Goal: Answer question/provide support: Share knowledge or assist other users

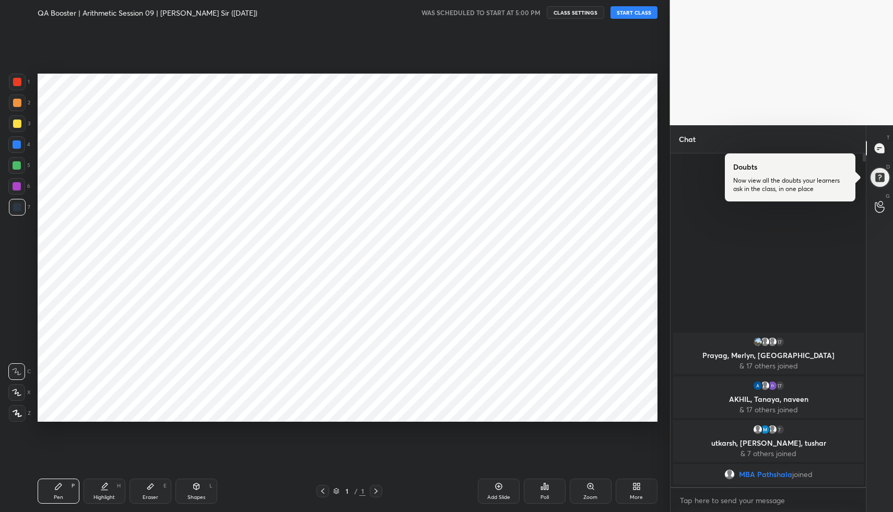
scroll to position [445, 628]
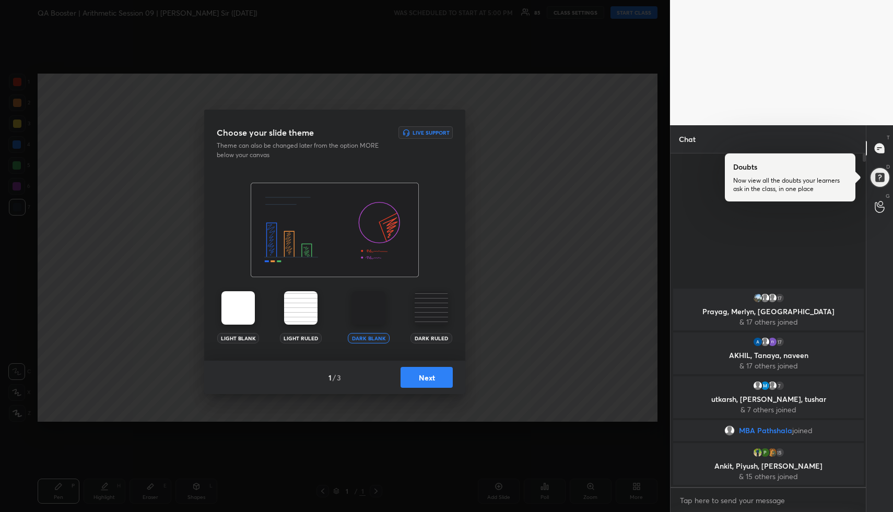
click at [434, 382] on button "Next" at bounding box center [426, 377] width 52 height 21
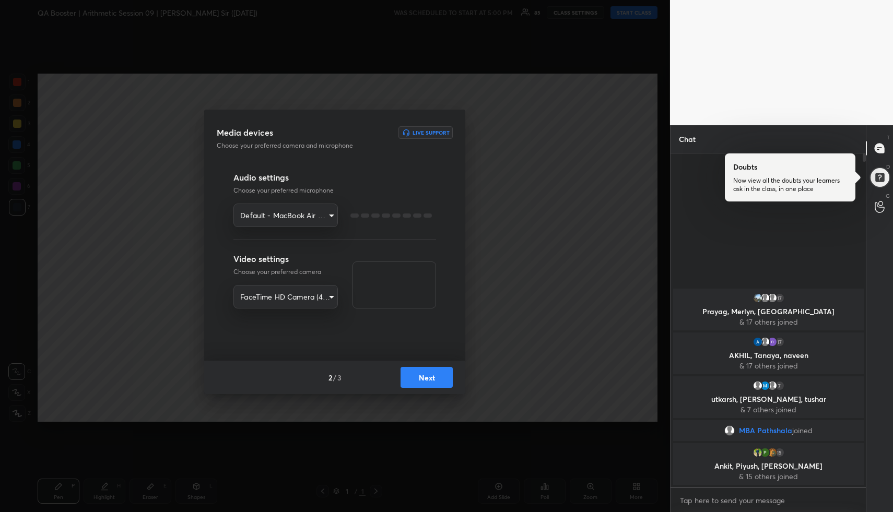
click at [434, 382] on button "Next" at bounding box center [426, 377] width 52 height 21
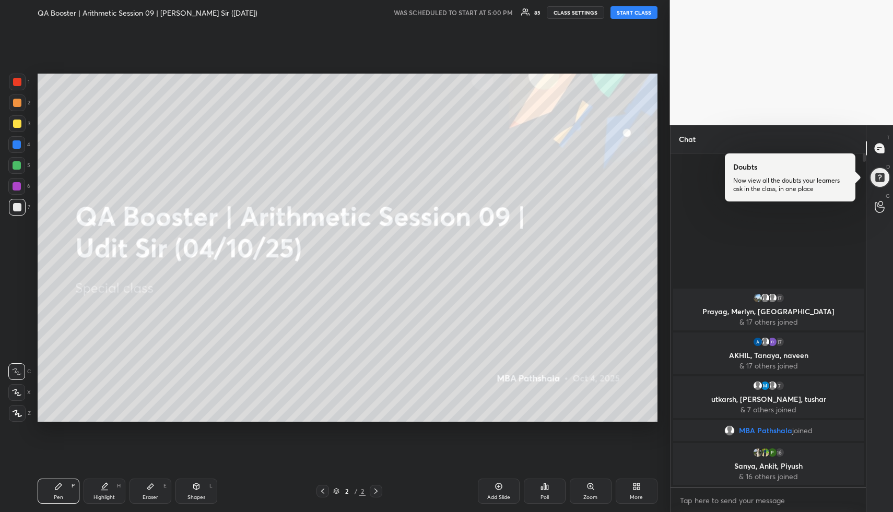
click at [645, 12] on button "START CLASS" at bounding box center [633, 12] width 47 height 13
click at [886, 174] on div at bounding box center [879, 177] width 21 height 21
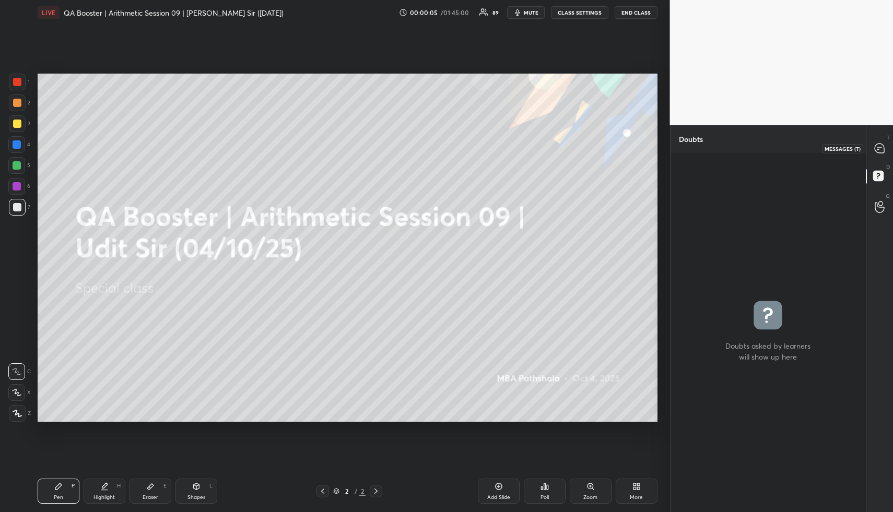
click at [882, 148] on icon at bounding box center [878, 148] width 9 height 9
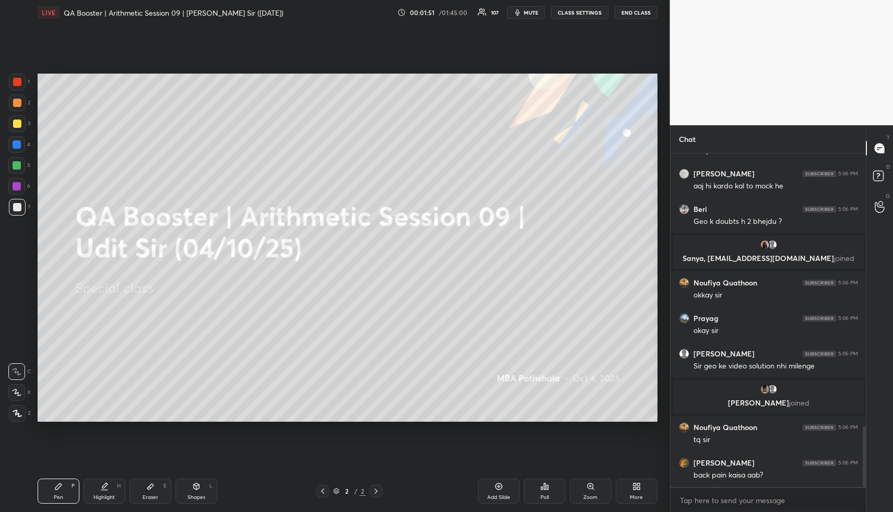
scroll to position [1547, 0]
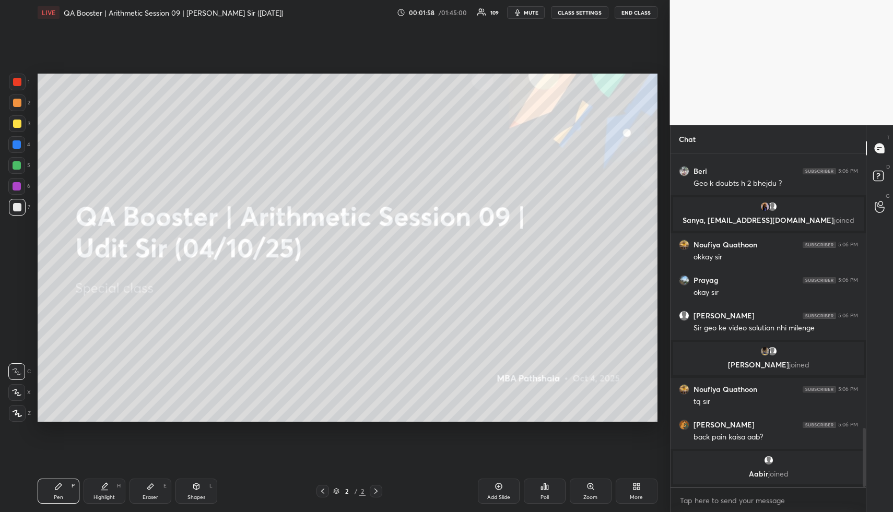
click at [645, 489] on div "More" at bounding box center [637, 491] width 42 height 25
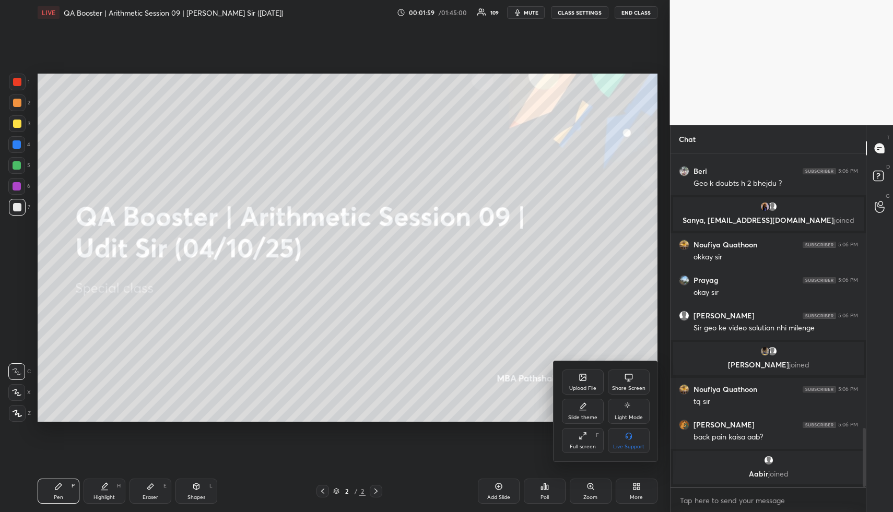
click at [578, 382] on div "Upload File" at bounding box center [583, 382] width 42 height 25
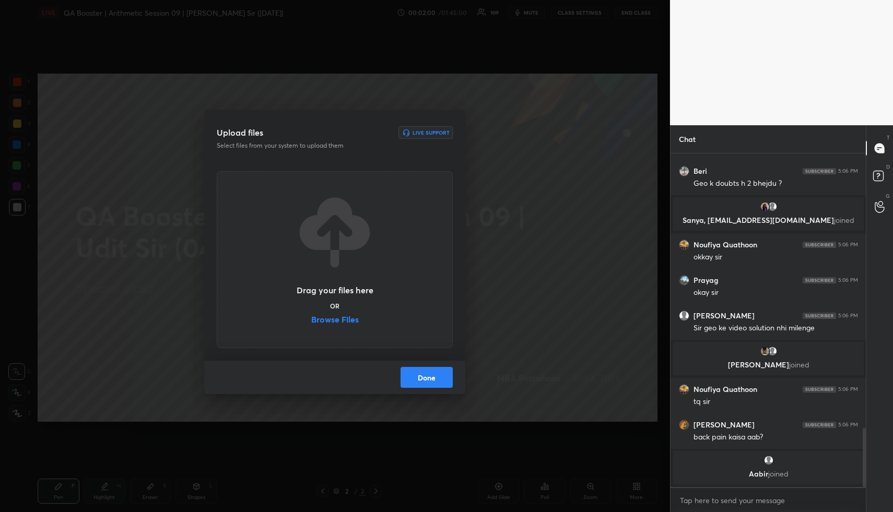
click at [346, 318] on label "Browse Files" at bounding box center [335, 320] width 48 height 11
click at [311, 318] on input "Browse Files" at bounding box center [311, 320] width 0 height 11
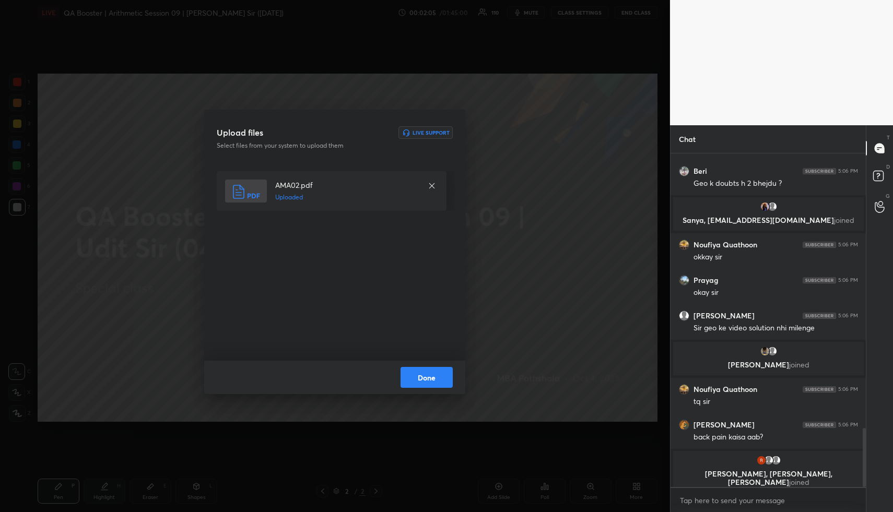
click at [428, 380] on button "Done" at bounding box center [426, 377] width 52 height 21
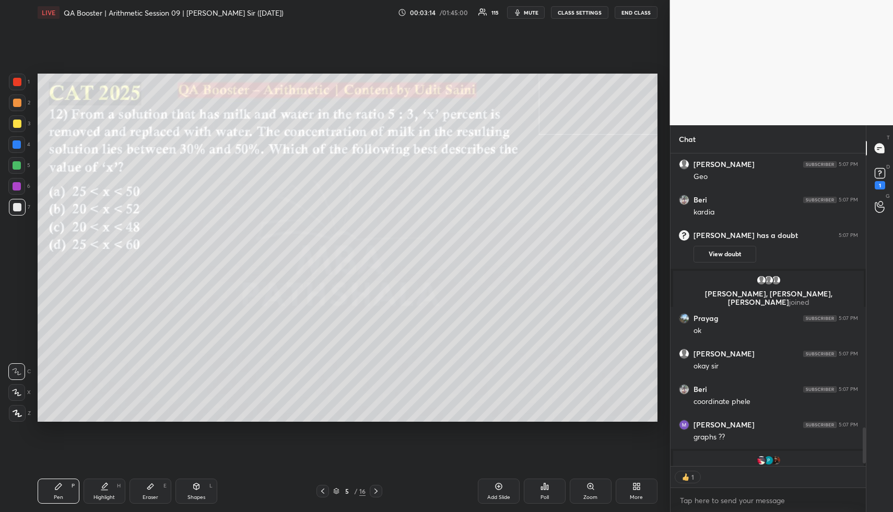
scroll to position [2379, 0]
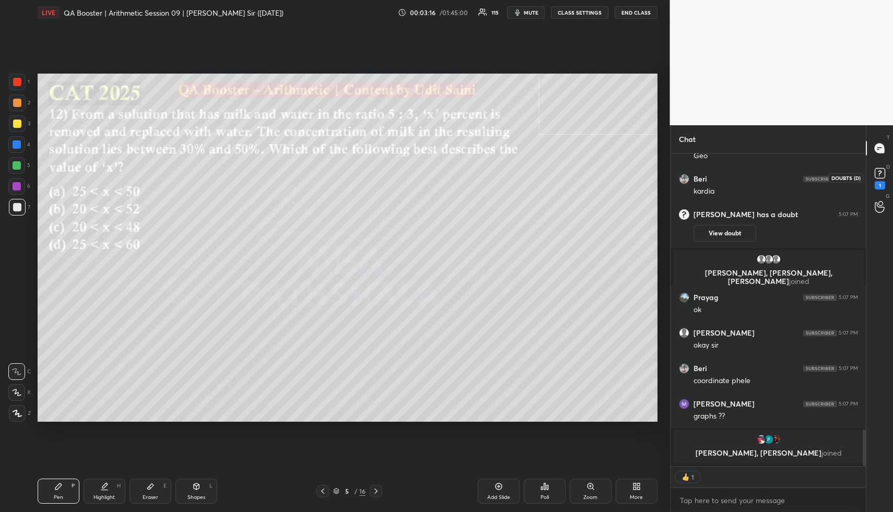
click at [884, 178] on icon at bounding box center [880, 173] width 16 height 16
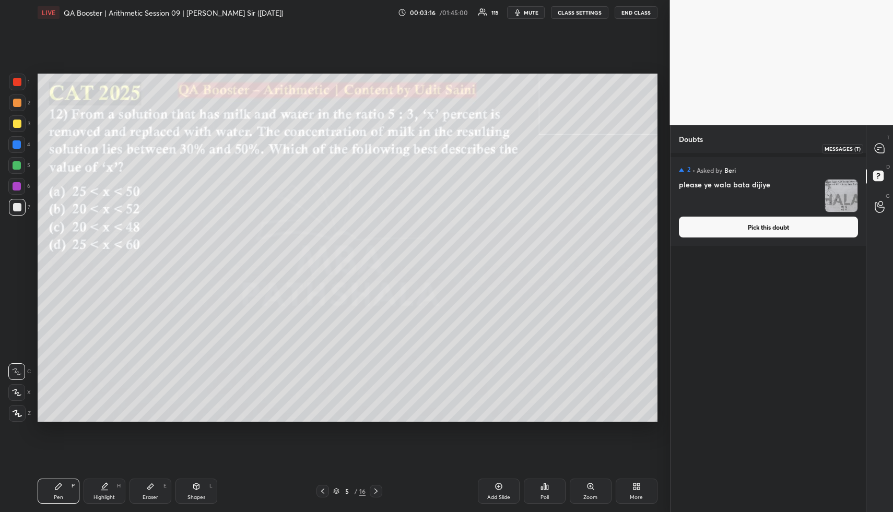
click at [880, 149] on icon at bounding box center [878, 148] width 9 height 9
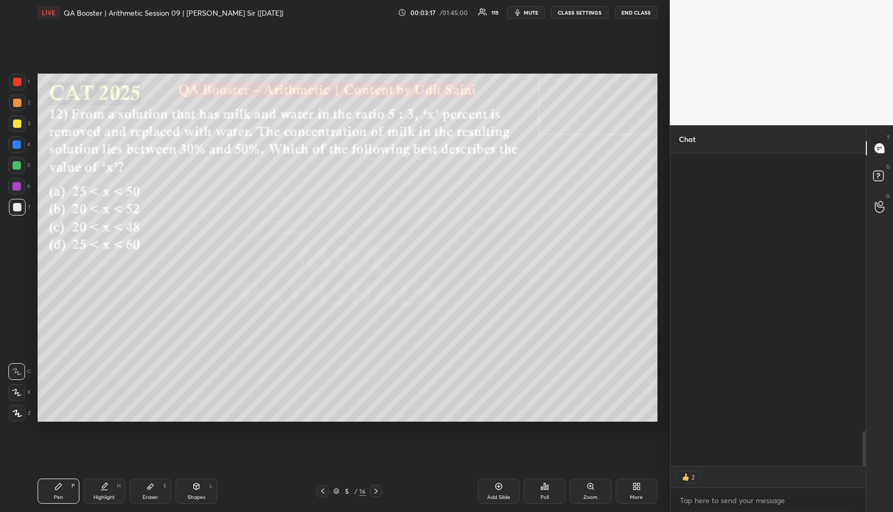
scroll to position [309, 192]
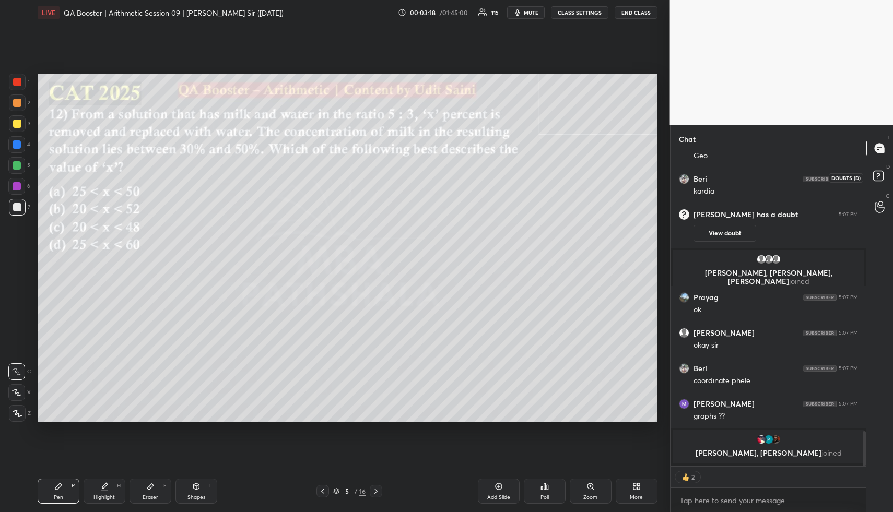
click at [879, 176] on rect at bounding box center [878, 176] width 10 height 10
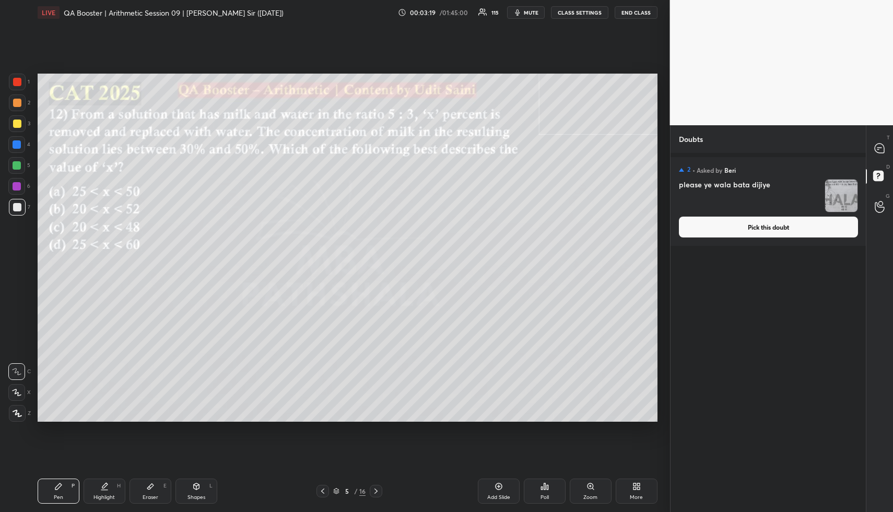
click at [785, 230] on button "Pick this doubt" at bounding box center [768, 227] width 179 height 21
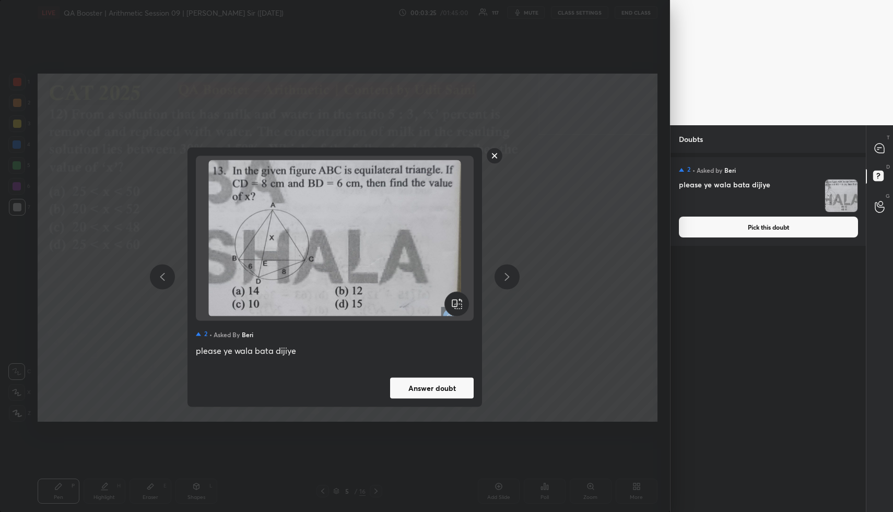
click at [496, 152] on rect at bounding box center [495, 156] width 16 height 16
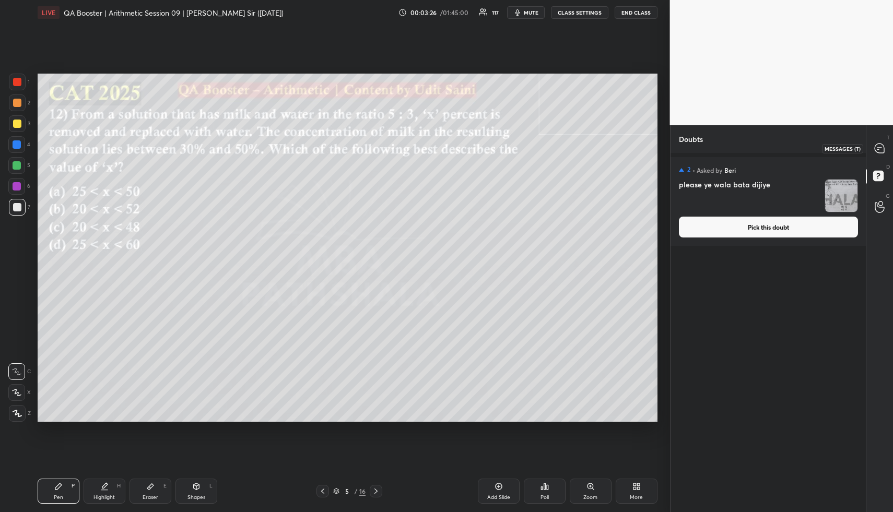
click at [877, 147] on icon at bounding box center [878, 148] width 9 height 9
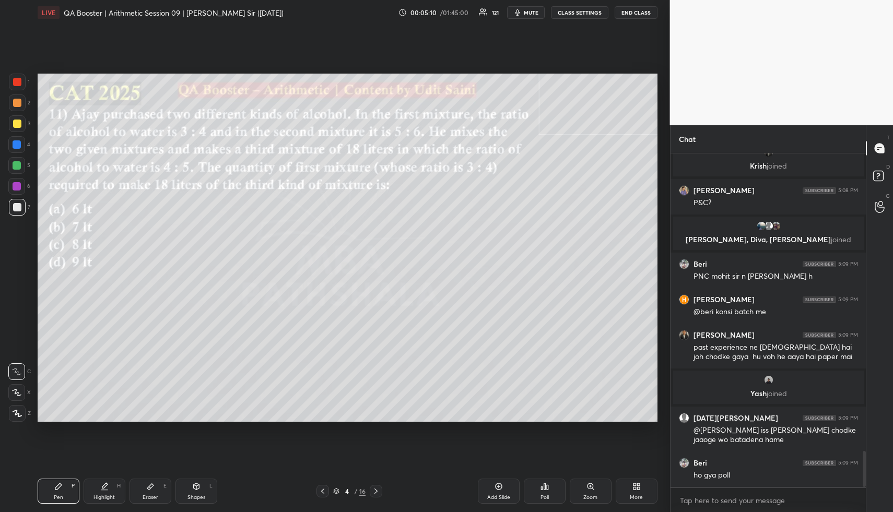
scroll to position [2770, 0]
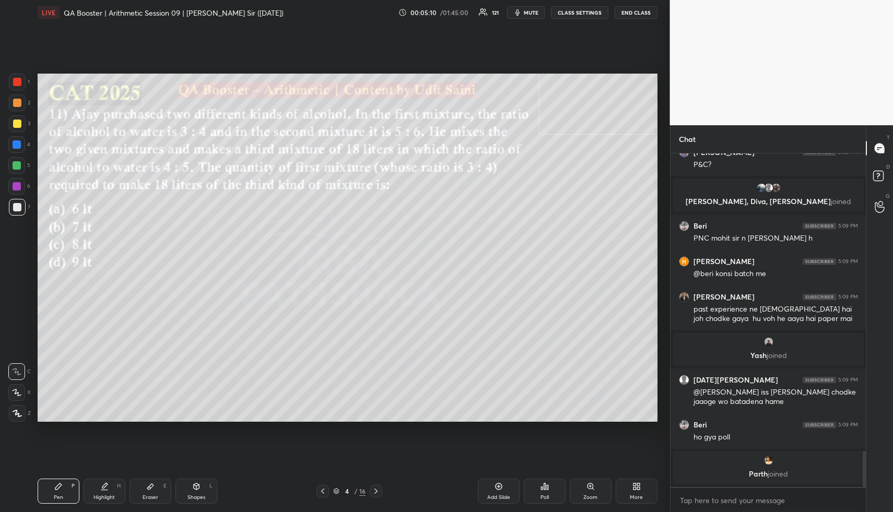
click at [200, 495] on div "Shapes" at bounding box center [196, 497] width 18 height 5
click at [15, 101] on div at bounding box center [17, 103] width 8 height 8
click at [18, 102] on div at bounding box center [17, 103] width 8 height 8
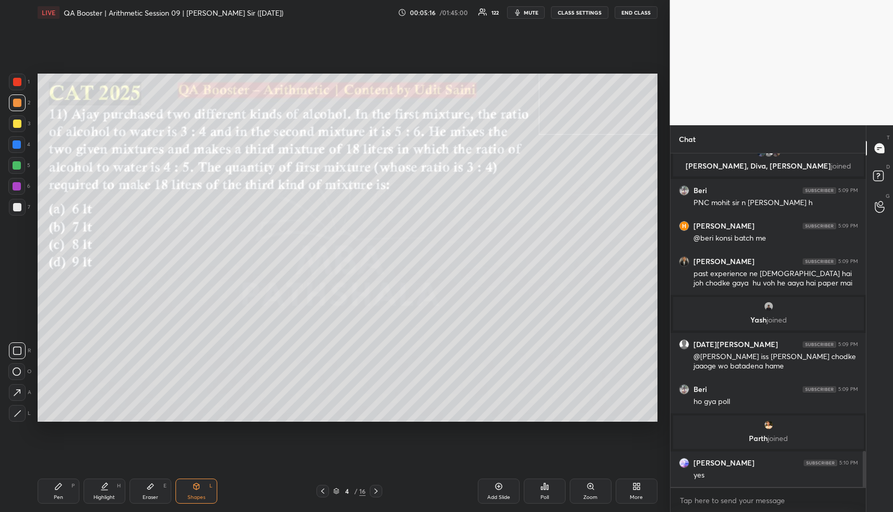
click at [107, 493] on div "Highlight H" at bounding box center [105, 491] width 42 height 25
click at [64, 495] on div "Pen P" at bounding box center [59, 491] width 42 height 25
drag, startPoint x: 68, startPoint y: 491, endPoint x: 76, endPoint y: 462, distance: 29.8
click at [67, 491] on div "Pen P" at bounding box center [59, 491] width 42 height 25
click at [15, 396] on icon at bounding box center [16, 392] width 9 height 7
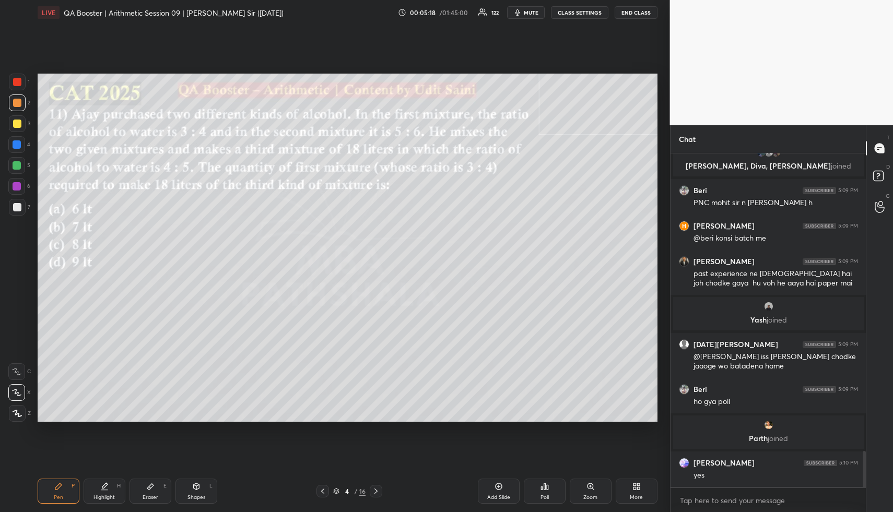
click at [151, 496] on div "Eraser" at bounding box center [151, 497] width 16 height 5
click at [147, 495] on div "Eraser" at bounding box center [151, 497] width 16 height 5
click at [14, 354] on div "Erase all" at bounding box center [16, 350] width 17 height 17
click at [17, 354] on span "Erase all" at bounding box center [17, 350] width 16 height 7
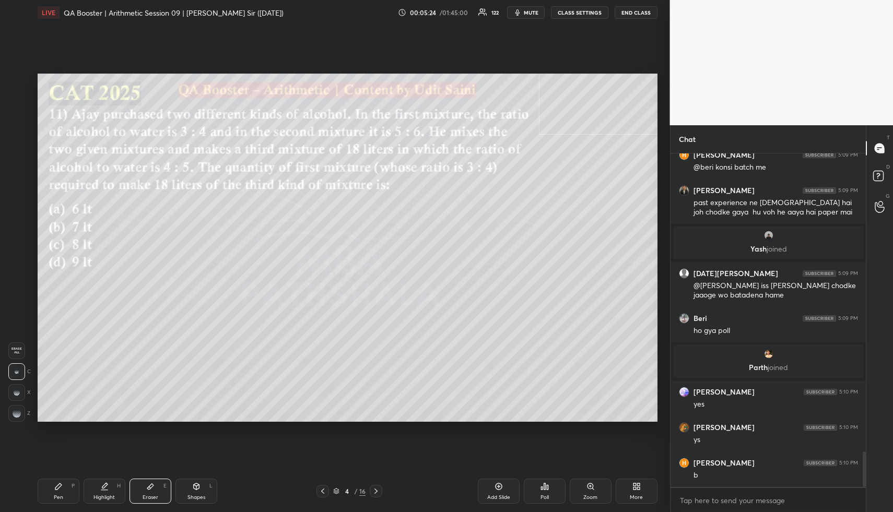
scroll to position [2853, 0]
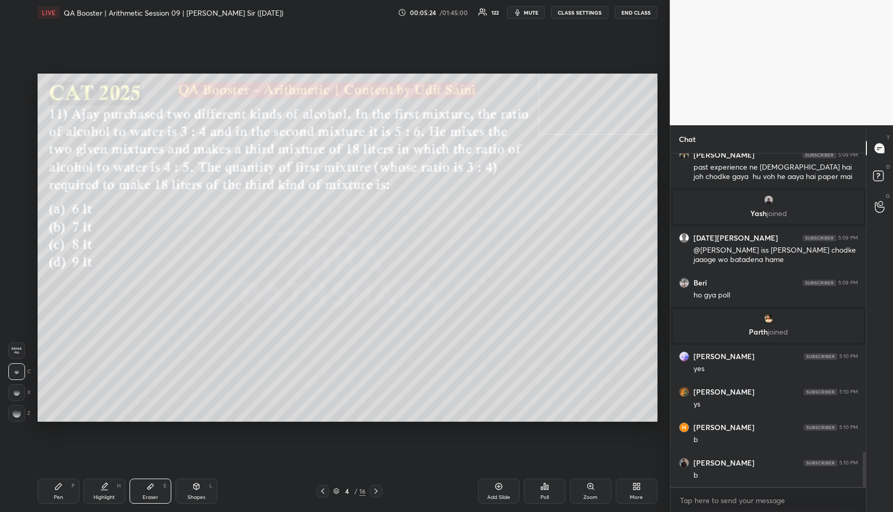
drag, startPoint x: 62, startPoint y: 502, endPoint x: 60, endPoint y: 493, distance: 8.6
click at [61, 501] on div "Pen P" at bounding box center [59, 491] width 42 height 25
click at [16, 119] on div at bounding box center [17, 123] width 17 height 17
drag, startPoint x: 17, startPoint y: 119, endPoint x: 20, endPoint y: 132, distance: 13.6
click at [15, 121] on div at bounding box center [17, 124] width 8 height 8
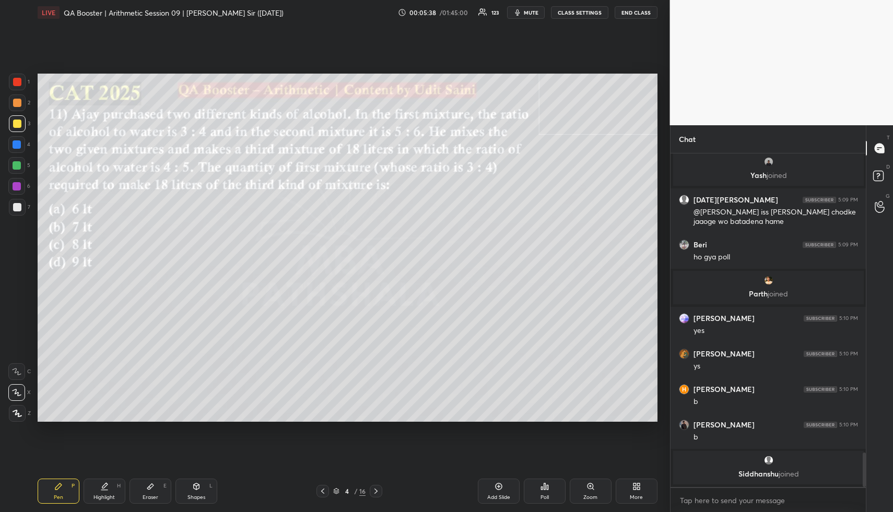
scroll to position [2868, 0]
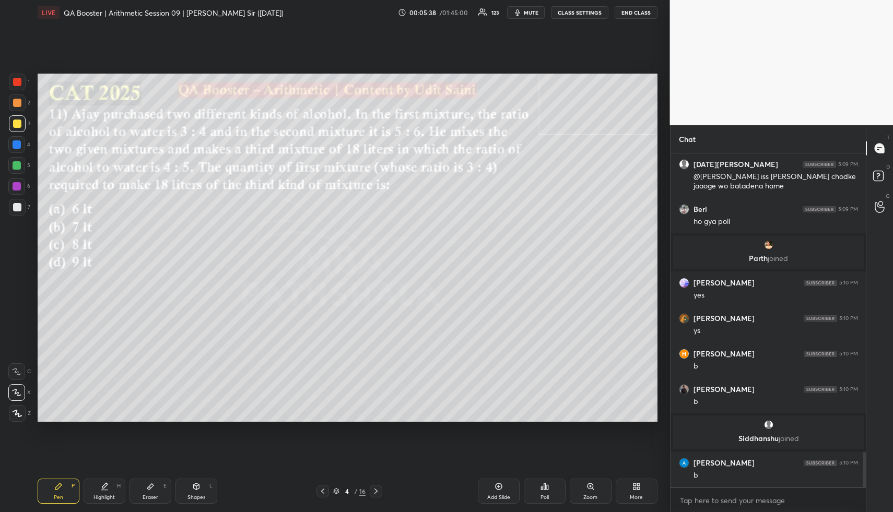
click at [109, 487] on div "Highlight H" at bounding box center [105, 491] width 42 height 25
drag, startPoint x: 112, startPoint y: 487, endPoint x: 145, endPoint y: 436, distance: 60.4
click at [113, 486] on div "Highlight H" at bounding box center [105, 491] width 42 height 25
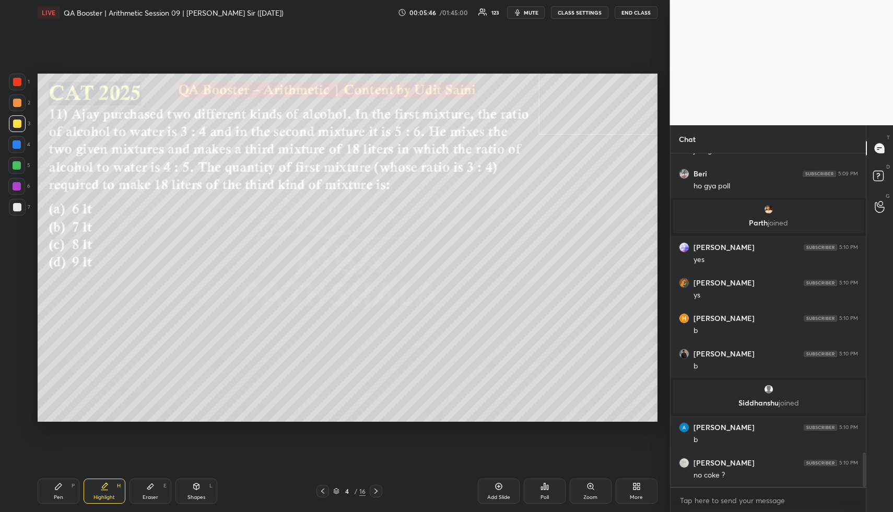
drag, startPoint x: 66, startPoint y: 489, endPoint x: 62, endPoint y: 476, distance: 13.2
click at [64, 488] on div "Pen P" at bounding box center [59, 491] width 42 height 25
drag, startPoint x: 20, startPoint y: 153, endPoint x: 31, endPoint y: 175, distance: 24.5
click at [19, 153] on div "1 2 3 4 5 6 7" at bounding box center [19, 147] width 22 height 146
click at [198, 492] on div "Shapes L" at bounding box center [196, 491] width 42 height 25
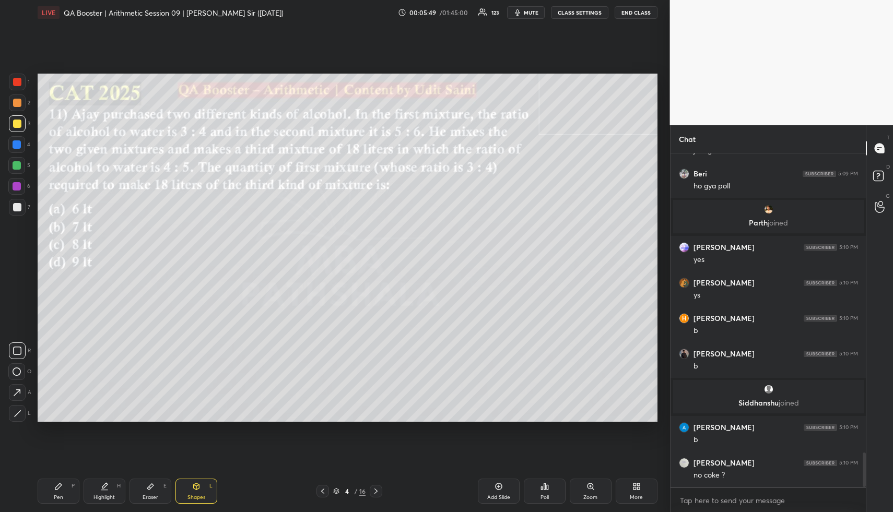
click at [68, 501] on div "Pen P" at bounding box center [59, 491] width 42 height 25
drag, startPoint x: 18, startPoint y: 141, endPoint x: 35, endPoint y: 153, distance: 20.3
click at [20, 144] on div at bounding box center [17, 144] width 8 height 8
click at [17, 167] on div at bounding box center [17, 165] width 8 height 8
click at [103, 501] on div "Highlight H" at bounding box center [105, 491] width 42 height 25
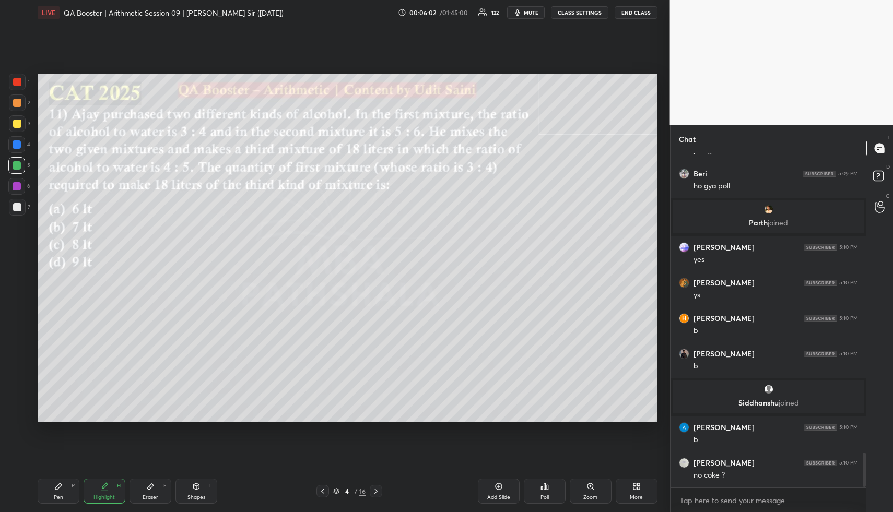
click at [108, 495] on div "Highlight" at bounding box center [103, 497] width 21 height 5
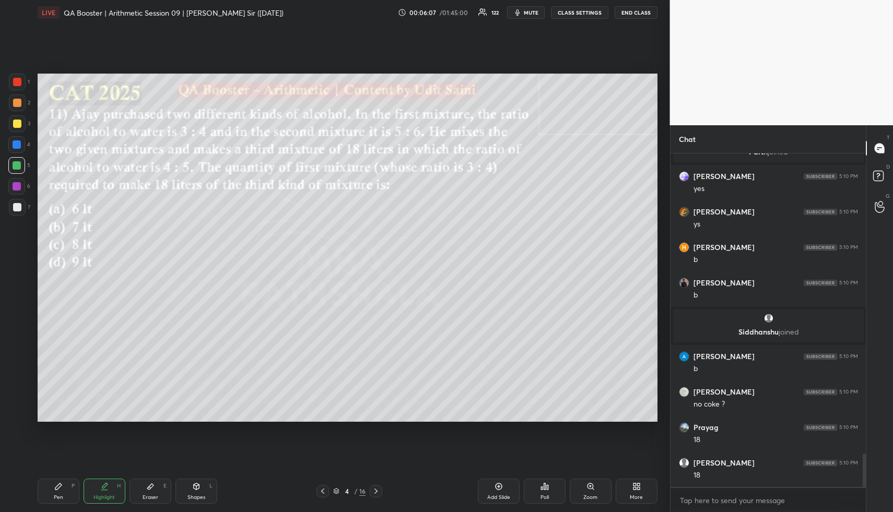
scroll to position [3010, 0]
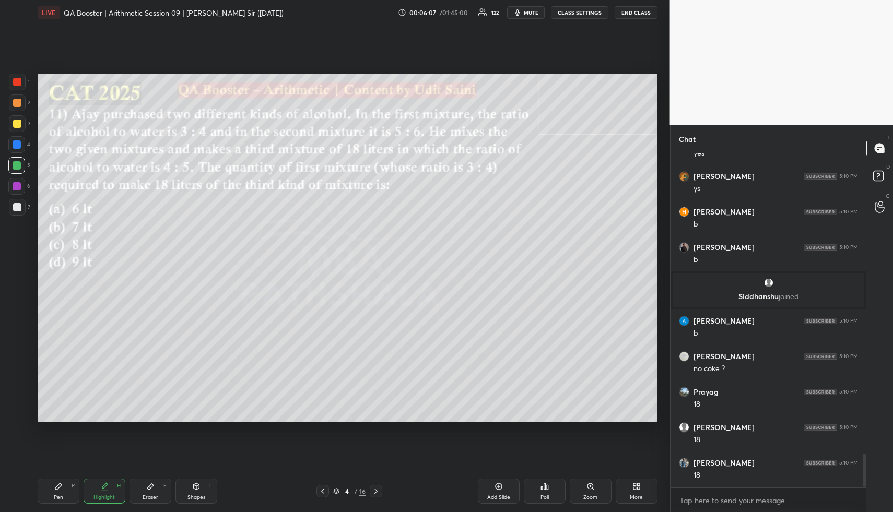
drag, startPoint x: 68, startPoint y: 489, endPoint x: 65, endPoint y: 465, distance: 24.7
click at [67, 490] on div "Pen P" at bounding box center [59, 491] width 42 height 25
drag, startPoint x: 18, startPoint y: 141, endPoint x: 37, endPoint y: 161, distance: 26.6
click at [18, 143] on div at bounding box center [17, 144] width 8 height 8
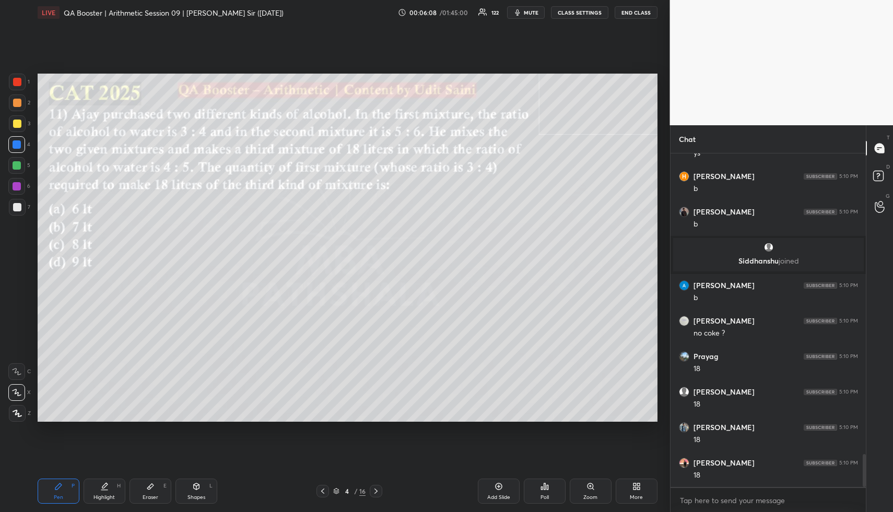
click at [17, 206] on div at bounding box center [17, 207] width 8 height 8
drag, startPoint x: 71, startPoint y: 489, endPoint x: 62, endPoint y: 448, distance: 41.8
click at [67, 489] on div "Pen P" at bounding box center [59, 491] width 42 height 25
click at [12, 100] on div at bounding box center [17, 102] width 17 height 17
click at [15, 101] on div at bounding box center [17, 103] width 8 height 8
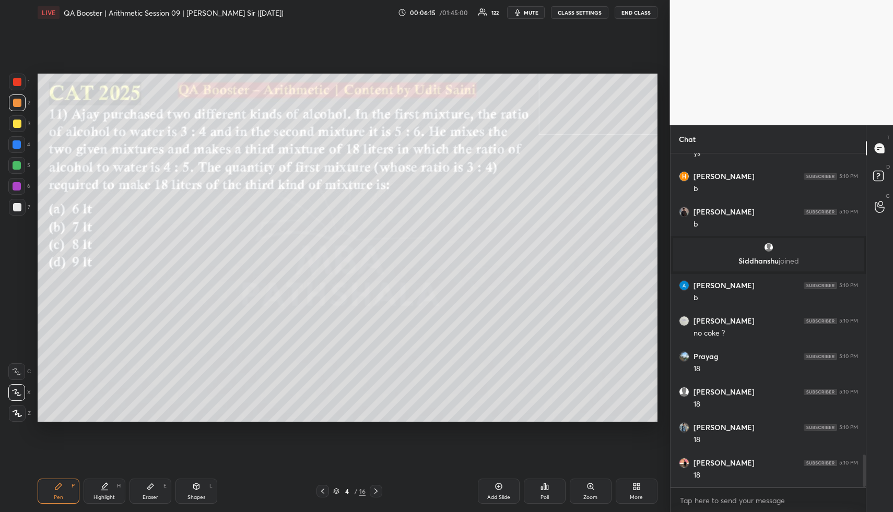
scroll to position [3081, 0]
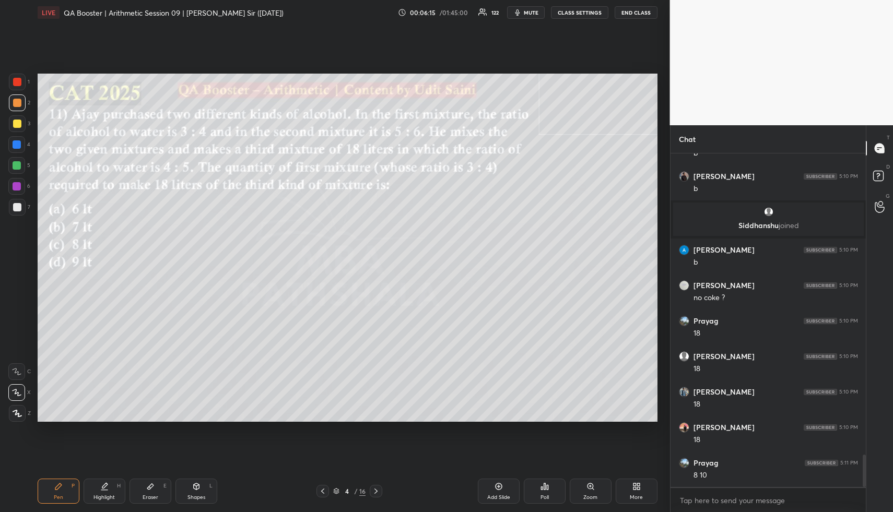
click at [134, 488] on div "Eraser E" at bounding box center [150, 491] width 42 height 25
click at [151, 487] on icon at bounding box center [150, 487] width 6 height 6
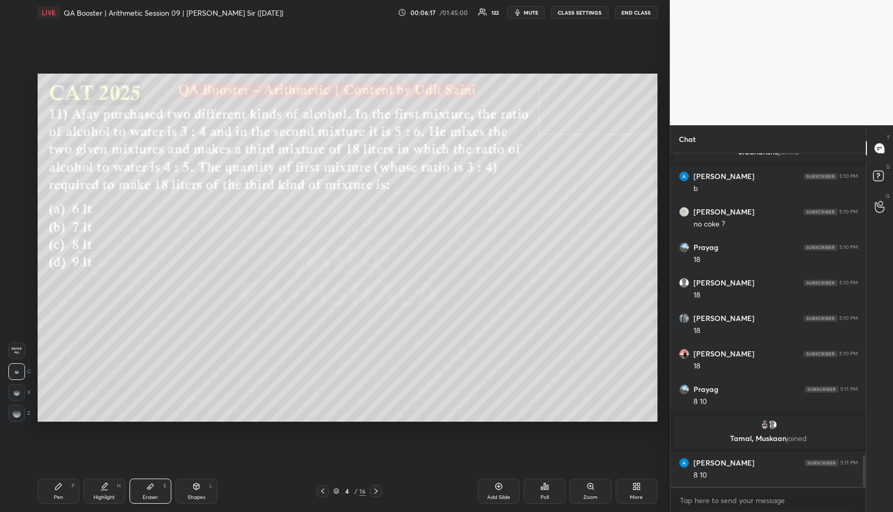
click at [42, 501] on div "Pen P" at bounding box center [59, 491] width 42 height 25
click at [53, 494] on div "Pen P" at bounding box center [59, 491] width 42 height 25
click at [200, 488] on div "Shapes L" at bounding box center [196, 491] width 42 height 25
drag, startPoint x: 200, startPoint y: 489, endPoint x: 199, endPoint y: 477, distance: 12.6
click at [202, 487] on div "Shapes L" at bounding box center [196, 491] width 42 height 25
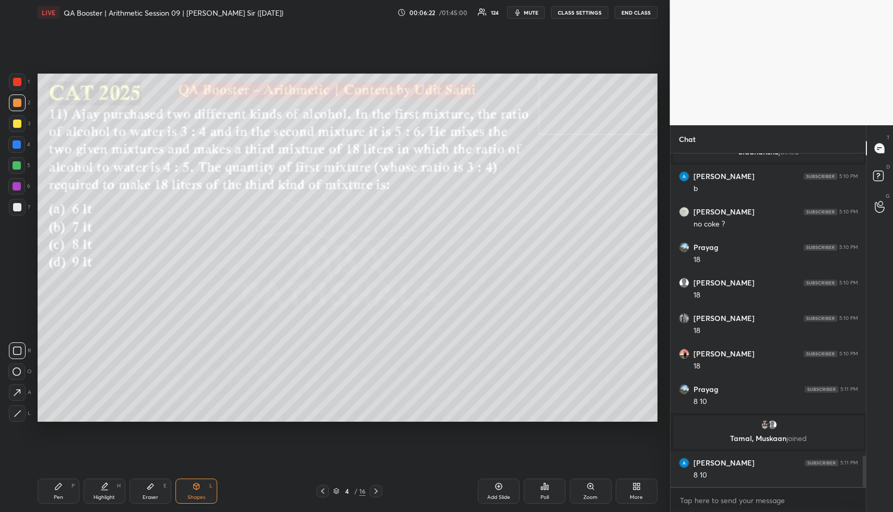
scroll to position [3190, 0]
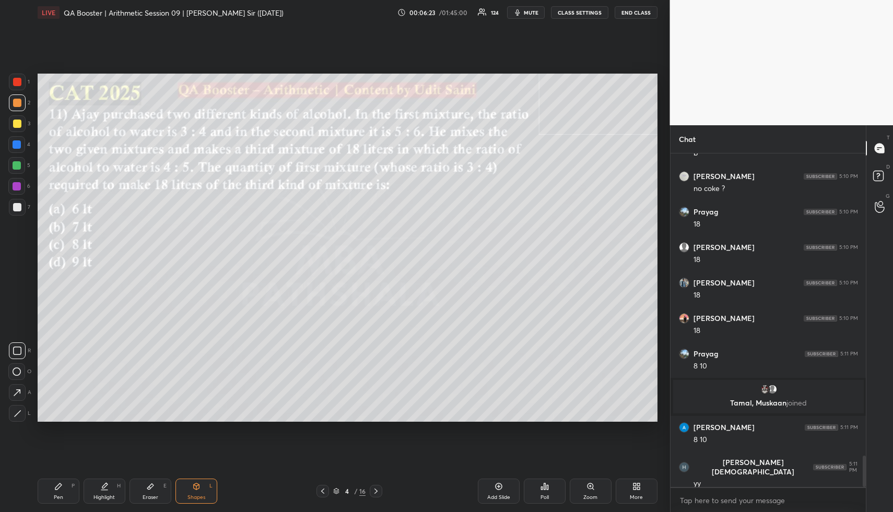
drag, startPoint x: 14, startPoint y: 204, endPoint x: 20, endPoint y: 211, distance: 9.2
click at [14, 205] on div at bounding box center [17, 207] width 8 height 8
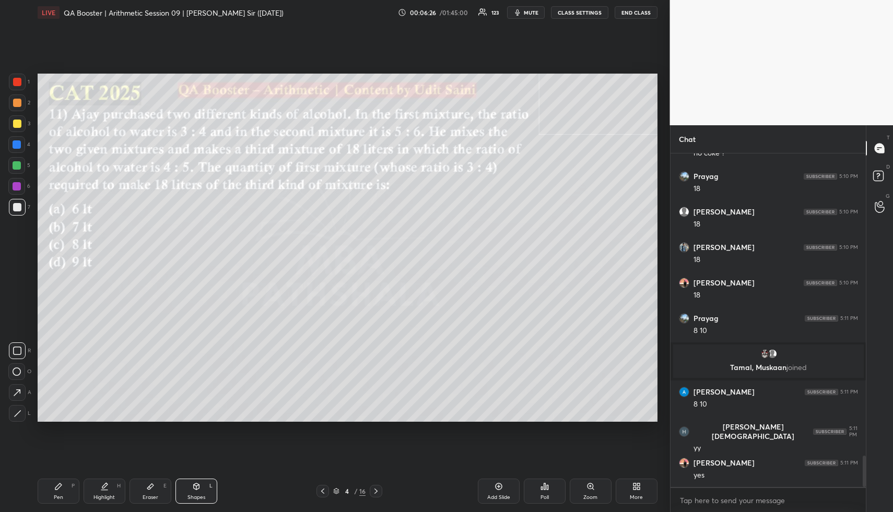
scroll to position [3299, 0]
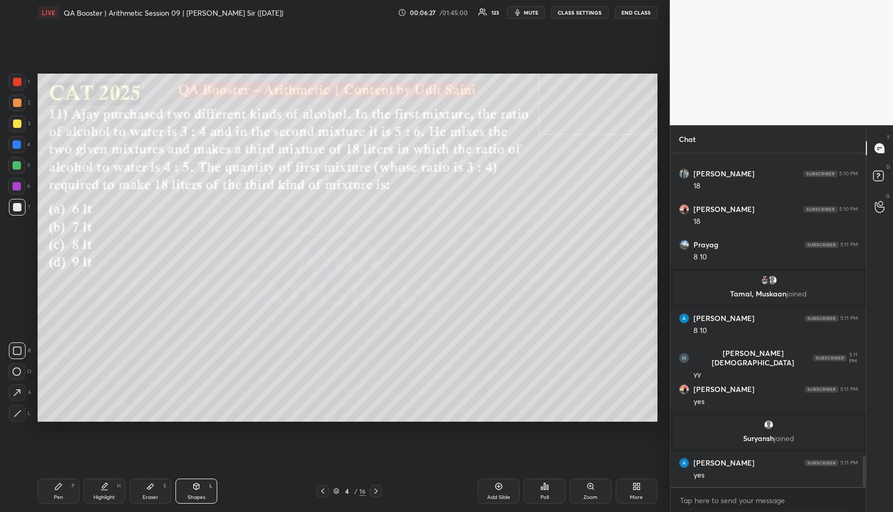
drag, startPoint x: 108, startPoint y: 504, endPoint x: 104, endPoint y: 498, distance: 7.3
click at [104, 502] on div "Pen P Highlight H Eraser E Shapes L 4 / 16 Add Slide Poll Zoom More" at bounding box center [348, 491] width 620 height 42
click at [105, 495] on div "Highlight" at bounding box center [103, 497] width 21 height 5
click at [13, 167] on div at bounding box center [17, 165] width 8 height 8
click at [16, 168] on div at bounding box center [17, 165] width 8 height 8
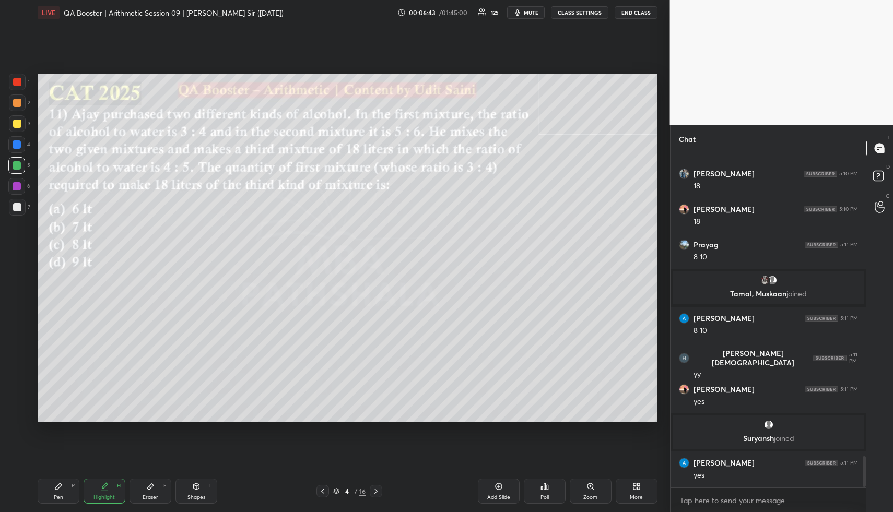
click at [113, 499] on div "Highlight H" at bounding box center [105, 491] width 42 height 25
click at [111, 492] on div "Highlight H" at bounding box center [105, 491] width 42 height 25
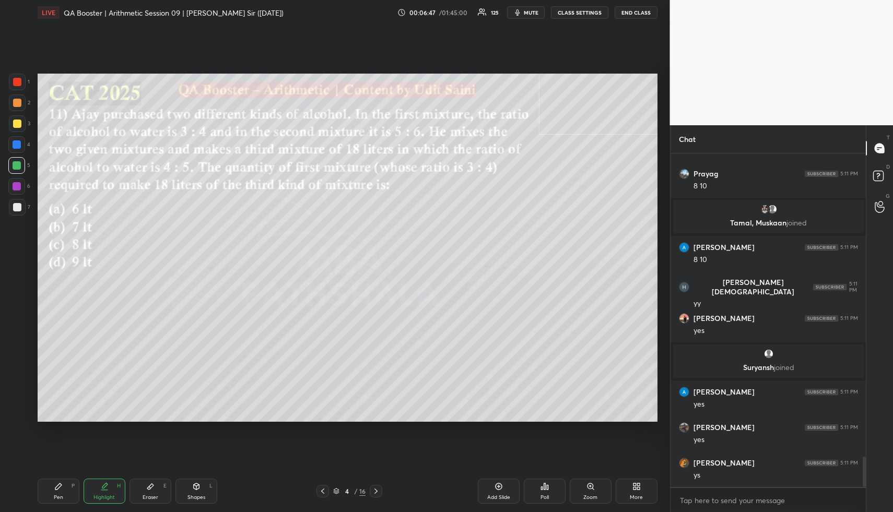
scroll to position [3406, 0]
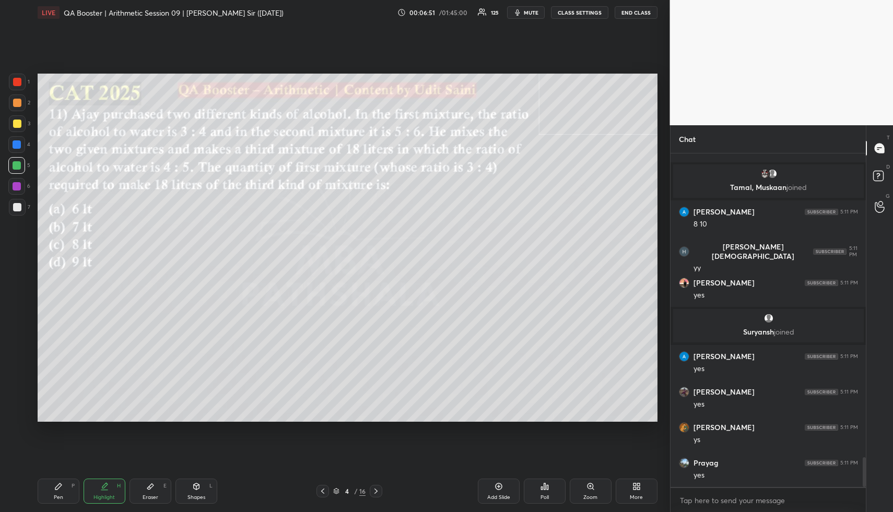
click at [202, 481] on div "Shapes L" at bounding box center [196, 491] width 42 height 25
drag, startPoint x: 204, startPoint y: 490, endPoint x: 182, endPoint y: 427, distance: 66.7
click at [202, 487] on div "Shapes L" at bounding box center [196, 491] width 42 height 25
drag, startPoint x: 16, startPoint y: 184, endPoint x: 28, endPoint y: 186, distance: 12.7
click at [17, 185] on div at bounding box center [17, 186] width 8 height 8
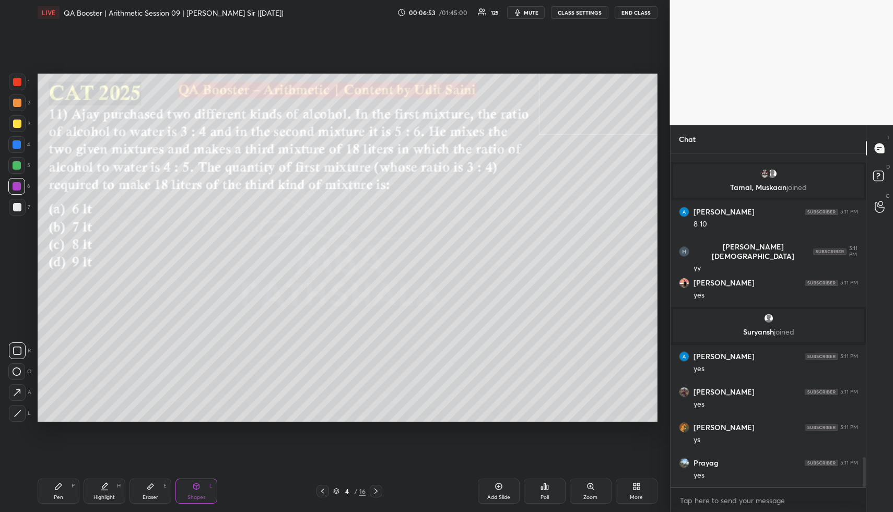
scroll to position [3444, 0]
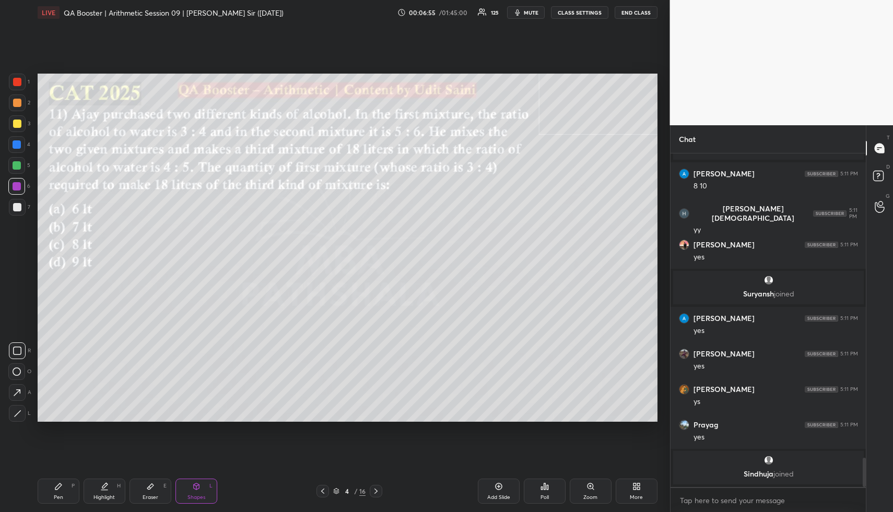
drag, startPoint x: 111, startPoint y: 495, endPoint x: 120, endPoint y: 464, distance: 32.7
click at [114, 487] on div "Highlight H" at bounding box center [105, 491] width 42 height 25
drag, startPoint x: 97, startPoint y: 498, endPoint x: 99, endPoint y: 487, distance: 10.6
click at [95, 491] on div "Highlight H" at bounding box center [105, 491] width 42 height 25
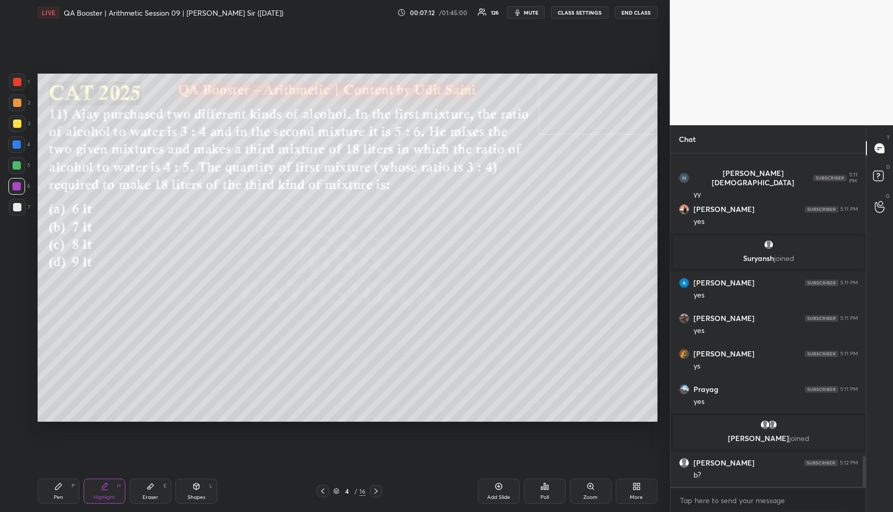
scroll to position [3313, 0]
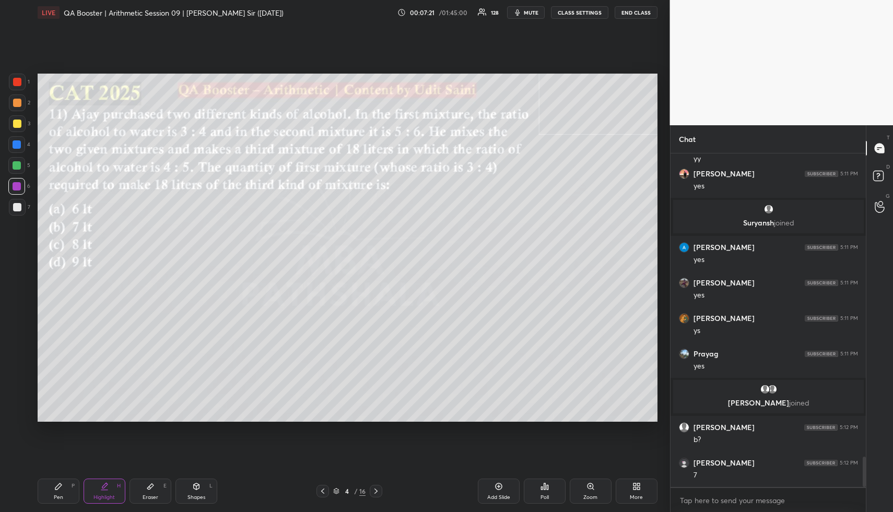
click at [58, 498] on div "Pen" at bounding box center [58, 497] width 9 height 5
click at [15, 212] on div at bounding box center [17, 207] width 17 height 17
click at [16, 211] on div at bounding box center [17, 207] width 17 height 17
click at [93, 488] on div "Highlight H" at bounding box center [105, 491] width 42 height 25
drag, startPoint x: 65, startPoint y: 494, endPoint x: 68, endPoint y: 467, distance: 26.9
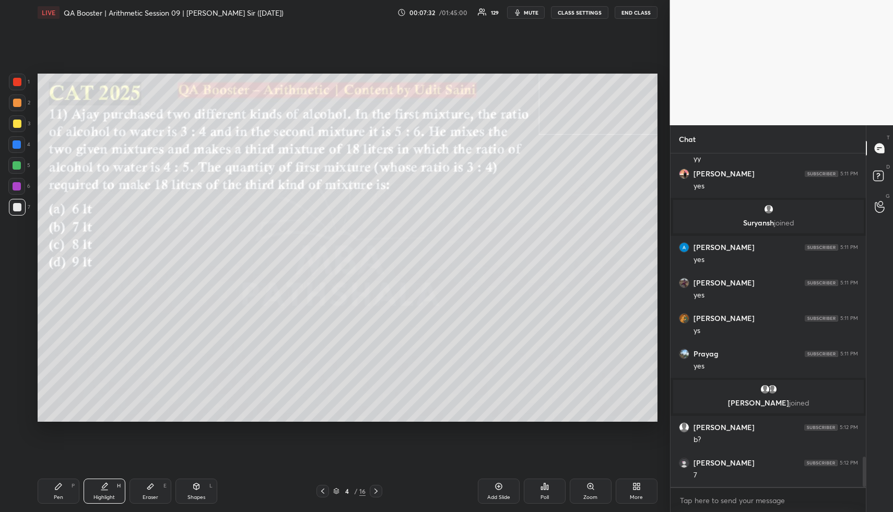
click at [62, 494] on div "Pen P" at bounding box center [59, 491] width 42 height 25
click at [15, 167] on div at bounding box center [17, 165] width 8 height 8
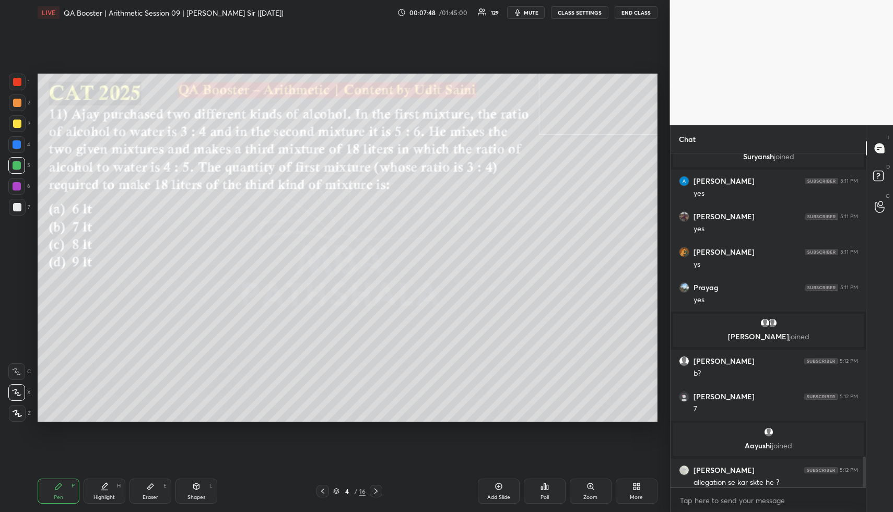
scroll to position [3358, 0]
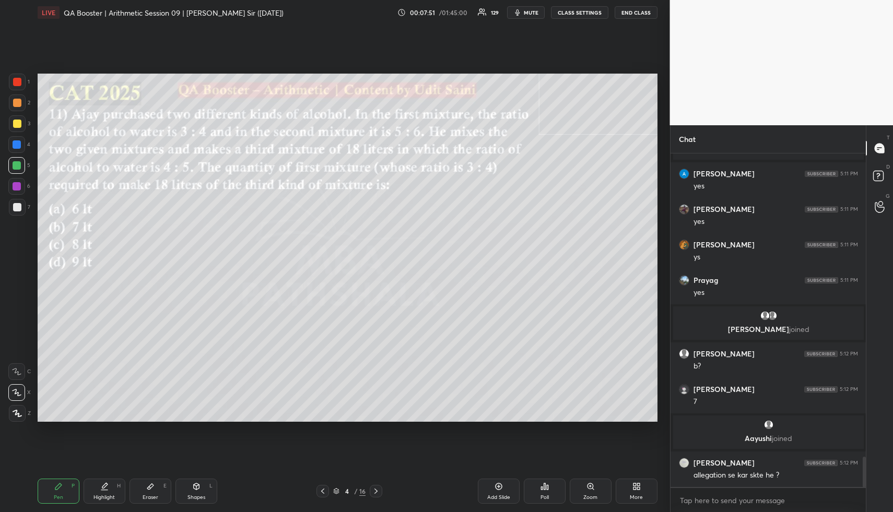
click at [97, 493] on div "Highlight H" at bounding box center [105, 491] width 42 height 25
click at [103, 489] on icon at bounding box center [104, 486] width 8 height 8
click at [152, 488] on div "Eraser E" at bounding box center [150, 491] width 42 height 25
drag, startPoint x: 54, startPoint y: 488, endPoint x: 119, endPoint y: 432, distance: 85.2
click at [55, 487] on icon at bounding box center [58, 486] width 8 height 8
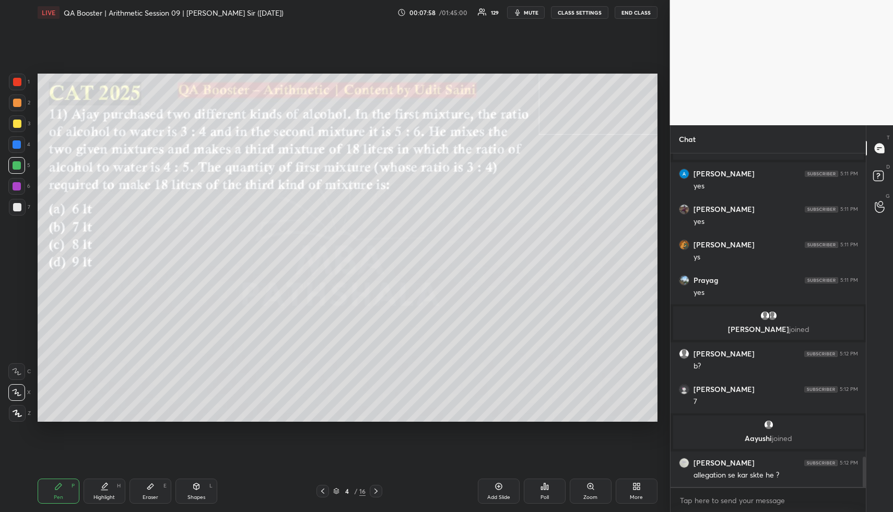
scroll to position [3394, 0]
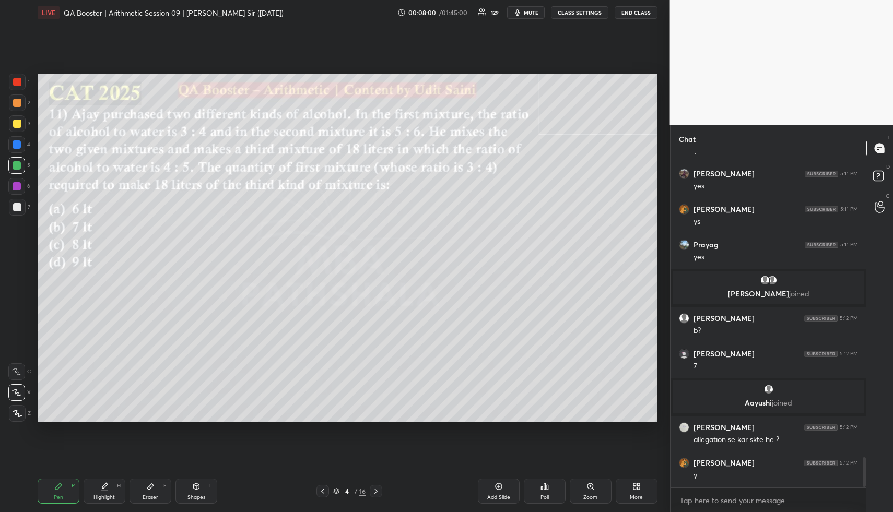
click at [100, 491] on div "Highlight H" at bounding box center [105, 491] width 42 height 25
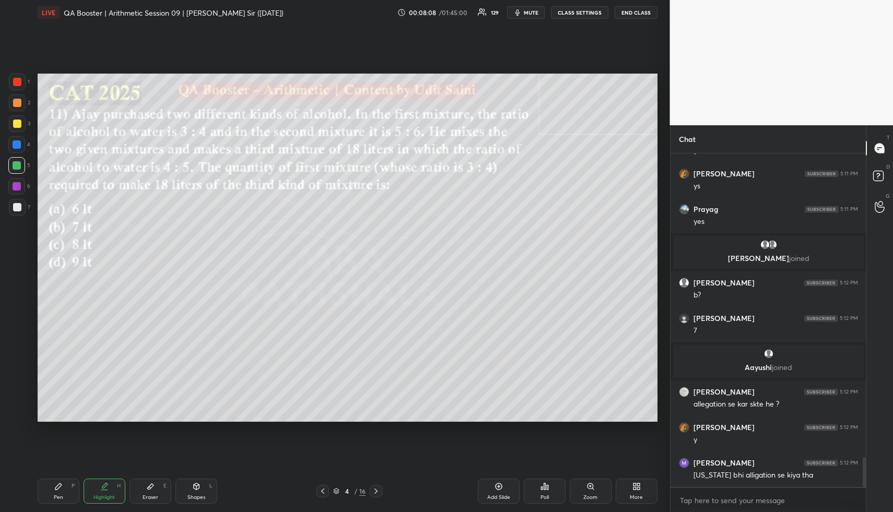
drag, startPoint x: 97, startPoint y: 499, endPoint x: 116, endPoint y: 434, distance: 67.4
click at [96, 495] on div "Highlight" at bounding box center [103, 497] width 21 height 5
click at [70, 486] on div "Pen P" at bounding box center [59, 491] width 42 height 25
click at [18, 135] on div "1 2 3 4 5 6 7" at bounding box center [19, 147] width 22 height 146
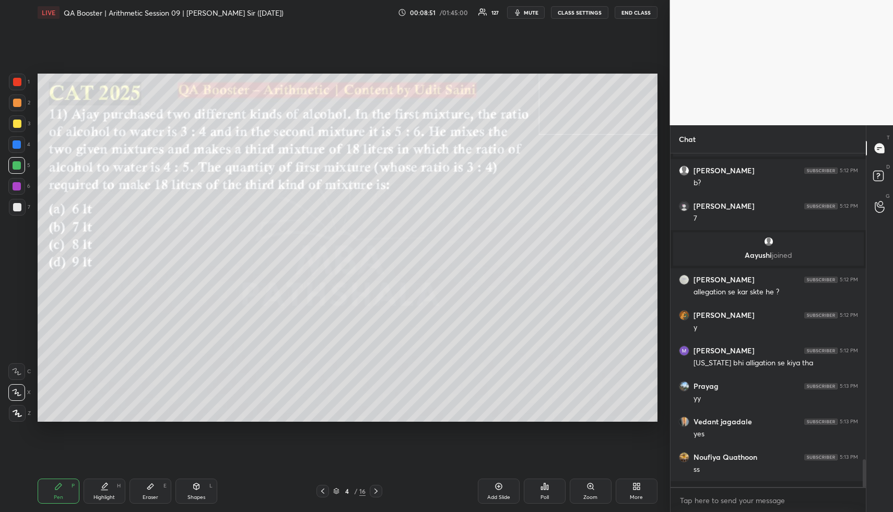
scroll to position [3536, 0]
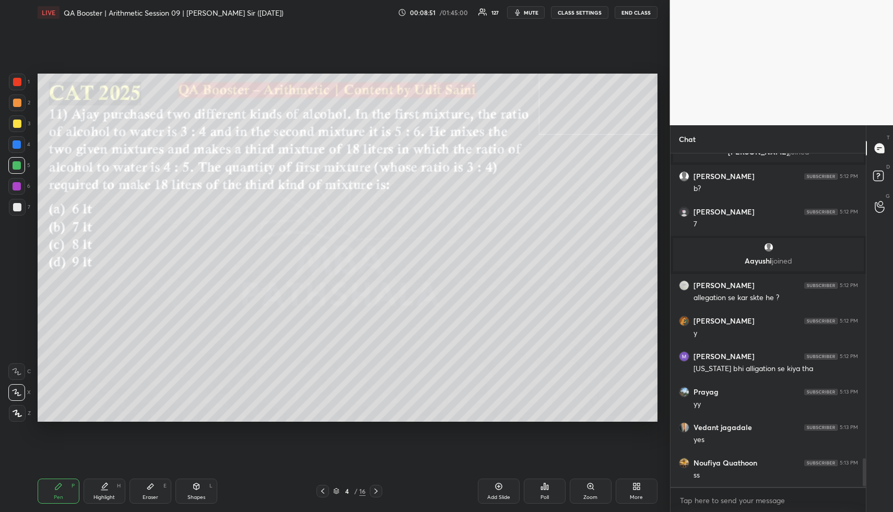
click at [71, 490] on div "Pen P" at bounding box center [59, 491] width 42 height 25
click at [73, 490] on div "Pen P" at bounding box center [59, 491] width 42 height 25
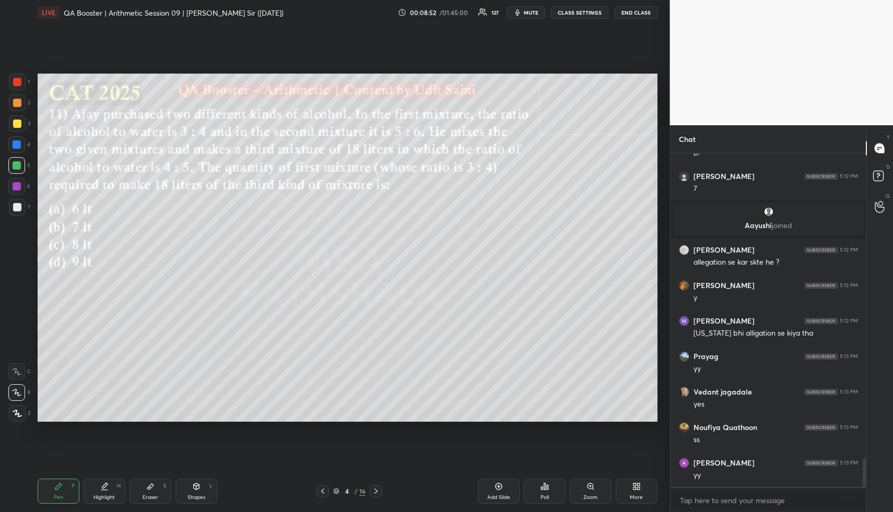
click at [17, 100] on div at bounding box center [17, 103] width 8 height 8
click at [19, 101] on div at bounding box center [17, 103] width 8 height 8
click at [18, 106] on div at bounding box center [17, 103] width 8 height 8
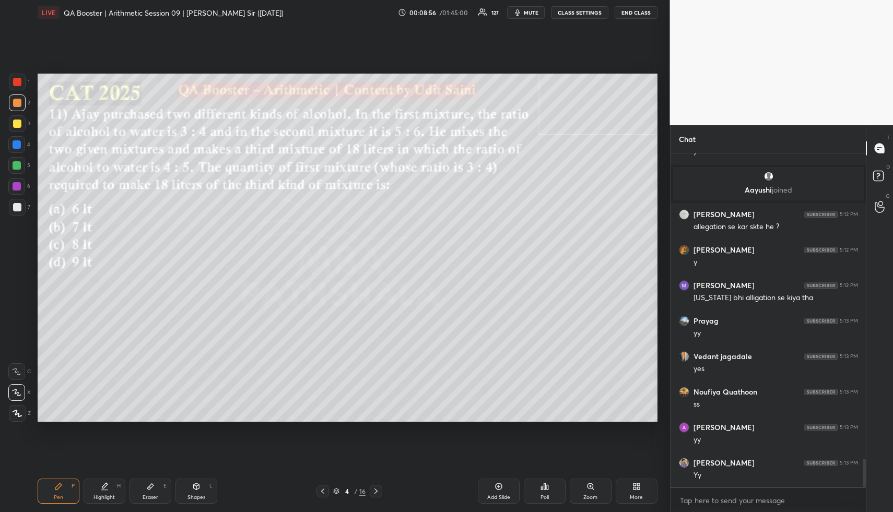
click at [70, 491] on div "Pen P" at bounding box center [59, 491] width 42 height 25
drag, startPoint x: 16, startPoint y: 100, endPoint x: 30, endPoint y: 97, distance: 13.8
click at [16, 100] on div at bounding box center [17, 103] width 8 height 8
click at [61, 489] on icon at bounding box center [58, 486] width 8 height 8
click at [23, 124] on div at bounding box center [17, 123] width 17 height 17
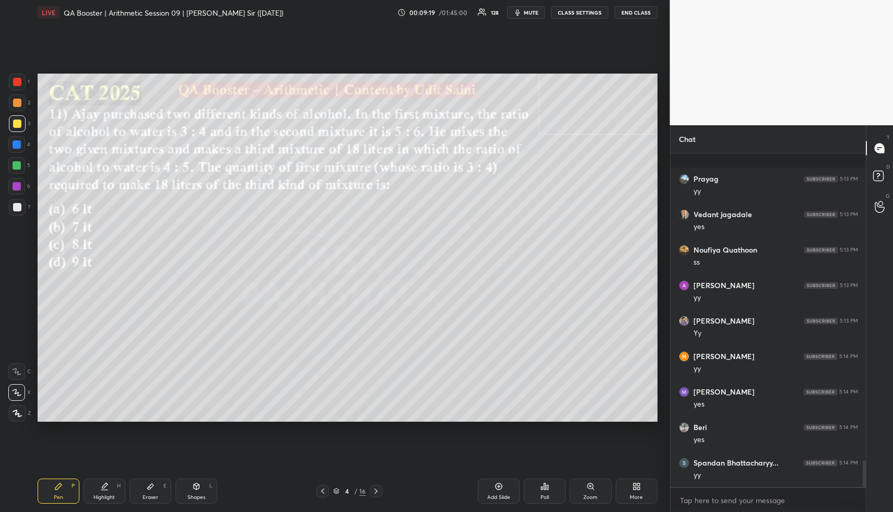
scroll to position [3820, 0]
click at [20, 140] on div at bounding box center [16, 144] width 17 height 17
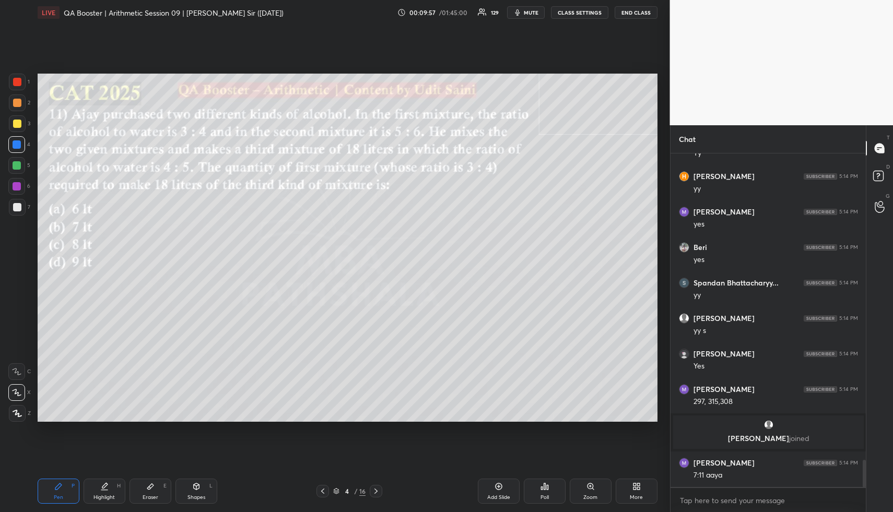
scroll to position [3770, 0]
drag, startPoint x: 63, startPoint y: 495, endPoint x: 49, endPoint y: 424, distance: 72.5
click at [56, 492] on div "Pen P" at bounding box center [59, 491] width 42 height 25
drag, startPoint x: 10, startPoint y: 200, endPoint x: 16, endPoint y: 203, distance: 6.1
click at [10, 202] on div at bounding box center [17, 207] width 17 height 17
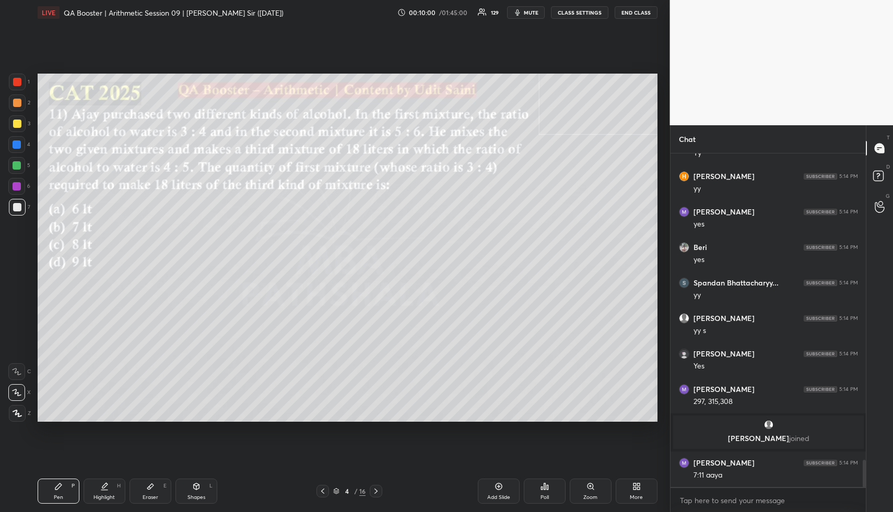
drag, startPoint x: 16, startPoint y: 203, endPoint x: 32, endPoint y: 205, distance: 16.9
click at [16, 204] on div at bounding box center [17, 207] width 17 height 17
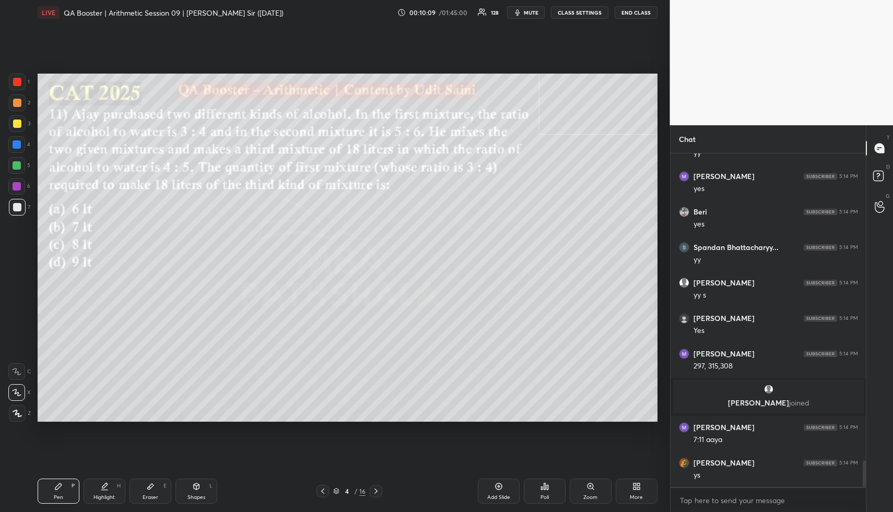
scroll to position [3844, 0]
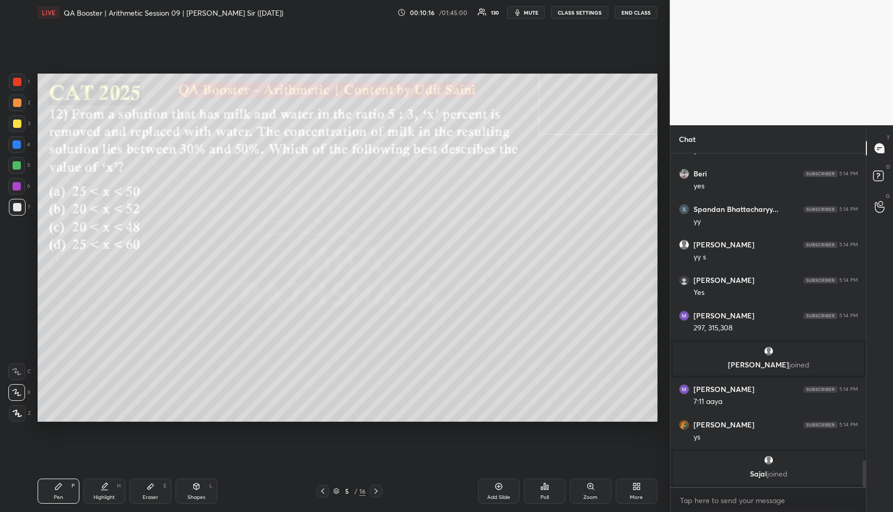
click at [193, 490] on div "Shapes L" at bounding box center [196, 491] width 42 height 25
drag, startPoint x: 195, startPoint y: 490, endPoint x: 182, endPoint y: 435, distance: 55.7
click at [195, 488] on icon at bounding box center [196, 486] width 8 height 8
click at [15, 99] on div at bounding box center [17, 103] width 8 height 8
click at [18, 99] on div at bounding box center [17, 102] width 17 height 17
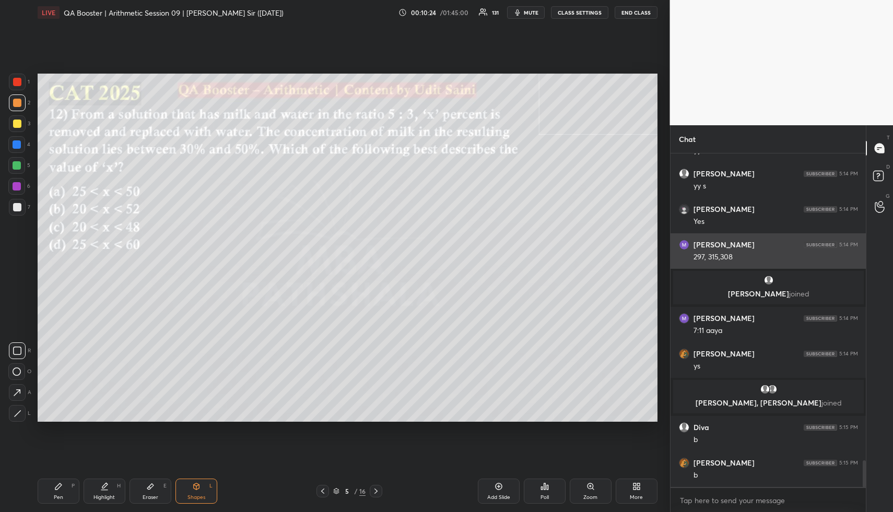
scroll to position [3910, 0]
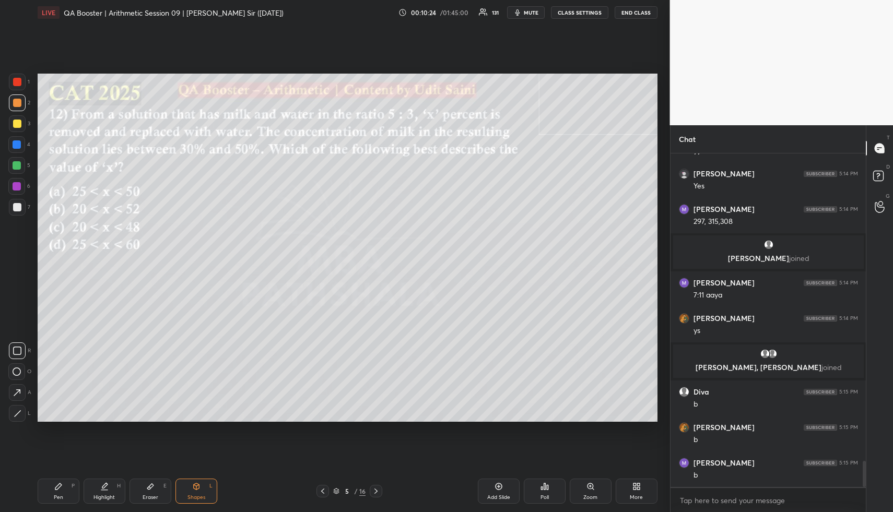
drag, startPoint x: 210, startPoint y: 492, endPoint x: 204, endPoint y: 491, distance: 6.4
click at [206, 492] on div "Shapes L" at bounding box center [196, 491] width 42 height 25
click at [205, 492] on div "Shapes L" at bounding box center [196, 491] width 42 height 25
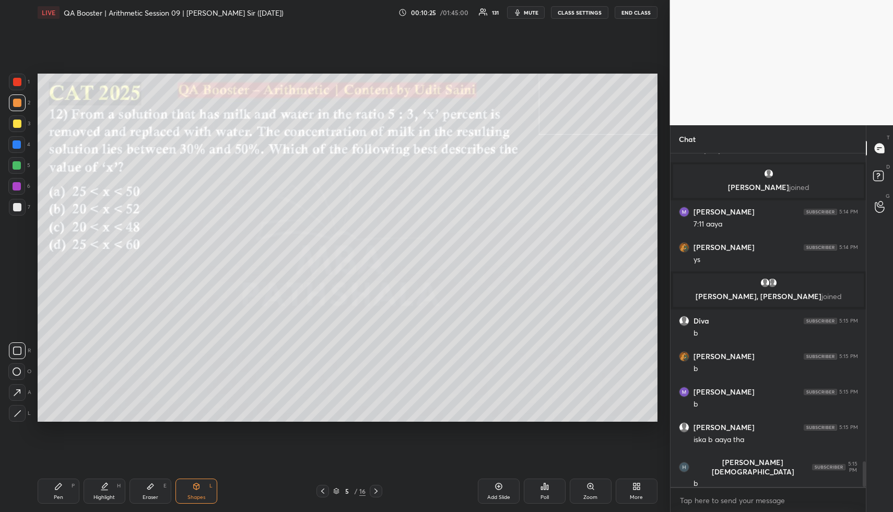
drag, startPoint x: 13, startPoint y: 155, endPoint x: 17, endPoint y: 138, distance: 17.2
click at [14, 152] on div "1 2 3 4 5 6 7" at bounding box center [19, 147] width 22 height 146
click at [17, 138] on div at bounding box center [16, 144] width 17 height 17
click at [19, 141] on div at bounding box center [17, 144] width 8 height 8
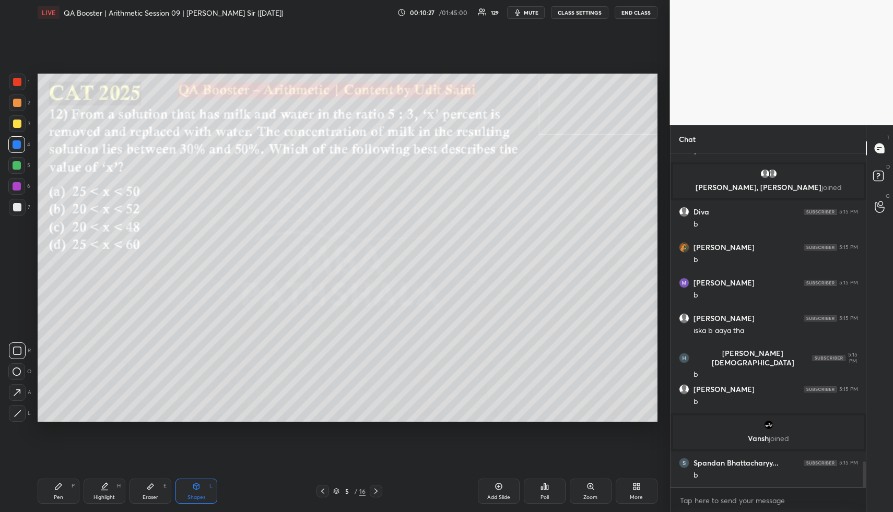
scroll to position [4031, 0]
click at [111, 496] on div "Highlight H" at bounding box center [105, 491] width 42 height 25
click at [109, 492] on div "Highlight H" at bounding box center [105, 491] width 42 height 25
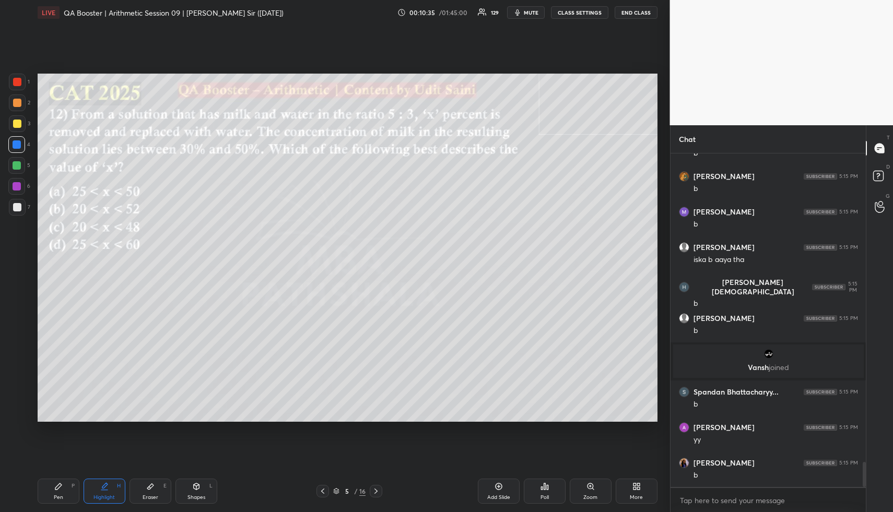
scroll to position [4138, 0]
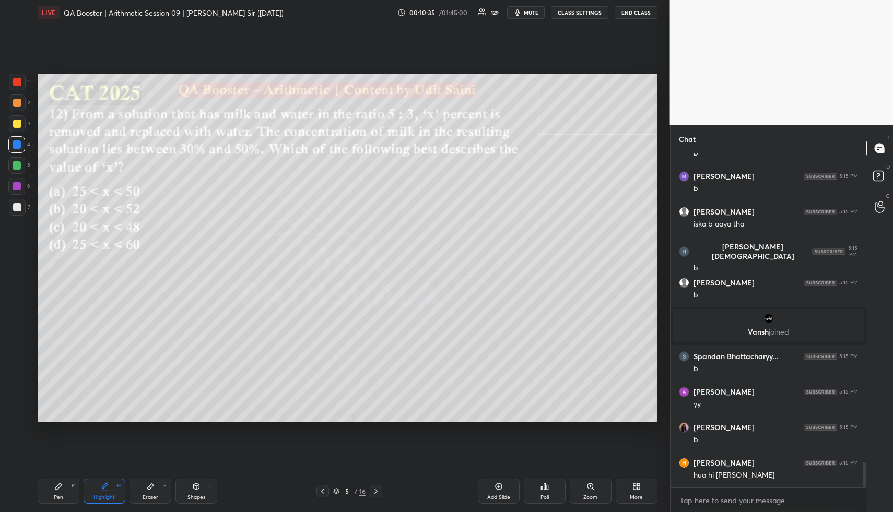
click at [109, 498] on div "Highlight" at bounding box center [103, 497] width 21 height 5
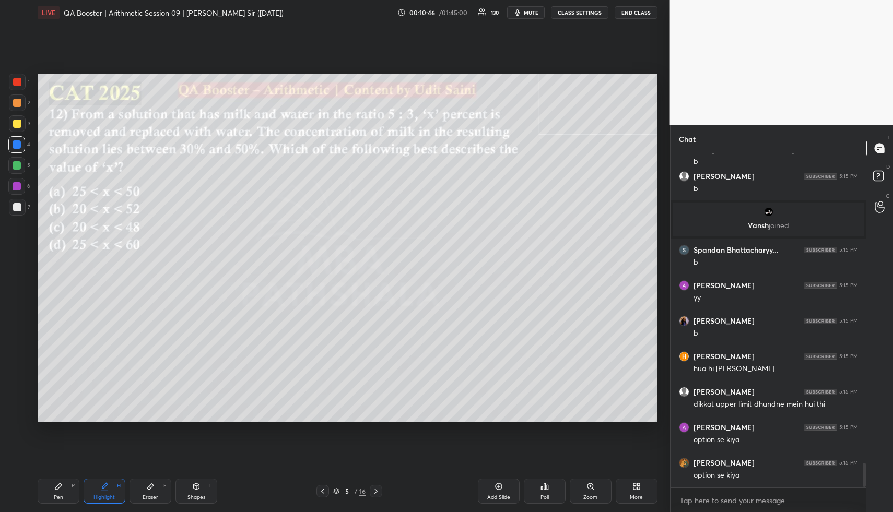
scroll to position [4280, 0]
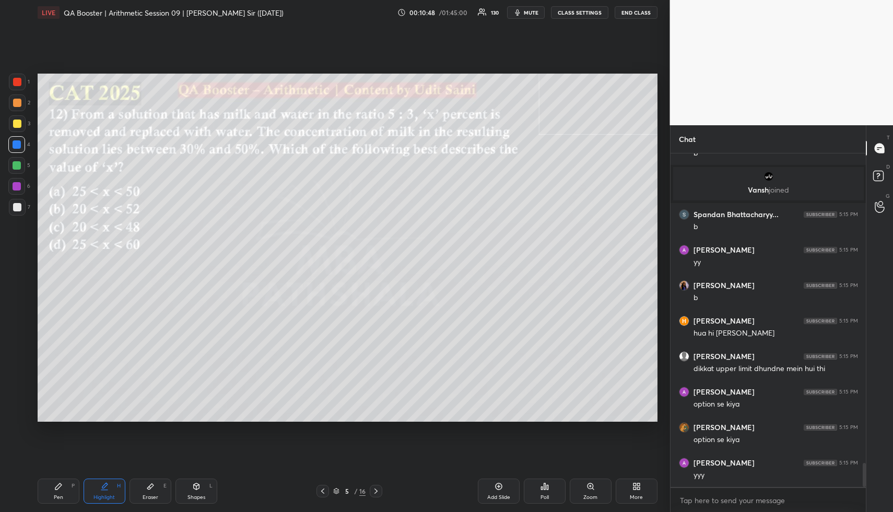
drag, startPoint x: 62, startPoint y: 500, endPoint x: 62, endPoint y: 485, distance: 14.6
click at [62, 499] on div "Pen P" at bounding box center [59, 491] width 42 height 25
click at [15, 161] on div at bounding box center [17, 165] width 8 height 8
click at [102, 482] on icon at bounding box center [104, 486] width 8 height 8
click at [104, 497] on div "Highlight" at bounding box center [103, 497] width 21 height 5
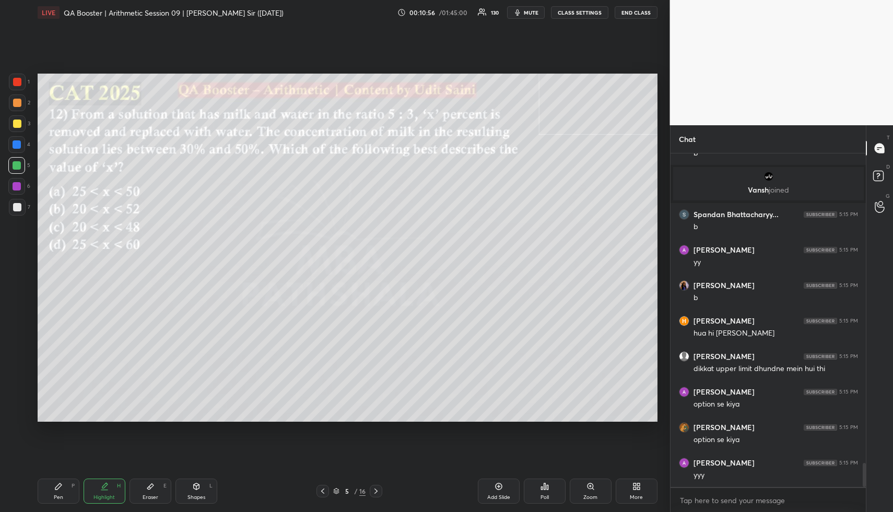
scroll to position [4315, 0]
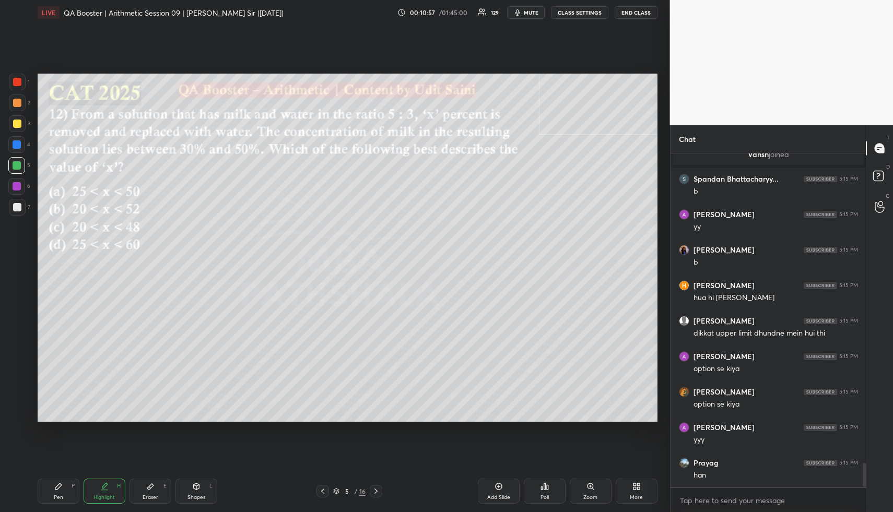
click at [69, 495] on div "Pen P" at bounding box center [59, 491] width 42 height 25
click at [160, 488] on div "Eraser E" at bounding box center [150, 491] width 42 height 25
drag, startPoint x: 53, startPoint y: 486, endPoint x: 59, endPoint y: 493, distance: 9.3
click at [52, 487] on div "Pen P" at bounding box center [59, 491] width 42 height 25
drag, startPoint x: 59, startPoint y: 493, endPoint x: 57, endPoint y: 430, distance: 63.2
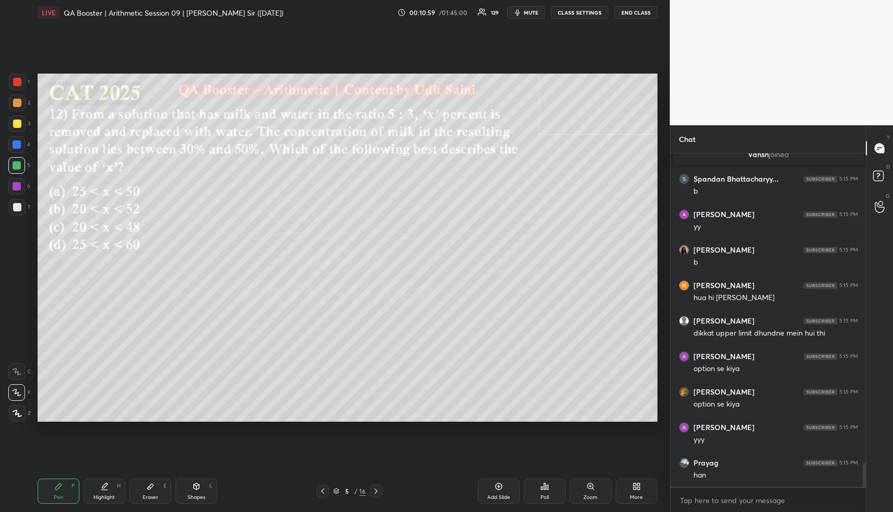
click at [56, 493] on div "Pen P" at bounding box center [59, 491] width 42 height 25
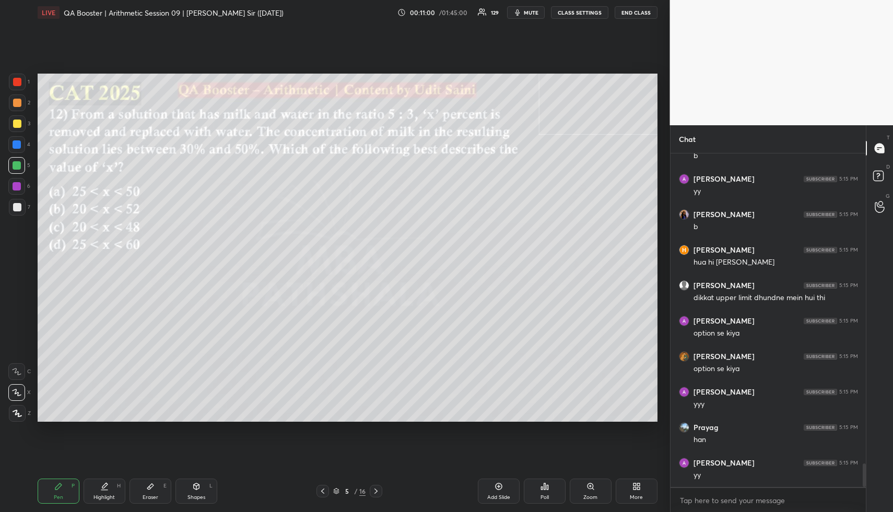
click at [16, 101] on div at bounding box center [17, 103] width 8 height 8
click at [17, 105] on div at bounding box center [17, 103] width 8 height 8
click at [20, 123] on div at bounding box center [17, 124] width 8 height 8
click at [18, 125] on div at bounding box center [17, 124] width 8 height 8
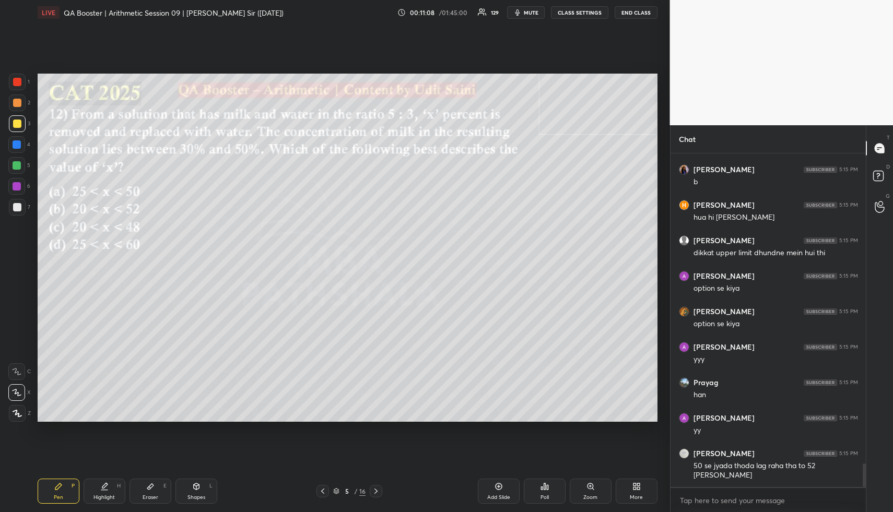
click at [154, 493] on div "Eraser E" at bounding box center [150, 491] width 42 height 25
click at [18, 350] on span "Erase all" at bounding box center [17, 350] width 16 height 7
drag, startPoint x: 65, startPoint y: 497, endPoint x: 66, endPoint y: 490, distance: 7.3
click at [64, 495] on div "Pen P" at bounding box center [59, 491] width 42 height 25
click at [66, 492] on div "Pen P" at bounding box center [59, 491] width 42 height 25
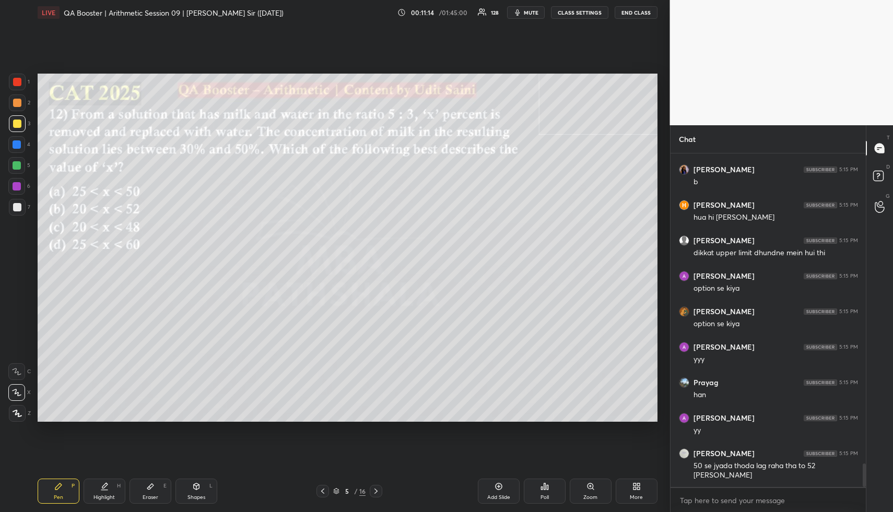
scroll to position [4431, 0]
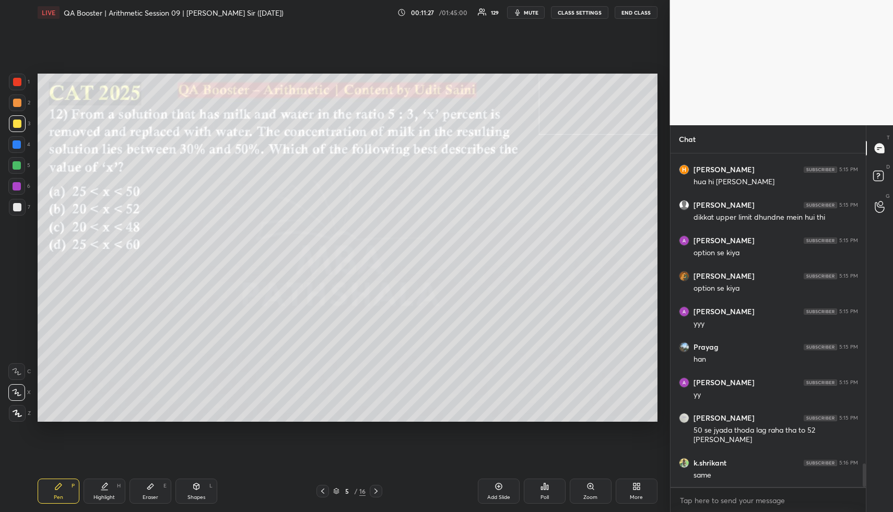
click at [100, 481] on div "Highlight H" at bounding box center [105, 491] width 42 height 25
drag, startPoint x: 195, startPoint y: 491, endPoint x: 175, endPoint y: 424, distance: 69.2
click at [190, 485] on div "Shapes L" at bounding box center [196, 491] width 42 height 25
click at [14, 143] on div at bounding box center [17, 144] width 8 height 8
click at [21, 408] on div at bounding box center [17, 413] width 17 height 17
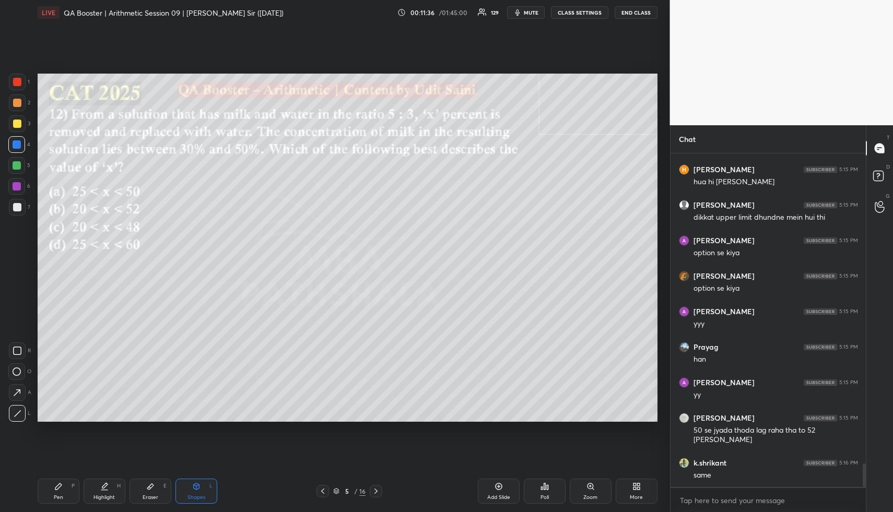
click at [13, 163] on div at bounding box center [17, 165] width 8 height 8
drag, startPoint x: 15, startPoint y: 163, endPoint x: 20, endPoint y: 181, distance: 18.0
click at [16, 164] on div at bounding box center [17, 165] width 8 height 8
click at [15, 393] on icon at bounding box center [16, 392] width 11 height 11
click at [60, 493] on div "Pen P" at bounding box center [59, 491] width 42 height 25
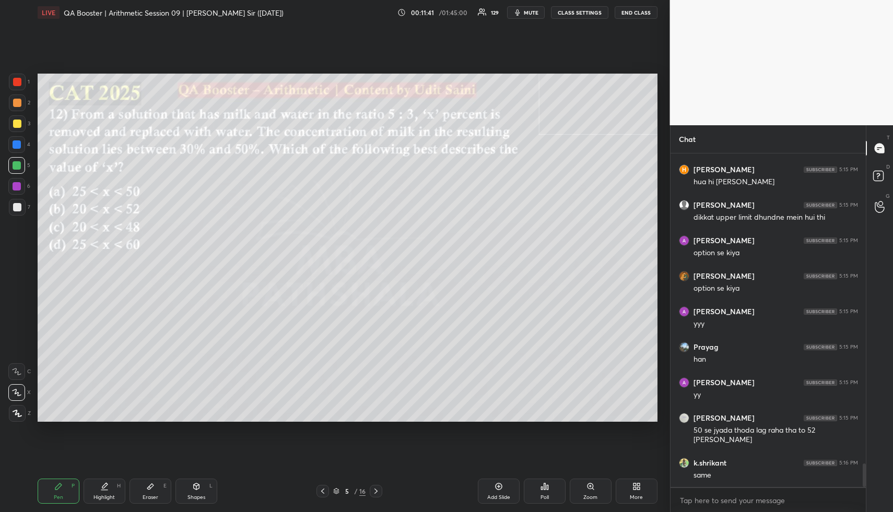
drag, startPoint x: 18, startPoint y: 99, endPoint x: 30, endPoint y: 108, distance: 15.4
click at [19, 100] on div at bounding box center [17, 103] width 8 height 8
click at [14, 122] on div at bounding box center [17, 124] width 8 height 8
click at [17, 124] on div at bounding box center [17, 124] width 8 height 8
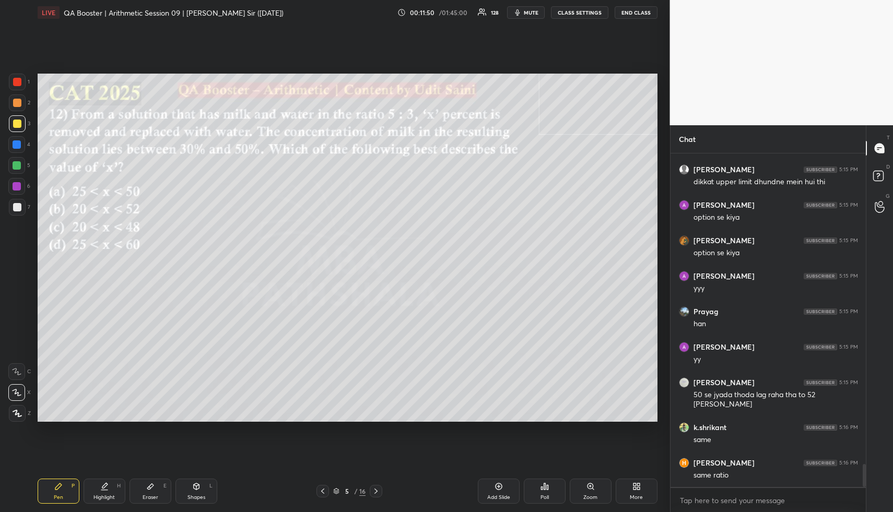
scroll to position [4502, 0]
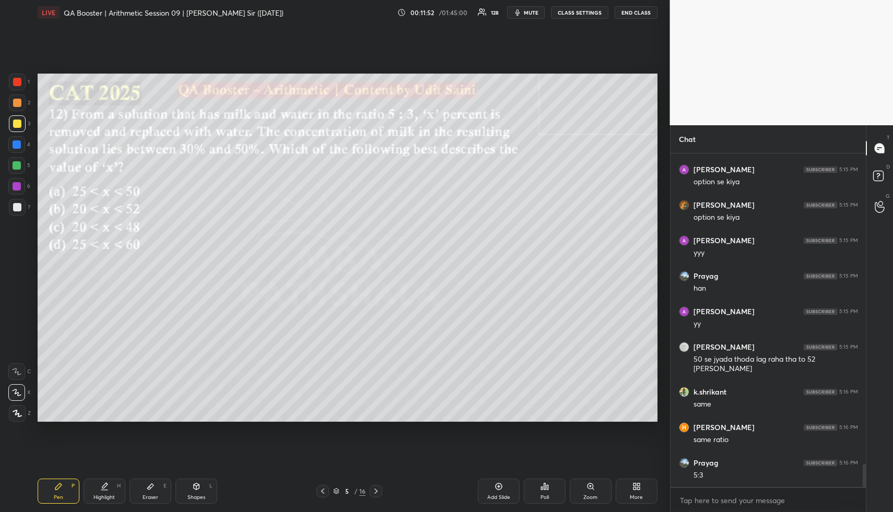
click at [196, 488] on icon at bounding box center [196, 486] width 6 height 6
click at [198, 488] on icon at bounding box center [196, 486] width 8 height 8
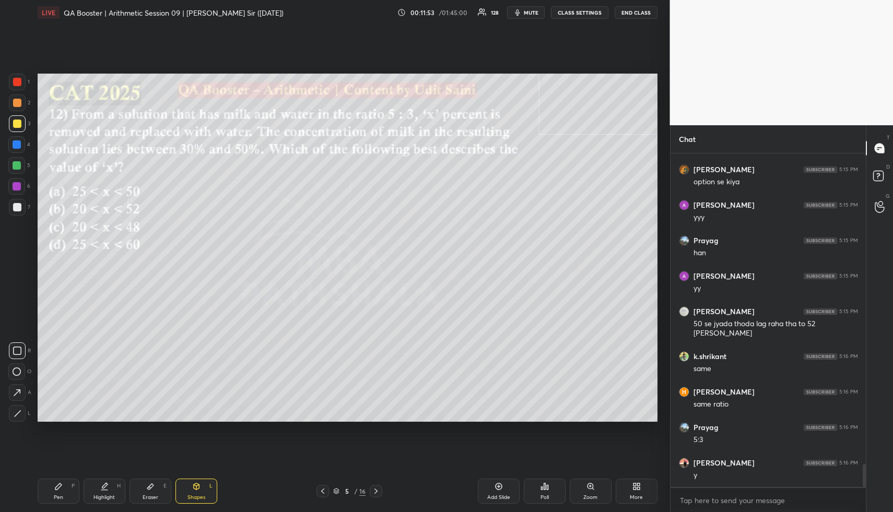
click at [16, 184] on div at bounding box center [17, 186] width 8 height 8
click at [19, 186] on div at bounding box center [17, 186] width 8 height 8
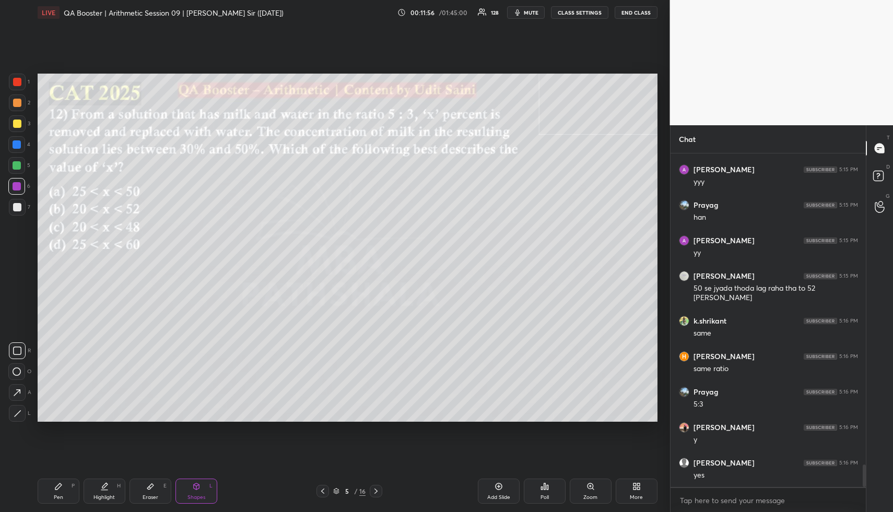
scroll to position [4609, 0]
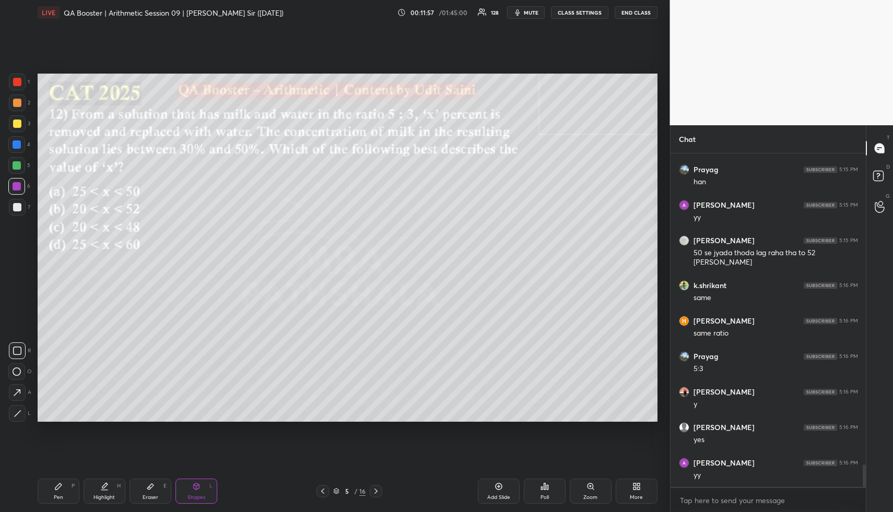
drag, startPoint x: 102, startPoint y: 495, endPoint x: 134, endPoint y: 429, distance: 74.0
click at [101, 495] on div "Highlight" at bounding box center [103, 497] width 21 height 5
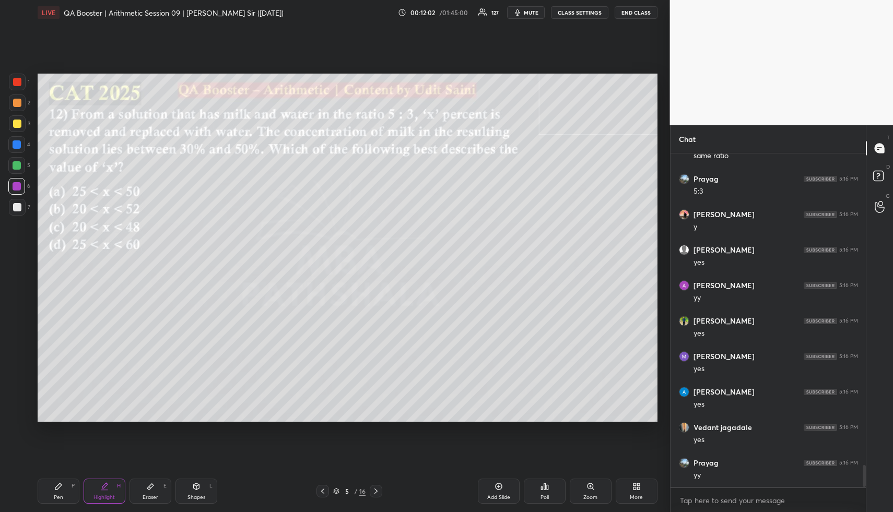
scroll to position [4822, 0]
click at [107, 495] on div "Highlight" at bounding box center [103, 497] width 21 height 5
click at [58, 495] on div "Pen" at bounding box center [58, 497] width 9 height 5
drag, startPoint x: 20, startPoint y: 143, endPoint x: 34, endPoint y: 156, distance: 18.5
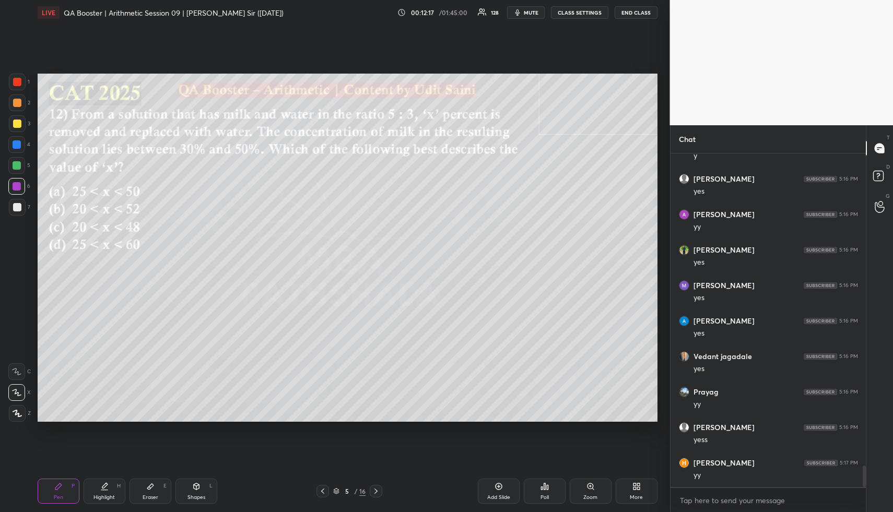
click at [21, 143] on div at bounding box center [16, 144] width 17 height 17
click at [18, 109] on div at bounding box center [17, 102] width 17 height 17
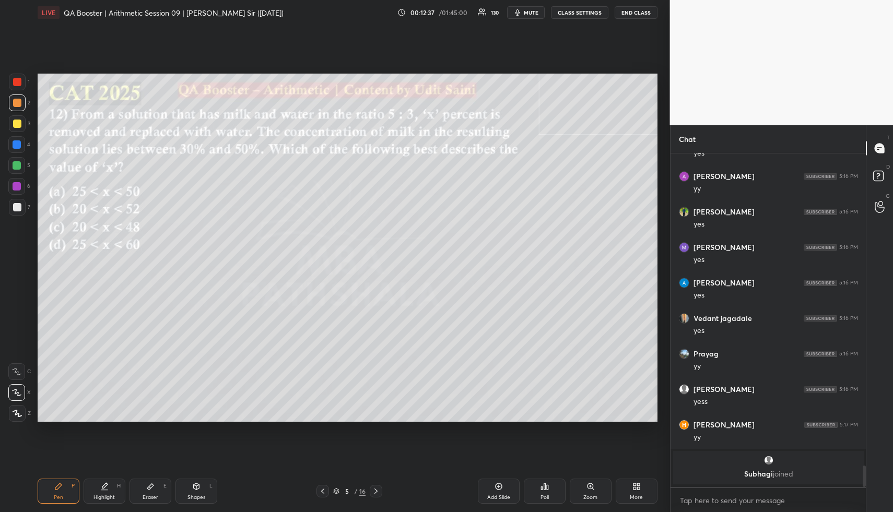
drag, startPoint x: 108, startPoint y: 488, endPoint x: 123, endPoint y: 455, distance: 36.7
click at [108, 488] on div "Highlight H" at bounding box center [105, 491] width 42 height 25
click at [60, 488] on div "Pen P" at bounding box center [59, 491] width 42 height 25
drag, startPoint x: 15, startPoint y: 107, endPoint x: 33, endPoint y: 101, distance: 19.0
click at [15, 105] on div at bounding box center [17, 103] width 8 height 8
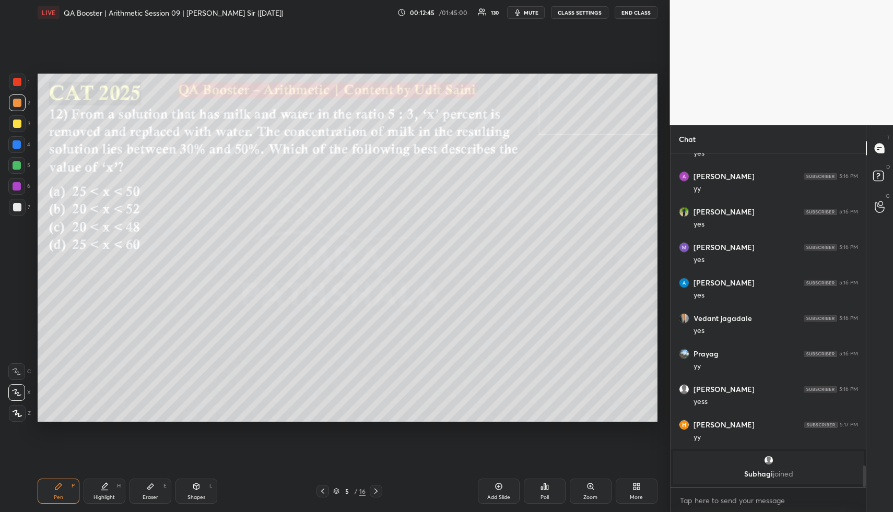
click at [15, 123] on div at bounding box center [17, 124] width 8 height 8
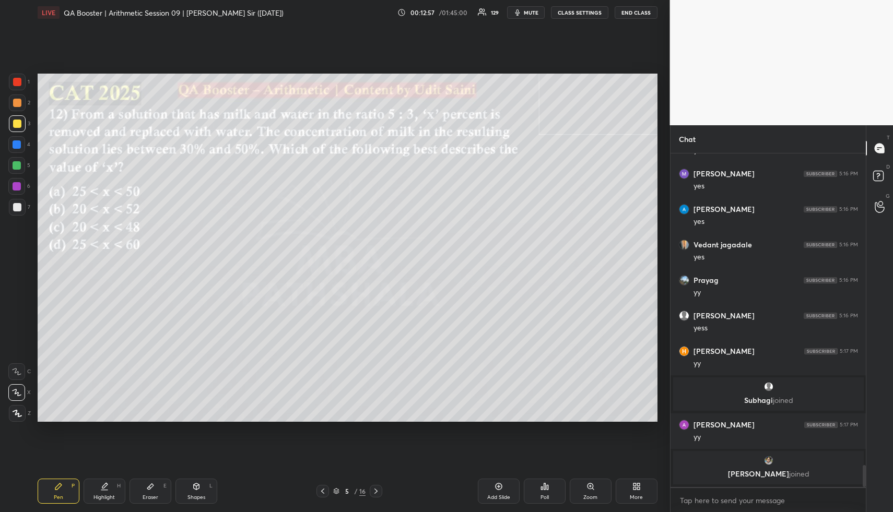
scroll to position [4743, 0]
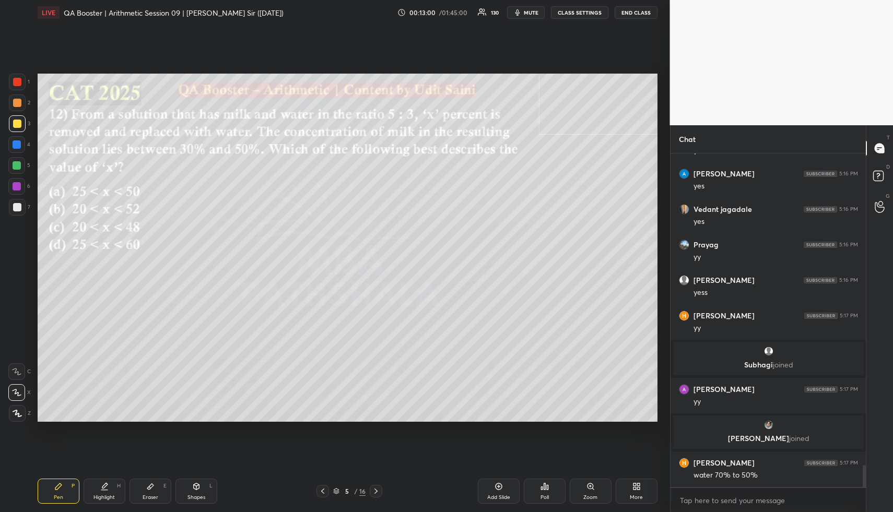
click at [100, 491] on div "Highlight H" at bounding box center [105, 491] width 42 height 25
click at [108, 490] on icon at bounding box center [104, 486] width 8 height 8
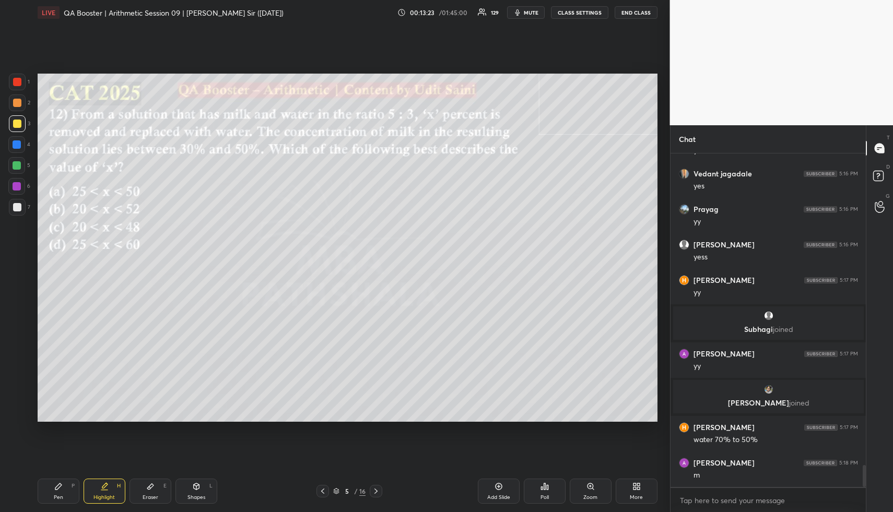
drag, startPoint x: 56, startPoint y: 495, endPoint x: 49, endPoint y: 437, distance: 58.4
click at [56, 493] on div "Pen P" at bounding box center [59, 491] width 42 height 25
drag, startPoint x: 22, startPoint y: 199, endPoint x: 30, endPoint y: 203, distance: 8.4
click at [22, 199] on div at bounding box center [17, 207] width 17 height 17
click at [91, 495] on div "Highlight H" at bounding box center [105, 491] width 42 height 25
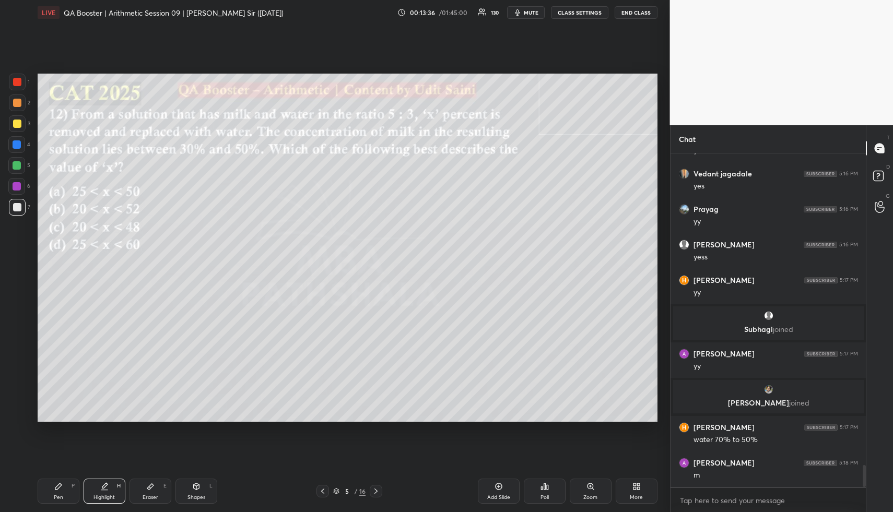
click at [49, 498] on div "Pen P" at bounding box center [59, 491] width 42 height 25
click at [103, 495] on div "Highlight" at bounding box center [103, 497] width 21 height 5
click at [61, 498] on div "Pen" at bounding box center [58, 497] width 9 height 5
click at [20, 140] on div at bounding box center [16, 144] width 17 height 17
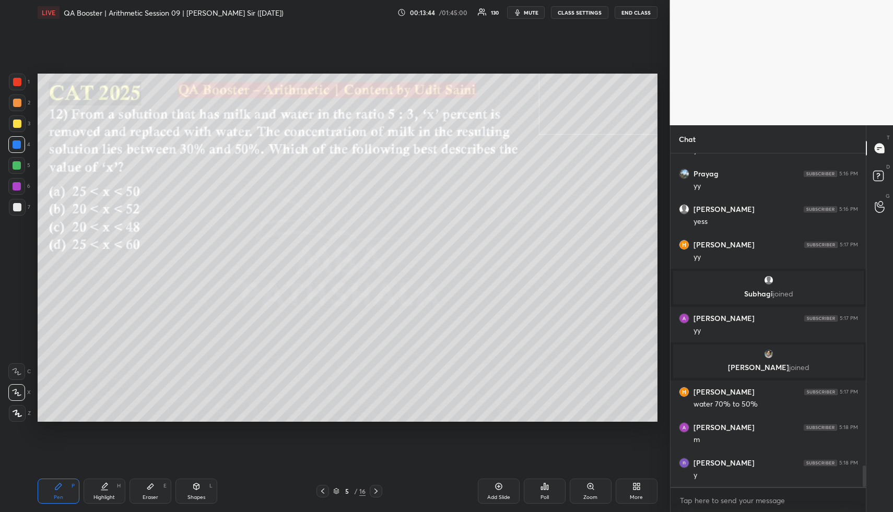
click at [112, 487] on div "Highlight H" at bounding box center [105, 491] width 42 height 25
click at [113, 490] on div "Highlight H" at bounding box center [105, 491] width 42 height 25
click at [61, 489] on div "Pen P" at bounding box center [59, 491] width 42 height 25
click at [60, 491] on div "Pen P" at bounding box center [59, 491] width 42 height 25
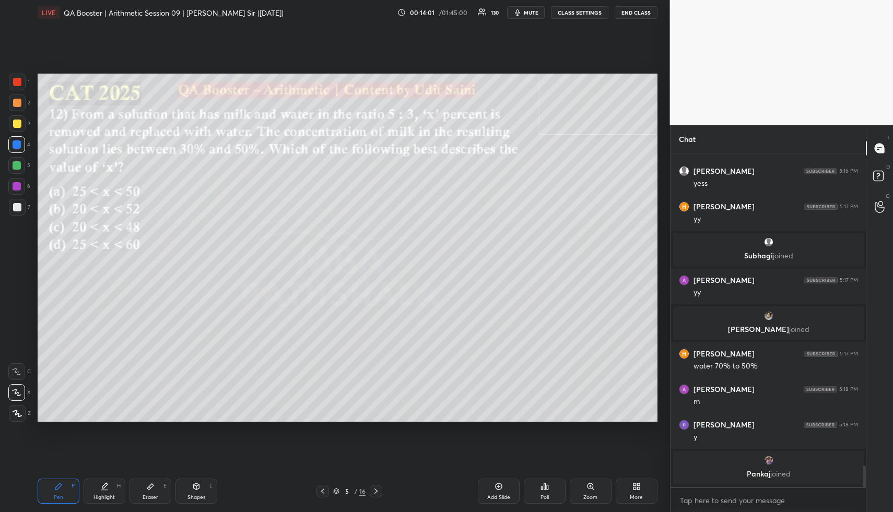
click at [19, 102] on div at bounding box center [17, 103] width 8 height 8
click at [20, 103] on div at bounding box center [17, 103] width 8 height 8
click at [21, 108] on div at bounding box center [17, 102] width 17 height 17
click at [19, 101] on div at bounding box center [17, 103] width 8 height 8
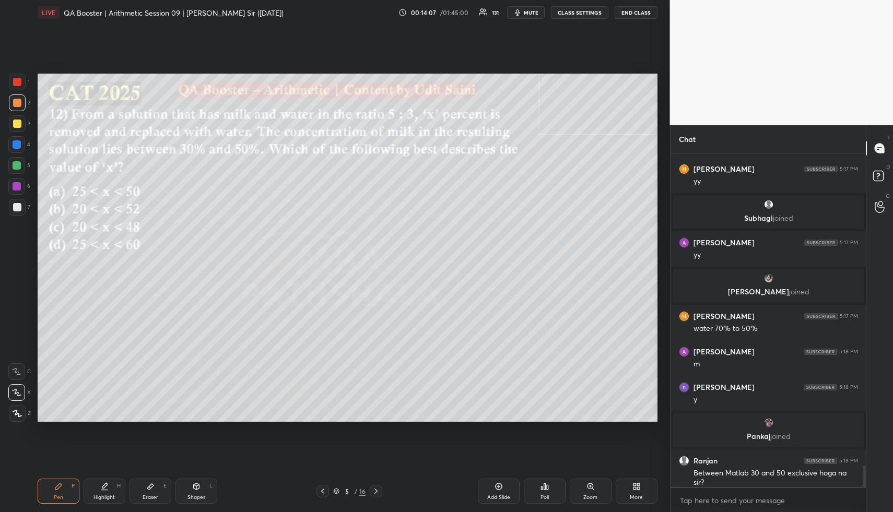
scroll to position [4859, 0]
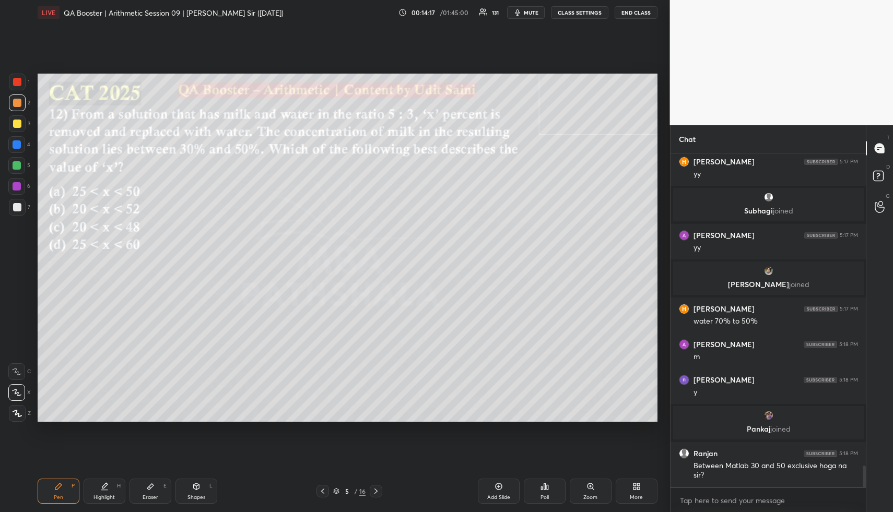
click at [17, 126] on div at bounding box center [17, 124] width 8 height 8
click at [109, 503] on div "Pen P Highlight H Eraser E Shapes L 5 / 16 Add Slide Poll Zoom More" at bounding box center [348, 491] width 620 height 42
click at [111, 492] on div "Highlight H" at bounding box center [105, 491] width 42 height 25
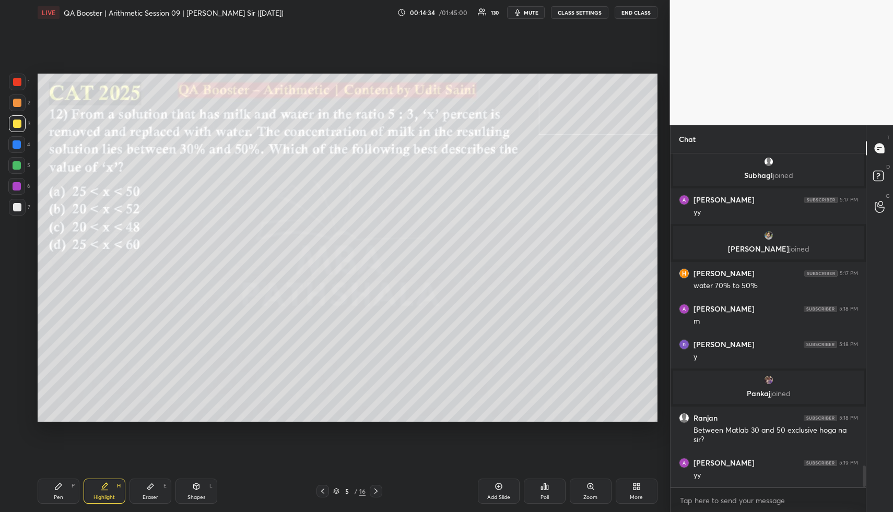
click at [62, 493] on div "Pen P" at bounding box center [59, 491] width 42 height 25
click at [17, 162] on div at bounding box center [17, 165] width 8 height 8
click at [96, 504] on div "Pen P Highlight H Eraser E Shapes L 5 / 16 Add Slide Poll Zoom More" at bounding box center [348, 491] width 620 height 42
click at [105, 495] on div "Highlight" at bounding box center [103, 497] width 21 height 5
click at [109, 492] on div "Highlight H" at bounding box center [105, 491] width 42 height 25
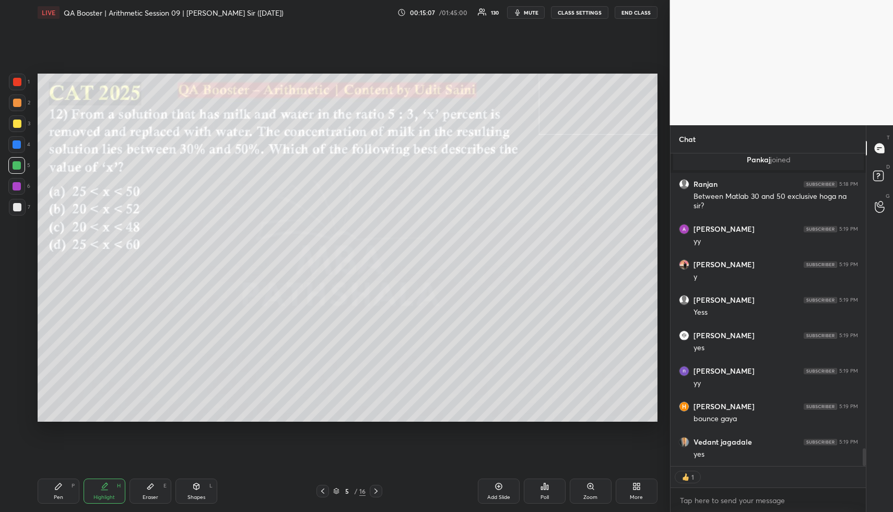
scroll to position [5164, 0]
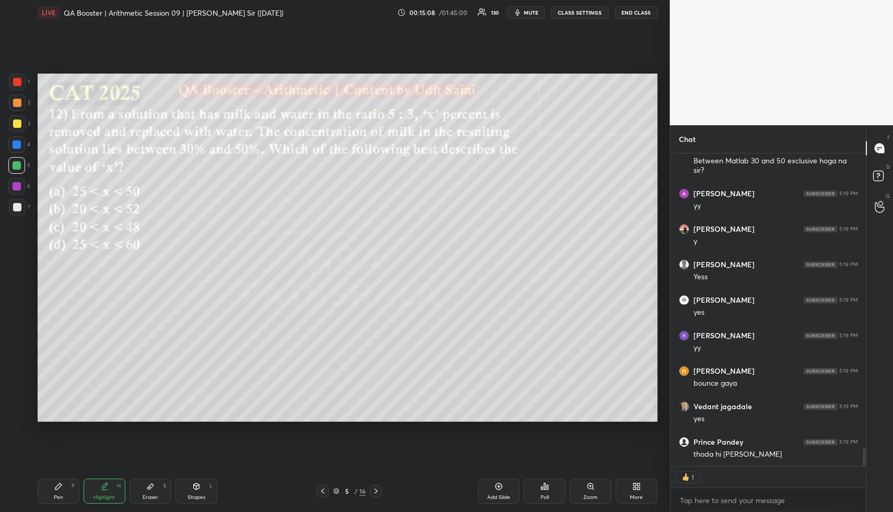
click at [151, 487] on icon at bounding box center [150, 487] width 6 height 6
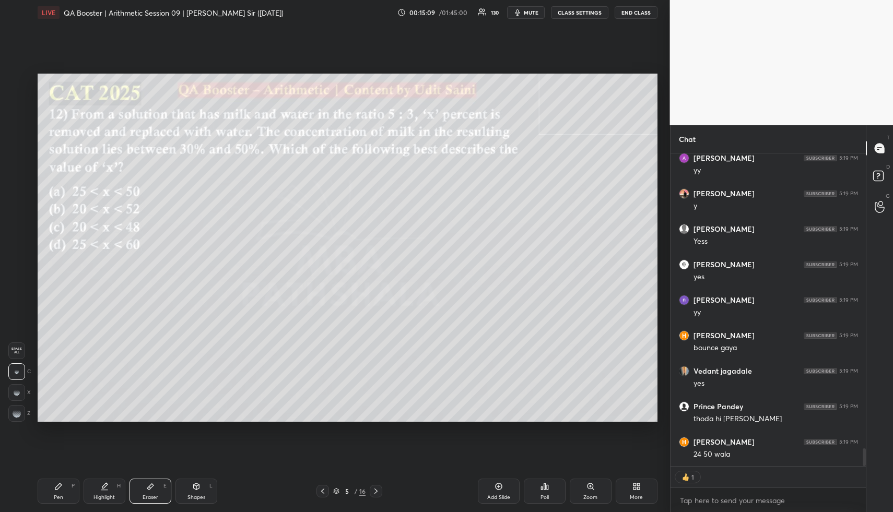
click at [17, 409] on div at bounding box center [16, 413] width 17 height 17
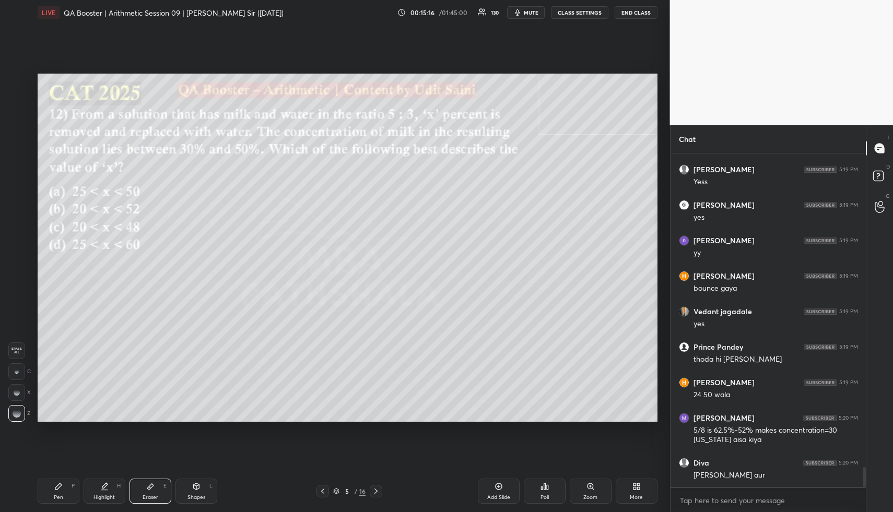
scroll to position [5295, 0]
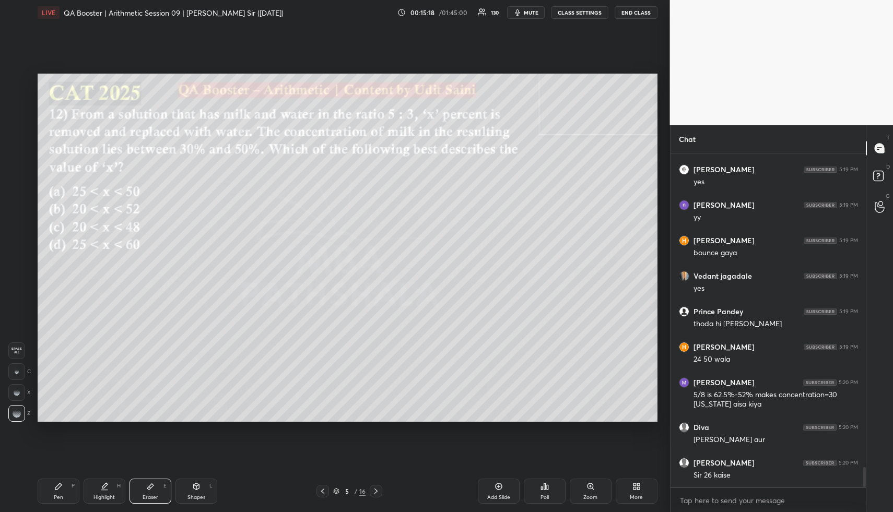
click at [98, 489] on div "Highlight H" at bounding box center [105, 491] width 42 height 25
drag, startPoint x: 111, startPoint y: 490, endPoint x: 109, endPoint y: 482, distance: 7.5
click at [109, 491] on div "Highlight H" at bounding box center [105, 491] width 42 height 25
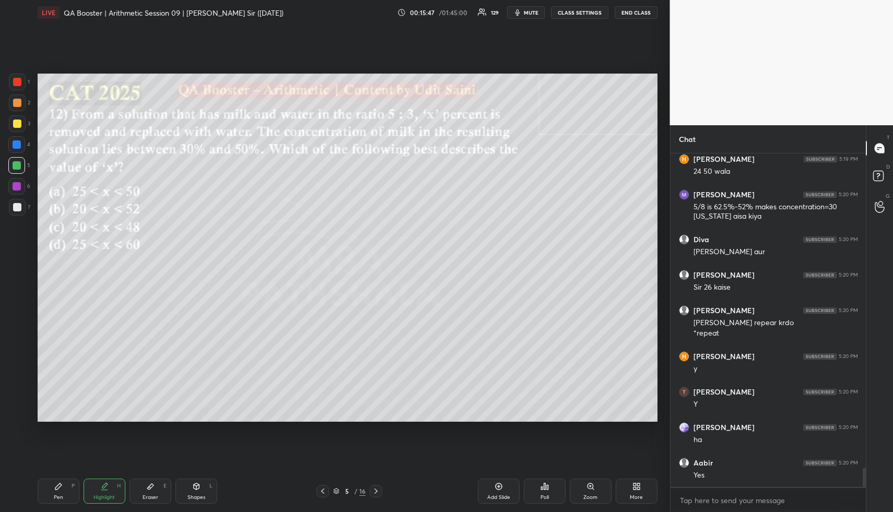
scroll to position [5518, 0]
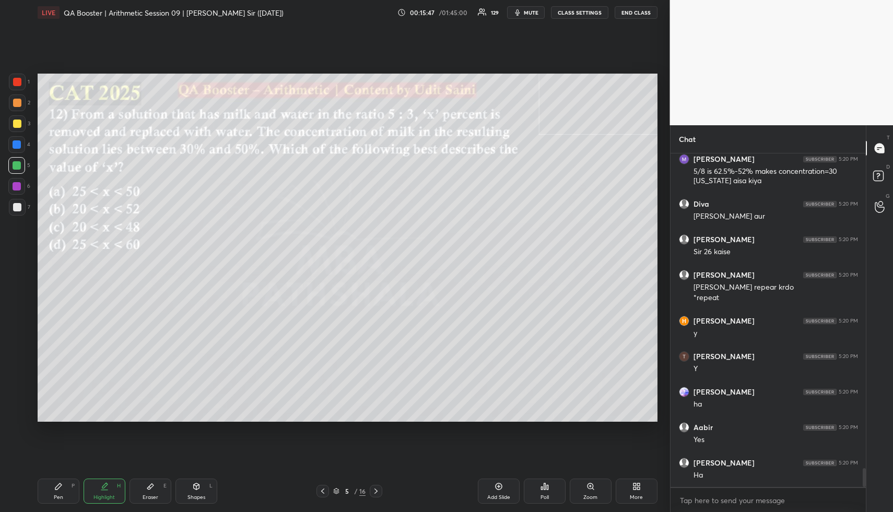
drag, startPoint x: 107, startPoint y: 497, endPoint x: 115, endPoint y: 472, distance: 26.3
click at [107, 497] on div "Highlight" at bounding box center [103, 497] width 21 height 5
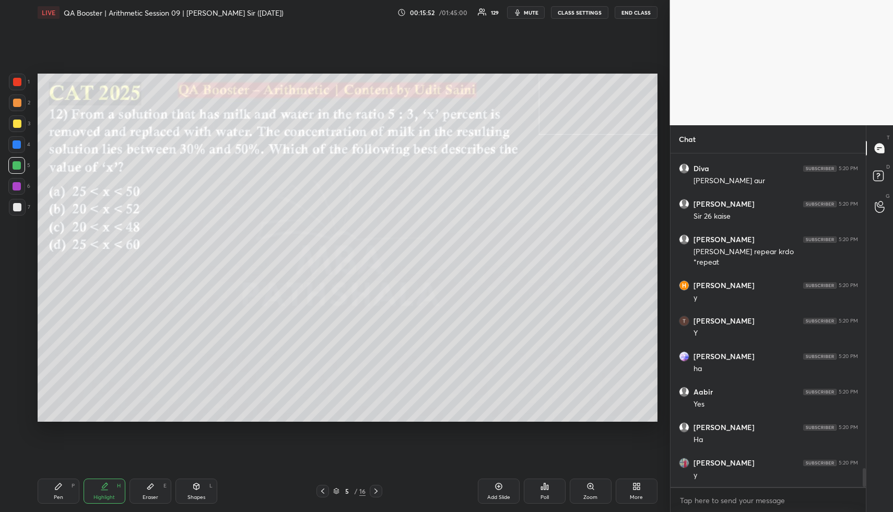
scroll to position [5589, 0]
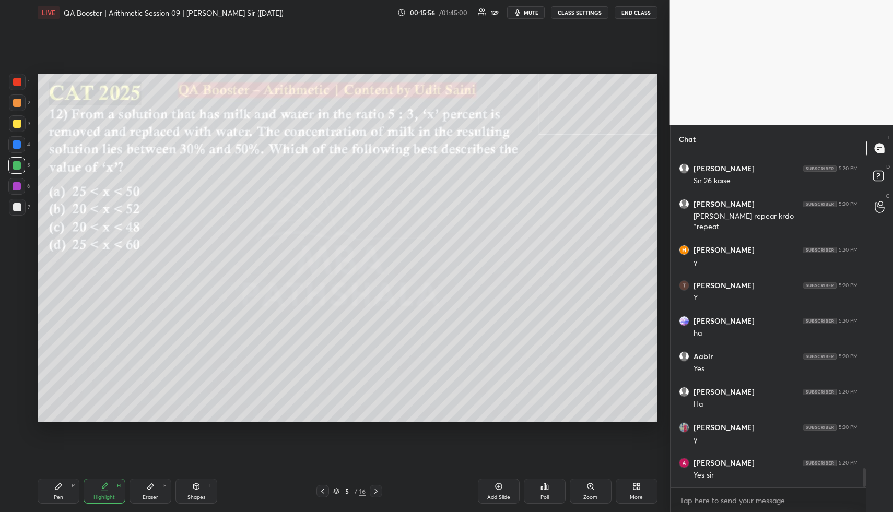
click at [107, 495] on div "Highlight" at bounding box center [103, 497] width 21 height 5
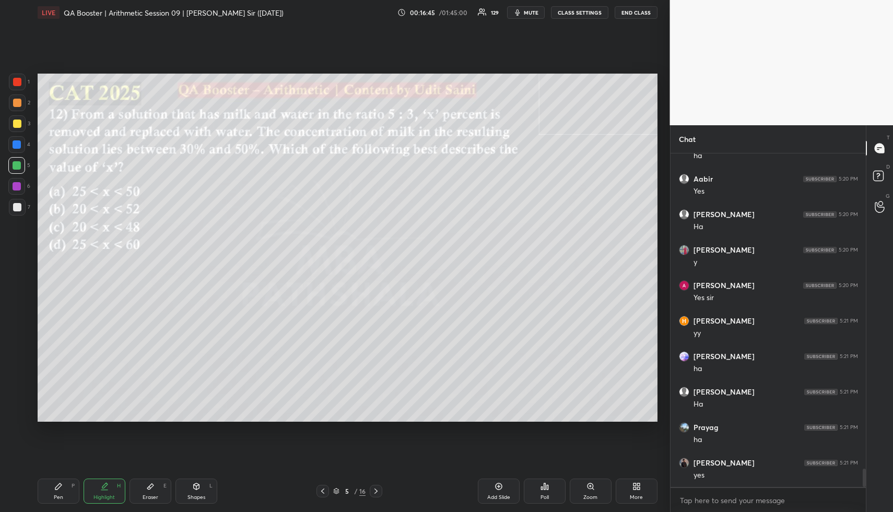
scroll to position [5812, 0]
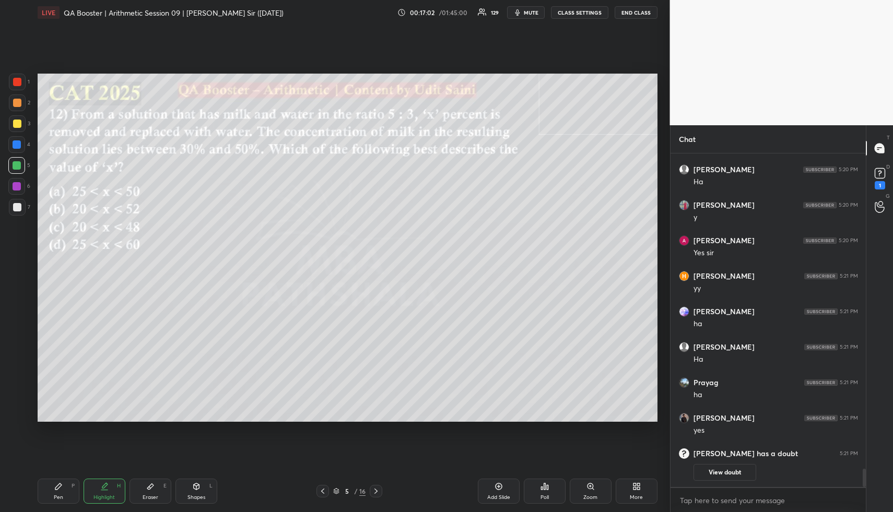
click at [63, 487] on div "Pen P" at bounding box center [59, 491] width 42 height 25
click at [14, 144] on div at bounding box center [17, 144] width 8 height 8
click at [13, 147] on div at bounding box center [17, 144] width 8 height 8
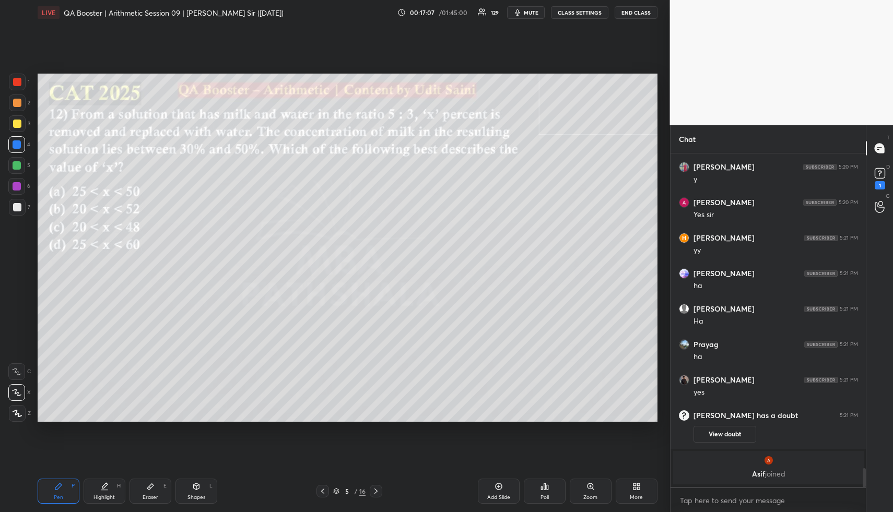
drag, startPoint x: 107, startPoint y: 493, endPoint x: 98, endPoint y: 494, distance: 9.4
click at [103, 493] on div "Highlight H" at bounding box center [105, 491] width 42 height 25
click at [97, 493] on div "Highlight H" at bounding box center [105, 491] width 42 height 25
click at [64, 489] on div "Pen P" at bounding box center [59, 491] width 42 height 25
click at [19, 163] on div at bounding box center [17, 165] width 8 height 8
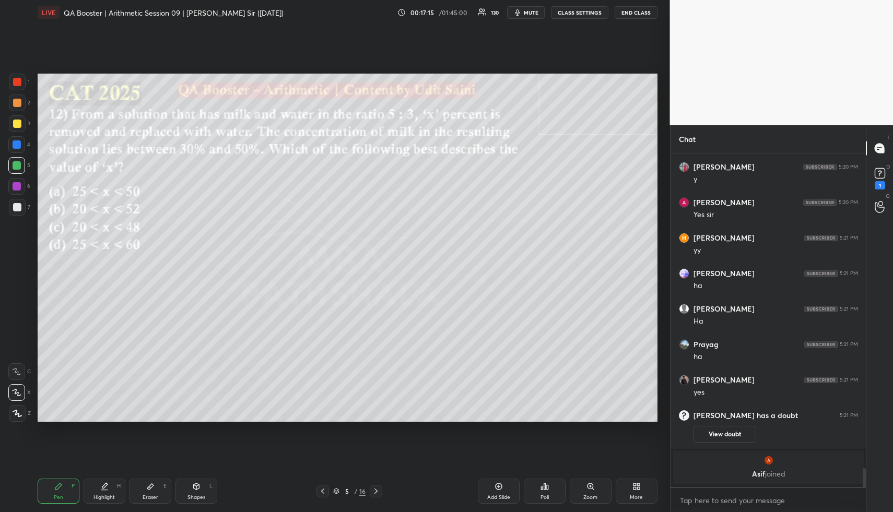
click at [97, 479] on div "Highlight H" at bounding box center [105, 491] width 42 height 25
drag, startPoint x: 104, startPoint y: 491, endPoint x: 115, endPoint y: 431, distance: 60.5
click at [103, 487] on icon at bounding box center [104, 486] width 8 height 8
click at [58, 495] on div "Pen" at bounding box center [58, 497] width 9 height 5
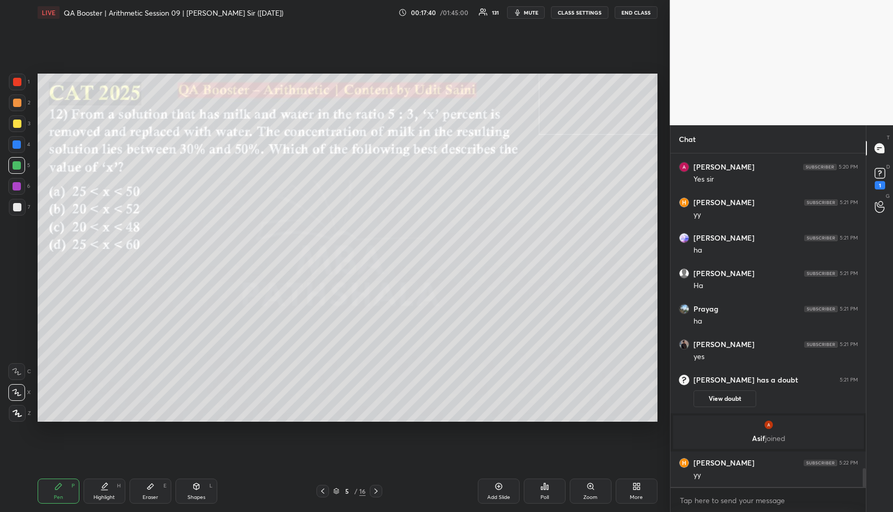
click at [102, 498] on div "Highlight" at bounding box center [103, 497] width 21 height 5
click at [105, 498] on div "Highlight" at bounding box center [103, 497] width 21 height 5
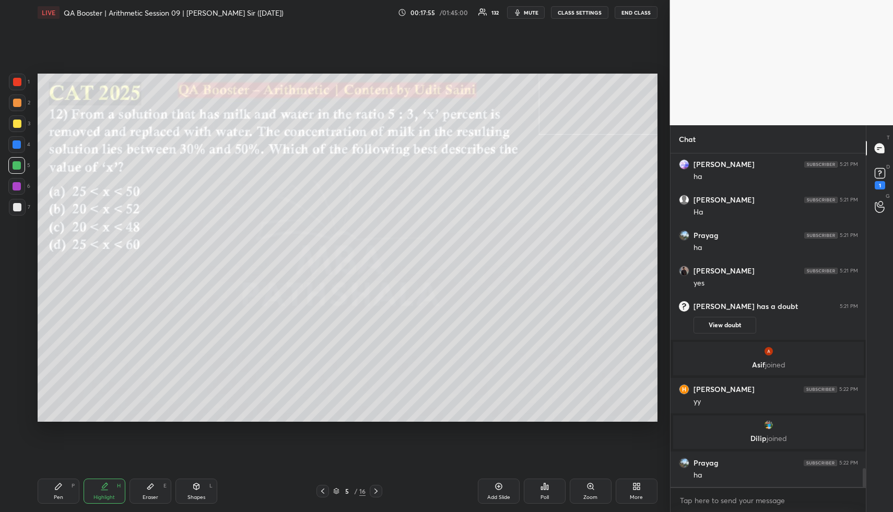
scroll to position [5686, 0]
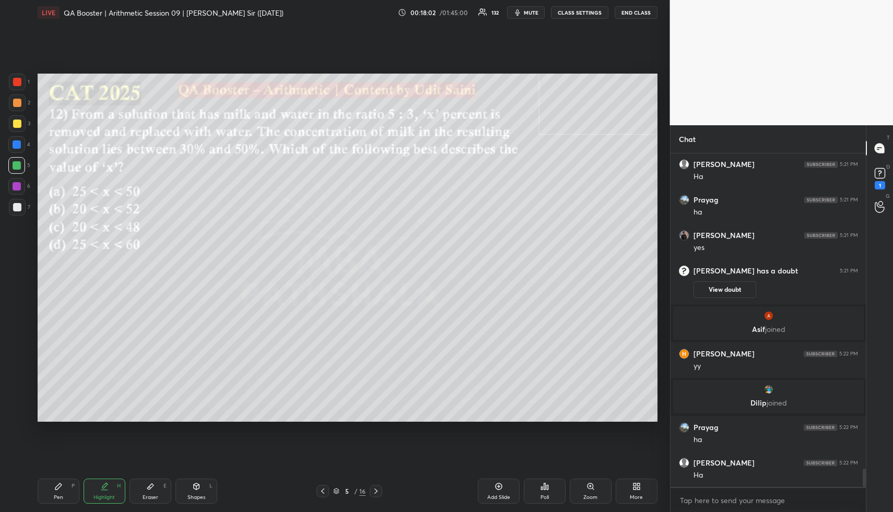
drag, startPoint x: 114, startPoint y: 491, endPoint x: 111, endPoint y: 484, distance: 7.3
click at [113, 489] on div "Highlight H" at bounding box center [105, 491] width 42 height 25
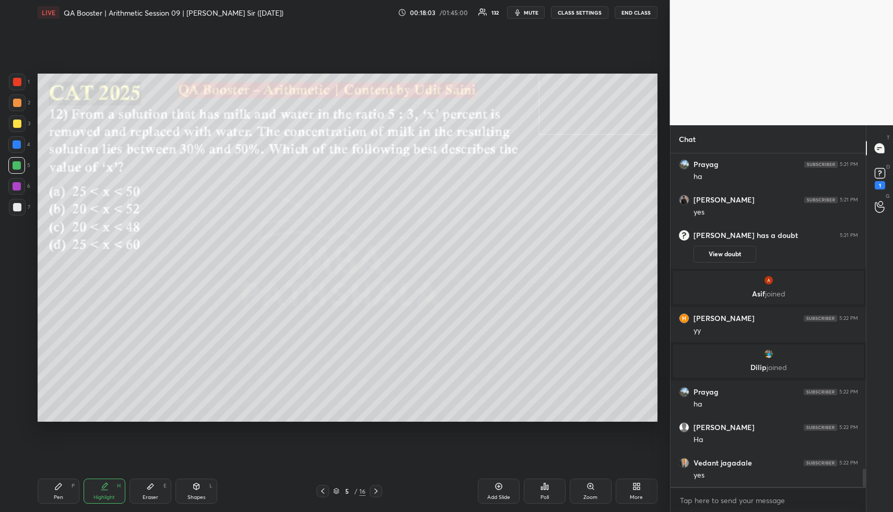
scroll to position [5757, 0]
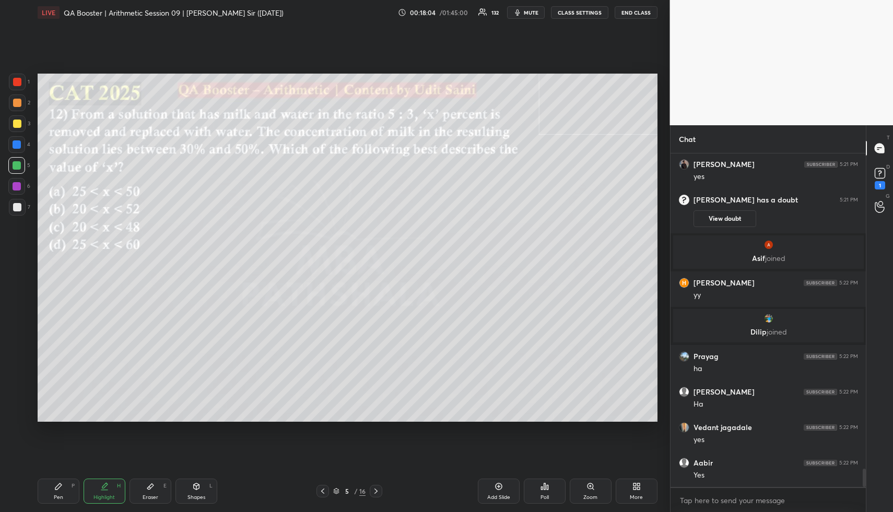
click at [112, 489] on div "Highlight H" at bounding box center [105, 491] width 42 height 25
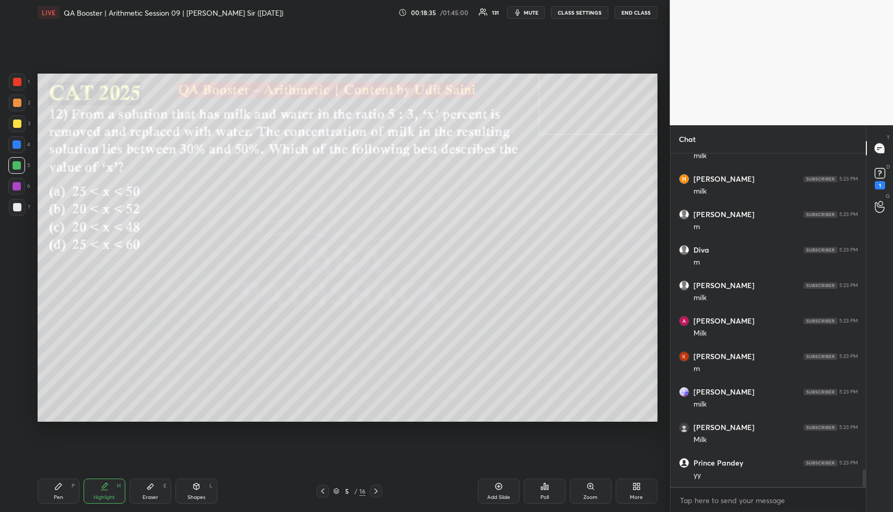
scroll to position [6147, 0]
click at [50, 499] on div "Pen P" at bounding box center [59, 491] width 42 height 25
click at [18, 205] on div at bounding box center [17, 207] width 8 height 8
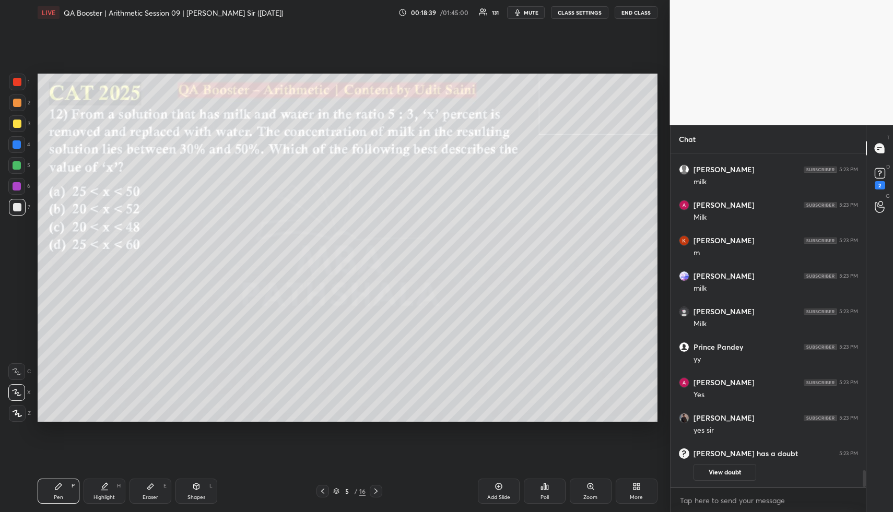
scroll to position [6084, 0]
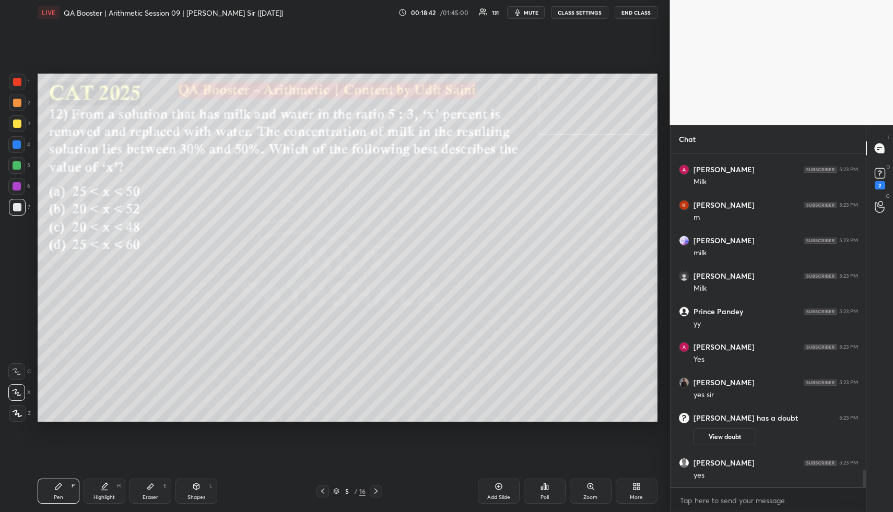
click at [105, 500] on div "Highlight" at bounding box center [103, 497] width 21 height 5
drag, startPoint x: 108, startPoint y: 499, endPoint x: 159, endPoint y: 435, distance: 82.0
click at [110, 495] on div "Highlight" at bounding box center [103, 497] width 21 height 5
click at [144, 496] on div "Eraser E" at bounding box center [150, 491] width 42 height 25
click at [38, 505] on div "Pen P Highlight H Eraser E Shapes L 5 / 16 Add Slide Poll Zoom More" at bounding box center [348, 491] width 620 height 42
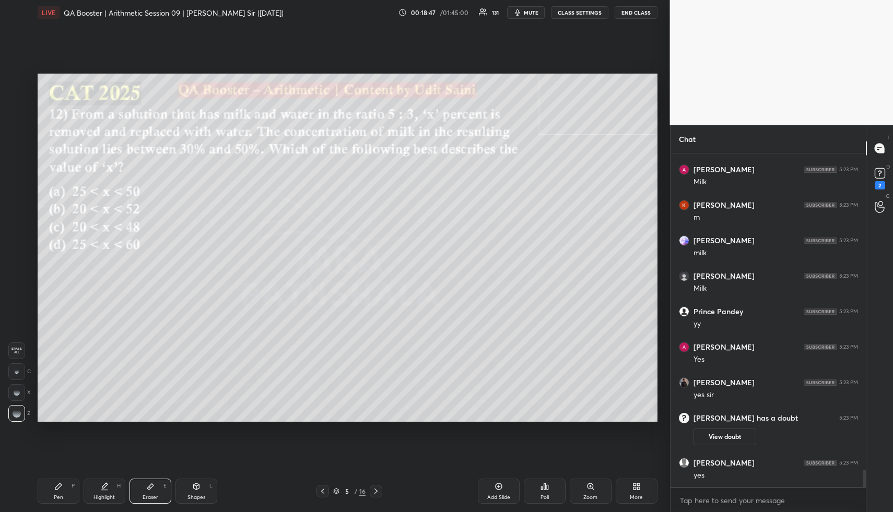
click at [51, 496] on div "Pen P" at bounding box center [59, 491] width 42 height 25
click at [57, 493] on div "Pen P" at bounding box center [59, 491] width 42 height 25
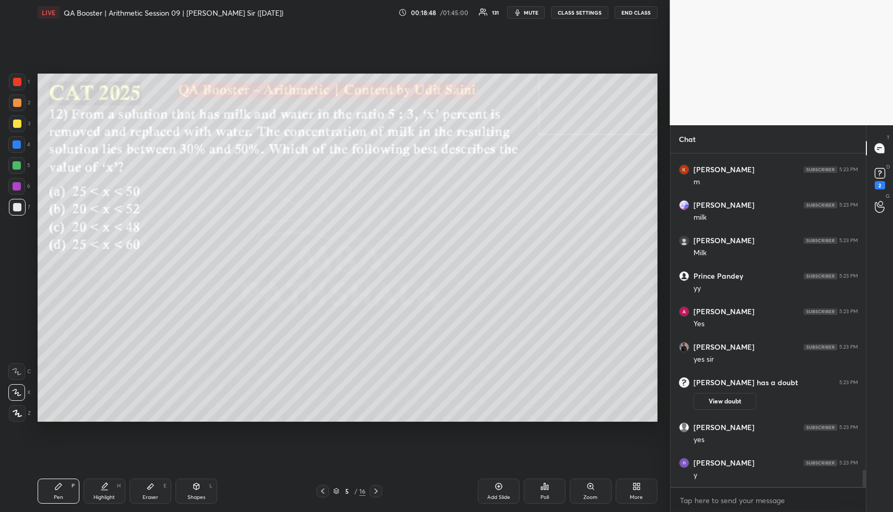
scroll to position [6155, 0]
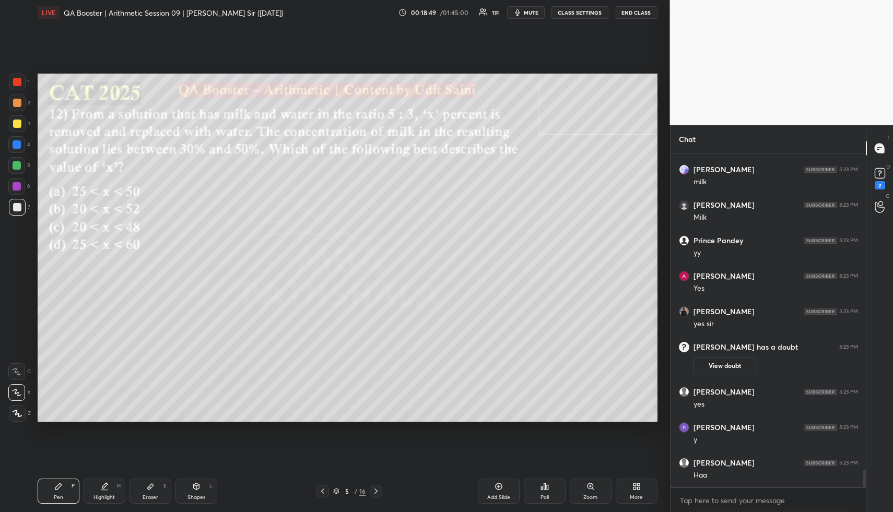
click at [110, 489] on div "Highlight H" at bounding box center [105, 491] width 42 height 25
click at [110, 491] on div "Highlight H" at bounding box center [105, 491] width 42 height 25
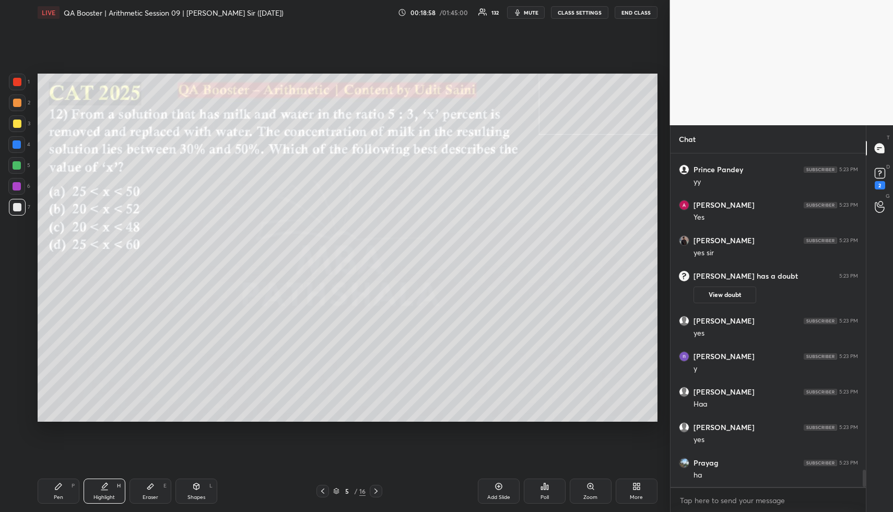
scroll to position [6209, 0]
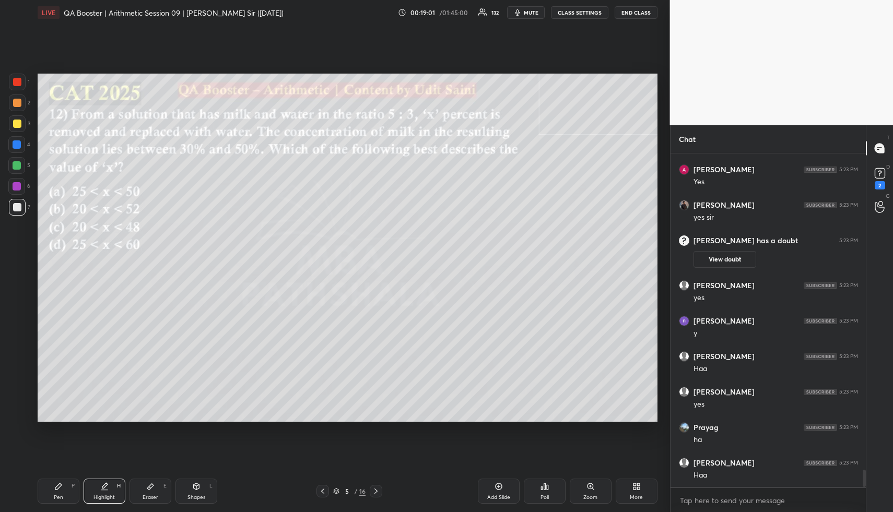
click at [115, 489] on div "Highlight H" at bounding box center [105, 491] width 42 height 25
click at [68, 498] on div "Pen P" at bounding box center [59, 491] width 42 height 25
click at [72, 496] on div "Pen P" at bounding box center [59, 491] width 42 height 25
drag, startPoint x: 14, startPoint y: 117, endPoint x: 27, endPoint y: 125, distance: 15.7
click at [13, 117] on div at bounding box center [17, 123] width 17 height 17
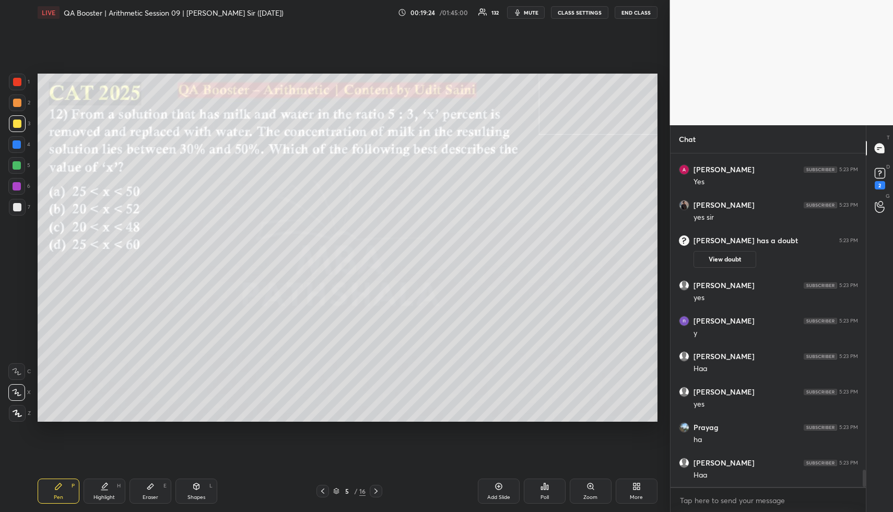
click at [110, 487] on div "Highlight H" at bounding box center [105, 491] width 42 height 25
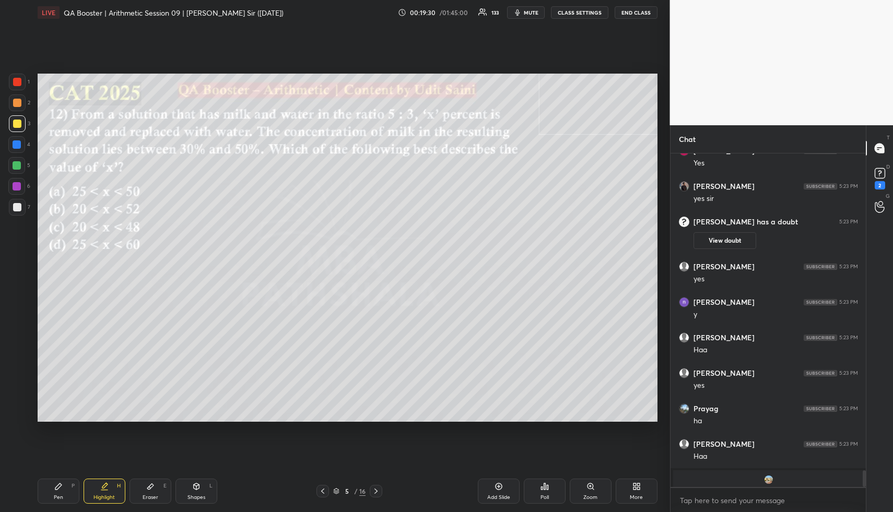
scroll to position [6228, 0]
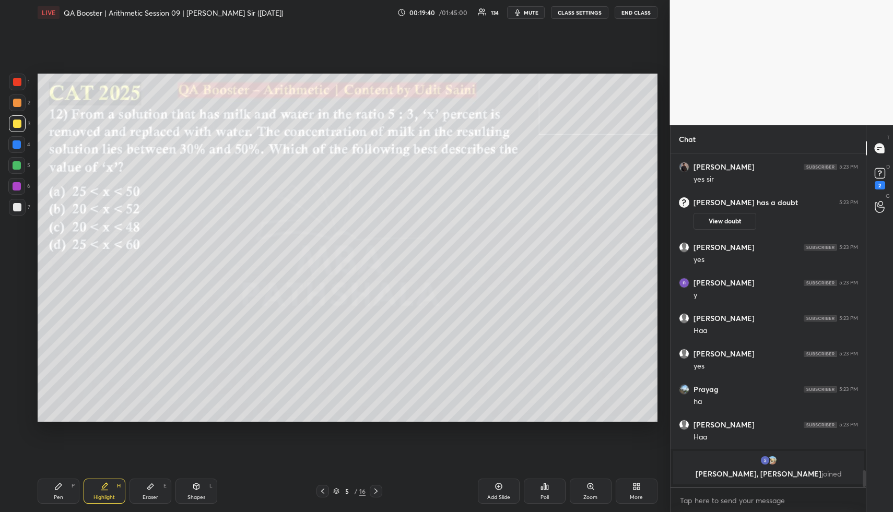
click at [53, 491] on div "Pen P" at bounding box center [59, 491] width 42 height 25
click at [19, 161] on div at bounding box center [17, 165] width 8 height 8
drag, startPoint x: 103, startPoint y: 488, endPoint x: 105, endPoint y: 493, distance: 5.4
click at [102, 489] on icon at bounding box center [104, 486] width 8 height 8
click at [105, 493] on div "Highlight H" at bounding box center [105, 491] width 42 height 25
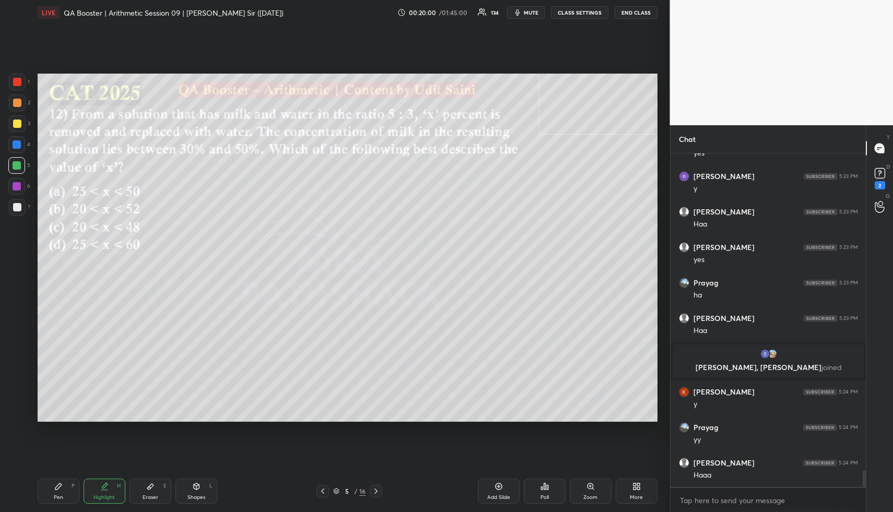
scroll to position [6361, 0]
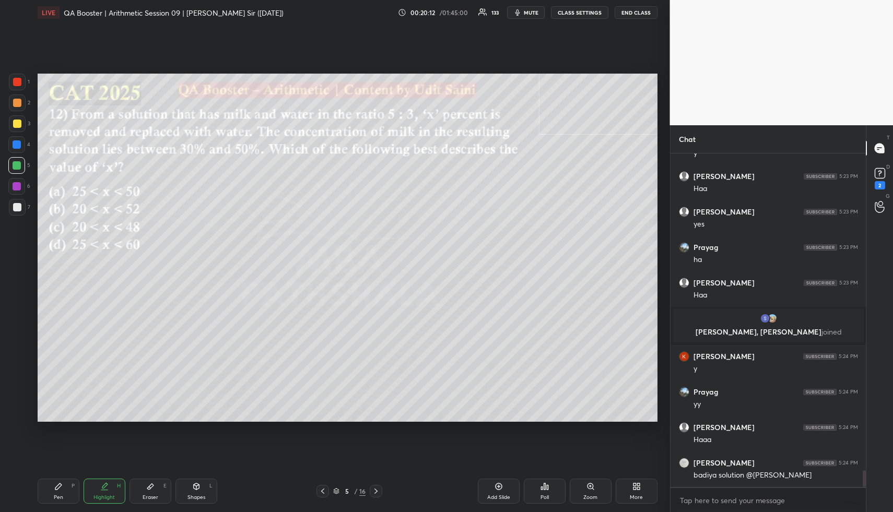
drag, startPoint x: 56, startPoint y: 499, endPoint x: 52, endPoint y: 428, distance: 71.6
click at [54, 495] on div "Pen" at bounding box center [58, 497] width 9 height 5
click at [15, 207] on div at bounding box center [17, 207] width 8 height 8
click at [14, 165] on div at bounding box center [17, 165] width 8 height 8
click at [880, 173] on icon at bounding box center [880, 173] width 4 height 4
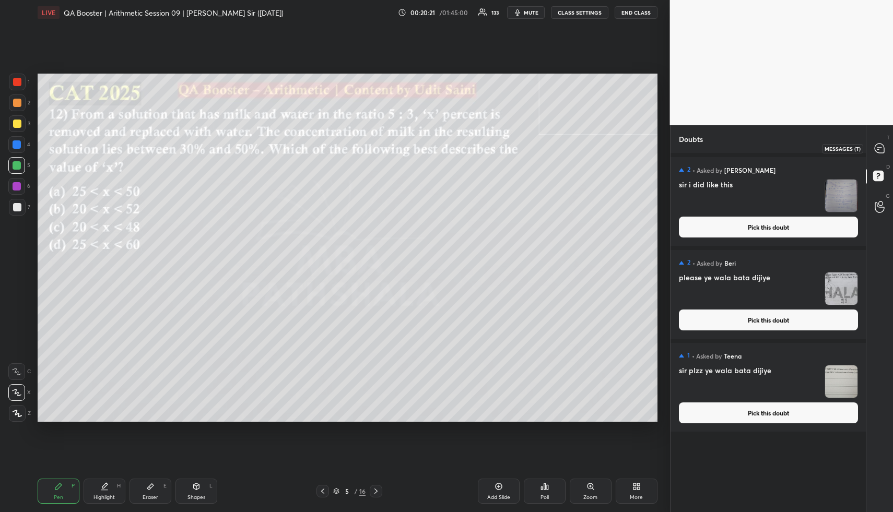
click at [882, 150] on icon at bounding box center [878, 148] width 9 height 9
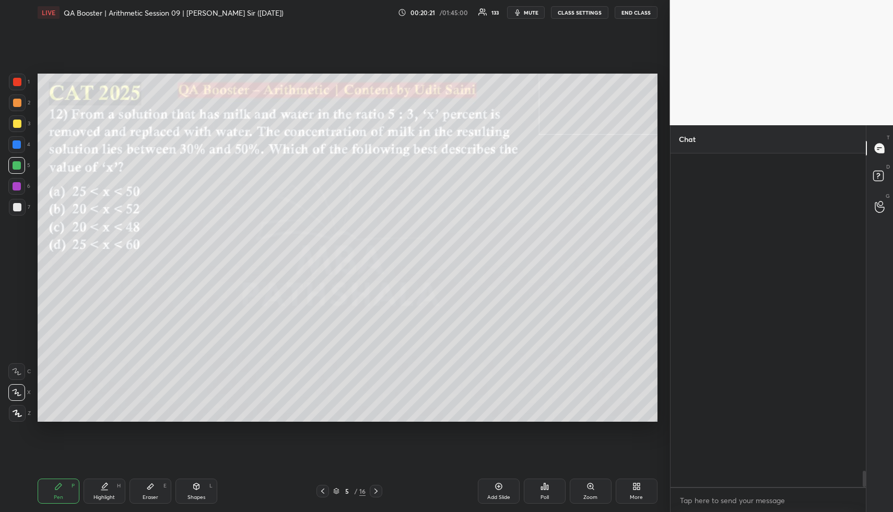
scroll to position [330, 192]
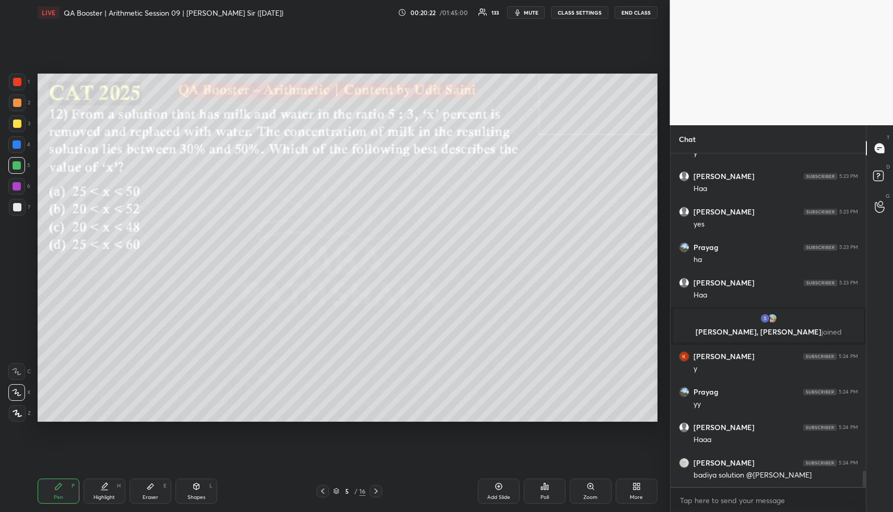
drag, startPoint x: 64, startPoint y: 491, endPoint x: 59, endPoint y: 488, distance: 5.8
click at [60, 491] on div "Pen P" at bounding box center [59, 491] width 42 height 25
click at [18, 126] on div at bounding box center [17, 124] width 8 height 8
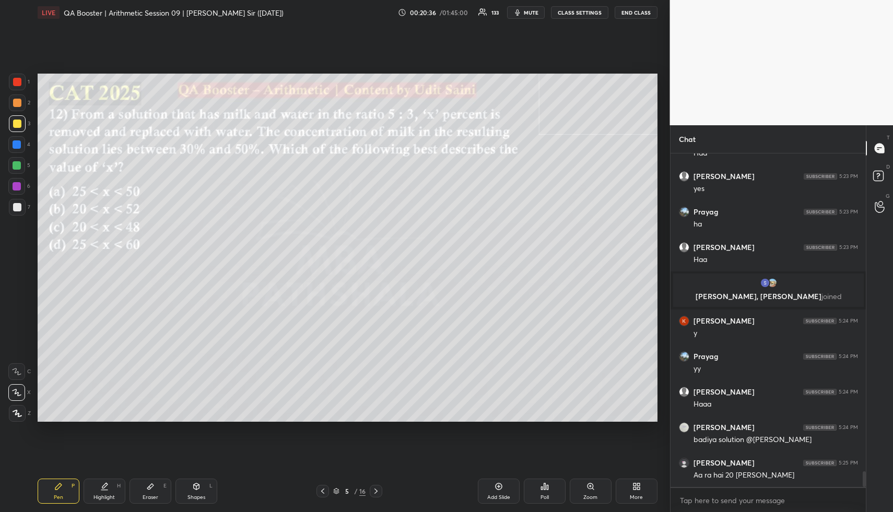
click at [19, 206] on div at bounding box center [17, 207] width 8 height 8
click at [16, 167] on div at bounding box center [17, 165] width 8 height 8
click at [109, 489] on div "Highlight H" at bounding box center [105, 491] width 42 height 25
drag, startPoint x: 112, startPoint y: 488, endPoint x: 121, endPoint y: 476, distance: 15.4
click at [114, 486] on div "Highlight H" at bounding box center [105, 491] width 42 height 25
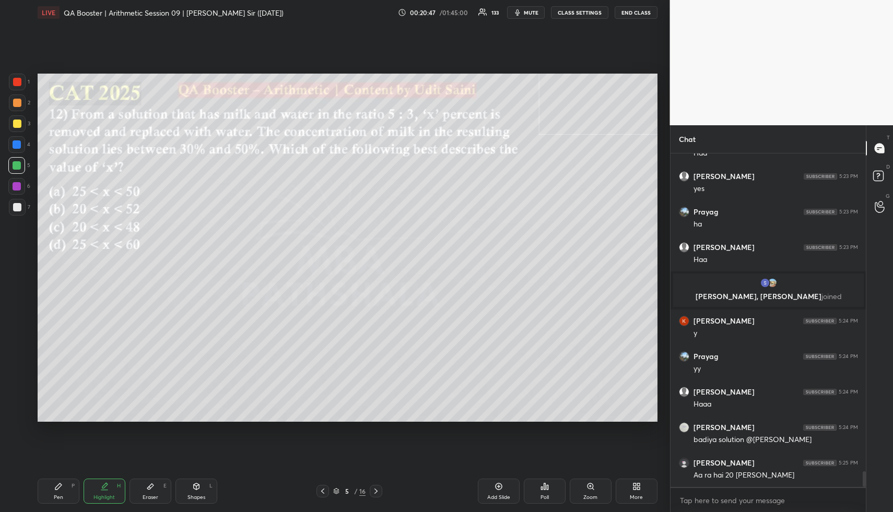
drag, startPoint x: 73, startPoint y: 482, endPoint x: 104, endPoint y: 458, distance: 39.5
click at [70, 482] on div "Pen P" at bounding box center [59, 491] width 42 height 25
drag, startPoint x: 45, startPoint y: 497, endPoint x: 47, endPoint y: 479, distance: 17.8
click at [44, 494] on div "Pen P" at bounding box center [59, 491] width 42 height 25
click at [13, 198] on div "1 2 3 4 5 6 7" at bounding box center [19, 147] width 22 height 146
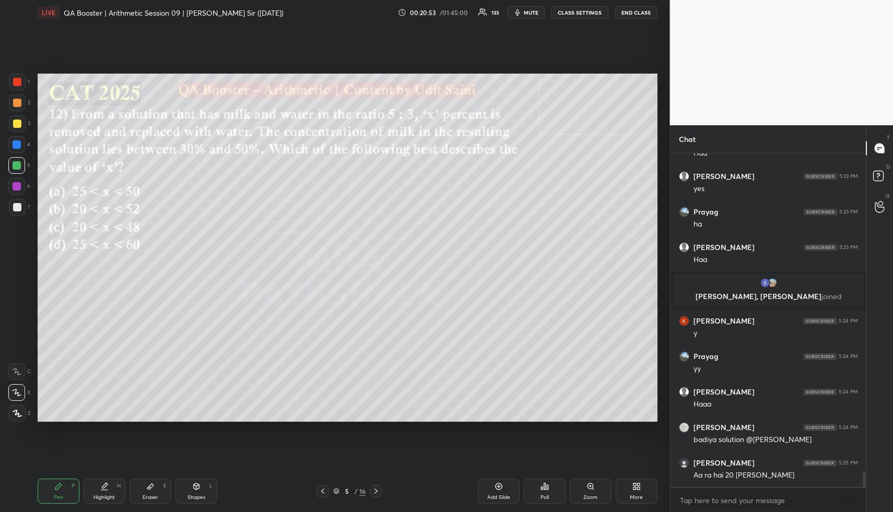
drag, startPoint x: 14, startPoint y: 200, endPoint x: 25, endPoint y: 211, distance: 15.1
click at [14, 203] on div at bounding box center [17, 207] width 17 height 17
drag, startPoint x: 161, startPoint y: 488, endPoint x: 291, endPoint y: 424, distance: 145.0
click at [165, 486] on div "Eraser E" at bounding box center [150, 491] width 42 height 25
click at [67, 490] on div "Pen P" at bounding box center [59, 491] width 42 height 25
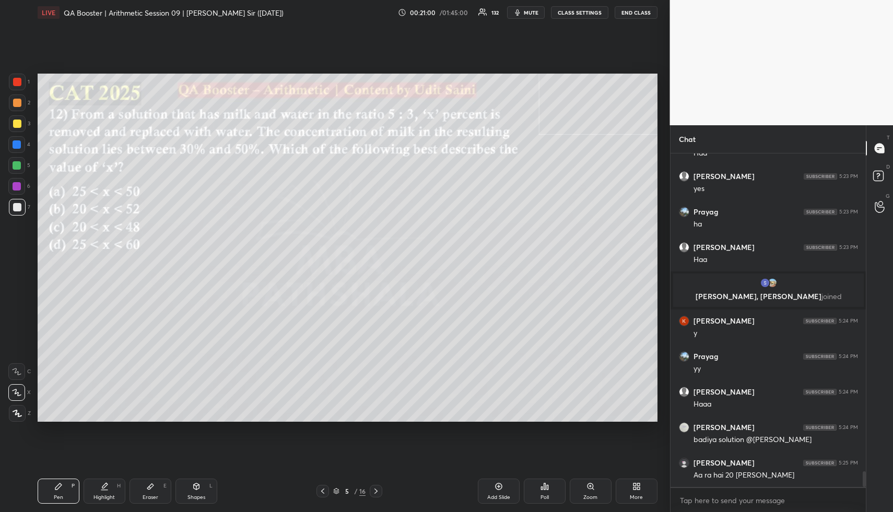
click at [101, 495] on div "Highlight" at bounding box center [103, 497] width 21 height 5
click at [103, 490] on div "Highlight H" at bounding box center [105, 491] width 42 height 25
click at [57, 495] on div "Pen" at bounding box center [58, 497] width 9 height 5
click at [20, 206] on div at bounding box center [17, 207] width 17 height 17
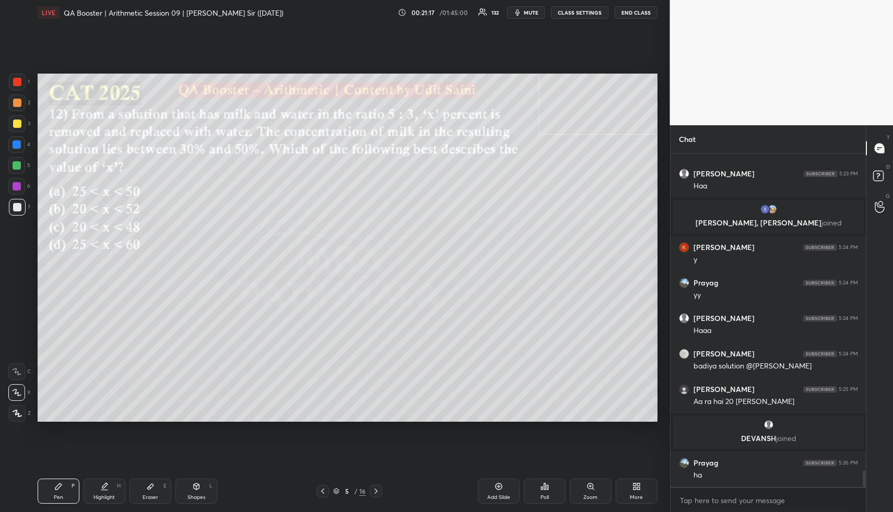
scroll to position [6414, 0]
click at [100, 490] on icon at bounding box center [104, 486] width 8 height 8
click at [107, 489] on icon at bounding box center [104, 486] width 8 height 8
click at [195, 489] on icon at bounding box center [196, 486] width 8 height 8
drag, startPoint x: 12, startPoint y: 81, endPoint x: 15, endPoint y: 96, distance: 14.8
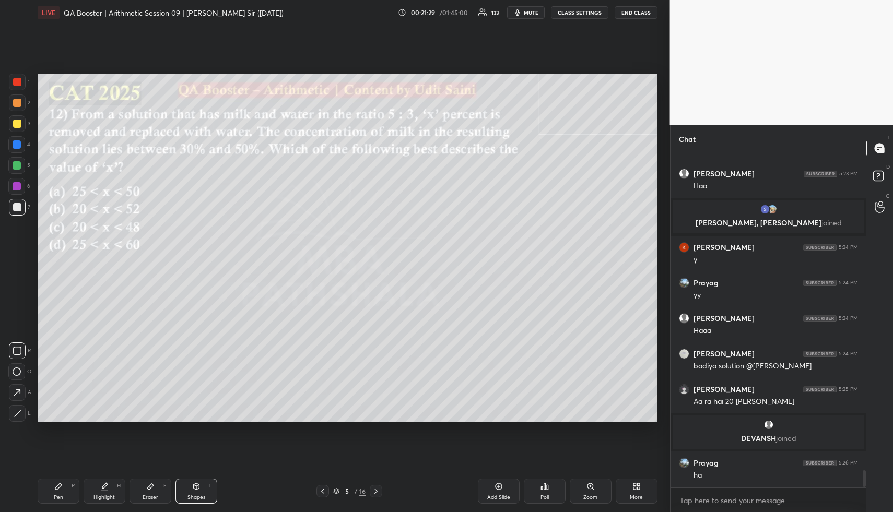
click at [12, 81] on div at bounding box center [17, 82] width 17 height 17
drag, startPoint x: 98, startPoint y: 491, endPoint x: 93, endPoint y: 467, distance: 24.5
click at [96, 490] on div "Highlight H" at bounding box center [105, 491] width 42 height 25
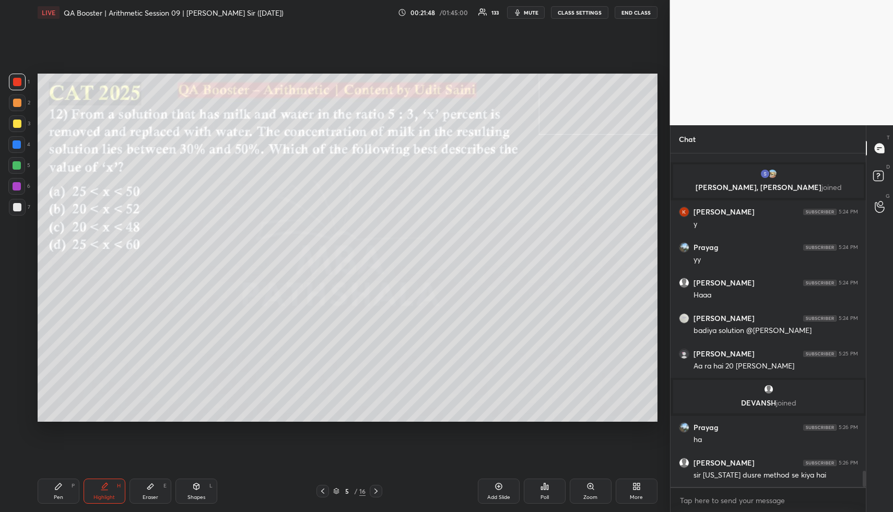
click at [97, 495] on div "Highlight" at bounding box center [103, 497] width 21 height 5
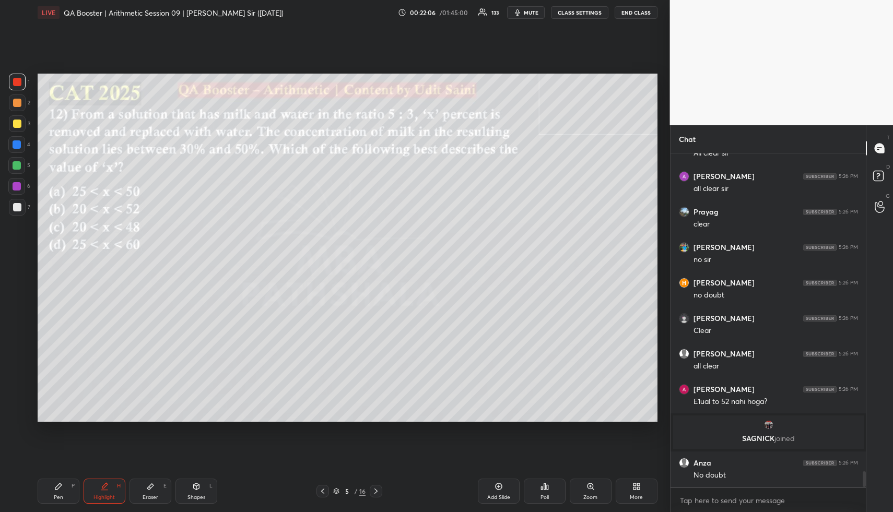
scroll to position [6772, 0]
click at [155, 204] on div "Setting up your live class Poll for secs No correct answer Start poll" at bounding box center [347, 247] width 628 height 445
click at [205, 498] on div "Shapes L" at bounding box center [196, 491] width 42 height 25
click at [200, 495] on div "Shapes" at bounding box center [196, 497] width 18 height 5
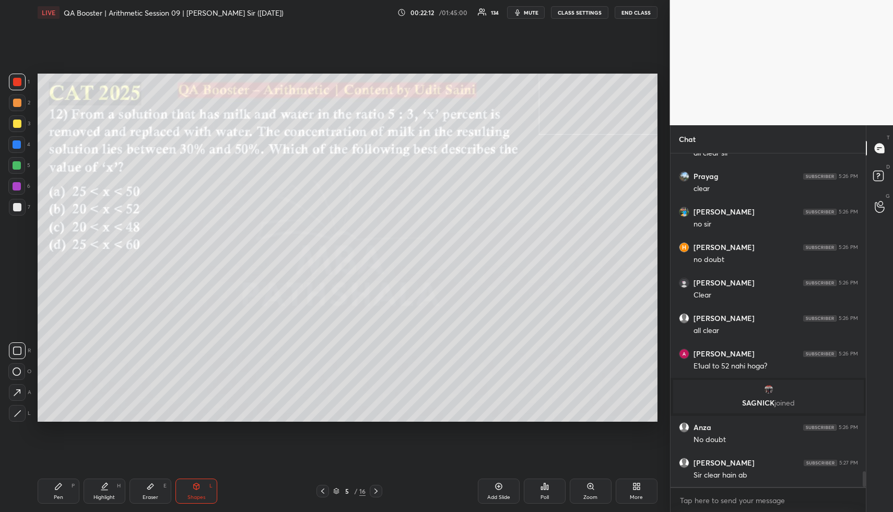
click at [14, 100] on div at bounding box center [17, 103] width 8 height 8
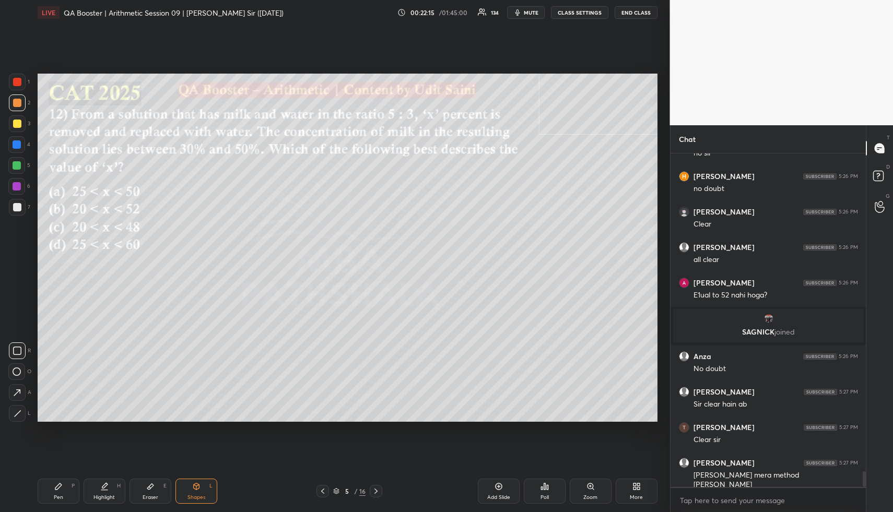
scroll to position [6914, 0]
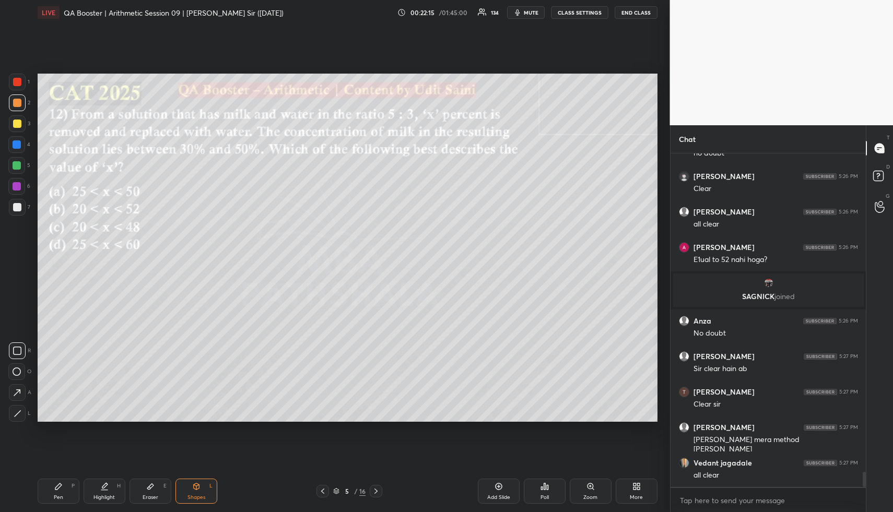
drag, startPoint x: 103, startPoint y: 494, endPoint x: 109, endPoint y: 422, distance: 72.3
click at [98, 490] on div "Highlight H" at bounding box center [105, 491] width 42 height 25
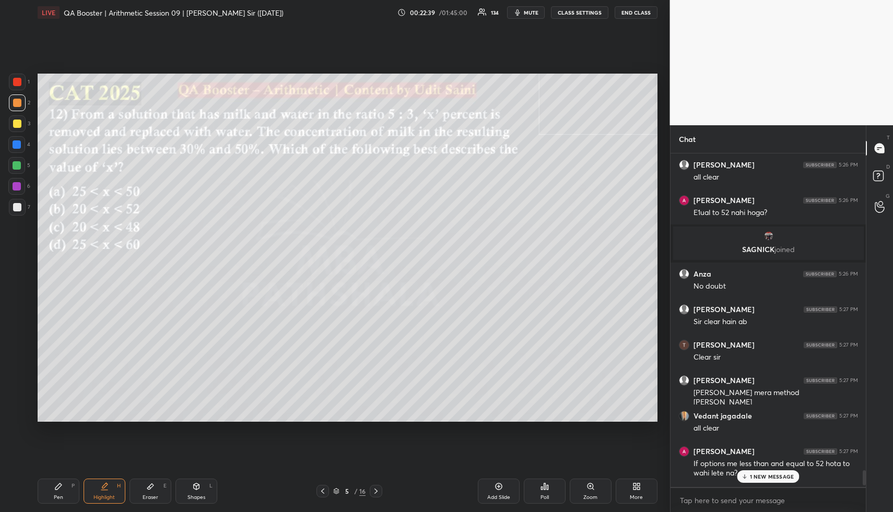
scroll to position [6995, 0]
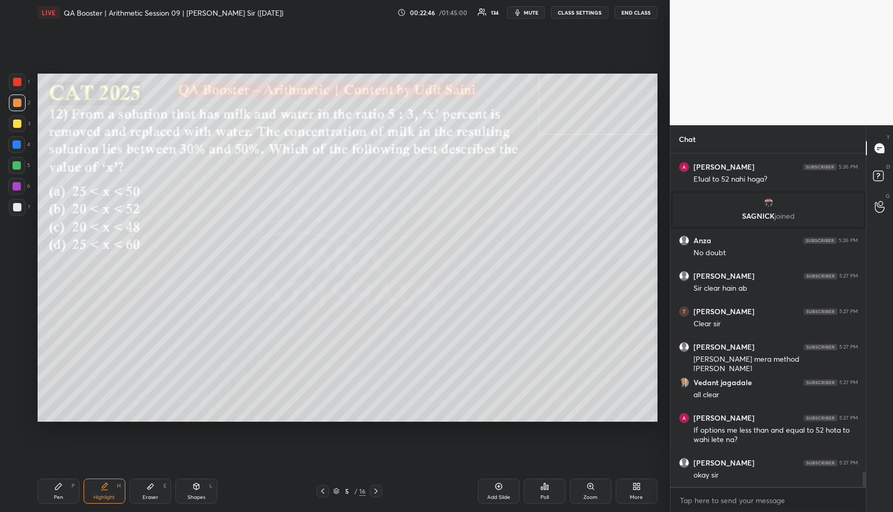
click at [98, 492] on div "Highlight H" at bounding box center [105, 491] width 42 height 25
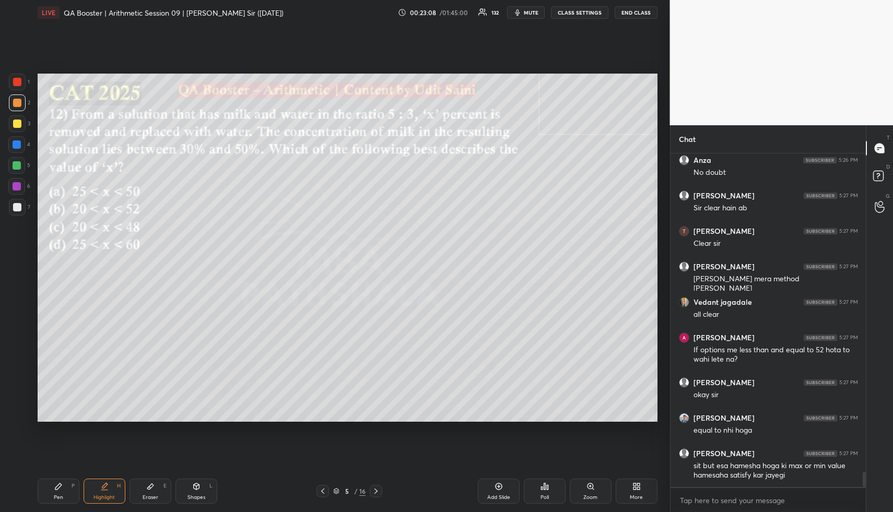
scroll to position [7111, 0]
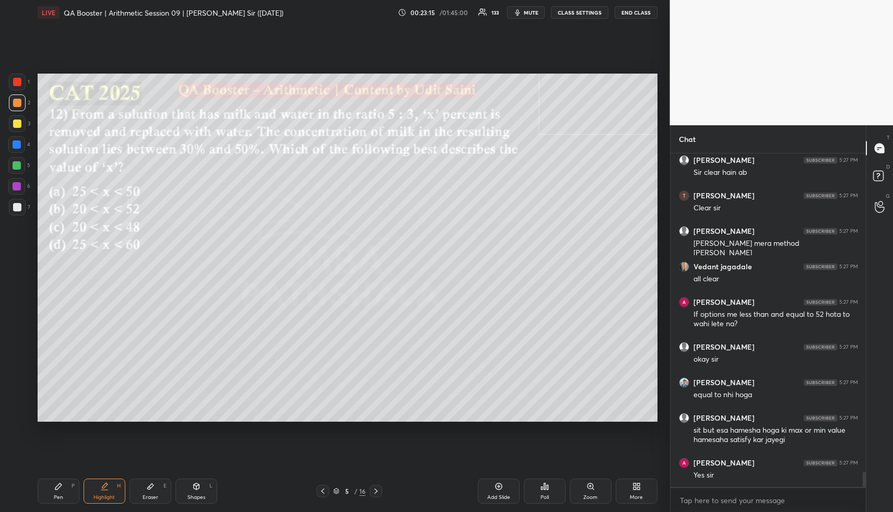
click at [101, 500] on div "Highlight" at bounding box center [103, 497] width 21 height 5
click at [883, 176] on icon at bounding box center [879, 177] width 19 height 19
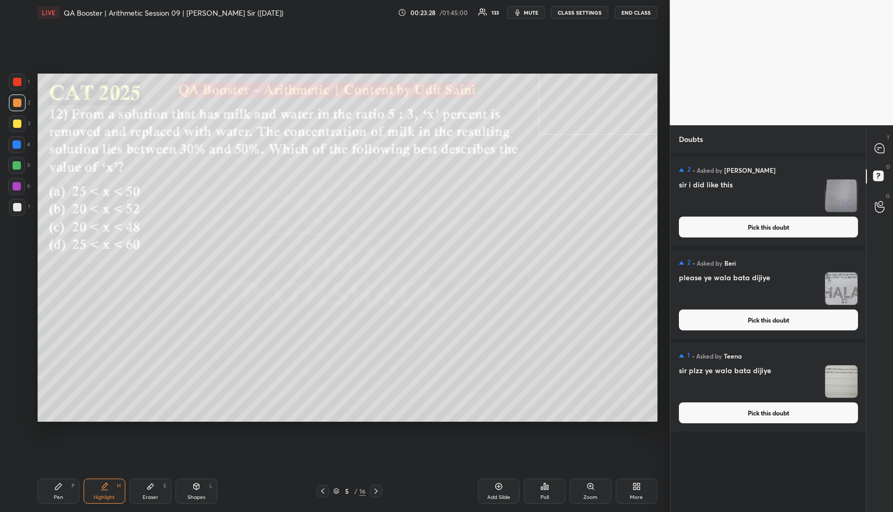
click at [761, 233] on button "Pick this doubt" at bounding box center [768, 227] width 179 height 21
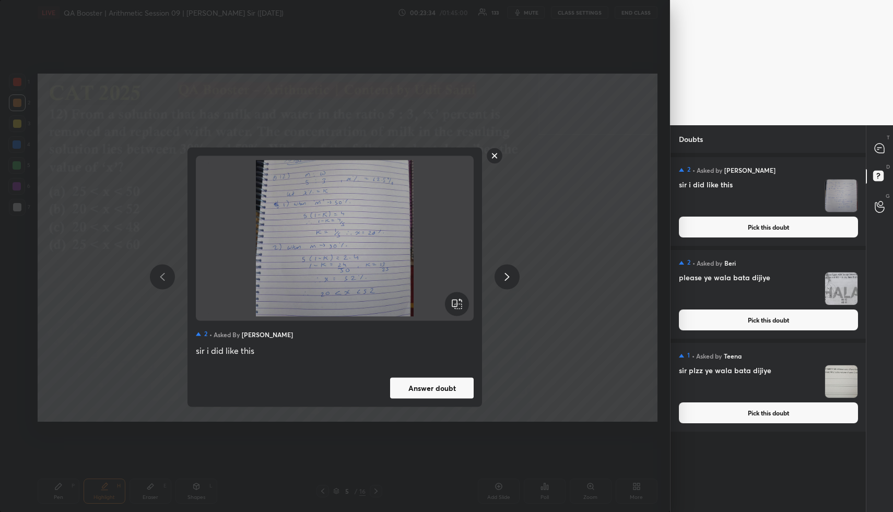
click at [492, 155] on rect at bounding box center [495, 156] width 16 height 16
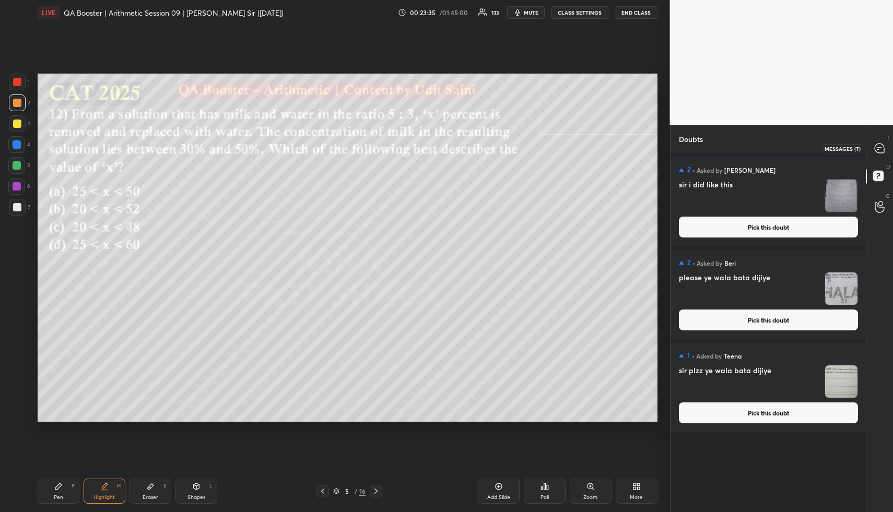
click at [882, 150] on icon at bounding box center [878, 148] width 9 height 9
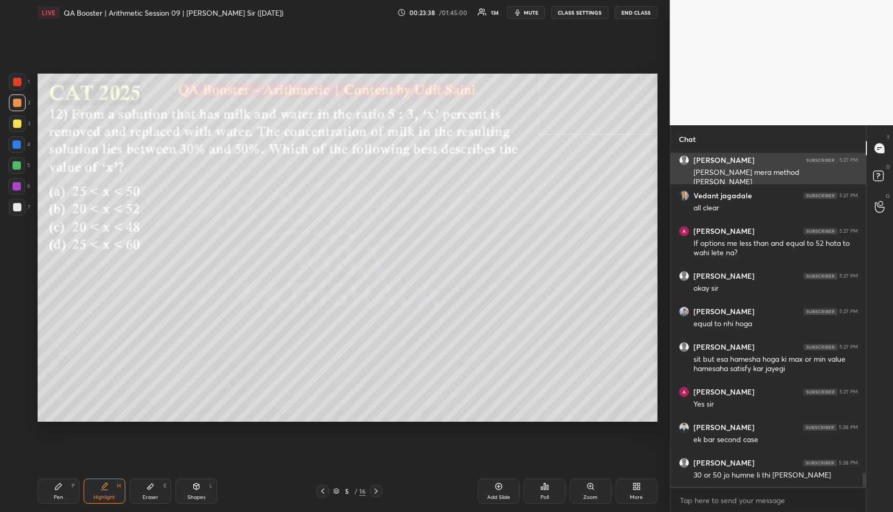
scroll to position [7472, 0]
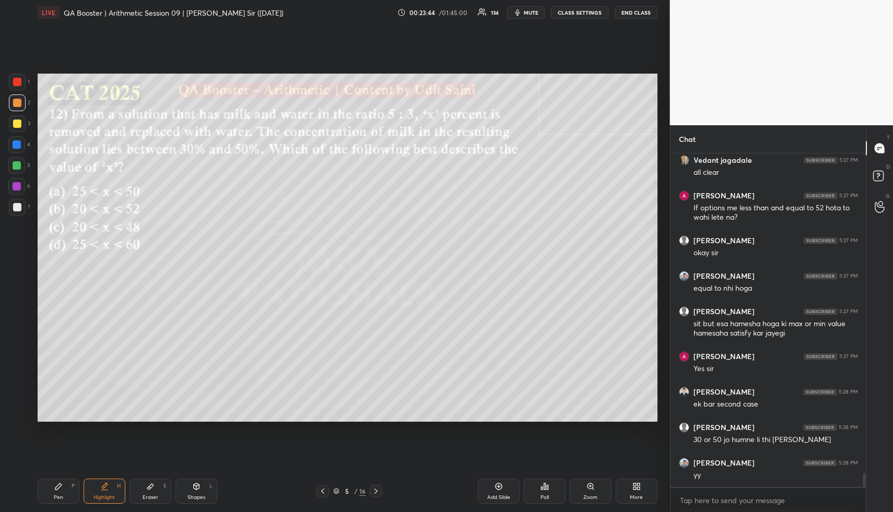
click at [103, 491] on div "Highlight H" at bounding box center [105, 491] width 42 height 25
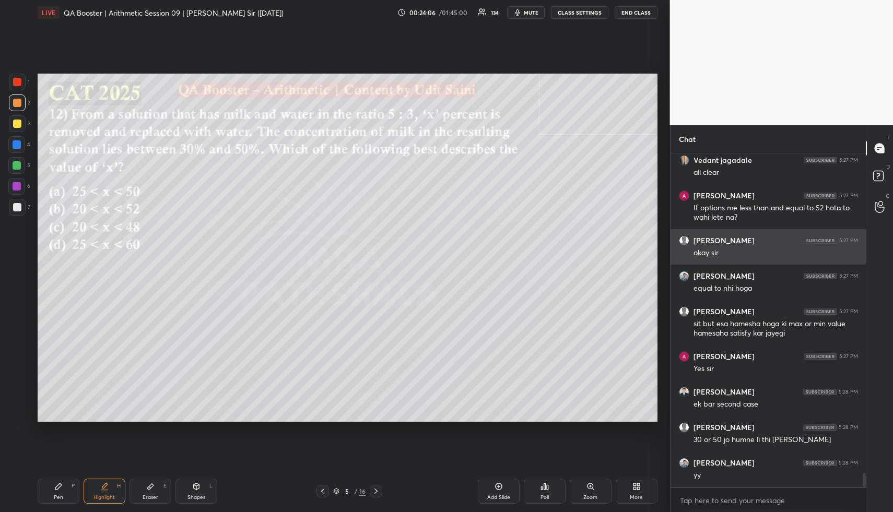
scroll to position [7507, 0]
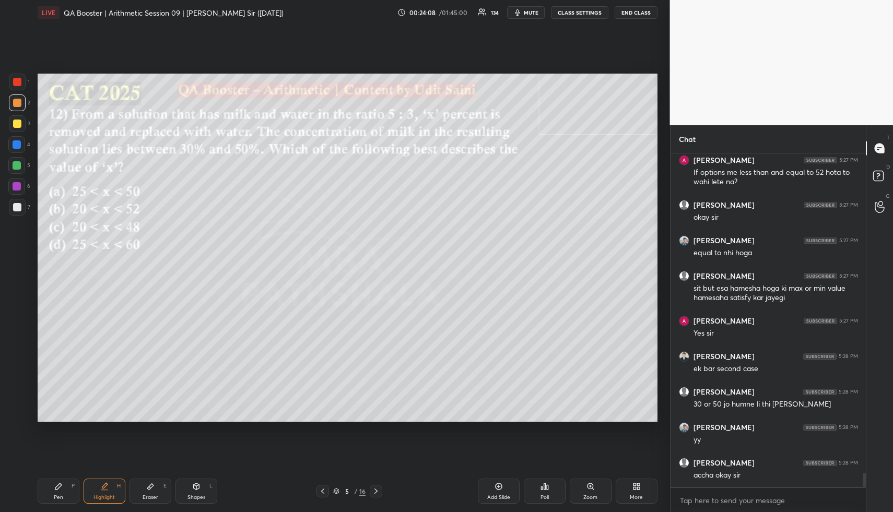
drag, startPoint x: 103, startPoint y: 502, endPoint x: 112, endPoint y: 475, distance: 28.6
click at [103, 501] on div "Highlight H" at bounding box center [105, 491] width 42 height 25
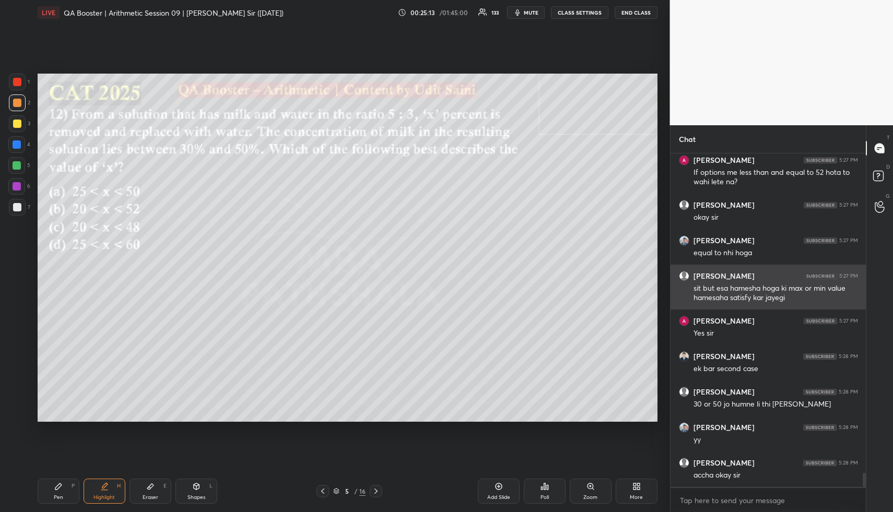
scroll to position [7543, 0]
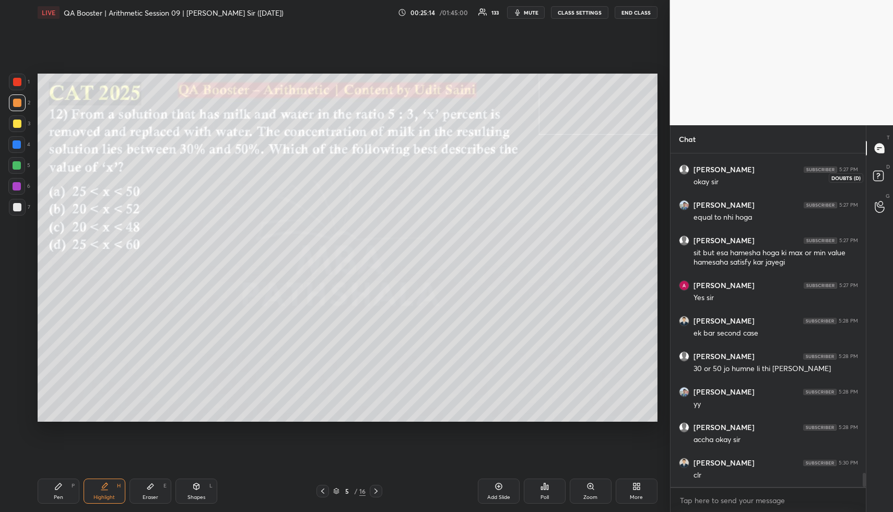
click at [879, 176] on icon at bounding box center [878, 175] width 4 height 4
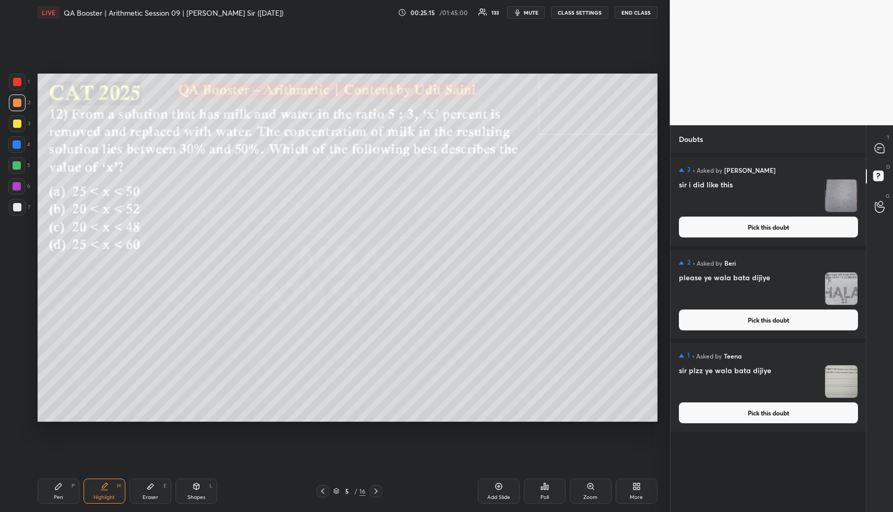
click at [812, 227] on button "Pick this doubt" at bounding box center [768, 227] width 179 height 21
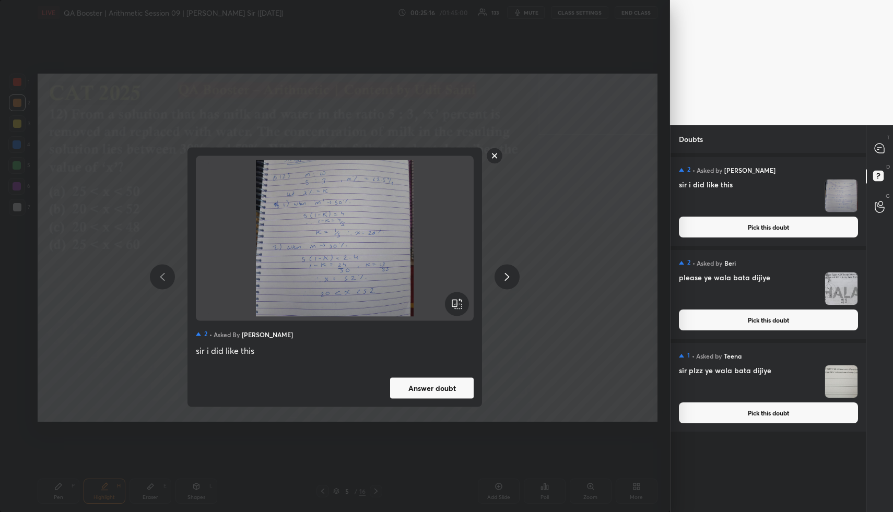
click at [452, 388] on button "Answer doubt" at bounding box center [432, 387] width 84 height 21
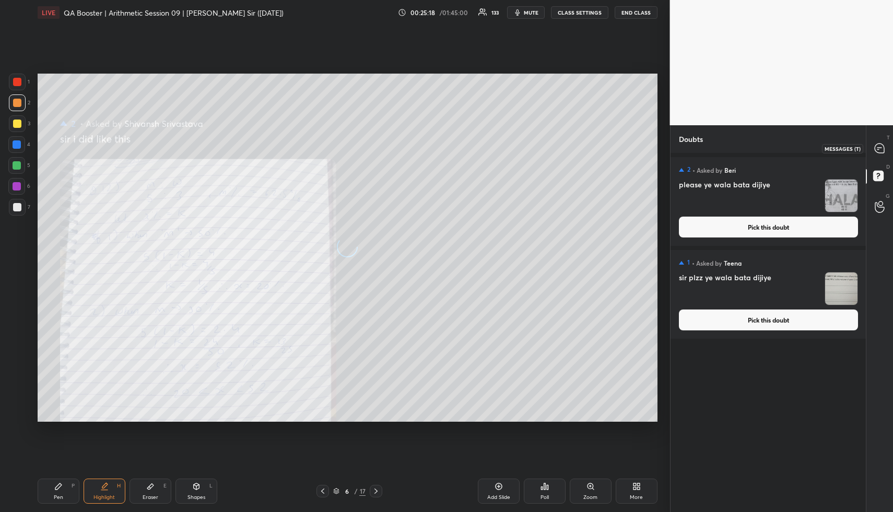
click at [880, 148] on icon at bounding box center [879, 148] width 4 height 0
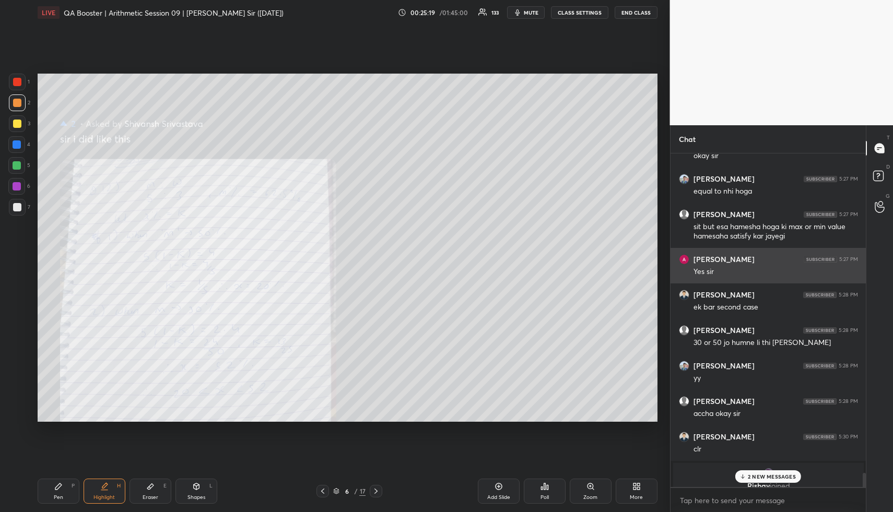
scroll to position [7554, 0]
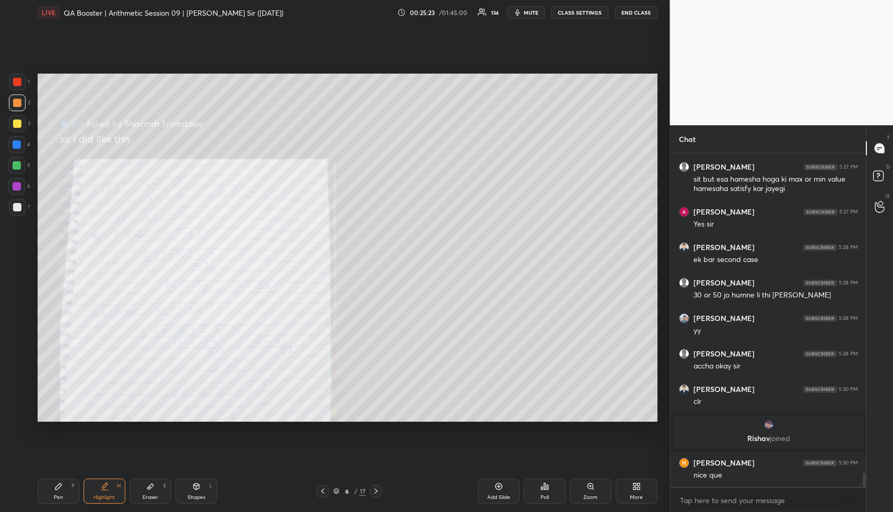
click at [61, 496] on div "Pen P" at bounding box center [59, 491] width 42 height 25
click at [61, 495] on div "Pen" at bounding box center [58, 497] width 9 height 5
click at [16, 82] on div at bounding box center [17, 82] width 8 height 8
drag, startPoint x: 18, startPoint y: 80, endPoint x: 17, endPoint y: 87, distance: 6.8
click at [17, 82] on div at bounding box center [17, 82] width 8 height 8
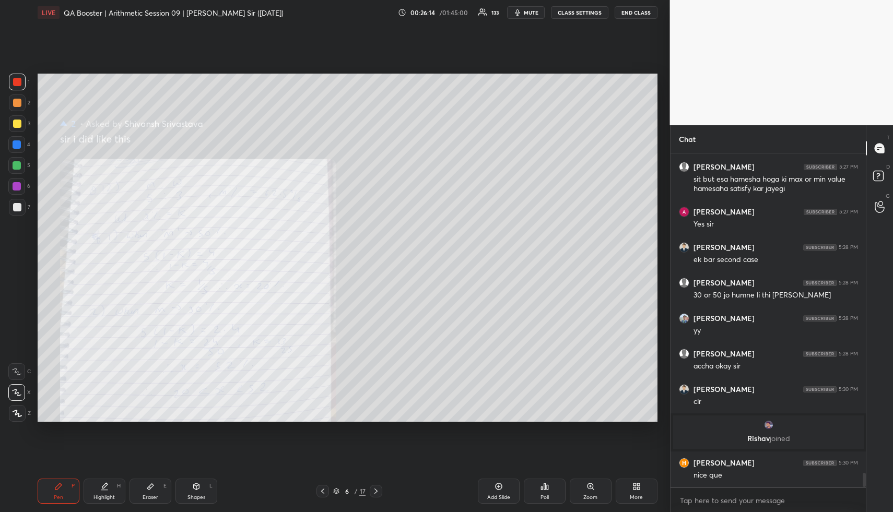
click at [104, 490] on icon at bounding box center [104, 486] width 8 height 8
click at [105, 489] on icon at bounding box center [104, 486] width 8 height 8
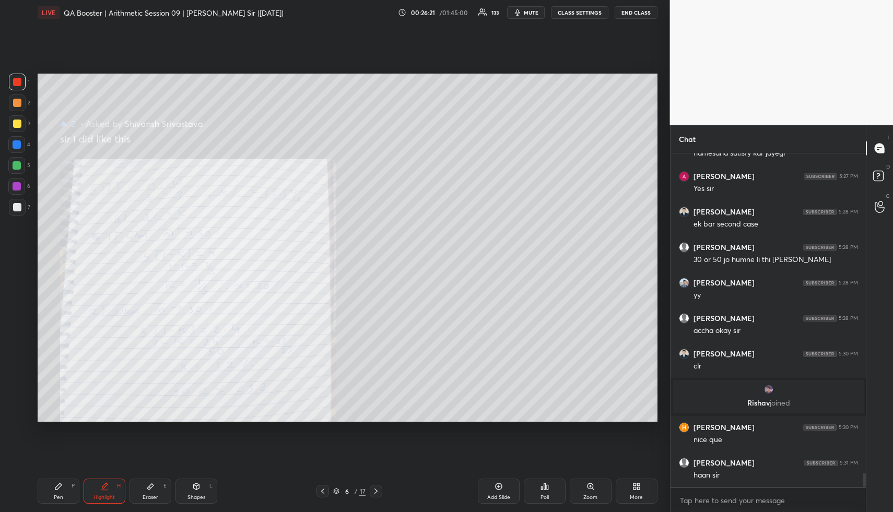
scroll to position [7635, 0]
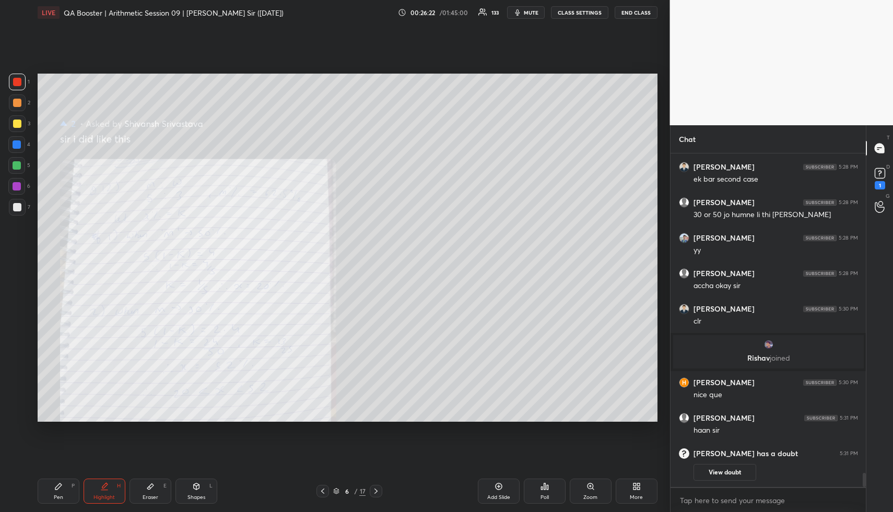
click at [67, 489] on div "Pen P" at bounding box center [59, 491] width 42 height 25
click at [68, 487] on div "Pen P" at bounding box center [59, 491] width 42 height 25
click at [9, 91] on div "1 2 3 4 5 6 7" at bounding box center [19, 147] width 22 height 146
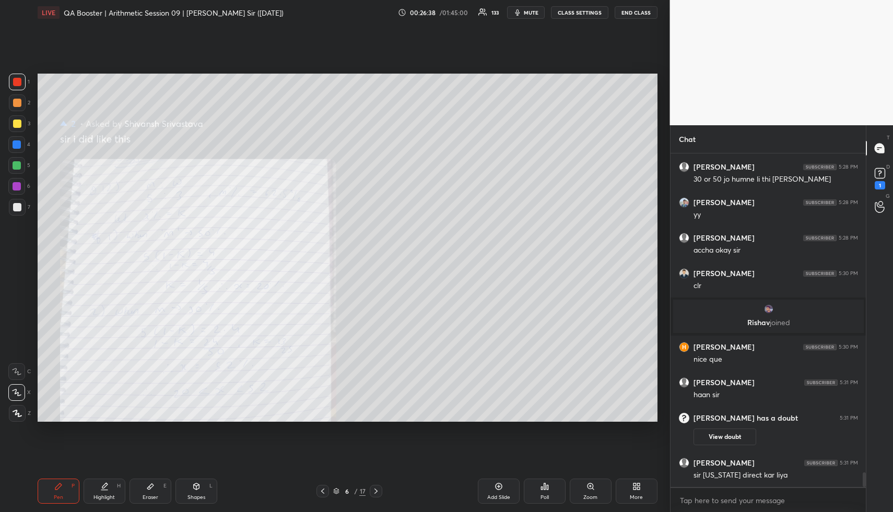
drag, startPoint x: 113, startPoint y: 500, endPoint x: 113, endPoint y: 493, distance: 6.3
click at [111, 502] on div "Highlight H" at bounding box center [105, 491] width 42 height 25
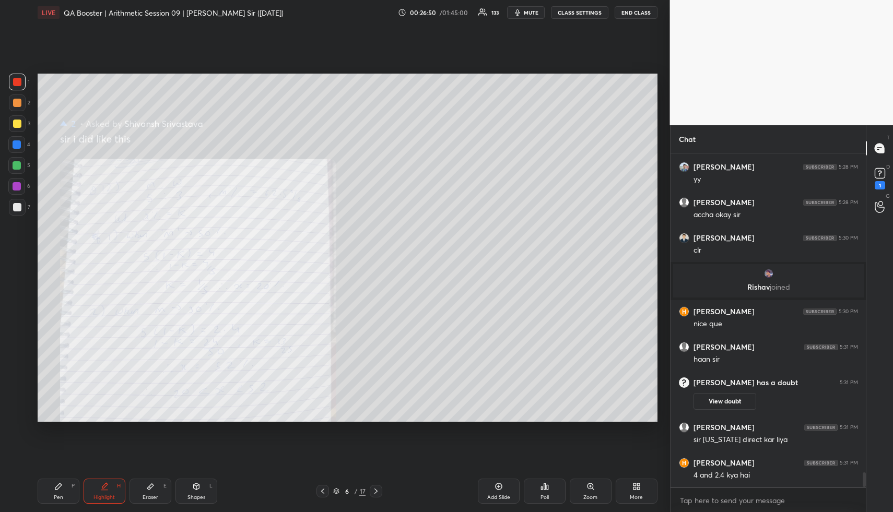
scroll to position [7339, 0]
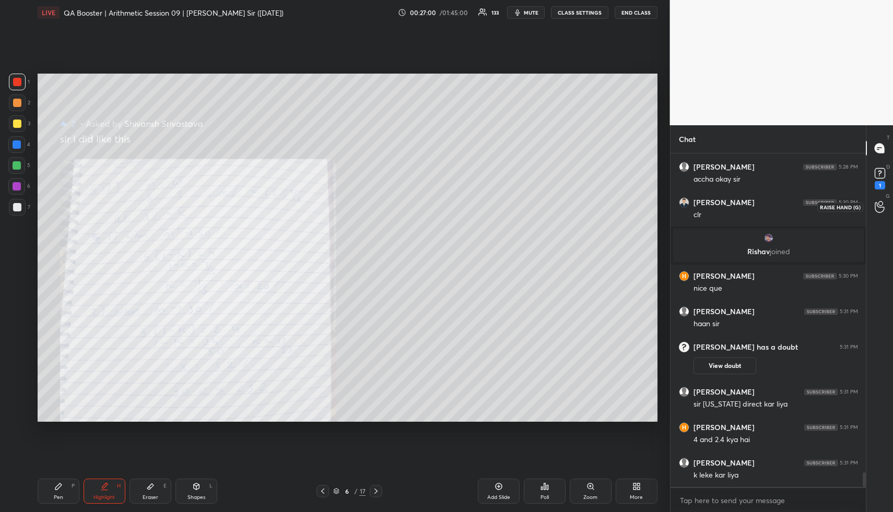
click at [878, 207] on icon at bounding box center [878, 207] width 9 height 10
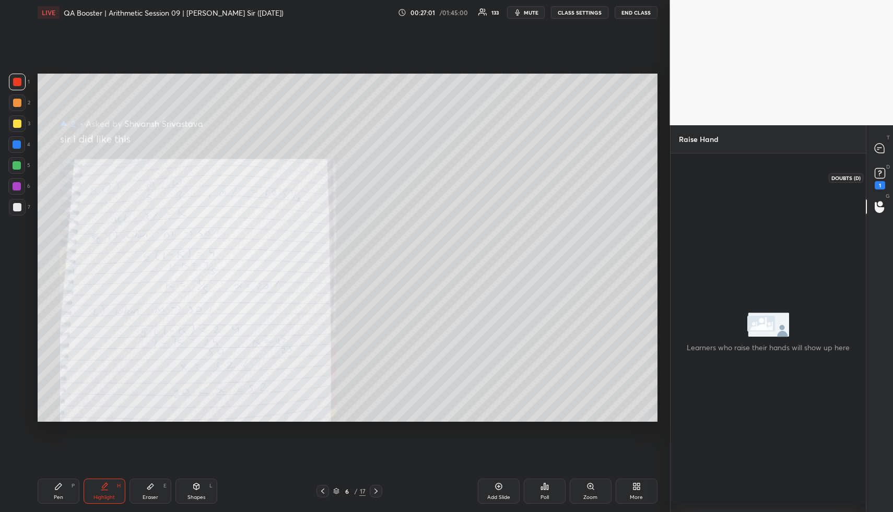
click at [883, 176] on rect at bounding box center [879, 174] width 10 height 10
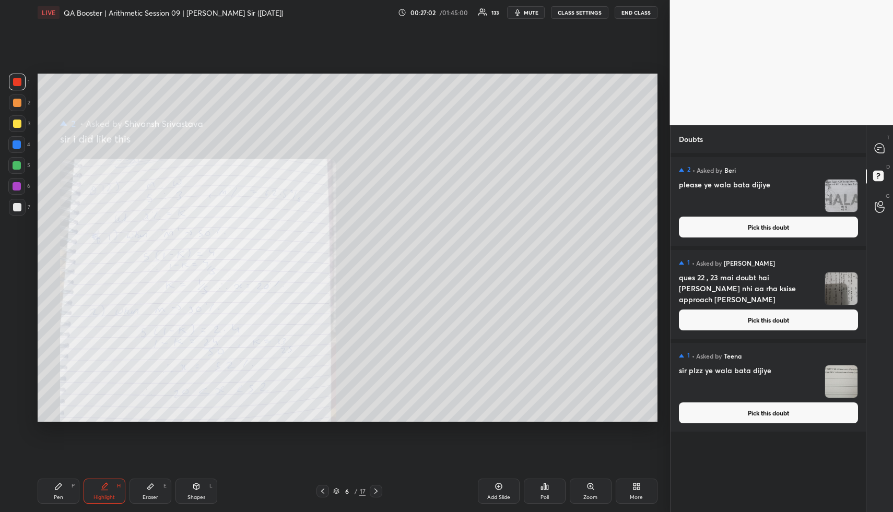
click at [878, 137] on div "T Messages (T)" at bounding box center [879, 148] width 27 height 29
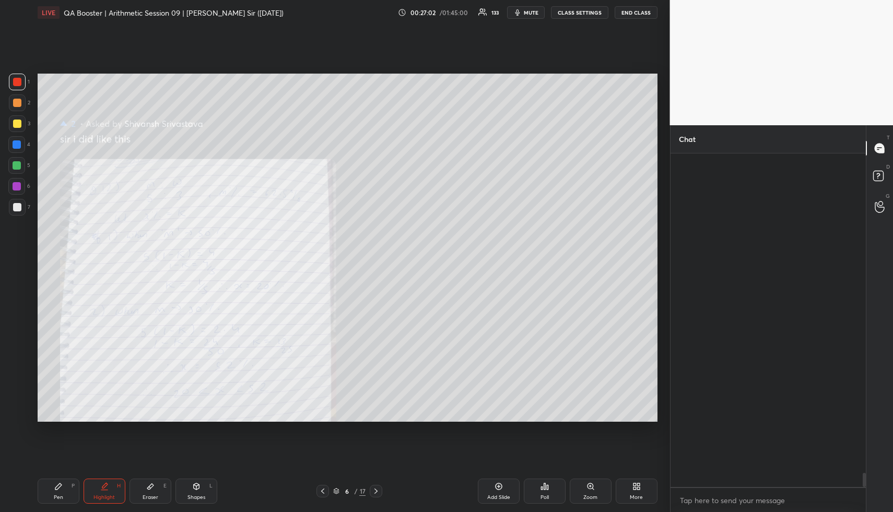
scroll to position [330, 192]
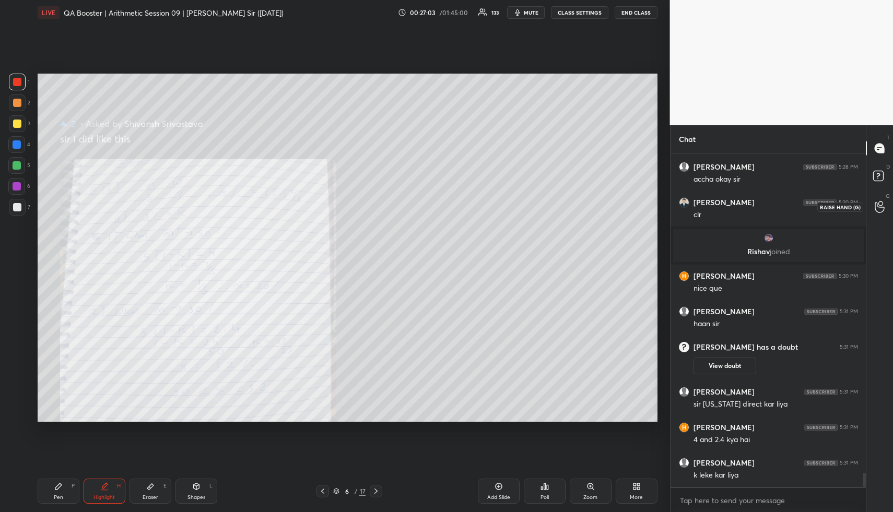
click at [874, 207] on div at bounding box center [879, 206] width 21 height 19
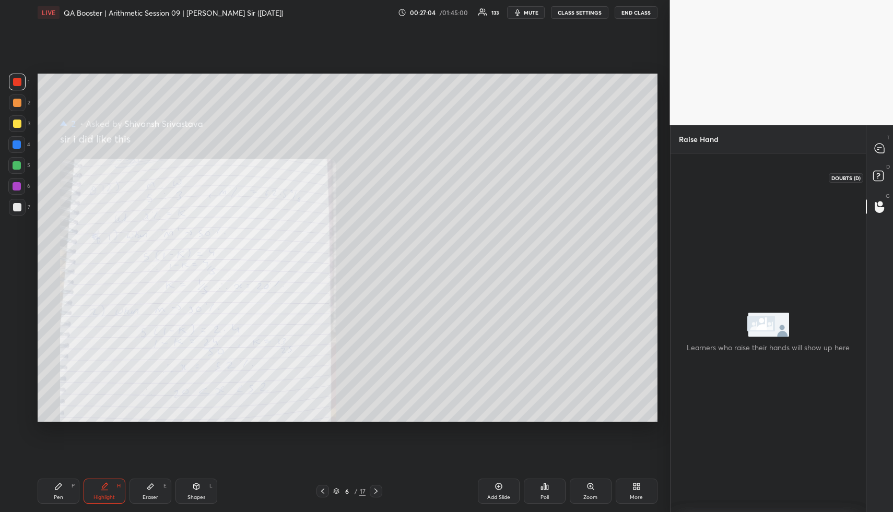
click at [880, 173] on rect at bounding box center [878, 176] width 10 height 10
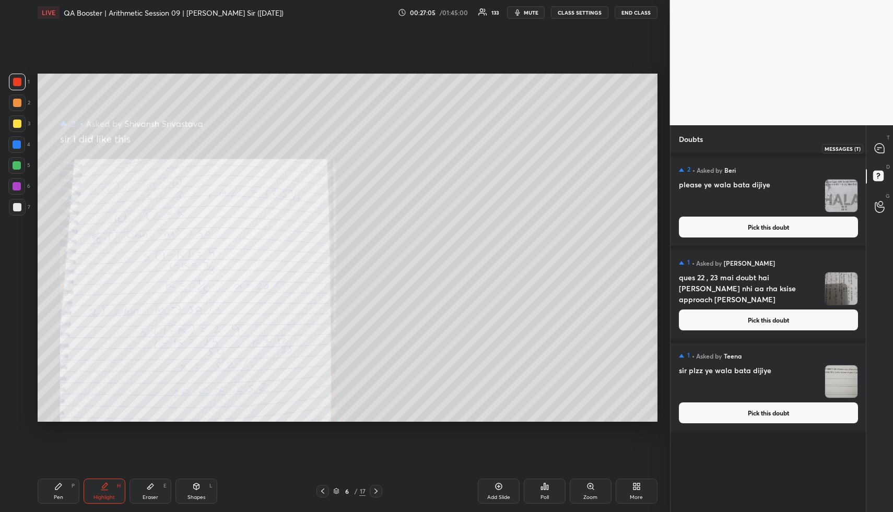
click at [884, 153] on icon at bounding box center [879, 148] width 11 height 11
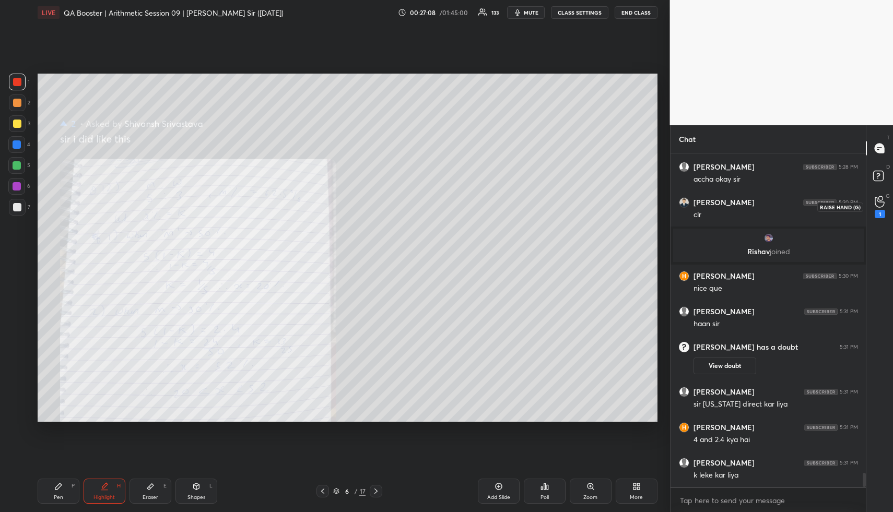
click at [888, 200] on div "1" at bounding box center [879, 206] width 21 height 19
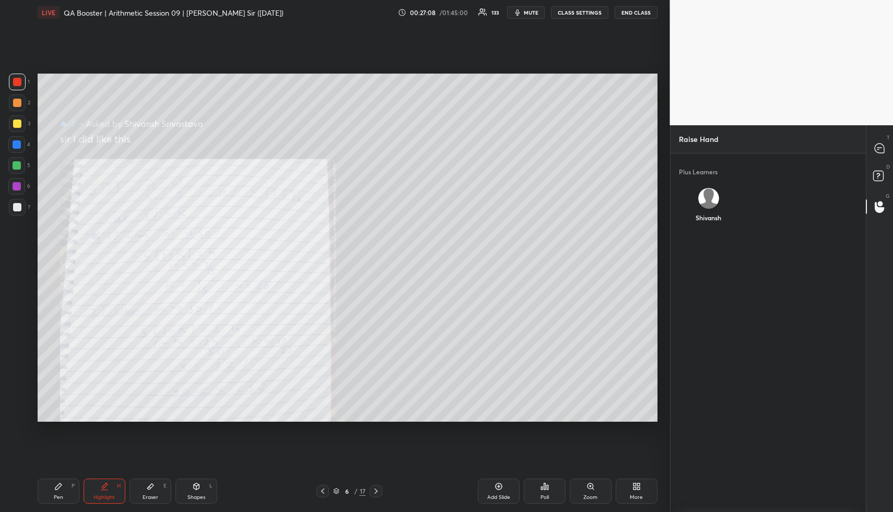
click at [705, 200] on div "Shivansh" at bounding box center [708, 207] width 59 height 55
click at [706, 232] on div "[DEMOGRAPHIC_DATA] INVITE" at bounding box center [708, 210] width 59 height 61
click at [711, 227] on button "INVITE" at bounding box center [708, 225] width 51 height 14
click at [882, 180] on rect at bounding box center [878, 176] width 10 height 10
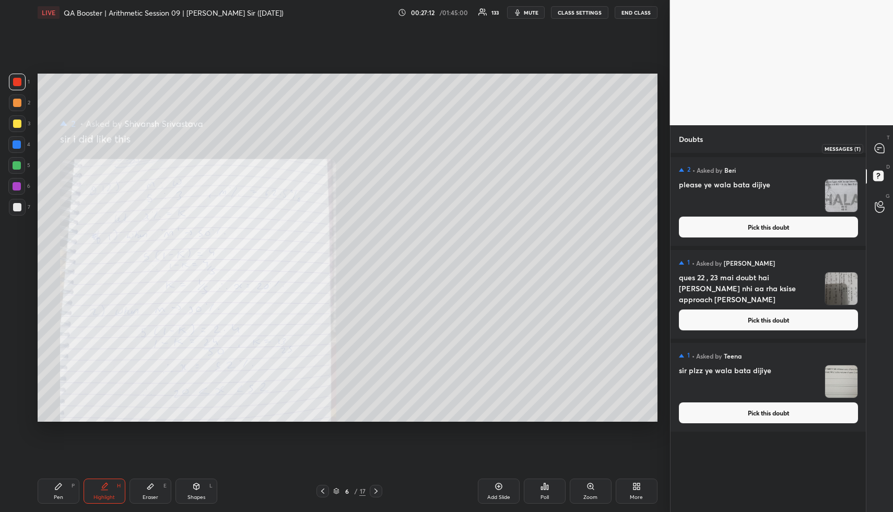
click at [882, 157] on div at bounding box center [879, 148] width 21 height 19
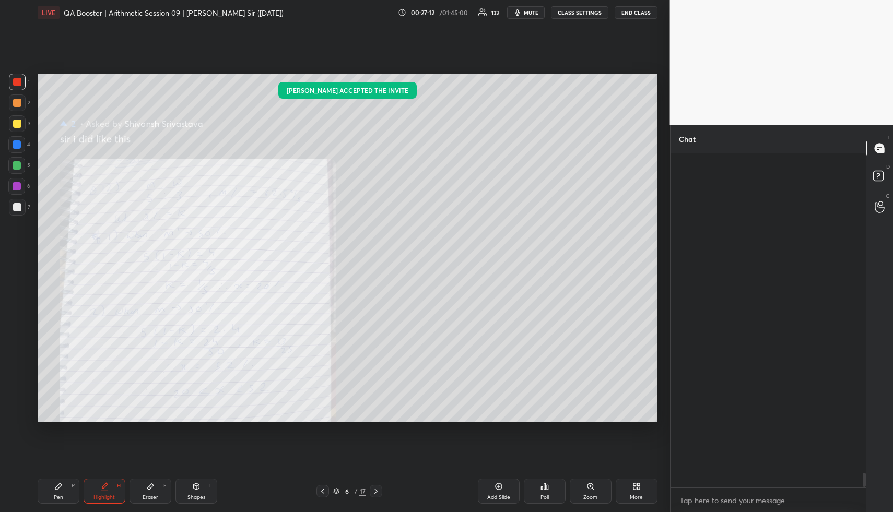
scroll to position [330, 192]
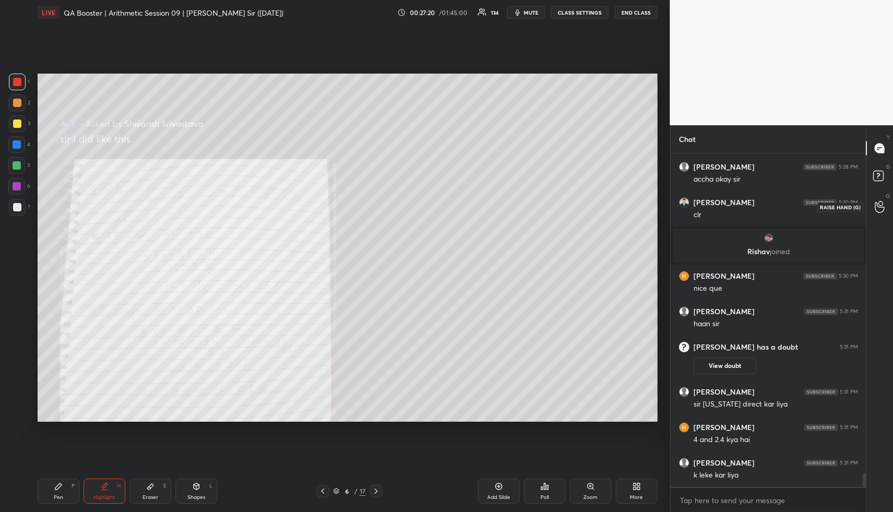
click at [872, 211] on div at bounding box center [879, 206] width 21 height 19
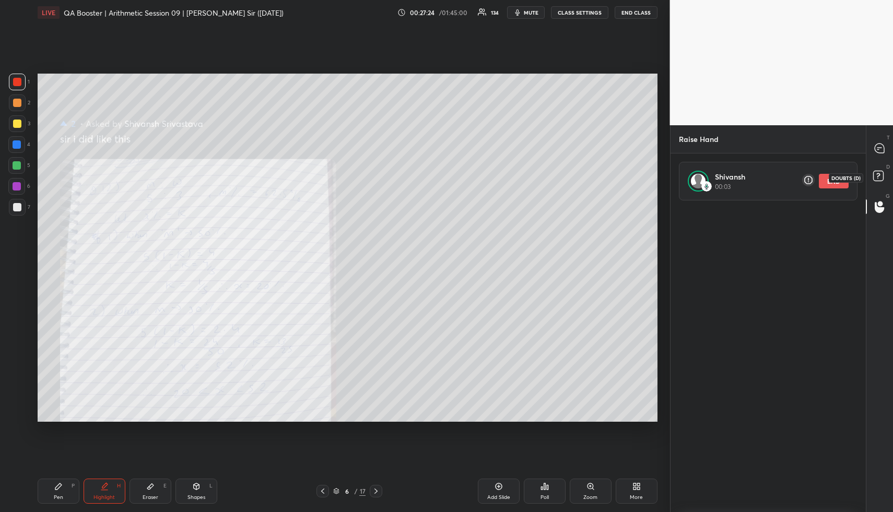
click at [879, 177] on rect at bounding box center [878, 176] width 10 height 10
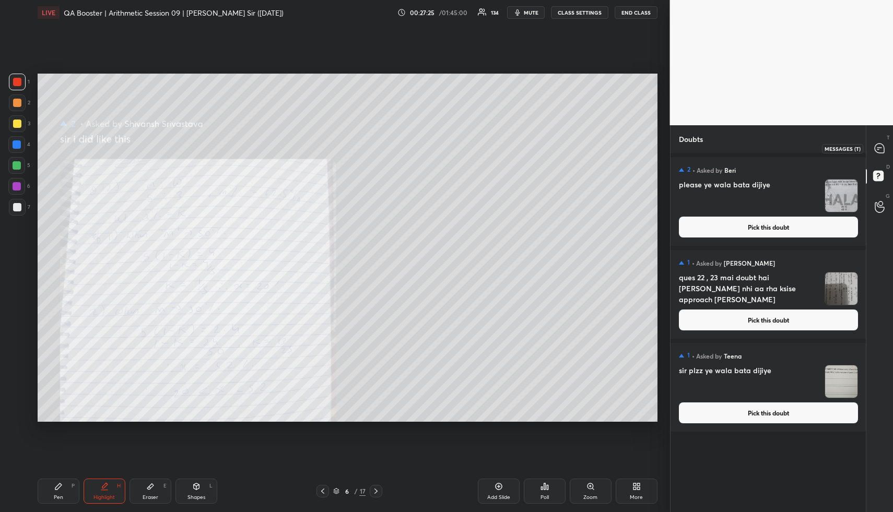
click at [878, 156] on div at bounding box center [879, 148] width 21 height 19
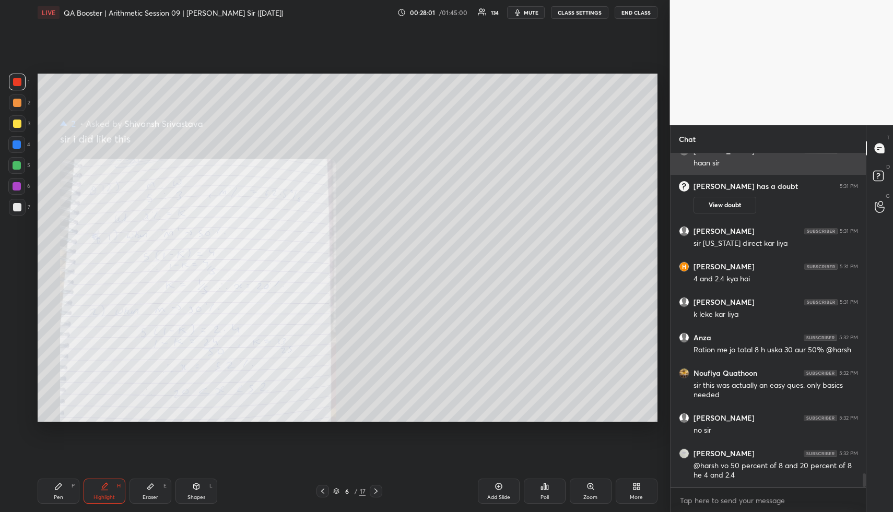
scroll to position [7469, 0]
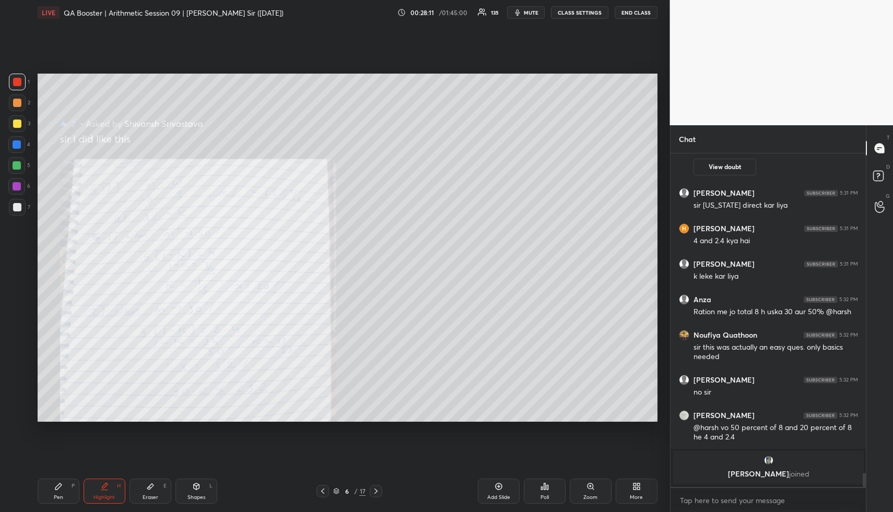
drag, startPoint x: 112, startPoint y: 494, endPoint x: 121, endPoint y: 470, distance: 25.6
click at [109, 495] on div "Highlight" at bounding box center [103, 497] width 21 height 5
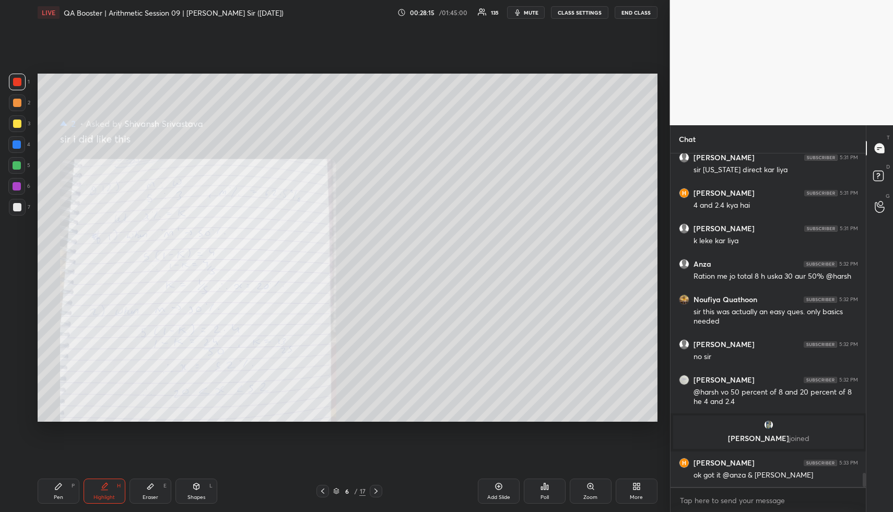
scroll to position [7540, 0]
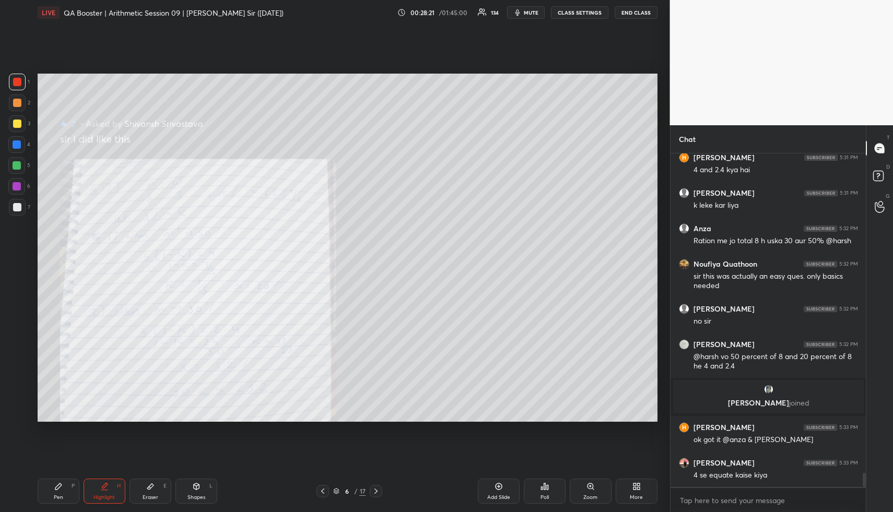
click at [56, 495] on div "Pen P" at bounding box center [59, 491] width 42 height 25
click at [56, 500] on div "Pen" at bounding box center [58, 497] width 9 height 5
click at [13, 120] on div at bounding box center [17, 123] width 17 height 17
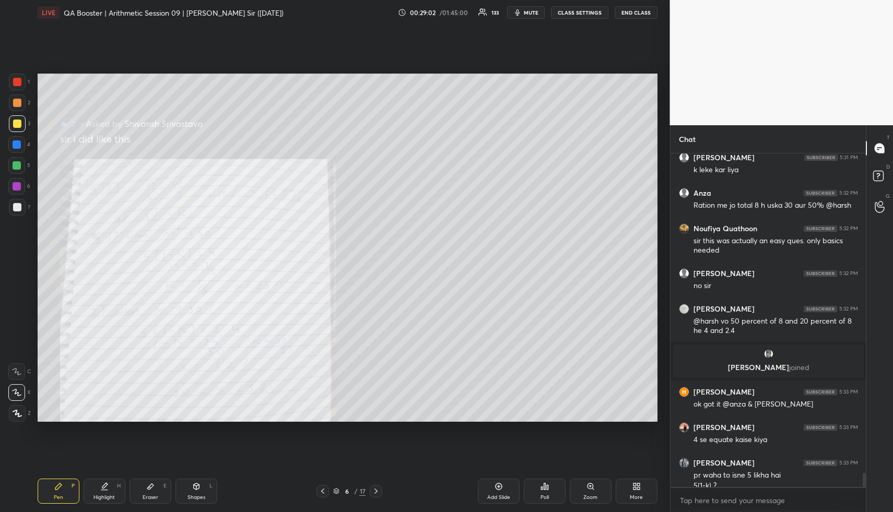
scroll to position [7586, 0]
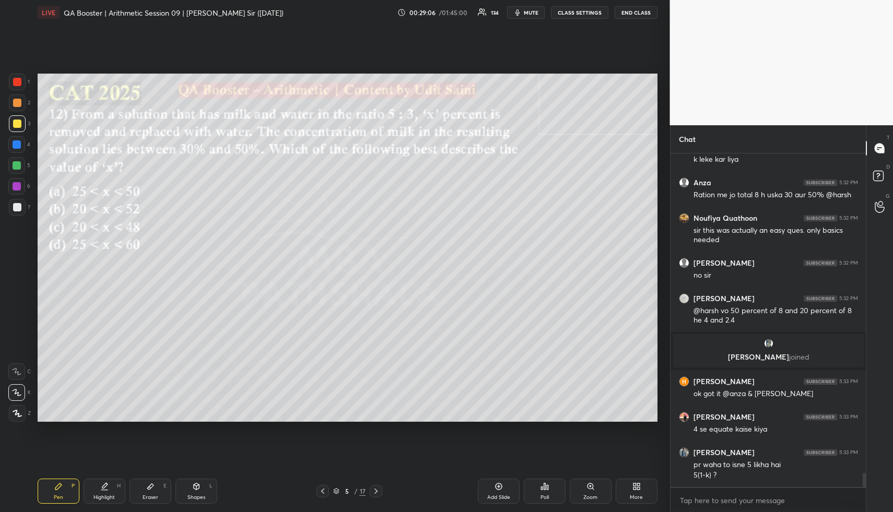
drag, startPoint x: 111, startPoint y: 487, endPoint x: 119, endPoint y: 467, distance: 21.8
click at [107, 484] on div "Highlight H" at bounding box center [105, 491] width 42 height 25
click at [878, 208] on icon at bounding box center [879, 207] width 10 height 12
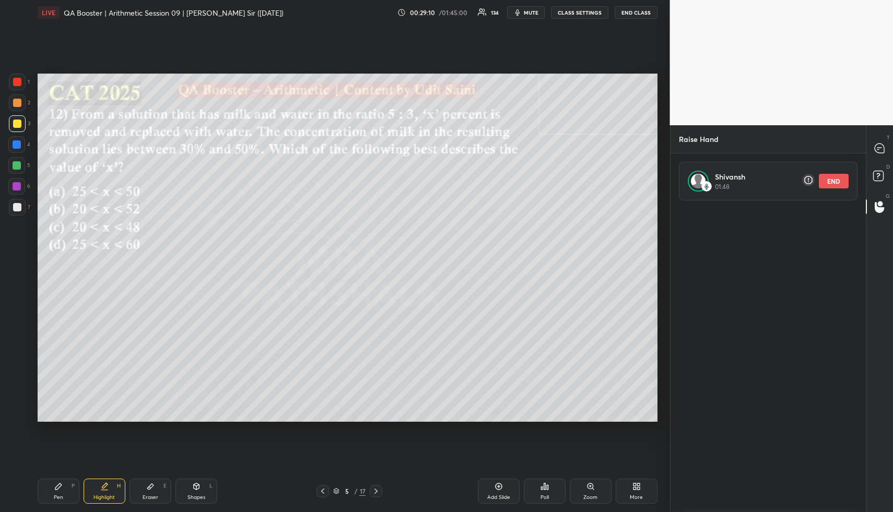
click at [841, 183] on button "END" at bounding box center [834, 181] width 30 height 15
click at [882, 179] on rect at bounding box center [878, 176] width 10 height 10
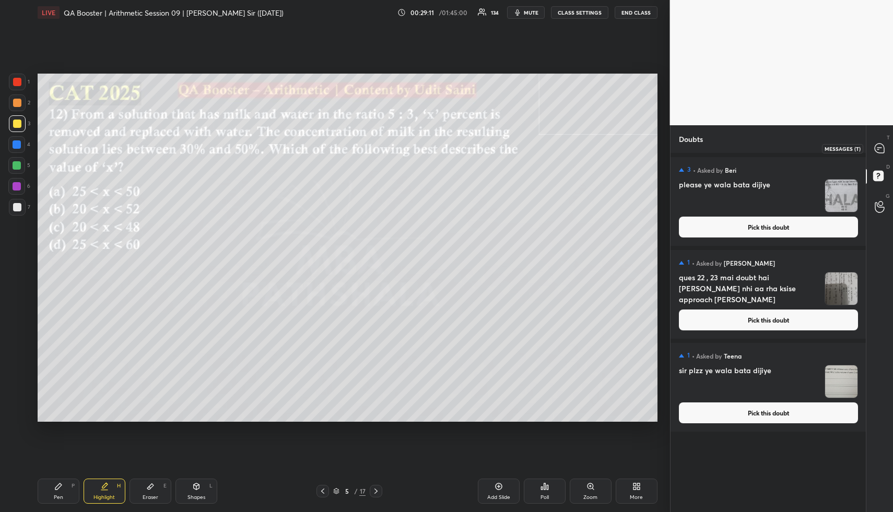
click at [879, 145] on icon at bounding box center [878, 148] width 9 height 9
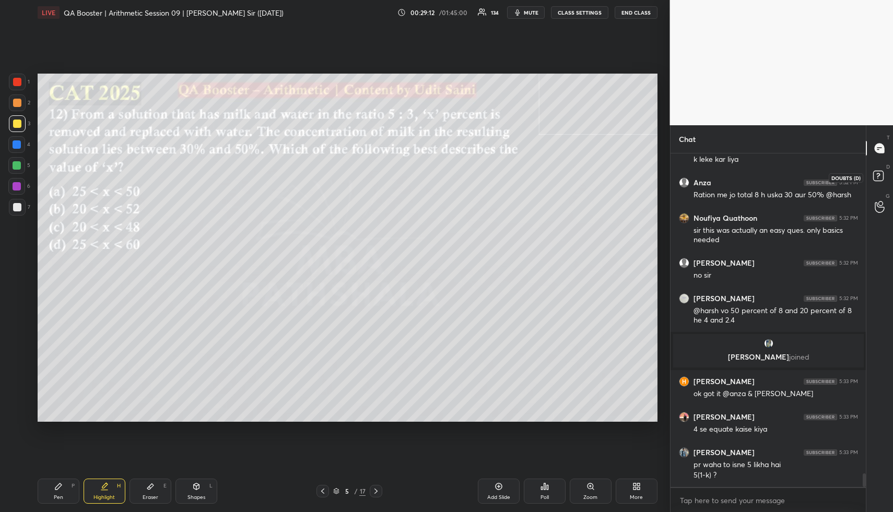
scroll to position [7886, 0]
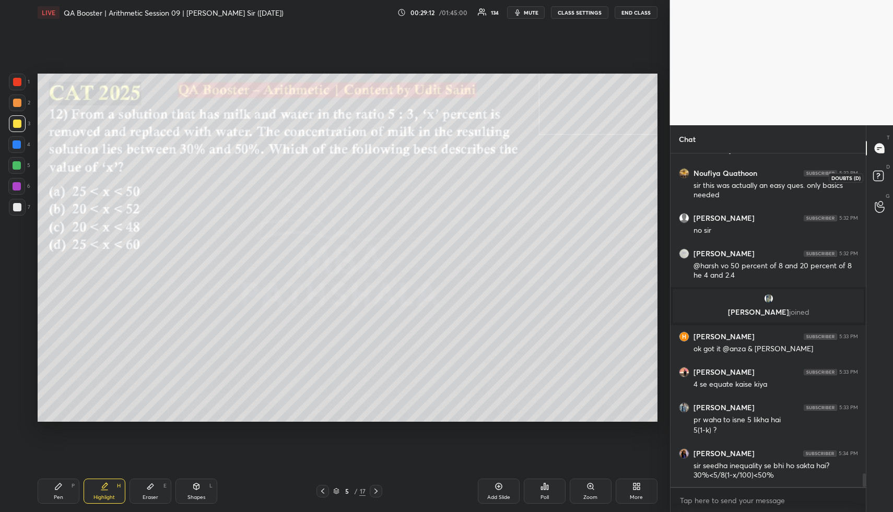
click at [878, 178] on rect at bounding box center [878, 176] width 10 height 10
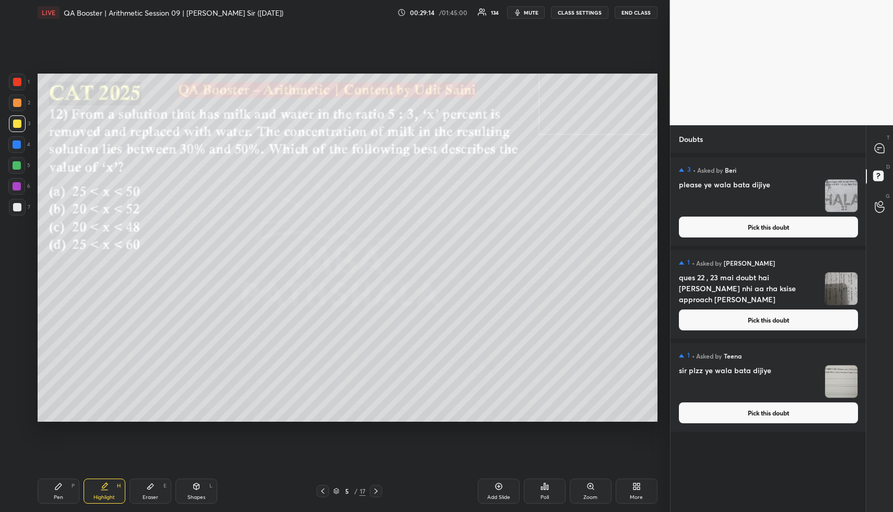
click at [769, 320] on button "Pick this doubt" at bounding box center [768, 320] width 179 height 21
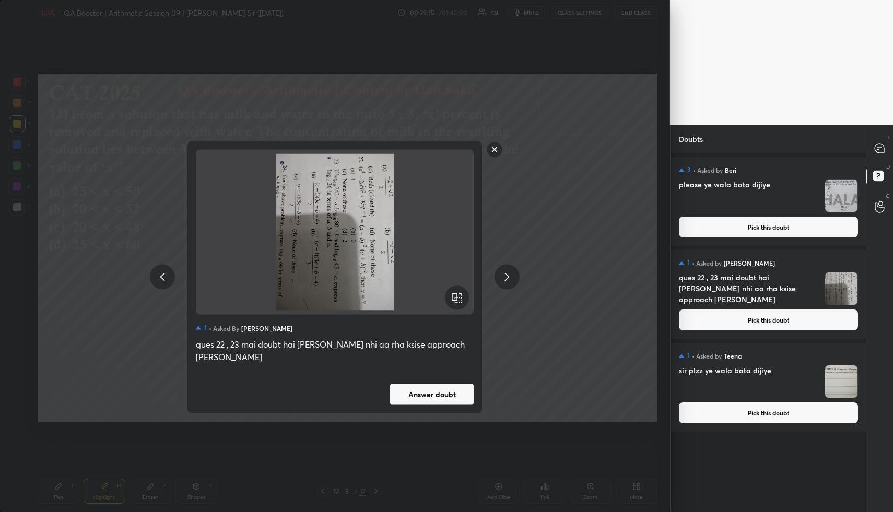
click at [494, 158] on rect at bounding box center [495, 149] width 16 height 16
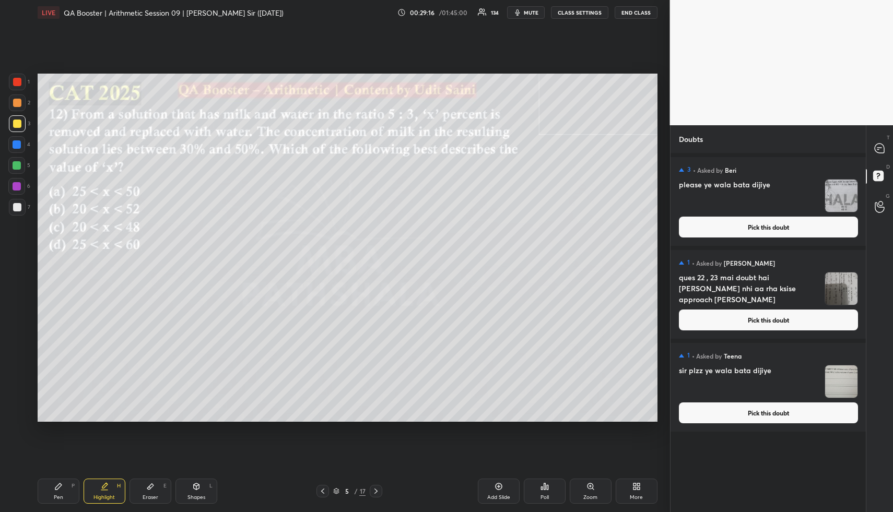
click at [712, 409] on button "Pick this doubt" at bounding box center [768, 413] width 179 height 21
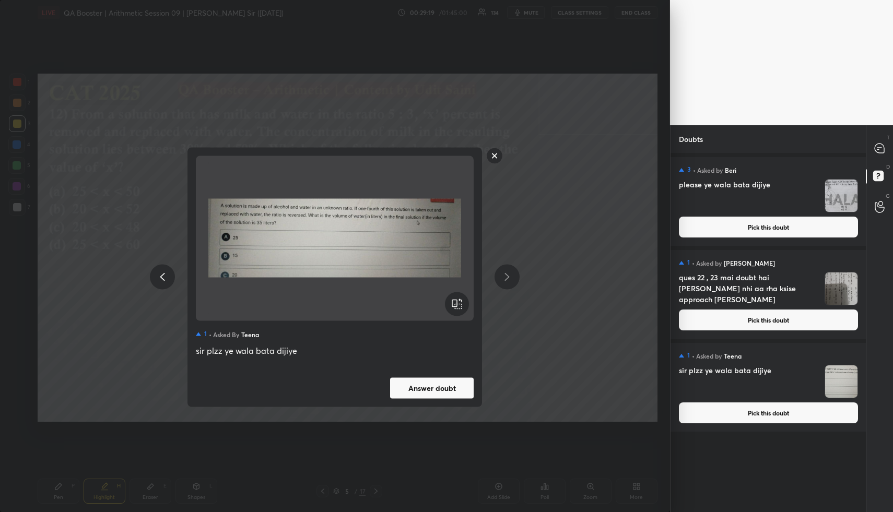
click at [493, 155] on rect at bounding box center [495, 156] width 16 height 16
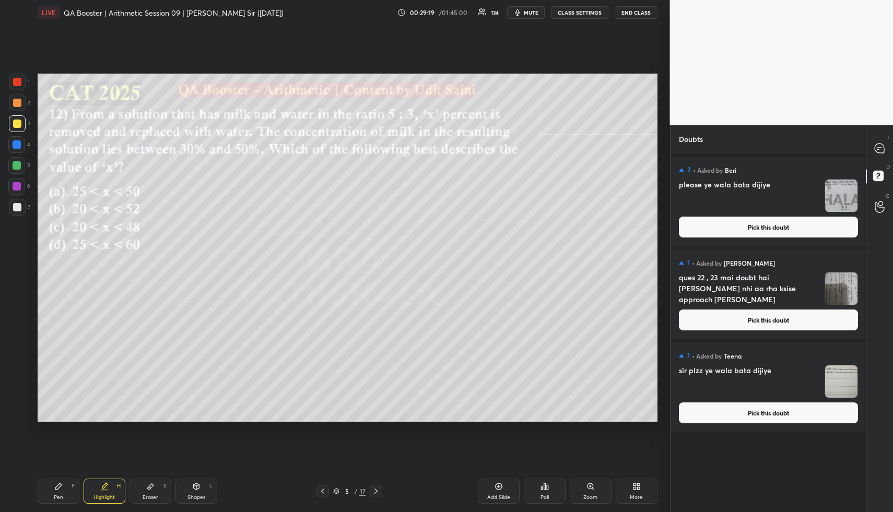
click at [744, 232] on button "Pick this doubt" at bounding box center [768, 227] width 179 height 21
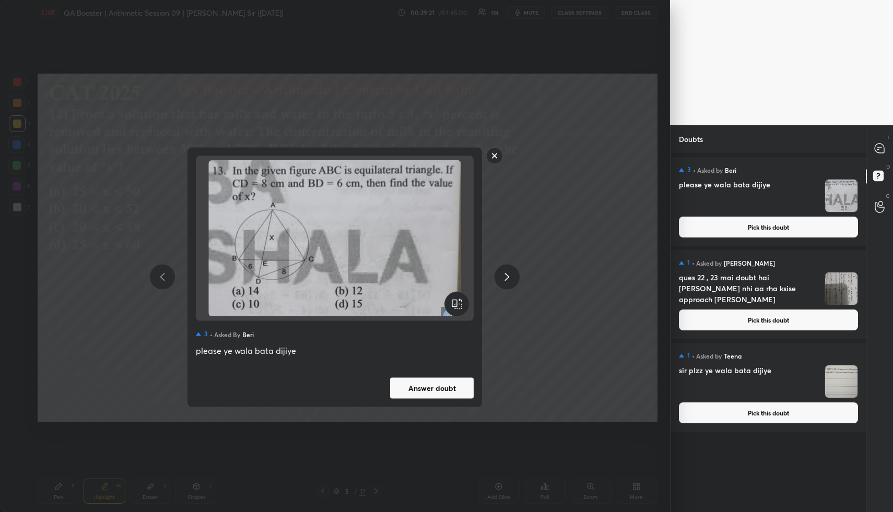
click at [494, 155] on rect at bounding box center [495, 156] width 16 height 16
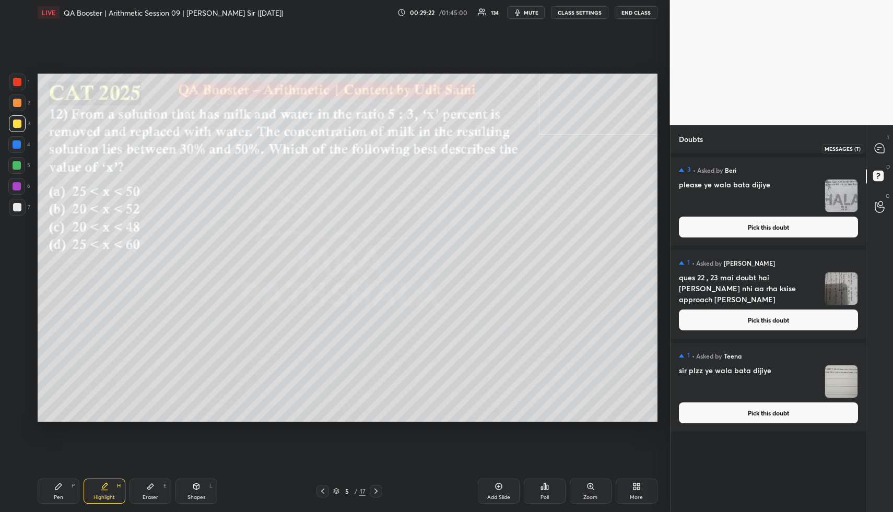
click at [880, 152] on icon at bounding box center [878, 148] width 9 height 9
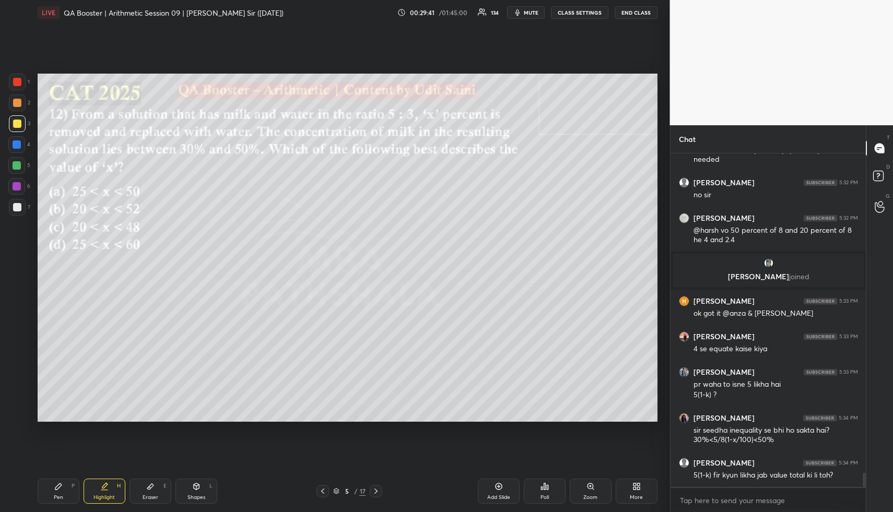
scroll to position [7601, 0]
click at [320, 490] on icon at bounding box center [322, 491] width 8 height 8
click at [99, 493] on div "Highlight H" at bounding box center [105, 491] width 42 height 25
click at [376, 489] on icon at bounding box center [376, 491] width 8 height 8
click at [376, 492] on icon at bounding box center [375, 491] width 3 height 5
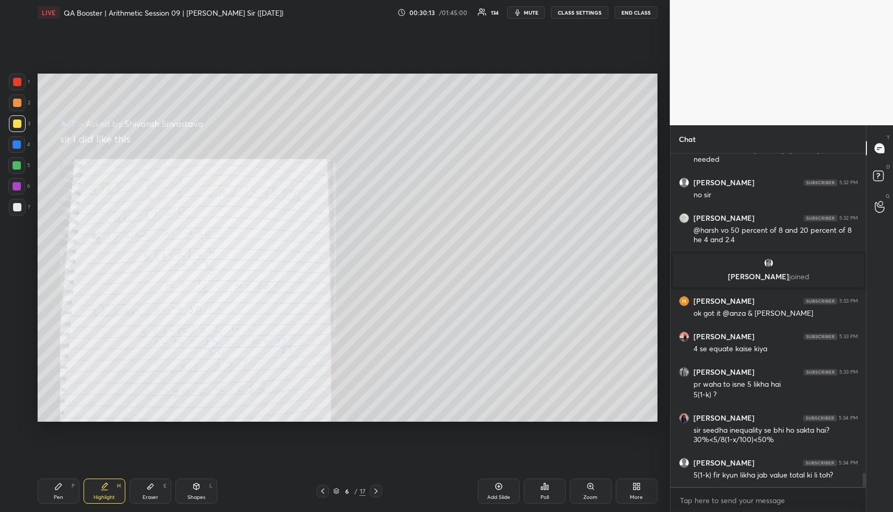
click at [321, 491] on icon at bounding box center [322, 491] width 8 height 8
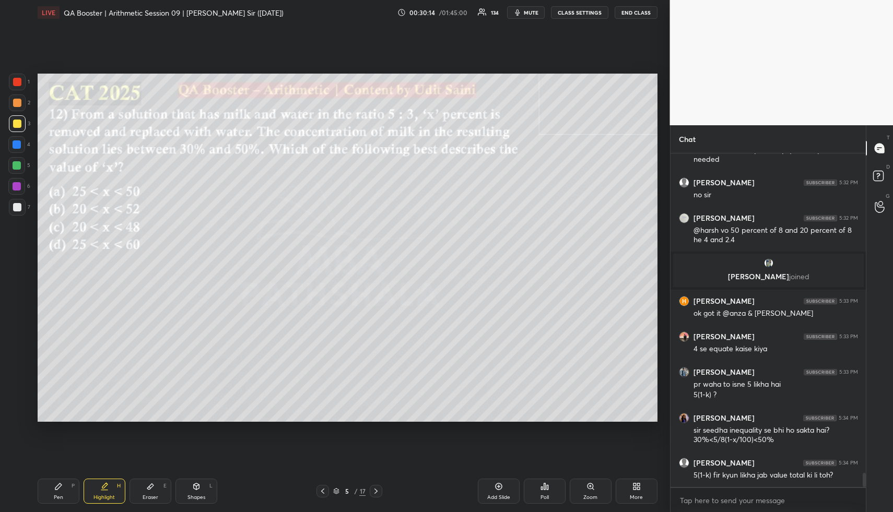
click at [103, 499] on div "Highlight" at bounding box center [103, 497] width 21 height 5
drag, startPoint x: 373, startPoint y: 491, endPoint x: 369, endPoint y: 468, distance: 23.9
click at [372, 490] on icon at bounding box center [376, 491] width 8 height 8
drag, startPoint x: 111, startPoint y: 502, endPoint x: 144, endPoint y: 436, distance: 73.1
click at [111, 500] on div "Highlight H" at bounding box center [105, 491] width 42 height 25
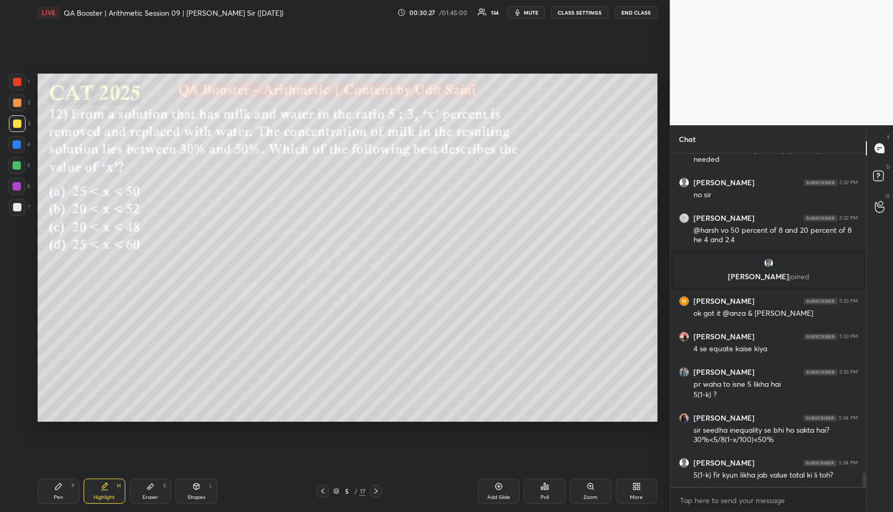
click at [98, 495] on div "Highlight" at bounding box center [103, 497] width 21 height 5
click at [19, 88] on div at bounding box center [17, 82] width 17 height 17
drag, startPoint x: 115, startPoint y: 493, endPoint x: 110, endPoint y: 493, distance: 5.2
click at [111, 495] on div "Highlight" at bounding box center [103, 497] width 21 height 5
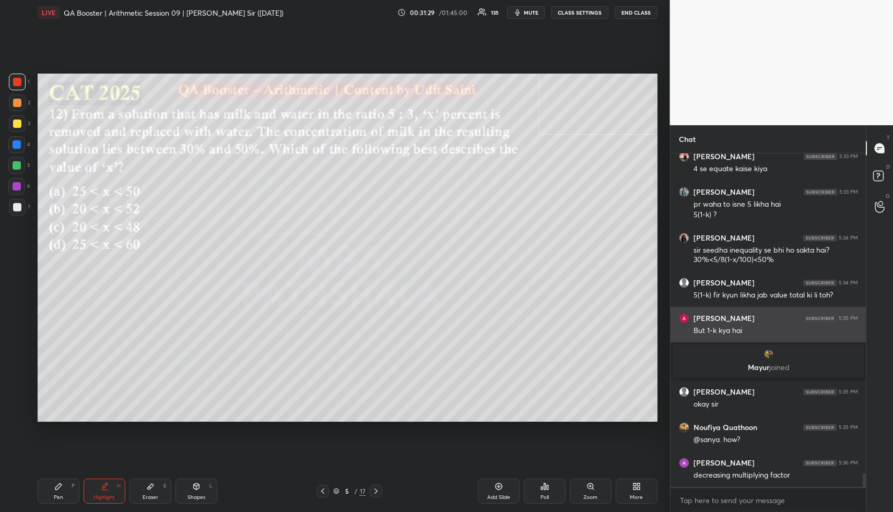
scroll to position [7788, 0]
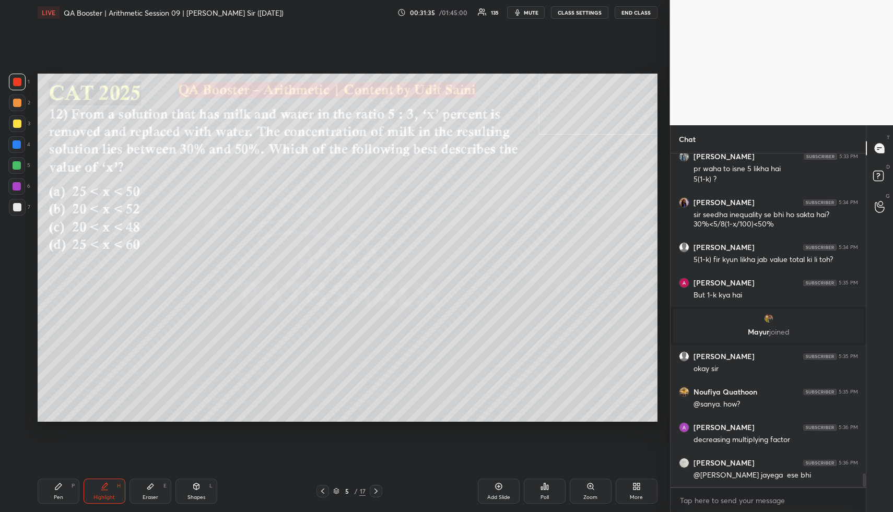
drag, startPoint x: 112, startPoint y: 489, endPoint x: 116, endPoint y: 463, distance: 26.4
click at [110, 488] on div "Highlight H" at bounding box center [105, 491] width 42 height 25
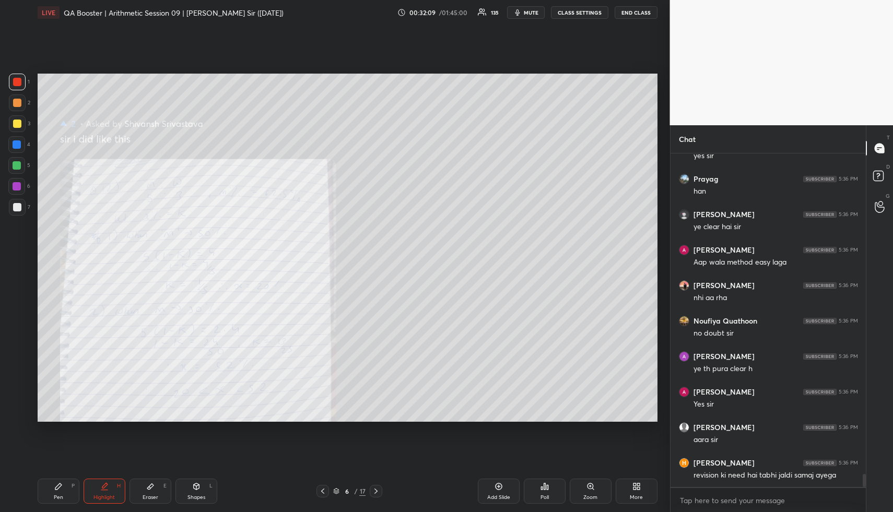
scroll to position [8321, 0]
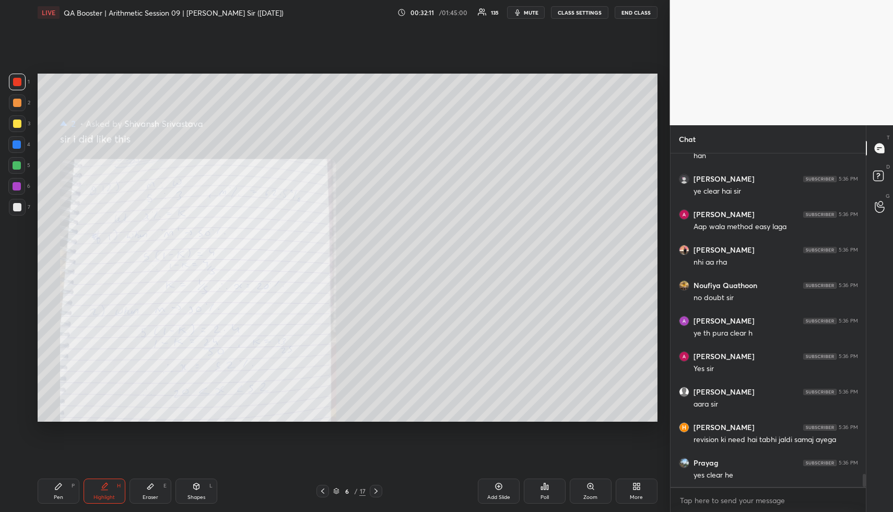
drag, startPoint x: 69, startPoint y: 498, endPoint x: 77, endPoint y: 474, distance: 25.3
click at [68, 496] on div "Pen P" at bounding box center [59, 491] width 42 height 25
click at [25, 85] on div at bounding box center [17, 82] width 17 height 17
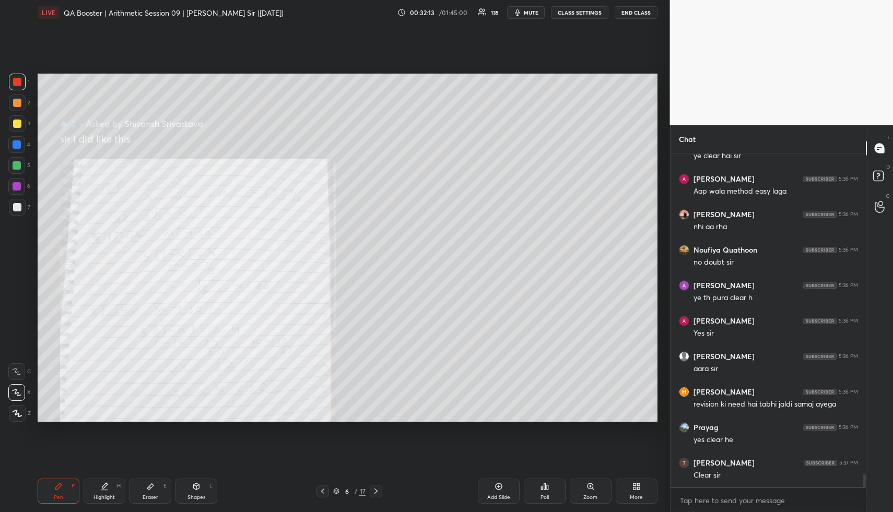
click at [320, 494] on icon at bounding box center [322, 491] width 8 height 8
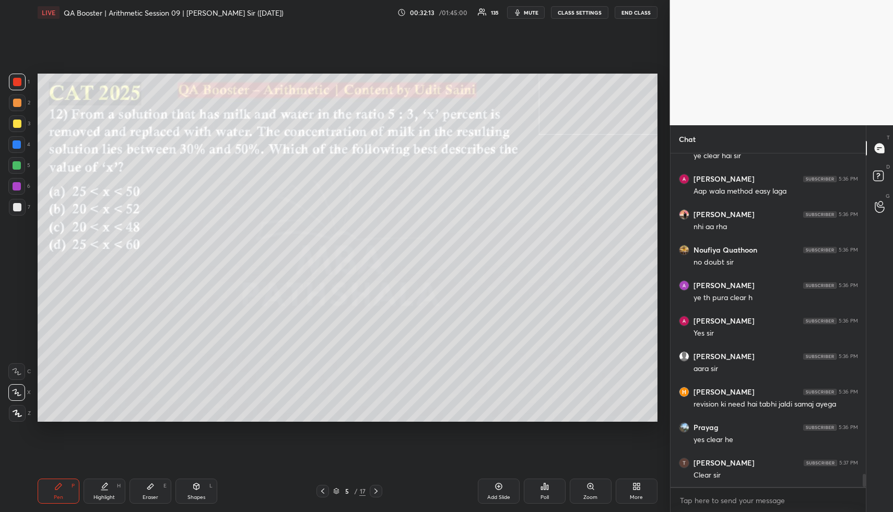
scroll to position [8392, 0]
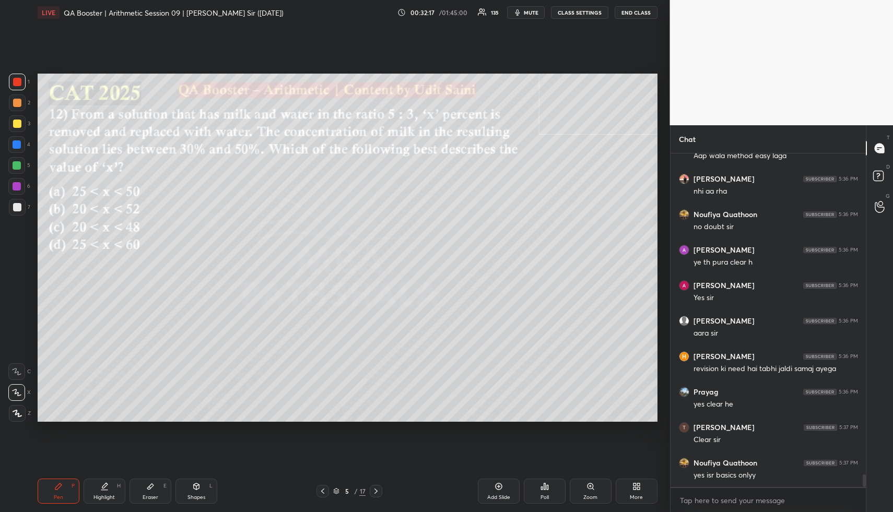
click at [54, 492] on div "Pen P" at bounding box center [59, 491] width 42 height 25
click at [18, 99] on div at bounding box center [17, 103] width 8 height 8
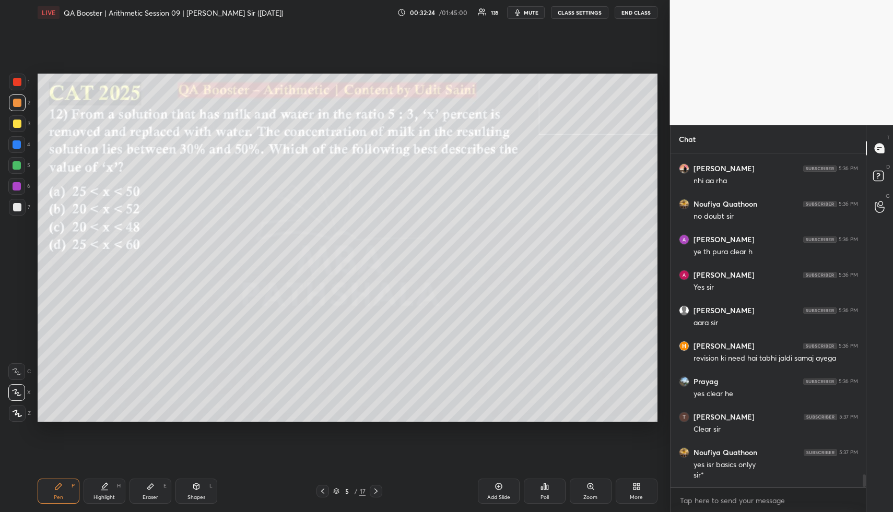
click at [108, 475] on div "Pen P Highlight H Eraser E Shapes L 5 / 17 Add Slide Poll Zoom More" at bounding box center [348, 491] width 620 height 42
click at [109, 488] on div "Highlight H" at bounding box center [105, 491] width 42 height 25
drag, startPoint x: 376, startPoint y: 491, endPoint x: 370, endPoint y: 481, distance: 12.0
click at [374, 491] on icon at bounding box center [376, 491] width 8 height 8
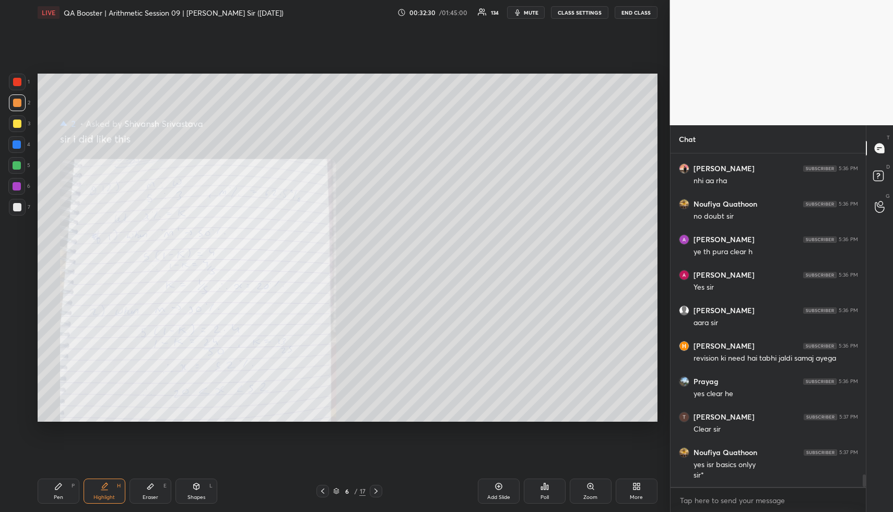
click at [75, 490] on div "Pen P" at bounding box center [59, 491] width 42 height 25
click at [17, 85] on div at bounding box center [17, 82] width 8 height 8
drag, startPoint x: 323, startPoint y: 488, endPoint x: 314, endPoint y: 478, distance: 13.3
click at [322, 490] on icon at bounding box center [322, 491] width 8 height 8
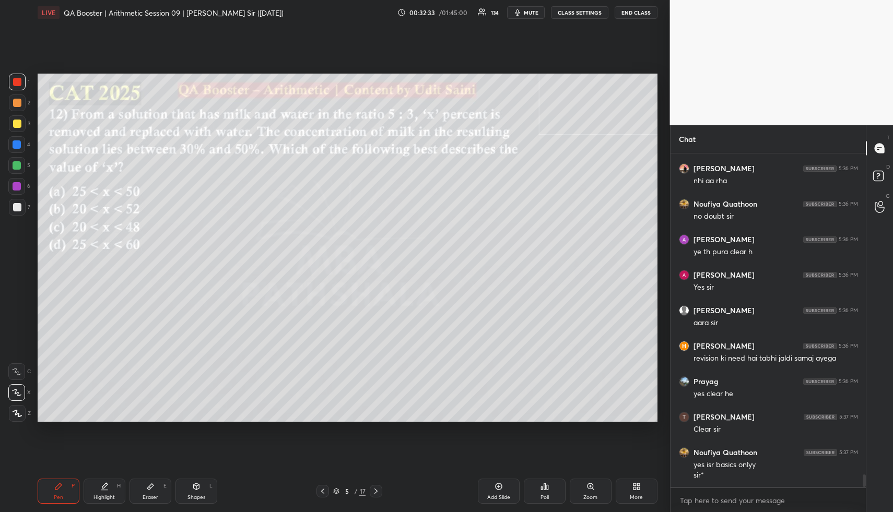
click at [371, 493] on div at bounding box center [376, 491] width 13 height 13
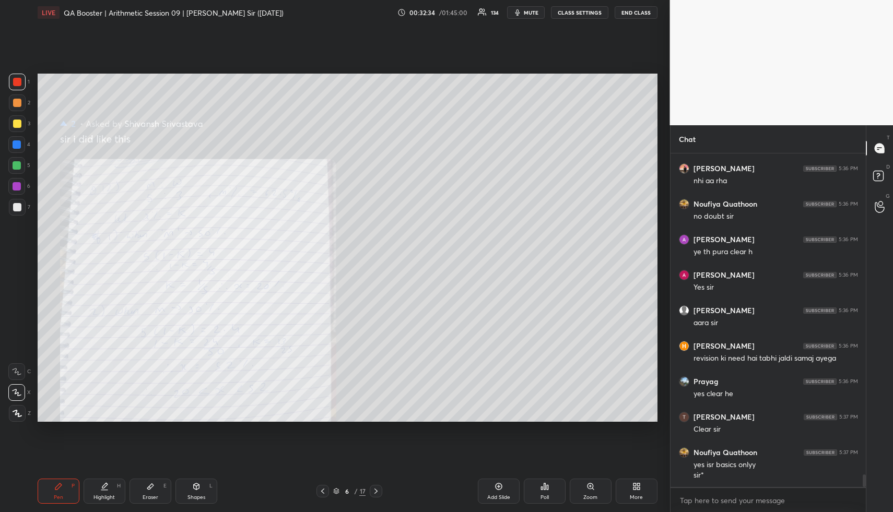
click at [106, 495] on div "Highlight" at bounding box center [103, 497] width 21 height 5
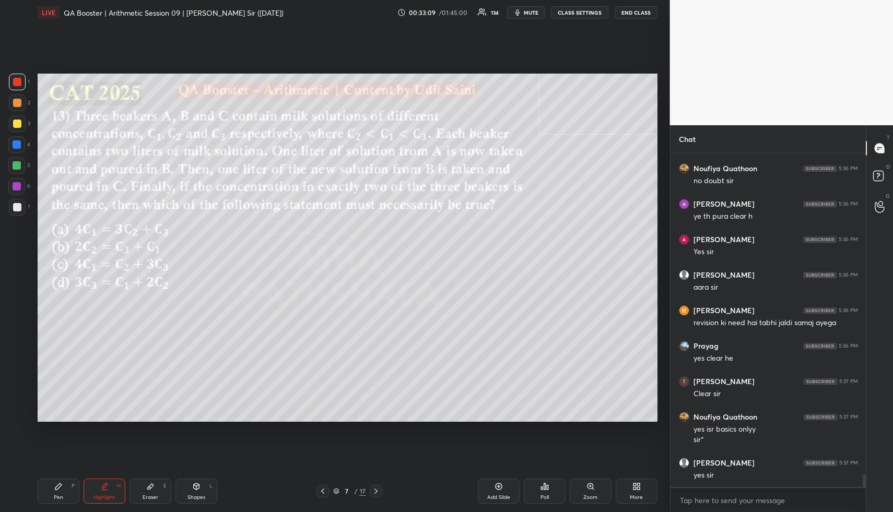
click at [55, 492] on div "Pen P" at bounding box center [59, 491] width 42 height 25
click at [17, 126] on div at bounding box center [17, 124] width 8 height 8
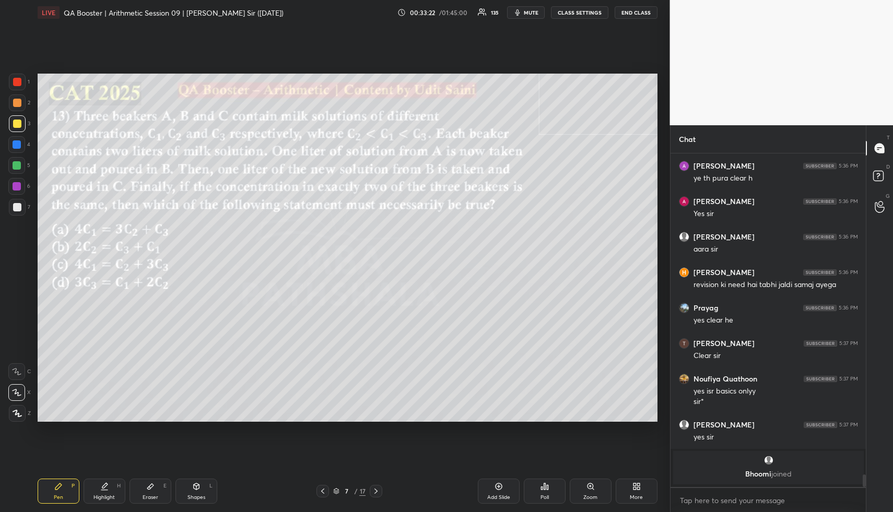
click at [17, 163] on div at bounding box center [17, 165] width 8 height 8
click at [19, 165] on div at bounding box center [17, 165] width 8 height 8
click at [18, 149] on div at bounding box center [16, 144] width 17 height 17
click at [16, 164] on div at bounding box center [17, 165] width 8 height 8
click at [107, 495] on div "Highlight" at bounding box center [103, 497] width 21 height 5
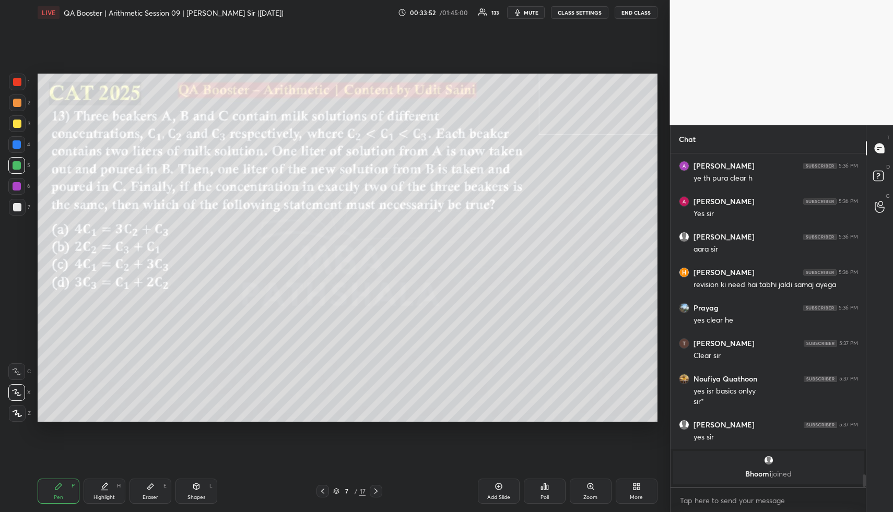
drag, startPoint x: 108, startPoint y: 496, endPoint x: 121, endPoint y: 452, distance: 45.8
click at [109, 495] on div "Highlight" at bounding box center [103, 497] width 21 height 5
drag, startPoint x: 109, startPoint y: 493, endPoint x: 107, endPoint y: 487, distance: 6.6
click at [105, 491] on div "Highlight H" at bounding box center [105, 491] width 42 height 25
click at [57, 489] on icon at bounding box center [58, 486] width 6 height 6
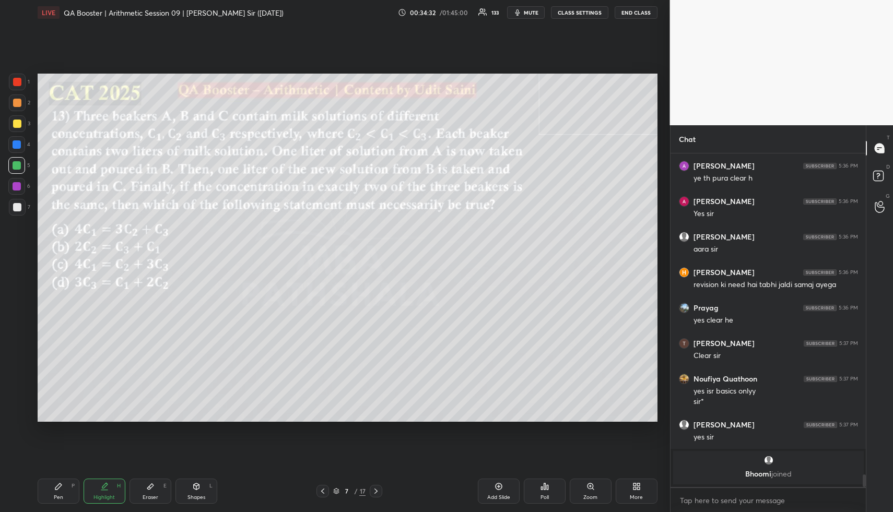
click at [58, 488] on icon at bounding box center [58, 486] width 8 height 8
click at [18, 103] on div at bounding box center [17, 103] width 8 height 8
click at [110, 495] on div "Highlight" at bounding box center [103, 497] width 21 height 5
drag, startPoint x: 110, startPoint y: 495, endPoint x: 122, endPoint y: 432, distance: 64.8
click at [109, 495] on div "Highlight" at bounding box center [103, 497] width 21 height 5
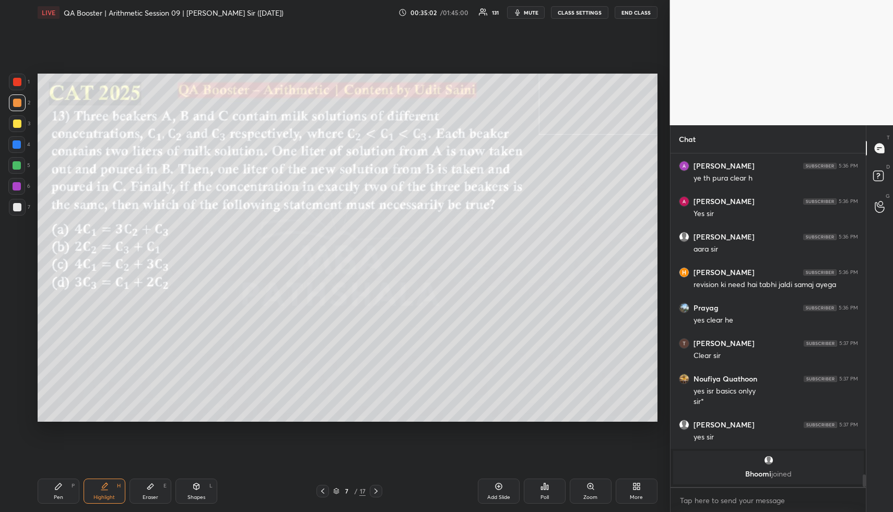
click at [62, 497] on div "Pen P" at bounding box center [59, 491] width 42 height 25
click at [65, 496] on div "Pen P" at bounding box center [59, 491] width 42 height 25
click at [18, 126] on div at bounding box center [17, 123] width 17 height 17
click at [19, 125] on div at bounding box center [17, 124] width 8 height 8
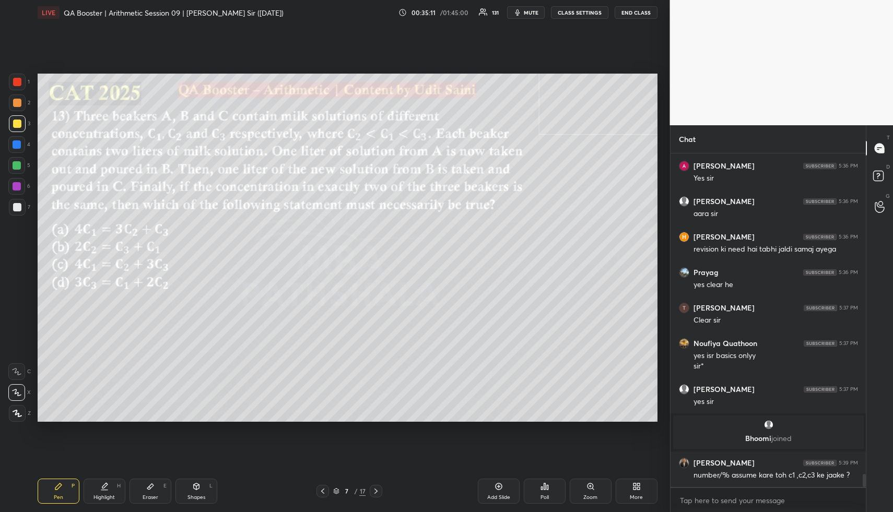
drag, startPoint x: 98, startPoint y: 494, endPoint x: 113, endPoint y: 430, distance: 66.5
click at [98, 491] on div "Highlight H" at bounding box center [105, 491] width 42 height 25
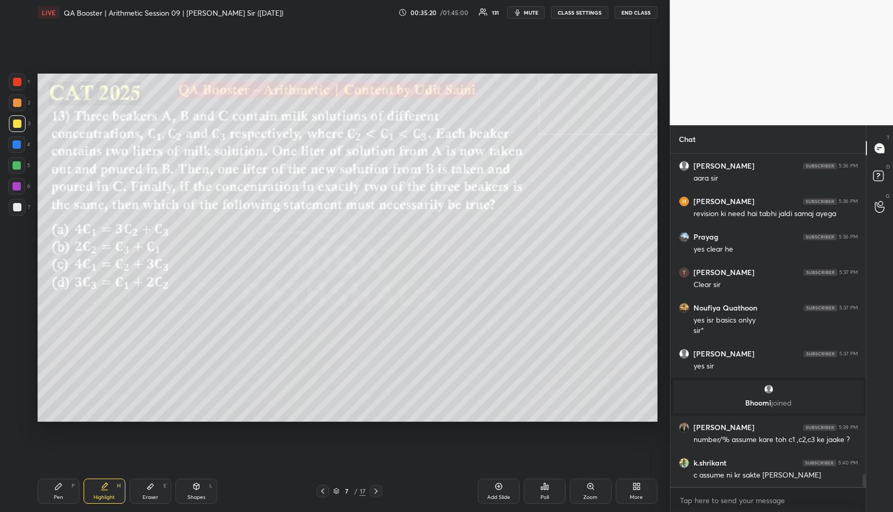
scroll to position [8310, 0]
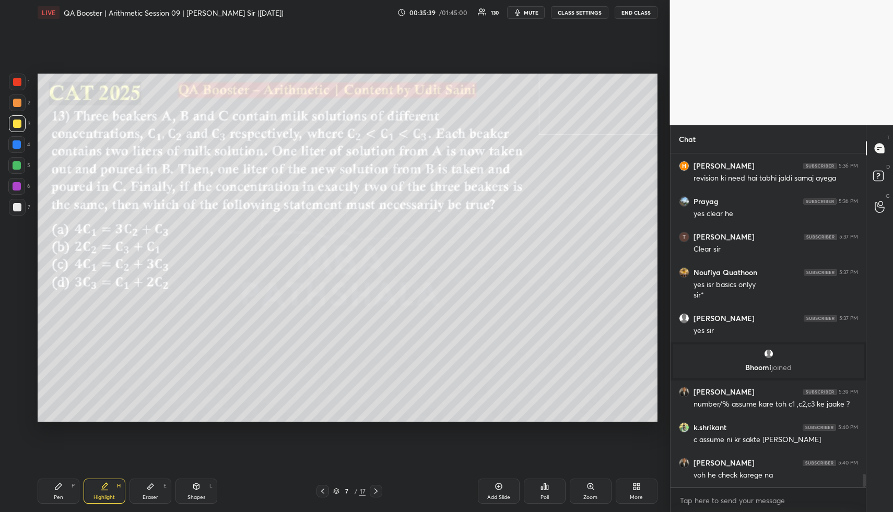
click at [64, 491] on div "Pen P" at bounding box center [59, 491] width 42 height 25
click at [65, 489] on div "Pen P" at bounding box center [59, 491] width 42 height 25
click at [14, 102] on div at bounding box center [17, 103] width 8 height 8
click at [14, 105] on div at bounding box center [17, 103] width 8 height 8
click at [98, 493] on div "Highlight H" at bounding box center [105, 491] width 42 height 25
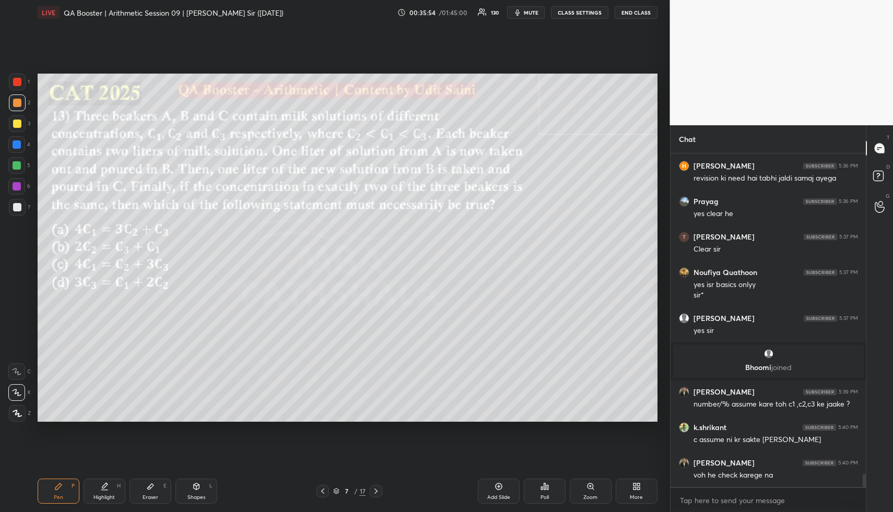
click at [98, 495] on div "Highlight" at bounding box center [103, 497] width 21 height 5
click at [59, 495] on div "Pen" at bounding box center [58, 497] width 9 height 5
click at [19, 123] on div at bounding box center [17, 124] width 8 height 8
click at [98, 502] on div "Highlight H" at bounding box center [105, 491] width 42 height 25
click at [60, 491] on div "Pen P" at bounding box center [59, 491] width 42 height 25
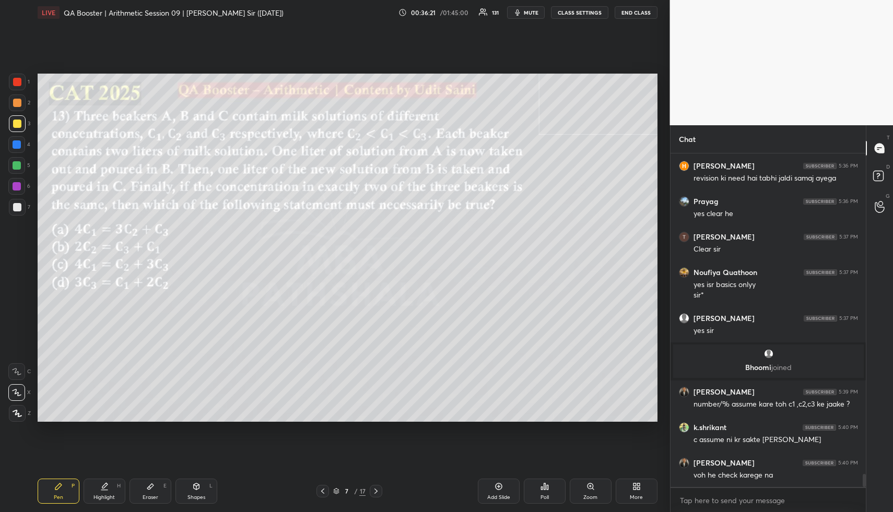
click at [21, 106] on div at bounding box center [17, 102] width 17 height 17
drag, startPoint x: 148, startPoint y: 490, endPoint x: 147, endPoint y: 480, distance: 9.5
click at [144, 490] on div "Eraser E" at bounding box center [150, 491] width 42 height 25
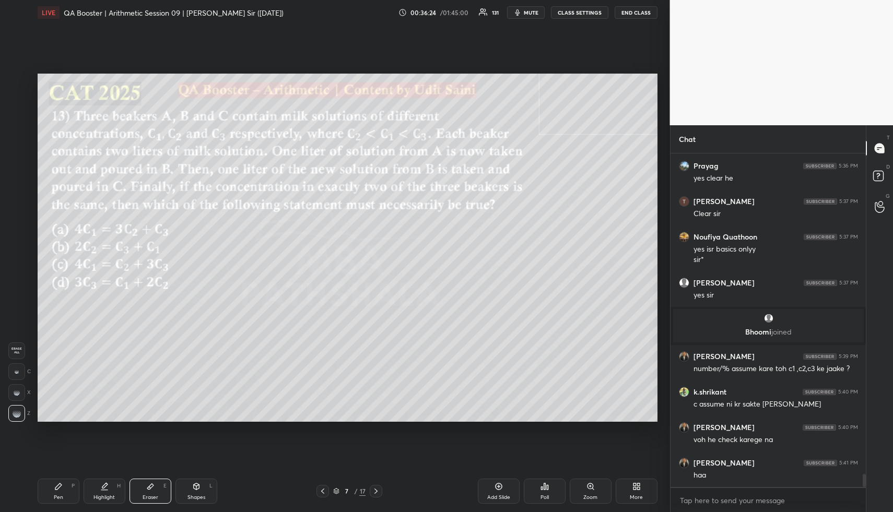
click at [49, 484] on div "Pen P" at bounding box center [59, 491] width 42 height 25
click at [57, 486] on icon at bounding box center [58, 486] width 6 height 6
click at [9, 125] on div at bounding box center [17, 123] width 17 height 17
click at [103, 491] on div "Highlight H" at bounding box center [105, 491] width 42 height 25
drag, startPoint x: 109, startPoint y: 494, endPoint x: 128, endPoint y: 448, distance: 50.0
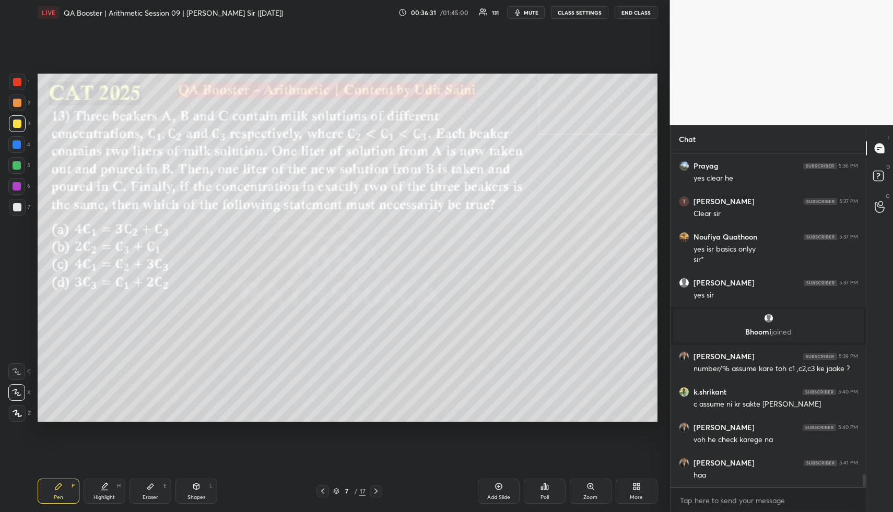
click at [110, 492] on div "Highlight H" at bounding box center [105, 491] width 42 height 25
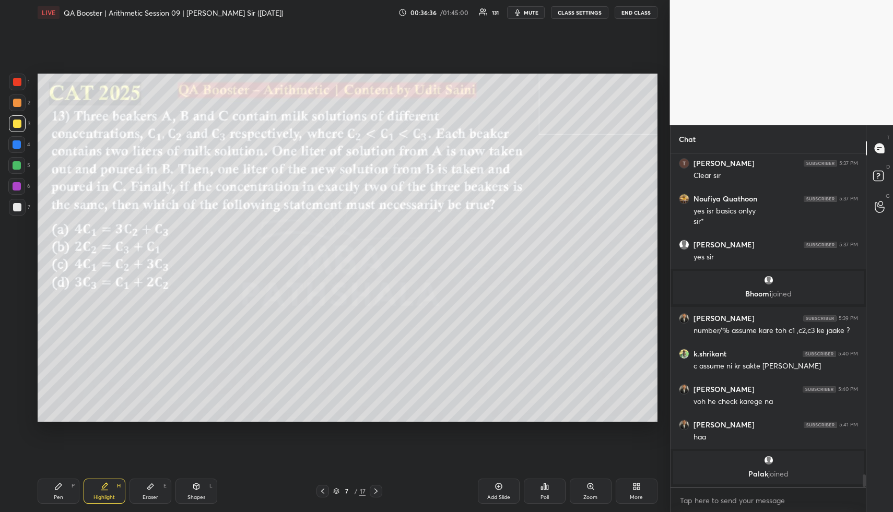
click at [103, 501] on div "Highlight H" at bounding box center [105, 491] width 42 height 25
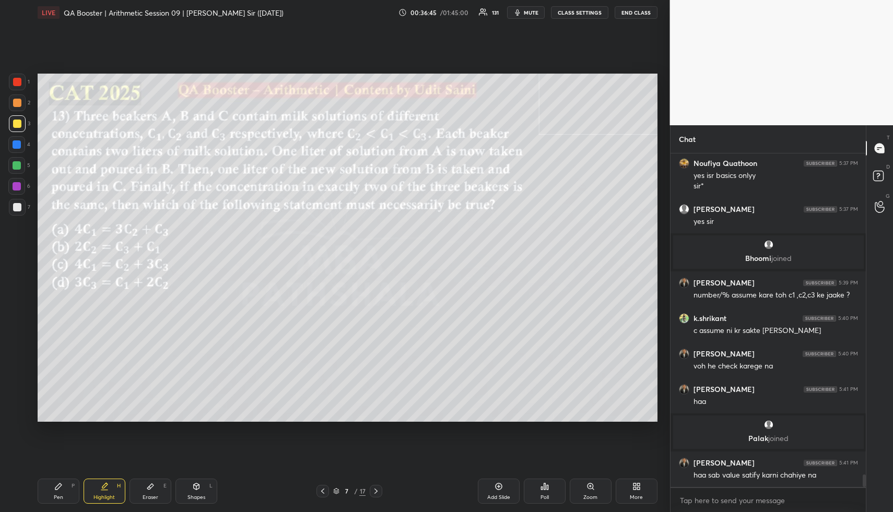
click at [155, 488] on div "Eraser E" at bounding box center [150, 491] width 42 height 25
click at [100, 489] on div "Highlight H" at bounding box center [105, 491] width 42 height 25
drag, startPoint x: 156, startPoint y: 495, endPoint x: 160, endPoint y: 480, distance: 15.9
click at [155, 495] on div "Eraser E" at bounding box center [150, 491] width 42 height 25
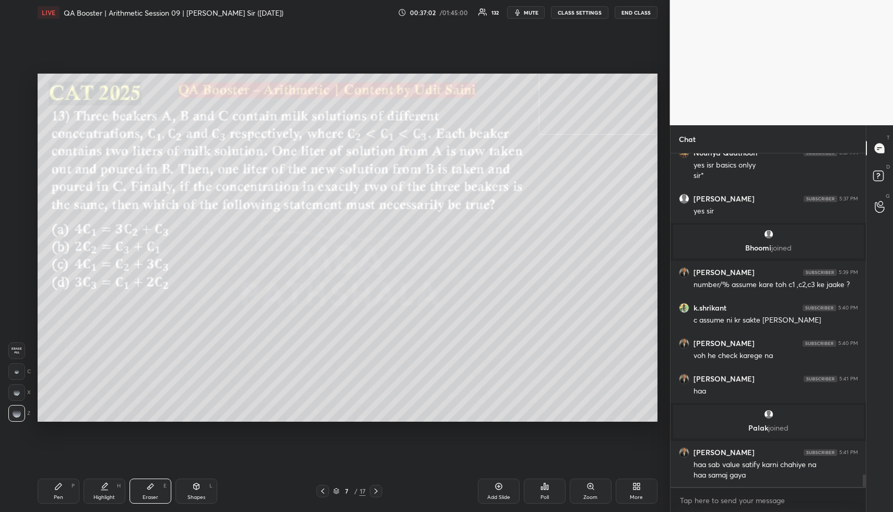
click at [110, 496] on div "Highlight" at bounding box center [103, 497] width 21 height 5
drag, startPoint x: 113, startPoint y: 497, endPoint x: 116, endPoint y: 425, distance: 71.6
click at [112, 495] on div "Highlight" at bounding box center [103, 497] width 21 height 5
click at [65, 496] on div "Pen P" at bounding box center [59, 491] width 42 height 25
click at [66, 498] on div "Pen P" at bounding box center [59, 491] width 42 height 25
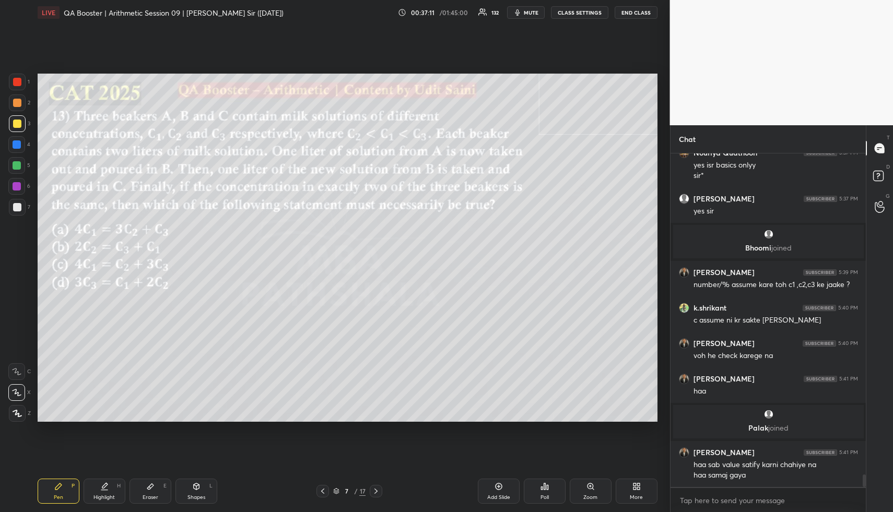
click at [17, 99] on div at bounding box center [17, 103] width 8 height 8
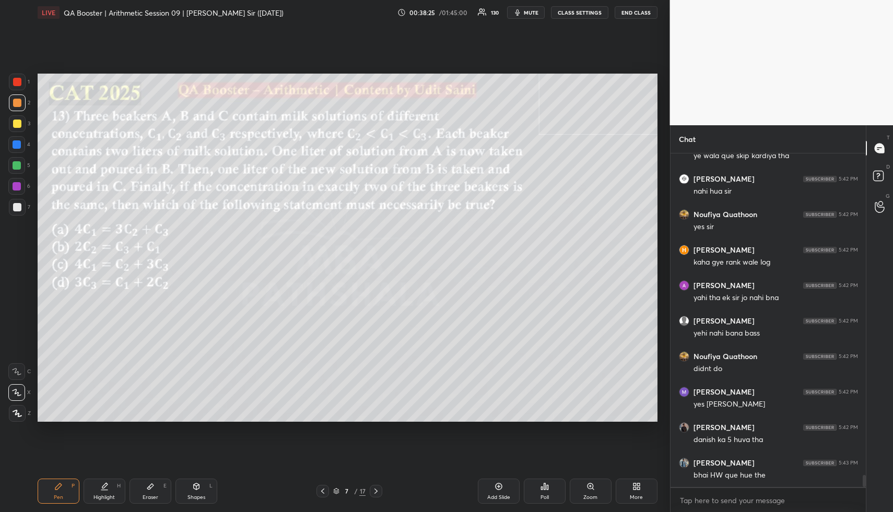
scroll to position [8961, 0]
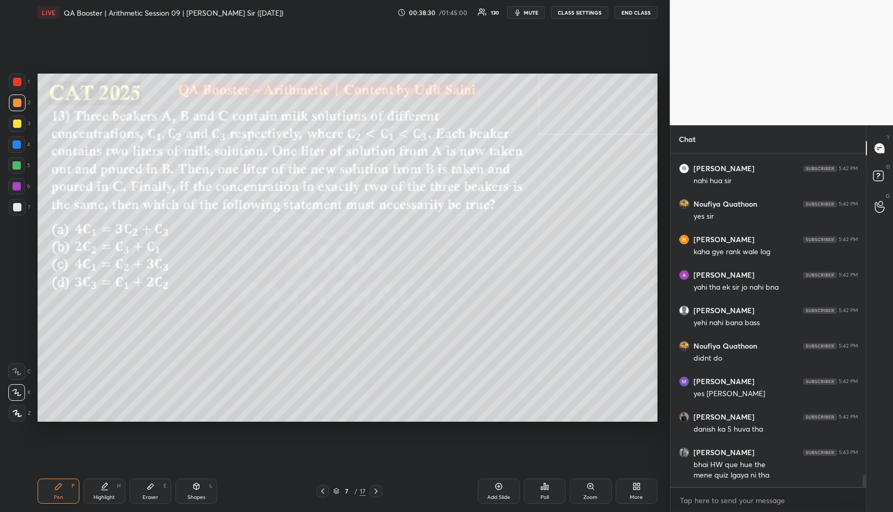
click at [56, 492] on div "Pen P" at bounding box center [59, 491] width 42 height 25
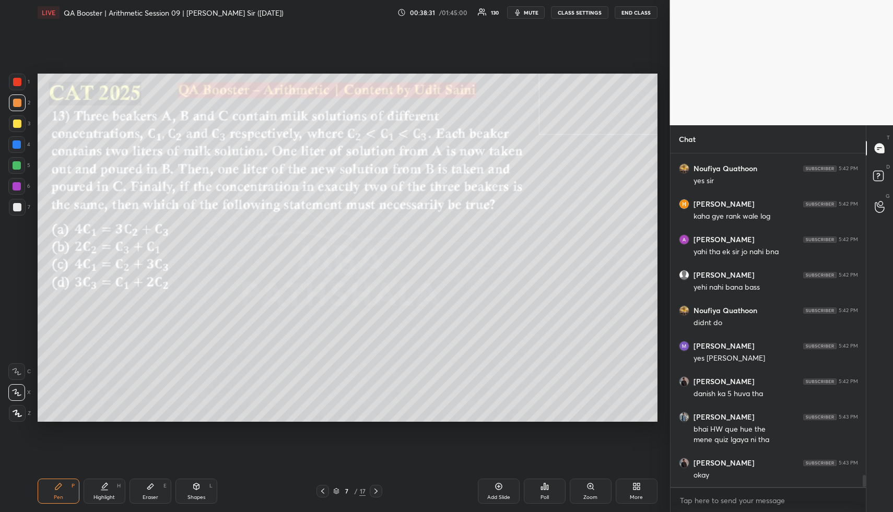
click at [17, 120] on div at bounding box center [17, 123] width 17 height 17
click at [63, 493] on div "Pen P" at bounding box center [59, 491] width 42 height 25
click at [66, 489] on div "Pen P" at bounding box center [59, 491] width 42 height 25
click at [10, 103] on div at bounding box center [17, 102] width 17 height 17
click at [12, 102] on div at bounding box center [17, 102] width 17 height 17
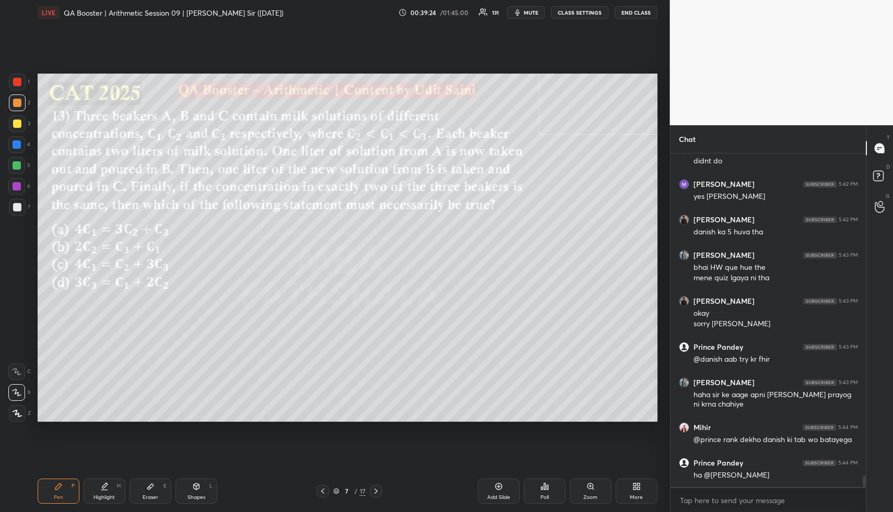
scroll to position [9194, 0]
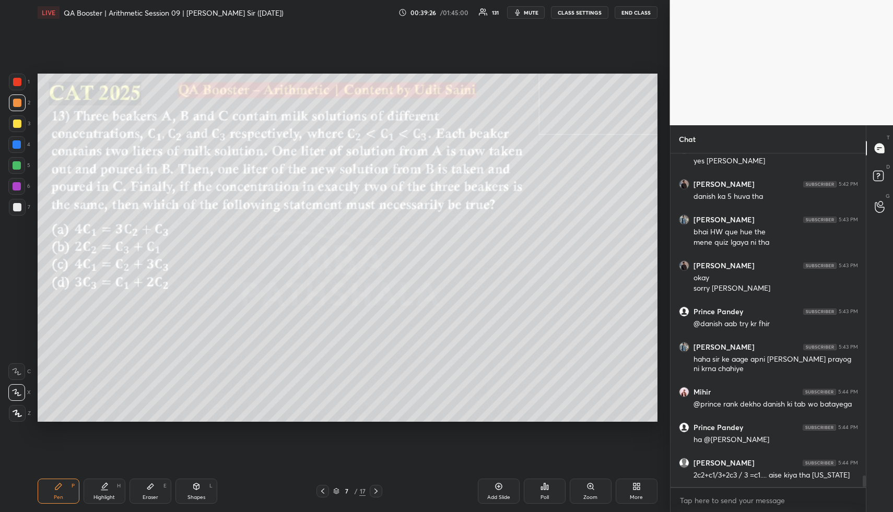
click at [50, 501] on div "Pen P" at bounding box center [59, 491] width 42 height 25
click at [54, 501] on div "Pen P" at bounding box center [59, 491] width 42 height 25
drag, startPoint x: 17, startPoint y: 116, endPoint x: 17, endPoint y: 122, distance: 5.7
click at [17, 116] on div at bounding box center [17, 123] width 17 height 17
drag, startPoint x: 17, startPoint y: 122, endPoint x: 24, endPoint y: 132, distance: 12.3
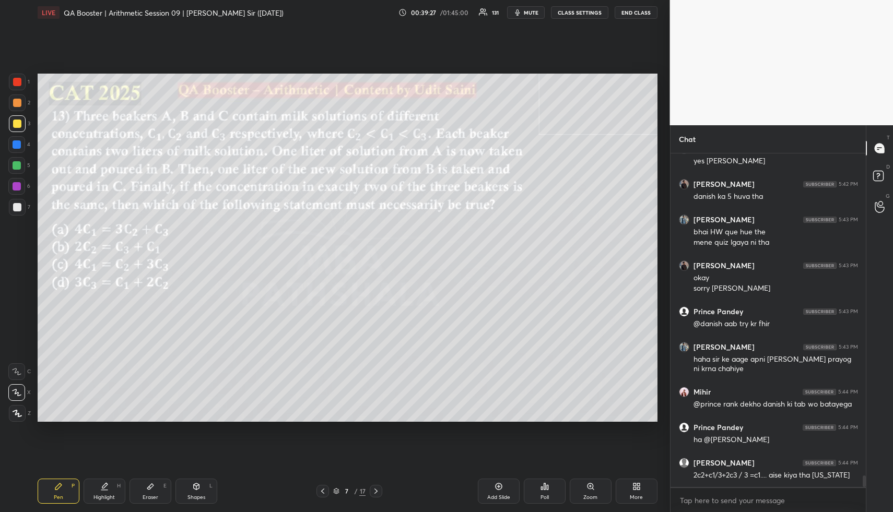
click at [17, 122] on div at bounding box center [17, 124] width 8 height 8
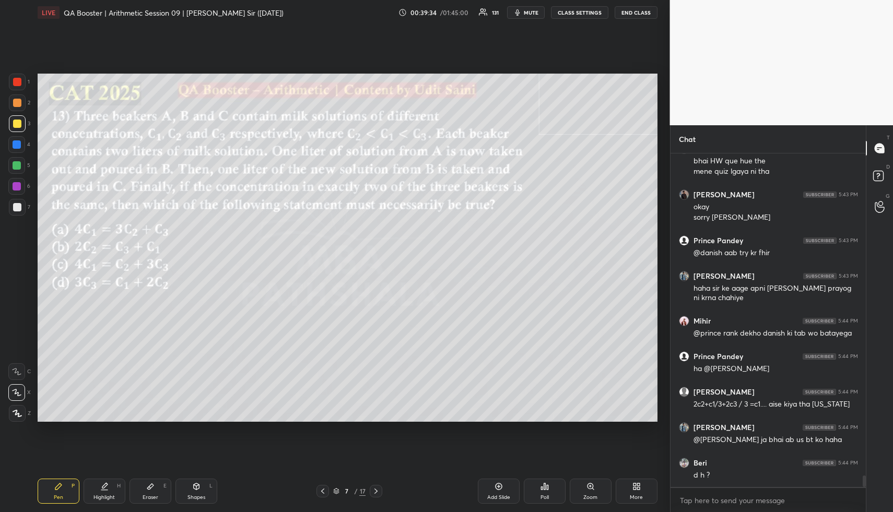
click at [97, 505] on div "Pen P Highlight H Eraser E Shapes L 7 / 17 Add Slide Poll Zoom More" at bounding box center [348, 491] width 620 height 42
click at [102, 498] on div "Highlight" at bounding box center [103, 497] width 21 height 5
click at [105, 495] on div "Highlight" at bounding box center [103, 497] width 21 height 5
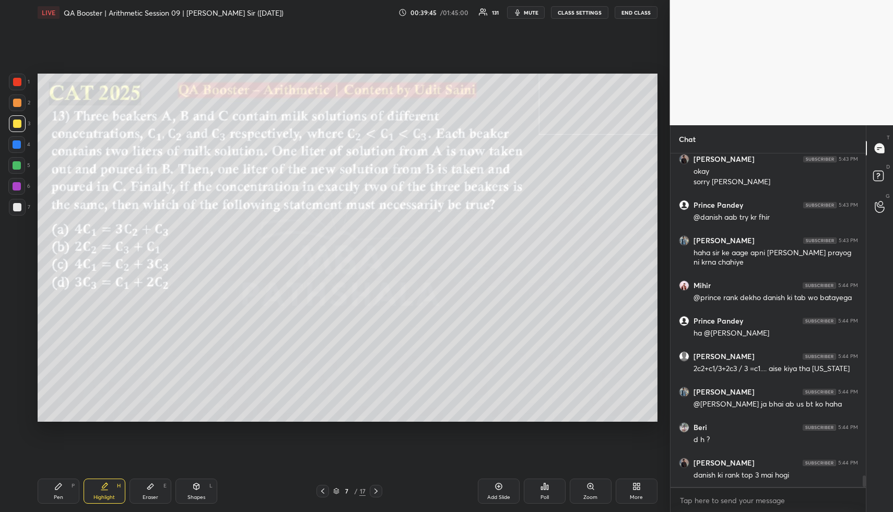
drag, startPoint x: 99, startPoint y: 499, endPoint x: 98, endPoint y: 482, distance: 16.7
click at [96, 496] on div "Highlight" at bounding box center [103, 497] width 21 height 5
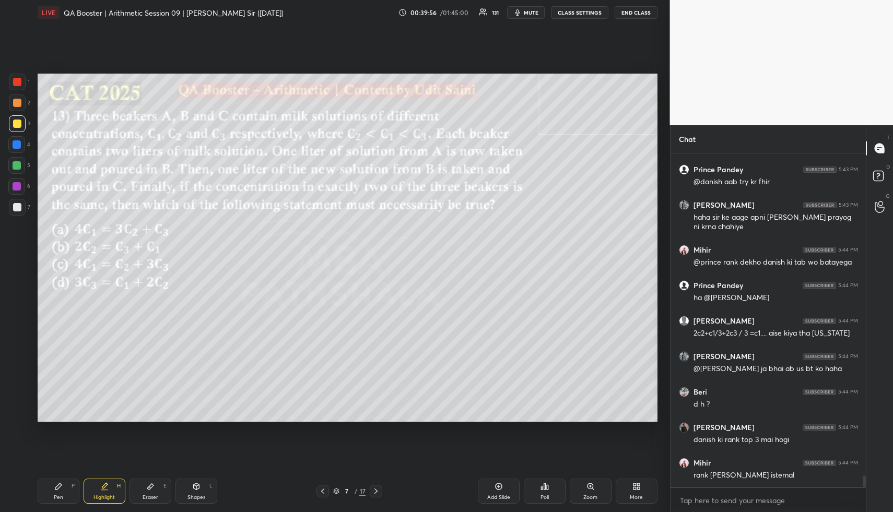
scroll to position [9372, 0]
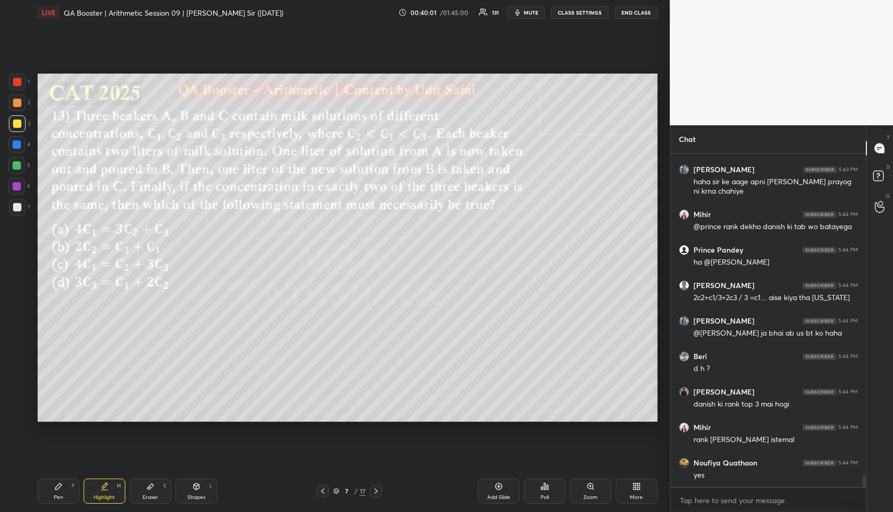
drag, startPoint x: 63, startPoint y: 496, endPoint x: 60, endPoint y: 490, distance: 6.5
click at [61, 495] on div "Pen P" at bounding box center [59, 491] width 42 height 25
click at [10, 101] on div at bounding box center [17, 102] width 17 height 17
click at [13, 102] on div at bounding box center [17, 103] width 8 height 8
click at [15, 207] on div at bounding box center [17, 207] width 8 height 8
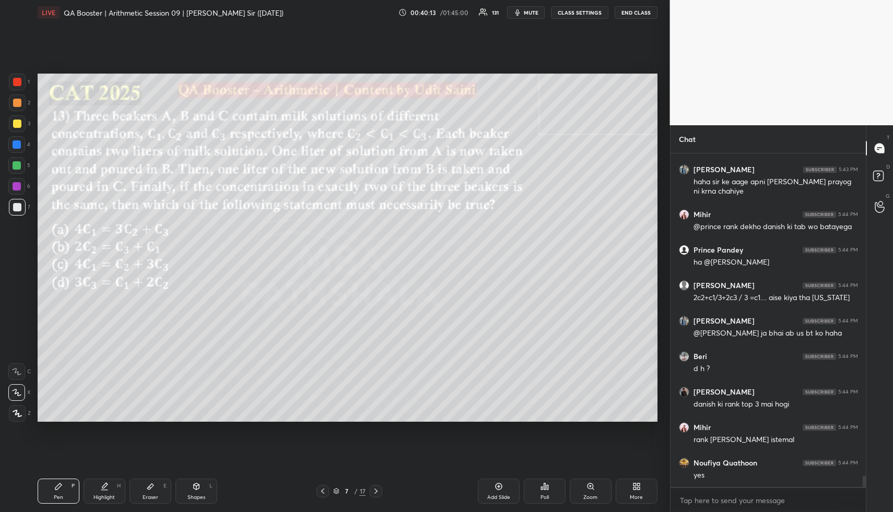
scroll to position [9407, 0]
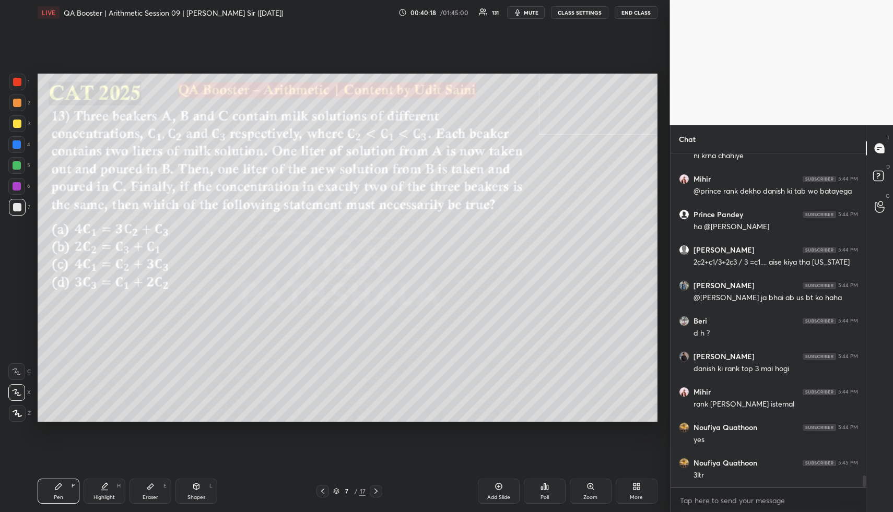
drag, startPoint x: 101, startPoint y: 490, endPoint x: 107, endPoint y: 489, distance: 5.8
click at [100, 490] on icon at bounding box center [104, 486] width 8 height 8
click at [107, 491] on div "Highlight H" at bounding box center [105, 491] width 42 height 25
drag, startPoint x: 62, startPoint y: 498, endPoint x: 75, endPoint y: 473, distance: 28.0
click at [60, 498] on div "Pen" at bounding box center [58, 497] width 9 height 5
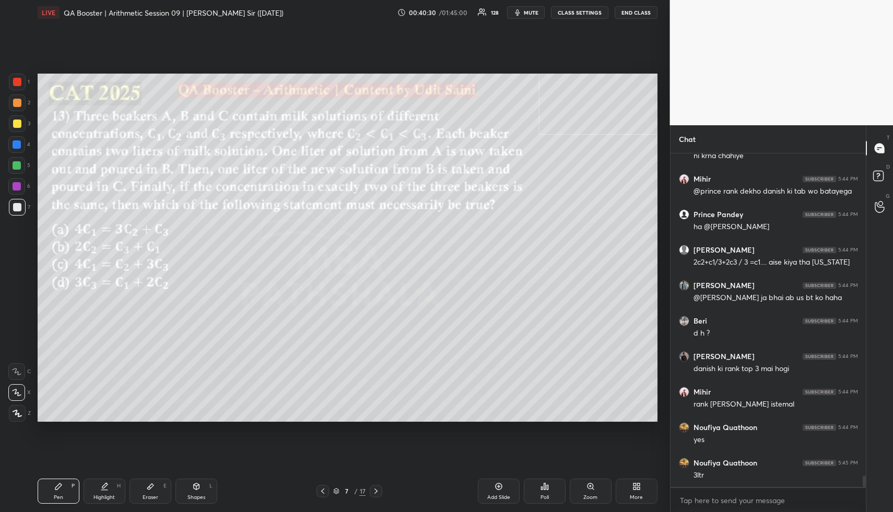
scroll to position [9443, 0]
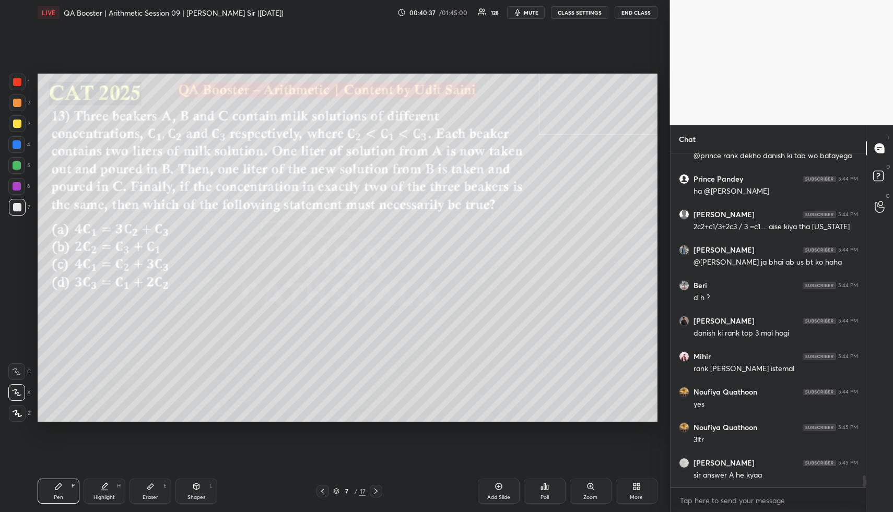
click at [111, 506] on div "Pen P Highlight H Eraser E Shapes L 7 / 17 Add Slide Poll Zoom More" at bounding box center [348, 491] width 620 height 42
click at [113, 503] on div "Pen P Highlight H Eraser E Shapes L 7 / 17 Add Slide Poll Zoom More" at bounding box center [348, 491] width 620 height 42
click at [100, 495] on div "Highlight" at bounding box center [103, 497] width 21 height 5
click at [107, 488] on div "Highlight H" at bounding box center [105, 491] width 42 height 25
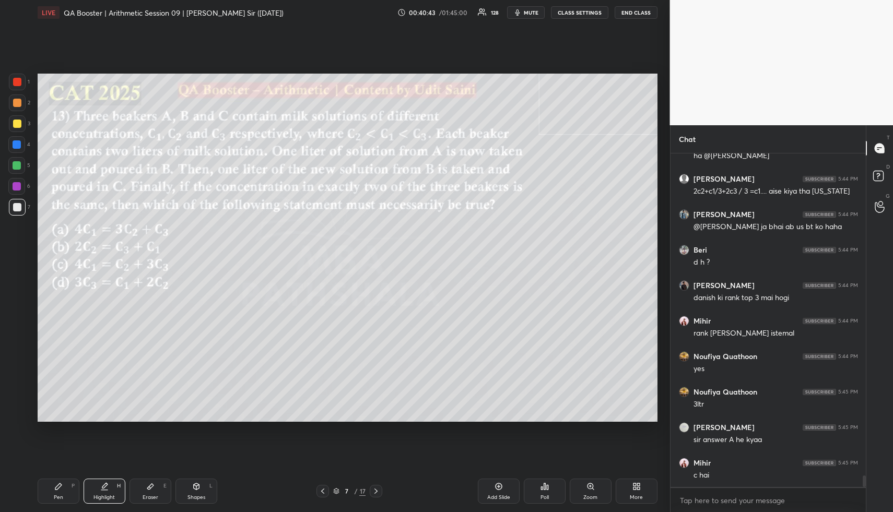
scroll to position [9514, 0]
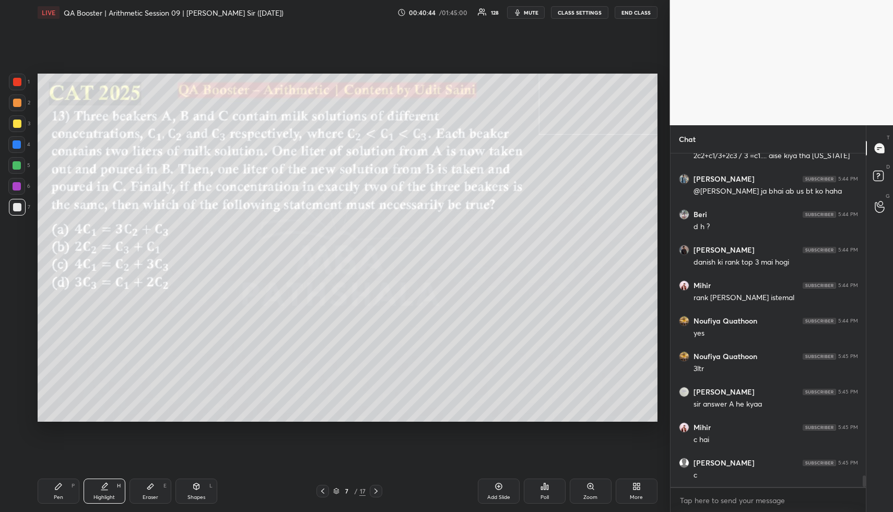
click at [55, 493] on div "Pen P" at bounding box center [59, 491] width 42 height 25
click at [15, 134] on div "1 2 3 4 5 6 7" at bounding box center [19, 147] width 22 height 146
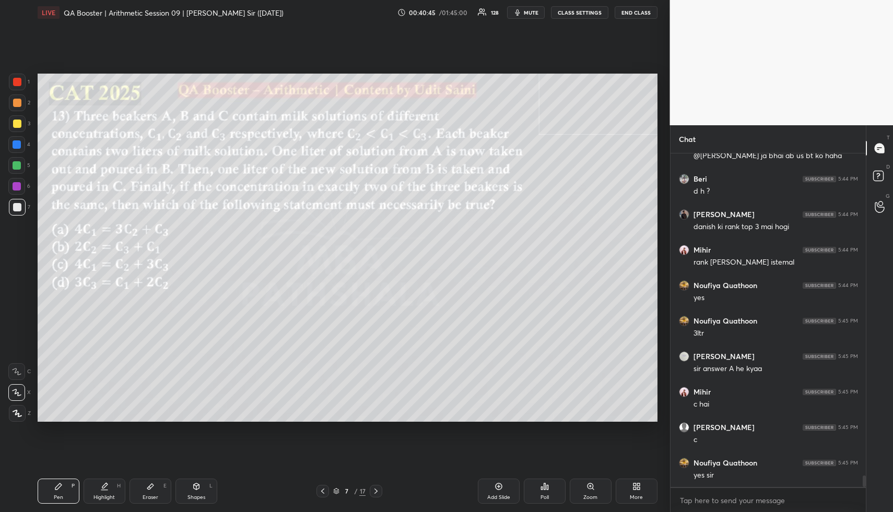
drag, startPoint x: 17, startPoint y: 125, endPoint x: 19, endPoint y: 106, distance: 19.4
click at [15, 125] on div at bounding box center [17, 124] width 8 height 8
click at [16, 105] on div at bounding box center [17, 103] width 8 height 8
click at [105, 492] on div "Highlight H" at bounding box center [105, 491] width 42 height 25
click at [107, 491] on div "Highlight H" at bounding box center [105, 491] width 42 height 25
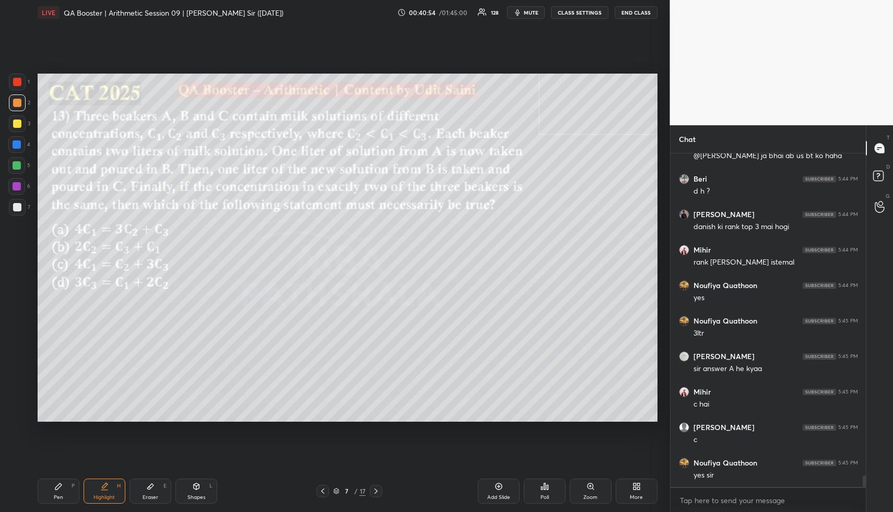
click at [52, 497] on div "Pen P" at bounding box center [59, 491] width 42 height 25
click at [16, 118] on div at bounding box center [17, 123] width 17 height 17
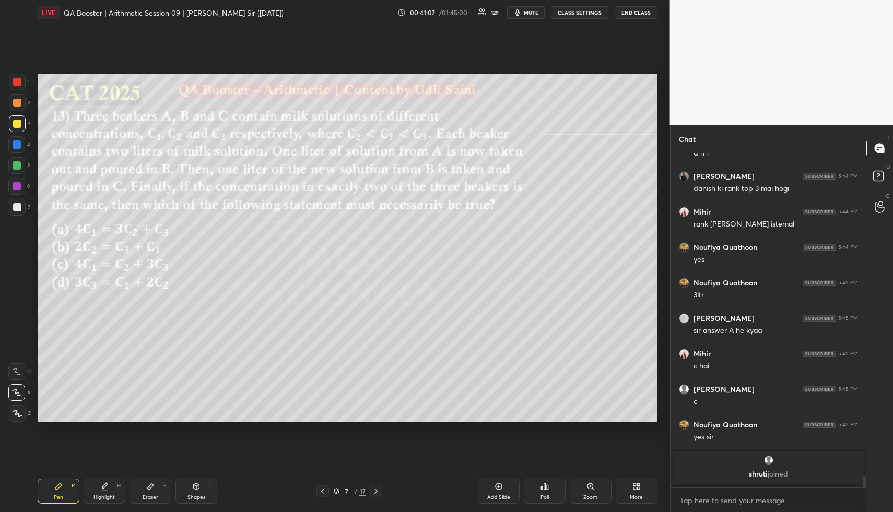
click at [91, 492] on div "Highlight H" at bounding box center [105, 491] width 42 height 25
click at [93, 492] on div "Highlight H" at bounding box center [105, 491] width 42 height 25
drag, startPoint x: 115, startPoint y: 484, endPoint x: 133, endPoint y: 463, distance: 27.8
click at [114, 485] on div "Highlight H" at bounding box center [105, 491] width 42 height 25
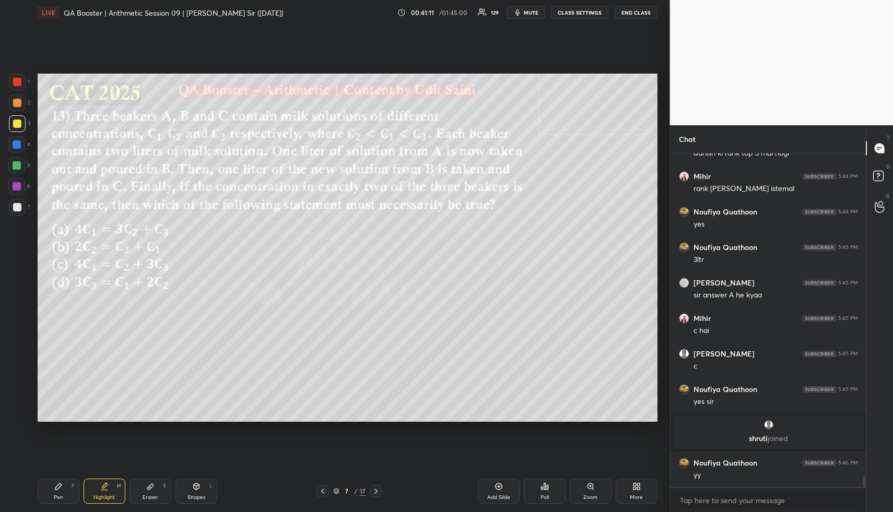
scroll to position [9287, 0]
drag, startPoint x: 67, startPoint y: 491, endPoint x: 71, endPoint y: 444, distance: 46.7
click at [65, 490] on div "Pen P" at bounding box center [59, 491] width 42 height 25
click at [17, 144] on div at bounding box center [17, 144] width 8 height 8
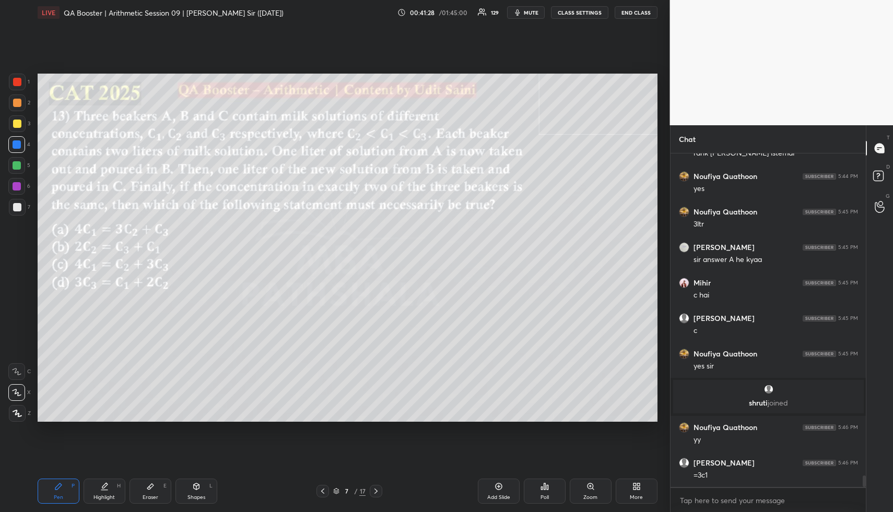
scroll to position [9358, 0]
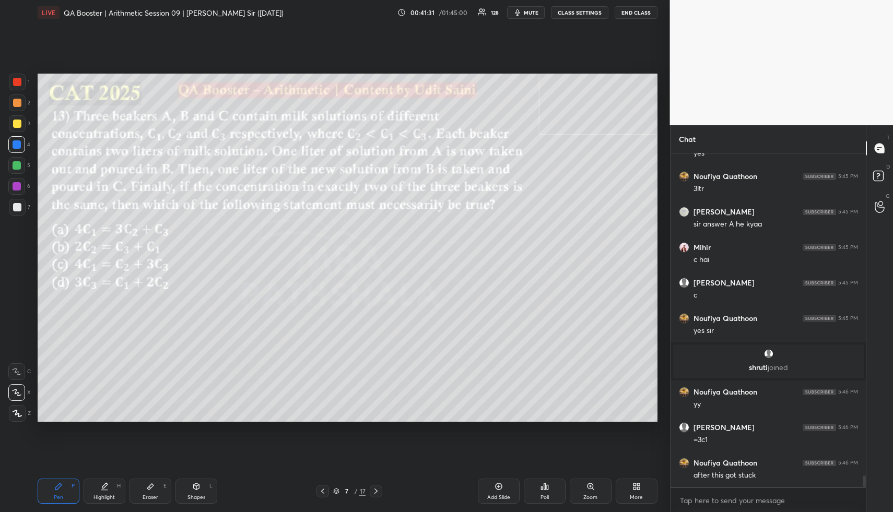
click at [91, 492] on div "Highlight H" at bounding box center [105, 491] width 42 height 25
drag, startPoint x: 96, startPoint y: 489, endPoint x: 214, endPoint y: 438, distance: 128.6
click at [98, 488] on div "Highlight H" at bounding box center [105, 491] width 42 height 25
drag, startPoint x: 46, startPoint y: 491, endPoint x: 55, endPoint y: 489, distance: 8.6
click at [49, 491] on div "Pen P" at bounding box center [59, 491] width 42 height 25
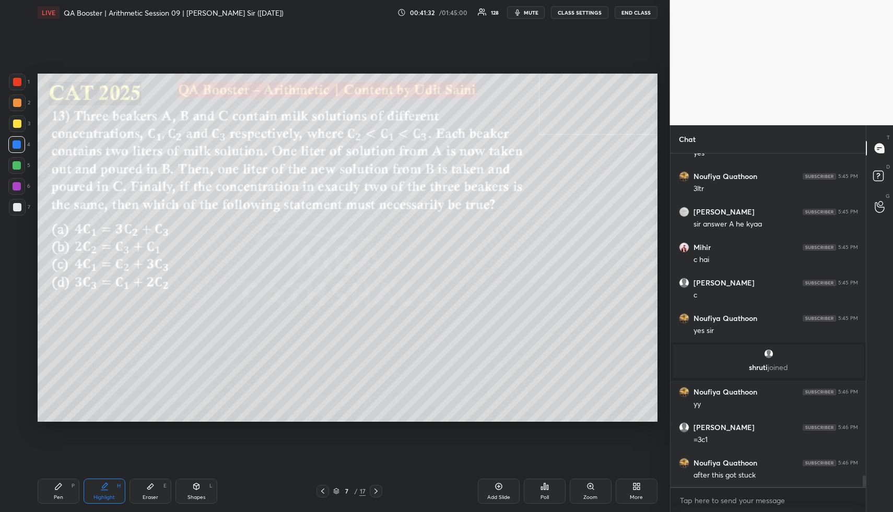
click at [59, 487] on icon at bounding box center [58, 486] width 8 height 8
drag, startPoint x: 21, startPoint y: 162, endPoint x: 35, endPoint y: 185, distance: 27.0
click at [20, 164] on div at bounding box center [16, 165] width 17 height 17
click at [19, 191] on div at bounding box center [16, 186] width 17 height 17
click at [20, 190] on div at bounding box center [17, 186] width 8 height 8
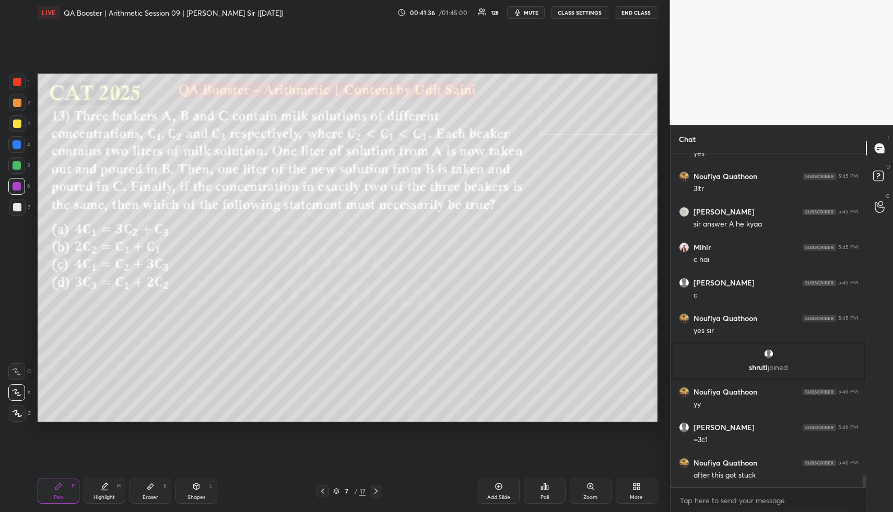
click at [12, 122] on div at bounding box center [17, 123] width 17 height 17
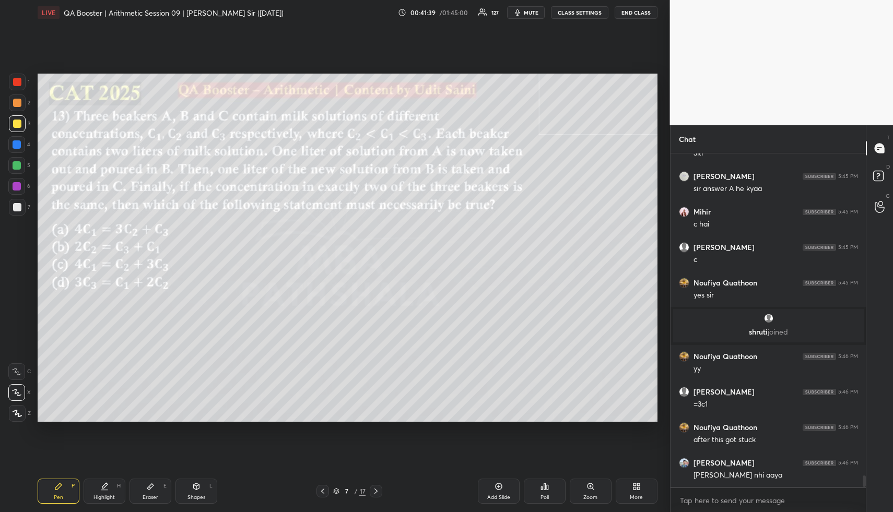
click at [118, 490] on div "Highlight H" at bounding box center [105, 491] width 42 height 25
drag, startPoint x: 120, startPoint y: 490, endPoint x: 150, endPoint y: 423, distance: 73.8
click at [120, 490] on div "Highlight H" at bounding box center [105, 491] width 42 height 25
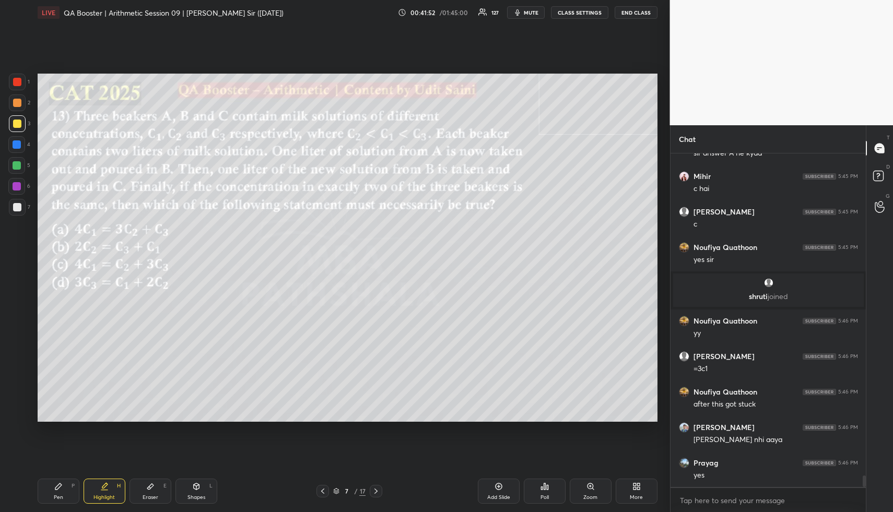
click at [504, 490] on div "Add Slide" at bounding box center [499, 491] width 42 height 25
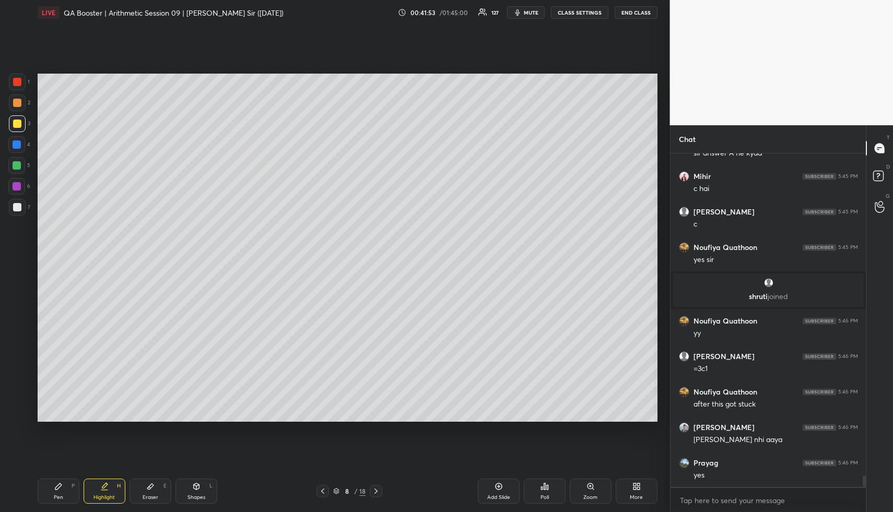
click at [53, 487] on div "Pen P" at bounding box center [59, 491] width 42 height 25
drag, startPoint x: 18, startPoint y: 102, endPoint x: 33, endPoint y: 100, distance: 15.3
click at [19, 102] on div at bounding box center [17, 103] width 8 height 8
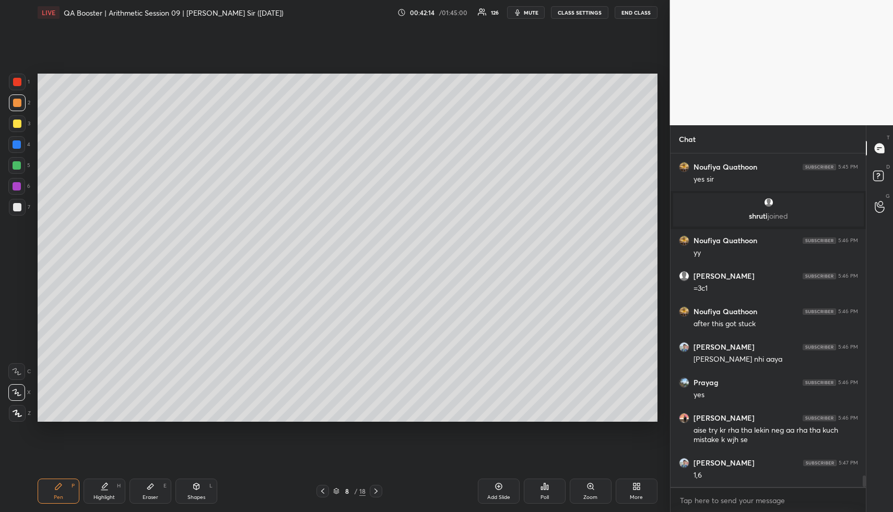
scroll to position [9545, 0]
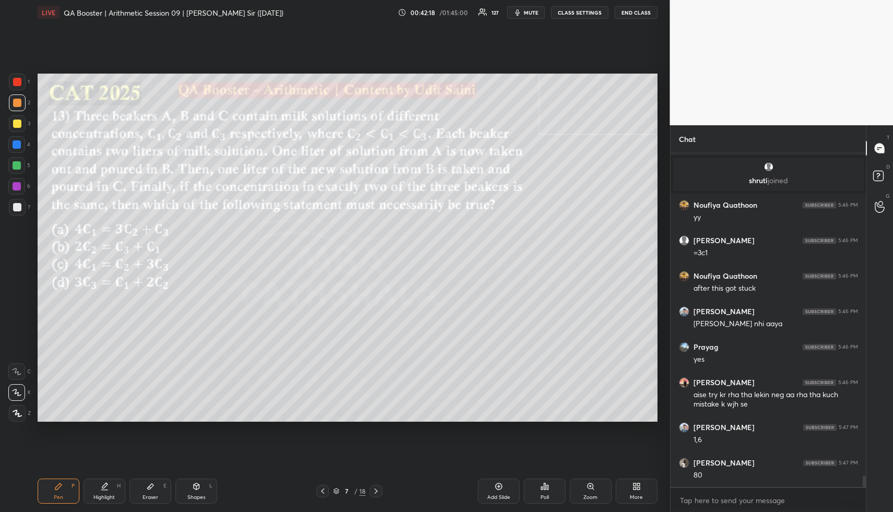
click at [107, 497] on div "Highlight" at bounding box center [103, 497] width 21 height 5
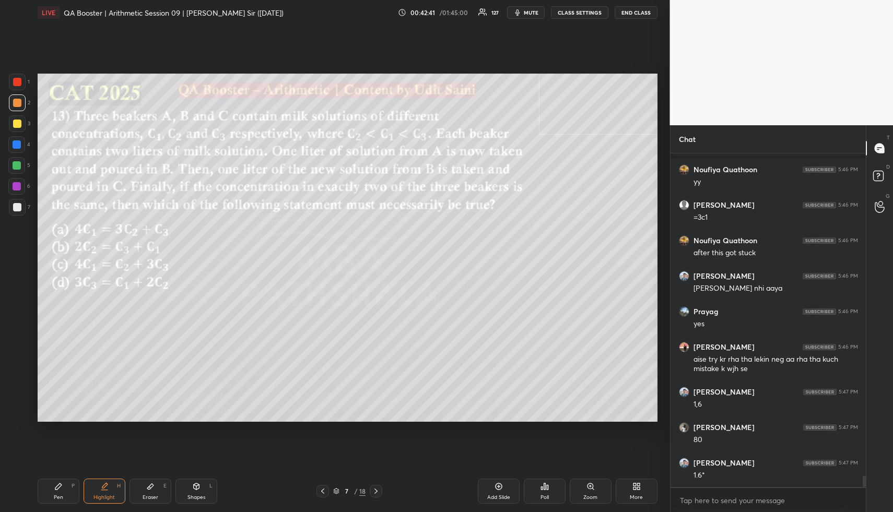
drag, startPoint x: 61, startPoint y: 494, endPoint x: 56, endPoint y: 482, distance: 12.9
click at [58, 492] on div "Pen P" at bounding box center [59, 491] width 42 height 25
click at [15, 147] on div at bounding box center [17, 144] width 8 height 8
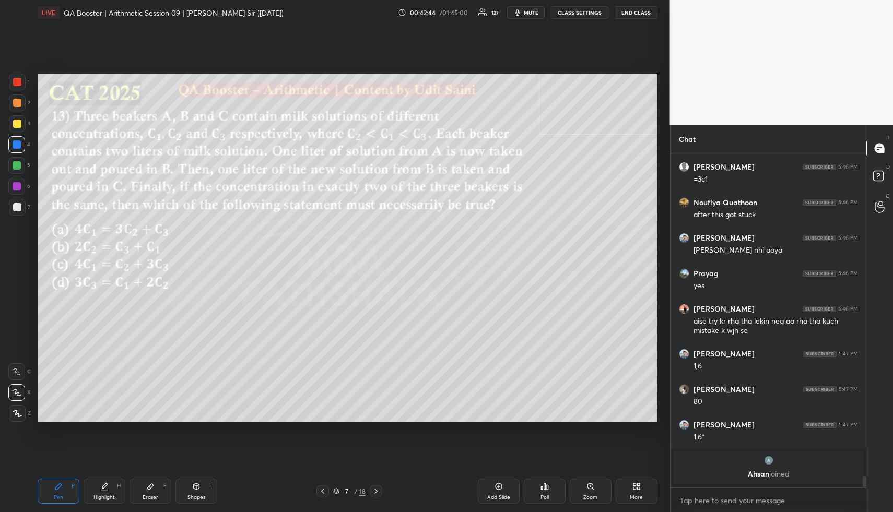
click at [13, 168] on div at bounding box center [17, 165] width 8 height 8
drag, startPoint x: 15, startPoint y: 102, endPoint x: 35, endPoint y: 105, distance: 20.1
click at [15, 102] on div at bounding box center [17, 103] width 8 height 8
drag, startPoint x: 119, startPoint y: 490, endPoint x: 119, endPoint y: 483, distance: 6.8
click at [116, 490] on div "Highlight H" at bounding box center [105, 491] width 42 height 25
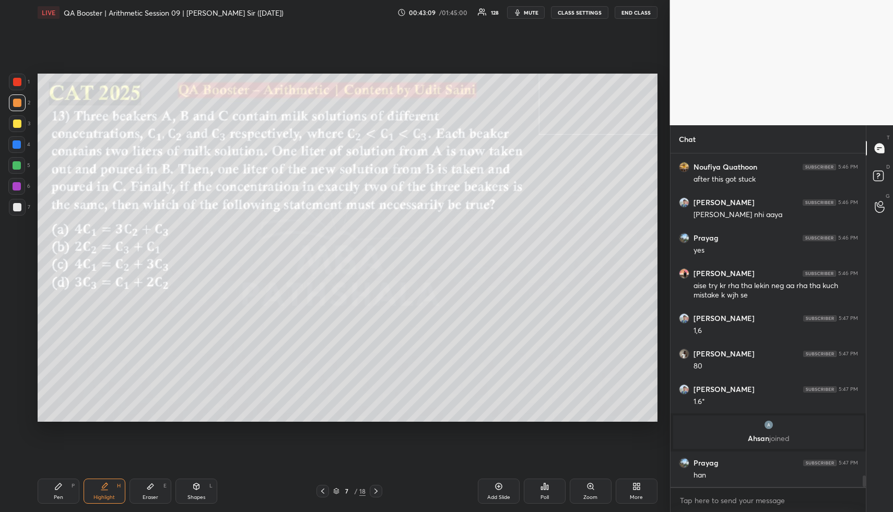
scroll to position [9556, 0]
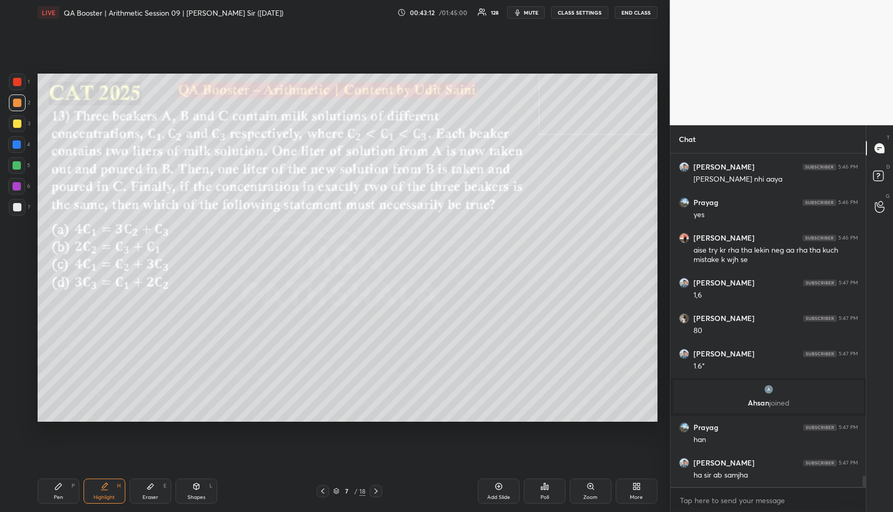
click at [104, 493] on div "Highlight H" at bounding box center [105, 491] width 42 height 25
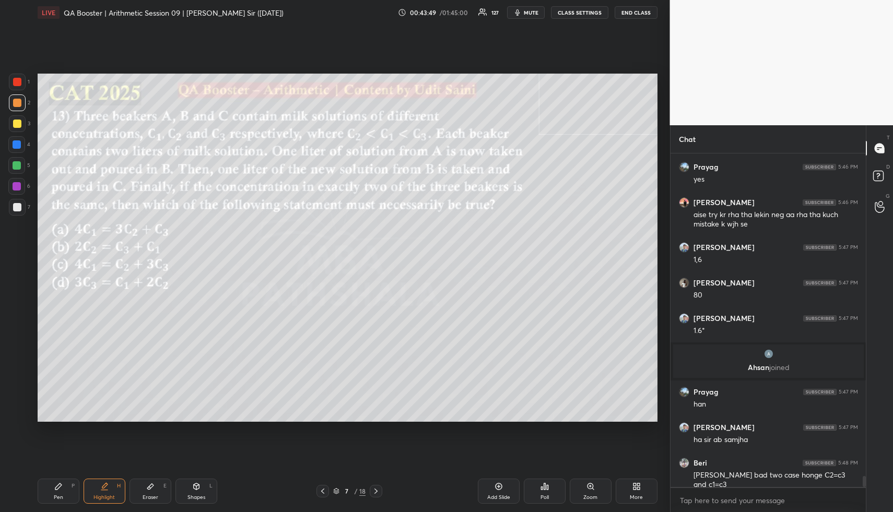
drag, startPoint x: 58, startPoint y: 498, endPoint x: 52, endPoint y: 424, distance: 73.9
click at [58, 495] on div "Pen" at bounding box center [58, 497] width 9 height 5
click at [17, 167] on div at bounding box center [17, 165] width 8 height 8
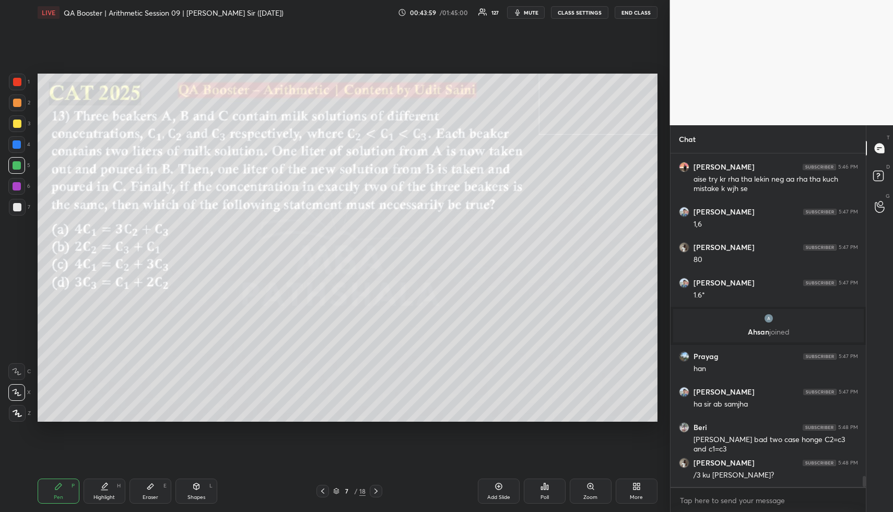
click at [92, 493] on div "Highlight H" at bounding box center [105, 491] width 42 height 25
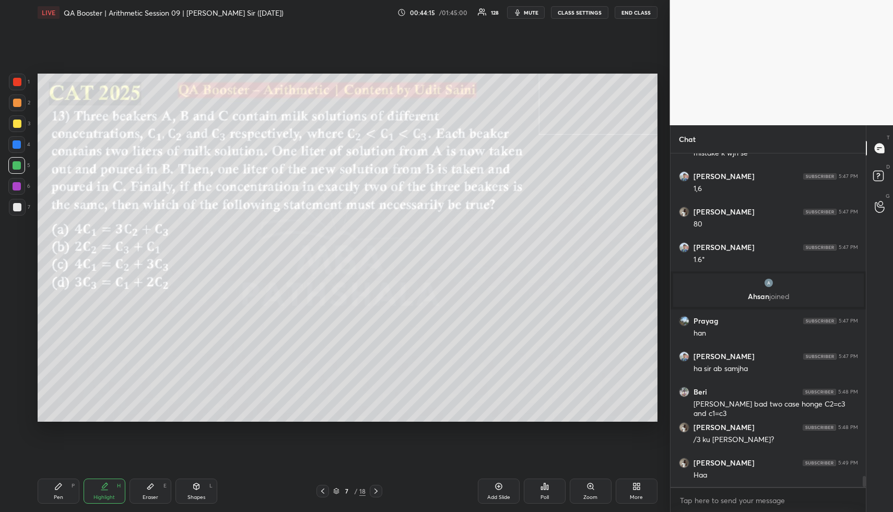
click at [380, 492] on div at bounding box center [376, 491] width 13 height 13
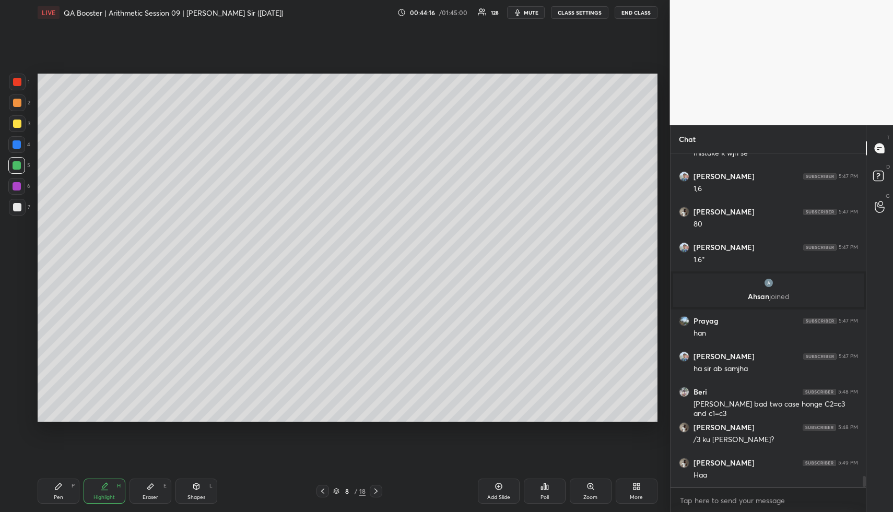
click at [66, 489] on div "Pen P" at bounding box center [59, 491] width 42 height 25
click at [17, 122] on div at bounding box center [17, 124] width 8 height 8
click at [322, 489] on icon at bounding box center [322, 491] width 8 height 8
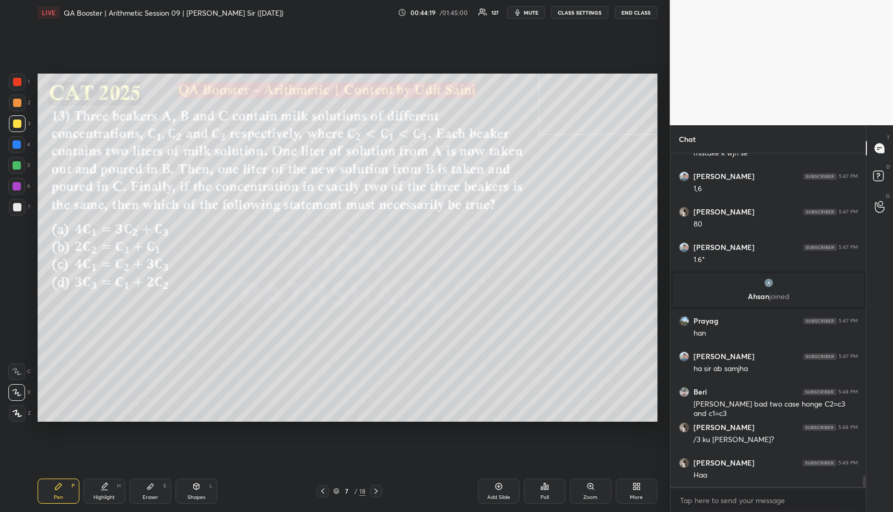
click at [109, 493] on div "Highlight H" at bounding box center [105, 491] width 42 height 25
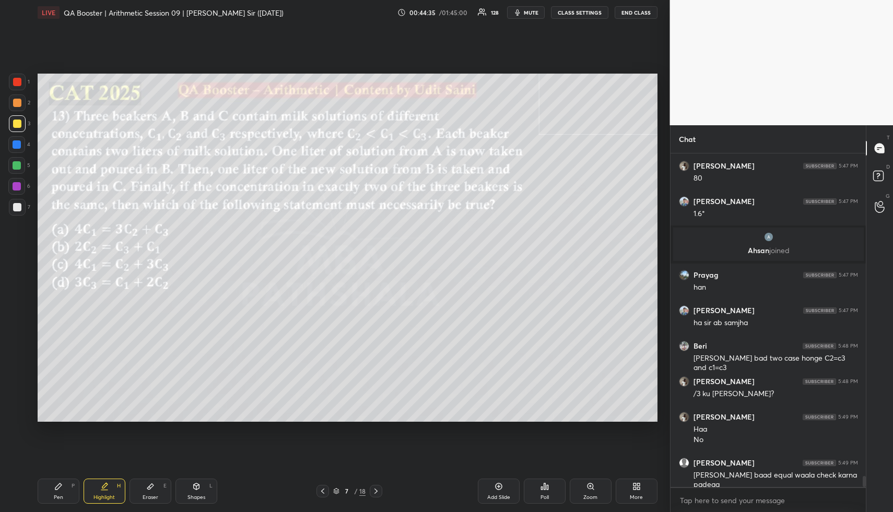
scroll to position [9744, 0]
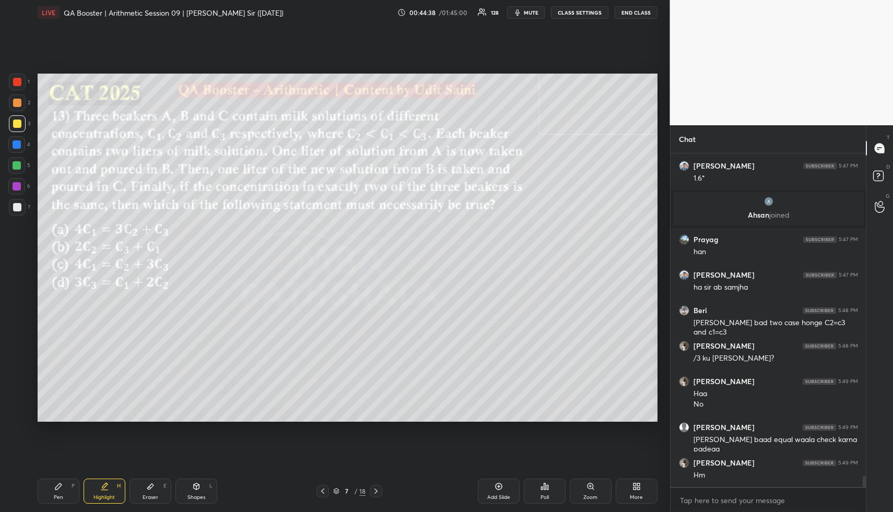
drag, startPoint x: 109, startPoint y: 498, endPoint x: 127, endPoint y: 460, distance: 41.3
click at [112, 488] on div "Highlight H" at bounding box center [105, 491] width 42 height 25
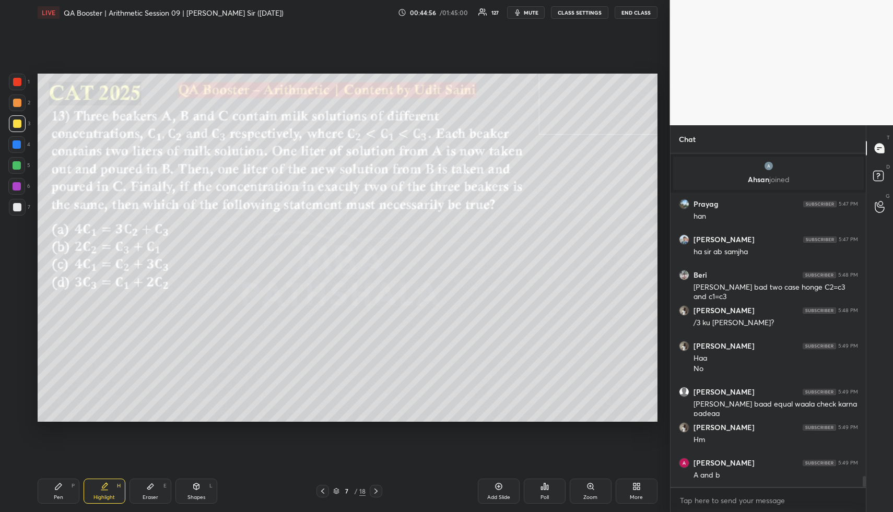
drag, startPoint x: 107, startPoint y: 489, endPoint x: 118, endPoint y: 456, distance: 34.8
click at [104, 486] on icon at bounding box center [104, 486] width 8 height 8
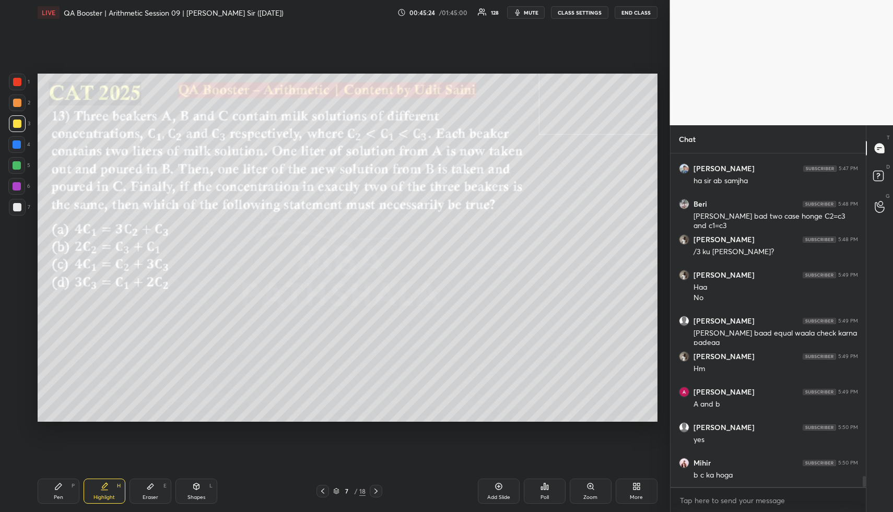
scroll to position [9886, 0]
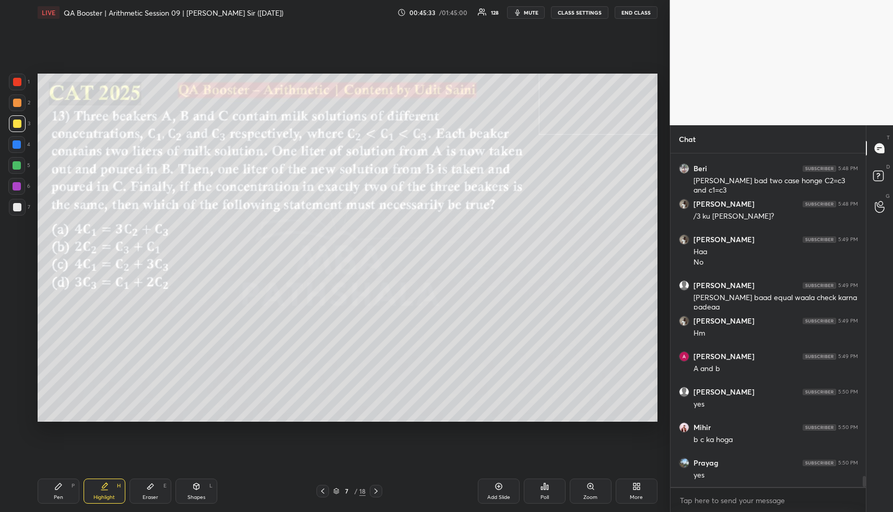
click at [112, 499] on div "Pen P Highlight H Eraser E Shapes L 7 / 18 Add Slide Poll Zoom More" at bounding box center [348, 491] width 620 height 42
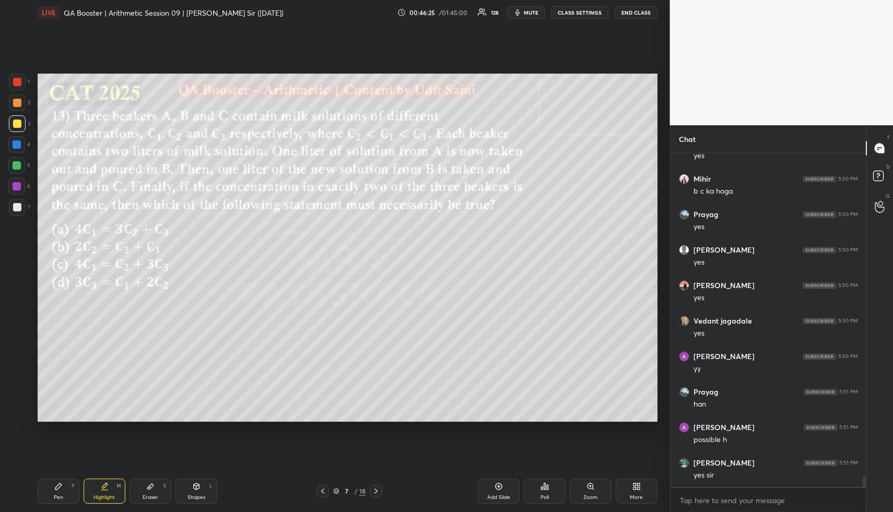
scroll to position [10170, 0]
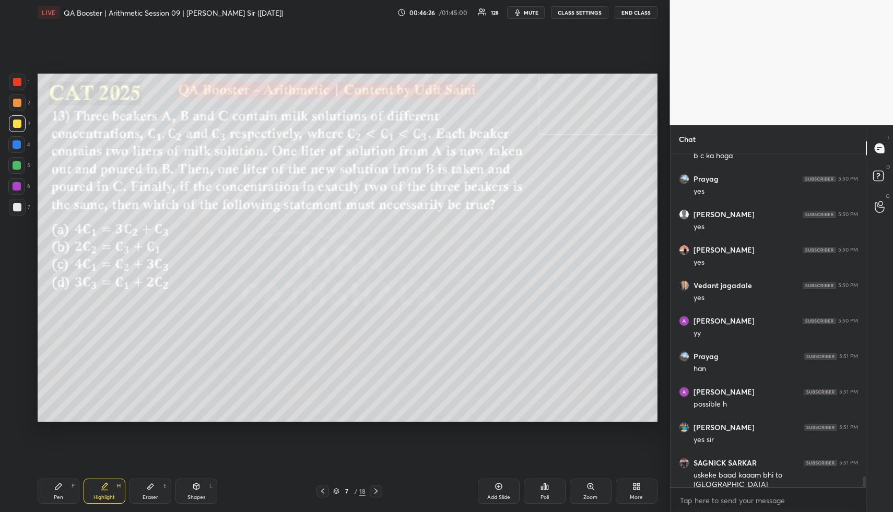
drag, startPoint x: 69, startPoint y: 483, endPoint x: 72, endPoint y: 432, distance: 50.7
click at [66, 482] on div "Pen P" at bounding box center [59, 491] width 42 height 25
click at [16, 102] on div at bounding box center [17, 103] width 8 height 8
click at [94, 486] on div "Highlight H" at bounding box center [105, 491] width 42 height 25
drag, startPoint x: 97, startPoint y: 488, endPoint x: 96, endPoint y: 481, distance: 6.4
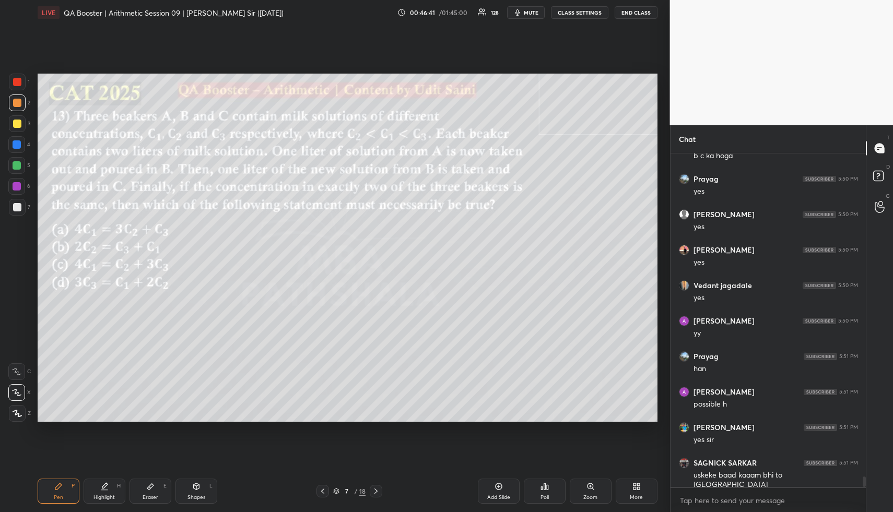
click at [96, 486] on div "Highlight H" at bounding box center [105, 491] width 42 height 25
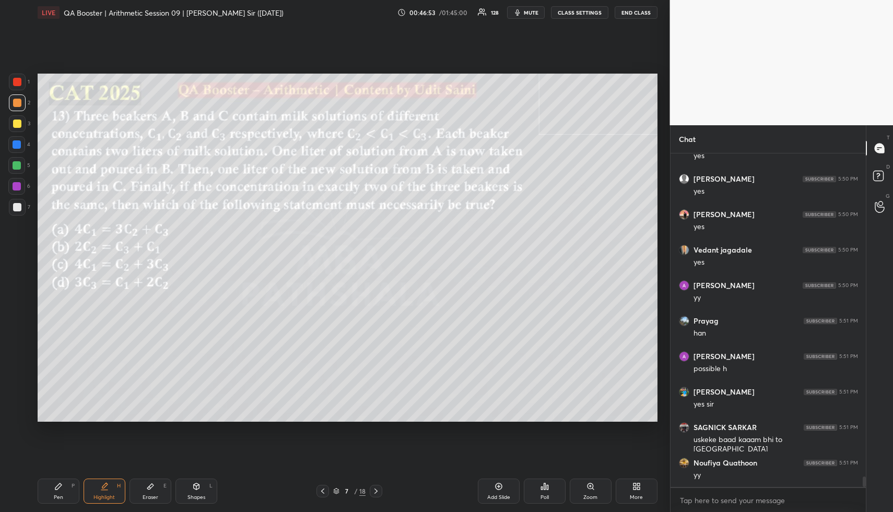
scroll to position [10241, 0]
click at [56, 494] on div "Pen P" at bounding box center [59, 491] width 42 height 25
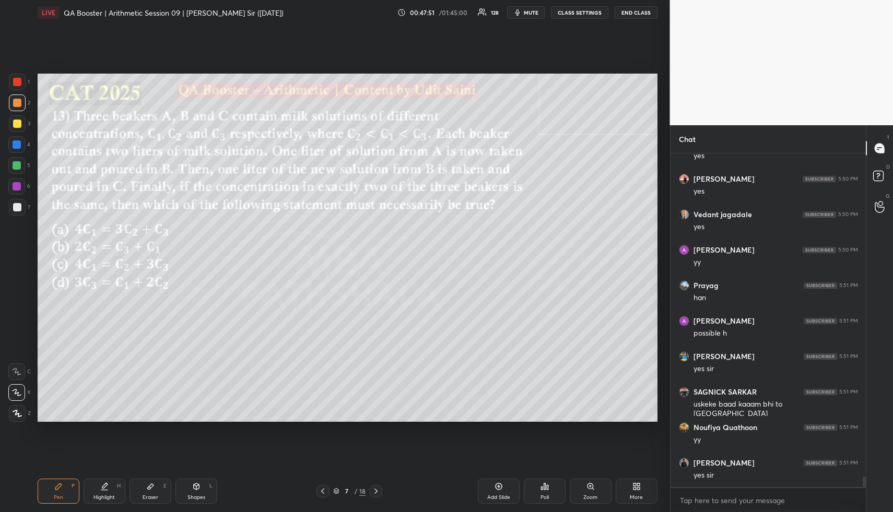
drag, startPoint x: 16, startPoint y: 120, endPoint x: 31, endPoint y: 120, distance: 15.7
click at [15, 121] on div at bounding box center [17, 124] width 8 height 8
click at [10, 119] on div at bounding box center [17, 123] width 17 height 17
click at [116, 490] on div "Highlight H" at bounding box center [105, 491] width 42 height 25
click at [119, 484] on div "H" at bounding box center [119, 485] width 4 height 5
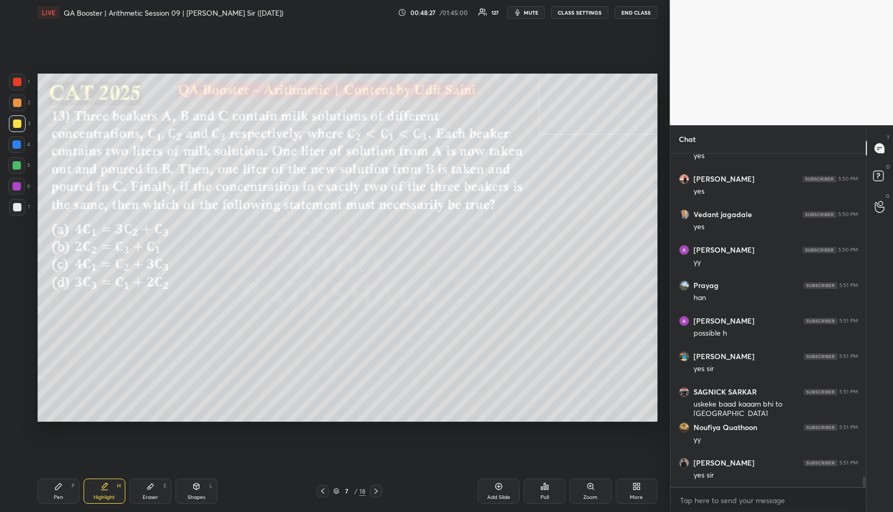
scroll to position [10276, 0]
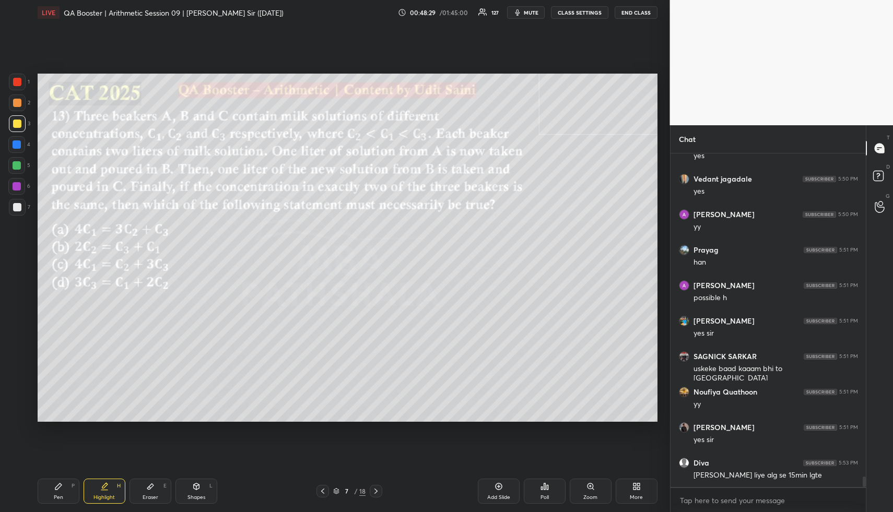
drag, startPoint x: 161, startPoint y: 492, endPoint x: 158, endPoint y: 464, distance: 28.9
click at [160, 490] on div "Eraser E" at bounding box center [150, 491] width 42 height 25
drag, startPoint x: 104, startPoint y: 495, endPoint x: 145, endPoint y: 428, distance: 79.1
click at [107, 492] on div "Highlight H" at bounding box center [105, 491] width 42 height 25
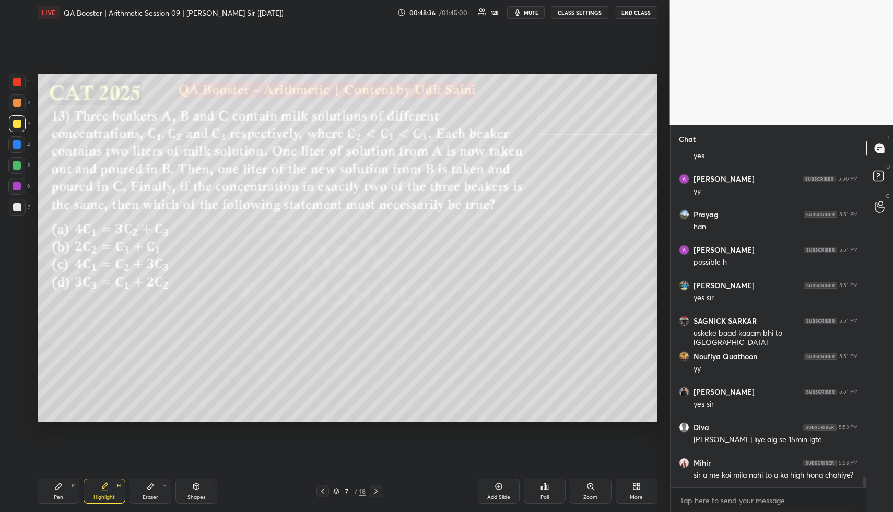
scroll to position [10347, 0]
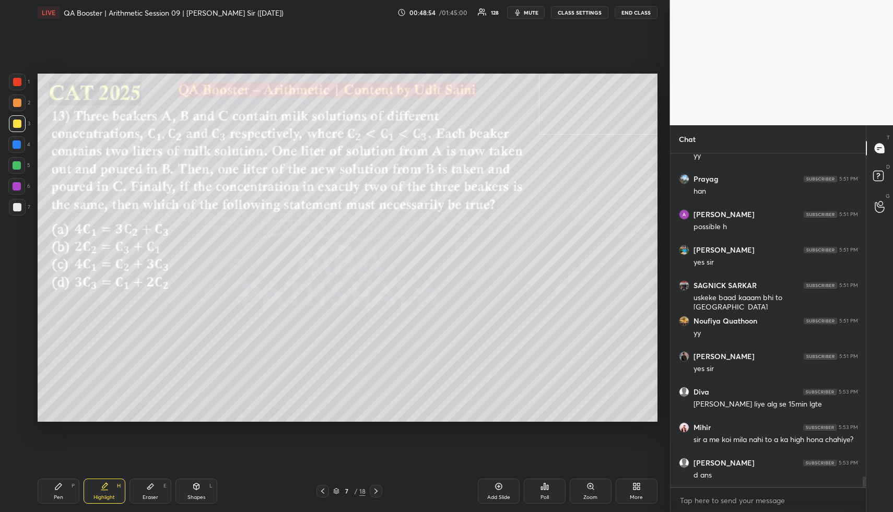
click at [63, 494] on div "Pen P" at bounding box center [59, 491] width 42 height 25
drag, startPoint x: 64, startPoint y: 494, endPoint x: 64, endPoint y: 484, distance: 9.9
click at [63, 491] on div "Pen P" at bounding box center [59, 491] width 42 height 25
click at [13, 98] on div at bounding box center [17, 102] width 17 height 17
click at [17, 102] on div at bounding box center [17, 103] width 8 height 8
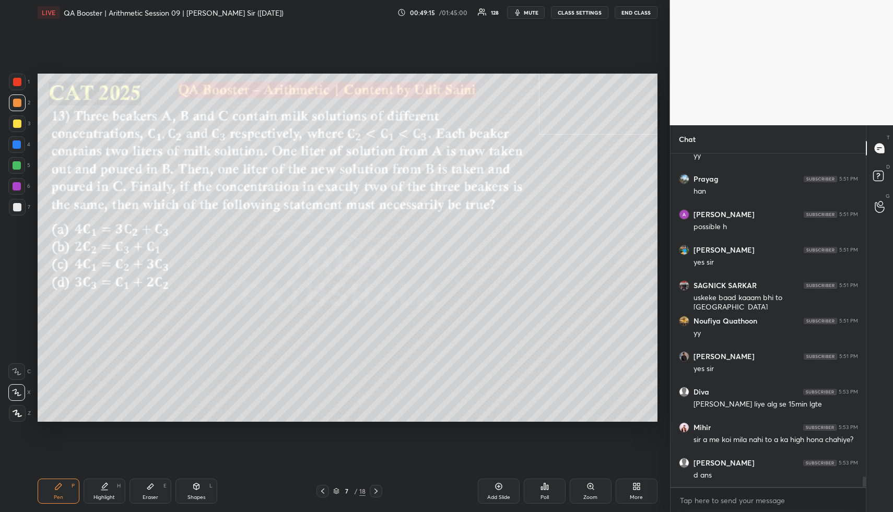
drag, startPoint x: 64, startPoint y: 496, endPoint x: 52, endPoint y: 436, distance: 60.8
click at [58, 494] on div "Pen P" at bounding box center [59, 491] width 42 height 25
click at [11, 207] on div at bounding box center [17, 207] width 17 height 17
click at [14, 207] on div at bounding box center [17, 207] width 8 height 8
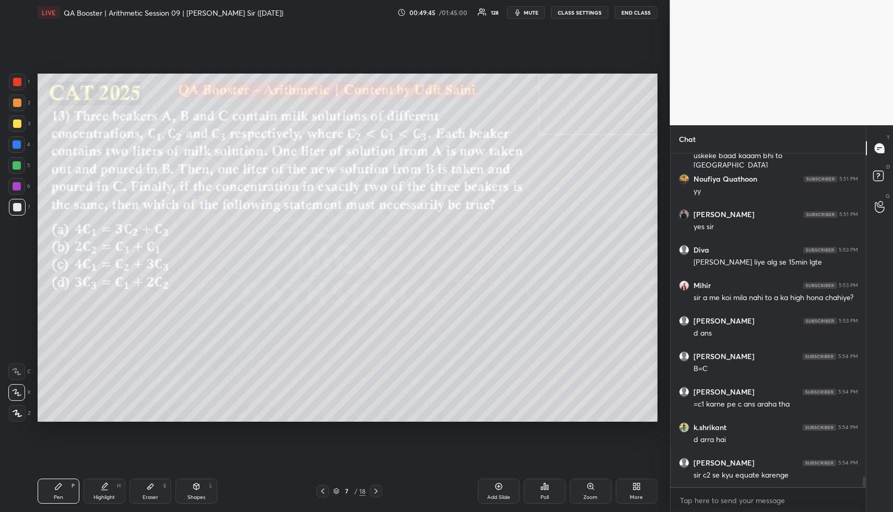
scroll to position [10525, 0]
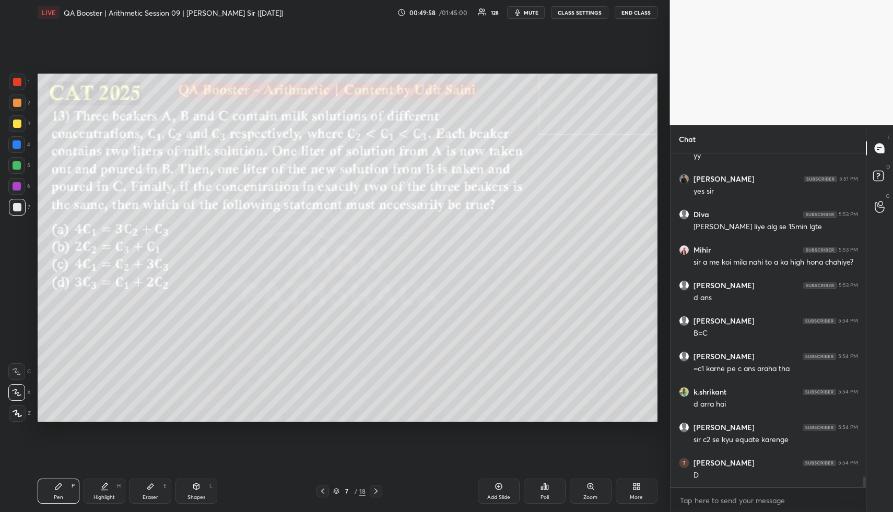
click at [16, 185] on div at bounding box center [17, 186] width 8 height 8
click at [18, 185] on div at bounding box center [17, 186] width 8 height 8
click at [96, 488] on div "Highlight H" at bounding box center [105, 491] width 42 height 25
click at [104, 488] on icon at bounding box center [104, 485] width 5 height 5
click at [50, 498] on div "Pen P" at bounding box center [59, 491] width 42 height 25
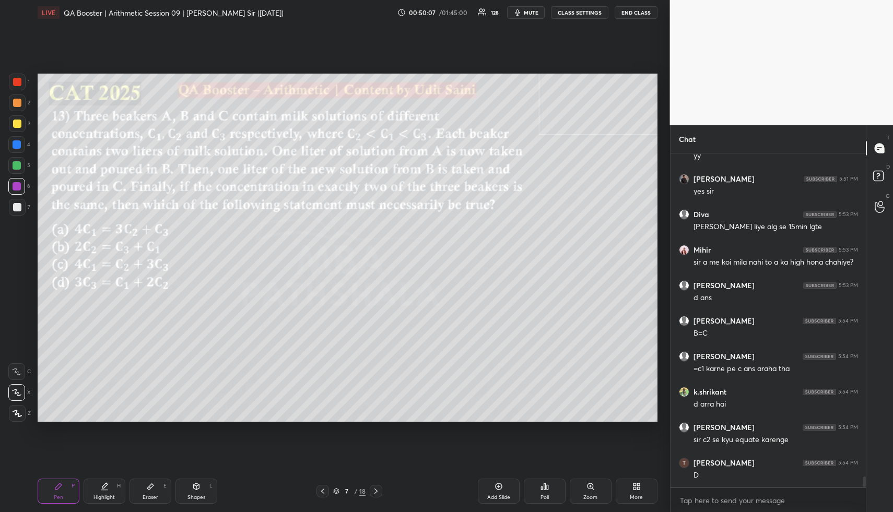
click at [53, 495] on div "Pen P" at bounding box center [59, 491] width 42 height 25
click at [14, 75] on div at bounding box center [17, 82] width 17 height 17
click at [18, 76] on div at bounding box center [17, 82] width 17 height 17
click at [103, 495] on div "Highlight" at bounding box center [103, 497] width 21 height 5
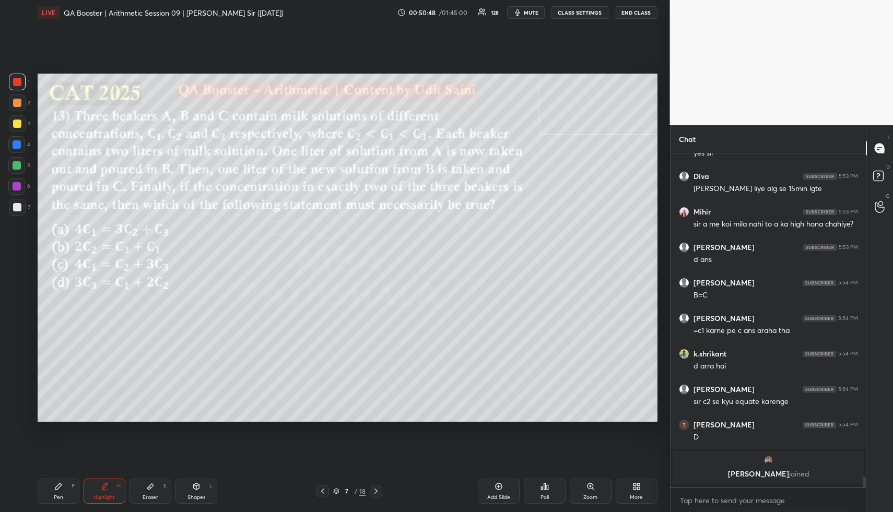
click at [66, 496] on div "Pen P" at bounding box center [59, 491] width 42 height 25
click at [16, 159] on div at bounding box center [16, 165] width 17 height 17
drag, startPoint x: 17, startPoint y: 158, endPoint x: 33, endPoint y: 163, distance: 17.2
click at [17, 158] on div at bounding box center [16, 165] width 17 height 17
click at [15, 79] on div at bounding box center [17, 82] width 8 height 8
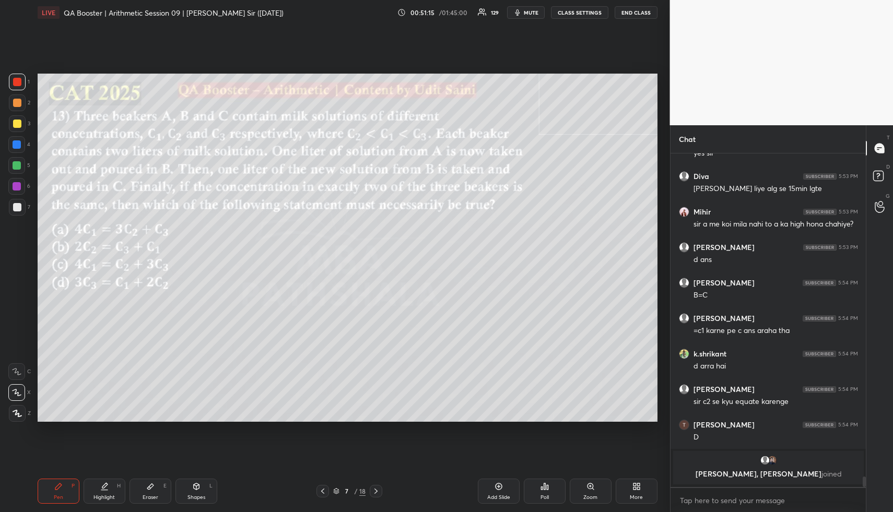
click at [21, 79] on div at bounding box center [17, 82] width 8 height 8
click at [99, 495] on div "Highlight" at bounding box center [103, 497] width 21 height 5
click at [101, 495] on div "Highlight" at bounding box center [103, 497] width 21 height 5
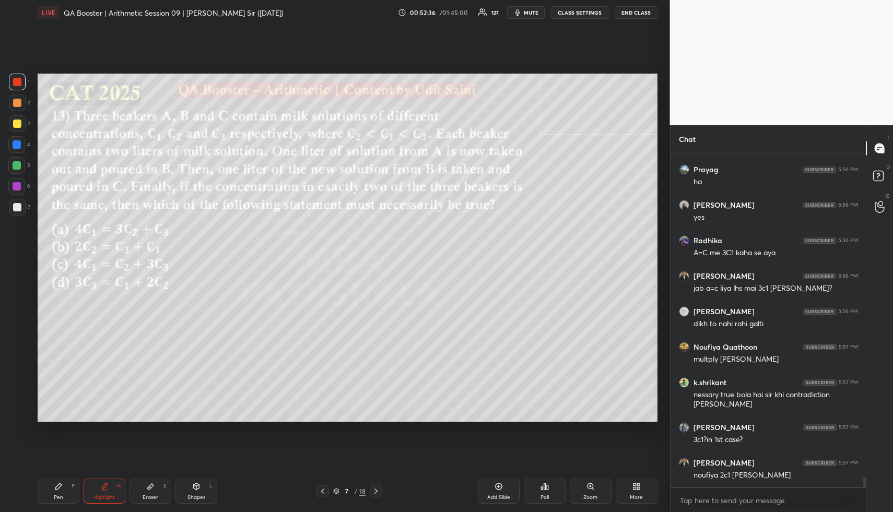
scroll to position [10727, 0]
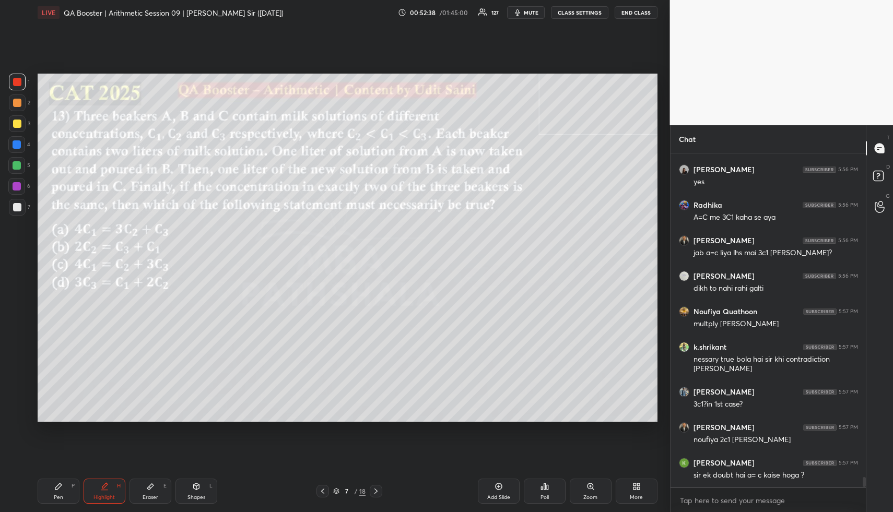
drag, startPoint x: 94, startPoint y: 479, endPoint x: 90, endPoint y: 467, distance: 12.7
click at [89, 481] on div "Highlight H" at bounding box center [105, 491] width 42 height 25
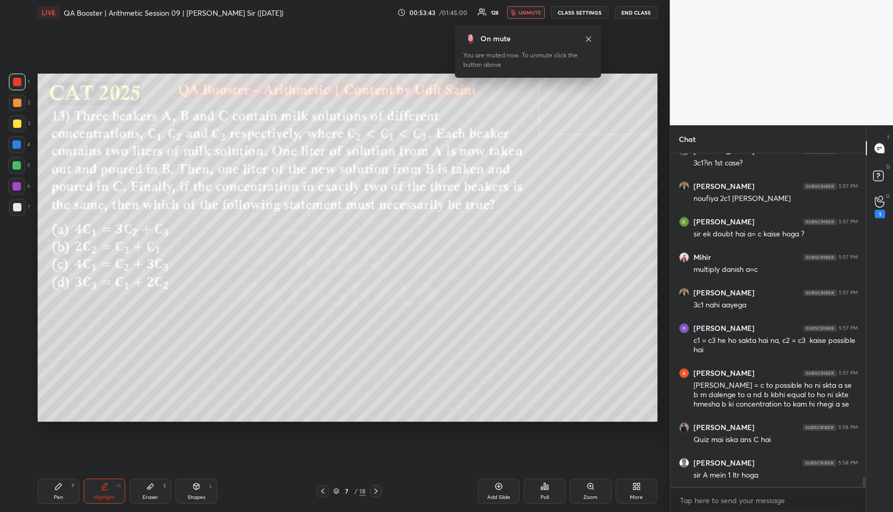
scroll to position [11003, 0]
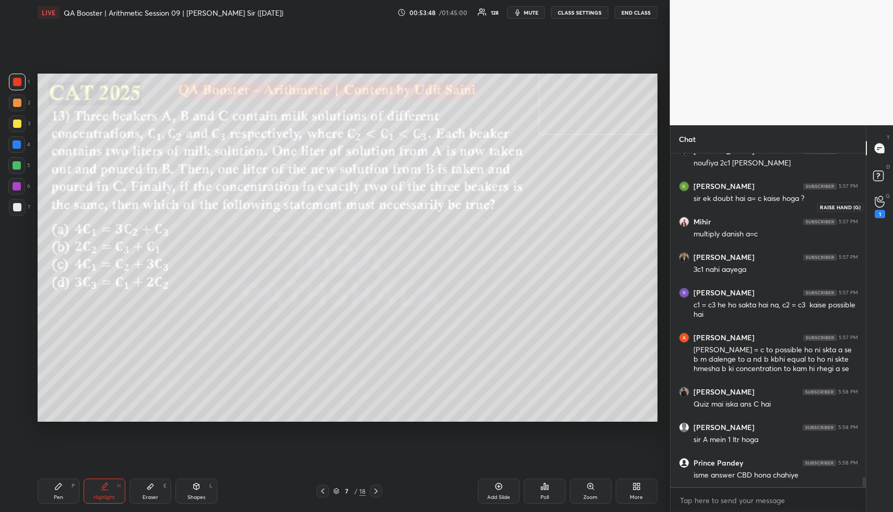
click at [882, 203] on icon at bounding box center [879, 202] width 10 height 12
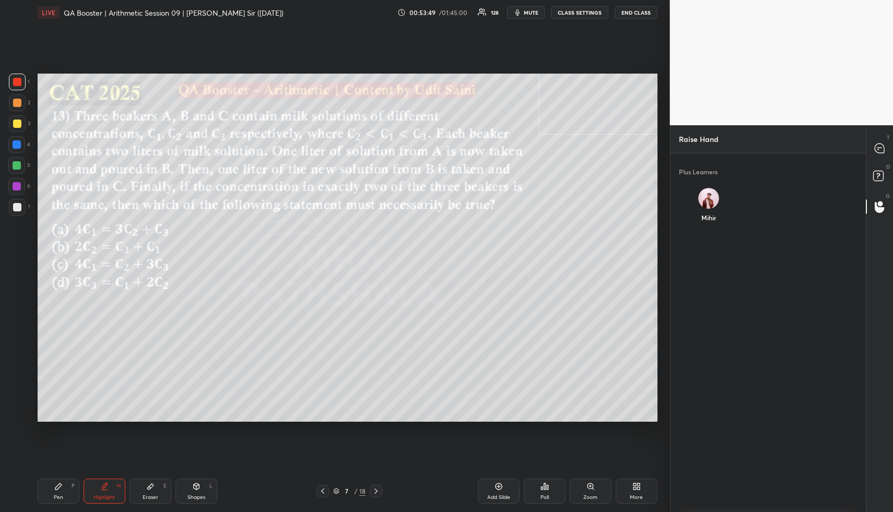
click at [694, 206] on div "Mihir" at bounding box center [708, 207] width 59 height 55
click at [705, 234] on div "[PERSON_NAME] INVITE" at bounding box center [708, 210] width 59 height 61
click at [715, 226] on button "INVITE" at bounding box center [708, 225] width 51 height 14
click at [878, 172] on rect at bounding box center [878, 176] width 10 height 10
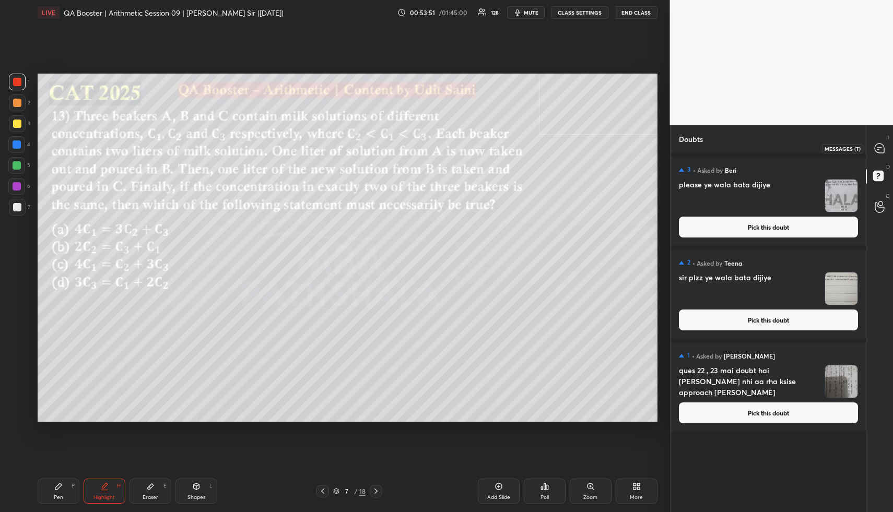
click at [883, 149] on icon at bounding box center [878, 148] width 9 height 9
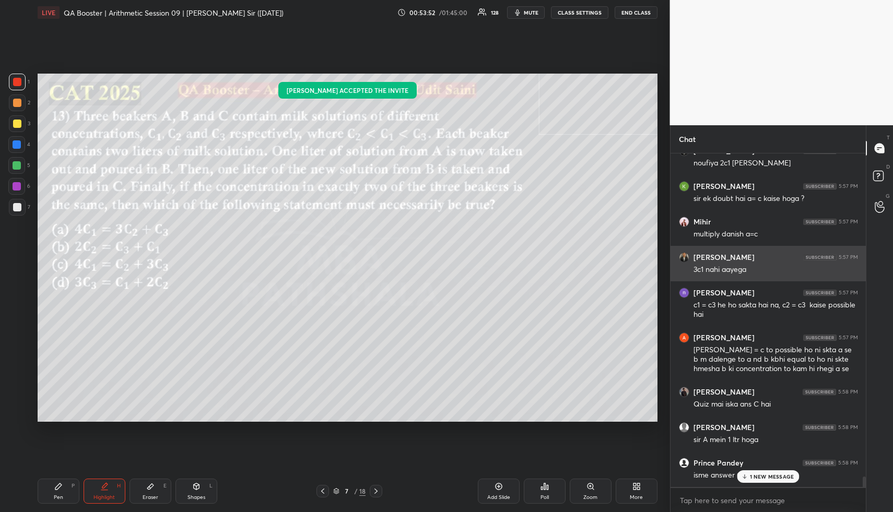
scroll to position [11294, 0]
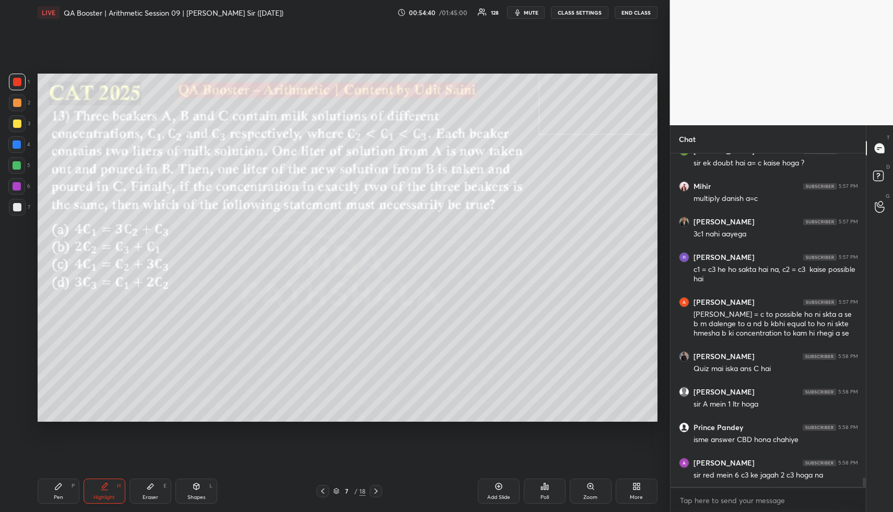
drag, startPoint x: 63, startPoint y: 494, endPoint x: 58, endPoint y: 499, distance: 5.9
click at [61, 494] on div "Pen P" at bounding box center [59, 491] width 42 height 25
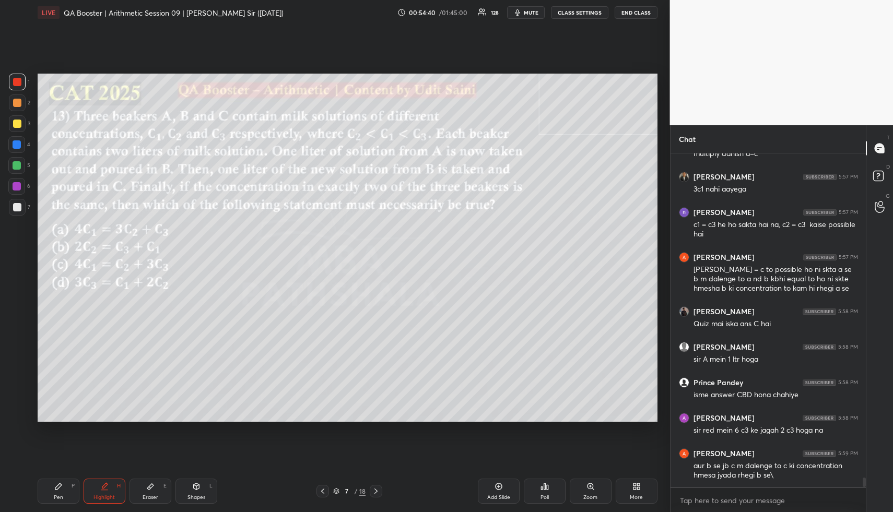
click at [58, 500] on div "Pen" at bounding box center [58, 497] width 9 height 5
click at [15, 145] on div at bounding box center [17, 144] width 8 height 8
drag, startPoint x: 15, startPoint y: 144, endPoint x: 33, endPoint y: 144, distance: 17.8
click at [15, 145] on div at bounding box center [17, 144] width 8 height 8
click at [502, 491] on div "Add Slide" at bounding box center [499, 491] width 42 height 25
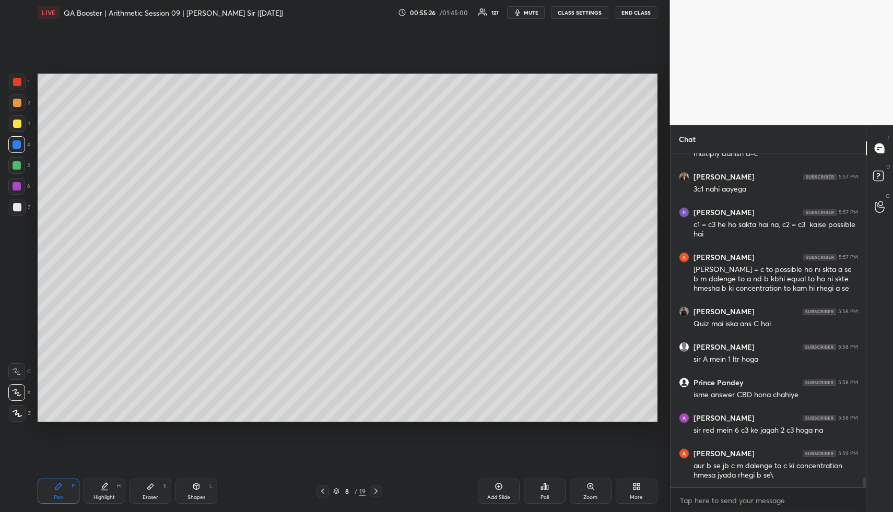
scroll to position [11383, 0]
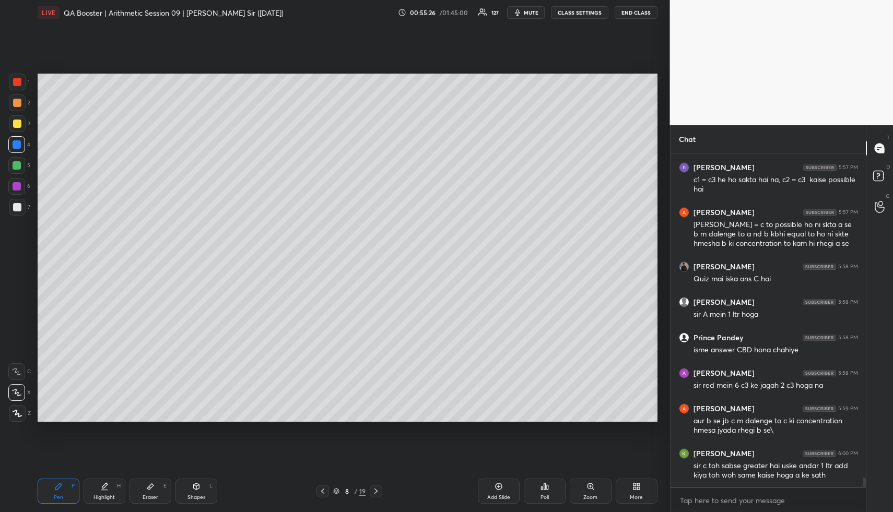
drag, startPoint x: 57, startPoint y: 493, endPoint x: 59, endPoint y: 481, distance: 12.1
click at [55, 491] on div "Pen P" at bounding box center [59, 491] width 42 height 25
click at [881, 202] on icon at bounding box center [879, 207] width 10 height 12
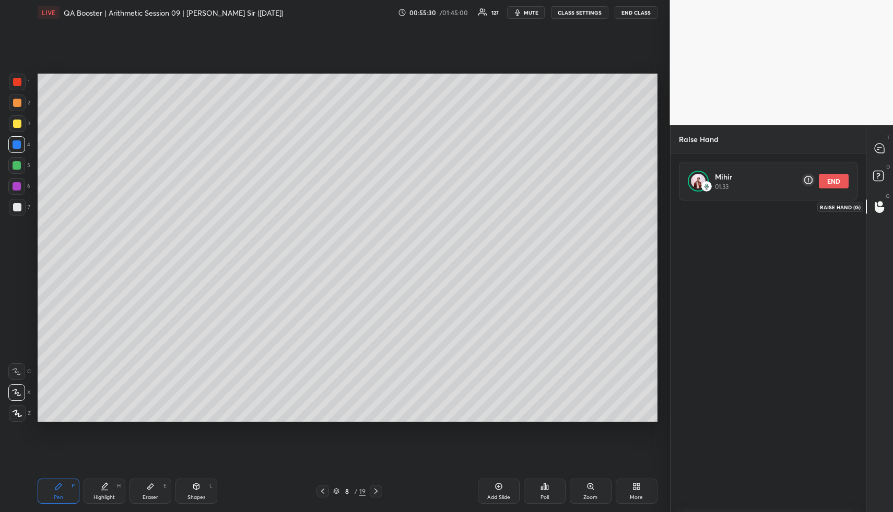
scroll to position [305, 192]
click at [841, 180] on button "END" at bounding box center [834, 181] width 30 height 15
click at [875, 174] on rect at bounding box center [878, 176] width 10 height 10
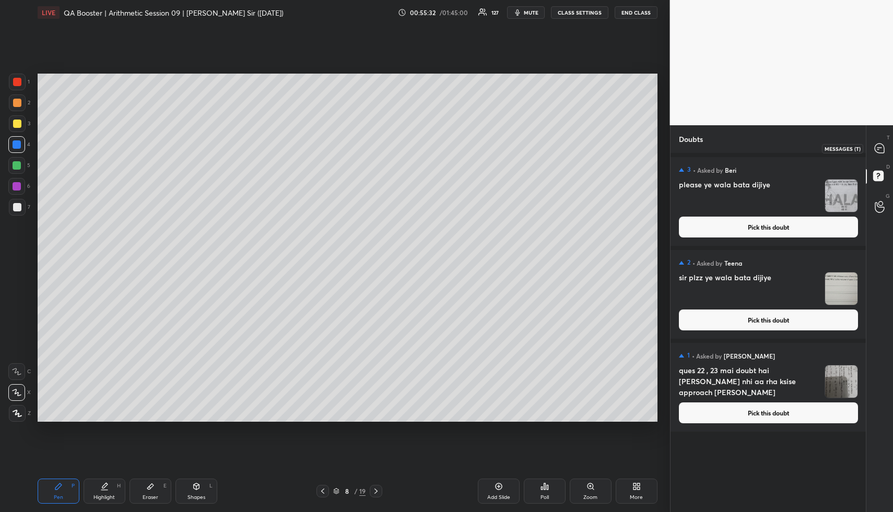
click at [879, 144] on icon at bounding box center [878, 148] width 9 height 9
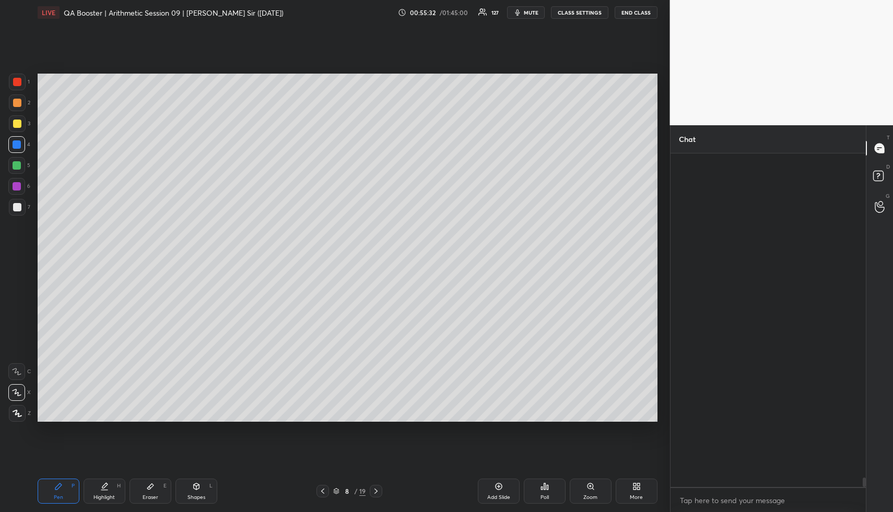
scroll to position [330, 192]
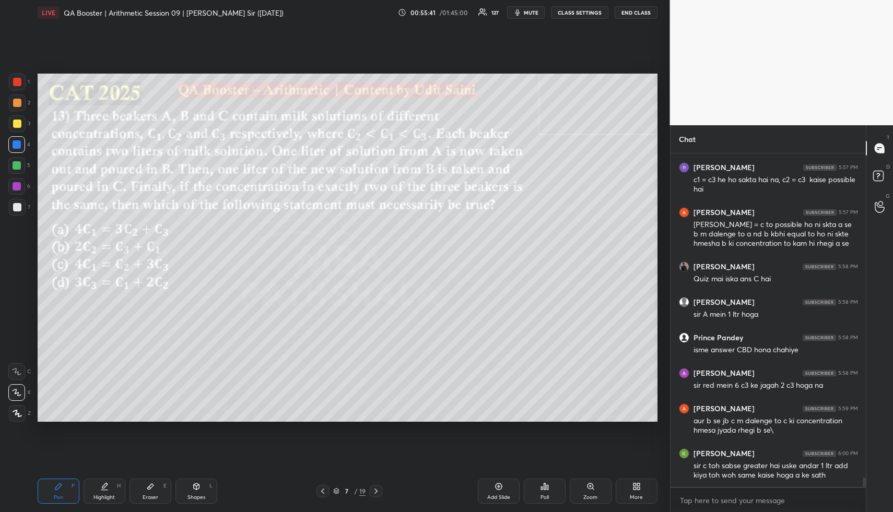
drag, startPoint x: 154, startPoint y: 493, endPoint x: 143, endPoint y: 469, distance: 27.1
click at [152, 493] on div "Eraser E" at bounding box center [150, 491] width 42 height 25
click at [887, 201] on div "1" at bounding box center [879, 206] width 21 height 19
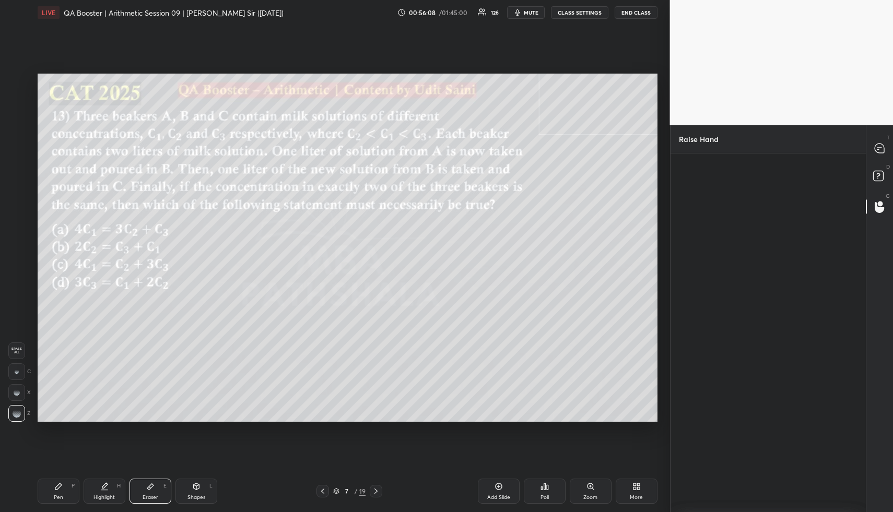
scroll to position [4, 4]
click at [708, 205] on div "Krish" at bounding box center [708, 207] width 59 height 55
drag, startPoint x: 873, startPoint y: 181, endPoint x: 883, endPoint y: 150, distance: 32.2
click at [874, 178] on icon at bounding box center [879, 177] width 19 height 19
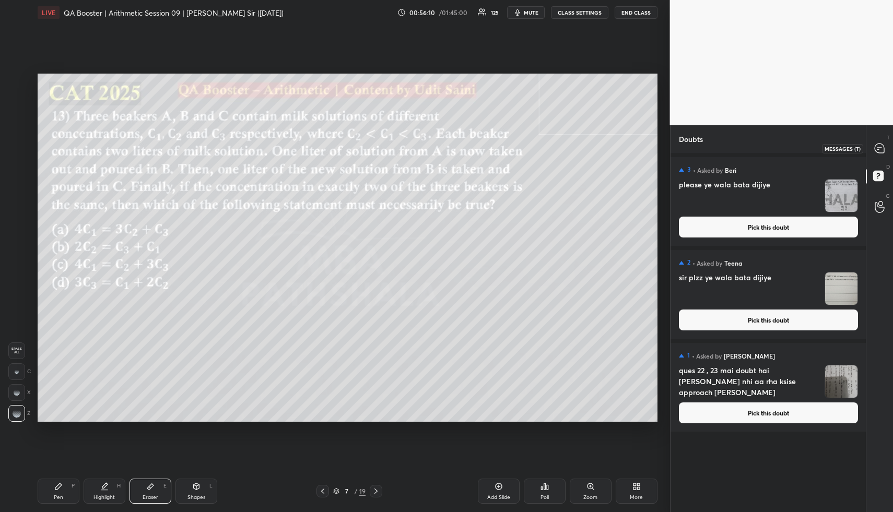
click at [880, 147] on icon at bounding box center [879, 148] width 11 height 11
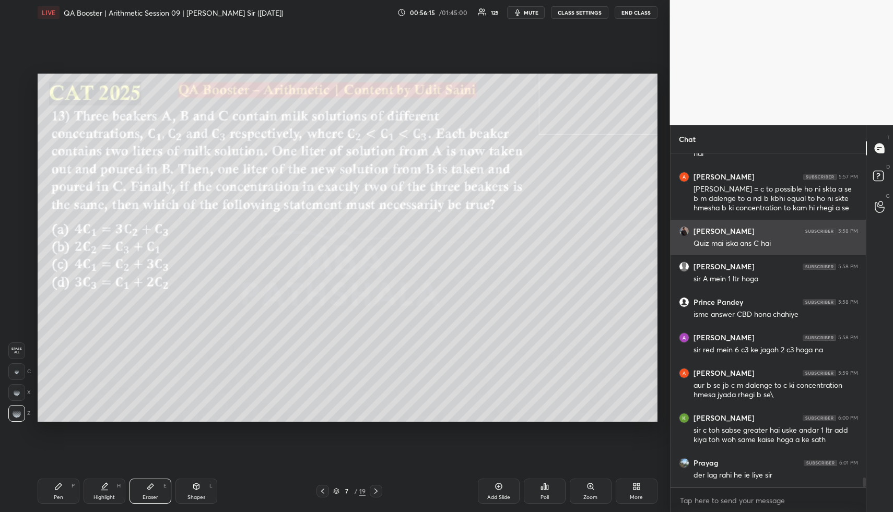
scroll to position [11454, 0]
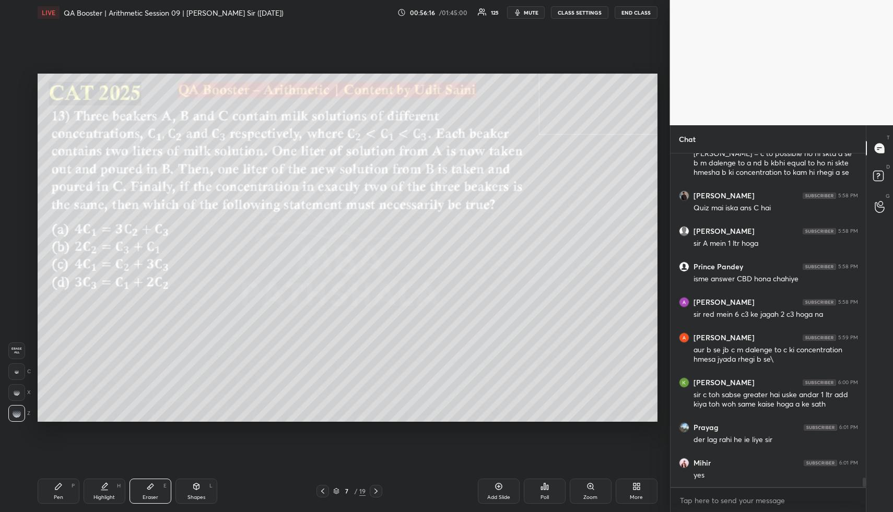
click at [499, 492] on div "Add Slide" at bounding box center [499, 491] width 42 height 25
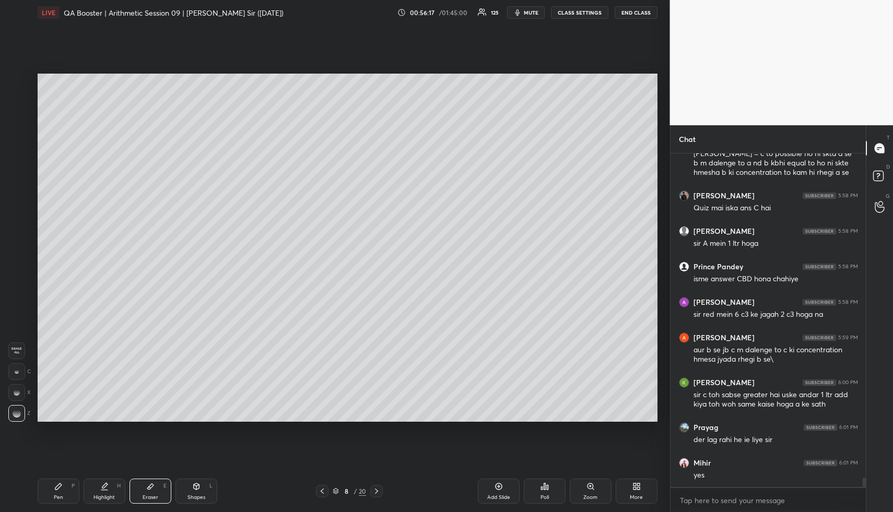
drag, startPoint x: 55, startPoint y: 496, endPoint x: 48, endPoint y: 447, distance: 50.1
click at [55, 495] on div "Pen" at bounding box center [58, 497] width 9 height 5
click at [15, 87] on div at bounding box center [17, 82] width 17 height 17
click at [17, 101] on div at bounding box center [17, 103] width 8 height 8
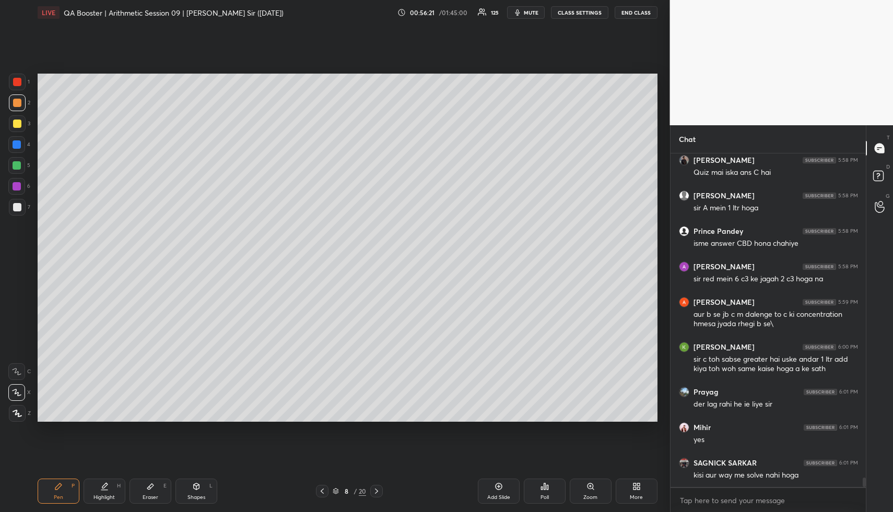
scroll to position [11525, 0]
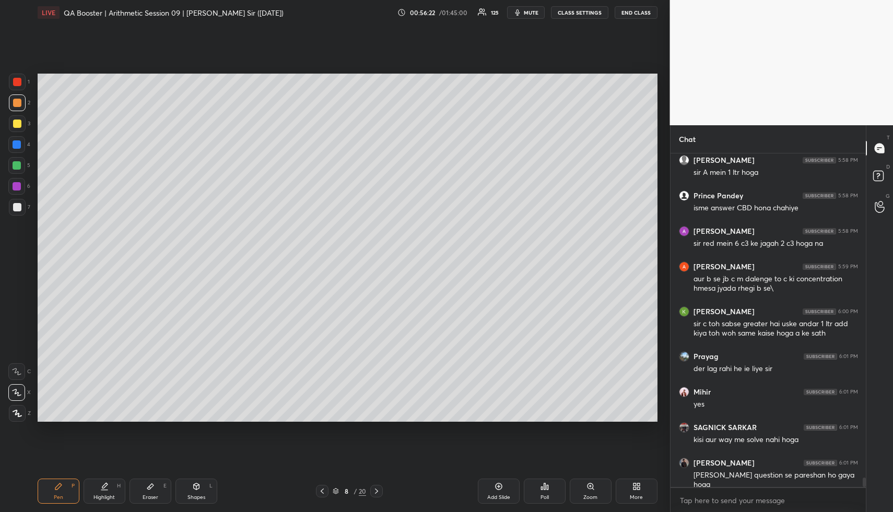
drag, startPoint x: 14, startPoint y: 161, endPoint x: 25, endPoint y: 165, distance: 11.2
click at [13, 164] on div at bounding box center [17, 165] width 8 height 8
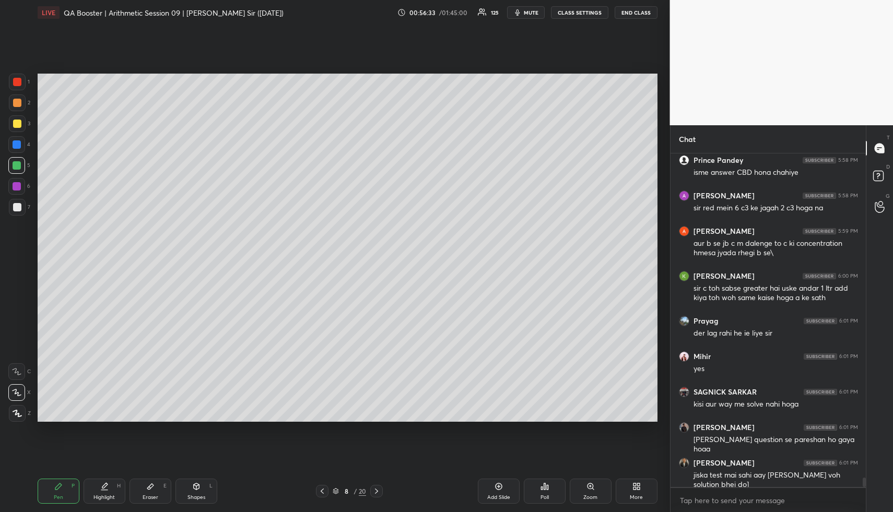
click at [17, 115] on div "1 2 3 4 5 6 7" at bounding box center [19, 147] width 22 height 146
click at [19, 117] on div "1 2 3 4 5 6 7" at bounding box center [19, 147] width 22 height 146
click at [14, 122] on div at bounding box center [17, 124] width 8 height 8
drag, startPoint x: 20, startPoint y: 125, endPoint x: 35, endPoint y: 123, distance: 14.8
click at [20, 125] on div at bounding box center [17, 124] width 8 height 8
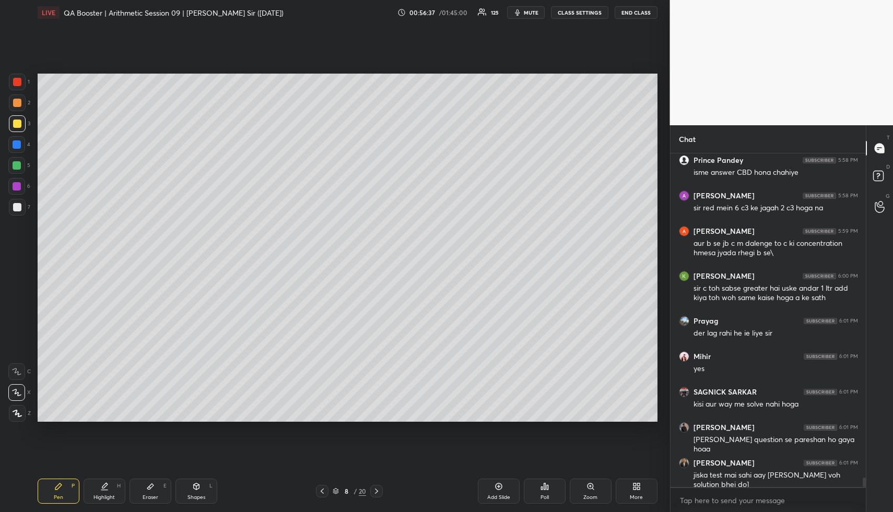
click at [148, 504] on div "Pen P Highlight H Eraser E Shapes L 8 / 20 Add Slide Poll Zoom More" at bounding box center [348, 491] width 620 height 42
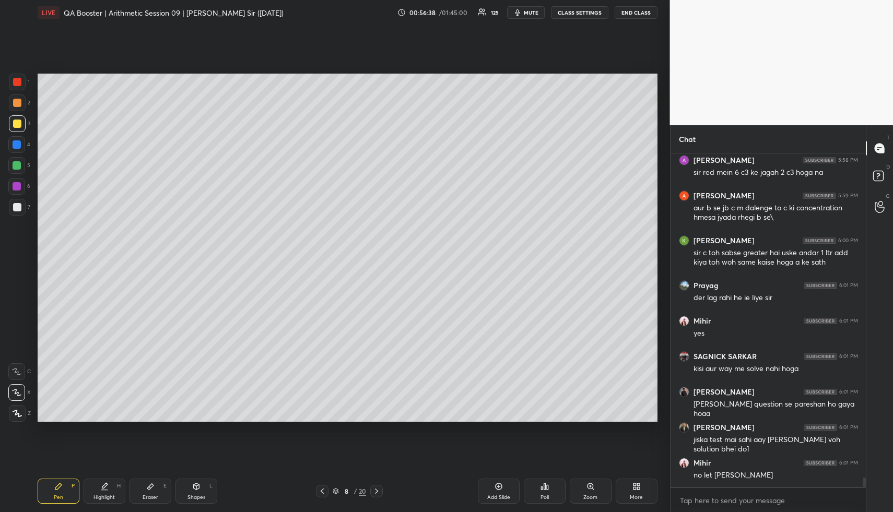
click at [147, 492] on div "Eraser E" at bounding box center [150, 491] width 42 height 25
click at [151, 488] on icon at bounding box center [150, 486] width 8 height 8
click at [61, 498] on div "Pen" at bounding box center [58, 497] width 9 height 5
drag, startPoint x: 66, startPoint y: 492, endPoint x: 70, endPoint y: 464, distance: 28.6
click at [65, 491] on div "Pen P" at bounding box center [59, 491] width 42 height 25
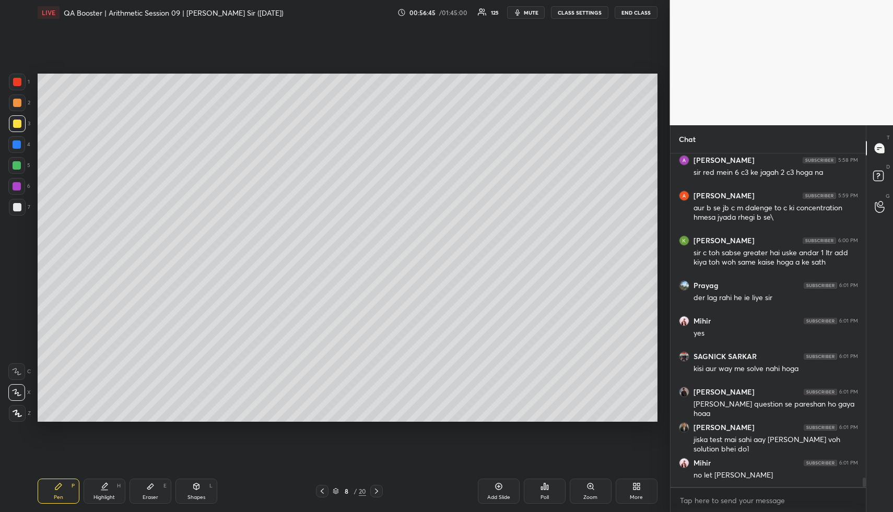
drag, startPoint x: 14, startPoint y: 146, endPoint x: 35, endPoint y: 153, distance: 22.1
click at [15, 146] on div at bounding box center [17, 144] width 8 height 8
click at [13, 169] on div at bounding box center [16, 165] width 17 height 17
drag, startPoint x: 65, startPoint y: 505, endPoint x: 58, endPoint y: 472, distance: 33.1
click at [63, 496] on div "Pen P Highlight H Eraser E Shapes L 8 / 20 Add Slide Poll Zoom More" at bounding box center [348, 491] width 620 height 42
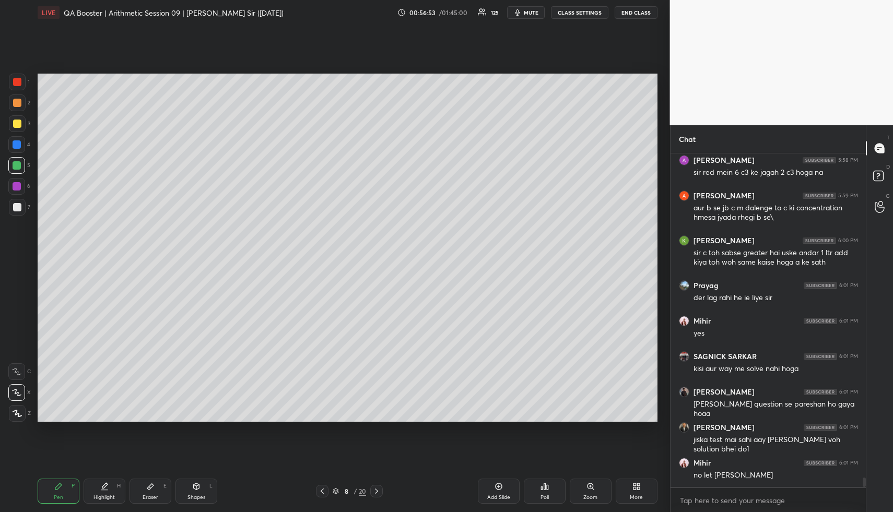
click at [20, 209] on div at bounding box center [17, 207] width 17 height 17
click at [22, 206] on div at bounding box center [17, 207] width 17 height 17
click at [16, 206] on div at bounding box center [17, 207] width 8 height 8
click at [105, 490] on icon at bounding box center [104, 490] width 6 height 0
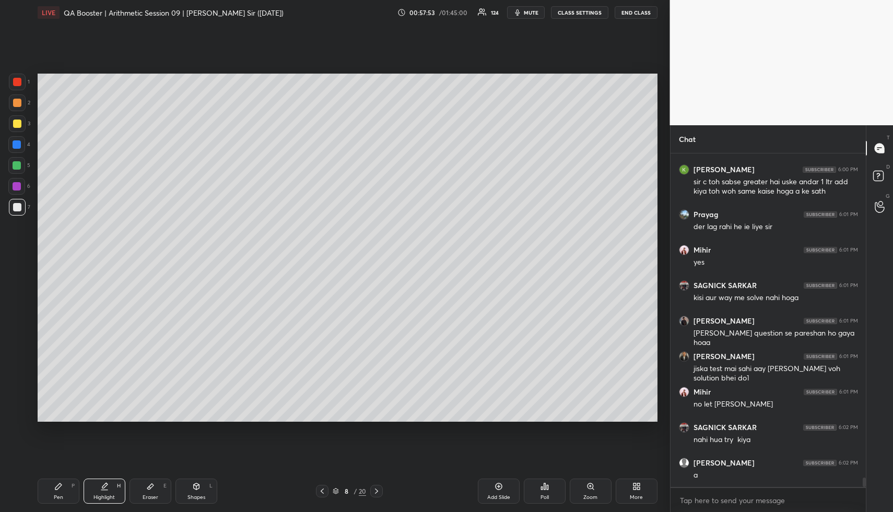
scroll to position [11703, 0]
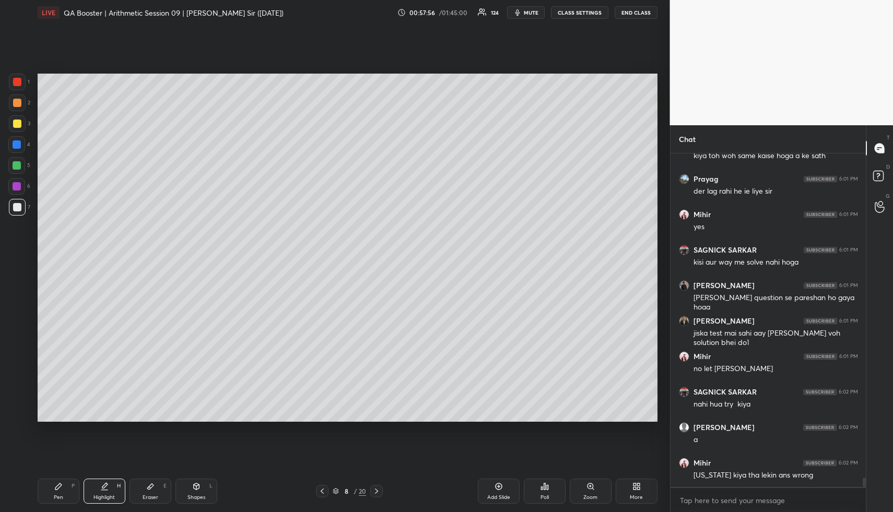
click at [322, 490] on icon at bounding box center [322, 491] width 8 height 8
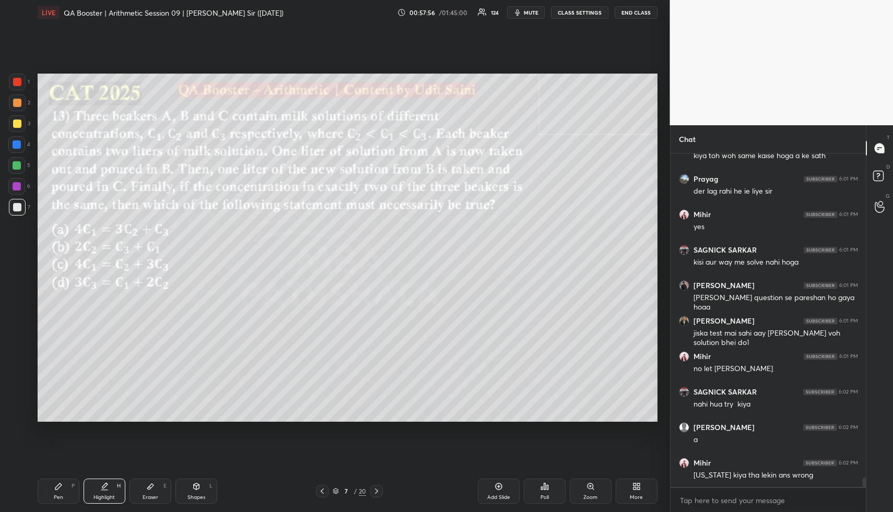
drag, startPoint x: 98, startPoint y: 487, endPoint x: 147, endPoint y: 460, distance: 55.6
click at [98, 485] on div "Highlight H" at bounding box center [105, 491] width 42 height 25
click at [56, 495] on div "Pen" at bounding box center [58, 497] width 9 height 5
click at [15, 163] on div at bounding box center [17, 165] width 8 height 8
click at [16, 164] on div at bounding box center [17, 165] width 8 height 8
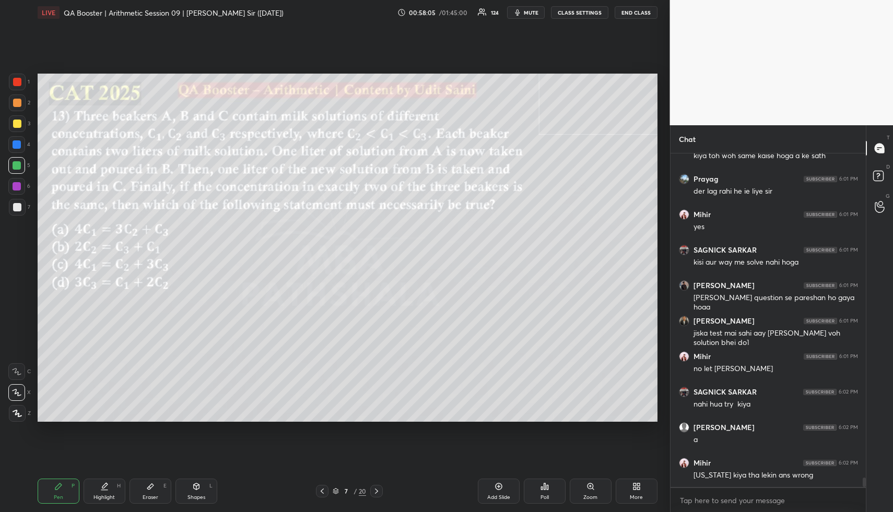
click at [380, 491] on icon at bounding box center [376, 491] width 8 height 8
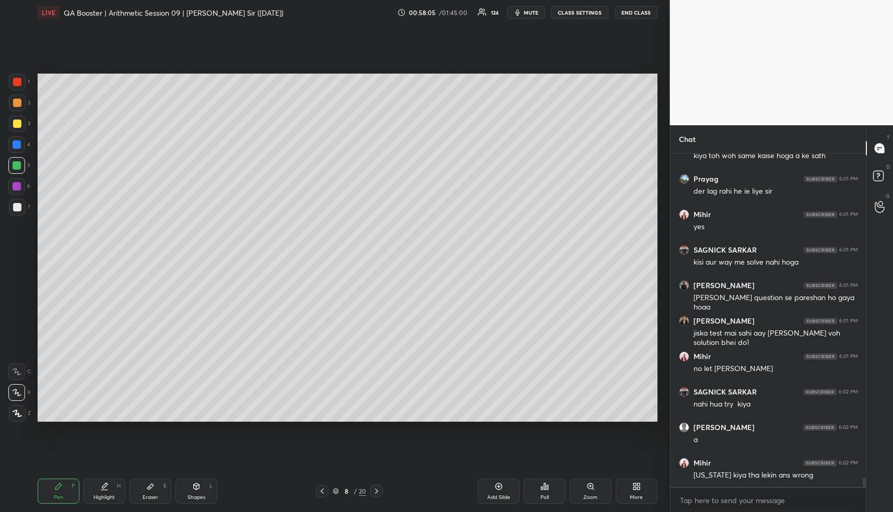
click at [101, 483] on div "Highlight H" at bounding box center [105, 491] width 42 height 25
click at [21, 84] on div at bounding box center [17, 82] width 8 height 8
drag, startPoint x: 121, startPoint y: 486, endPoint x: 119, endPoint y: 476, distance: 9.8
click at [118, 482] on div "Highlight H" at bounding box center [105, 491] width 42 height 25
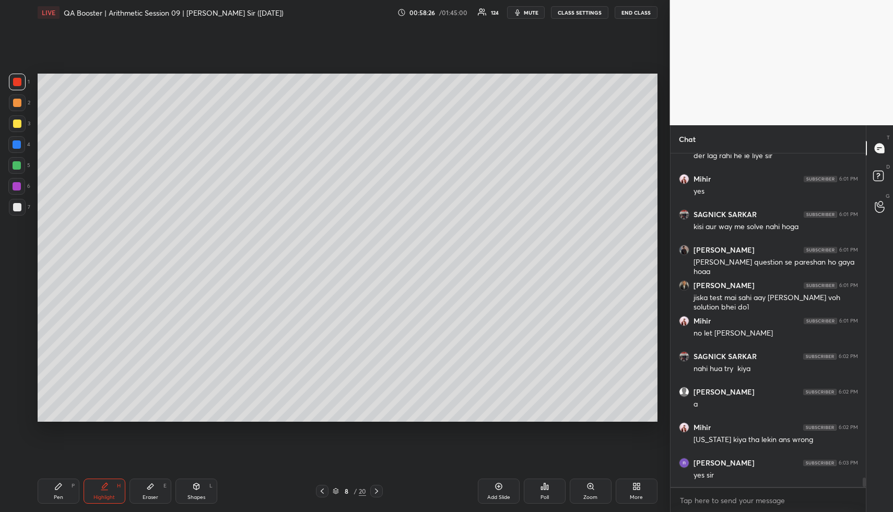
click at [320, 493] on icon at bounding box center [322, 491] width 8 height 8
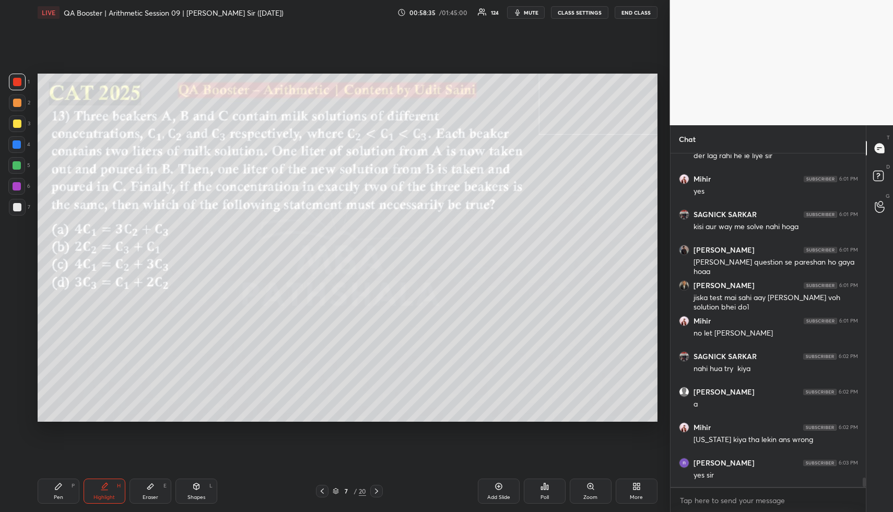
click at [60, 491] on div "Pen P" at bounding box center [59, 491] width 42 height 25
click at [19, 161] on div at bounding box center [16, 165] width 17 height 17
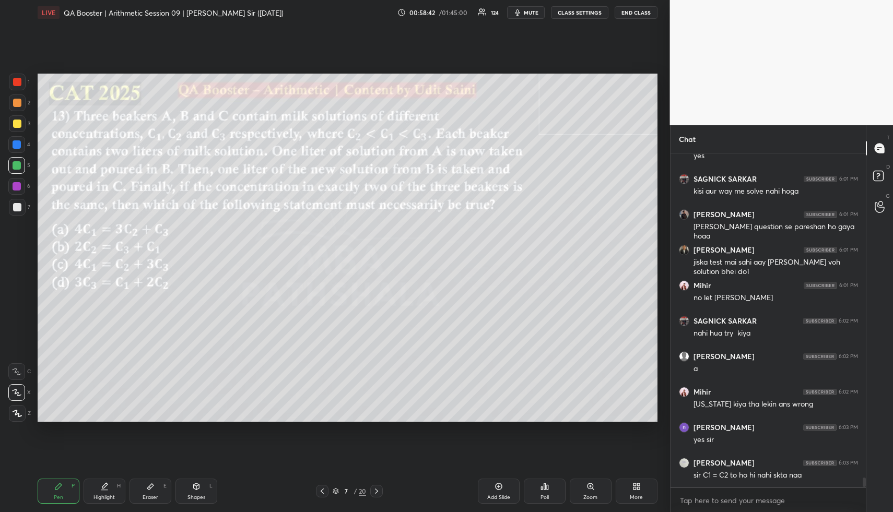
click at [66, 499] on div "Pen P" at bounding box center [59, 491] width 42 height 25
click at [16, 100] on div at bounding box center [17, 103] width 8 height 8
click at [12, 206] on div at bounding box center [17, 207] width 17 height 17
click at [12, 207] on div at bounding box center [17, 207] width 17 height 17
drag, startPoint x: 119, startPoint y: 489, endPoint x: 147, endPoint y: 480, distance: 30.1
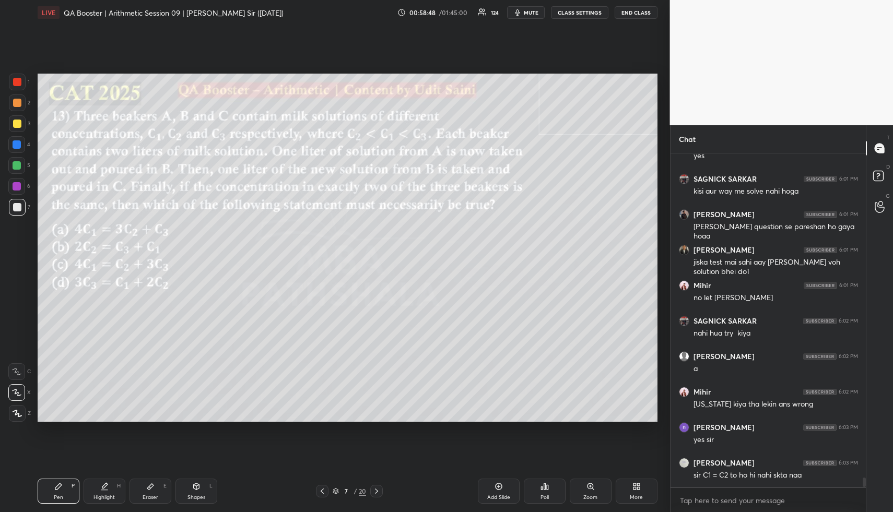
click at [119, 488] on div "H" at bounding box center [119, 485] width 4 height 5
drag, startPoint x: 377, startPoint y: 490, endPoint x: 347, endPoint y: 446, distance: 53.3
click at [377, 491] on icon at bounding box center [376, 491] width 8 height 8
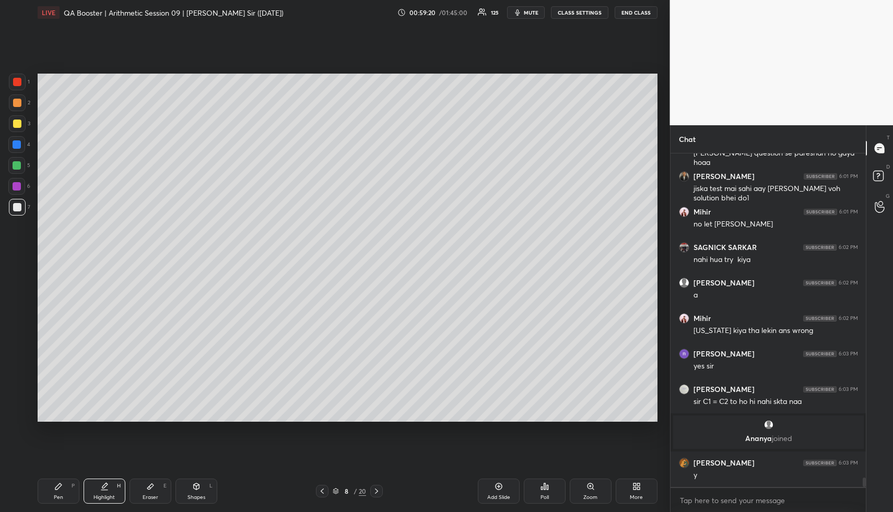
scroll to position [11325, 0]
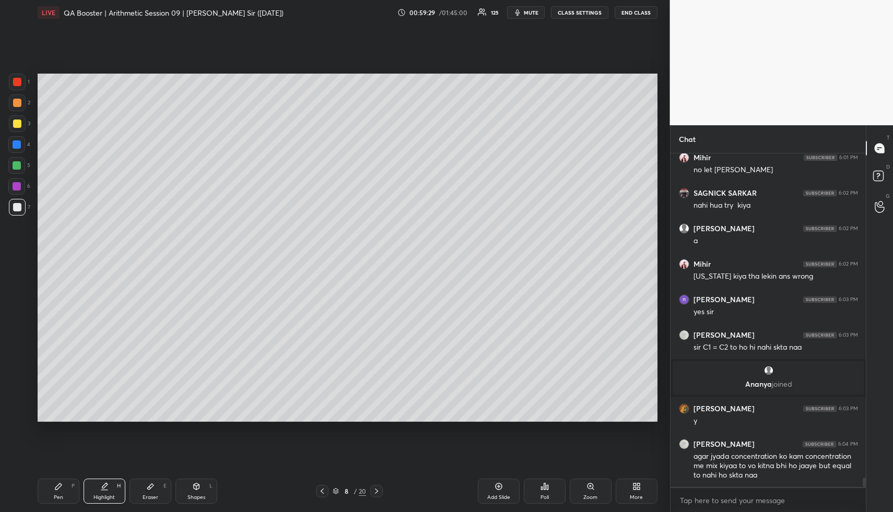
click at [323, 491] on icon at bounding box center [322, 491] width 8 height 8
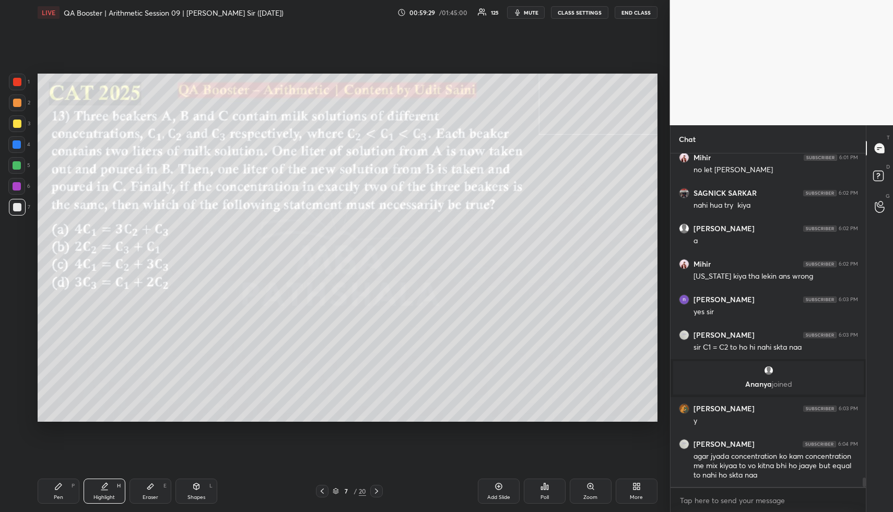
drag, startPoint x: 104, startPoint y: 491, endPoint x: 126, endPoint y: 476, distance: 26.9
click at [104, 491] on div "Highlight H" at bounding box center [105, 491] width 42 height 25
click at [56, 485] on icon at bounding box center [58, 486] width 8 height 8
click at [56, 486] on icon at bounding box center [58, 486] width 8 height 8
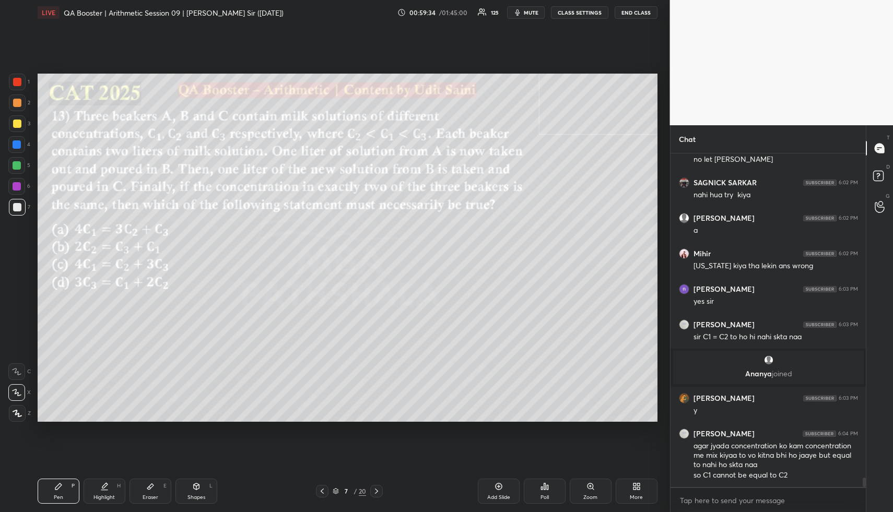
click at [17, 122] on div at bounding box center [17, 124] width 8 height 8
click at [15, 205] on div at bounding box center [17, 207] width 8 height 8
click at [17, 208] on div at bounding box center [17, 207] width 8 height 8
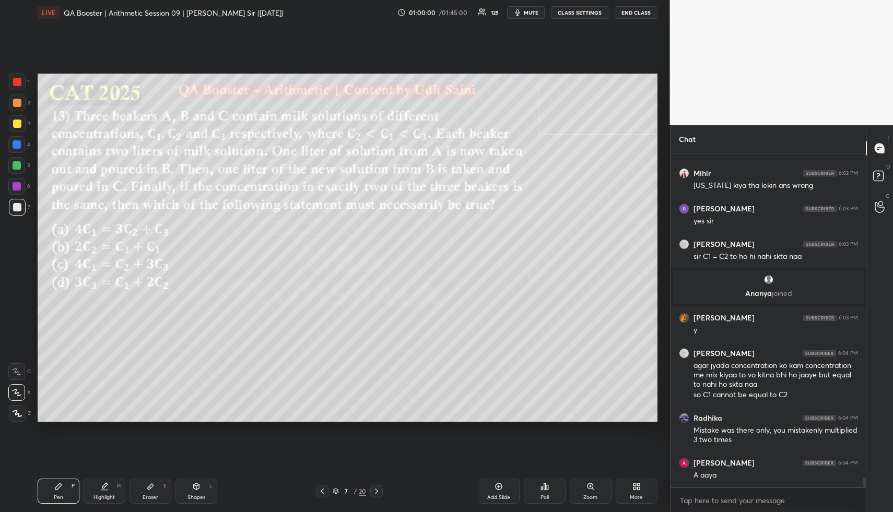
scroll to position [4, 4]
click at [20, 82] on div at bounding box center [17, 82] width 17 height 17
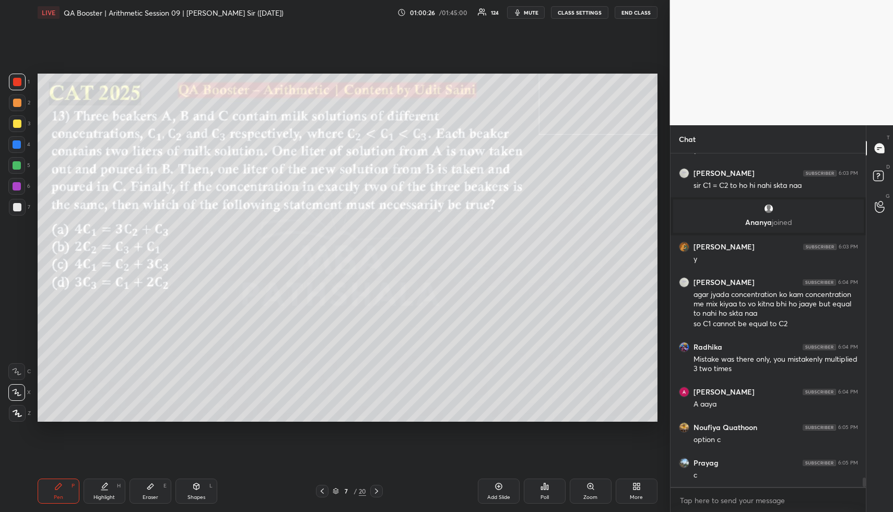
scroll to position [11522, 0]
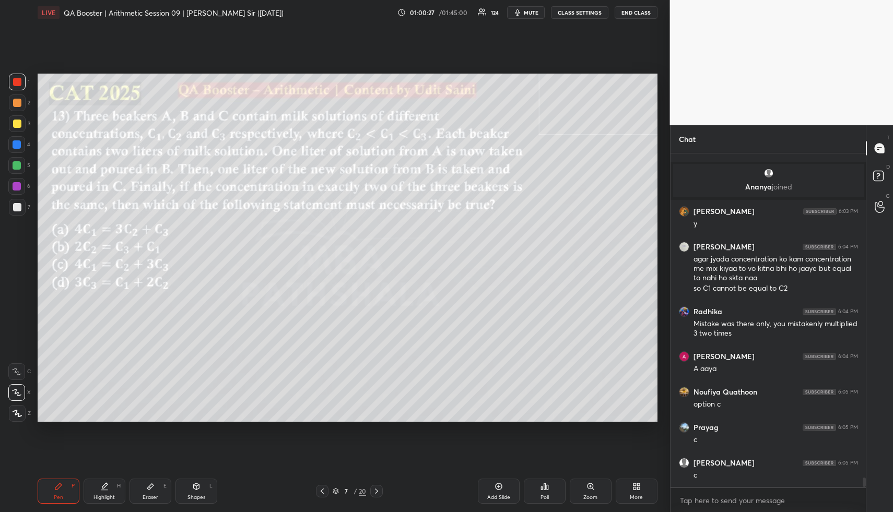
drag, startPoint x: 192, startPoint y: 494, endPoint x: 190, endPoint y: 484, distance: 10.1
click at [191, 490] on div "Shapes L" at bounding box center [196, 491] width 42 height 25
drag, startPoint x: 16, startPoint y: 86, endPoint x: 33, endPoint y: 132, distance: 49.4
click at [15, 87] on div at bounding box center [17, 82] width 17 height 17
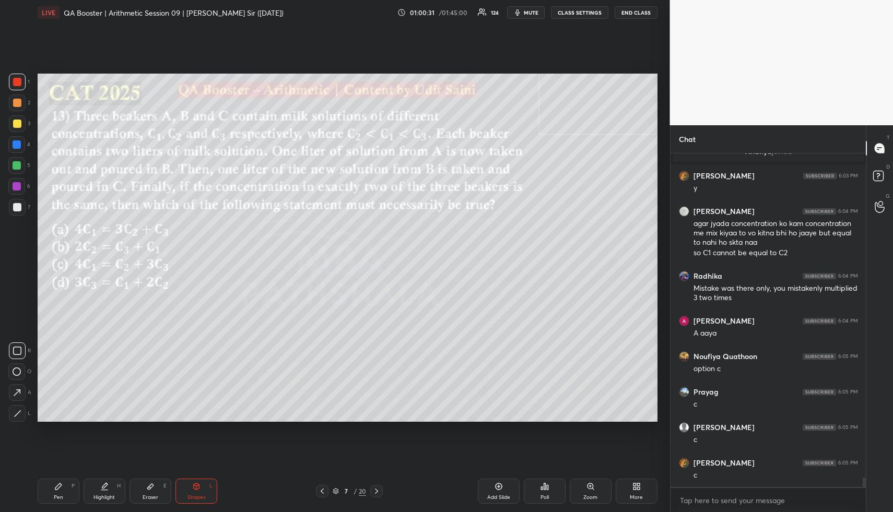
drag, startPoint x: 110, startPoint y: 495, endPoint x: 101, endPoint y: 443, distance: 52.9
click at [107, 490] on div "Highlight H" at bounding box center [105, 491] width 42 height 25
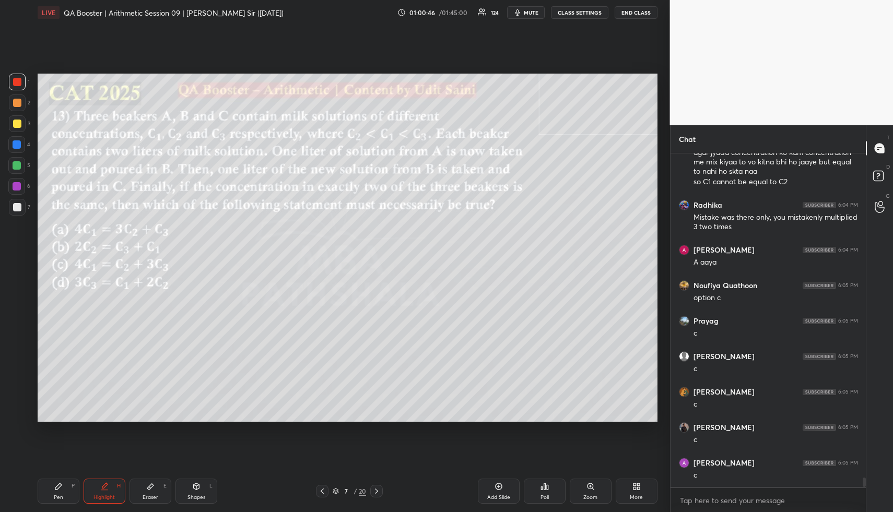
scroll to position [11664, 0]
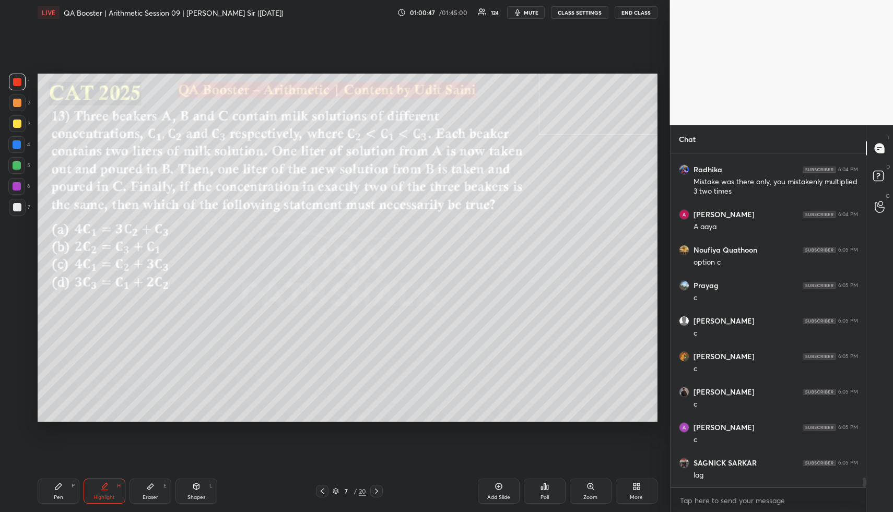
drag, startPoint x: 96, startPoint y: 489, endPoint x: 127, endPoint y: 425, distance: 71.7
click at [93, 489] on div "Highlight H" at bounding box center [105, 491] width 42 height 25
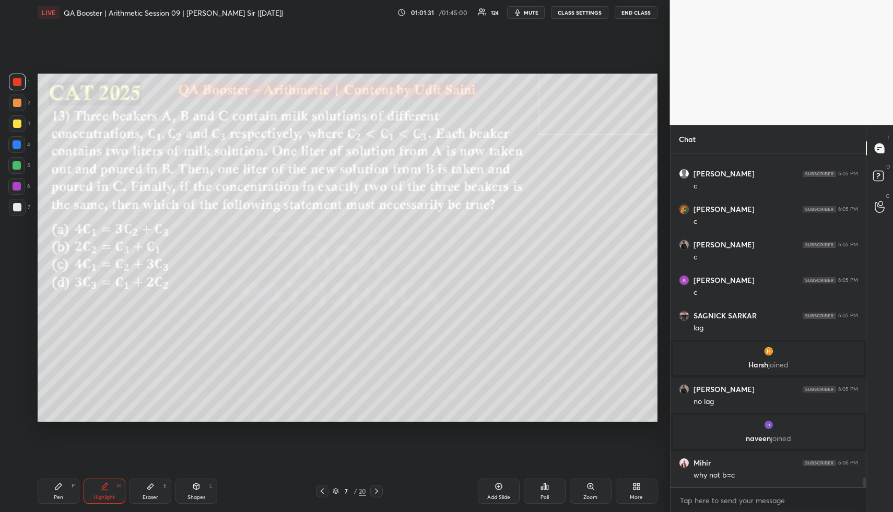
scroll to position [11659, 0]
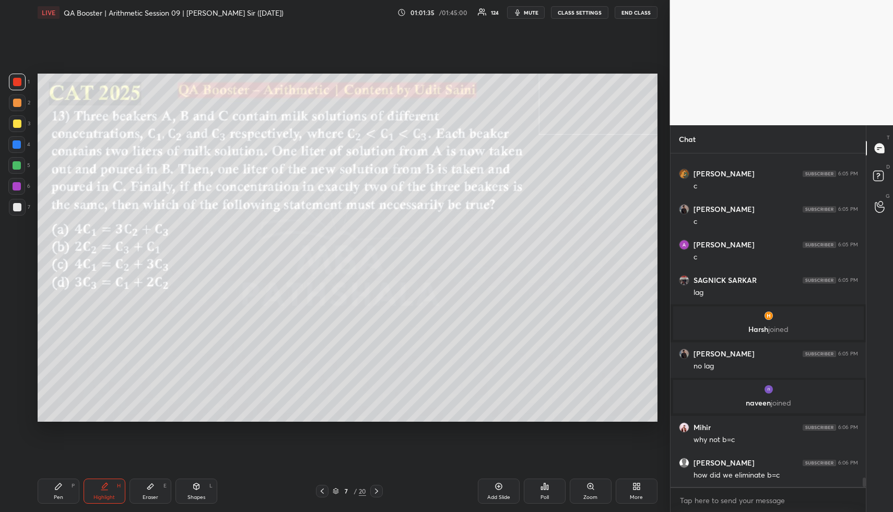
click at [104, 486] on icon at bounding box center [104, 486] width 8 height 8
click at [106, 490] on icon at bounding box center [104, 490] width 6 height 0
drag, startPoint x: 379, startPoint y: 493, endPoint x: 343, endPoint y: 476, distance: 39.2
click at [380, 493] on icon at bounding box center [376, 491] width 8 height 8
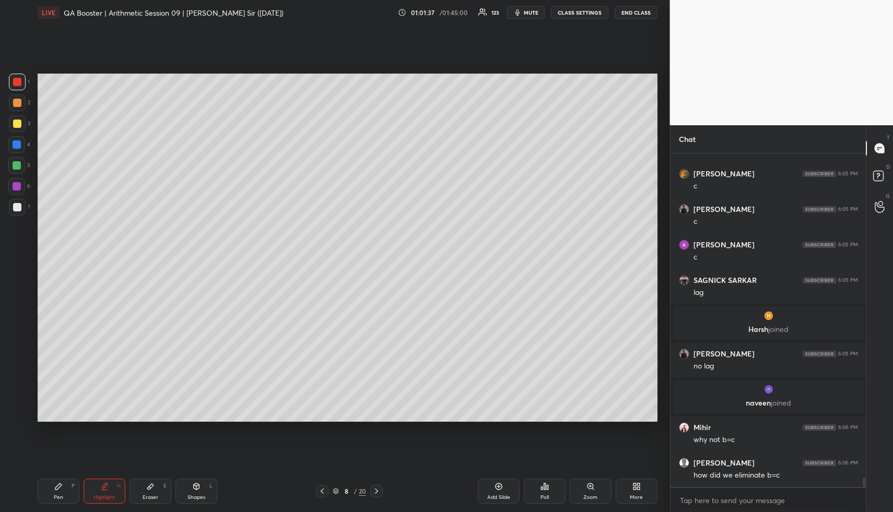
click at [120, 486] on div "Highlight H" at bounding box center [105, 491] width 42 height 25
drag, startPoint x: 70, startPoint y: 488, endPoint x: 59, endPoint y: 462, distance: 28.5
click at [67, 487] on div "Pen P" at bounding box center [59, 491] width 42 height 25
drag, startPoint x: 14, startPoint y: 168, endPoint x: 25, endPoint y: 175, distance: 12.7
click at [15, 168] on div at bounding box center [17, 165] width 8 height 8
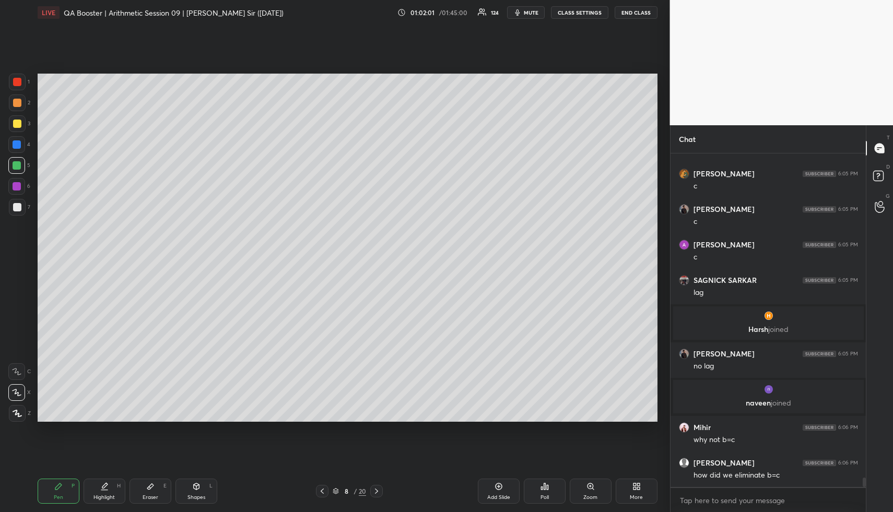
click at [103, 483] on icon at bounding box center [104, 486] width 8 height 8
click at [103, 486] on icon at bounding box center [104, 485] width 5 height 5
drag, startPoint x: 65, startPoint y: 488, endPoint x: 60, endPoint y: 468, distance: 20.5
click at [63, 487] on div "Pen P" at bounding box center [59, 491] width 42 height 25
click at [17, 100] on div at bounding box center [17, 103] width 8 height 8
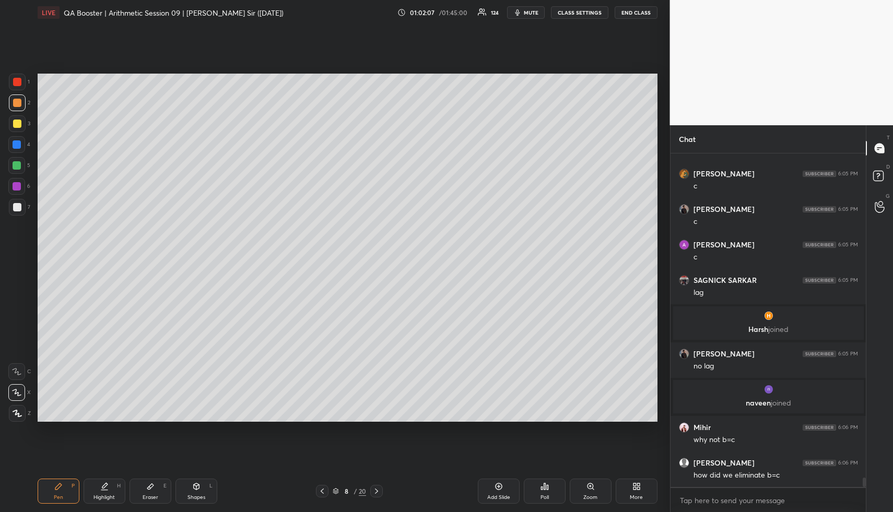
scroll to position [11695, 0]
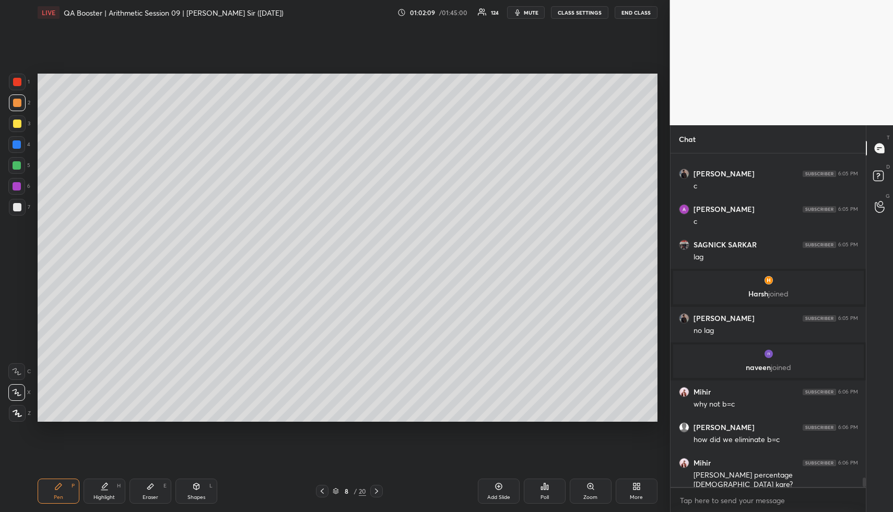
drag, startPoint x: 107, startPoint y: 490, endPoint x: 110, endPoint y: 471, distance: 19.1
click at [108, 483] on div "Highlight H" at bounding box center [105, 491] width 42 height 25
drag, startPoint x: 54, startPoint y: 494, endPoint x: 47, endPoint y: 423, distance: 71.3
click at [54, 486] on div "Pen P" at bounding box center [59, 491] width 42 height 25
click at [17, 206] on div at bounding box center [17, 207] width 8 height 8
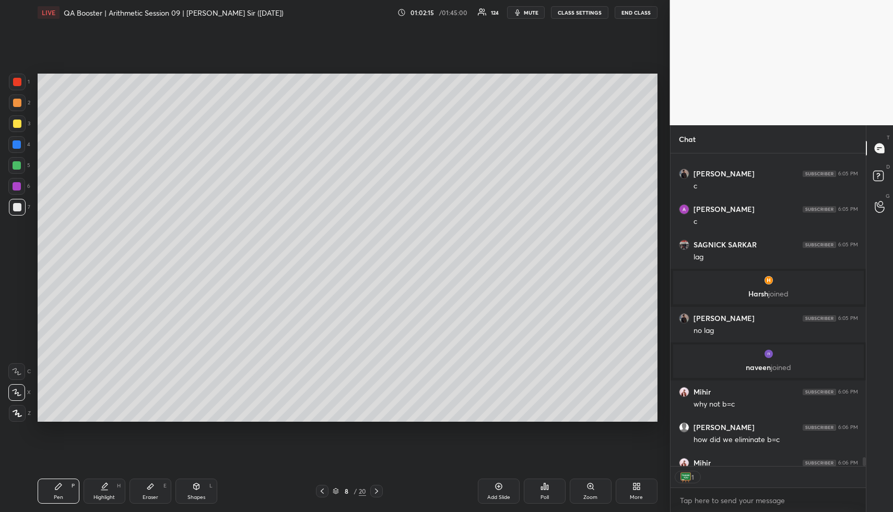
scroll to position [4, 4]
click at [110, 483] on div "Highlight H" at bounding box center [105, 491] width 42 height 25
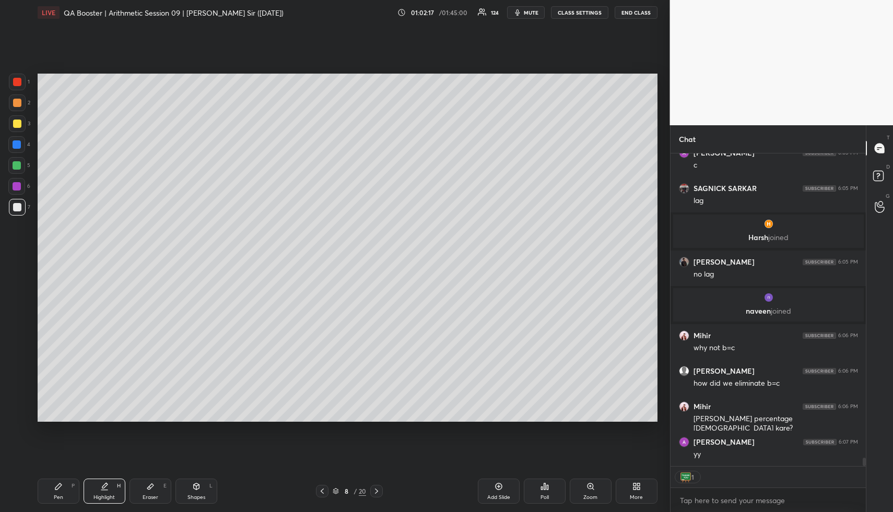
click at [68, 489] on div "Pen P" at bounding box center [59, 491] width 42 height 25
drag, startPoint x: 68, startPoint y: 486, endPoint x: 65, endPoint y: 454, distance: 32.0
click at [68, 483] on div "Pen P" at bounding box center [59, 491] width 42 height 25
drag, startPoint x: 19, startPoint y: 140, endPoint x: 32, endPoint y: 161, distance: 24.4
click at [17, 141] on div at bounding box center [17, 144] width 8 height 8
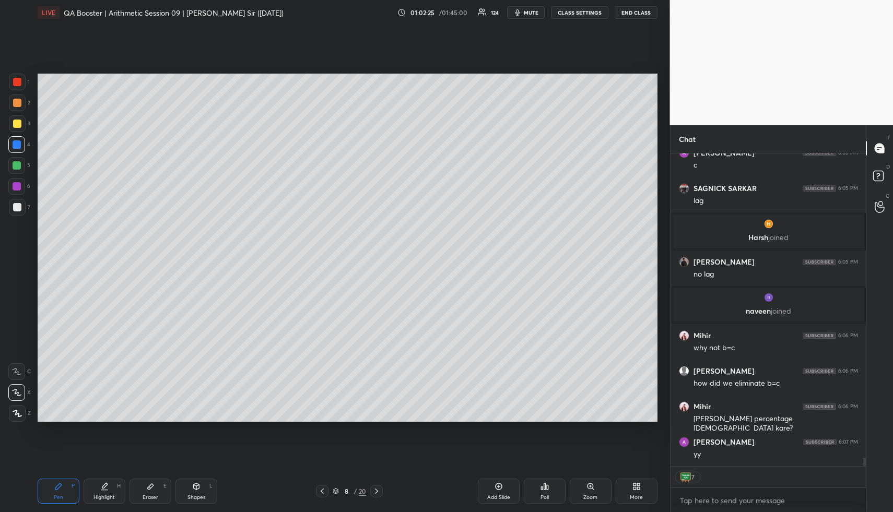
click at [103, 486] on icon at bounding box center [104, 486] width 8 height 8
click at [108, 489] on div "Highlight H" at bounding box center [105, 491] width 42 height 25
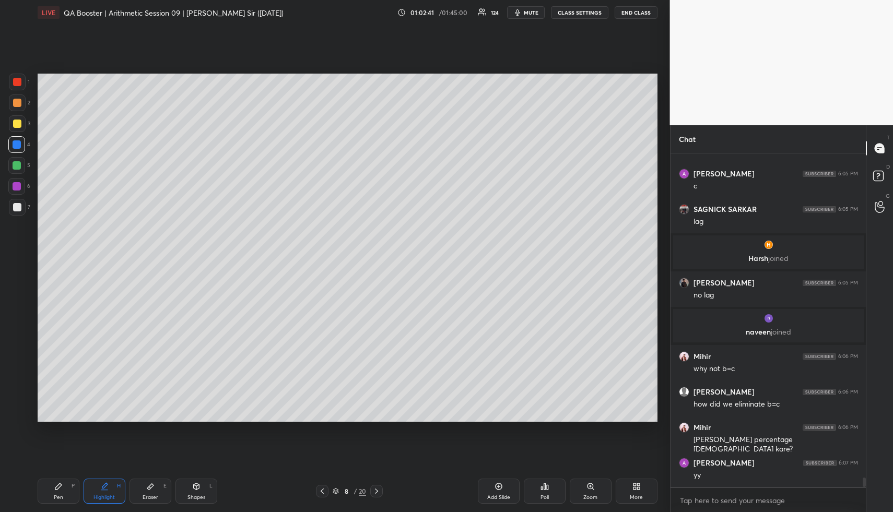
scroll to position [11766, 0]
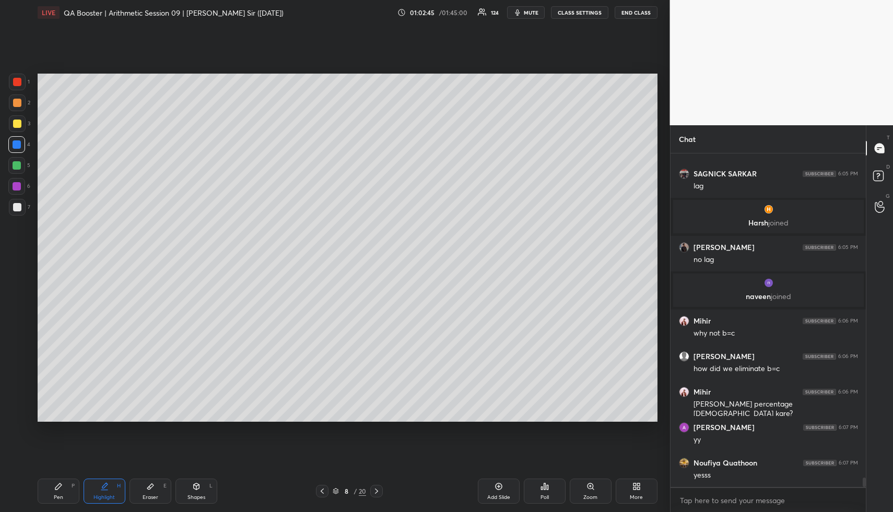
click at [74, 489] on div "Pen P" at bounding box center [59, 491] width 42 height 25
click at [323, 498] on div "Pen P Highlight H Eraser E Shapes L 8 / 20 Add Slide Poll Zoom More" at bounding box center [348, 491] width 620 height 42
drag, startPoint x: 55, startPoint y: 489, endPoint x: 62, endPoint y: 431, distance: 58.9
click at [55, 486] on icon at bounding box center [58, 486] width 8 height 8
click at [17, 104] on div at bounding box center [17, 103] width 8 height 8
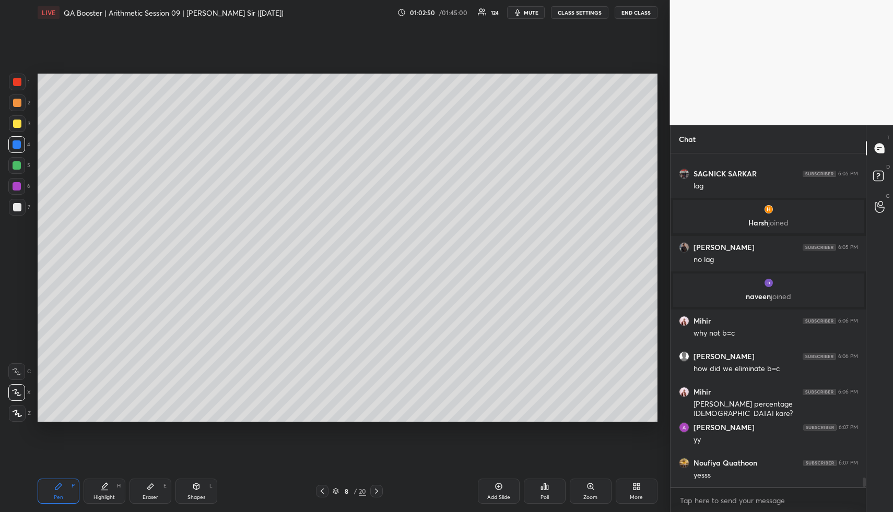
click at [17, 108] on div at bounding box center [17, 102] width 17 height 17
drag, startPoint x: 324, startPoint y: 491, endPoint x: 276, endPoint y: 483, distance: 48.2
click at [323, 492] on icon at bounding box center [322, 491] width 8 height 8
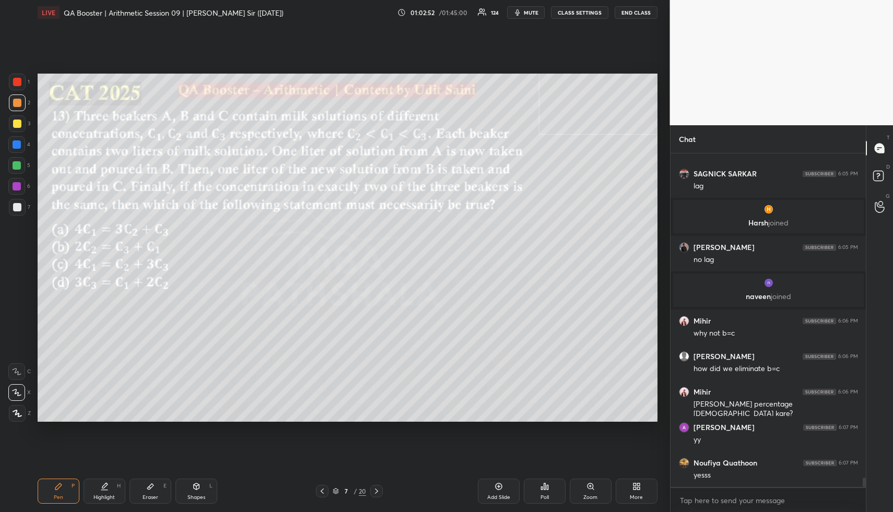
drag, startPoint x: 118, startPoint y: 499, endPoint x: 157, endPoint y: 474, distance: 46.5
click at [117, 499] on div "Highlight H" at bounding box center [105, 491] width 42 height 25
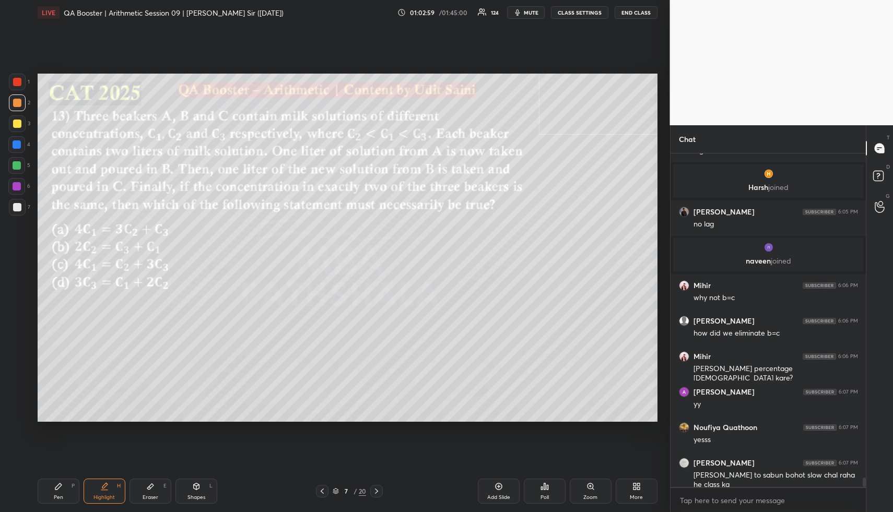
click at [379, 493] on icon at bounding box center [376, 491] width 8 height 8
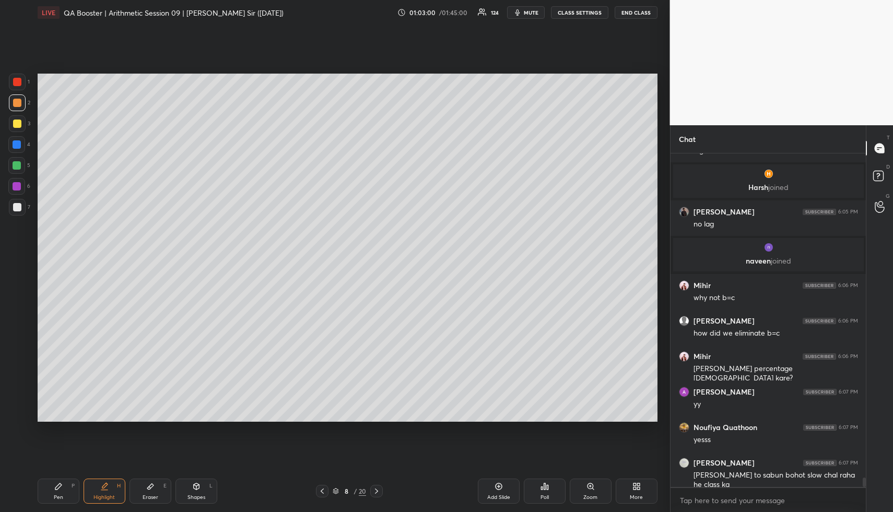
scroll to position [11837, 0]
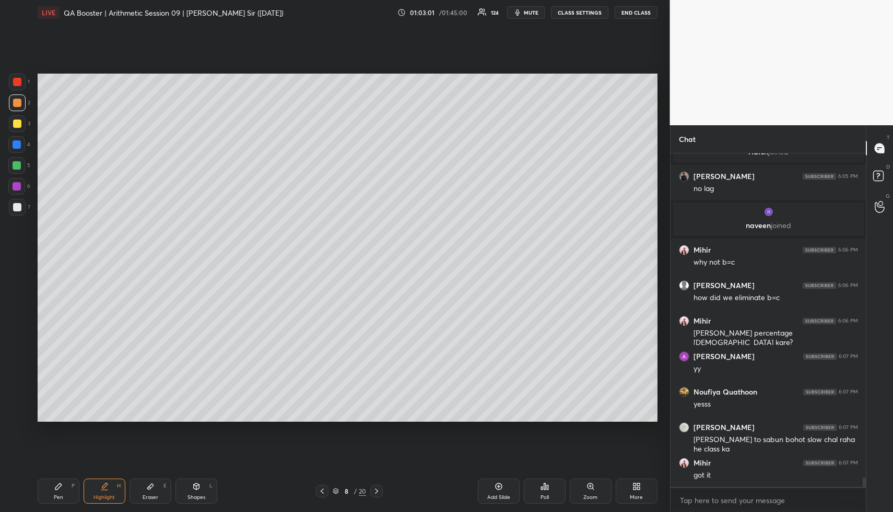
click at [20, 120] on div at bounding box center [17, 123] width 17 height 17
click at [18, 105] on div at bounding box center [17, 103] width 8 height 8
click at [55, 484] on icon at bounding box center [58, 486] width 8 height 8
drag, startPoint x: 58, startPoint y: 487, endPoint x: 32, endPoint y: 318, distance: 170.6
click at [57, 487] on icon at bounding box center [58, 486] width 6 height 6
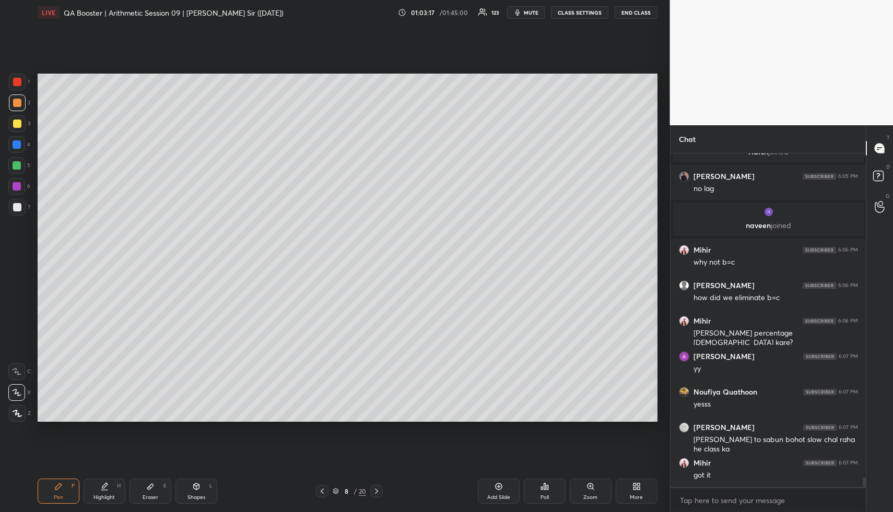
click at [109, 491] on div "Highlight H" at bounding box center [105, 491] width 42 height 25
click at [34, 172] on div "Setting up your live class Poll for secs No correct answer Start poll" at bounding box center [347, 247] width 628 height 445
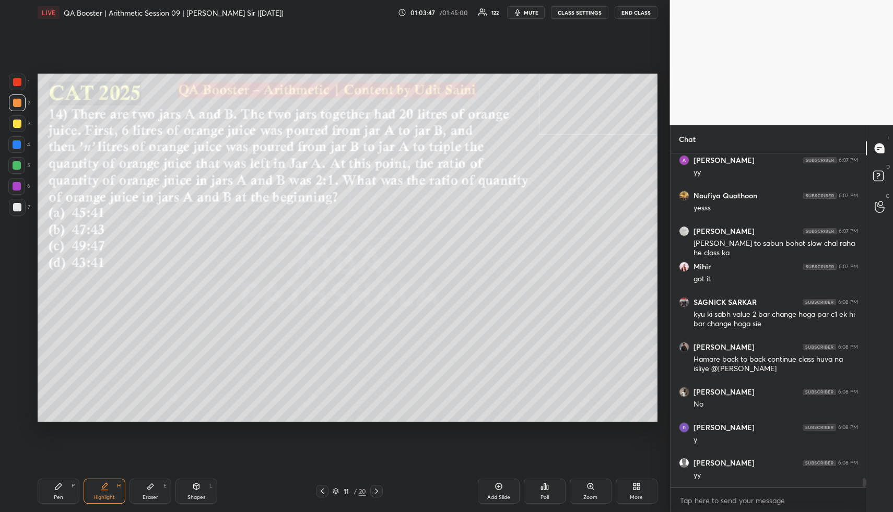
scroll to position [12068, 0]
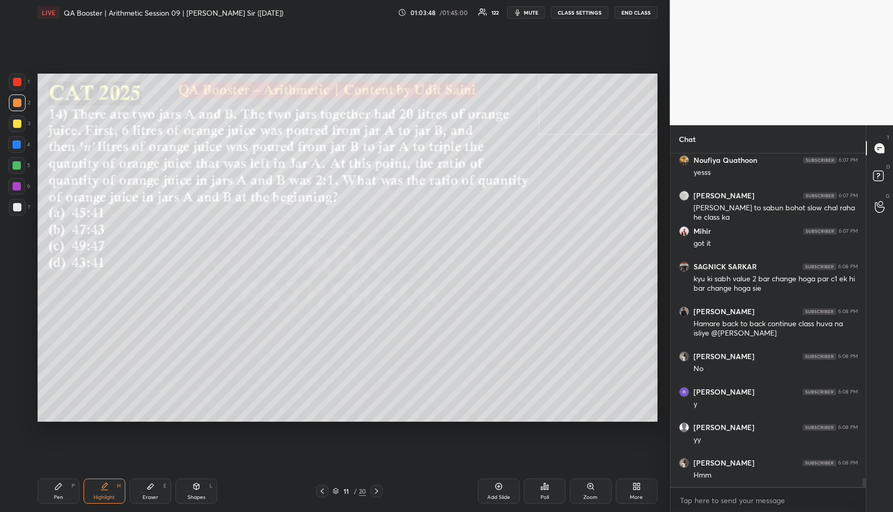
click at [201, 495] on div "Shapes" at bounding box center [196, 497] width 18 height 5
click at [204, 494] on div "Shapes L" at bounding box center [196, 491] width 42 height 25
click at [11, 125] on div at bounding box center [17, 123] width 17 height 17
click at [15, 123] on div at bounding box center [17, 124] width 8 height 8
click at [102, 490] on icon at bounding box center [104, 490] width 6 height 0
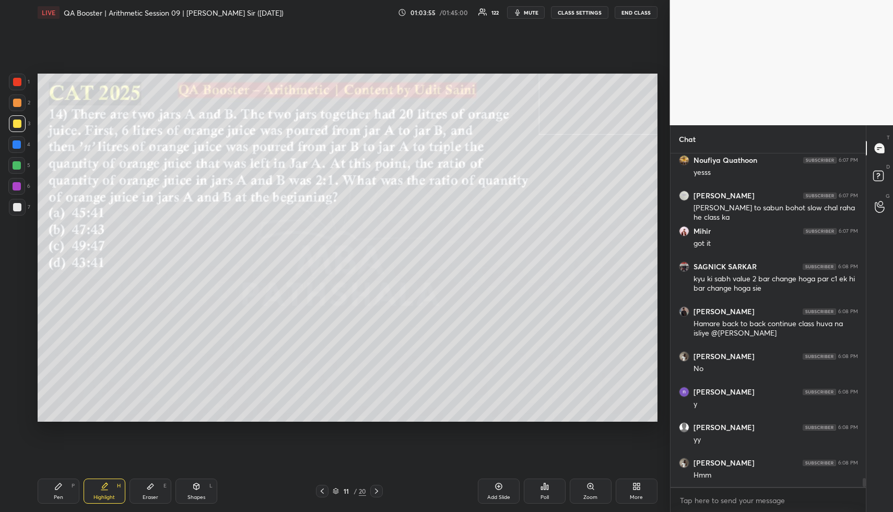
drag, startPoint x: 105, startPoint y: 491, endPoint x: 121, endPoint y: 435, distance: 58.0
click at [108, 480] on div "Highlight H" at bounding box center [105, 491] width 42 height 25
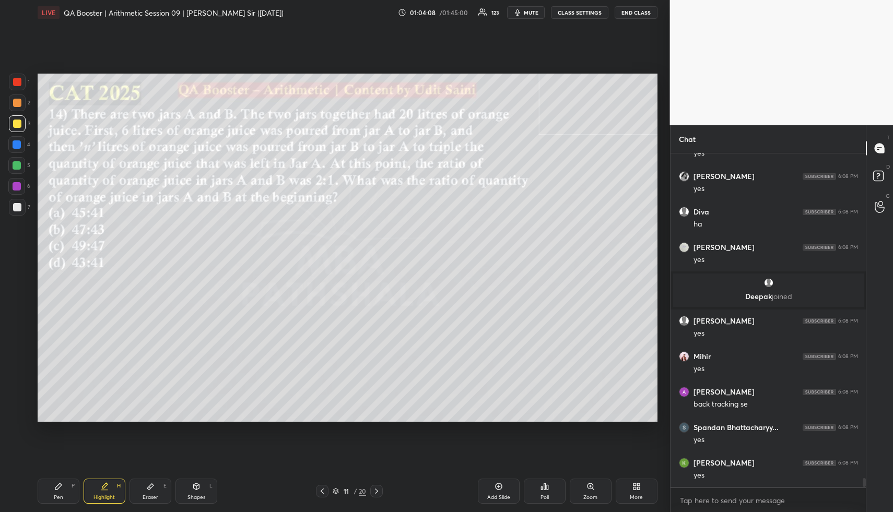
scroll to position [12279, 0]
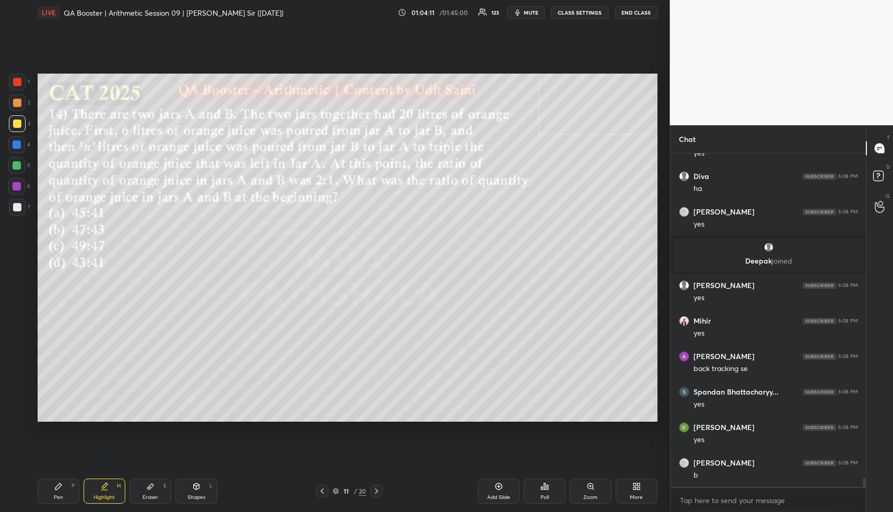
click at [116, 492] on div "Highlight H" at bounding box center [105, 491] width 42 height 25
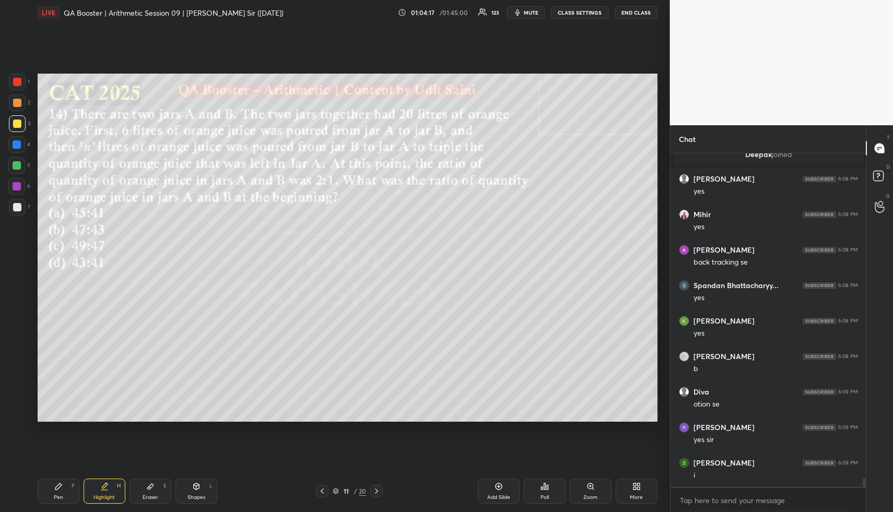
scroll to position [12421, 0]
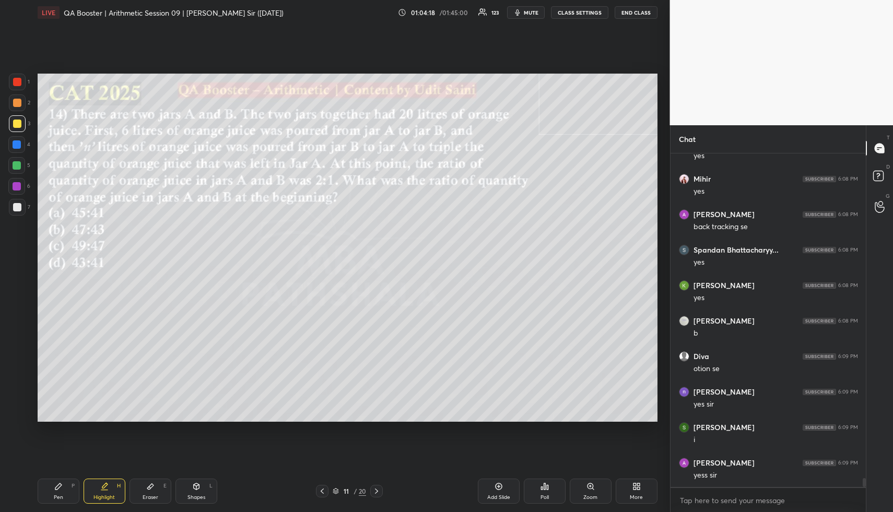
click at [56, 489] on icon at bounding box center [58, 486] width 8 height 8
click at [20, 105] on div at bounding box center [17, 102] width 17 height 17
click at [139, 498] on div "Eraser E" at bounding box center [150, 491] width 42 height 25
drag, startPoint x: 147, startPoint y: 495, endPoint x: 140, endPoint y: 492, distance: 7.0
click at [145, 495] on div "Eraser" at bounding box center [151, 497] width 16 height 5
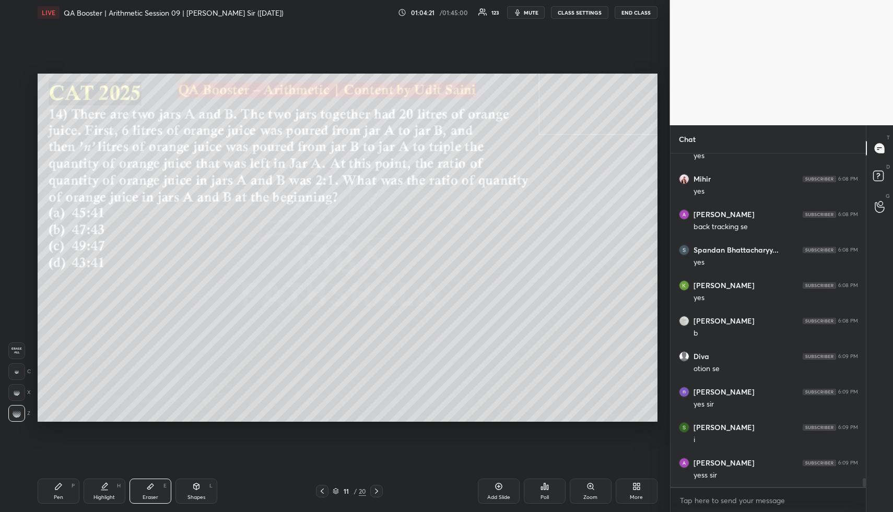
drag, startPoint x: 20, startPoint y: 353, endPoint x: 19, endPoint y: 318, distance: 34.5
click at [19, 352] on span "Erase all" at bounding box center [17, 350] width 16 height 7
click at [52, 480] on div "Pen P" at bounding box center [59, 491] width 42 height 25
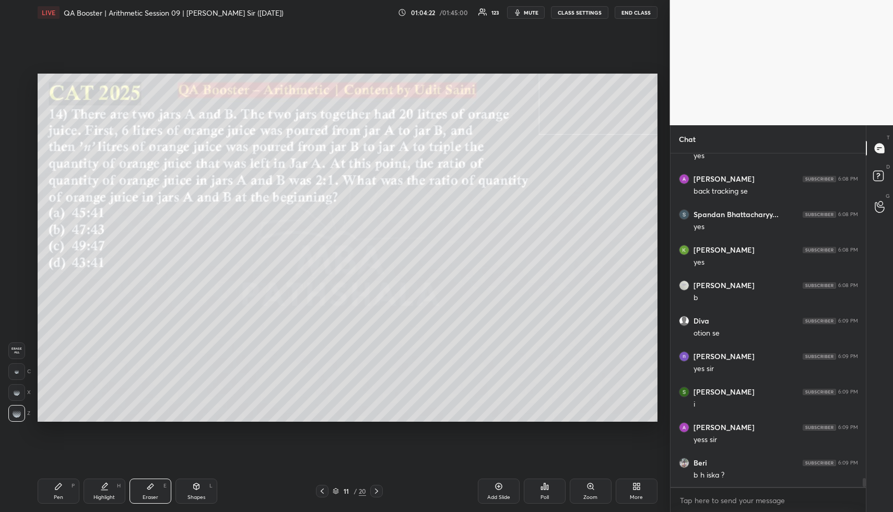
click at [53, 481] on div "Pen P" at bounding box center [59, 491] width 42 height 25
click at [17, 163] on div at bounding box center [17, 165] width 8 height 8
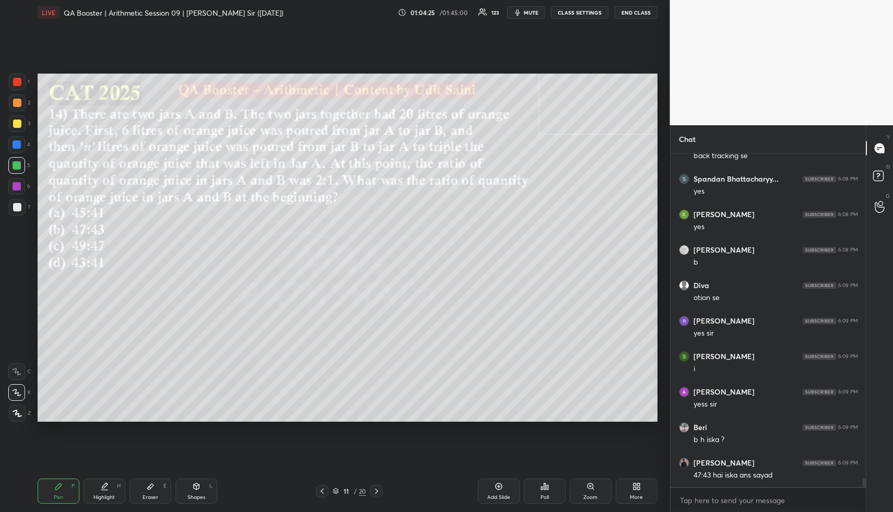
scroll to position [12528, 0]
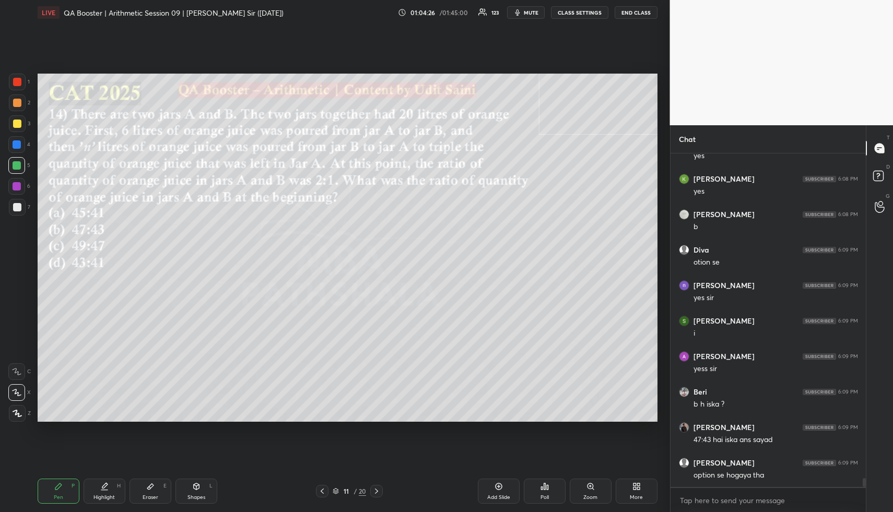
drag, startPoint x: 103, startPoint y: 498, endPoint x: 121, endPoint y: 425, distance: 74.2
click at [102, 495] on div "Highlight" at bounding box center [103, 497] width 21 height 5
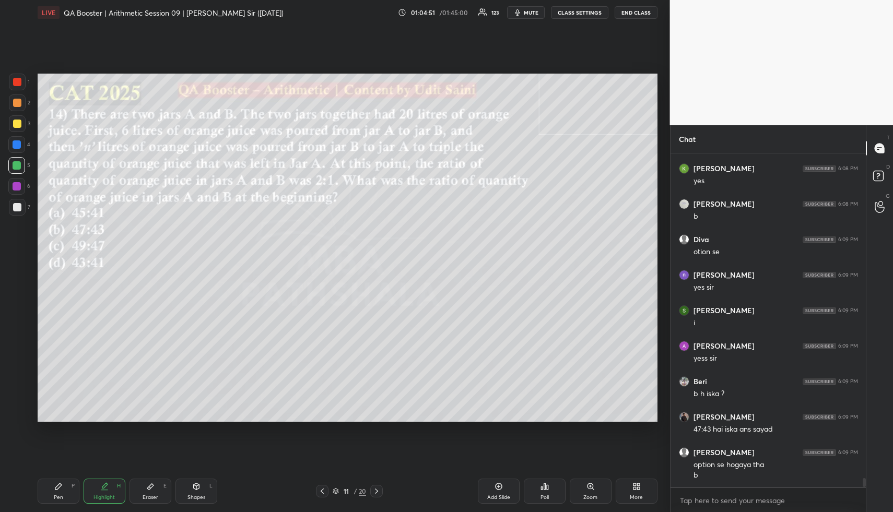
click at [62, 493] on div "Pen P" at bounding box center [59, 491] width 42 height 25
drag, startPoint x: 15, startPoint y: 106, endPoint x: 30, endPoint y: 109, distance: 14.8
click at [16, 106] on div at bounding box center [17, 103] width 8 height 8
drag, startPoint x: 58, startPoint y: 500, endPoint x: 56, endPoint y: 433, distance: 66.9
click at [55, 496] on div "Pen" at bounding box center [58, 497] width 9 height 5
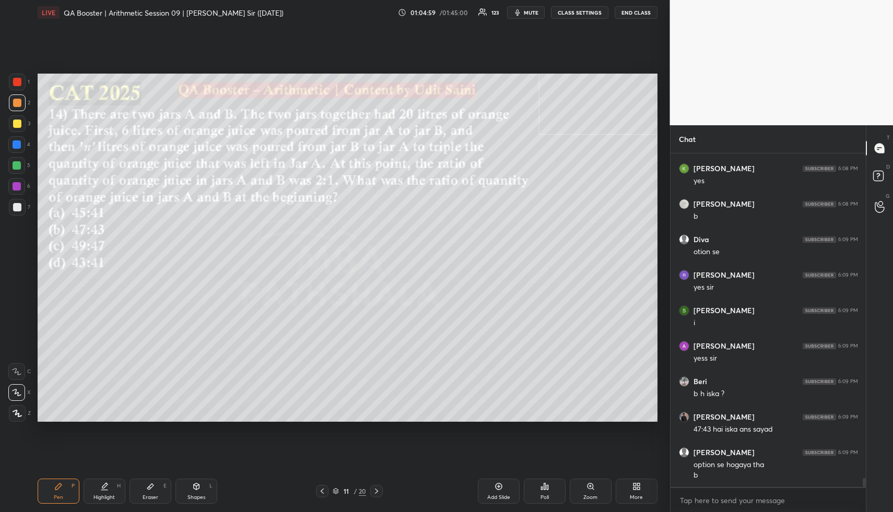
click at [14, 122] on div at bounding box center [17, 124] width 8 height 8
click at [103, 492] on div "Highlight H" at bounding box center [105, 491] width 42 height 25
click at [105, 493] on div "Highlight H" at bounding box center [105, 491] width 42 height 25
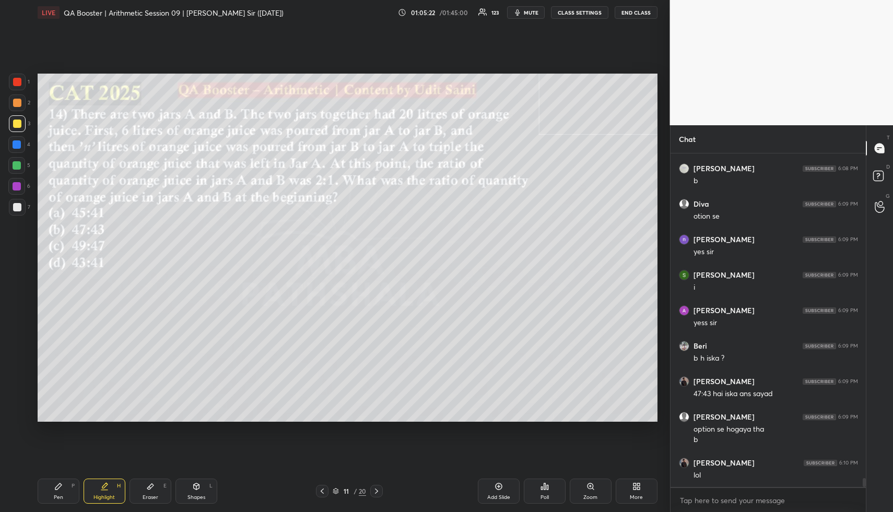
click at [61, 489] on icon at bounding box center [58, 486] width 8 height 8
click at [10, 146] on div at bounding box center [16, 144] width 17 height 17
click at [16, 145] on div at bounding box center [17, 144] width 8 height 8
drag, startPoint x: 110, startPoint y: 485, endPoint x: 118, endPoint y: 474, distance: 13.5
click at [113, 483] on div "Highlight H" at bounding box center [105, 491] width 42 height 25
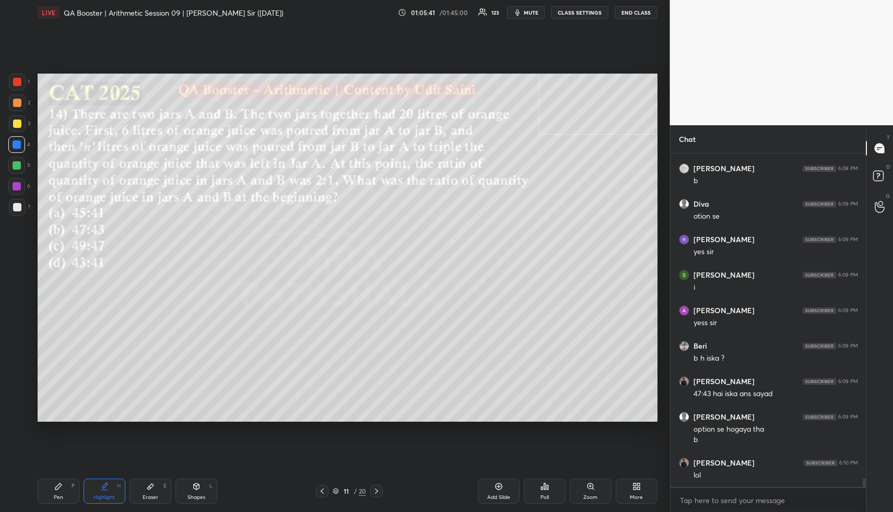
click at [58, 495] on div "Pen" at bounding box center [58, 497] width 9 height 5
click at [139, 496] on div "Eraser E" at bounding box center [150, 491] width 42 height 25
click at [53, 479] on div "Pen P" at bounding box center [59, 491] width 42 height 25
click at [16, 99] on div at bounding box center [17, 103] width 8 height 8
click at [16, 151] on div at bounding box center [16, 144] width 17 height 17
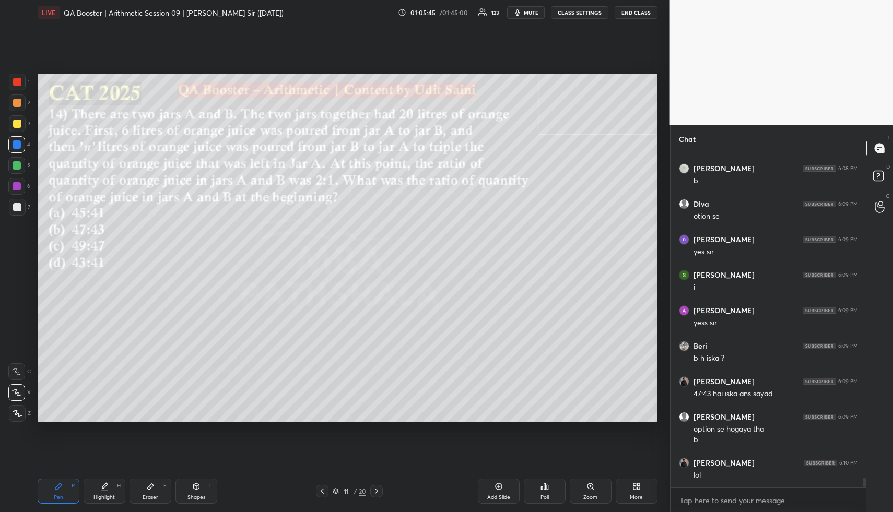
click at [17, 144] on div at bounding box center [17, 144] width 8 height 8
drag, startPoint x: 64, startPoint y: 499, endPoint x: 60, endPoint y: 487, distance: 12.7
click at [61, 499] on div "Pen P" at bounding box center [59, 491] width 42 height 25
click at [14, 107] on div at bounding box center [17, 102] width 17 height 17
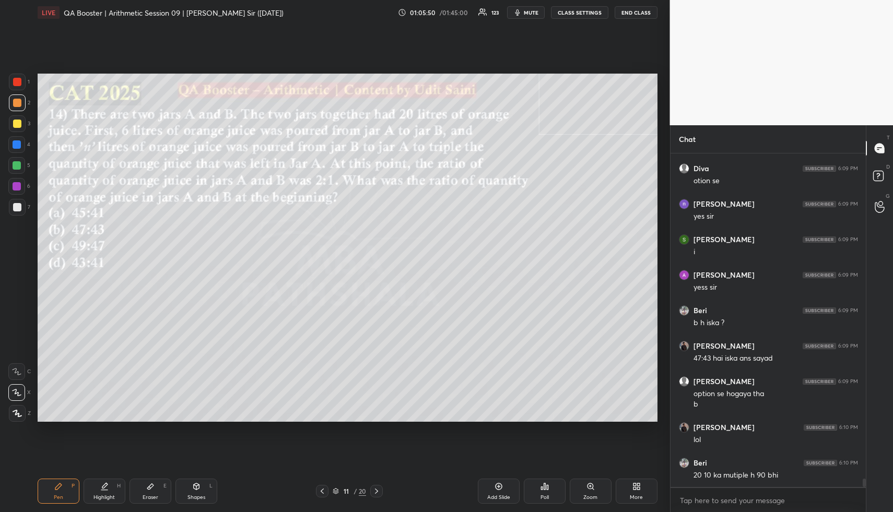
click at [18, 102] on div at bounding box center [17, 103] width 8 height 8
click at [16, 103] on div at bounding box center [17, 103] width 8 height 8
click at [97, 486] on div "Highlight H" at bounding box center [105, 491] width 42 height 25
drag, startPoint x: 99, startPoint y: 488, endPoint x: 98, endPoint y: 434, distance: 53.8
click at [98, 484] on div "Highlight H" at bounding box center [105, 491] width 42 height 25
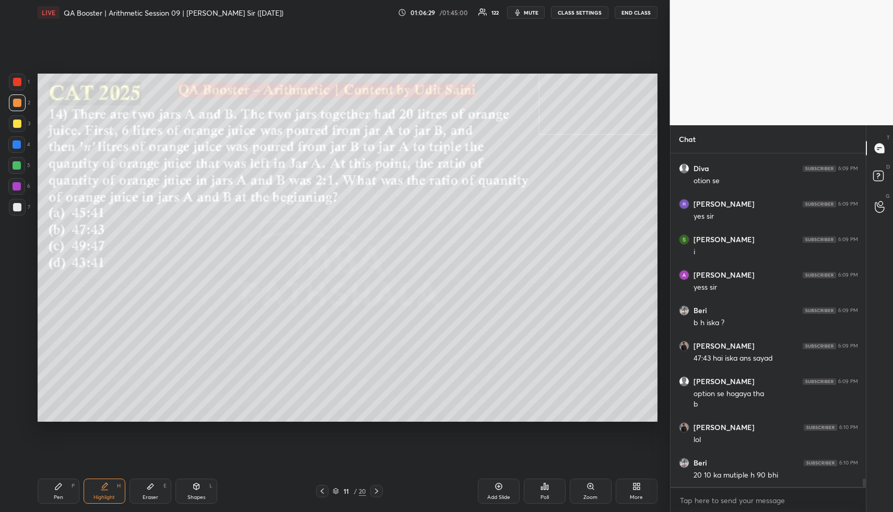
scroll to position [12645, 0]
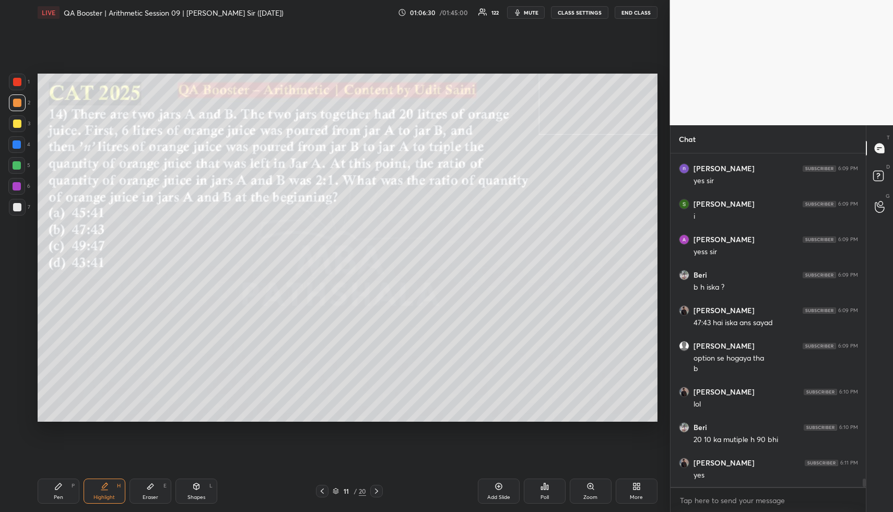
drag, startPoint x: 116, startPoint y: 496, endPoint x: 113, endPoint y: 488, distance: 8.9
click at [113, 493] on div "Highlight H" at bounding box center [105, 491] width 42 height 25
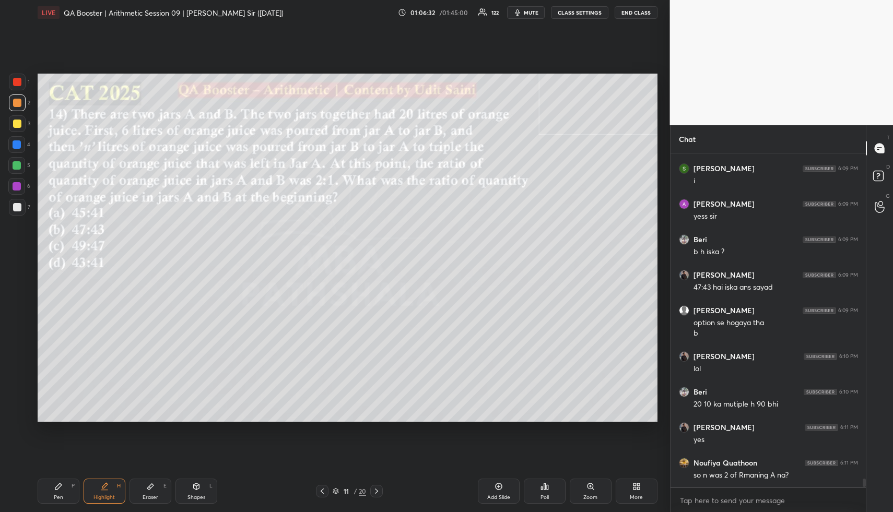
scroll to position [12716, 0]
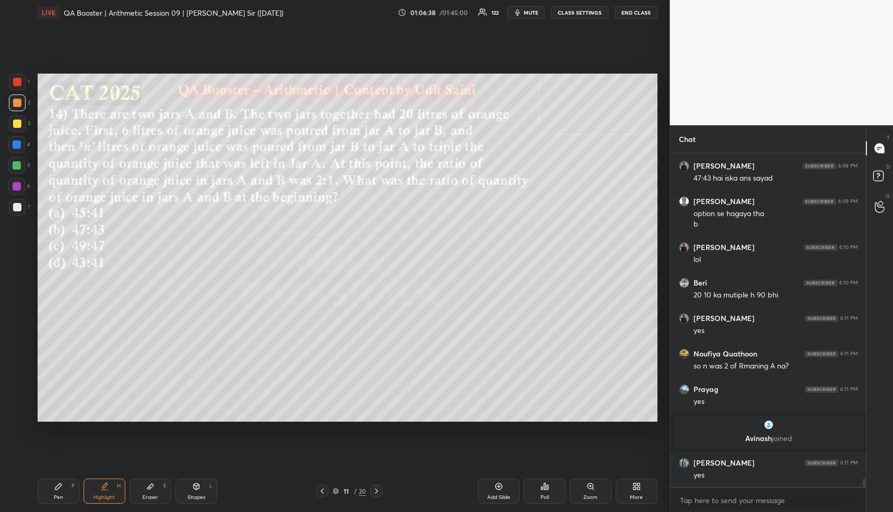
drag, startPoint x: 117, startPoint y: 494, endPoint x: 127, endPoint y: 452, distance: 43.4
click at [116, 495] on div "Highlight H" at bounding box center [105, 491] width 42 height 25
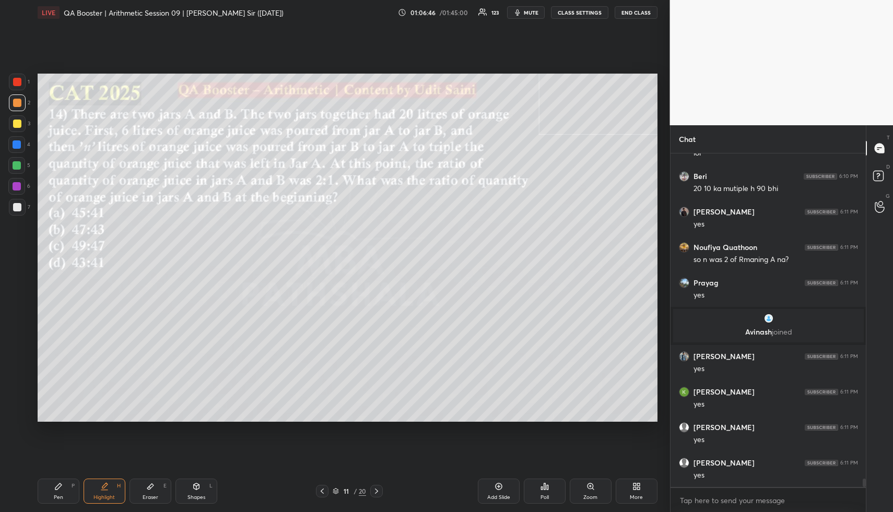
scroll to position [12753, 0]
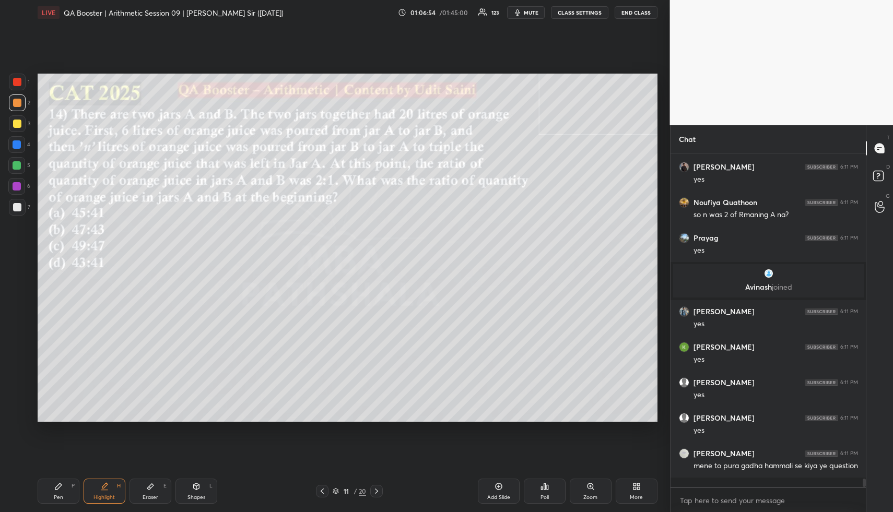
click at [149, 490] on icon at bounding box center [150, 486] width 8 height 8
click at [57, 489] on icon at bounding box center [58, 486] width 6 height 6
click at [61, 488] on icon at bounding box center [58, 486] width 8 height 8
click at [139, 486] on div "Eraser E" at bounding box center [150, 491] width 42 height 25
click at [67, 490] on div "Pen P" at bounding box center [59, 491] width 42 height 25
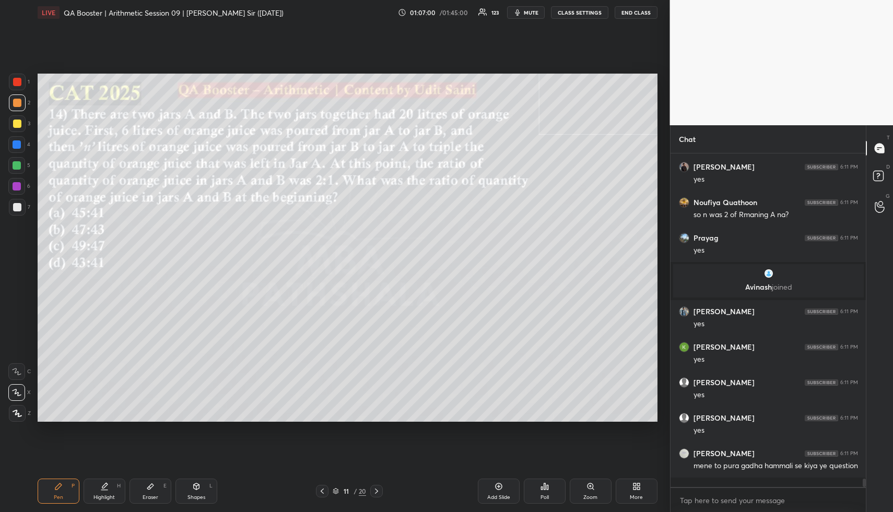
drag, startPoint x: 16, startPoint y: 103, endPoint x: 22, endPoint y: 98, distance: 7.8
click at [16, 102] on div at bounding box center [17, 103] width 8 height 8
click at [19, 105] on div at bounding box center [17, 103] width 8 height 8
click at [19, 98] on div at bounding box center [17, 102] width 17 height 17
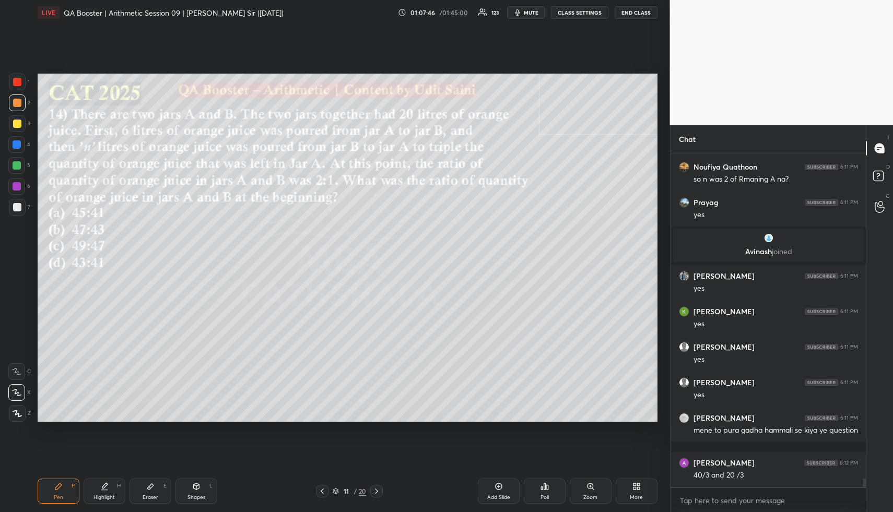
click at [107, 490] on icon at bounding box center [104, 490] width 6 height 0
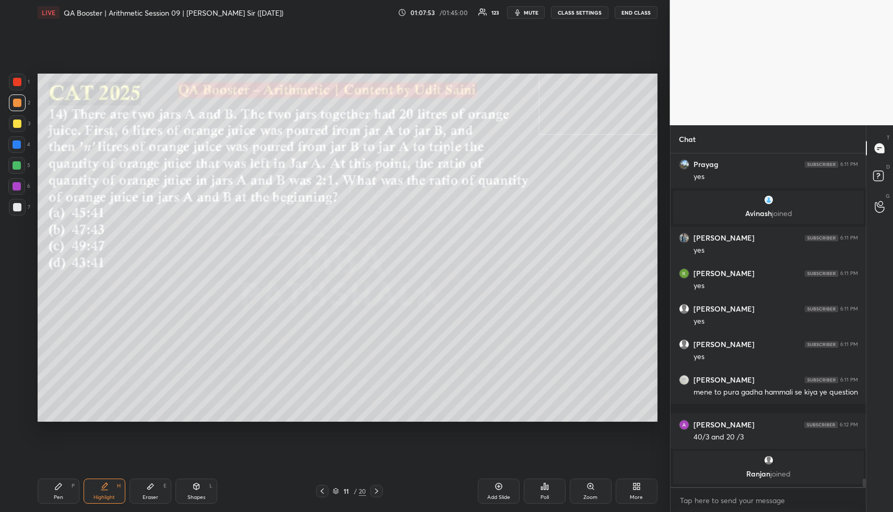
drag, startPoint x: 62, startPoint y: 491, endPoint x: 60, endPoint y: 430, distance: 61.6
click at [62, 490] on div "Pen P" at bounding box center [59, 491] width 42 height 25
drag, startPoint x: 14, startPoint y: 146, endPoint x: 27, endPoint y: 149, distance: 13.1
click at [15, 146] on div at bounding box center [17, 144] width 8 height 8
click at [104, 492] on div "Highlight H" at bounding box center [105, 491] width 42 height 25
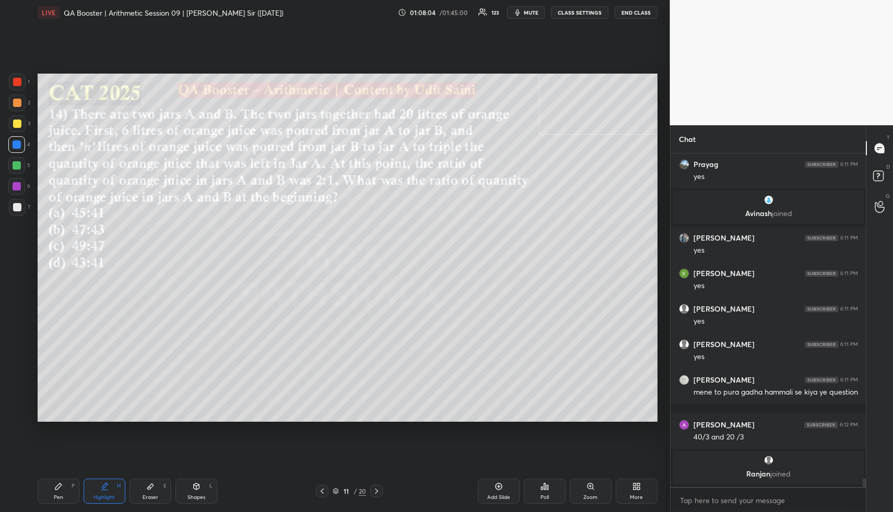
drag, startPoint x: 105, startPoint y: 491, endPoint x: 124, endPoint y: 435, distance: 58.4
click at [104, 489] on div "Highlight H" at bounding box center [105, 491] width 42 height 25
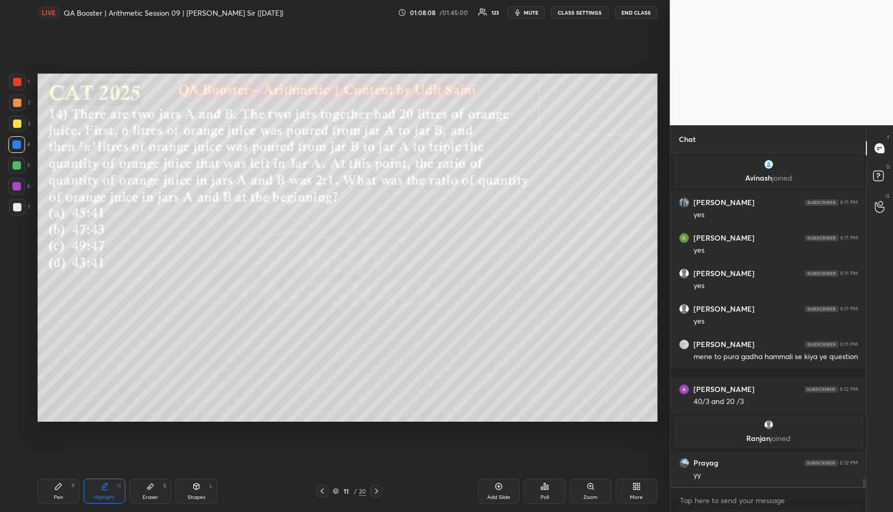
scroll to position [12794, 0]
click at [54, 490] on icon at bounding box center [58, 486] width 8 height 8
click at [56, 492] on div "Pen P" at bounding box center [59, 491] width 42 height 25
drag, startPoint x: 17, startPoint y: 104, endPoint x: 17, endPoint y: 121, distance: 16.7
click at [16, 105] on div at bounding box center [17, 103] width 8 height 8
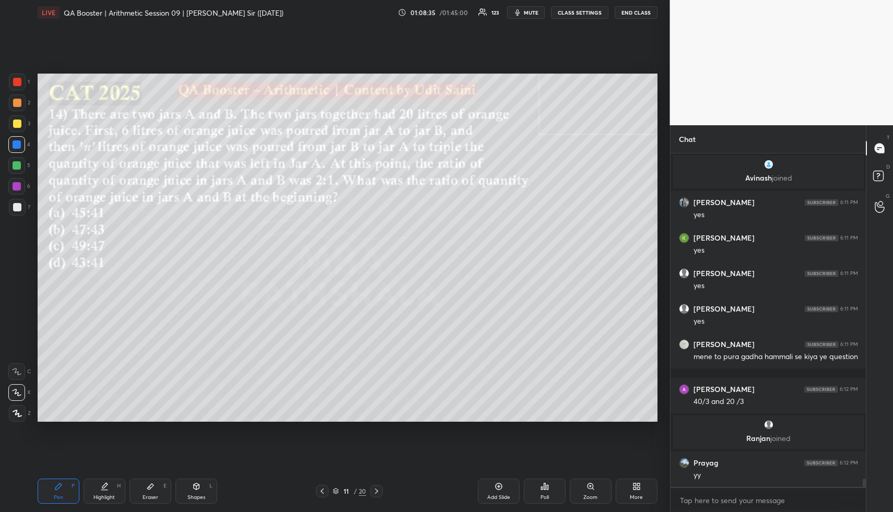
click at [17, 123] on div at bounding box center [17, 124] width 8 height 8
click at [17, 125] on div at bounding box center [17, 124] width 8 height 8
click at [99, 495] on div "Highlight" at bounding box center [103, 497] width 21 height 5
click at [105, 491] on div "Highlight H" at bounding box center [105, 491] width 42 height 25
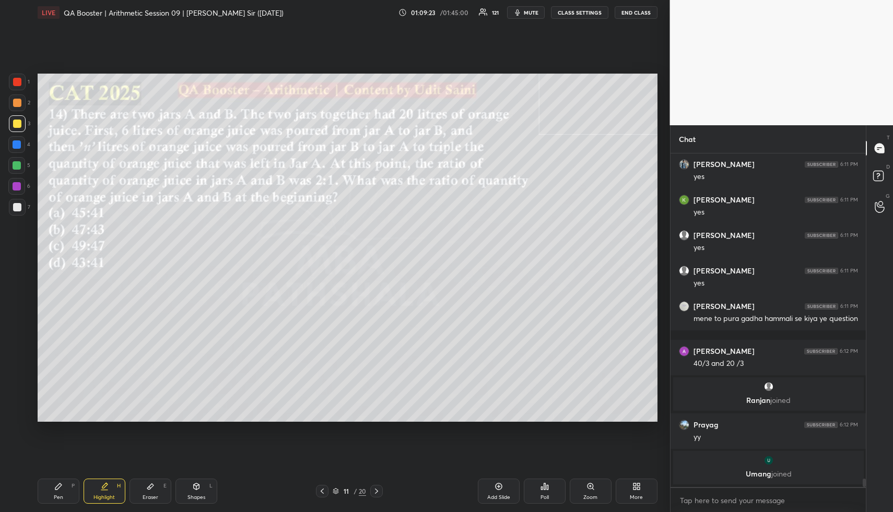
scroll to position [12848, 0]
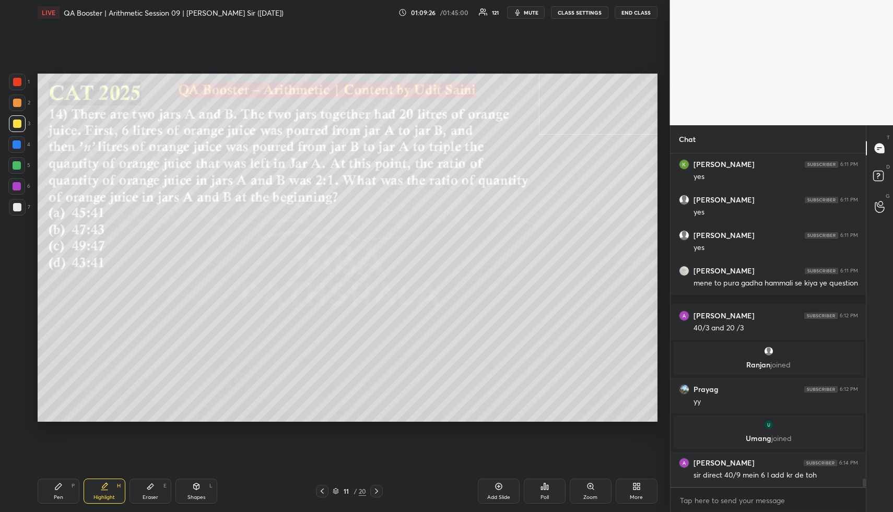
click at [60, 495] on div "Pen" at bounding box center [58, 497] width 9 height 5
click at [63, 496] on div "Pen P" at bounding box center [59, 491] width 42 height 25
click at [17, 124] on div at bounding box center [17, 124] width 8 height 8
click at [19, 128] on div at bounding box center [17, 123] width 17 height 17
drag, startPoint x: 58, startPoint y: 490, endPoint x: 54, endPoint y: 462, distance: 28.0
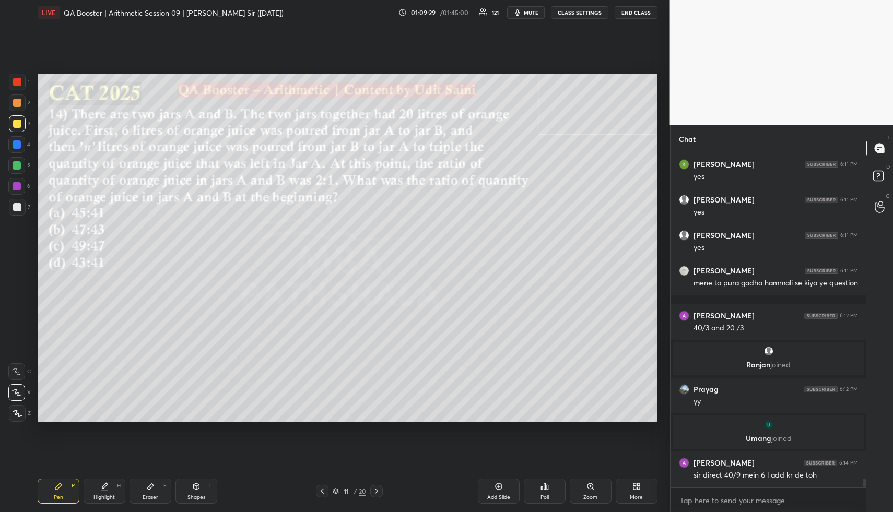
click at [54, 490] on icon at bounding box center [58, 486] width 8 height 8
click at [11, 105] on div at bounding box center [17, 102] width 17 height 17
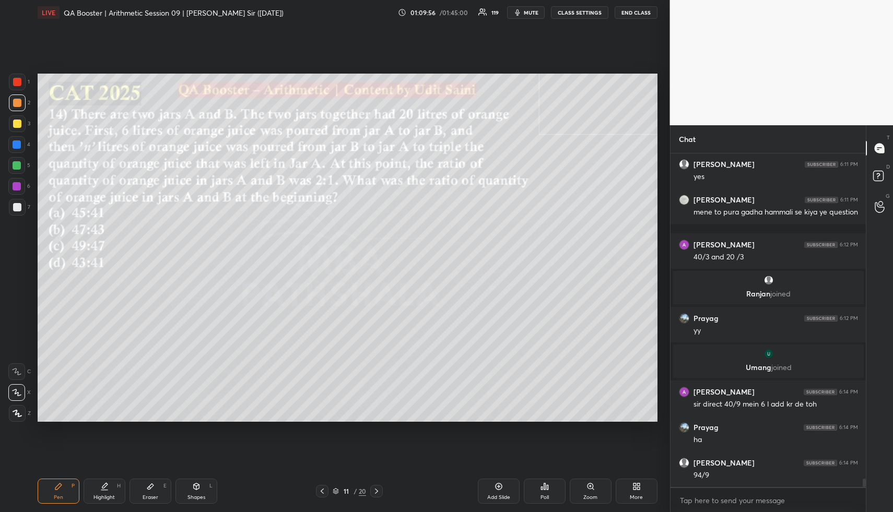
scroll to position [12955, 0]
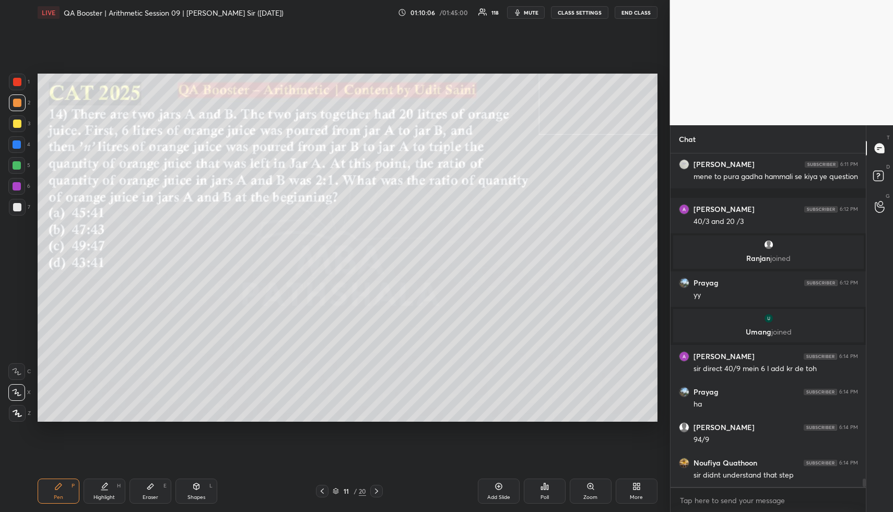
click at [197, 487] on icon at bounding box center [196, 486] width 8 height 8
click at [198, 485] on div "Shapes L" at bounding box center [196, 491] width 42 height 25
click at [18, 119] on div at bounding box center [17, 123] width 17 height 17
click at [20, 120] on div at bounding box center [17, 124] width 8 height 8
drag, startPoint x: 103, startPoint y: 495, endPoint x: 113, endPoint y: 434, distance: 61.9
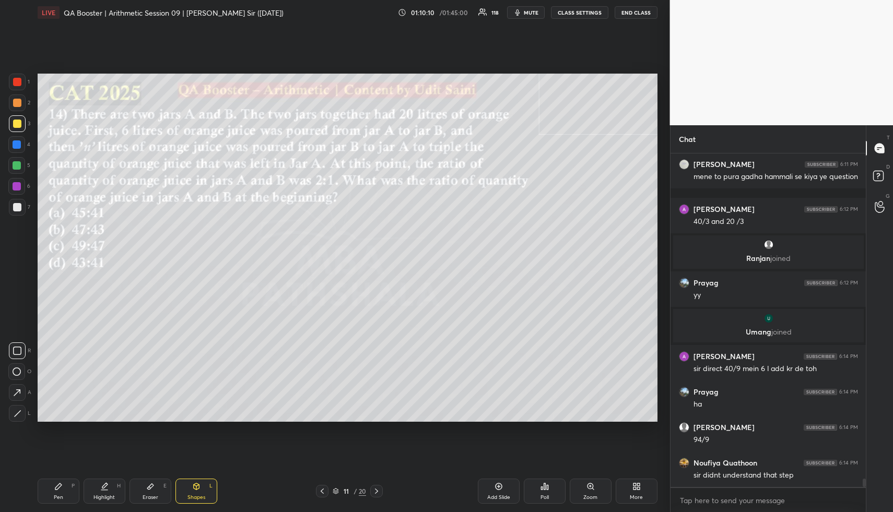
click at [103, 495] on div "Highlight" at bounding box center [103, 497] width 21 height 5
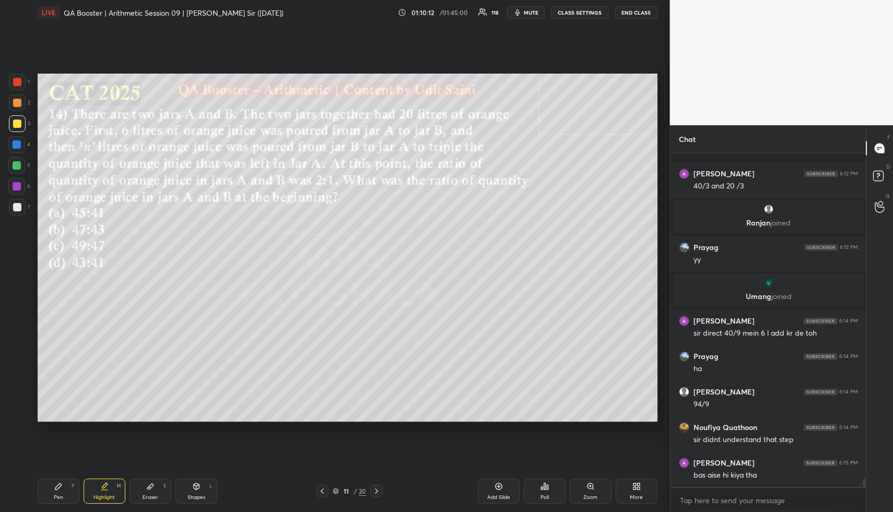
scroll to position [13026, 0]
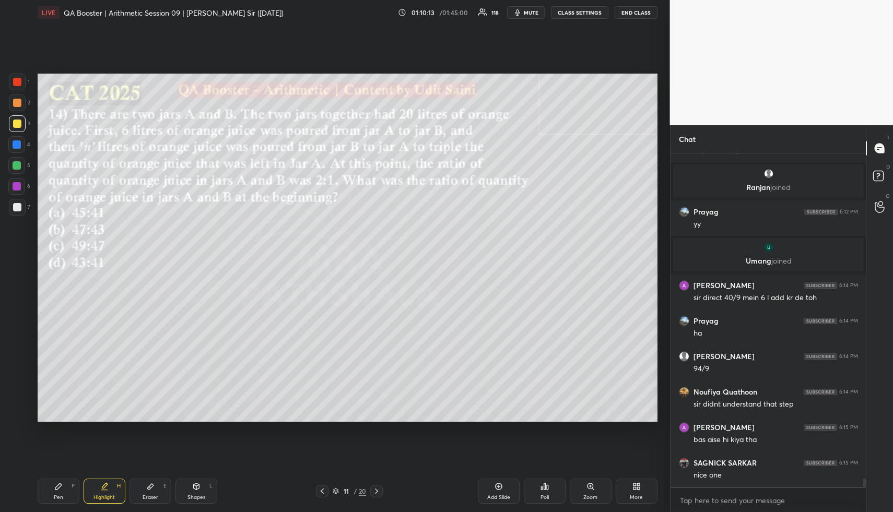
click at [149, 490] on icon at bounding box center [150, 486] width 8 height 8
click at [99, 487] on div "Highlight H" at bounding box center [105, 491] width 42 height 25
click at [96, 493] on div "Highlight H" at bounding box center [105, 491] width 42 height 25
click at [110, 496] on div "Highlight" at bounding box center [103, 497] width 21 height 5
drag, startPoint x: 156, startPoint y: 498, endPoint x: 154, endPoint y: 479, distance: 18.9
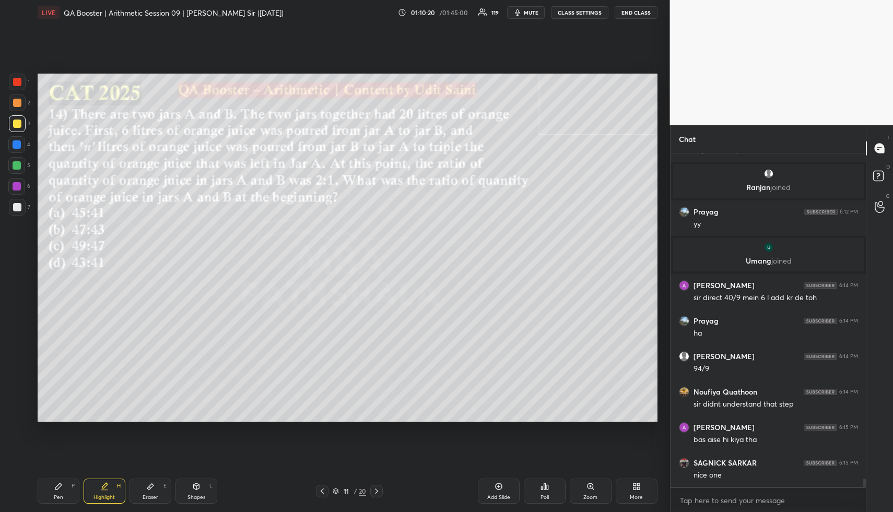
click at [155, 498] on div "Eraser" at bounding box center [151, 497] width 16 height 5
click at [98, 493] on div "Highlight H" at bounding box center [105, 491] width 42 height 25
click at [104, 493] on div "Highlight H" at bounding box center [105, 491] width 42 height 25
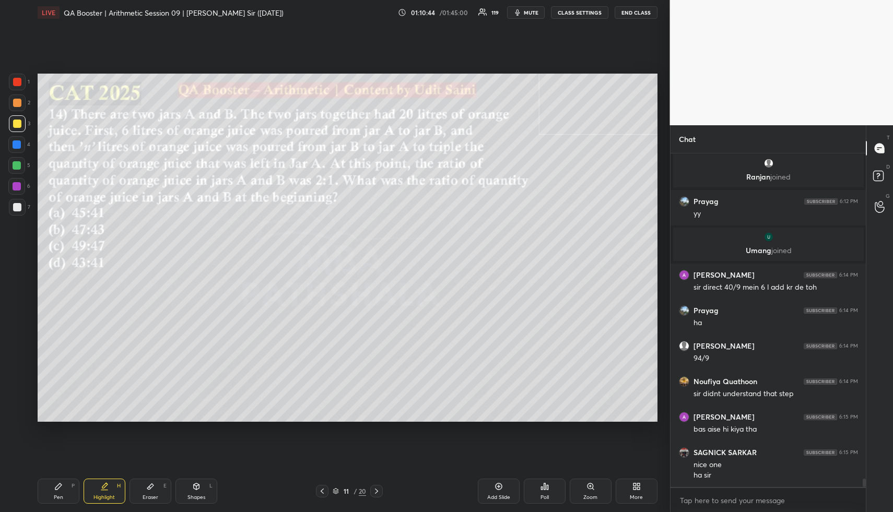
drag, startPoint x: 122, startPoint y: 498, endPoint x: 141, endPoint y: 459, distance: 43.2
click at [118, 497] on div "Highlight H" at bounding box center [105, 491] width 42 height 25
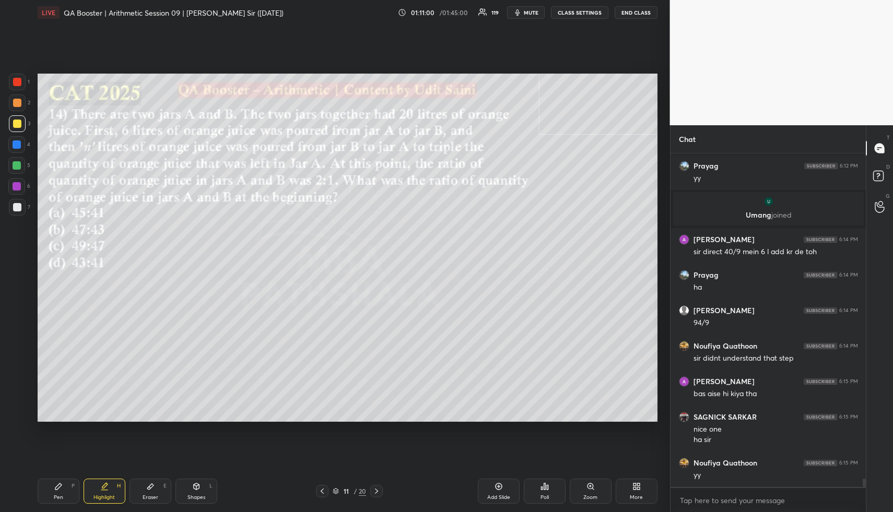
scroll to position [13107, 0]
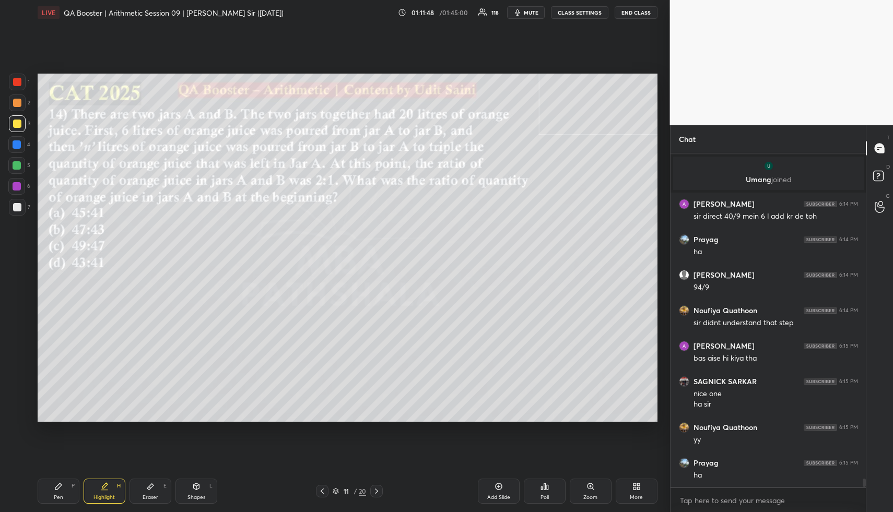
click at [107, 493] on div "Highlight H" at bounding box center [105, 491] width 42 height 25
click at [62, 492] on div "Pen P" at bounding box center [59, 491] width 42 height 25
click at [13, 156] on div "1 2 3 4 5 6 7" at bounding box center [19, 147] width 22 height 146
drag, startPoint x: 102, startPoint y: 478, endPoint x: 103, endPoint y: 487, distance: 9.0
click at [101, 480] on div "Pen P Highlight H Eraser E Shapes L 11 / 20 Add Slide Poll Zoom More" at bounding box center [348, 491] width 620 height 42
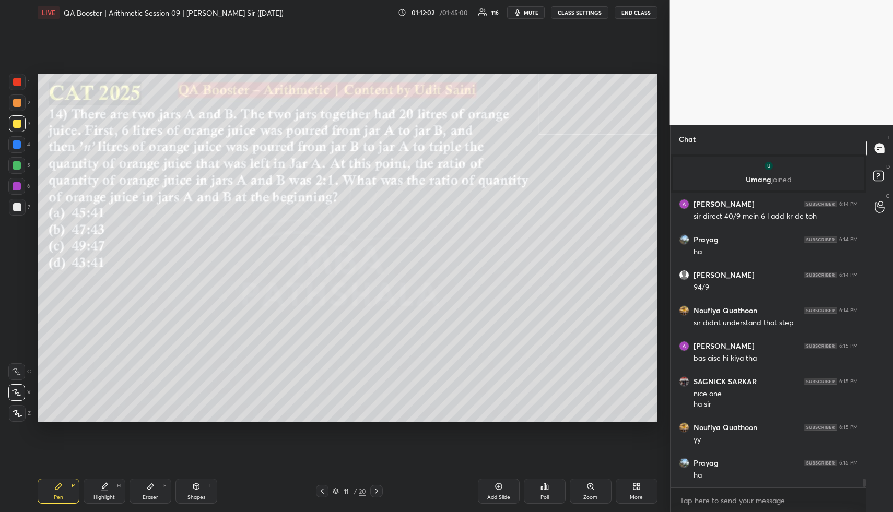
click at [102, 489] on icon at bounding box center [104, 486] width 8 height 8
click at [144, 488] on div "Eraser E" at bounding box center [150, 491] width 42 height 25
drag, startPoint x: 68, startPoint y: 486, endPoint x: 127, endPoint y: 435, distance: 77.4
click at [68, 486] on div "Pen P" at bounding box center [59, 491] width 42 height 25
click at [12, 141] on div at bounding box center [16, 144] width 17 height 17
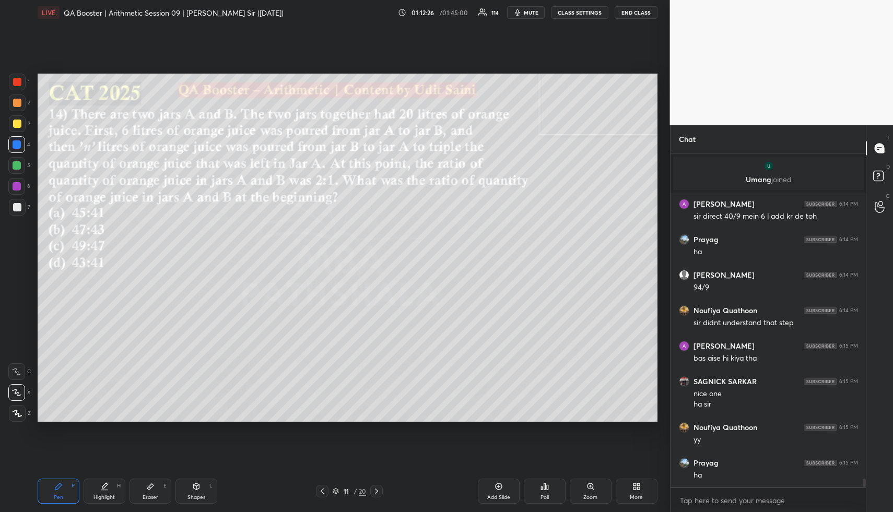
click at [96, 505] on div "Pen P Highlight H Eraser E Shapes L 11 / 20 Add Slide Poll Zoom More" at bounding box center [348, 491] width 620 height 42
click at [101, 499] on div "Highlight H" at bounding box center [105, 491] width 42 height 25
click at [111, 491] on div "Highlight H" at bounding box center [105, 491] width 42 height 25
drag, startPoint x: 59, startPoint y: 500, endPoint x: 126, endPoint y: 465, distance: 75.7
click at [59, 499] on div "Pen" at bounding box center [58, 497] width 9 height 5
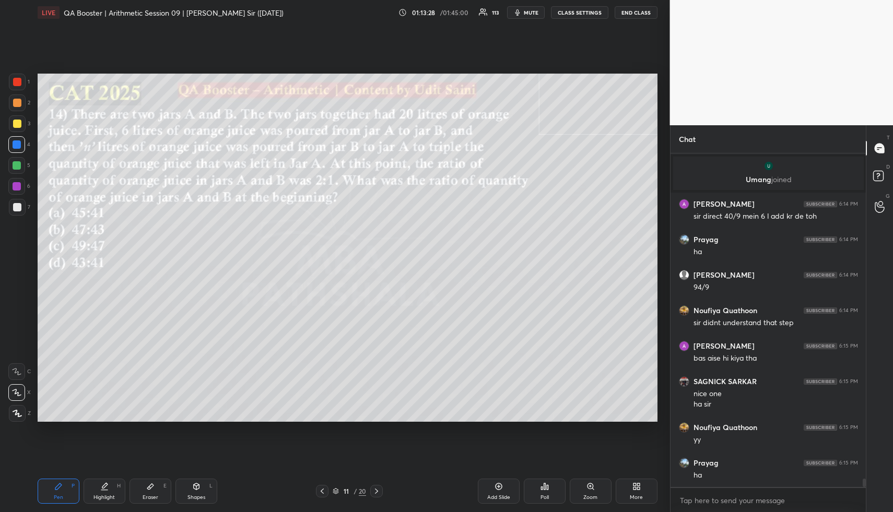
scroll to position [13143, 0]
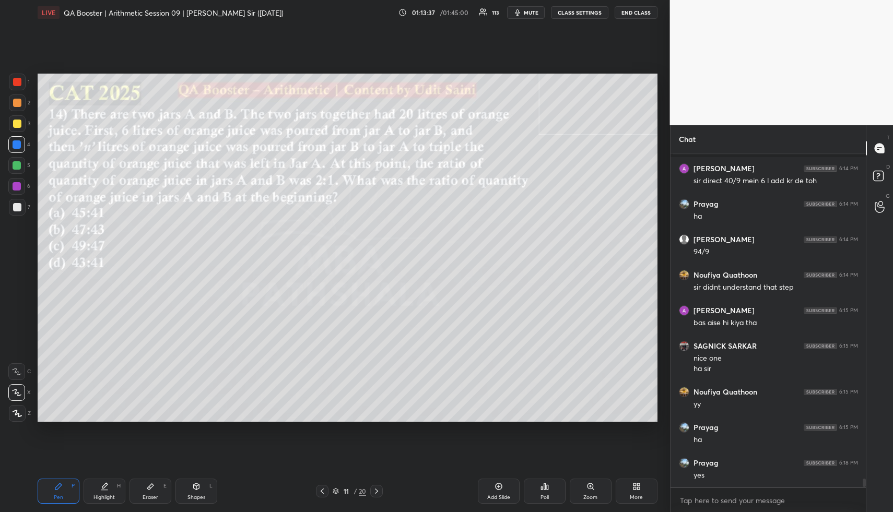
click at [98, 489] on div "Highlight H" at bounding box center [105, 491] width 42 height 25
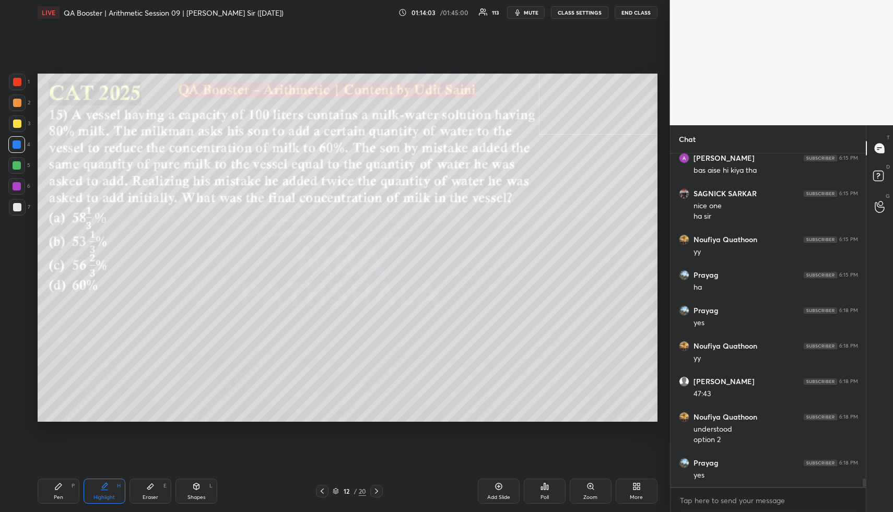
scroll to position [13331, 0]
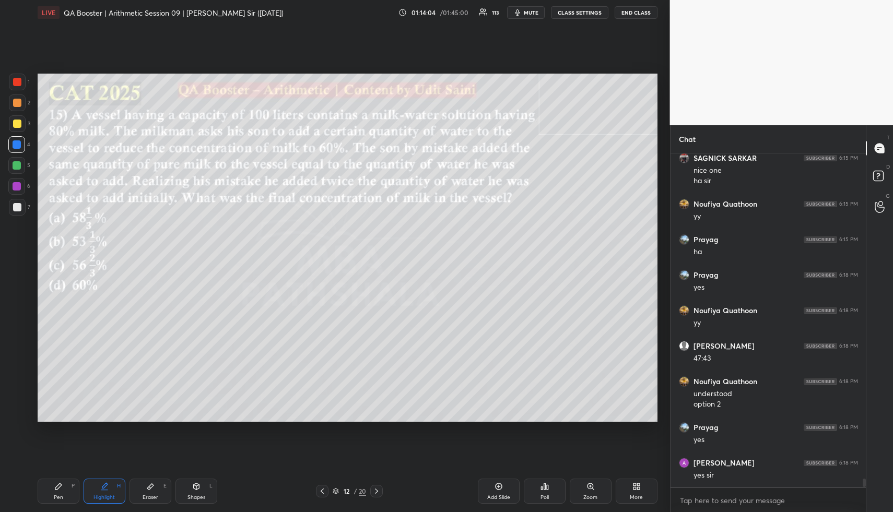
click at [210, 495] on div "Shapes L" at bounding box center [196, 491] width 42 height 25
click at [207, 495] on div "Shapes L" at bounding box center [196, 491] width 42 height 25
click at [14, 112] on div "1 2 3 4 5 6 7" at bounding box center [19, 147] width 22 height 146
drag, startPoint x: 106, startPoint y: 491, endPoint x: 101, endPoint y: 488, distance: 6.1
click at [102, 490] on icon at bounding box center [104, 486] width 8 height 8
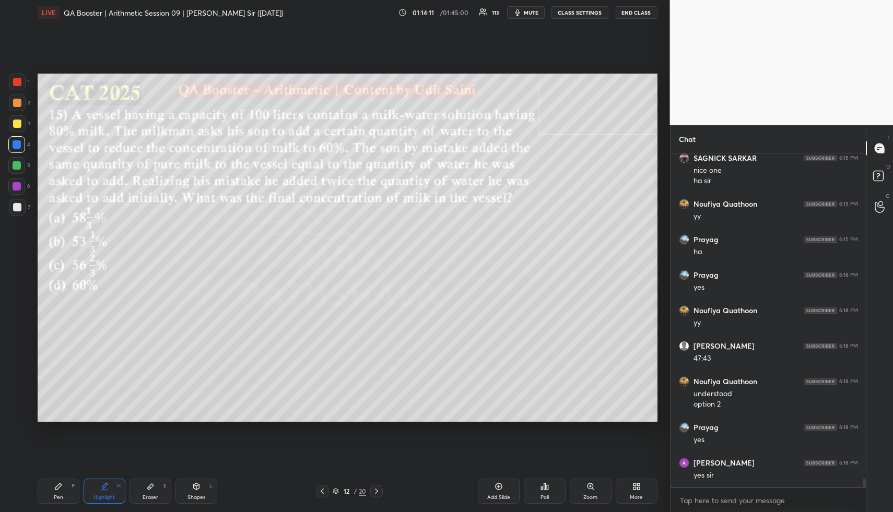
click at [108, 480] on div "Highlight H" at bounding box center [105, 491] width 42 height 25
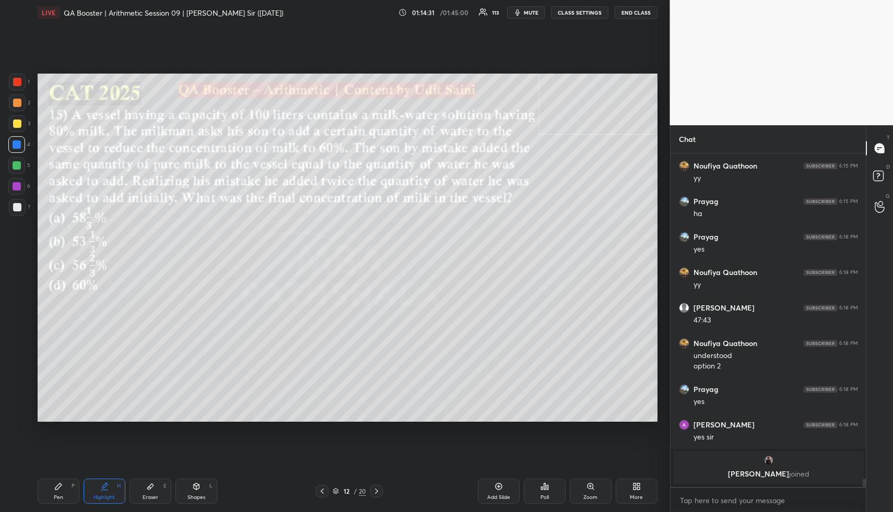
click at [61, 494] on div "Pen P" at bounding box center [59, 491] width 42 height 25
click at [16, 123] on div at bounding box center [17, 124] width 8 height 8
drag, startPoint x: 17, startPoint y: 125, endPoint x: 31, endPoint y: 122, distance: 14.4
click at [17, 125] on div at bounding box center [17, 124] width 8 height 8
drag, startPoint x: 98, startPoint y: 489, endPoint x: 101, endPoint y: 475, distance: 15.0
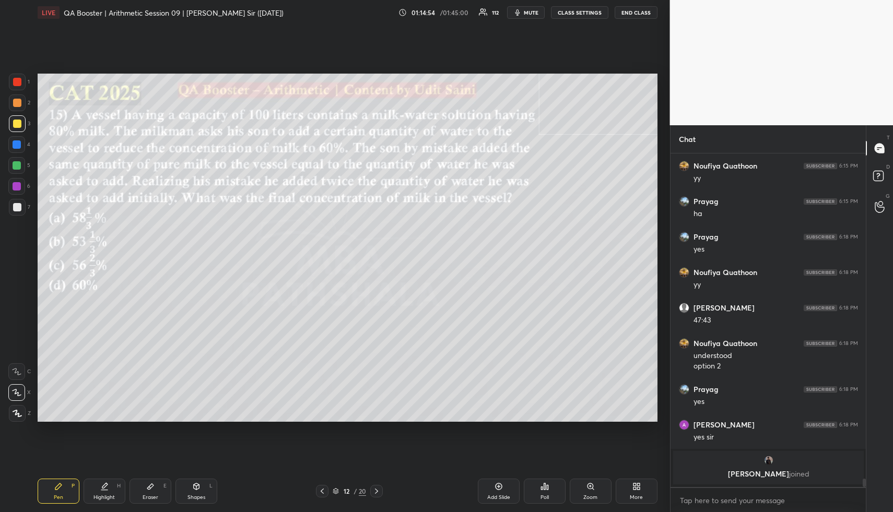
click at [99, 484] on div "Highlight H" at bounding box center [105, 491] width 42 height 25
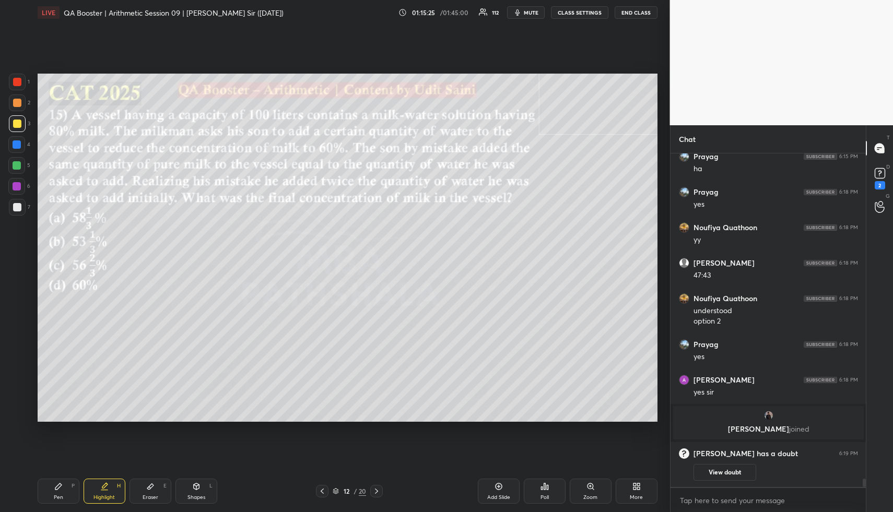
scroll to position [13305, 0]
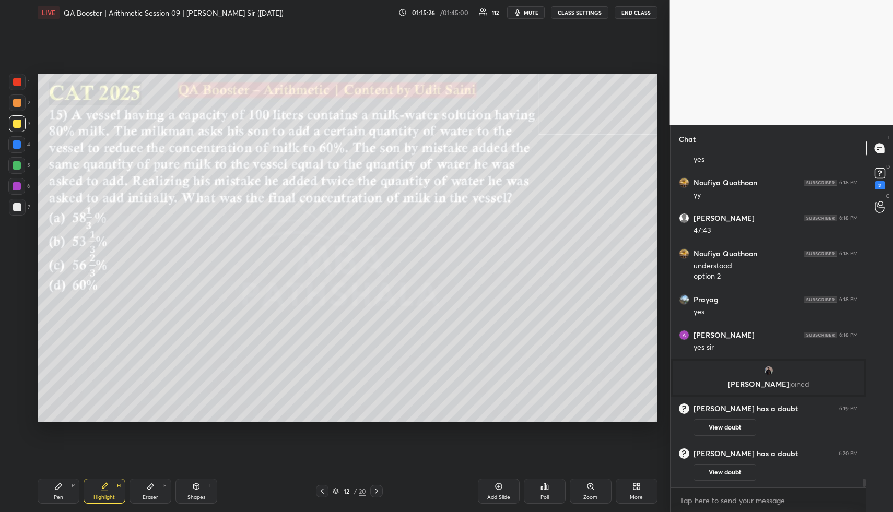
click at [112, 493] on div "Highlight H" at bounding box center [105, 491] width 42 height 25
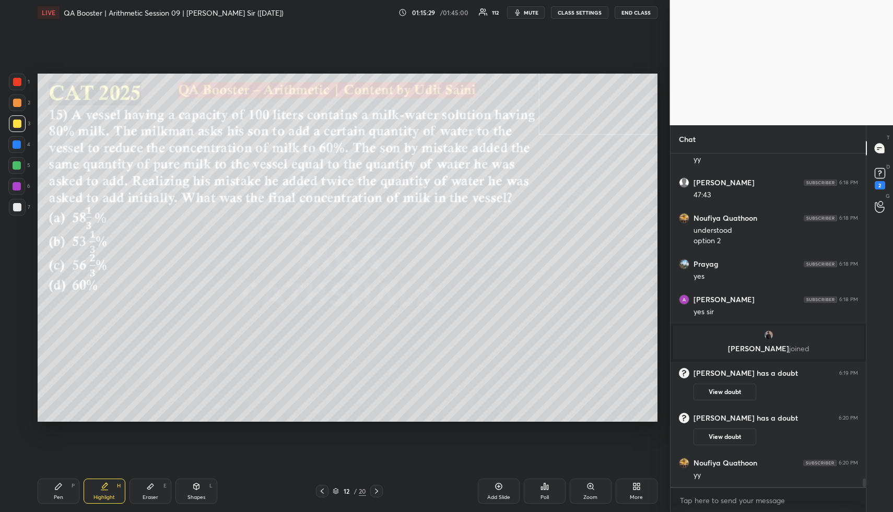
scroll to position [13347, 0]
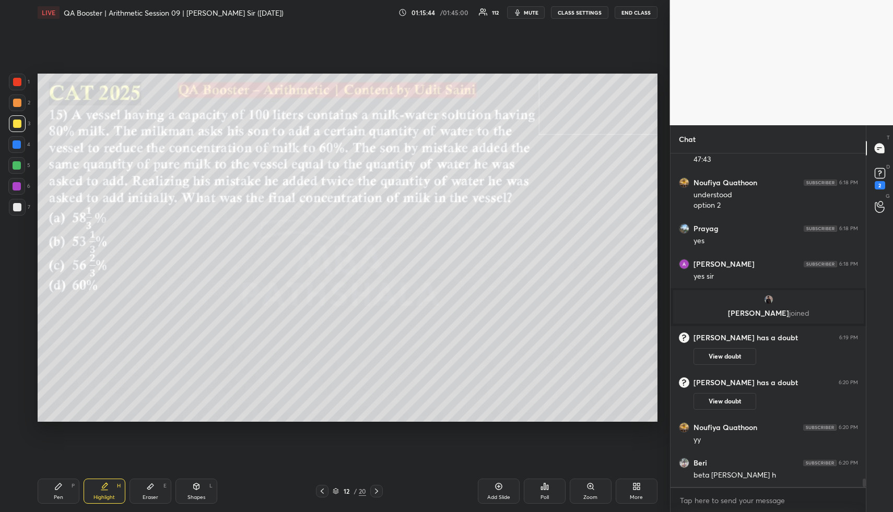
click at [120, 486] on div "Highlight H" at bounding box center [105, 491] width 42 height 25
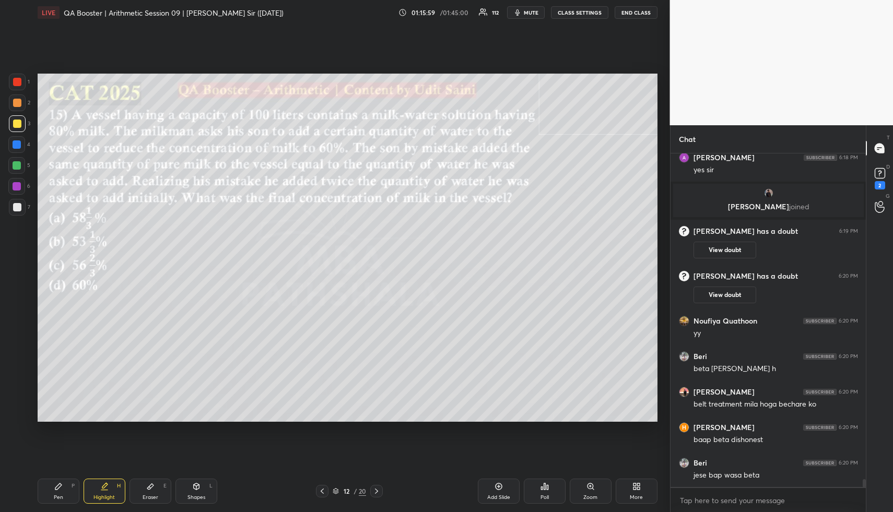
scroll to position [13489, 0]
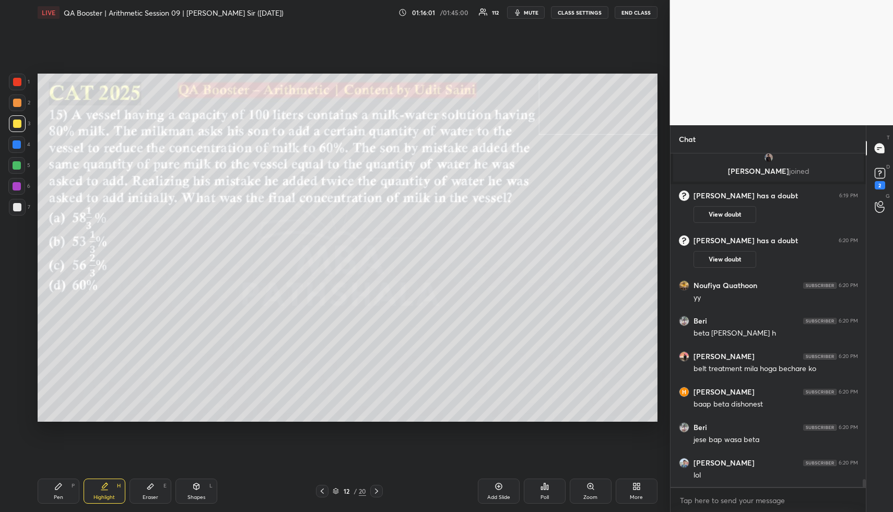
drag, startPoint x: 94, startPoint y: 493, endPoint x: 104, endPoint y: 458, distance: 36.9
click at [92, 490] on div "Highlight H" at bounding box center [105, 491] width 42 height 25
click at [880, 176] on rect at bounding box center [879, 174] width 10 height 10
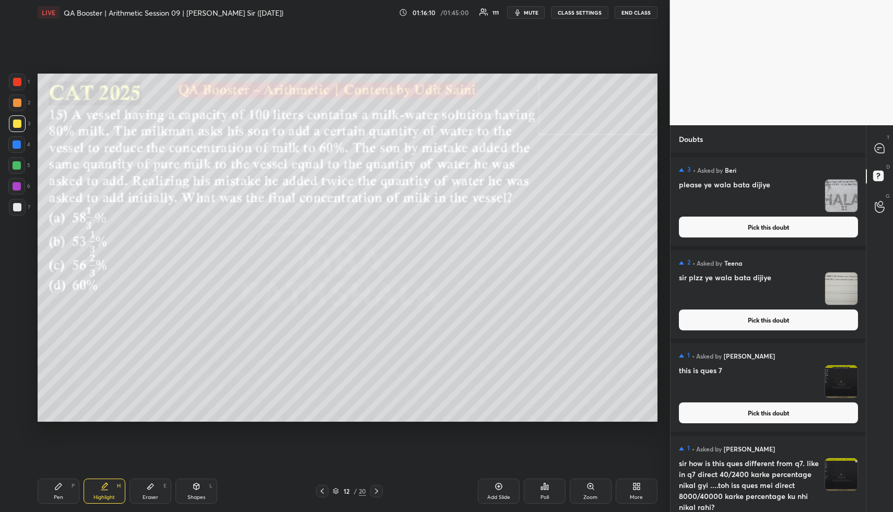
click at [764, 420] on button "Pick this doubt" at bounding box center [768, 413] width 179 height 21
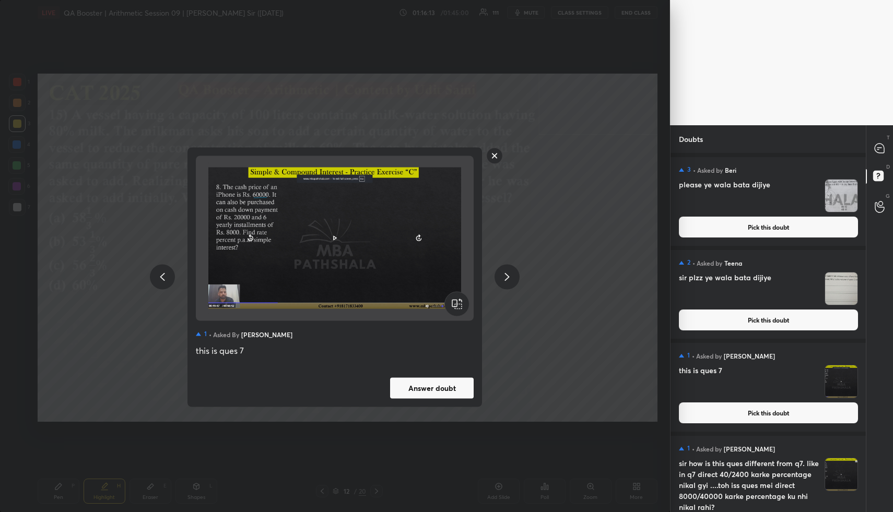
click at [494, 157] on rect at bounding box center [495, 156] width 16 height 16
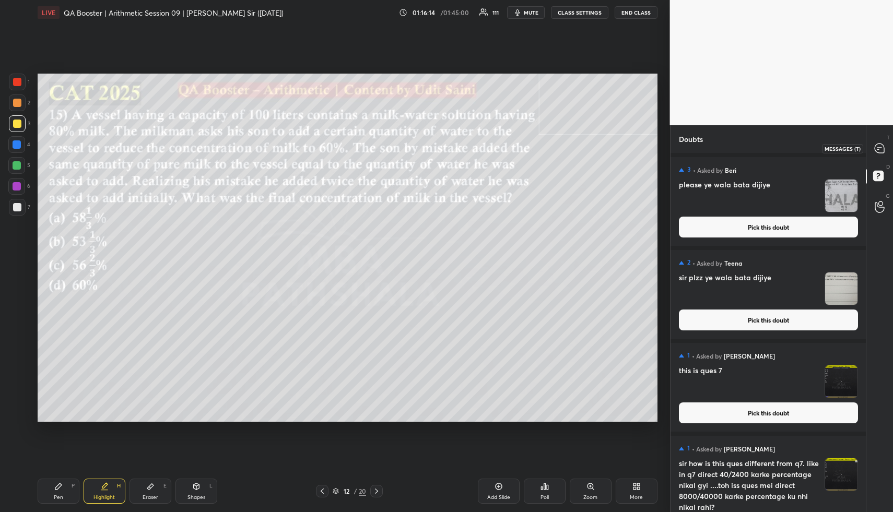
click at [884, 144] on icon at bounding box center [879, 148] width 11 height 11
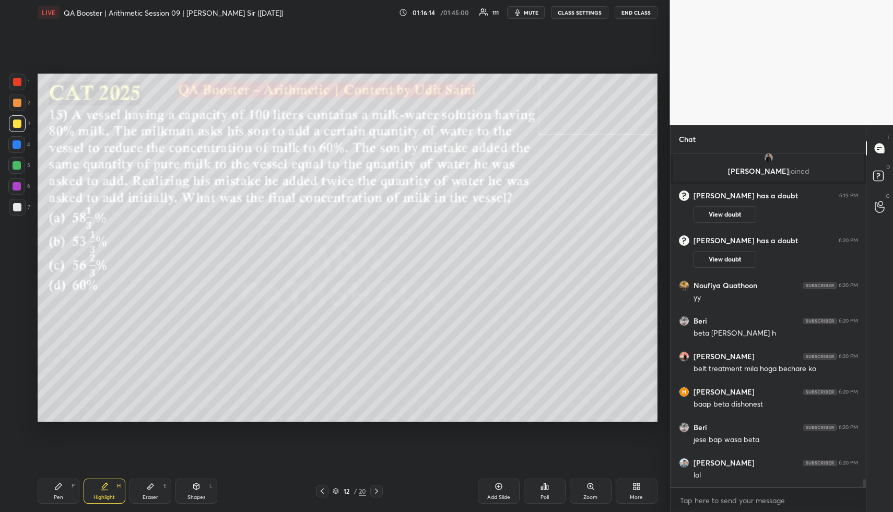
scroll to position [330, 192]
drag, startPoint x: 143, startPoint y: 492, endPoint x: 157, endPoint y: 448, distance: 45.4
click at [143, 490] on div "Eraser E" at bounding box center [150, 491] width 42 height 25
click at [64, 483] on div "Pen P" at bounding box center [59, 491] width 42 height 25
click at [67, 491] on div "Pen P" at bounding box center [59, 491] width 42 height 25
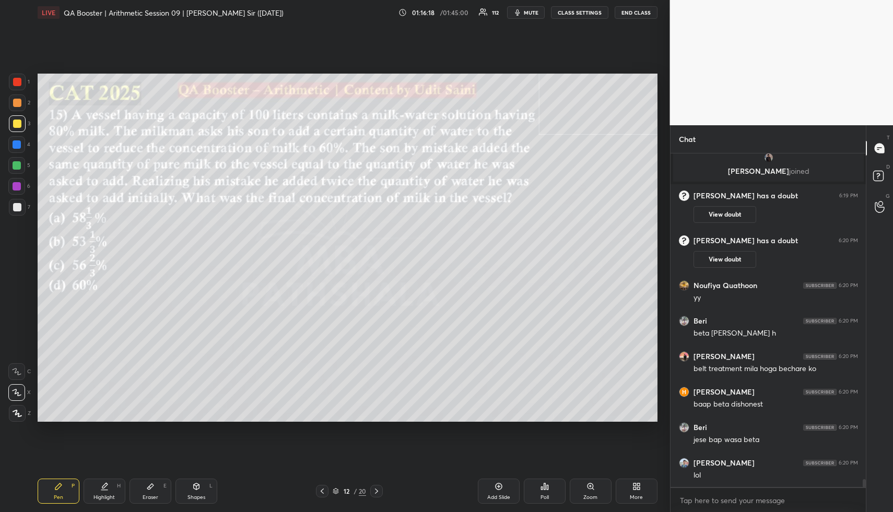
click at [160, 501] on div "Eraser E" at bounding box center [150, 491] width 42 height 25
drag, startPoint x: 158, startPoint y: 502, endPoint x: 155, endPoint y: 495, distance: 7.5
click at [157, 501] on div "Eraser E" at bounding box center [150, 491] width 42 height 25
click at [16, 354] on div "Erase all" at bounding box center [16, 350] width 17 height 17
drag, startPoint x: 17, startPoint y: 351, endPoint x: 19, endPoint y: 373, distance: 22.1
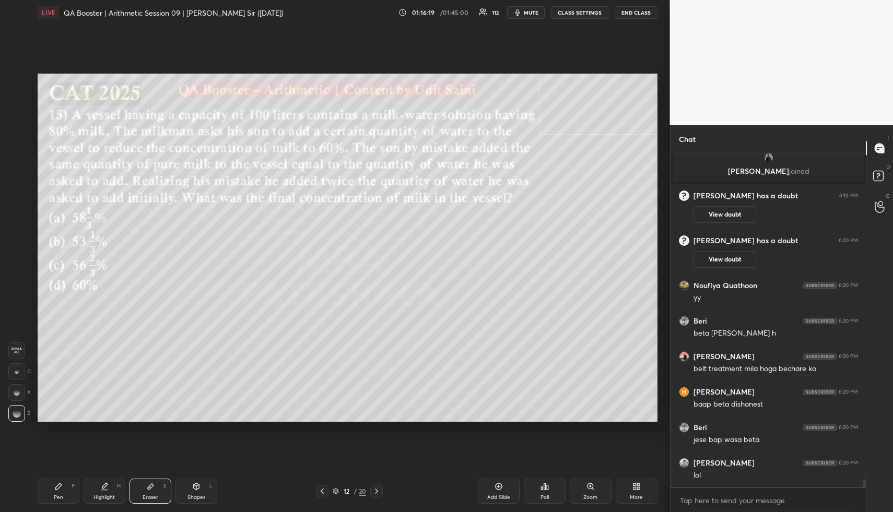
click at [17, 351] on span "Erase all" at bounding box center [17, 350] width 16 height 7
click at [58, 477] on div "Pen P Highlight H Eraser E Shapes L 12 / 20 Add Slide Poll Zoom More" at bounding box center [348, 491] width 620 height 42
click at [60, 486] on icon at bounding box center [58, 486] width 8 height 8
drag, startPoint x: 11, startPoint y: 105, endPoint x: 24, endPoint y: 112, distance: 14.5
click at [11, 105] on div at bounding box center [17, 102] width 17 height 17
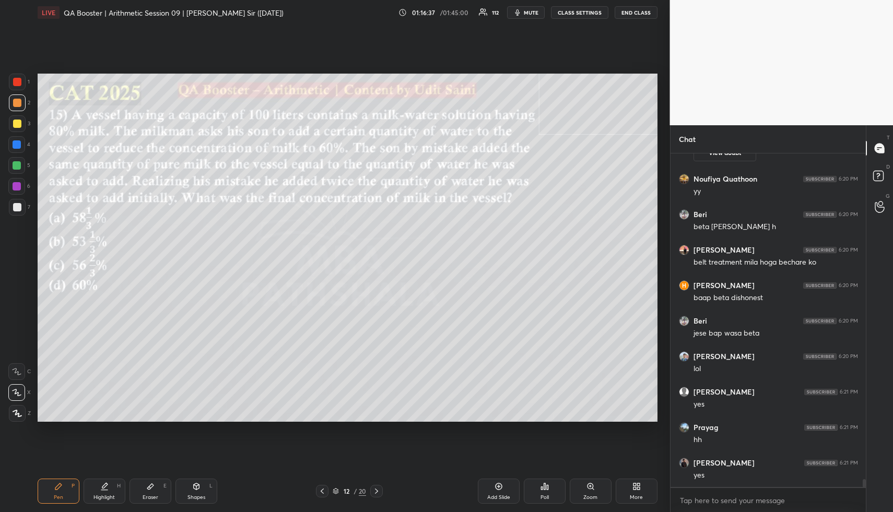
scroll to position [13886, 0]
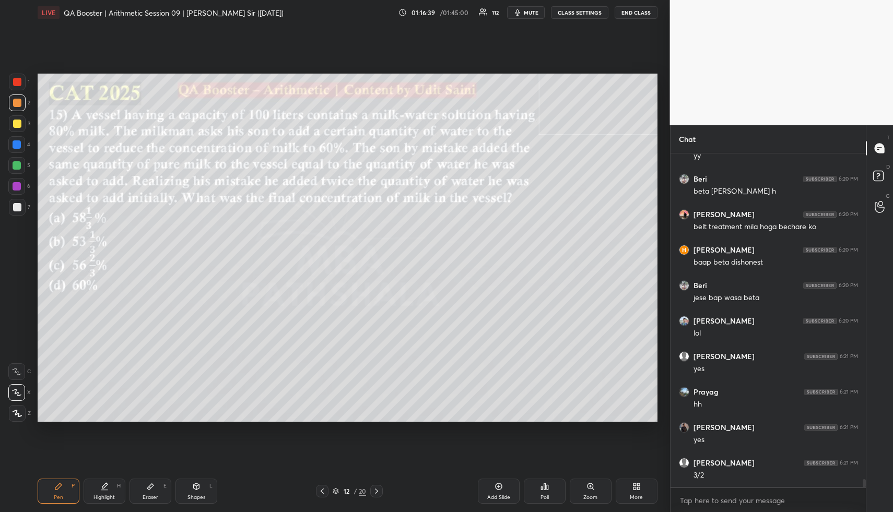
click at [102, 495] on div "Highlight" at bounding box center [103, 497] width 21 height 5
click at [110, 489] on div "Highlight H" at bounding box center [105, 491] width 42 height 25
drag, startPoint x: 61, startPoint y: 493, endPoint x: 58, endPoint y: 487, distance: 6.1
click at [60, 492] on div "Pen P" at bounding box center [59, 491] width 42 height 25
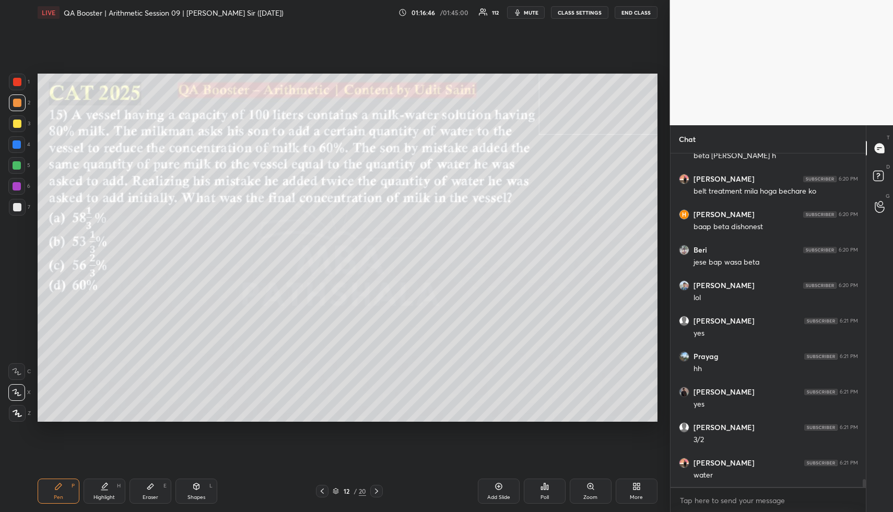
click at [17, 119] on div at bounding box center [17, 123] width 17 height 17
click at [15, 210] on div at bounding box center [17, 207] width 8 height 8
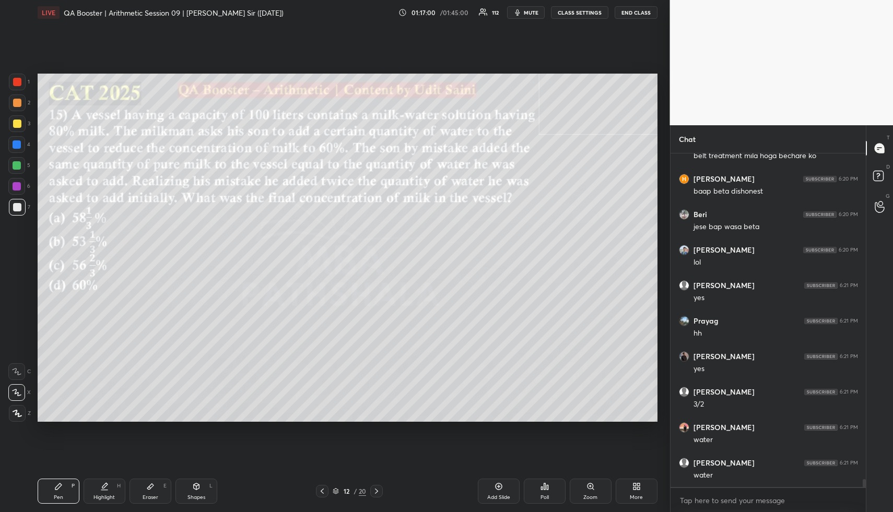
click at [16, 138] on div at bounding box center [16, 144] width 17 height 17
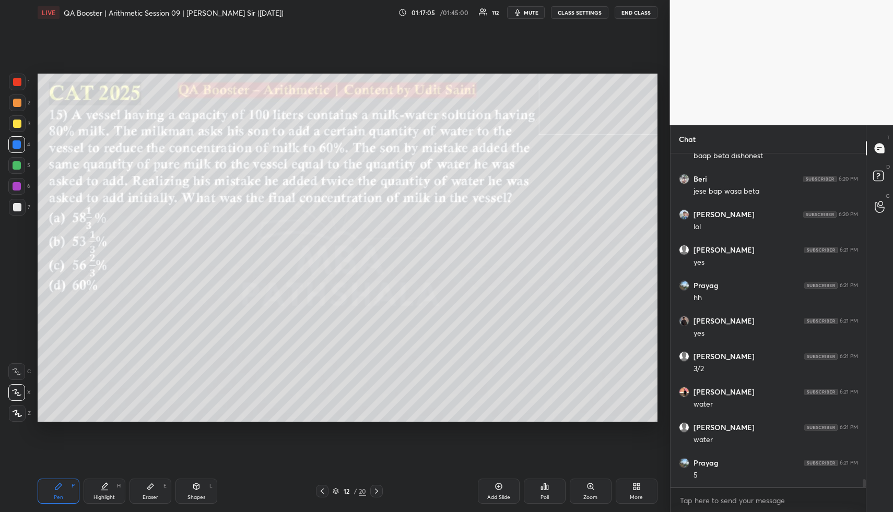
scroll to position [14099, 0]
drag, startPoint x: 108, startPoint y: 493, endPoint x: 106, endPoint y: 483, distance: 9.6
click at [103, 493] on div "Highlight H" at bounding box center [105, 491] width 42 height 25
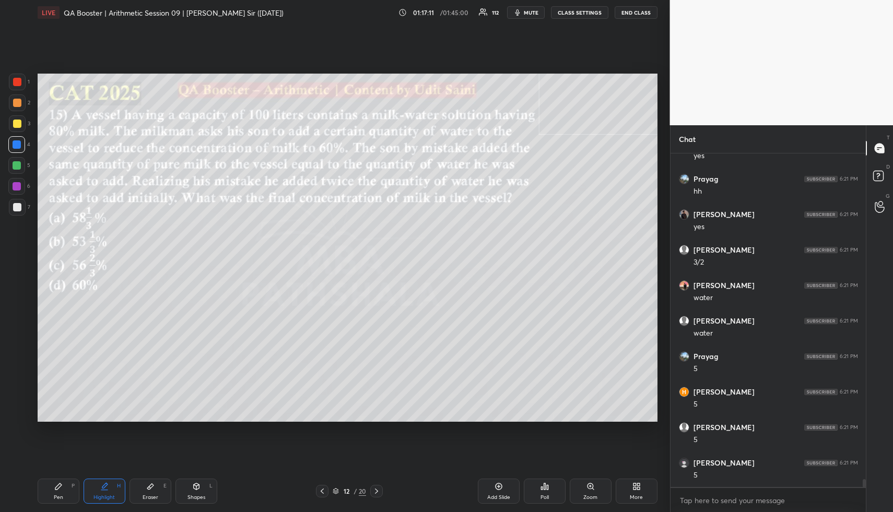
scroll to position [14135, 0]
click at [17, 123] on div at bounding box center [17, 124] width 8 height 8
click at [20, 123] on div at bounding box center [17, 124] width 8 height 8
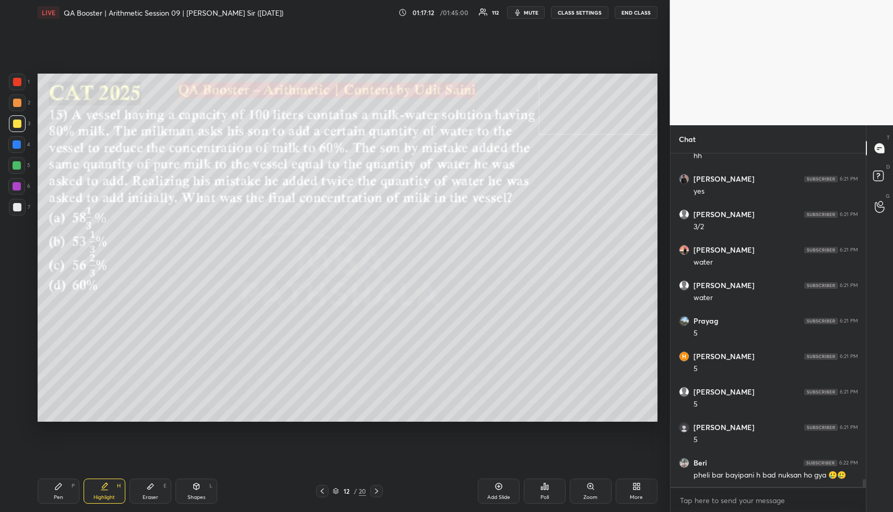
scroll to position [14170, 0]
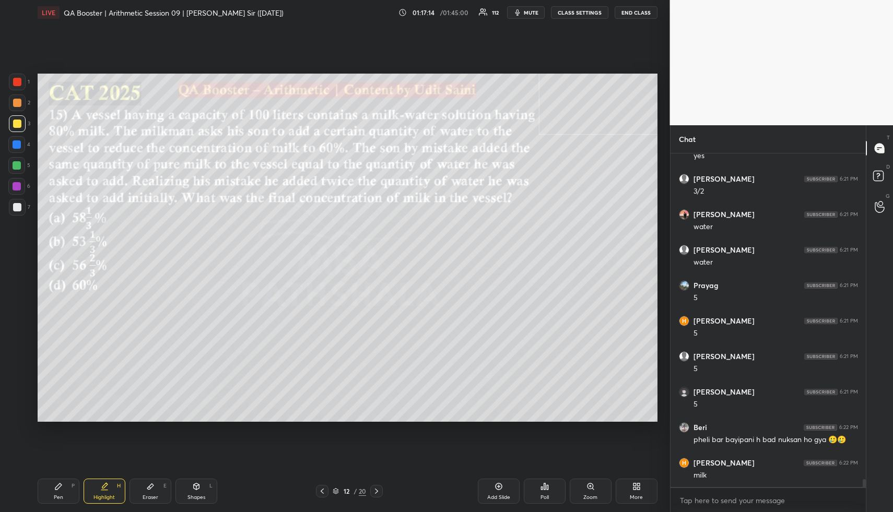
click at [63, 496] on div "Pen P" at bounding box center [59, 491] width 42 height 25
click at [15, 105] on div at bounding box center [17, 103] width 8 height 8
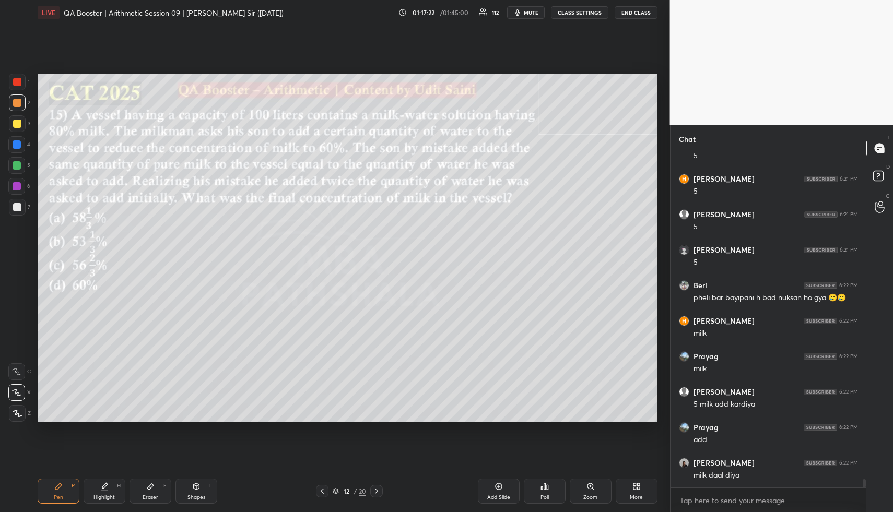
scroll to position [14350, 0]
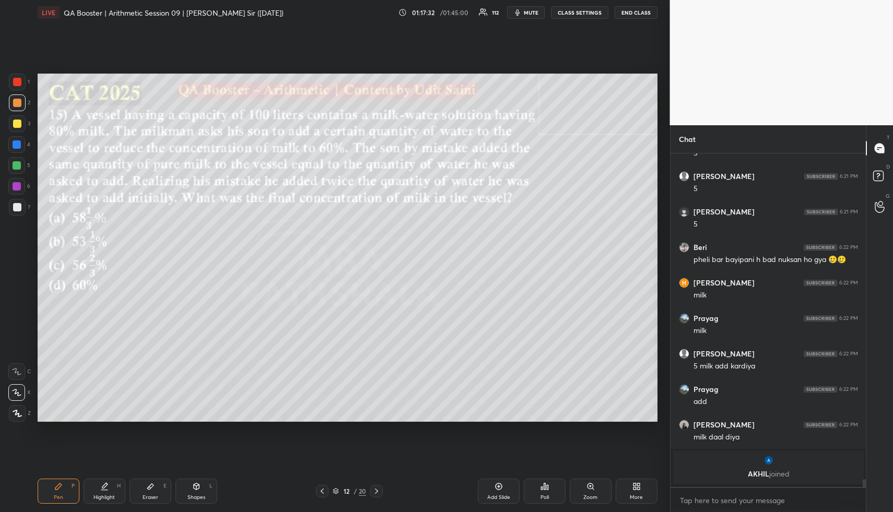
click at [18, 167] on div at bounding box center [17, 165] width 8 height 8
drag, startPoint x: 93, startPoint y: 498, endPoint x: 102, endPoint y: 478, distance: 21.5
click at [93, 499] on div "Highlight H" at bounding box center [105, 491] width 42 height 25
click at [62, 493] on div "Pen P" at bounding box center [59, 491] width 42 height 25
click at [15, 116] on div at bounding box center [17, 123] width 17 height 17
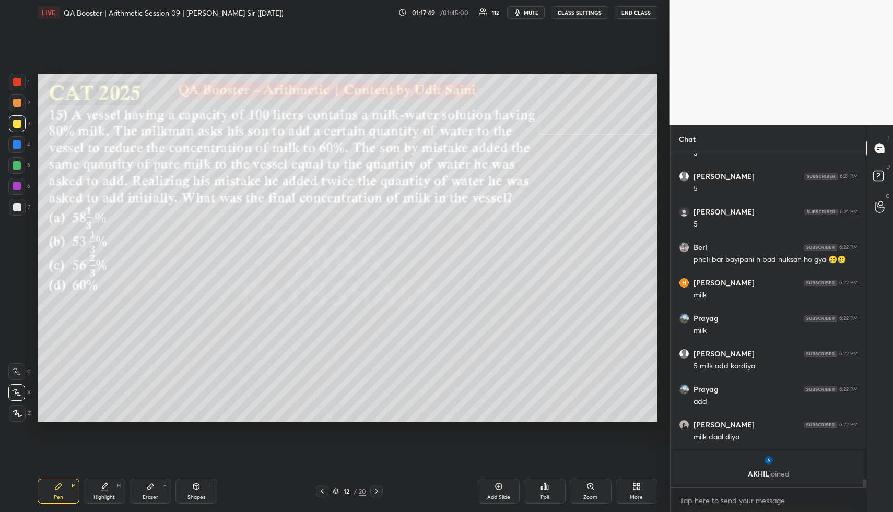
click at [19, 123] on div at bounding box center [17, 124] width 8 height 8
click at [17, 153] on div "1 2 3 4 5 6 7" at bounding box center [19, 147] width 22 height 146
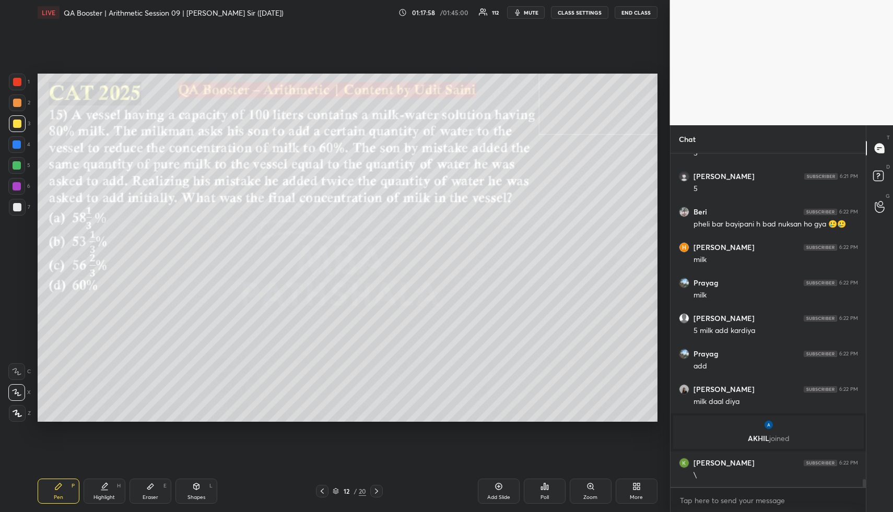
scroll to position [13903, 0]
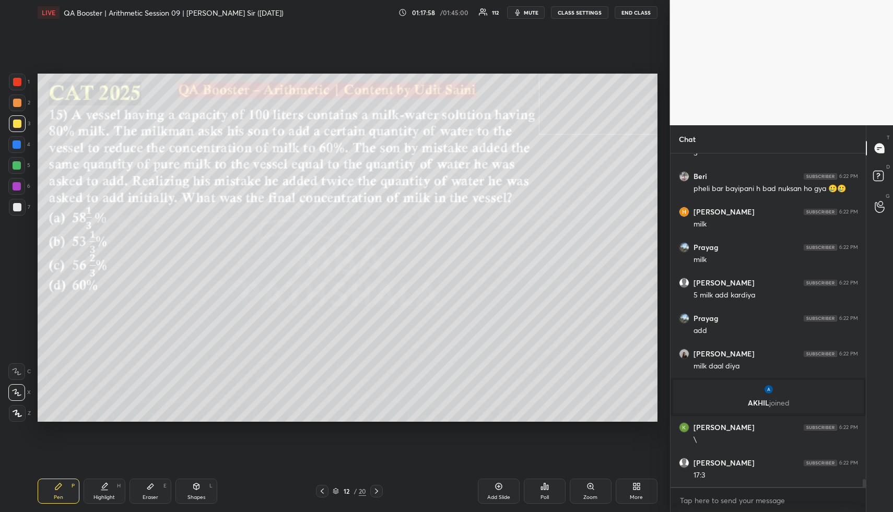
click at [113, 473] on div "Pen P Highlight H Eraser E Shapes L 12 / 20 Add Slide Poll Zoom More" at bounding box center [348, 491] width 620 height 42
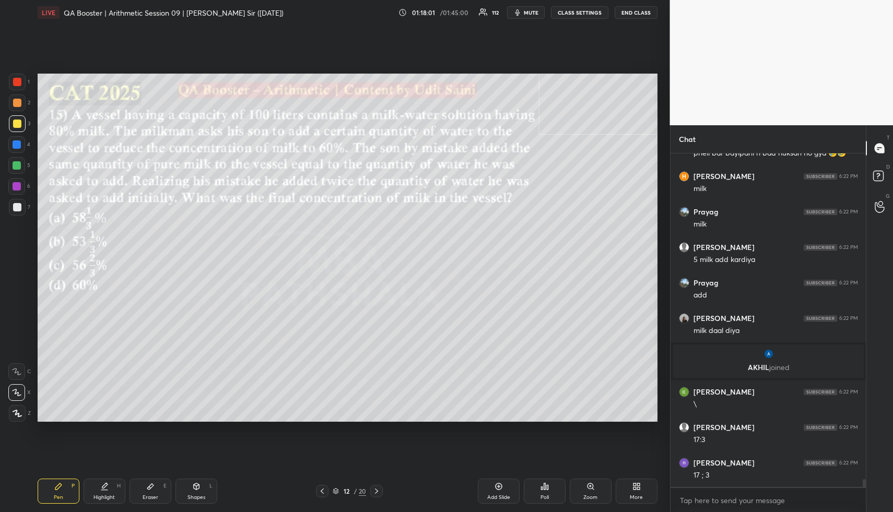
click at [192, 491] on div "Shapes L" at bounding box center [196, 491] width 42 height 25
click at [14, 204] on div at bounding box center [17, 207] width 8 height 8
click at [106, 475] on div "Pen P Highlight H Eraser E Shapes L 12 / 20 Add Slide Poll Zoom More" at bounding box center [348, 491] width 620 height 42
click at [109, 488] on div "Highlight H" at bounding box center [105, 491] width 42 height 25
click at [112, 492] on div "Highlight H" at bounding box center [105, 491] width 42 height 25
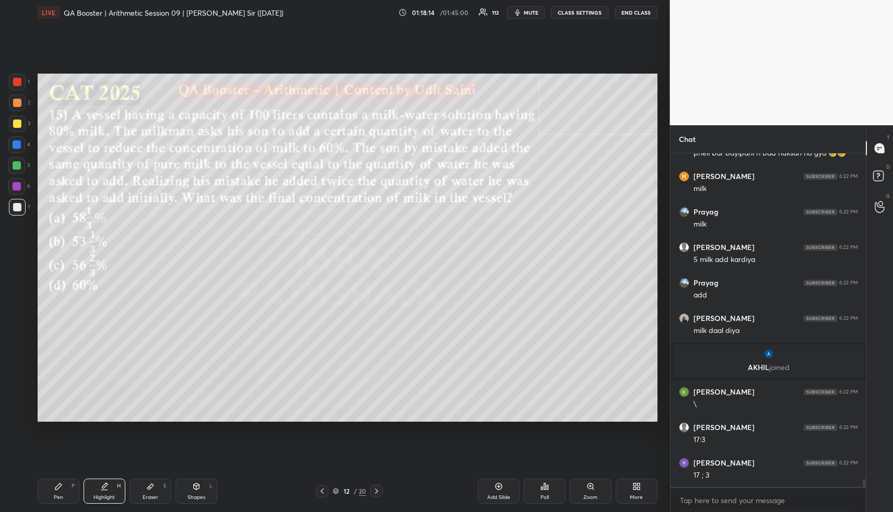
click at [103, 488] on icon at bounding box center [104, 485] width 5 height 5
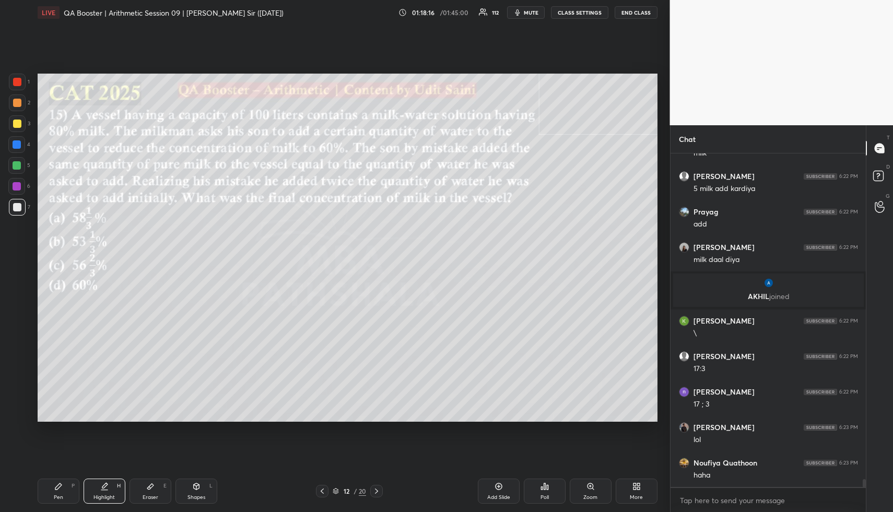
scroll to position [14045, 0]
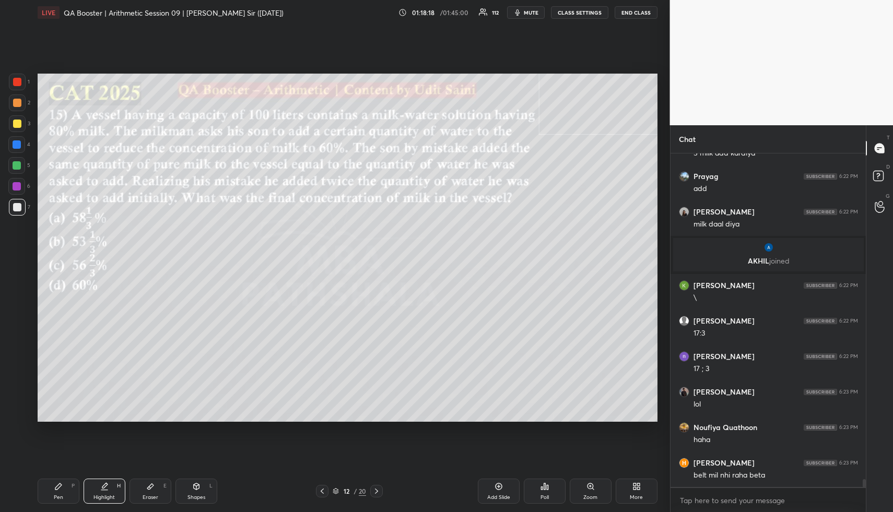
drag, startPoint x: 66, startPoint y: 491, endPoint x: 77, endPoint y: 425, distance: 66.7
click at [65, 491] on div "Pen P" at bounding box center [59, 491] width 42 height 25
click at [15, 169] on div at bounding box center [17, 165] width 8 height 8
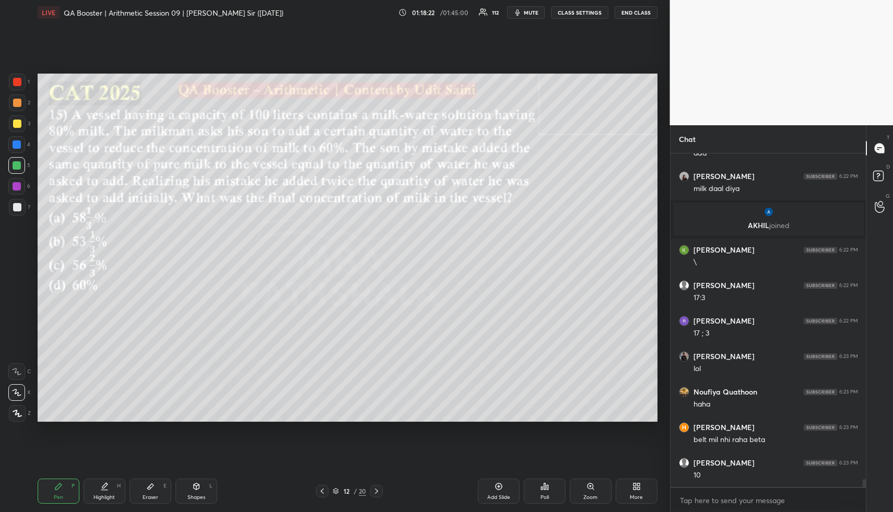
drag, startPoint x: 45, startPoint y: 492, endPoint x: 44, endPoint y: 432, distance: 59.5
click at [42, 490] on div "Pen P" at bounding box center [59, 491] width 42 height 25
click at [13, 205] on div at bounding box center [17, 207] width 8 height 8
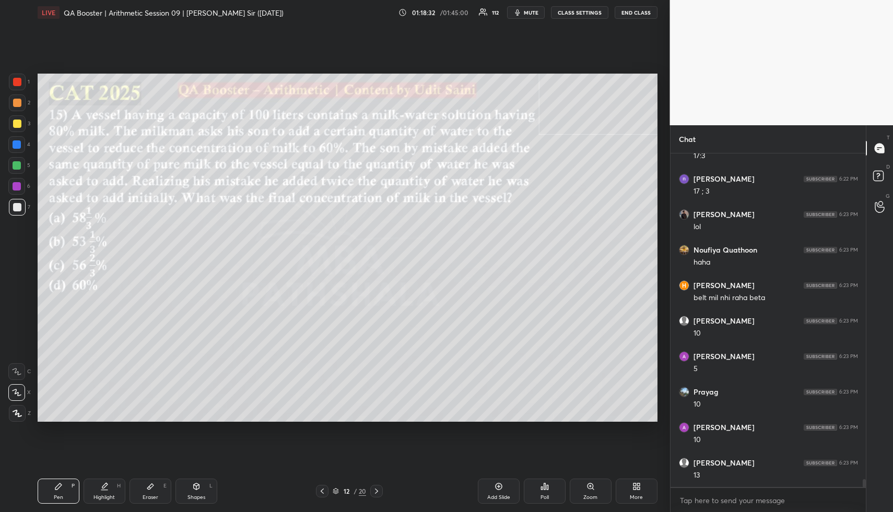
scroll to position [14258, 0]
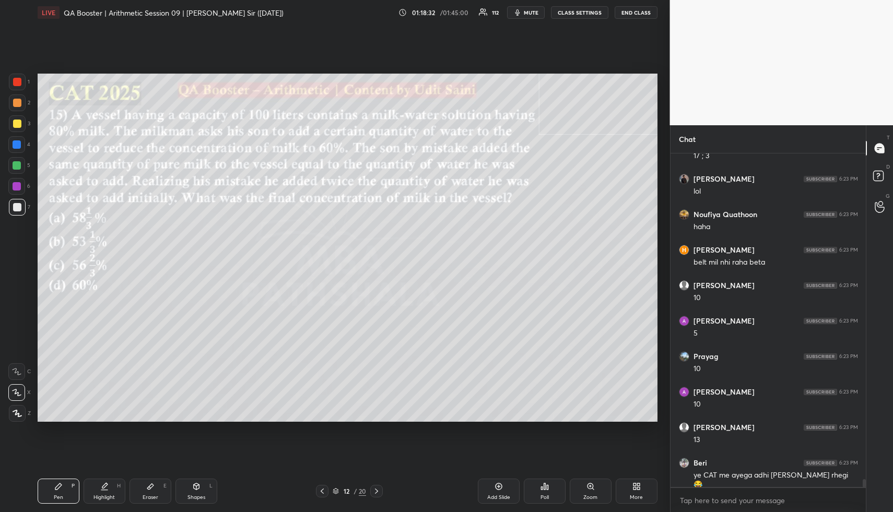
click at [17, 165] on div at bounding box center [17, 165] width 8 height 8
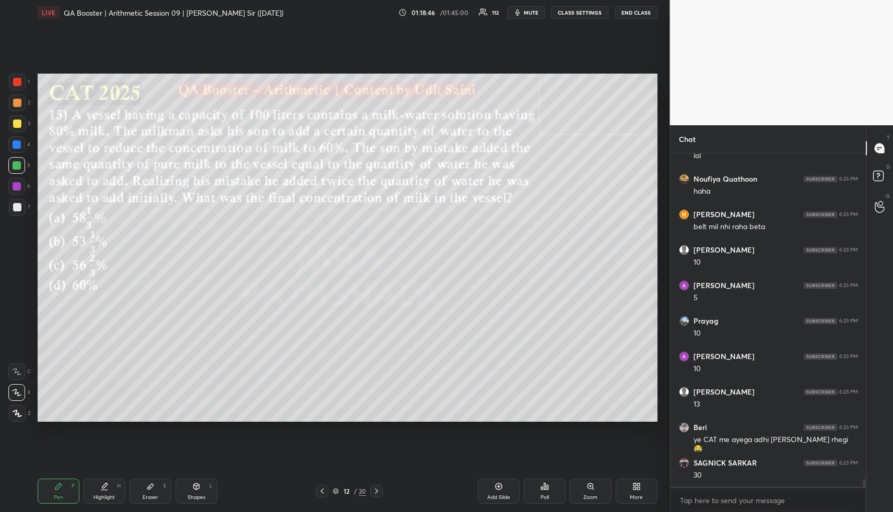
click at [64, 486] on div "Pen P" at bounding box center [59, 491] width 42 height 25
click at [23, 208] on div at bounding box center [17, 207] width 17 height 17
click at [20, 206] on div at bounding box center [17, 207] width 8 height 8
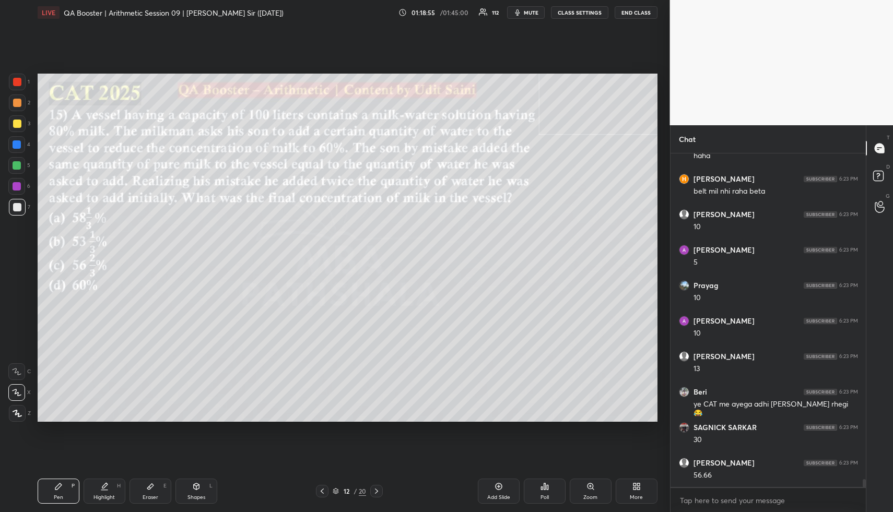
scroll to position [14364, 0]
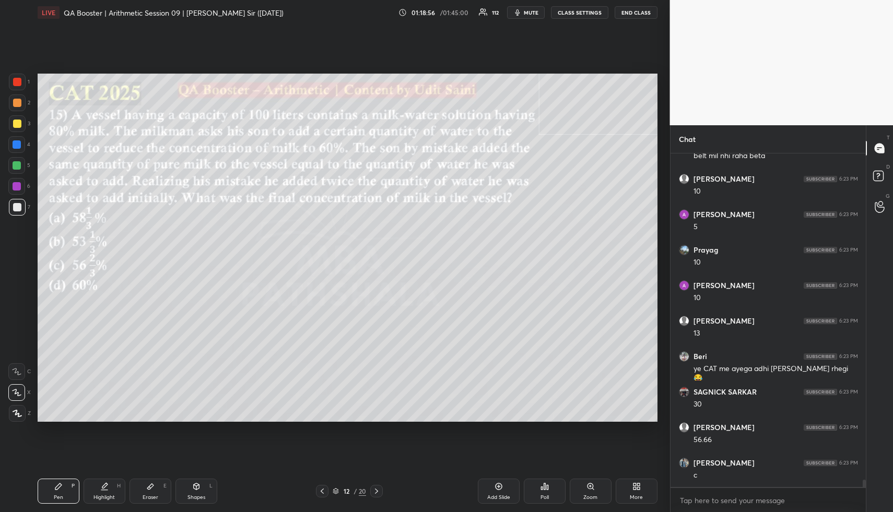
click at [101, 493] on div "Highlight H" at bounding box center [105, 491] width 42 height 25
drag, startPoint x: 107, startPoint y: 491, endPoint x: 267, endPoint y: 429, distance: 171.9
click at [108, 491] on div "Highlight H" at bounding box center [105, 491] width 42 height 25
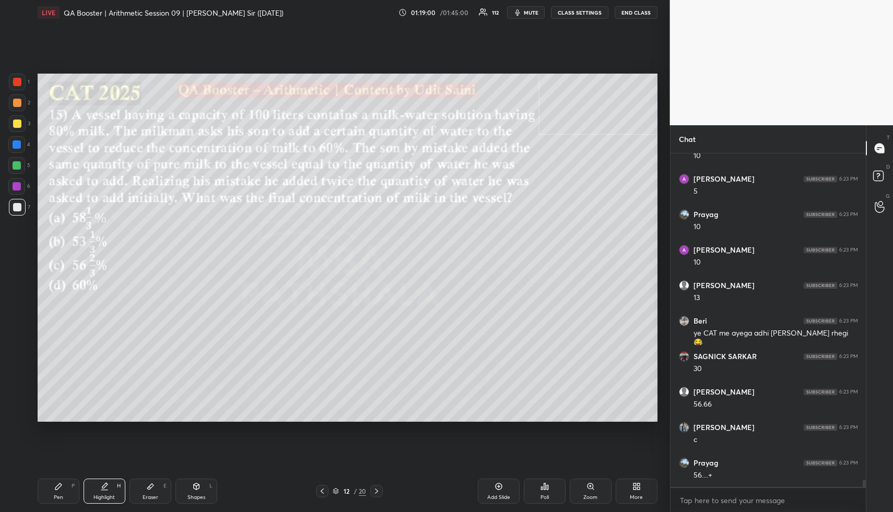
scroll to position [14435, 0]
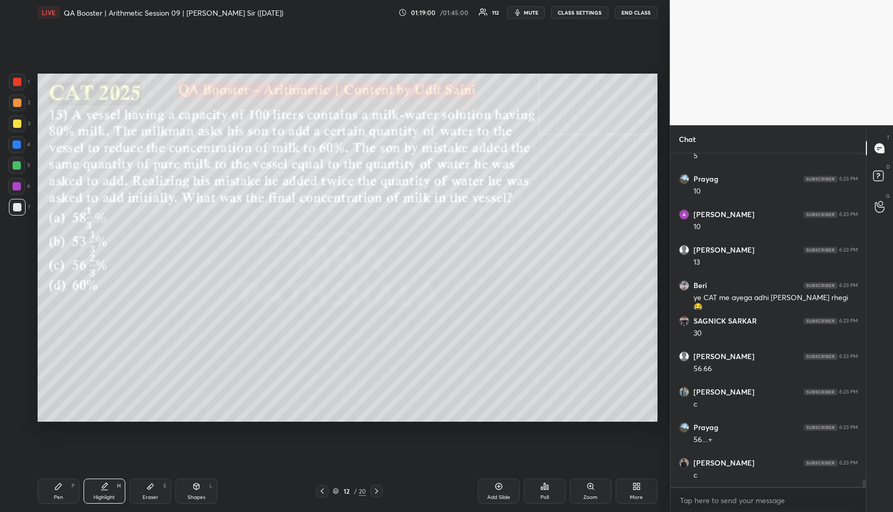
click at [74, 482] on div "Pen P" at bounding box center [59, 491] width 42 height 25
click at [66, 488] on div "Pen P" at bounding box center [59, 491] width 42 height 25
drag, startPoint x: 17, startPoint y: 103, endPoint x: 29, endPoint y: 115, distance: 17.0
click at [16, 104] on div at bounding box center [17, 103] width 8 height 8
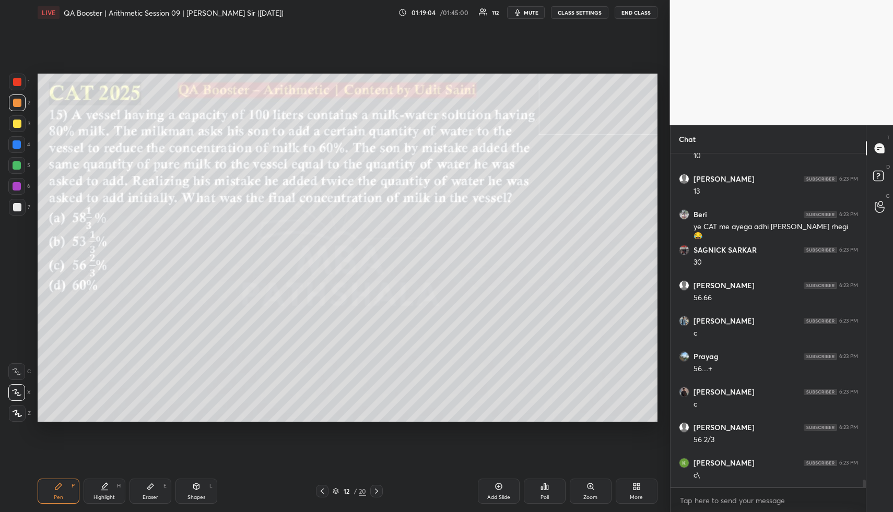
scroll to position [14542, 0]
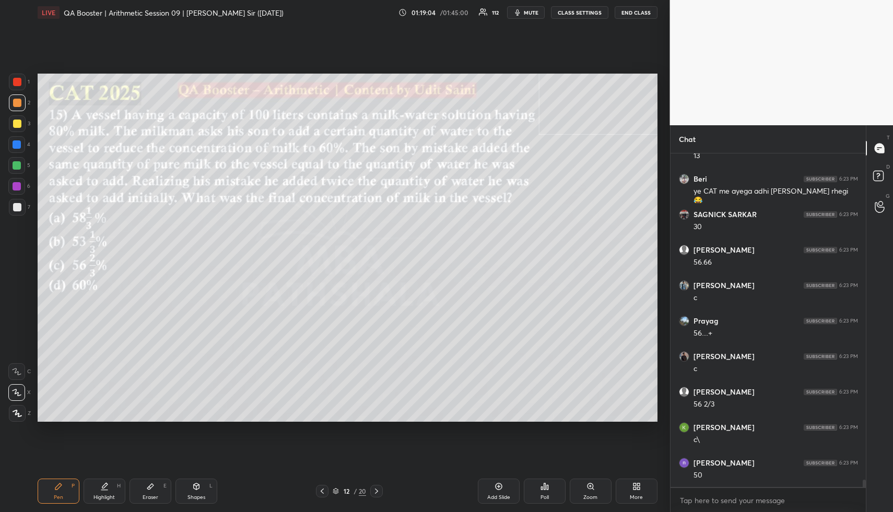
click at [106, 490] on div "Highlight H" at bounding box center [105, 491] width 42 height 25
click at [109, 491] on div "Highlight H" at bounding box center [105, 491] width 42 height 25
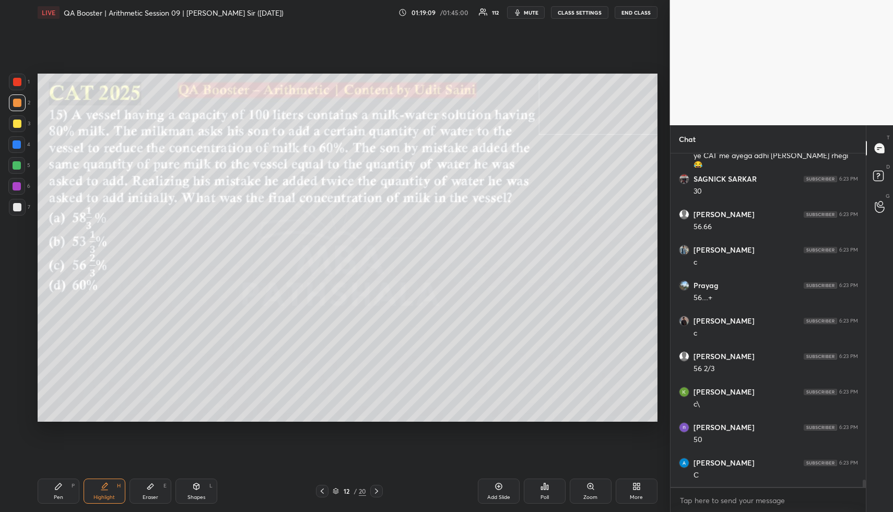
click at [50, 489] on div "Pen P" at bounding box center [59, 491] width 42 height 25
click at [203, 490] on div "Shapes L" at bounding box center [196, 491] width 42 height 25
click at [15, 124] on div at bounding box center [17, 124] width 8 height 8
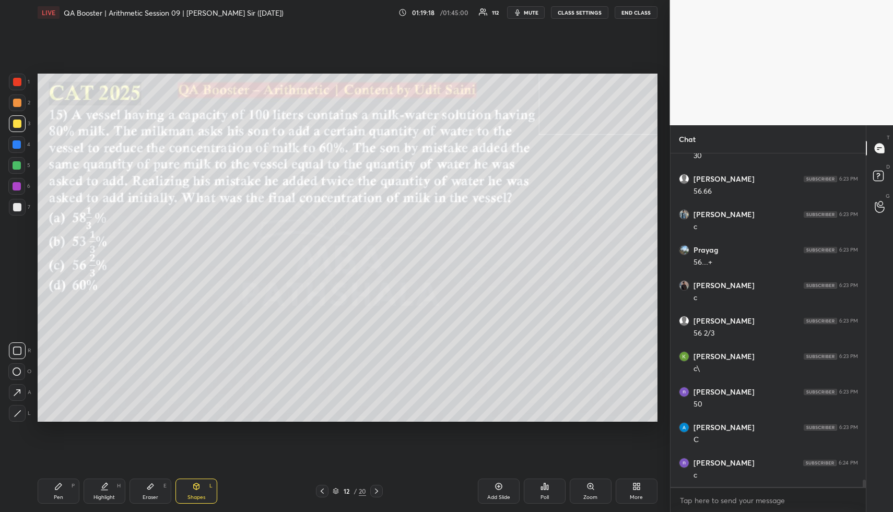
scroll to position [14648, 0]
drag, startPoint x: 113, startPoint y: 493, endPoint x: 117, endPoint y: 439, distance: 54.5
click at [111, 492] on div "Highlight H" at bounding box center [105, 491] width 42 height 25
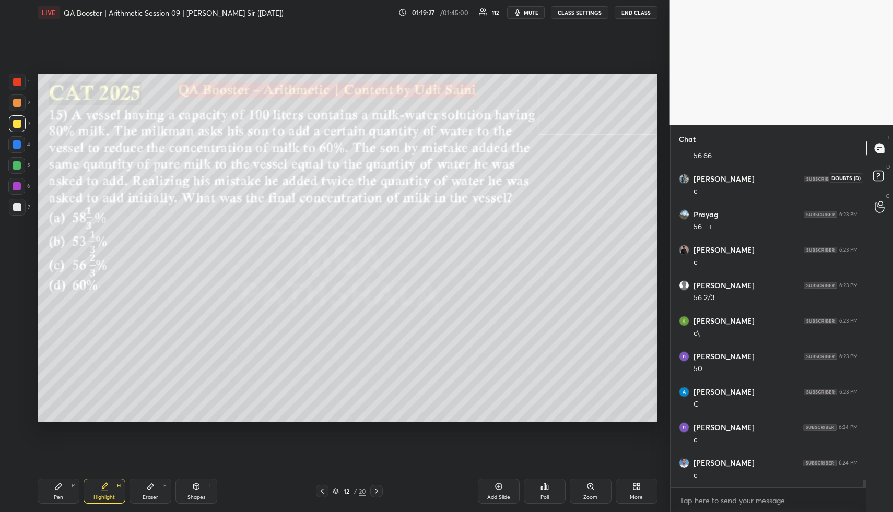
click at [880, 169] on icon at bounding box center [879, 177] width 19 height 19
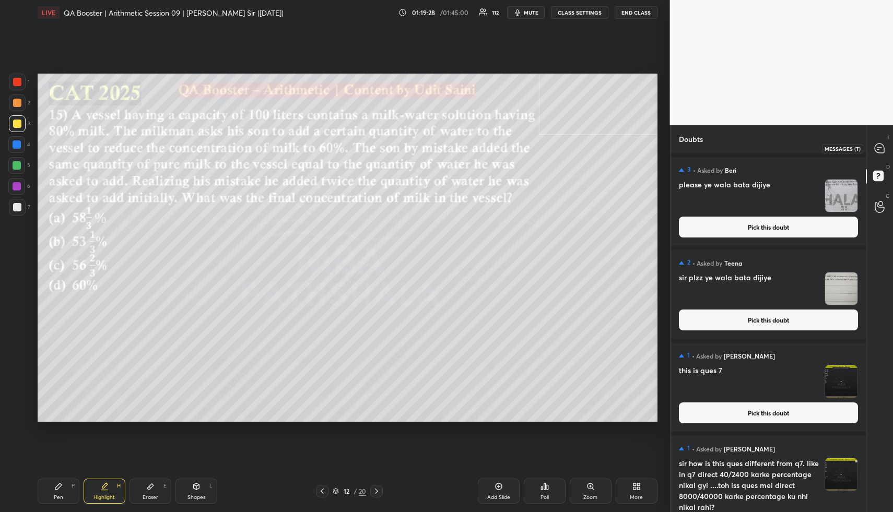
click at [880, 150] on icon at bounding box center [878, 148] width 9 height 9
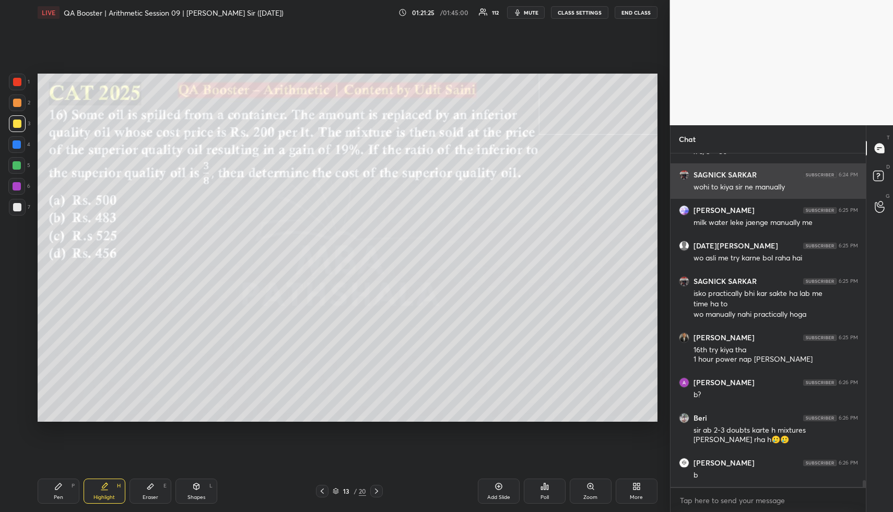
scroll to position [15778, 0]
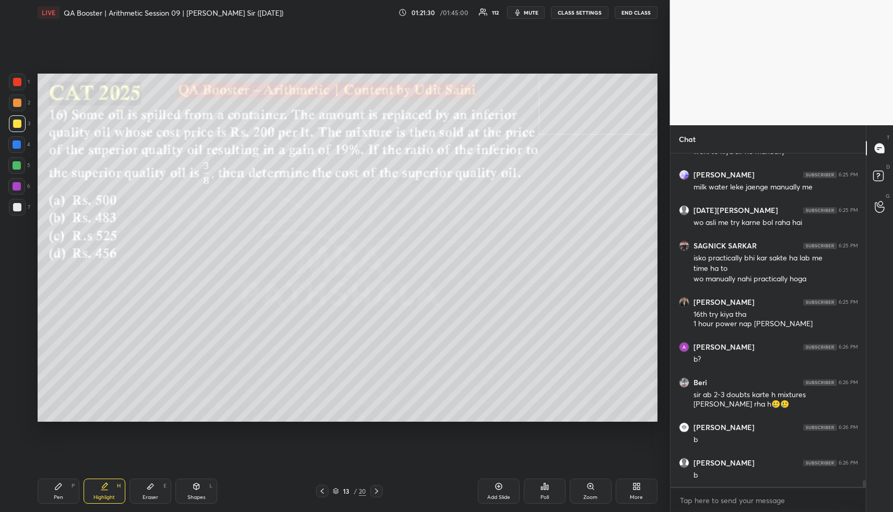
drag, startPoint x: 108, startPoint y: 492, endPoint x: 104, endPoint y: 478, distance: 13.9
click at [104, 492] on div "Highlight H" at bounding box center [105, 491] width 42 height 25
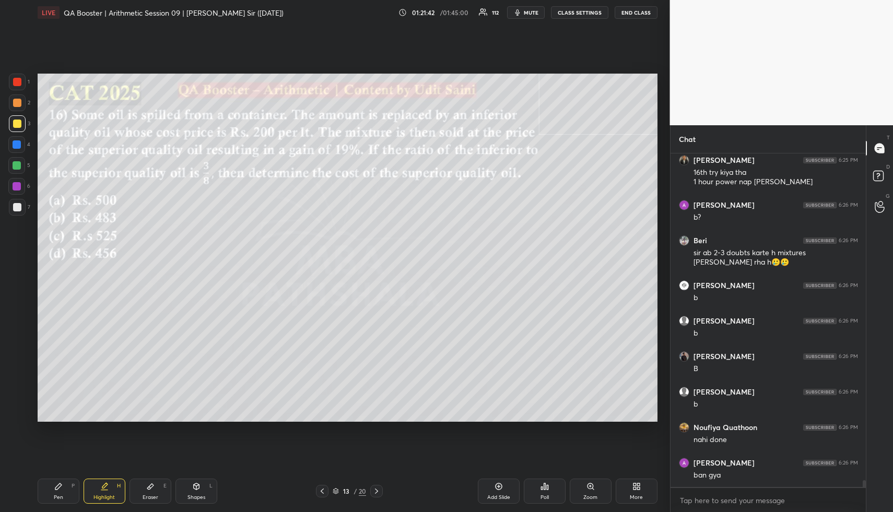
scroll to position [15965, 0]
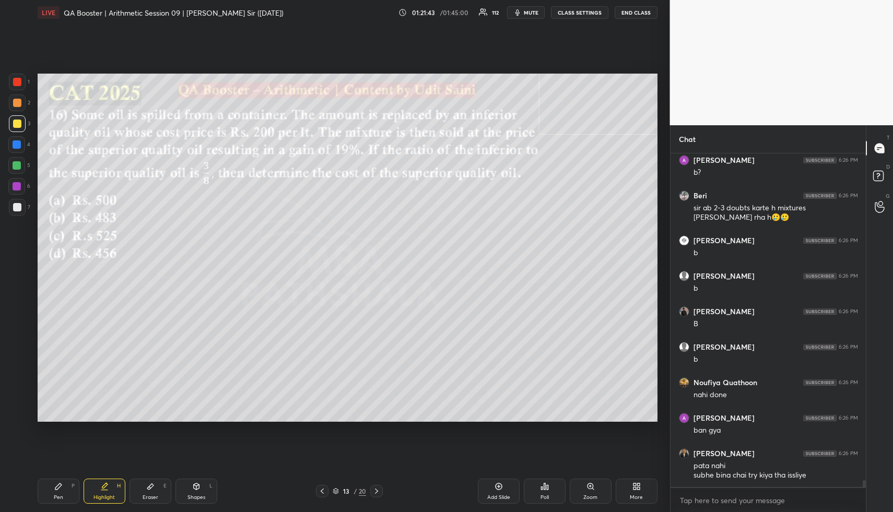
click at [64, 498] on div "Pen P" at bounding box center [59, 491] width 42 height 25
click at [62, 498] on div "Pen P" at bounding box center [59, 491] width 42 height 25
click at [63, 495] on div "Pen P" at bounding box center [59, 491] width 42 height 25
drag, startPoint x: 19, startPoint y: 123, endPoint x: 26, endPoint y: 123, distance: 6.3
click at [19, 124] on div at bounding box center [17, 124] width 8 height 8
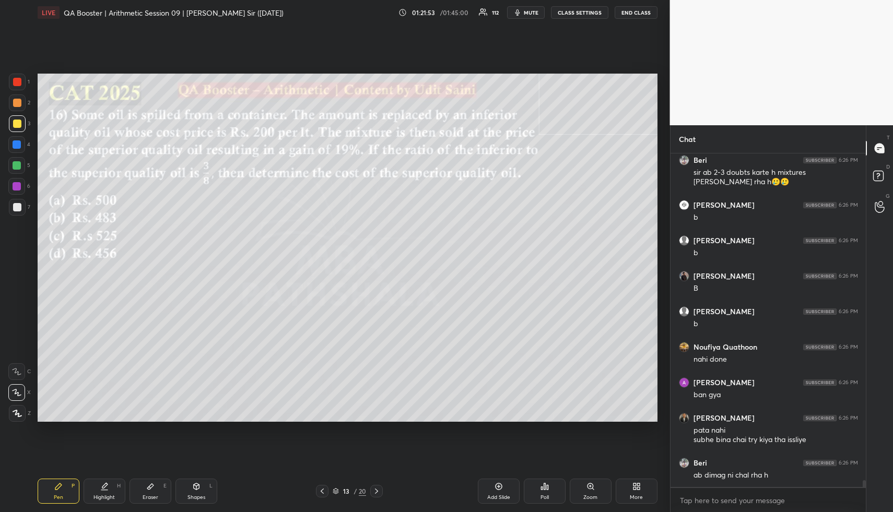
scroll to position [16046, 0]
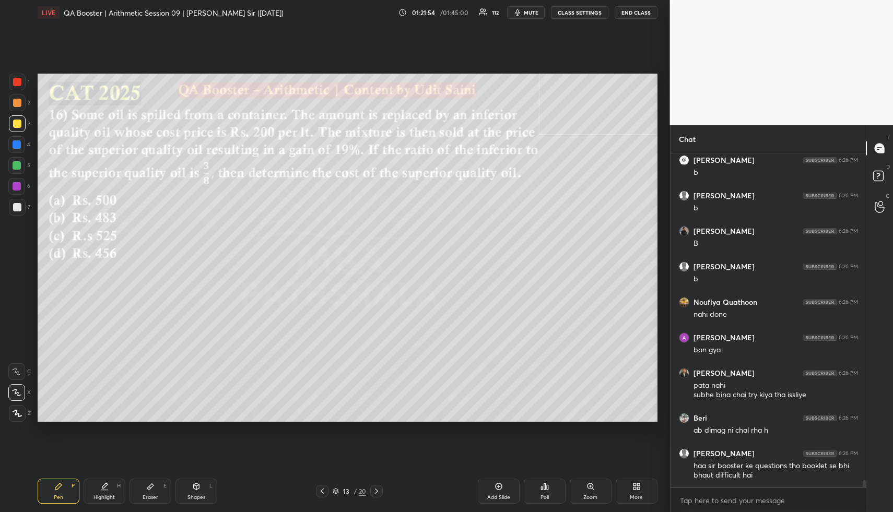
drag, startPoint x: 113, startPoint y: 494, endPoint x: 124, endPoint y: 434, distance: 61.0
click at [113, 492] on div "Highlight H" at bounding box center [105, 491] width 42 height 25
drag, startPoint x: 65, startPoint y: 491, endPoint x: 60, endPoint y: 460, distance: 31.8
click at [63, 492] on div "Pen P" at bounding box center [59, 491] width 42 height 25
click at [17, 146] on div at bounding box center [17, 144] width 8 height 8
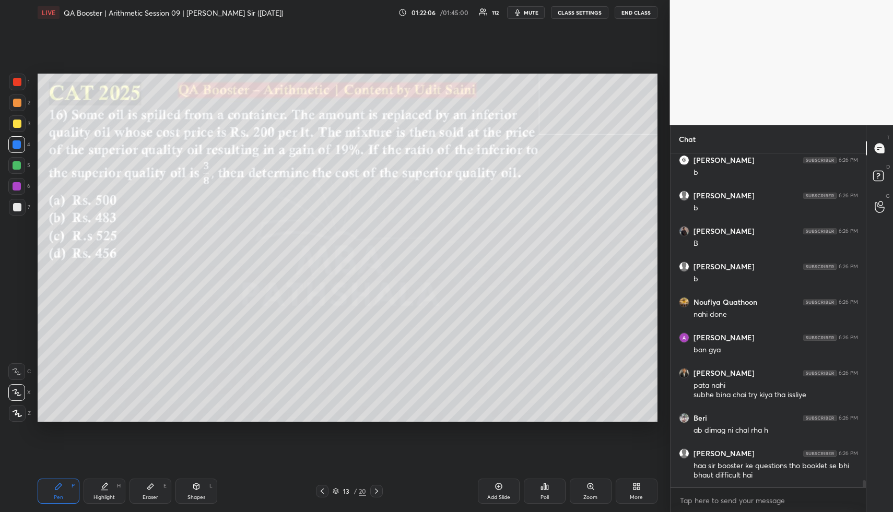
click at [18, 146] on div at bounding box center [17, 144] width 8 height 8
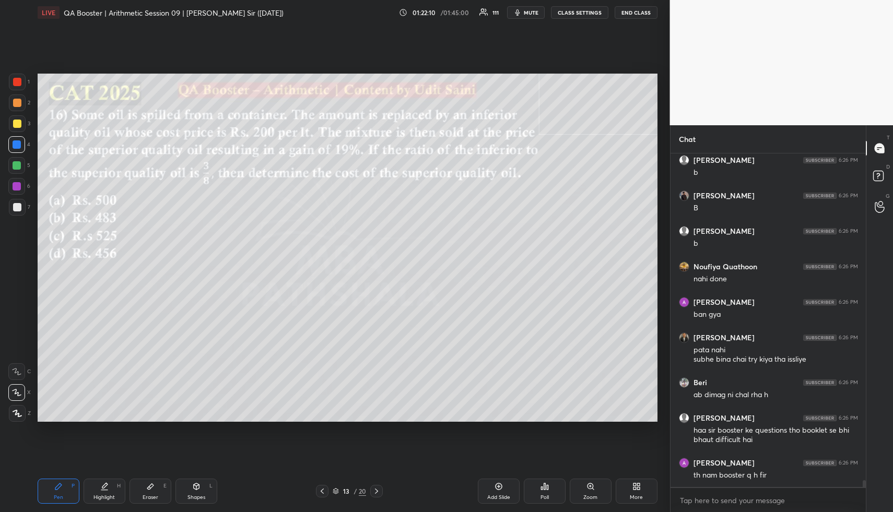
scroll to position [16119, 0]
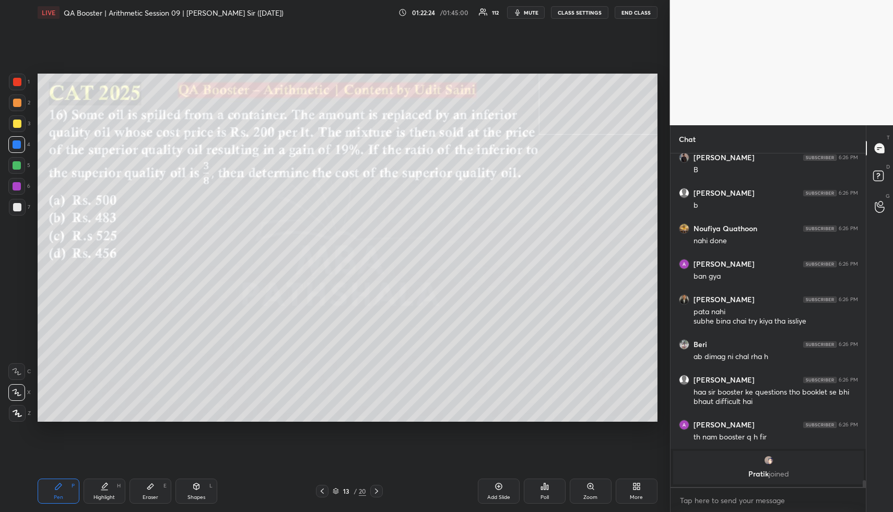
click at [95, 495] on div "Highlight" at bounding box center [103, 497] width 21 height 5
drag, startPoint x: 49, startPoint y: 493, endPoint x: 50, endPoint y: 487, distance: 6.3
click at [49, 492] on div "Pen P" at bounding box center [59, 491] width 42 height 25
click at [18, 167] on div at bounding box center [17, 165] width 8 height 8
click at [19, 168] on div at bounding box center [17, 165] width 8 height 8
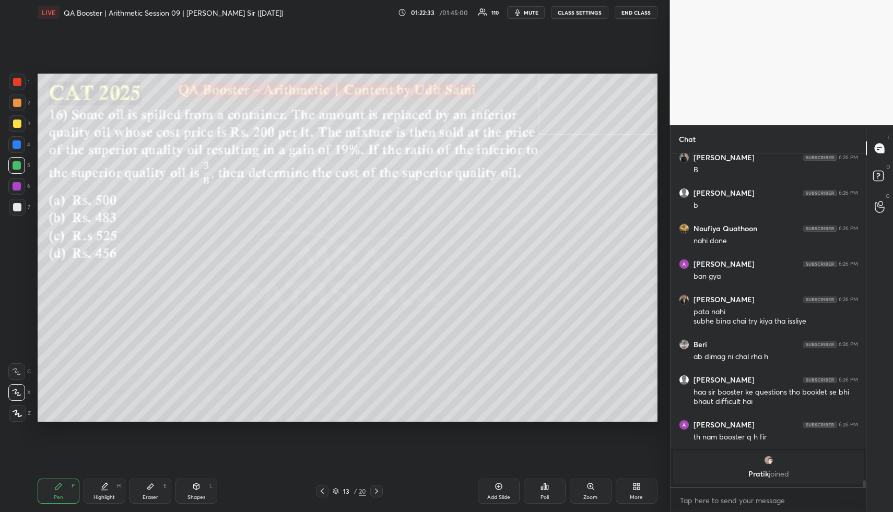
click at [17, 122] on div at bounding box center [17, 124] width 8 height 8
click at [17, 125] on div at bounding box center [17, 124] width 8 height 8
click at [18, 101] on div at bounding box center [17, 103] width 8 height 8
click at [105, 488] on icon at bounding box center [104, 486] width 8 height 8
click at [107, 488] on icon at bounding box center [104, 486] width 8 height 8
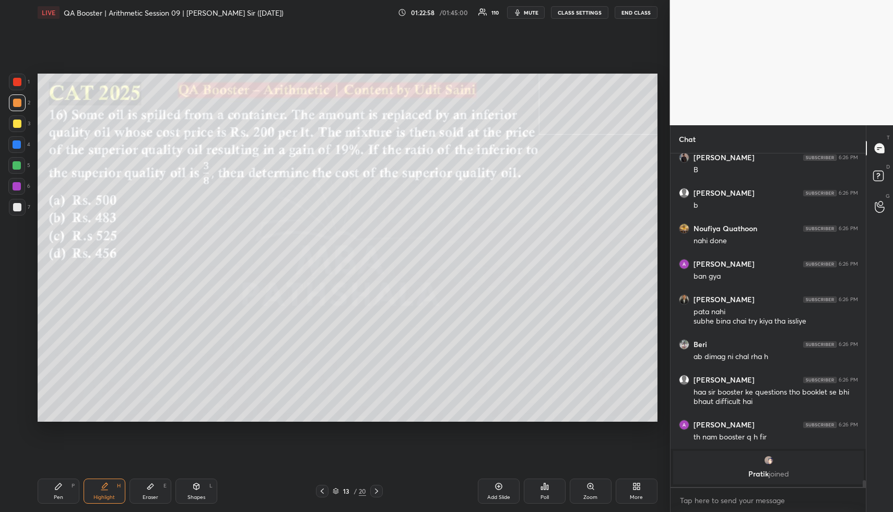
click at [66, 493] on div "Pen P" at bounding box center [59, 491] width 42 height 25
click at [18, 204] on div at bounding box center [17, 207] width 8 height 8
drag, startPoint x: 52, startPoint y: 501, endPoint x: 55, endPoint y: 433, distance: 67.9
click at [52, 498] on div "Pen P" at bounding box center [59, 491] width 42 height 25
drag, startPoint x: 18, startPoint y: 103, endPoint x: 20, endPoint y: 109, distance: 5.6
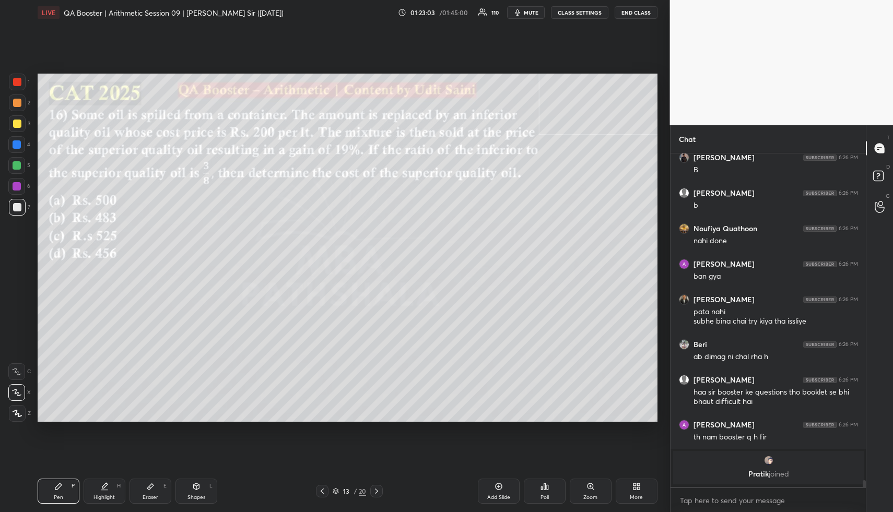
click at [16, 103] on div at bounding box center [17, 103] width 8 height 8
click at [107, 498] on div "Highlight" at bounding box center [103, 497] width 21 height 5
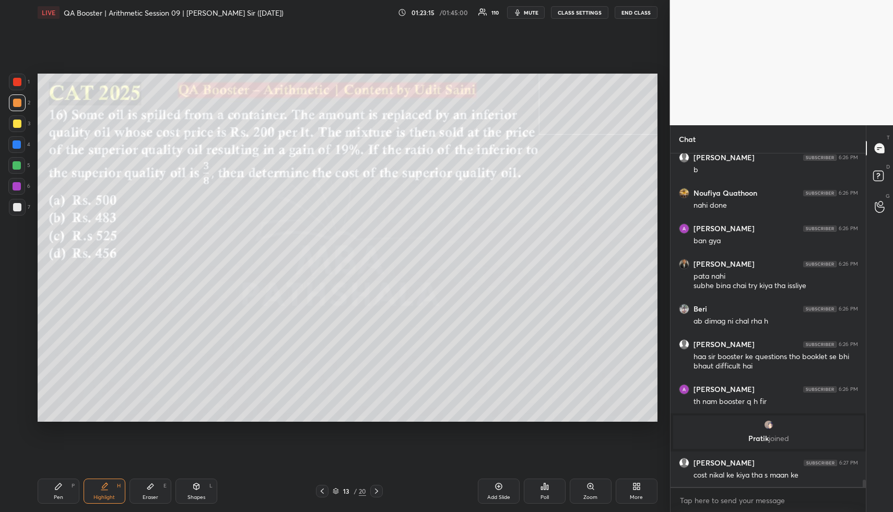
click at [60, 495] on div "Pen" at bounding box center [58, 497] width 9 height 5
drag, startPoint x: 121, startPoint y: 492, endPoint x: 157, endPoint y: 442, distance: 61.7
click at [119, 491] on div "Highlight H" at bounding box center [105, 491] width 42 height 25
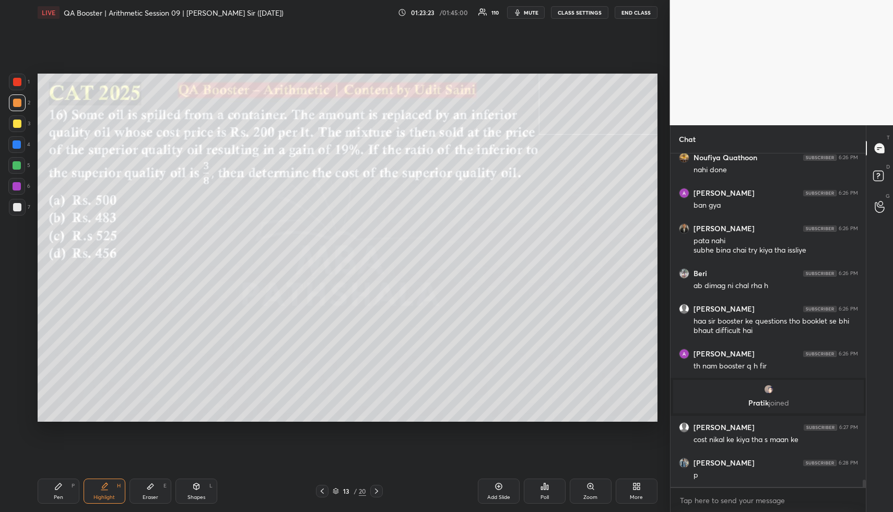
drag, startPoint x: 68, startPoint y: 491, endPoint x: 80, endPoint y: 460, distance: 33.7
click at [67, 491] on div "Pen P" at bounding box center [59, 491] width 42 height 25
drag, startPoint x: 20, startPoint y: 200, endPoint x: 37, endPoint y: 205, distance: 17.4
click at [20, 200] on div at bounding box center [17, 207] width 17 height 17
click at [114, 492] on div "Highlight H" at bounding box center [105, 491] width 42 height 25
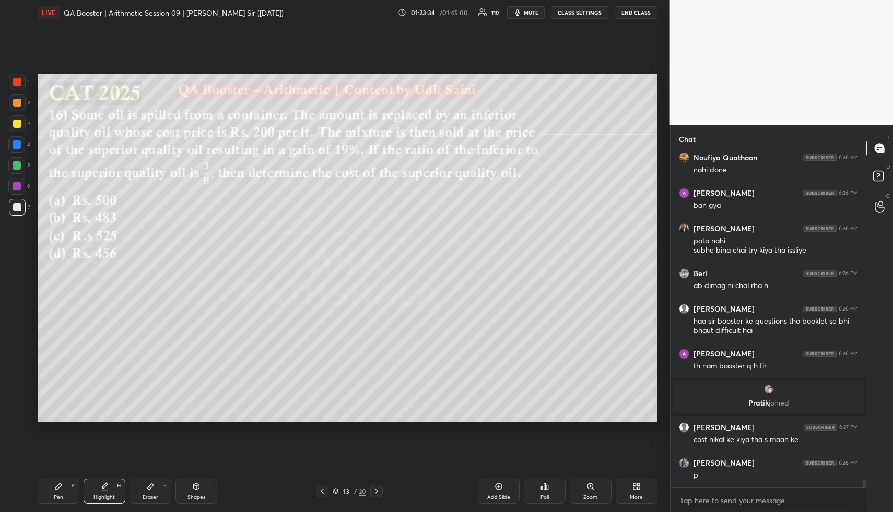
click at [74, 480] on div "Pen P" at bounding box center [59, 491] width 42 height 25
drag, startPoint x: 17, startPoint y: 148, endPoint x: 36, endPoint y: 155, distance: 20.0
click at [16, 147] on div at bounding box center [16, 144] width 17 height 17
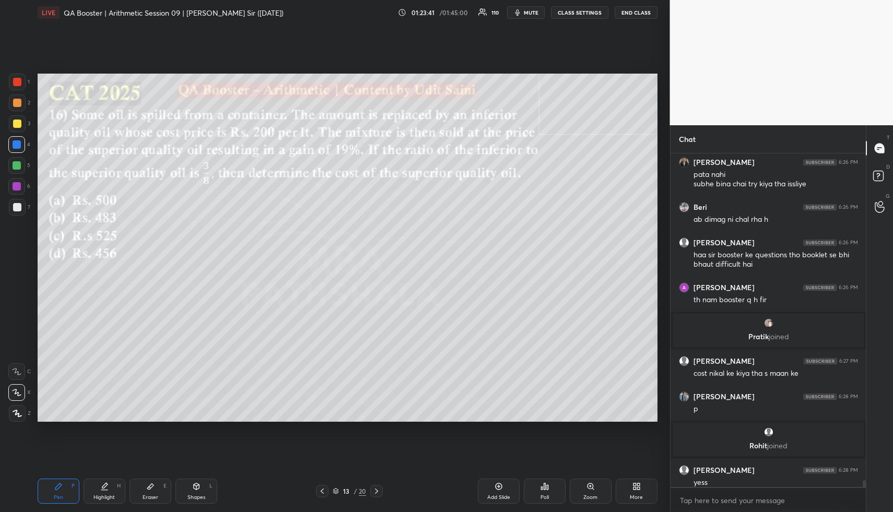
scroll to position [15452, 0]
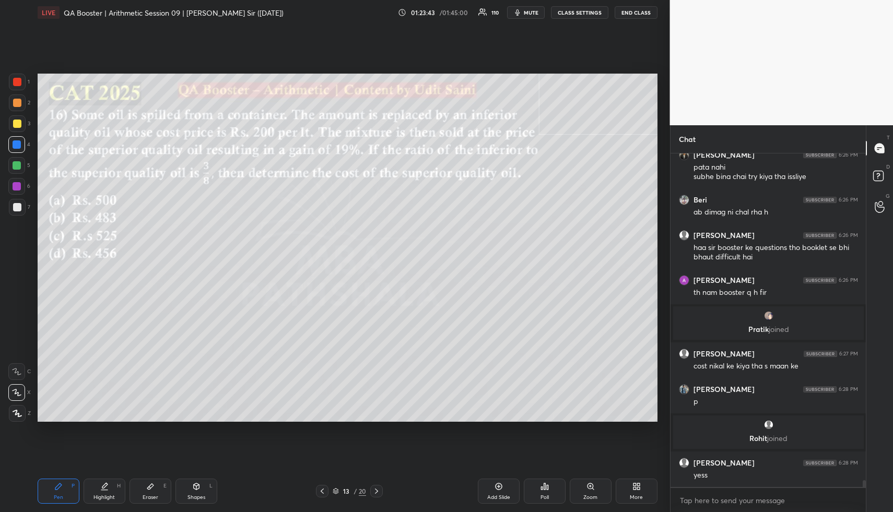
click at [109, 498] on div "Highlight" at bounding box center [103, 497] width 21 height 5
click at [60, 493] on div "Pen P" at bounding box center [59, 491] width 42 height 25
drag, startPoint x: 61, startPoint y: 494, endPoint x: 58, endPoint y: 490, distance: 5.4
click at [59, 495] on div "Pen" at bounding box center [58, 497] width 9 height 5
click at [14, 167] on div at bounding box center [17, 165] width 8 height 8
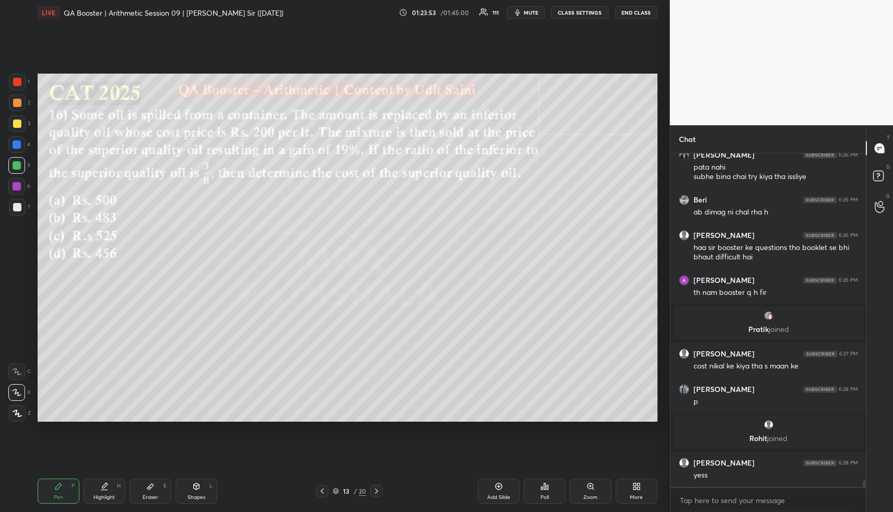
drag, startPoint x: 39, startPoint y: 486, endPoint x: 39, endPoint y: 450, distance: 36.0
click at [39, 483] on div "Pen P" at bounding box center [59, 491] width 42 height 25
click at [21, 207] on div at bounding box center [17, 207] width 17 height 17
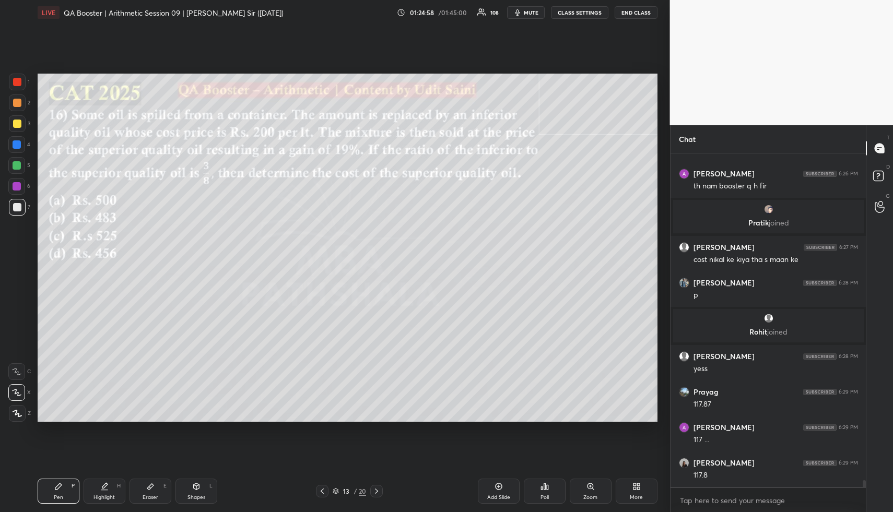
scroll to position [15594, 0]
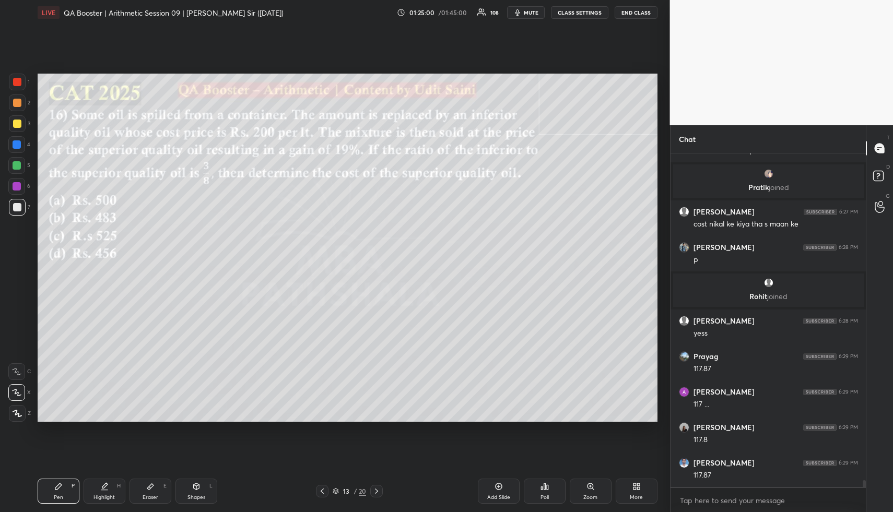
click at [113, 489] on div "Highlight H" at bounding box center [105, 491] width 42 height 25
click at [113, 488] on div "Highlight H" at bounding box center [105, 491] width 42 height 25
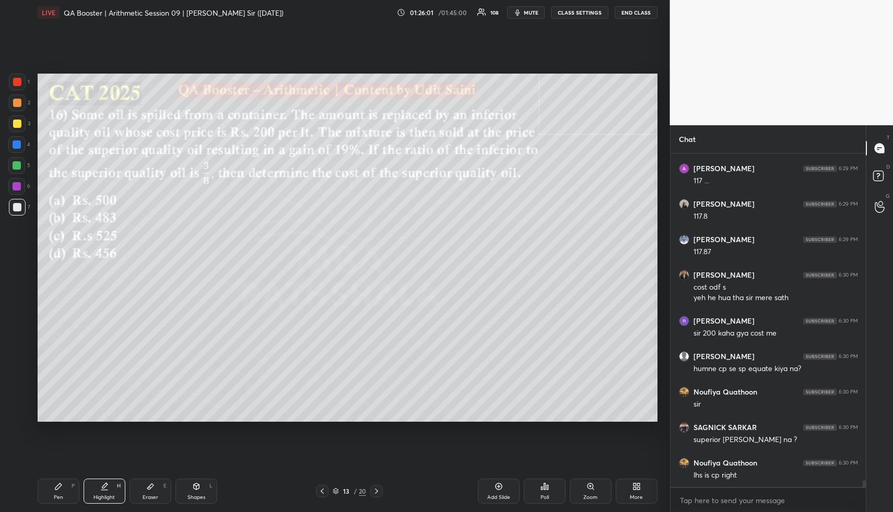
scroll to position [15853, 0]
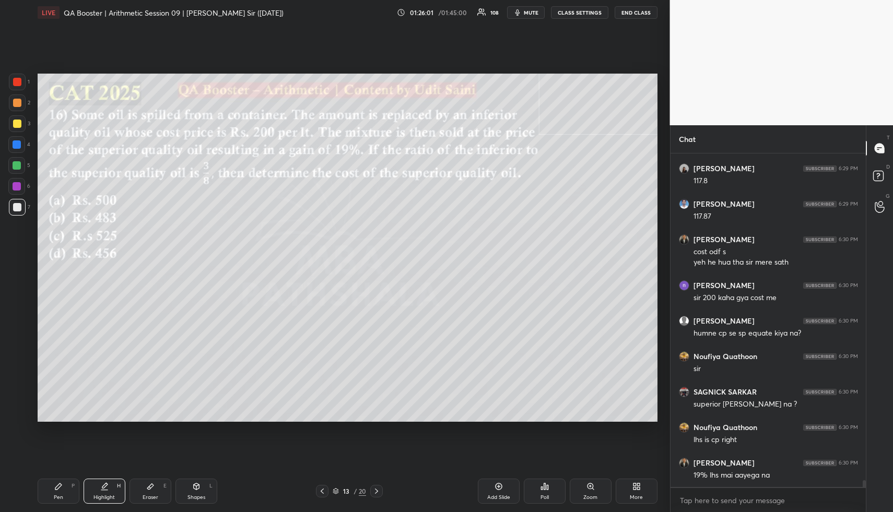
drag, startPoint x: 107, startPoint y: 492, endPoint x: 109, endPoint y: 487, distance: 5.8
click at [108, 490] on div "Highlight H" at bounding box center [105, 491] width 42 height 25
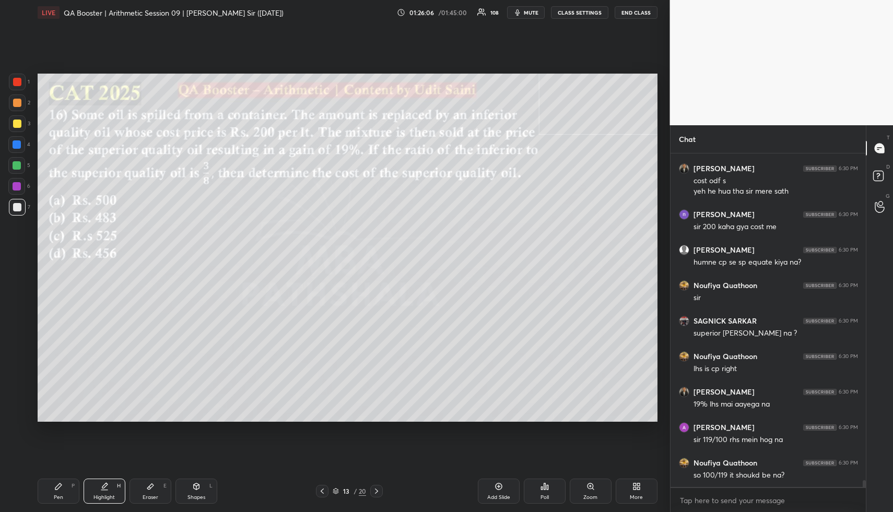
scroll to position [15959, 0]
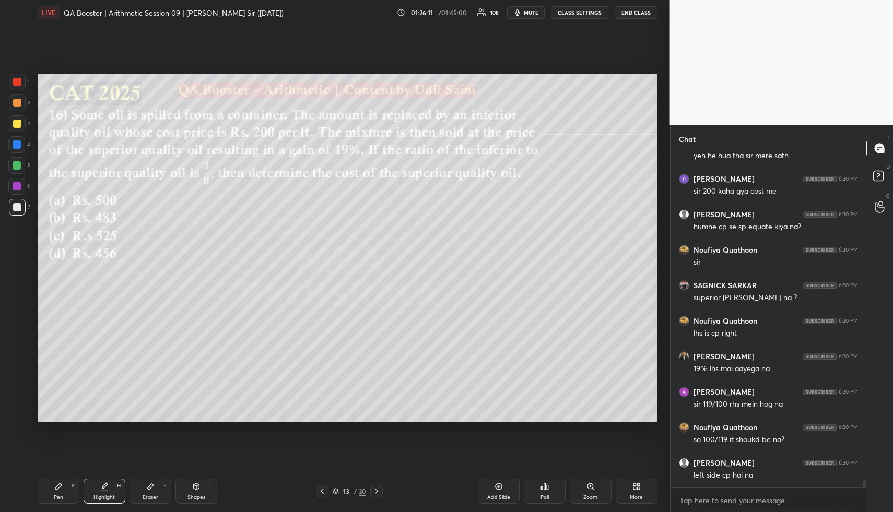
drag, startPoint x: 153, startPoint y: 493, endPoint x: 172, endPoint y: 458, distance: 39.7
click at [155, 488] on div "Eraser E" at bounding box center [150, 491] width 42 height 25
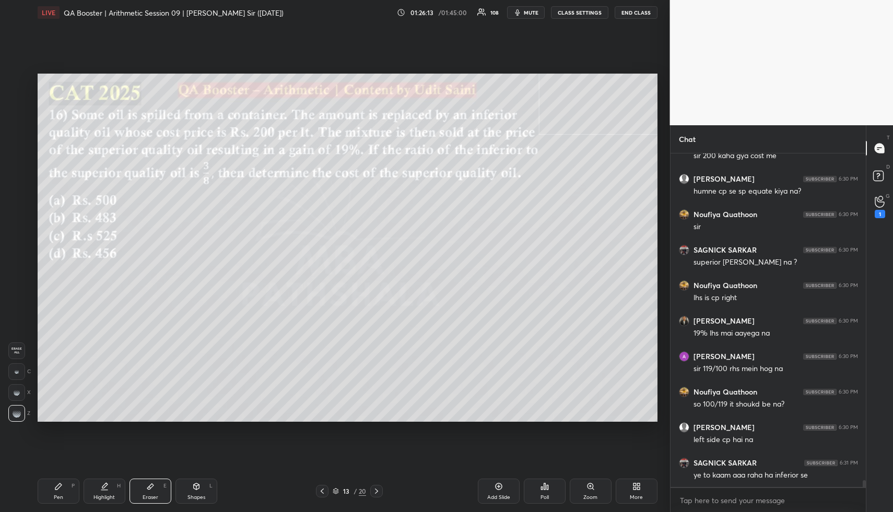
scroll to position [16030, 0]
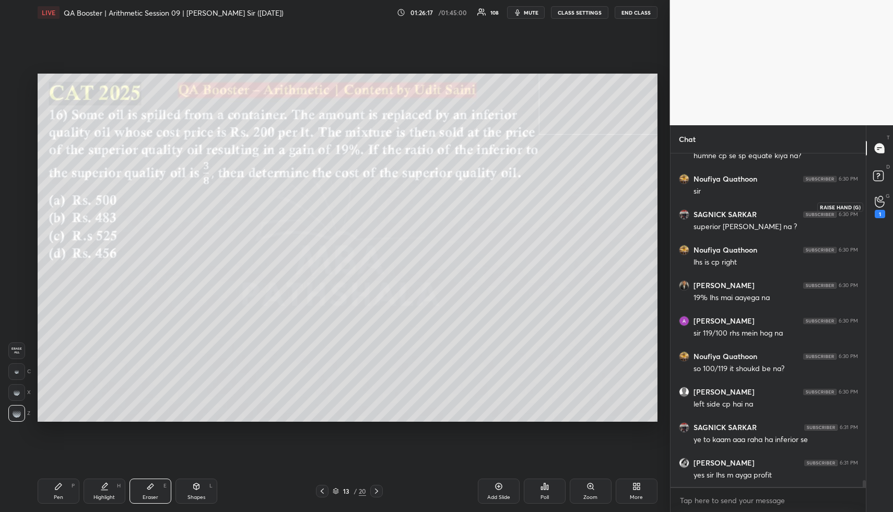
click at [878, 201] on icon at bounding box center [879, 202] width 10 height 12
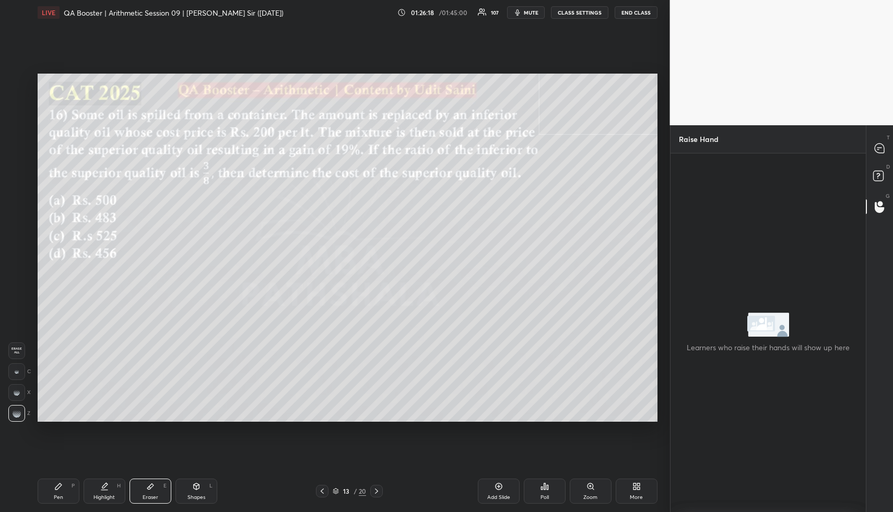
click at [711, 203] on div "Learners who raise their hands will show up here" at bounding box center [768, 332] width 196 height 359
drag, startPoint x: 880, startPoint y: 176, endPoint x: 881, endPoint y: 158, distance: 18.3
click at [880, 176] on rect at bounding box center [878, 176] width 10 height 10
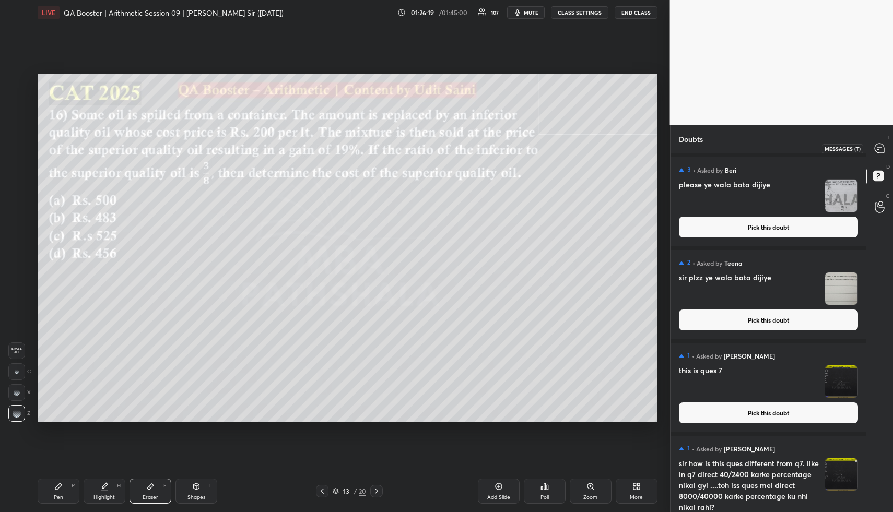
click at [878, 149] on icon at bounding box center [878, 148] width 9 height 9
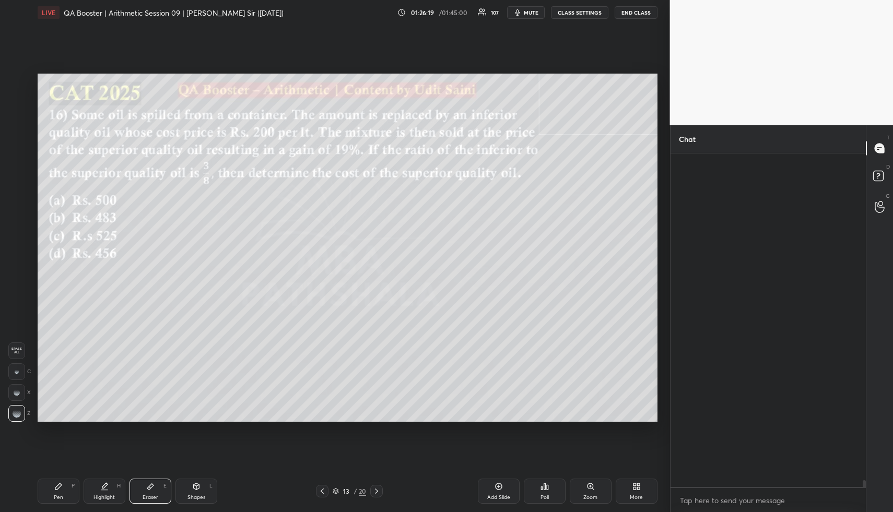
scroll to position [330, 192]
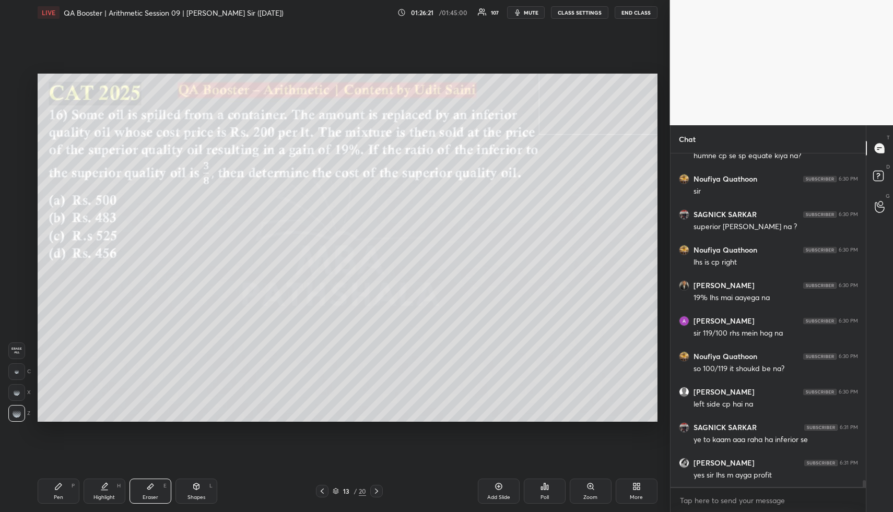
click at [104, 492] on div "Highlight H" at bounding box center [105, 491] width 42 height 25
click at [107, 490] on icon at bounding box center [104, 490] width 6 height 0
click at [151, 487] on div "Eraser E" at bounding box center [150, 491] width 42 height 25
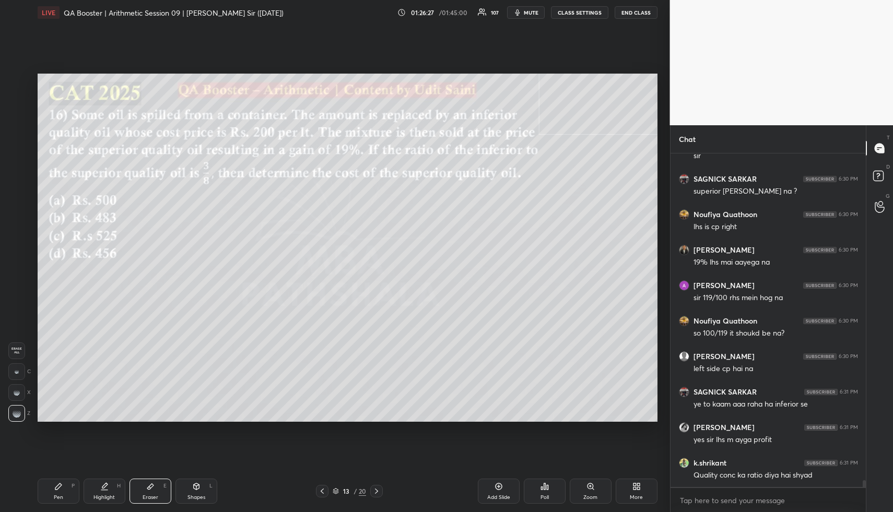
scroll to position [16356, 0]
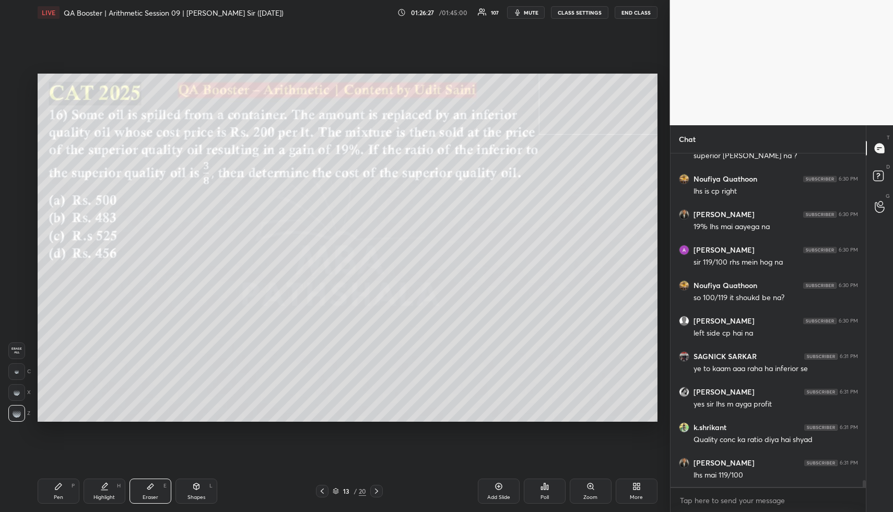
click at [57, 495] on div "Pen" at bounding box center [58, 497] width 9 height 5
drag, startPoint x: 102, startPoint y: 494, endPoint x: 108, endPoint y: 491, distance: 6.3
click at [102, 493] on div "Highlight H" at bounding box center [105, 491] width 42 height 25
click at [108, 491] on div "Highlight H" at bounding box center [105, 491] width 42 height 25
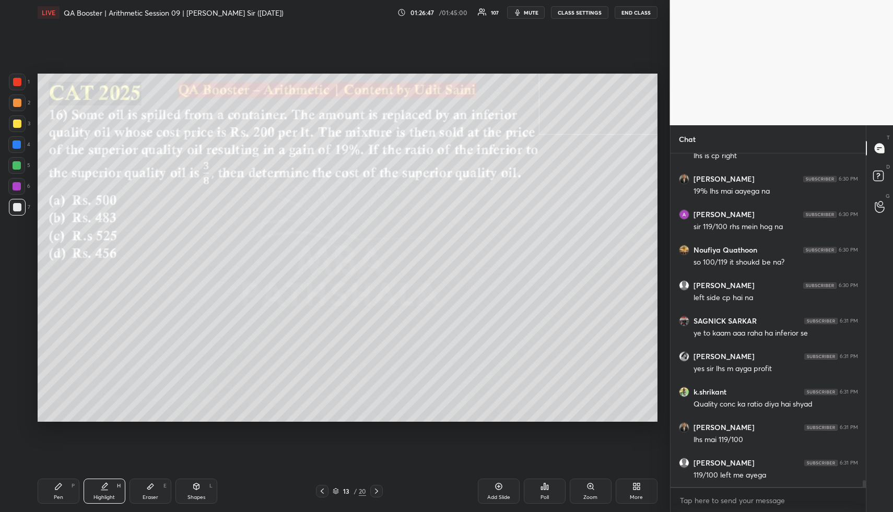
click at [58, 490] on div "Pen P" at bounding box center [59, 491] width 42 height 25
click at [17, 125] on div at bounding box center [17, 124] width 8 height 8
drag, startPoint x: 115, startPoint y: 499, endPoint x: 134, endPoint y: 468, distance: 36.5
click at [114, 499] on div "Highlight H" at bounding box center [105, 491] width 42 height 25
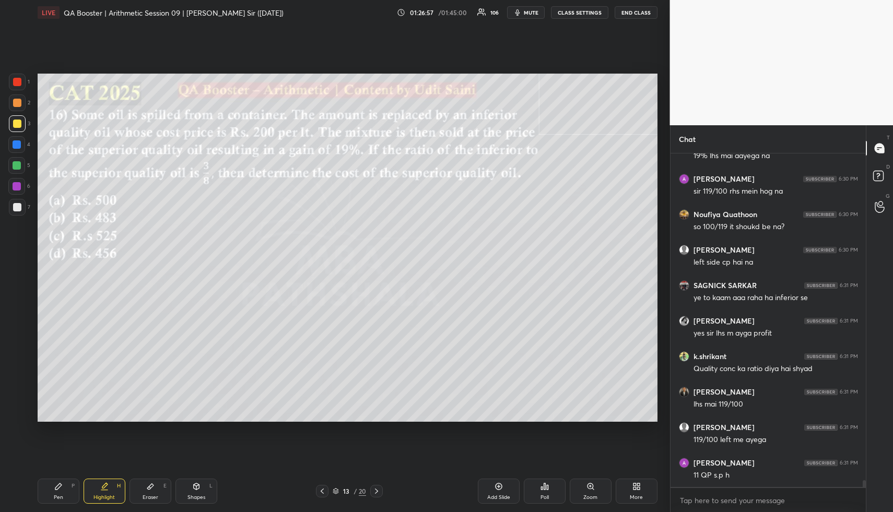
click at [56, 497] on div "Pen P" at bounding box center [59, 491] width 42 height 25
click at [15, 201] on div at bounding box center [17, 207] width 17 height 17
click at [61, 492] on div "Pen P" at bounding box center [59, 491] width 42 height 25
click at [17, 149] on div at bounding box center [16, 144] width 17 height 17
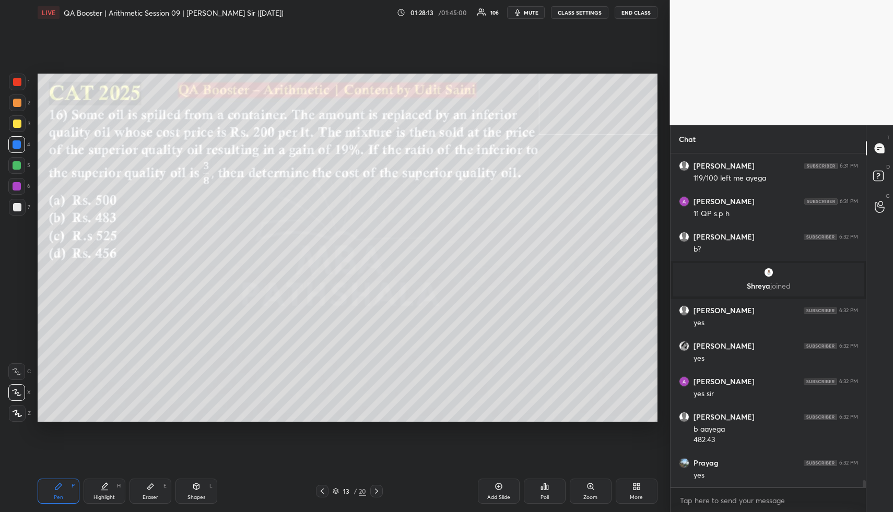
scroll to position [16180, 0]
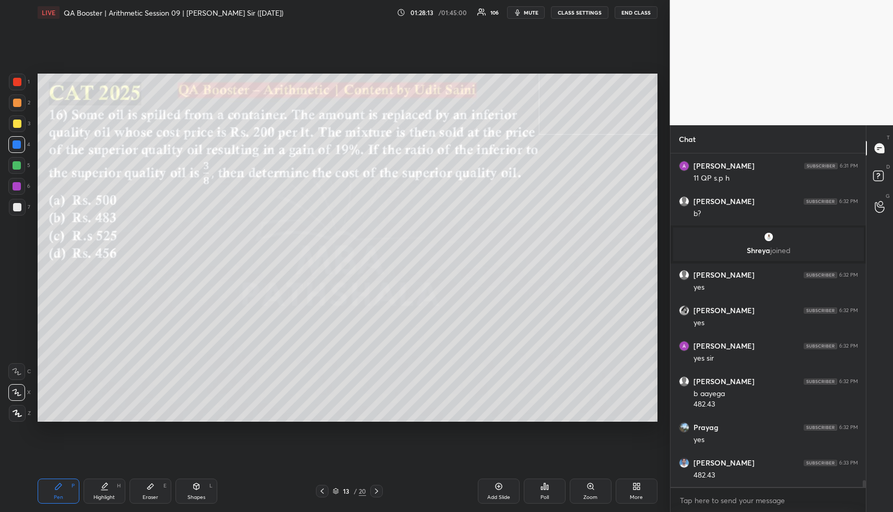
drag, startPoint x: 196, startPoint y: 495, endPoint x: 192, endPoint y: 490, distance: 6.0
click at [196, 495] on div "Shapes" at bounding box center [196, 497] width 18 height 5
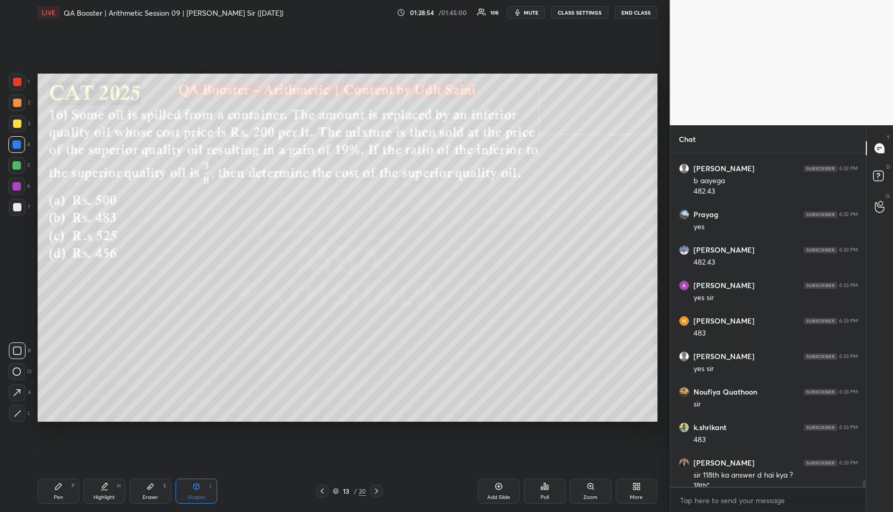
scroll to position [16404, 0]
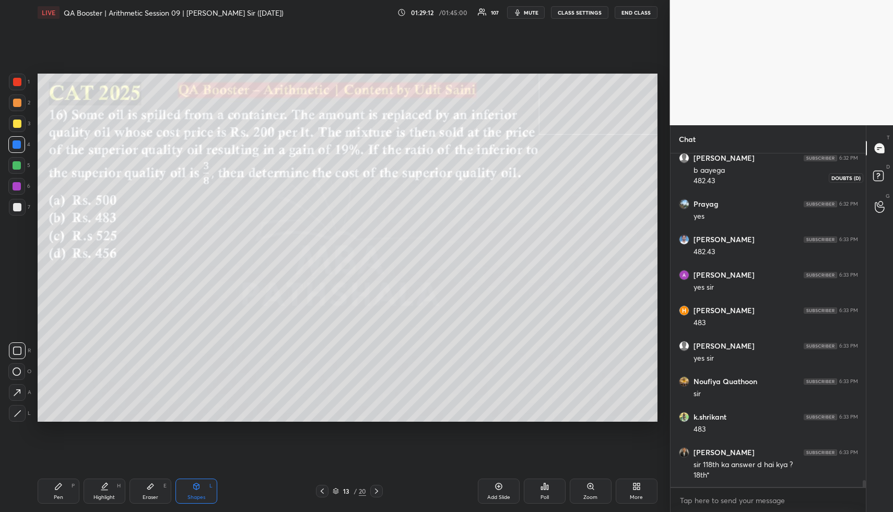
click at [875, 174] on rect at bounding box center [878, 176] width 10 height 10
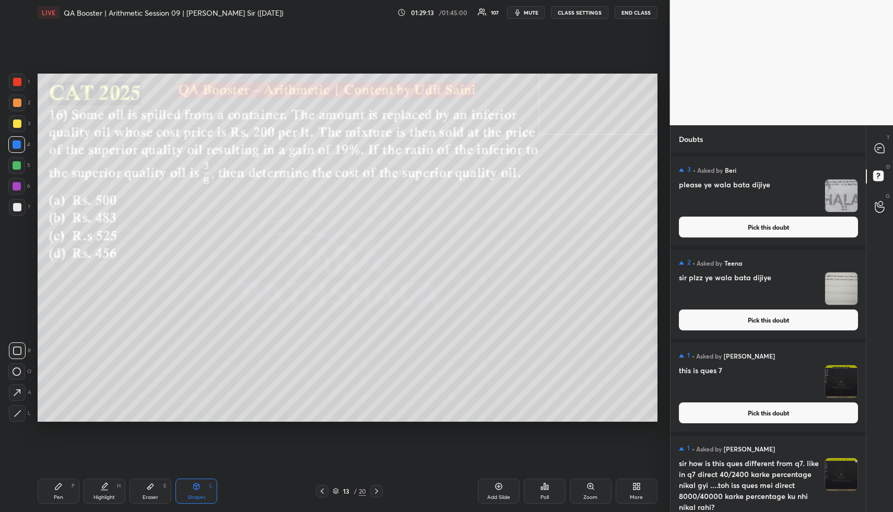
click at [769, 225] on button "Pick this doubt" at bounding box center [768, 227] width 179 height 21
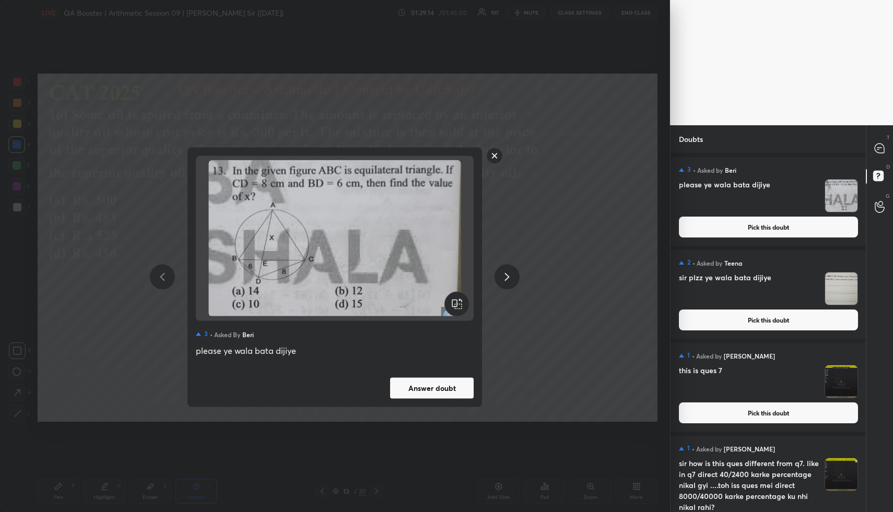
click at [451, 382] on button "Answer doubt" at bounding box center [432, 387] width 84 height 21
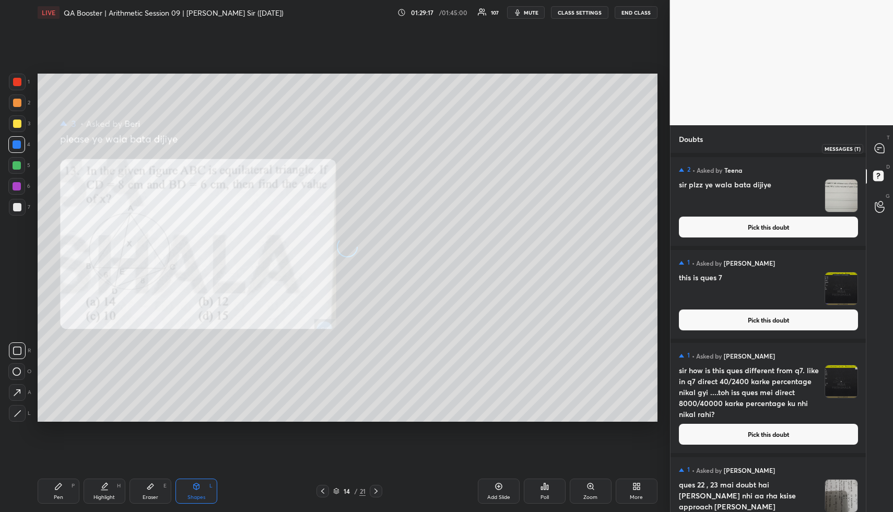
click at [881, 149] on icon at bounding box center [878, 148] width 9 height 9
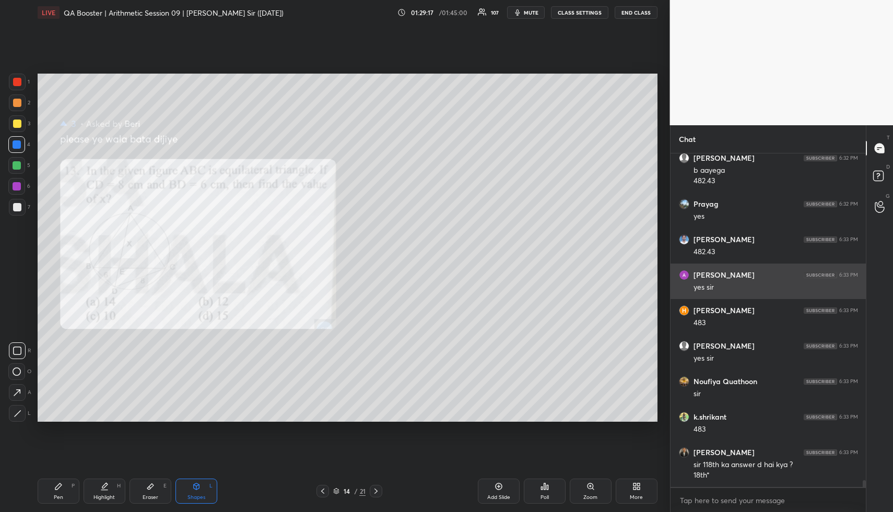
scroll to position [330, 192]
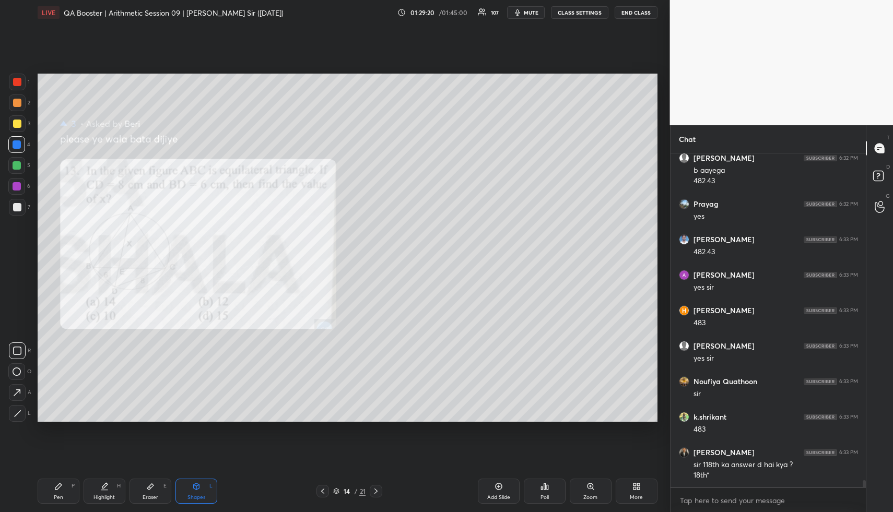
click at [19, 82] on div at bounding box center [17, 82] width 8 height 8
click at [22, 80] on div at bounding box center [17, 82] width 17 height 17
drag, startPoint x: 104, startPoint y: 494, endPoint x: 96, endPoint y: 479, distance: 17.3
click at [96, 487] on div "Highlight H" at bounding box center [105, 491] width 42 height 25
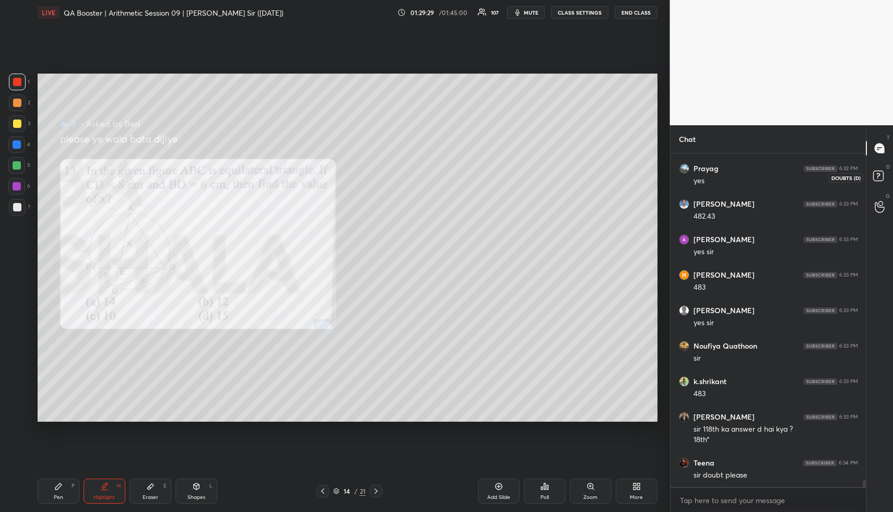
click at [872, 177] on icon at bounding box center [879, 177] width 19 height 19
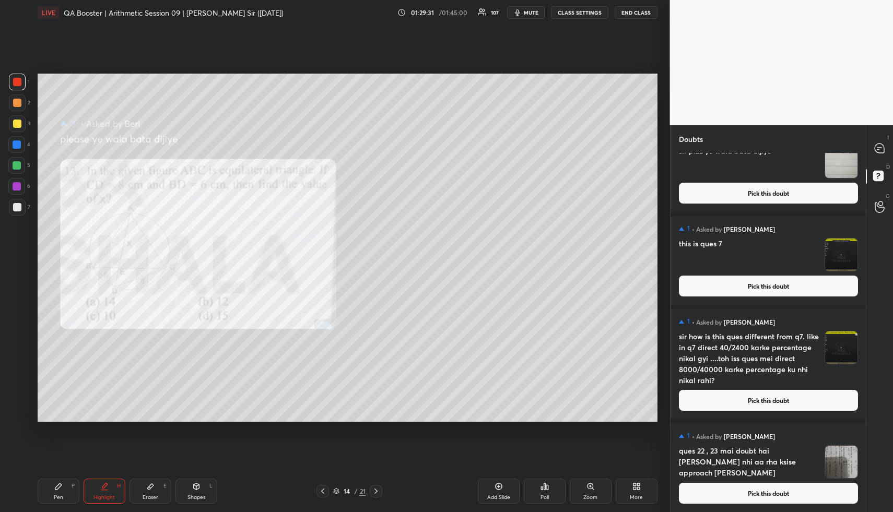
scroll to position [0, 0]
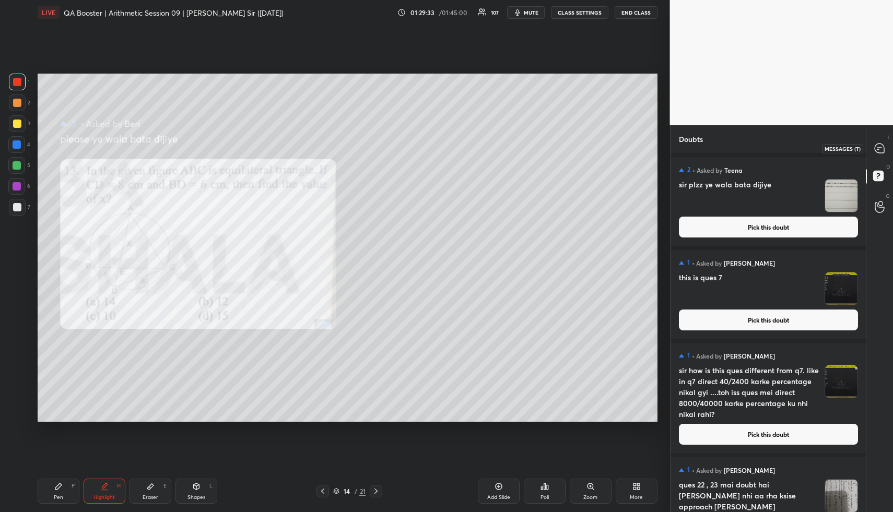
click at [875, 148] on icon at bounding box center [878, 148] width 9 height 9
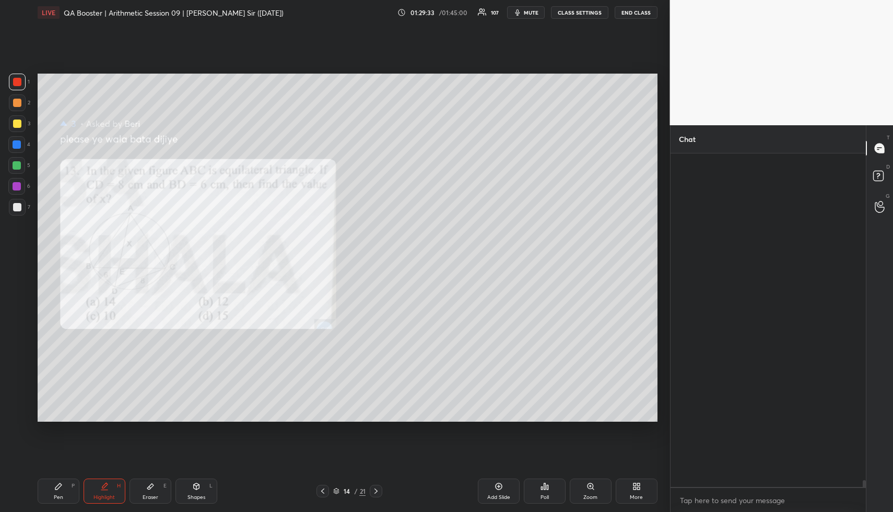
scroll to position [330, 192]
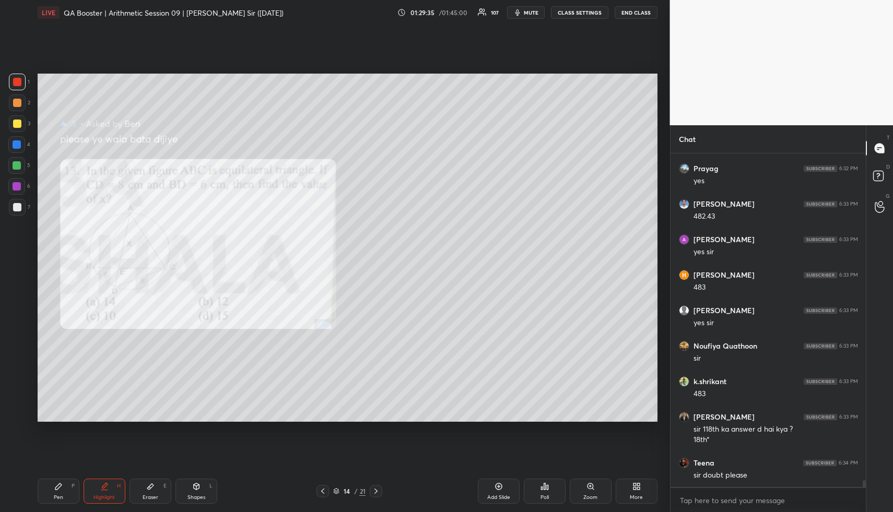
click at [52, 494] on div "Pen P" at bounding box center [59, 491] width 42 height 25
click at [54, 490] on div "Pen P" at bounding box center [59, 491] width 42 height 25
click at [16, 82] on div at bounding box center [17, 82] width 8 height 8
click at [17, 88] on div at bounding box center [17, 82] width 17 height 17
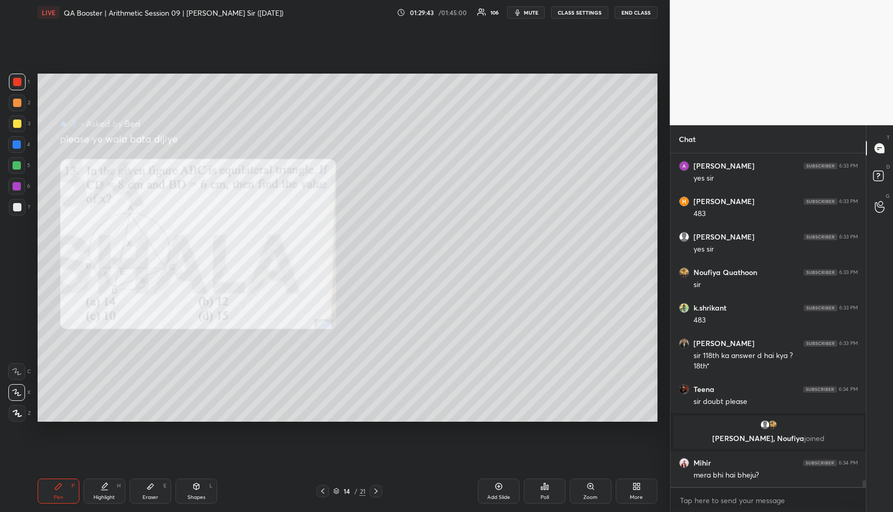
scroll to position [16345, 0]
click at [108, 498] on div "Highlight" at bounding box center [103, 497] width 21 height 5
click at [108, 495] on div "Highlight" at bounding box center [103, 497] width 21 height 5
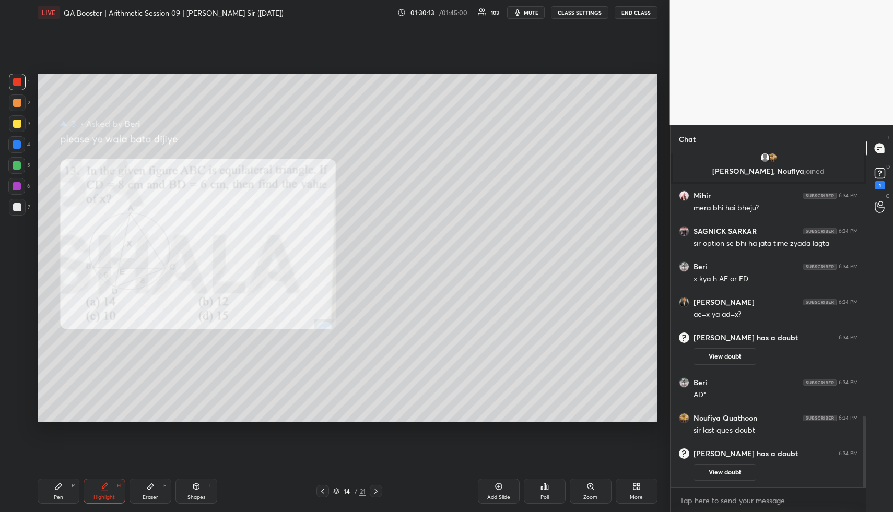
scroll to position [1275, 0]
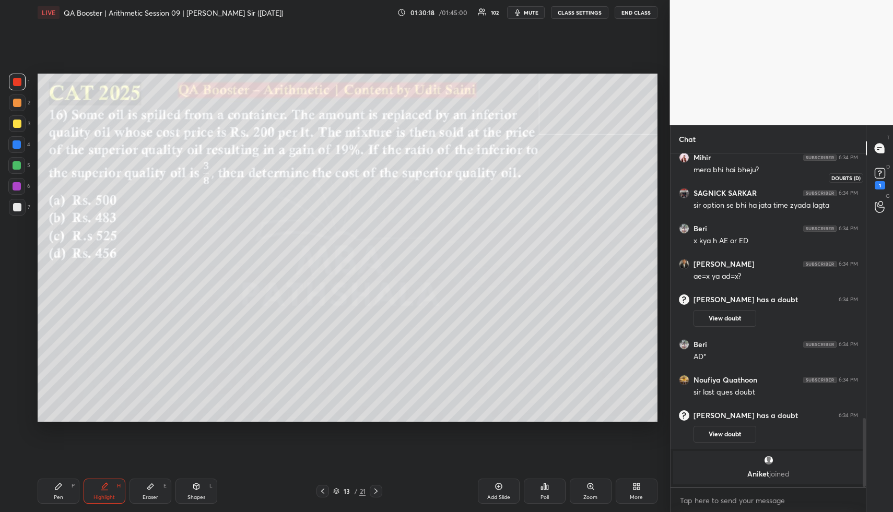
click at [885, 169] on icon at bounding box center [880, 173] width 16 height 16
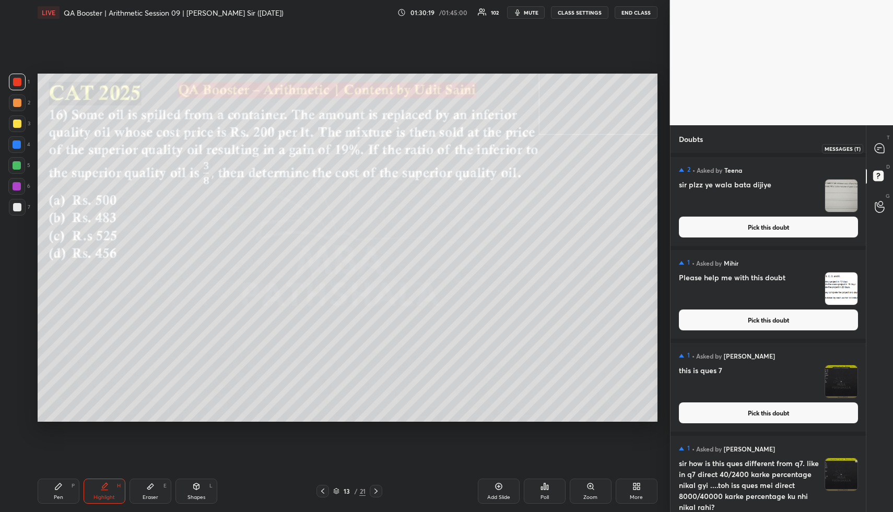
click at [879, 152] on icon at bounding box center [878, 148] width 9 height 9
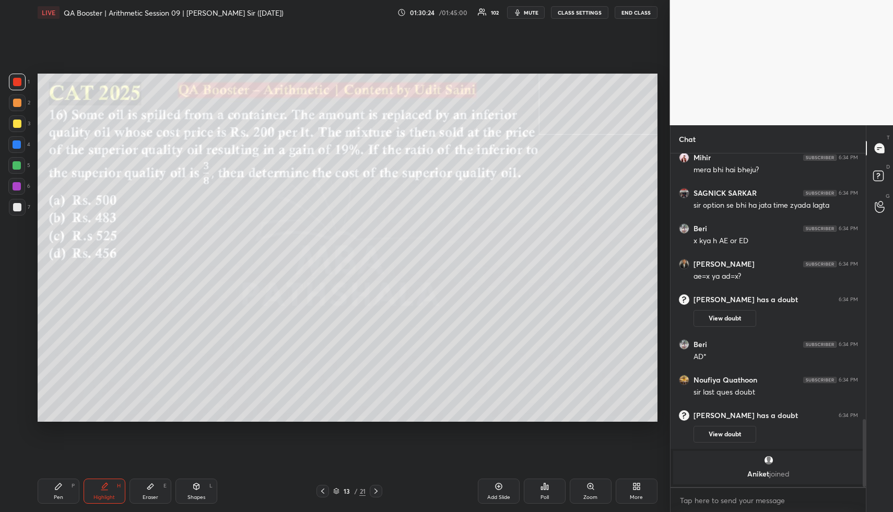
scroll to position [1338, 0]
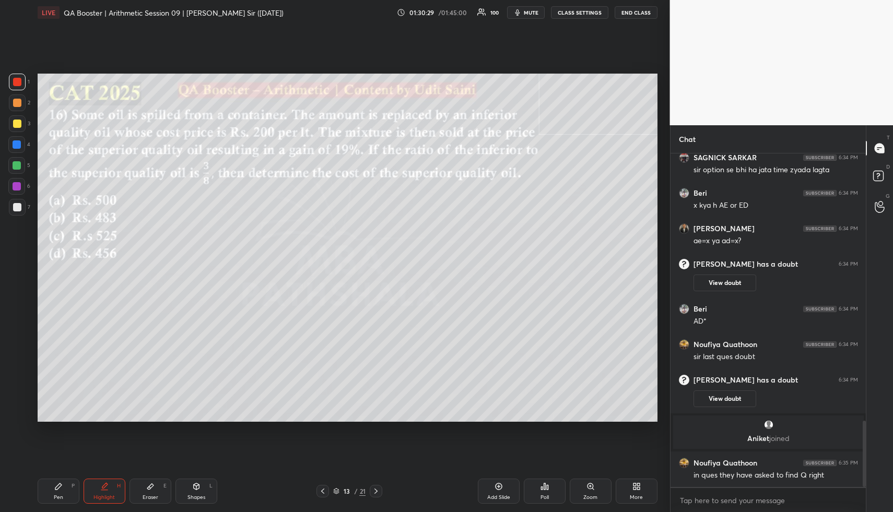
click at [100, 491] on div "Highlight H" at bounding box center [105, 491] width 42 height 25
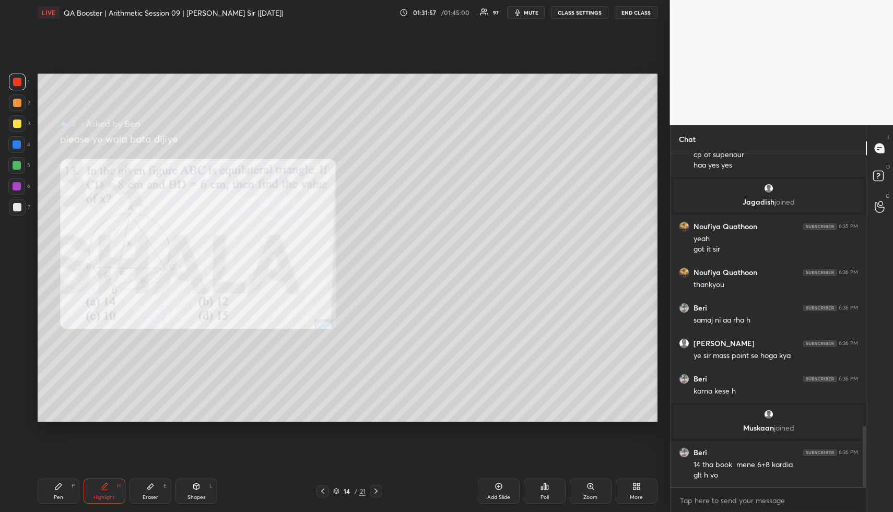
scroll to position [1495, 0]
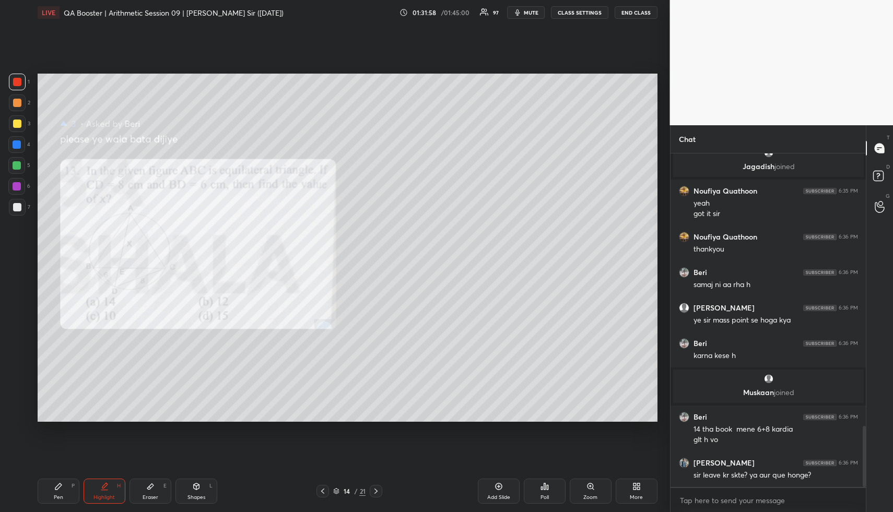
drag, startPoint x: 106, startPoint y: 502, endPoint x: 102, endPoint y: 469, distance: 33.7
click at [100, 497] on div "Highlight H" at bounding box center [105, 491] width 42 height 25
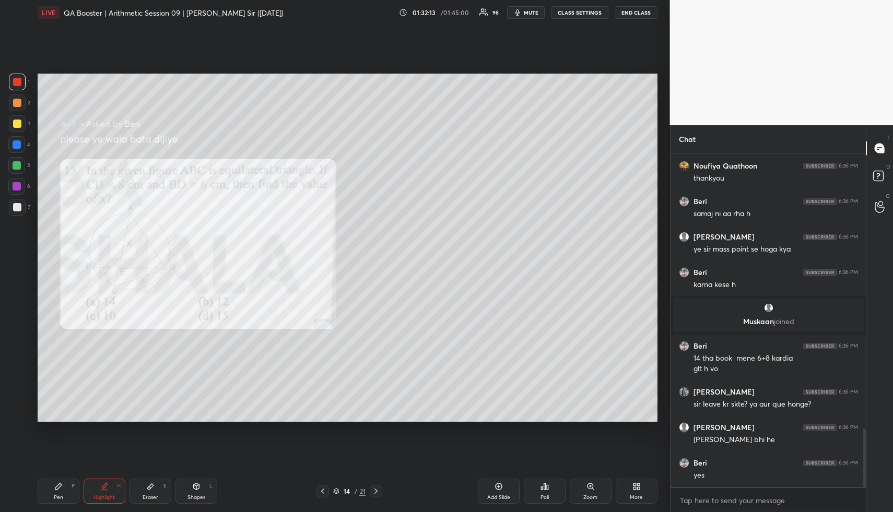
scroll to position [4, 4]
click at [56, 491] on div "Pen P" at bounding box center [59, 491] width 42 height 25
drag, startPoint x: 61, startPoint y: 490, endPoint x: 55, endPoint y: 479, distance: 11.9
click at [57, 490] on icon at bounding box center [58, 486] width 8 height 8
click at [17, 164] on div at bounding box center [17, 165] width 8 height 8
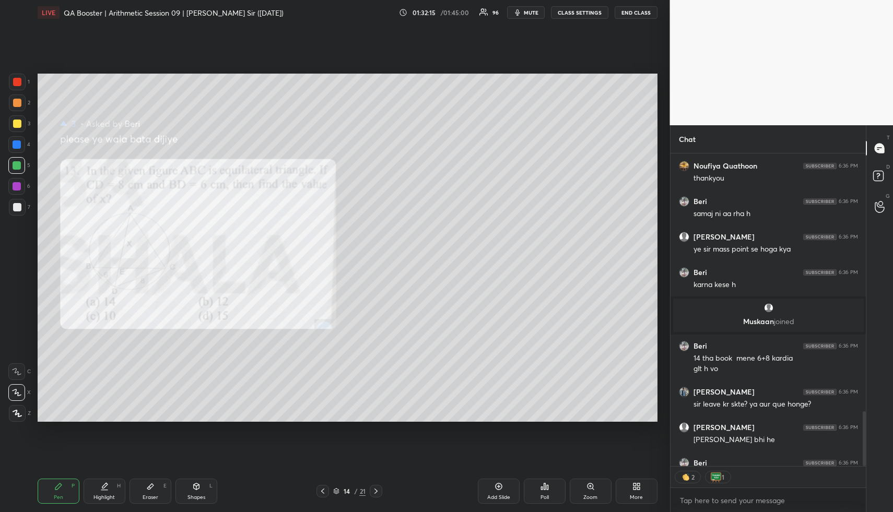
click at [17, 163] on div at bounding box center [17, 165] width 8 height 8
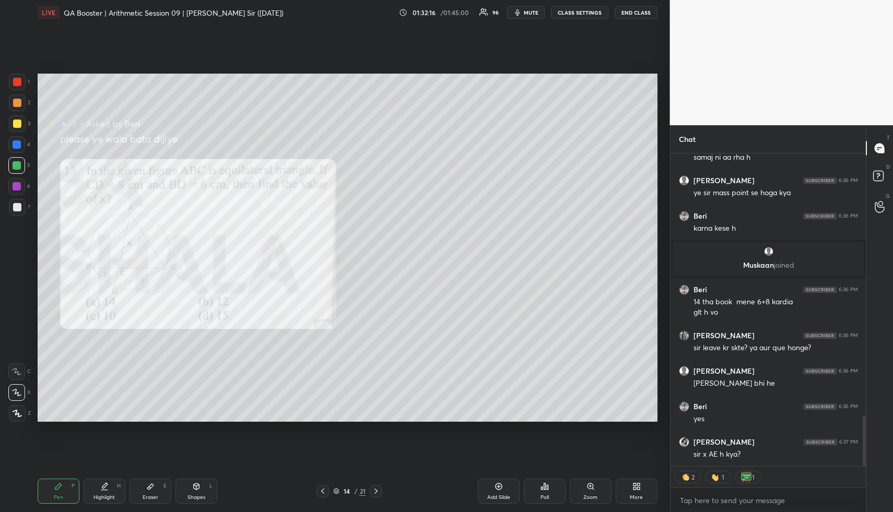
click at [12, 139] on div at bounding box center [16, 144] width 17 height 17
click at [16, 419] on div at bounding box center [17, 413] width 17 height 17
drag, startPoint x: 12, startPoint y: 84, endPoint x: 12, endPoint y: 99, distance: 14.6
click at [10, 84] on div at bounding box center [17, 82] width 17 height 17
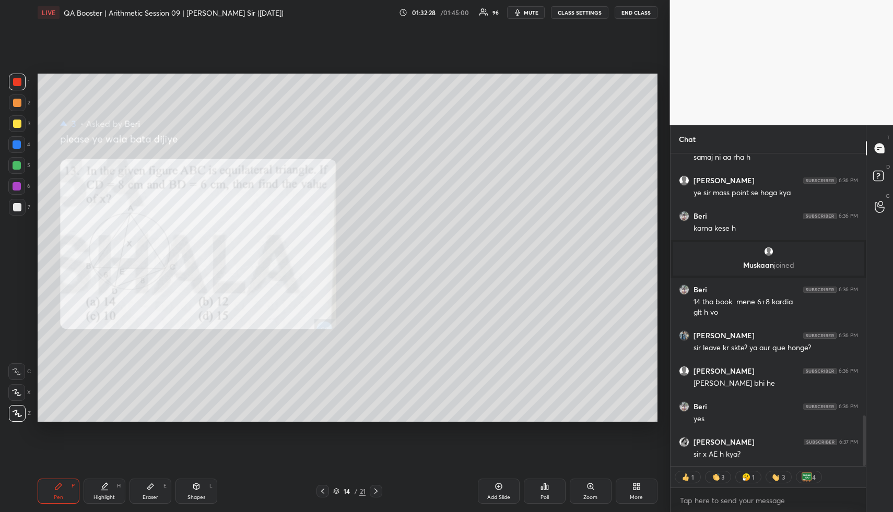
click at [141, 481] on div "Eraser E" at bounding box center [150, 491] width 42 height 25
click at [49, 494] on div "Pen P" at bounding box center [59, 491] width 42 height 25
drag, startPoint x: 52, startPoint y: 490, endPoint x: 65, endPoint y: 429, distance: 62.5
click at [52, 484] on div "Pen P" at bounding box center [59, 491] width 42 height 25
click at [18, 167] on div at bounding box center [17, 165] width 8 height 8
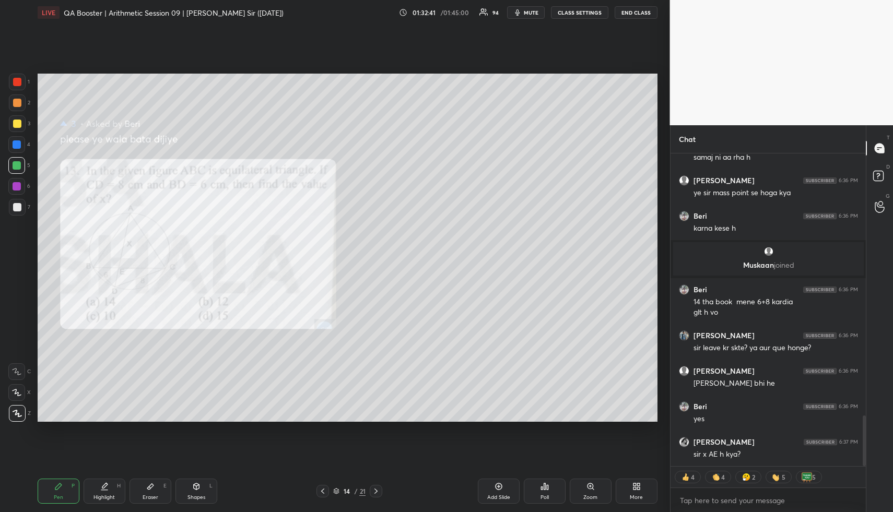
drag, startPoint x: 17, startPoint y: 167, endPoint x: 13, endPoint y: 229, distance: 61.8
click at [18, 168] on div at bounding box center [17, 165] width 8 height 8
click at [16, 388] on div at bounding box center [16, 392] width 17 height 17
click at [16, 84] on div at bounding box center [17, 82] width 8 height 8
drag, startPoint x: 16, startPoint y: 83, endPoint x: 17, endPoint y: 132, distance: 49.1
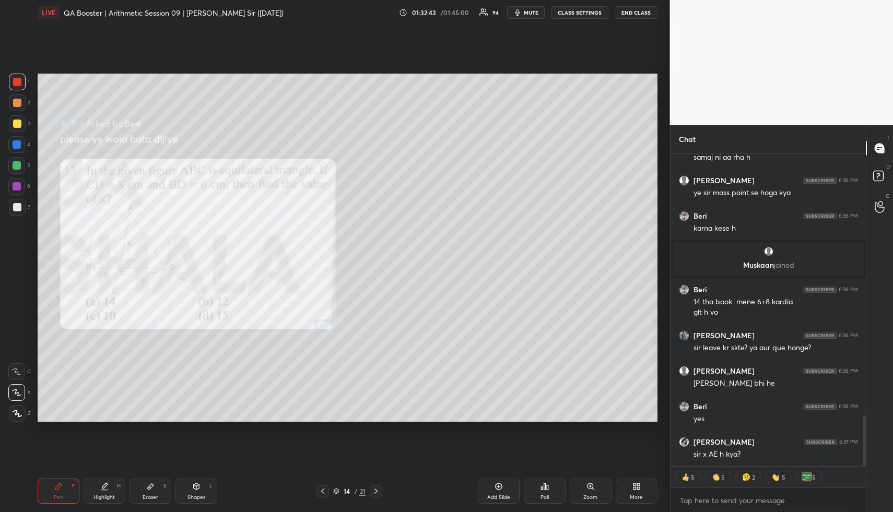
click at [14, 85] on div at bounding box center [17, 82] width 8 height 8
click at [104, 489] on icon at bounding box center [104, 486] width 8 height 8
click at [104, 488] on icon at bounding box center [104, 486] width 8 height 8
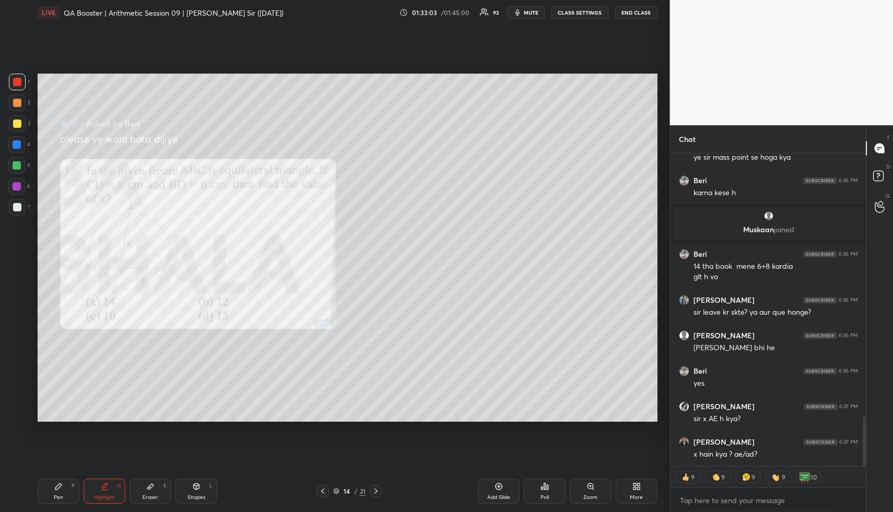
scroll to position [1693, 0]
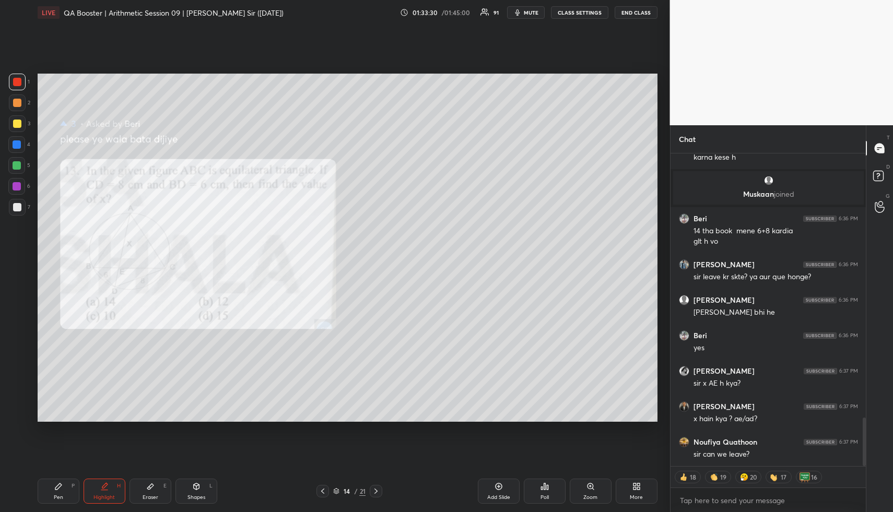
click at [56, 500] on div "Pen P" at bounding box center [59, 491] width 42 height 25
click at [55, 495] on div "Pen" at bounding box center [58, 497] width 9 height 5
click at [17, 148] on div at bounding box center [17, 144] width 8 height 8
click at [18, 147] on div at bounding box center [17, 144] width 8 height 8
click at [105, 489] on icon at bounding box center [104, 486] width 8 height 8
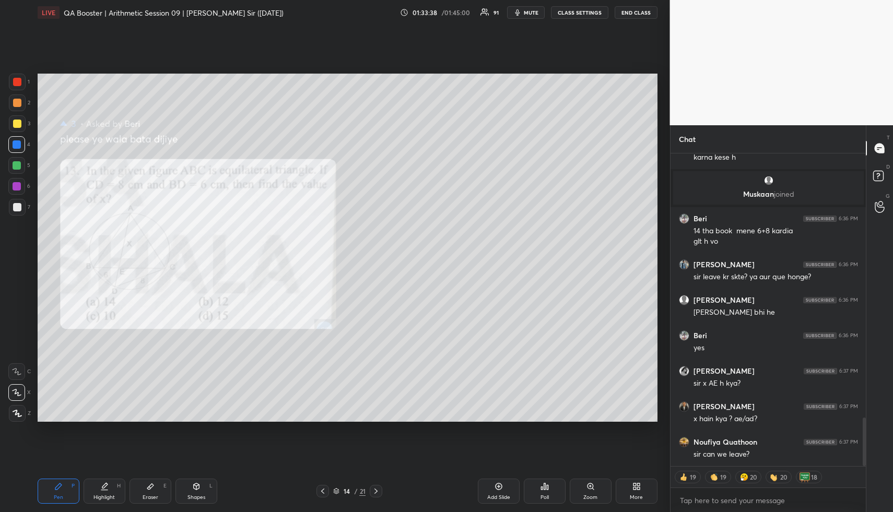
click at [107, 491] on div "Highlight H" at bounding box center [105, 491] width 42 height 25
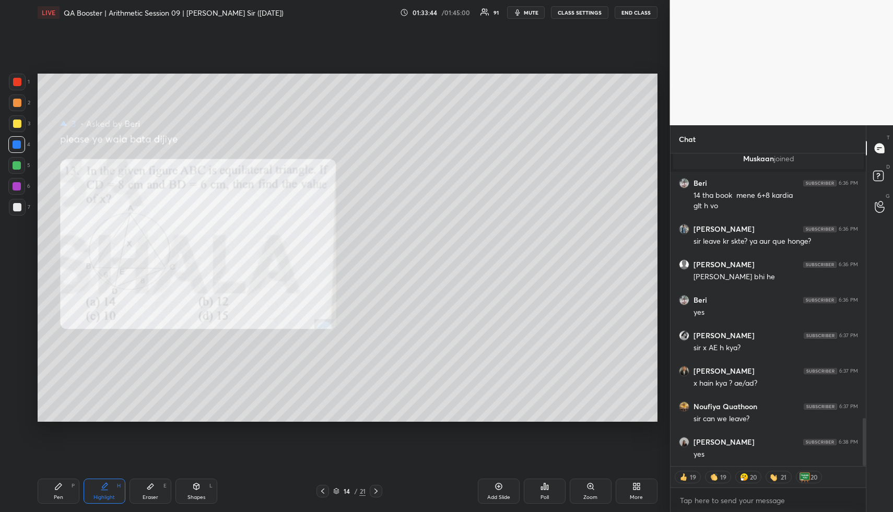
click at [101, 492] on div "Highlight H" at bounding box center [105, 491] width 42 height 25
click at [58, 498] on div "Pen" at bounding box center [58, 497] width 9 height 5
click at [20, 81] on div at bounding box center [17, 82] width 17 height 17
click at [97, 500] on div "Highlight" at bounding box center [103, 497] width 21 height 5
click at [99, 496] on div "Highlight" at bounding box center [103, 497] width 21 height 5
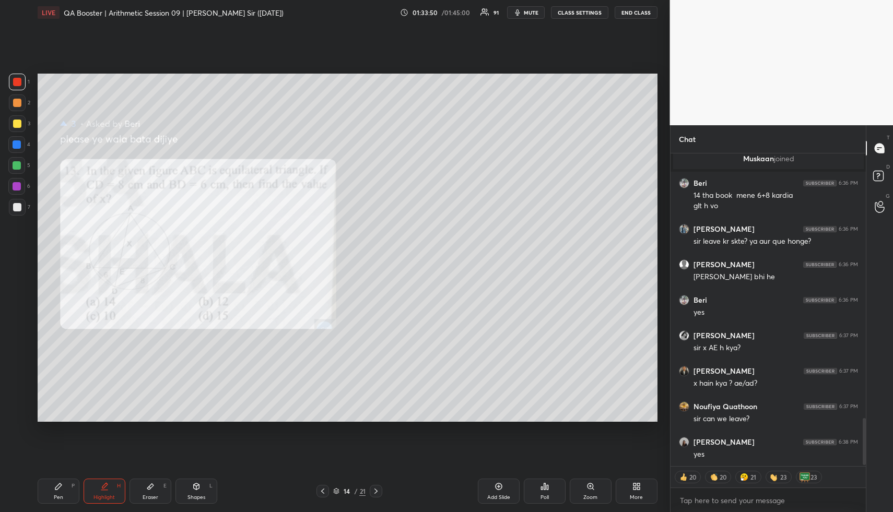
scroll to position [1764, 0]
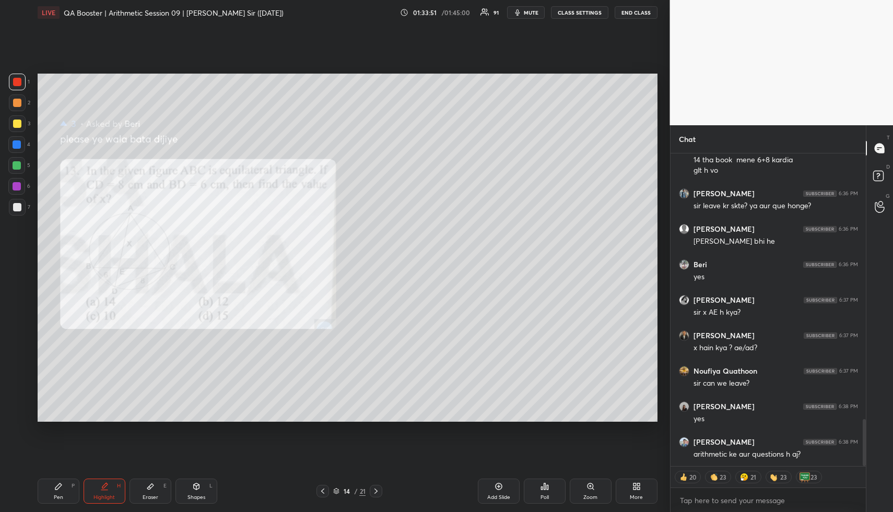
type textarea "x"
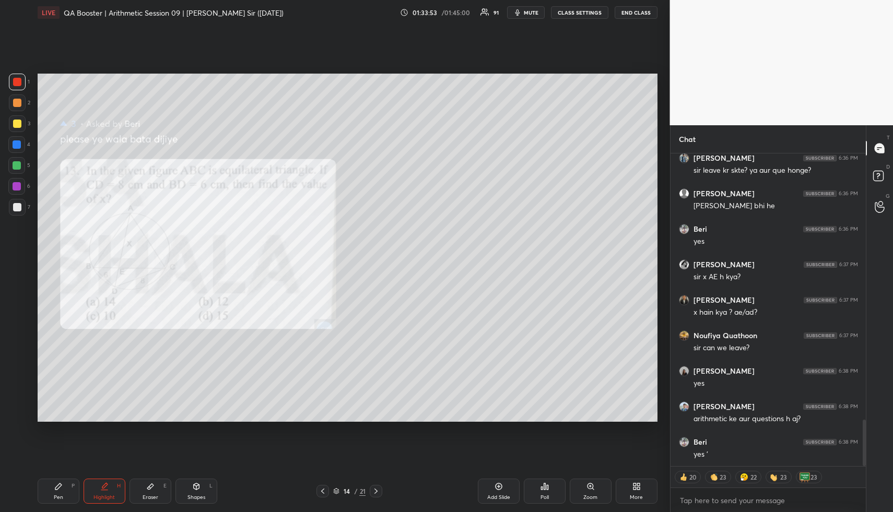
click at [578, 10] on button "CLASS SETTINGS" at bounding box center [579, 12] width 57 height 13
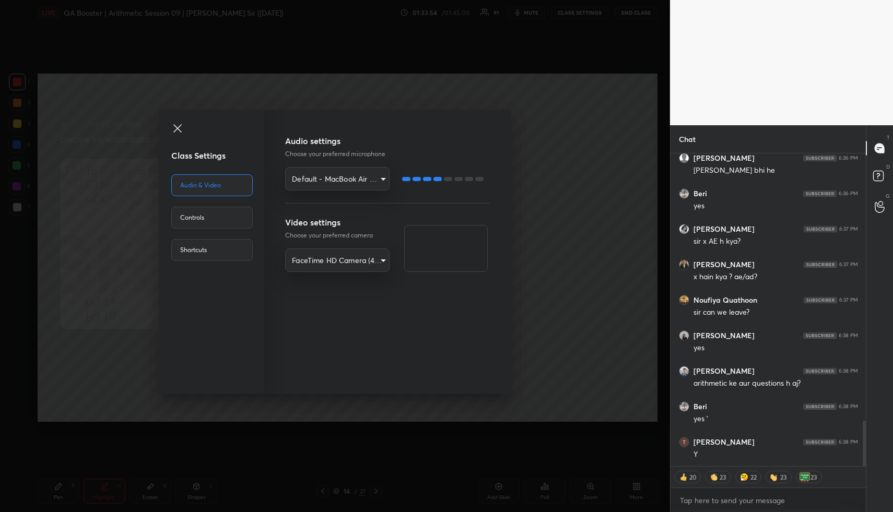
scroll to position [1871, 0]
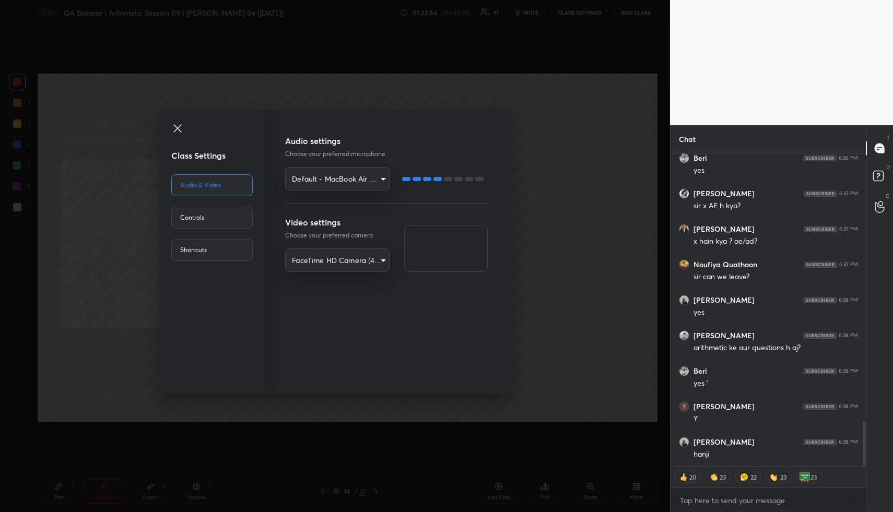
click at [217, 223] on div "Controls" at bounding box center [211, 218] width 81 height 22
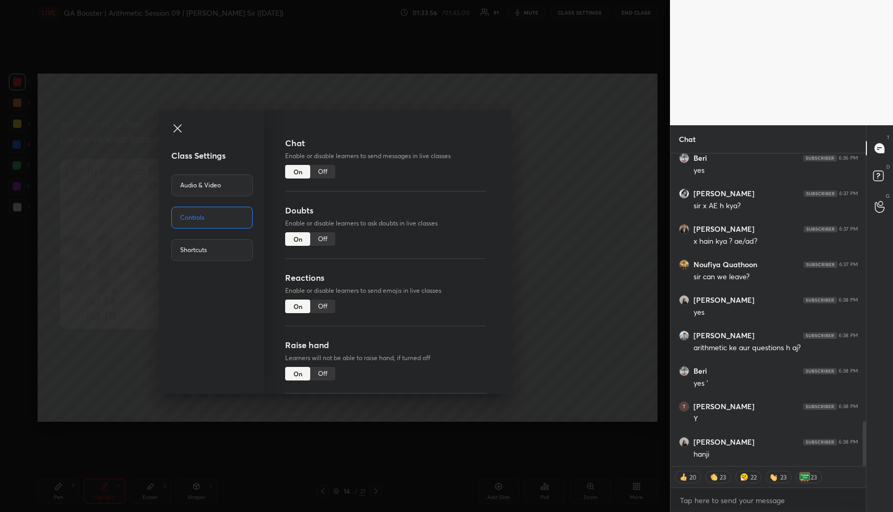
click at [323, 304] on div "Off" at bounding box center [322, 307] width 25 height 14
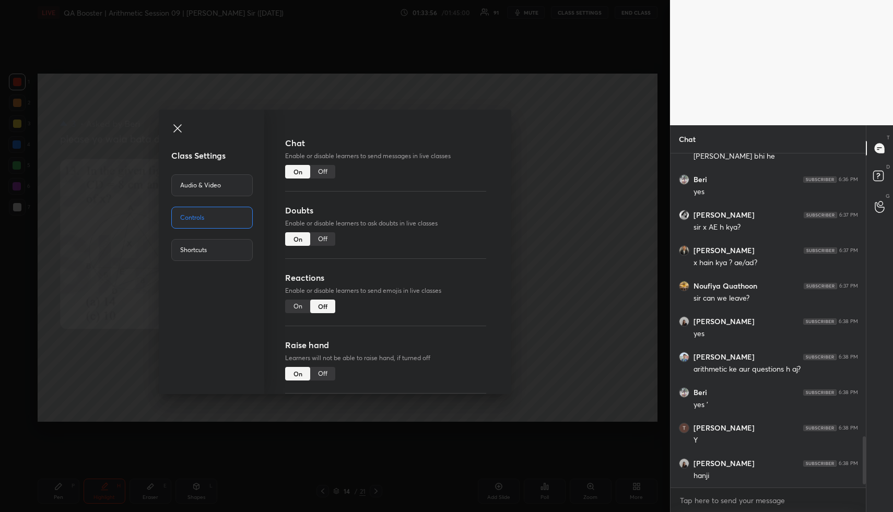
click at [542, 293] on div "Class Settings Audio & Video Controls Shortcuts Chat Enable or disable learners…" at bounding box center [335, 256] width 670 height 512
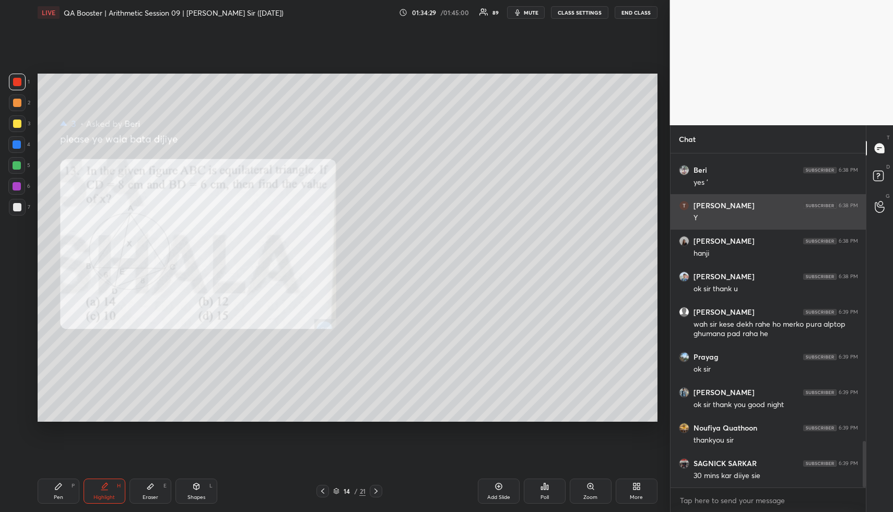
scroll to position [2107, 0]
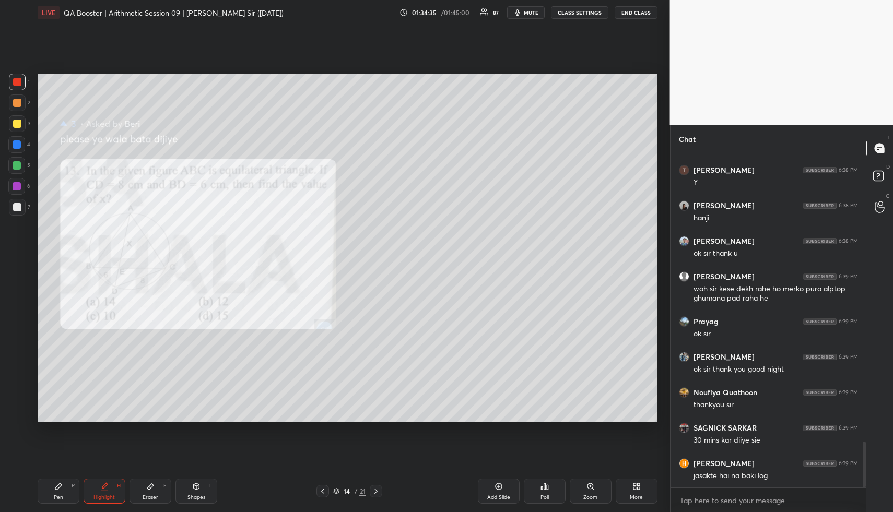
drag, startPoint x: 108, startPoint y: 490, endPoint x: 109, endPoint y: 480, distance: 10.0
click at [108, 490] on icon at bounding box center [104, 486] width 8 height 8
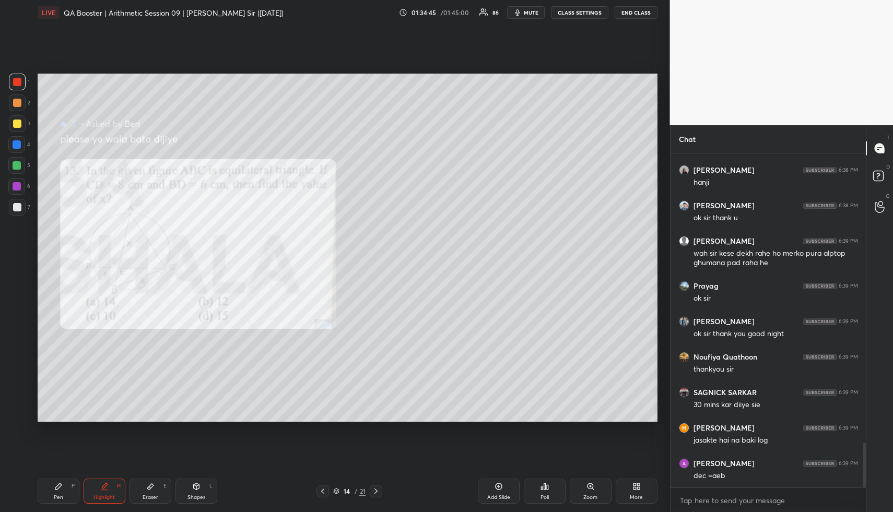
click at [69, 490] on div "Pen P" at bounding box center [59, 491] width 42 height 25
click at [69, 489] on div "Pen P" at bounding box center [59, 491] width 42 height 25
click at [19, 74] on div at bounding box center [17, 82] width 17 height 17
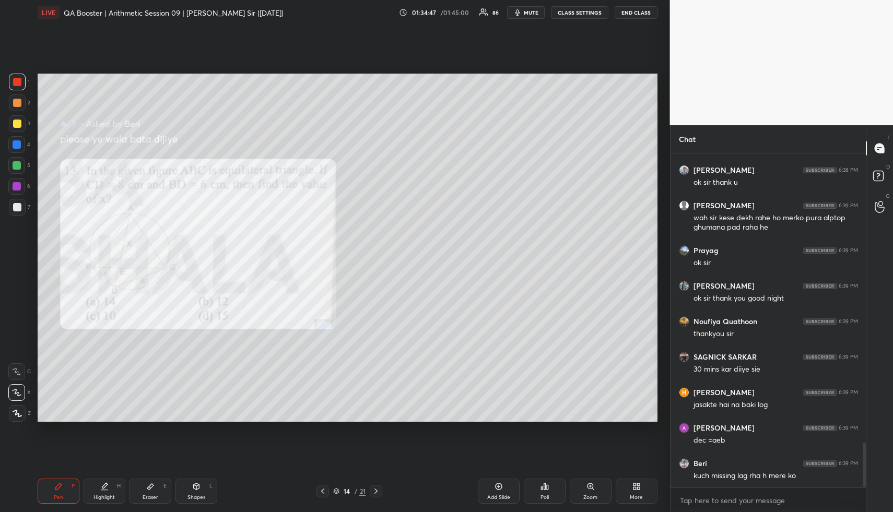
click at [19, 76] on div at bounding box center [17, 82] width 17 height 17
drag, startPoint x: 108, startPoint y: 496, endPoint x: 104, endPoint y: 489, distance: 8.0
click at [107, 496] on div "Highlight" at bounding box center [103, 497] width 21 height 5
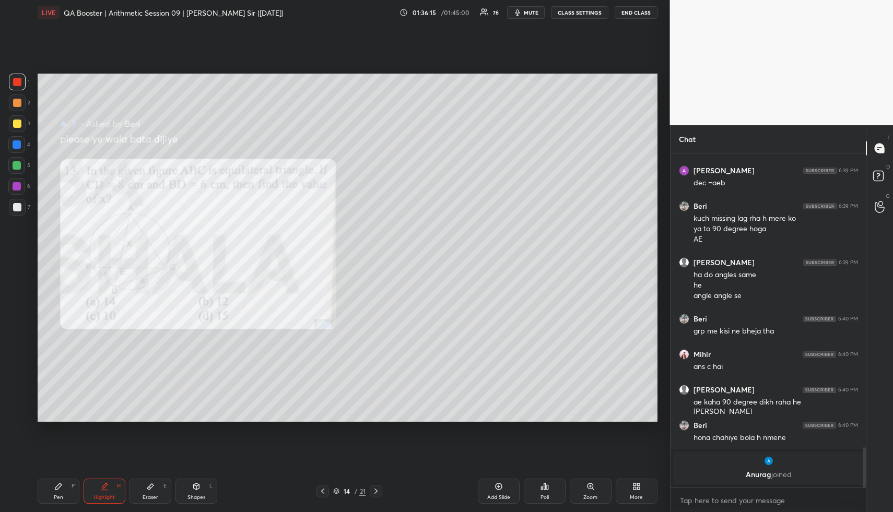
scroll to position [2136, 0]
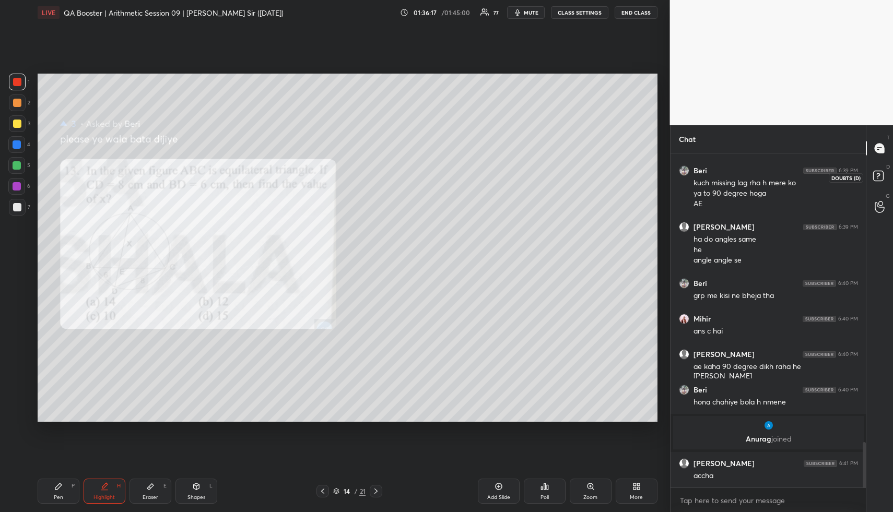
click at [877, 180] on rect at bounding box center [878, 176] width 10 height 10
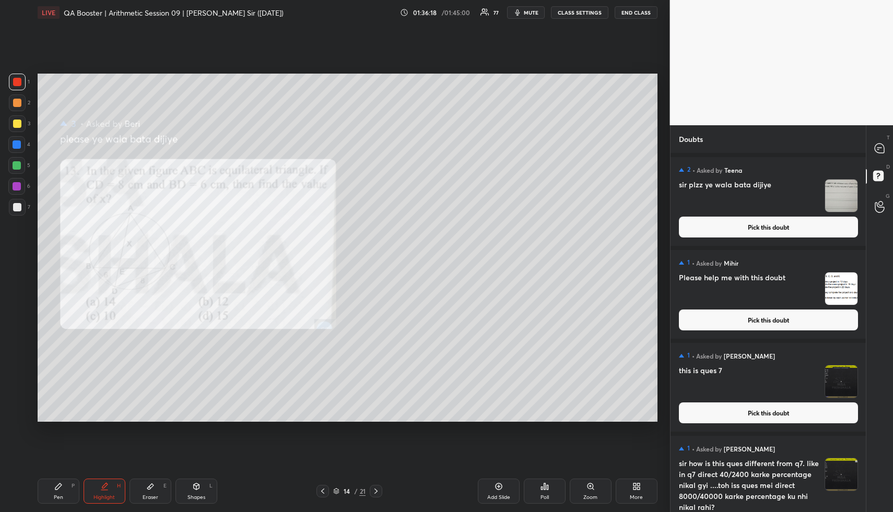
click at [790, 227] on button "Pick this doubt" at bounding box center [768, 227] width 179 height 21
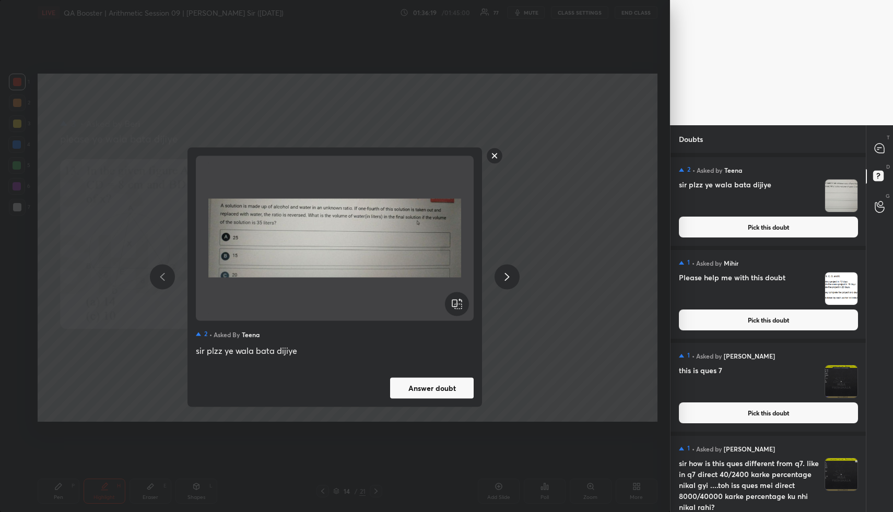
click at [458, 381] on button "Answer doubt" at bounding box center [432, 387] width 84 height 21
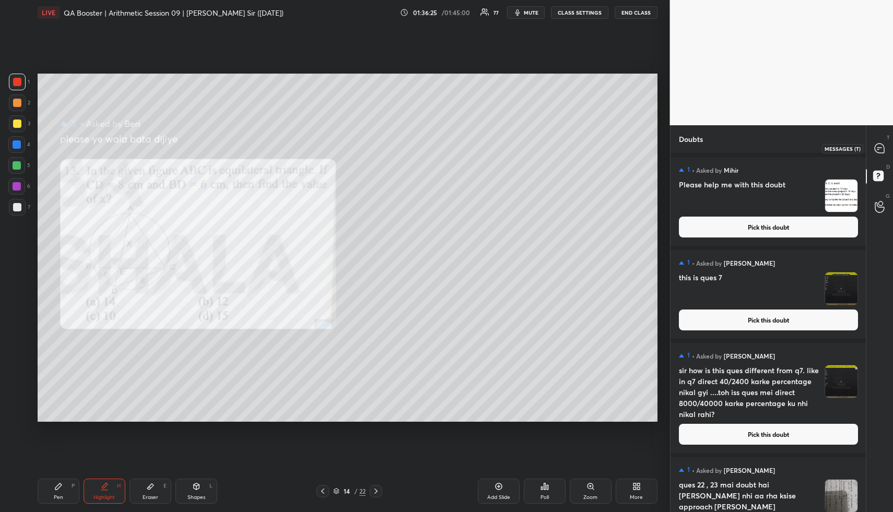
click at [883, 152] on icon at bounding box center [878, 148] width 9 height 9
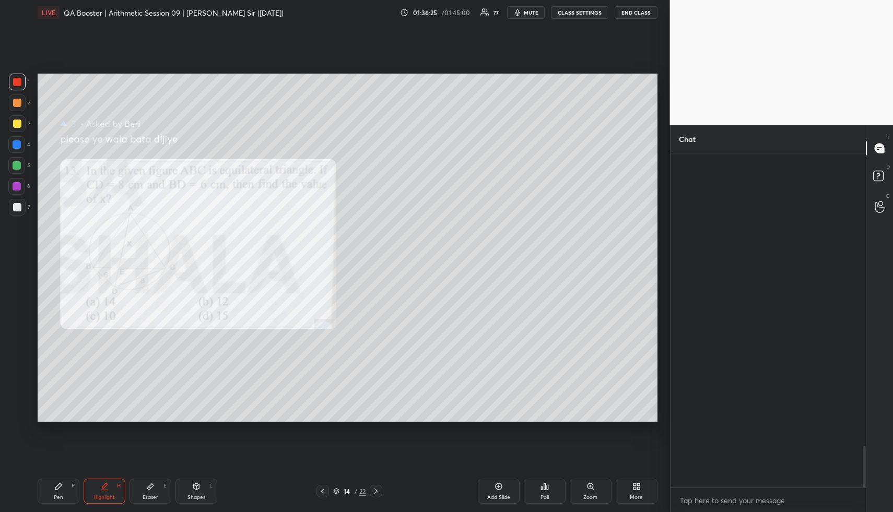
scroll to position [330, 192]
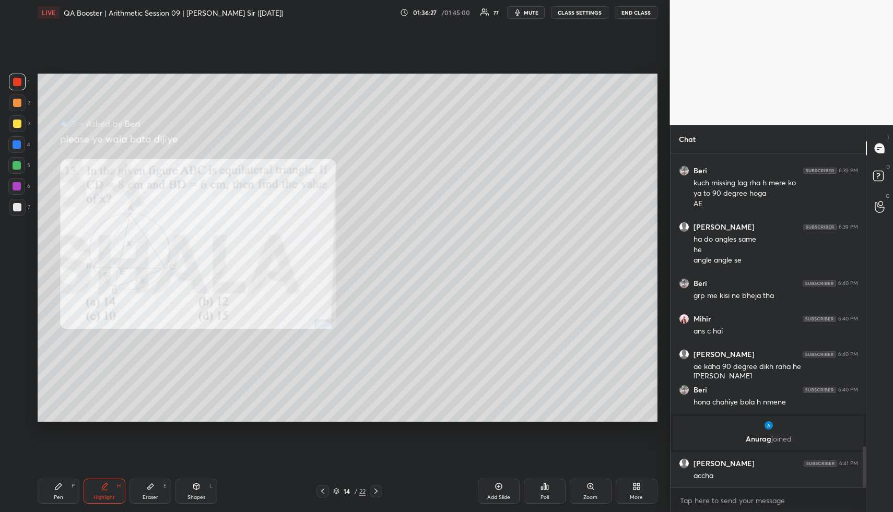
click at [94, 500] on div "Highlight" at bounding box center [103, 497] width 21 height 5
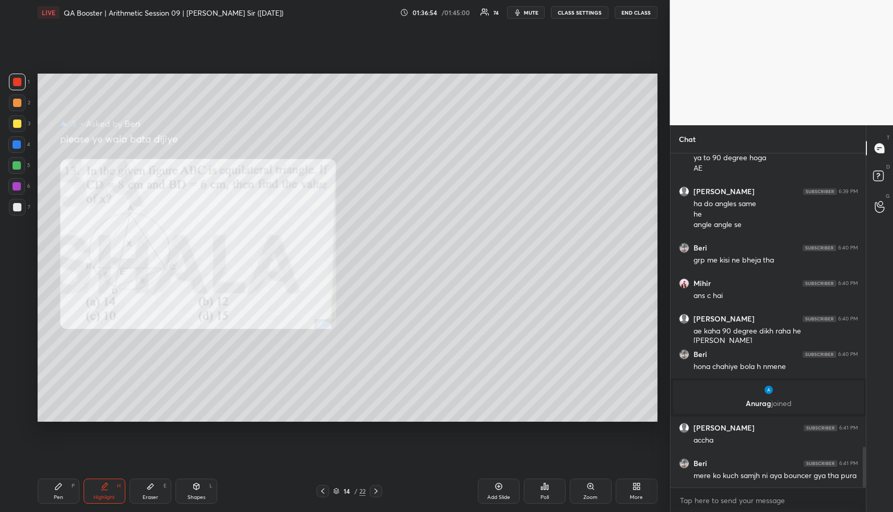
scroll to position [2439, 0]
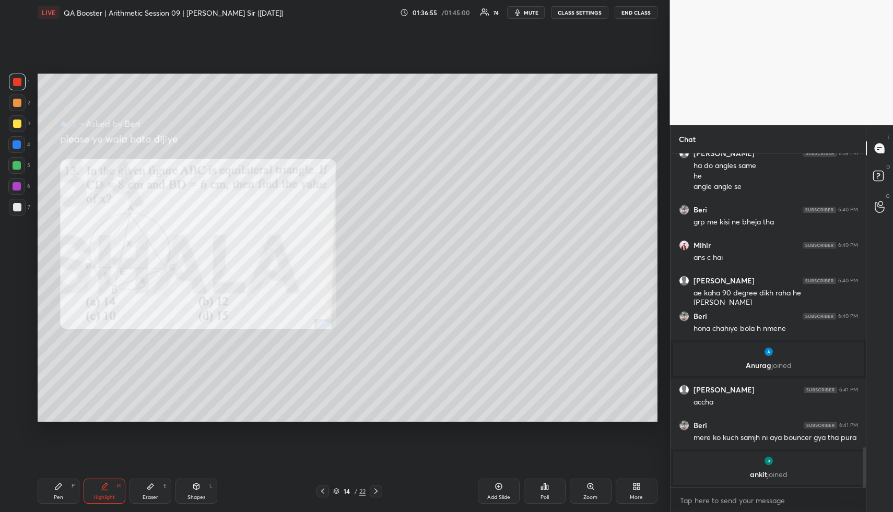
click at [60, 493] on div "Pen P" at bounding box center [59, 491] width 42 height 25
click at [63, 490] on div "Pen P" at bounding box center [59, 491] width 42 height 25
click at [19, 165] on div at bounding box center [17, 165] width 8 height 8
click at [20, 165] on div at bounding box center [17, 165] width 8 height 8
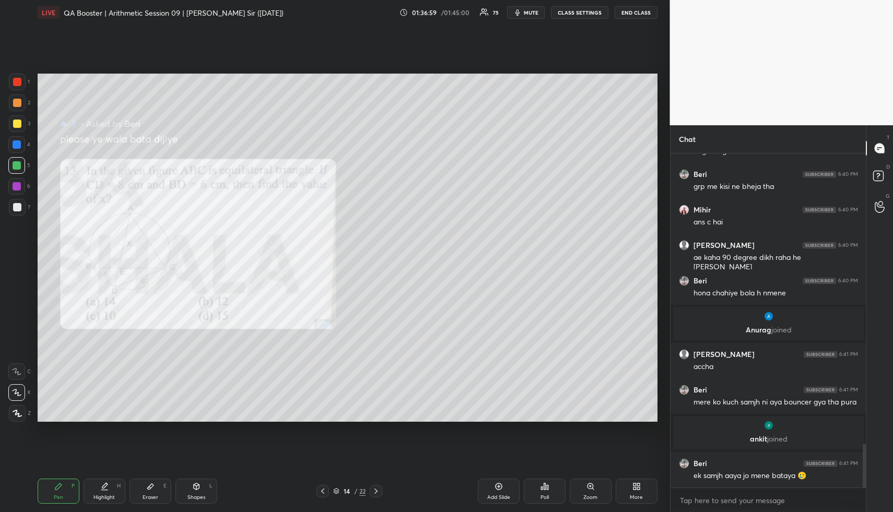
scroll to position [2217, 0]
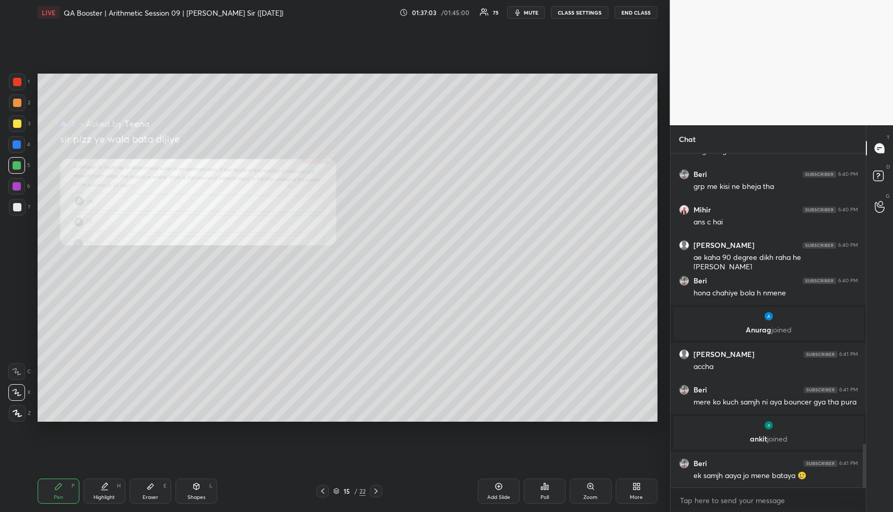
drag, startPoint x: 588, startPoint y: 490, endPoint x: 601, endPoint y: 429, distance: 63.0
click at [587, 489] on div "Zoom" at bounding box center [591, 491] width 42 height 25
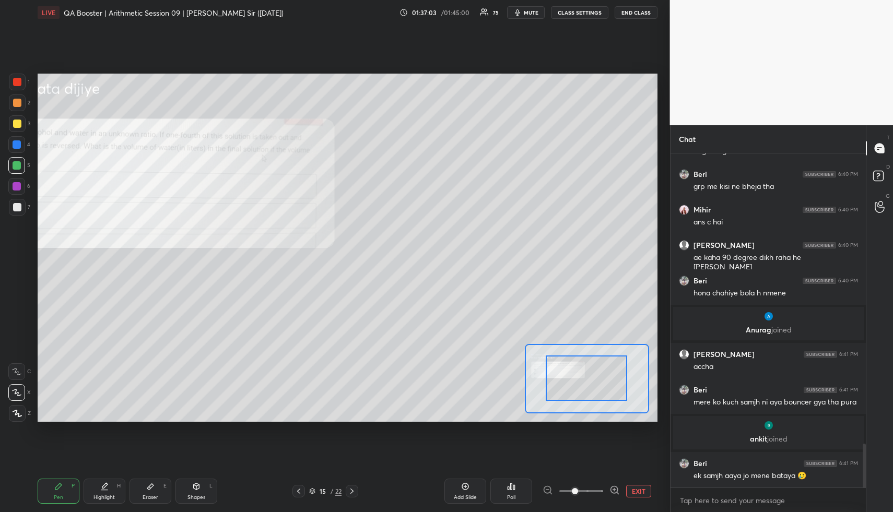
drag, startPoint x: 617, startPoint y: 373, endPoint x: 593, endPoint y: 377, distance: 24.9
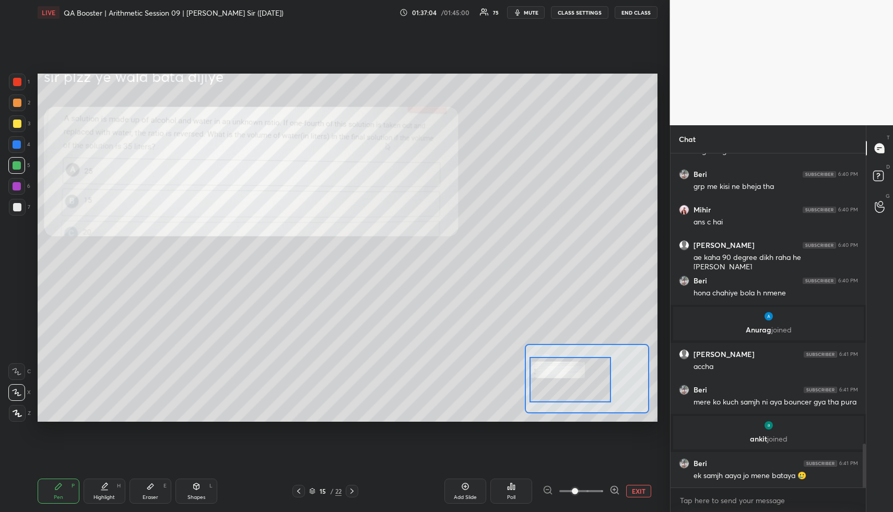
drag, startPoint x: 602, startPoint y: 376, endPoint x: 587, endPoint y: 377, distance: 15.2
click at [586, 379] on div at bounding box center [569, 379] width 81 height 45
click at [50, 490] on div "Pen P" at bounding box center [59, 491] width 42 height 25
click at [16, 79] on div at bounding box center [17, 82] width 8 height 8
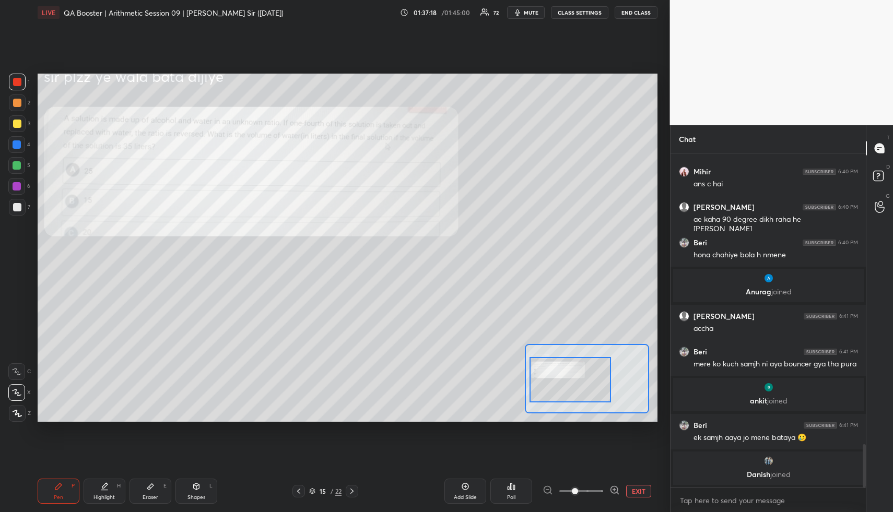
click at [19, 84] on div at bounding box center [17, 82] width 8 height 8
click at [21, 85] on div at bounding box center [17, 82] width 17 height 17
click at [16, 83] on div at bounding box center [17, 82] width 8 height 8
click at [21, 83] on div at bounding box center [17, 82] width 17 height 17
click at [19, 84] on div at bounding box center [17, 82] width 8 height 8
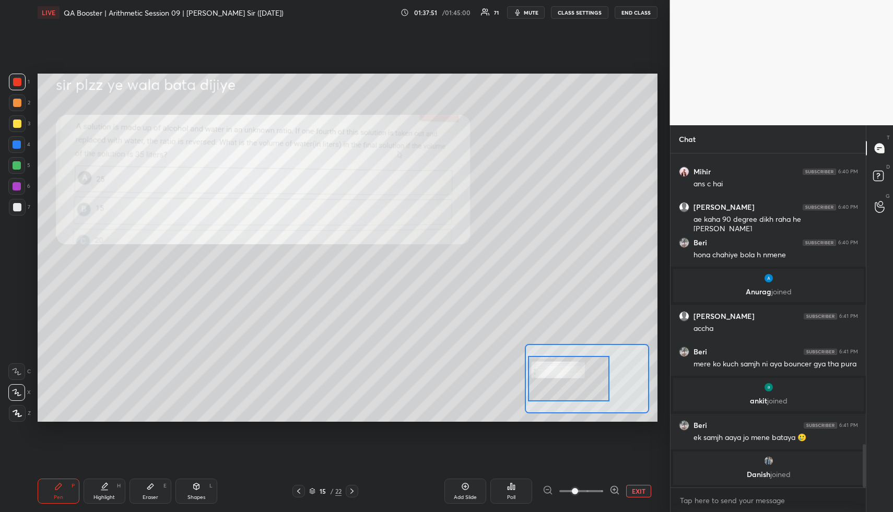
drag, startPoint x: 592, startPoint y: 377, endPoint x: 572, endPoint y: 385, distance: 21.5
click at [590, 376] on div at bounding box center [568, 378] width 81 height 45
click at [65, 486] on div "Pen P" at bounding box center [59, 491] width 42 height 25
click at [16, 82] on div at bounding box center [17, 82] width 8 height 8
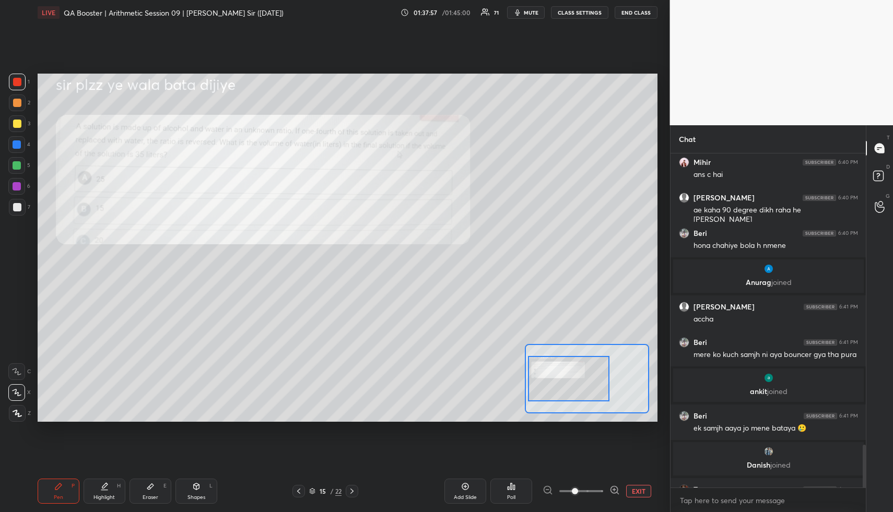
scroll to position [2281, 0]
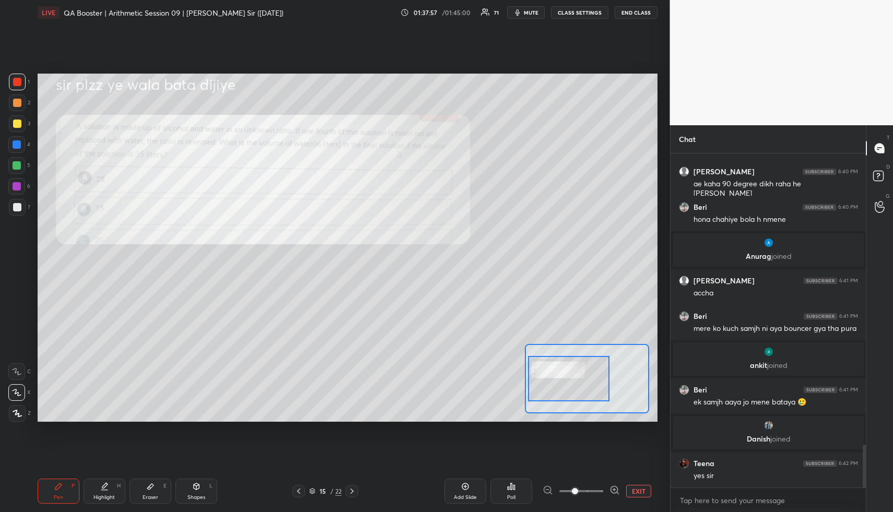
click at [16, 87] on div at bounding box center [17, 82] width 17 height 17
click at [19, 84] on div at bounding box center [17, 82] width 8 height 8
click at [17, 187] on div at bounding box center [17, 186] width 8 height 8
click at [16, 190] on div at bounding box center [17, 186] width 8 height 8
drag, startPoint x: 151, startPoint y: 483, endPoint x: 159, endPoint y: 466, distance: 18.7
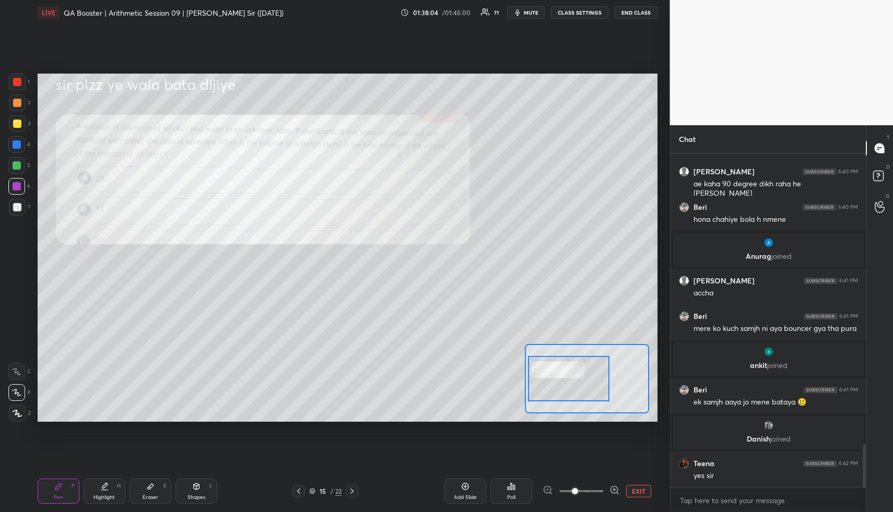
click at [150, 484] on div "Eraser E" at bounding box center [150, 491] width 42 height 25
click at [157, 478] on div "Pen P Highlight H Eraser E Shapes L 15 / 22 Add Slide Poll EXIT" at bounding box center [348, 491] width 620 height 42
click at [62, 493] on div "Pen P" at bounding box center [59, 491] width 42 height 25
click at [62, 490] on div "Pen P" at bounding box center [59, 491] width 42 height 25
click at [16, 85] on div at bounding box center [17, 82] width 17 height 17
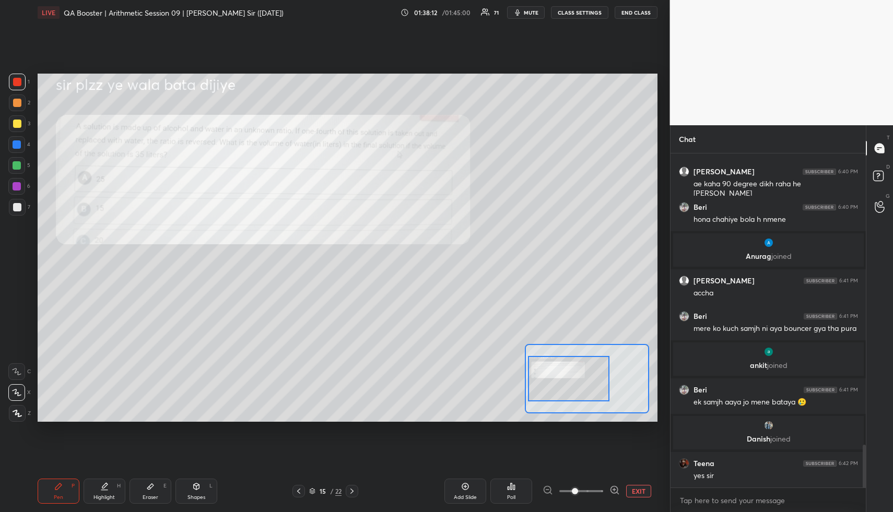
scroll to position [2316, 0]
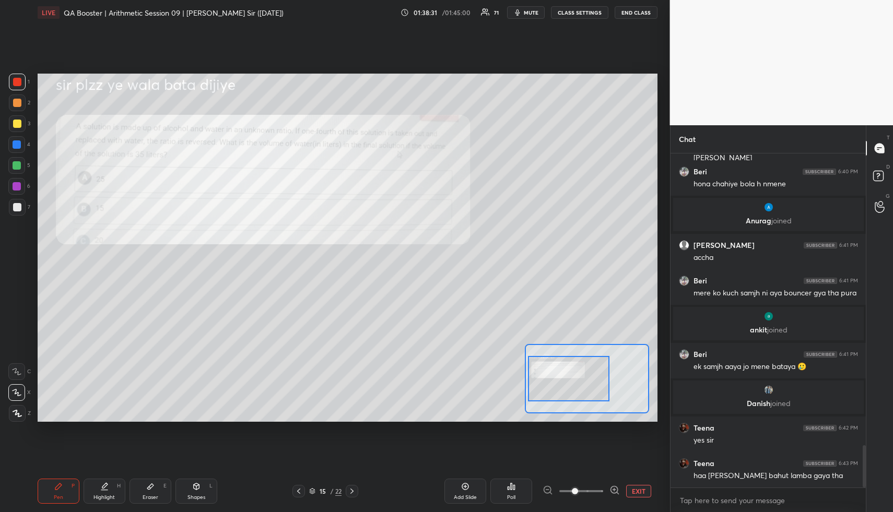
drag, startPoint x: 107, startPoint y: 486, endPoint x: 98, endPoint y: 489, distance: 9.4
click at [99, 488] on div "Highlight H" at bounding box center [105, 491] width 42 height 25
click at [100, 490] on icon at bounding box center [104, 486] width 8 height 8
click at [55, 495] on div "Pen" at bounding box center [58, 497] width 9 height 5
click at [58, 491] on div "Pen P" at bounding box center [59, 491] width 42 height 25
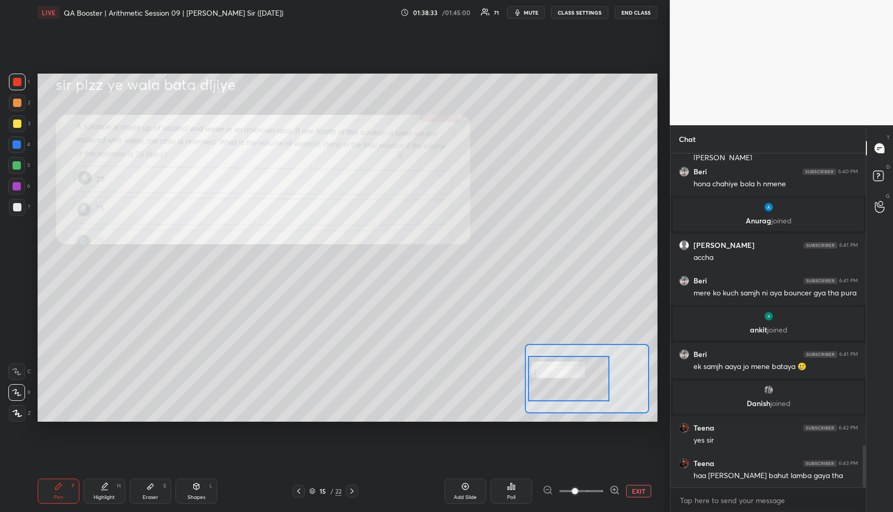
drag, startPoint x: 19, startPoint y: 84, endPoint x: 37, endPoint y: 92, distance: 19.6
click at [19, 84] on div at bounding box center [17, 82] width 8 height 8
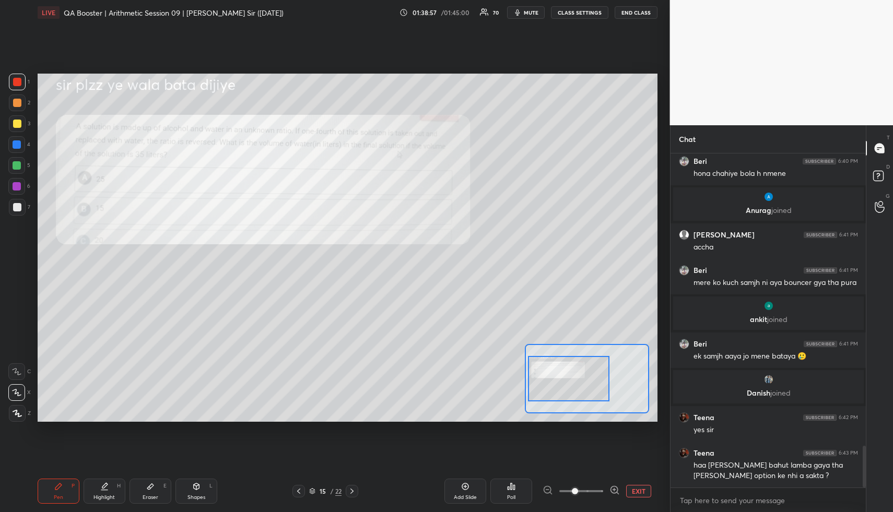
click at [137, 506] on div "Pen P Highlight H Eraser E Shapes L 15 / 22 Add Slide Poll EXIT" at bounding box center [348, 491] width 620 height 42
click at [138, 499] on div "Eraser E" at bounding box center [150, 491] width 42 height 25
drag, startPoint x: 156, startPoint y: 490, endPoint x: 159, endPoint y: 480, distance: 10.4
click at [155, 488] on div "Eraser E" at bounding box center [150, 491] width 42 height 25
click at [46, 492] on div "Pen P" at bounding box center [59, 491] width 42 height 25
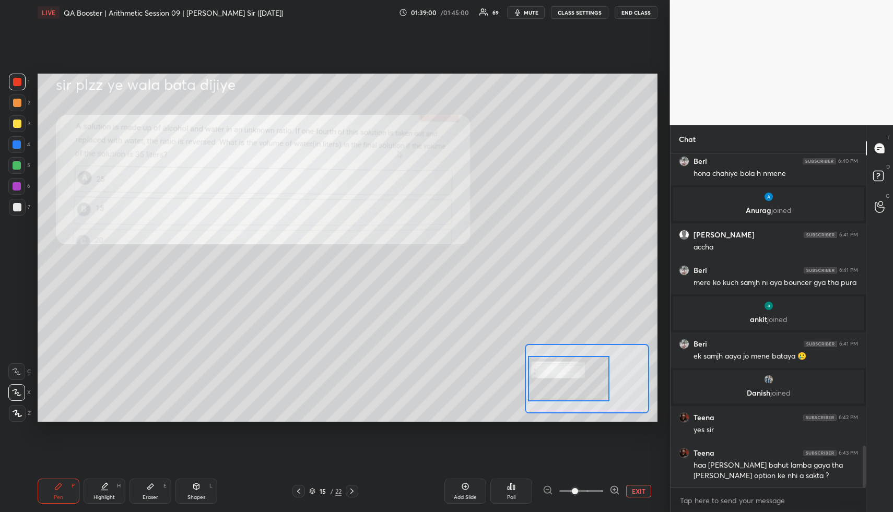
click at [58, 491] on div "Pen P" at bounding box center [59, 491] width 42 height 25
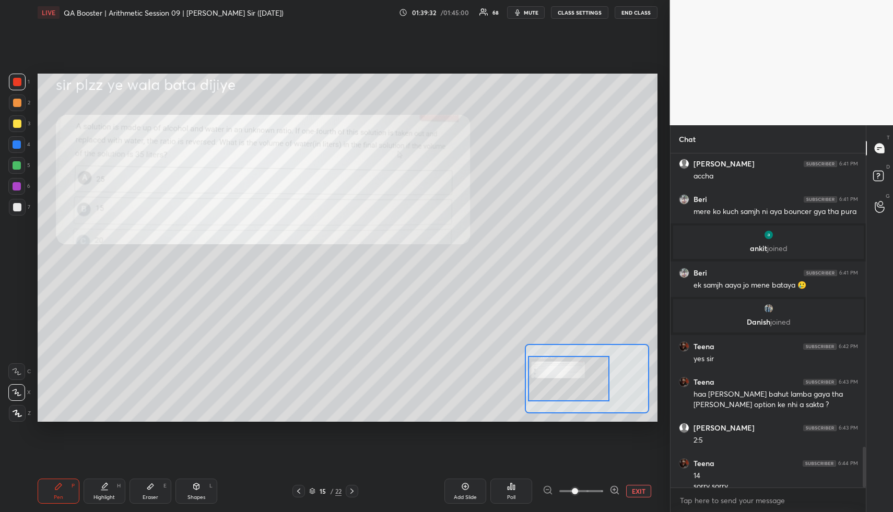
scroll to position [2408, 0]
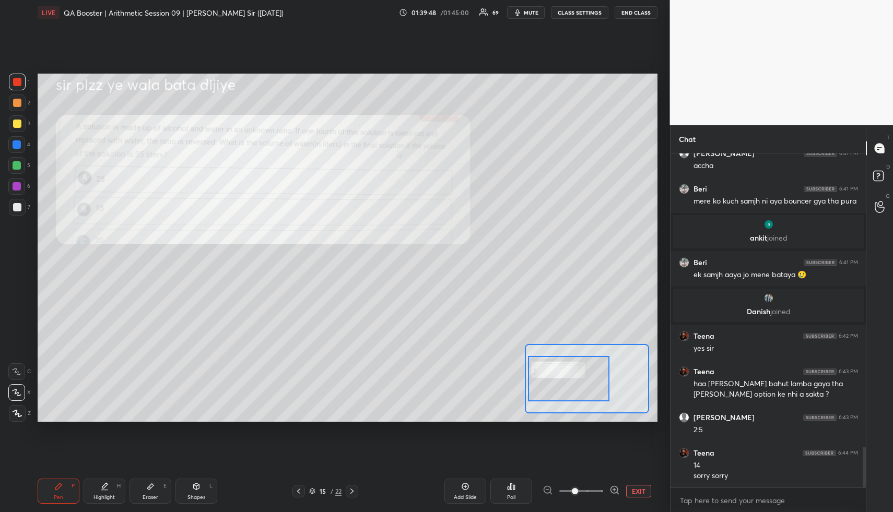
click at [57, 481] on div "Pen P" at bounding box center [59, 491] width 42 height 25
click at [57, 488] on icon at bounding box center [58, 486] width 6 height 6
click at [7, 125] on div "1 2 3 4 5 6 7 R O A L C X Z Erase all C X Z" at bounding box center [16, 248] width 33 height 349
click at [13, 128] on div at bounding box center [17, 123] width 17 height 17
click at [20, 127] on div at bounding box center [17, 123] width 17 height 17
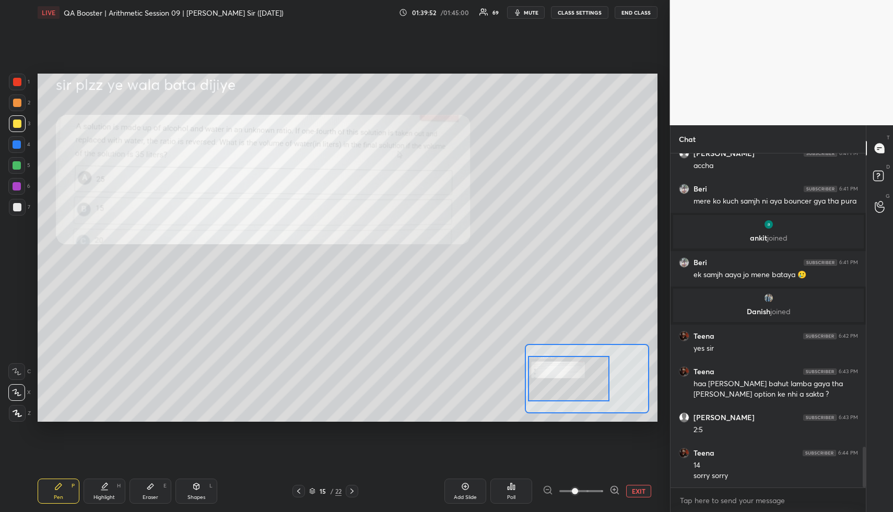
click at [107, 497] on div "Highlight" at bounding box center [103, 497] width 21 height 5
click at [109, 496] on div "Highlight" at bounding box center [103, 497] width 21 height 5
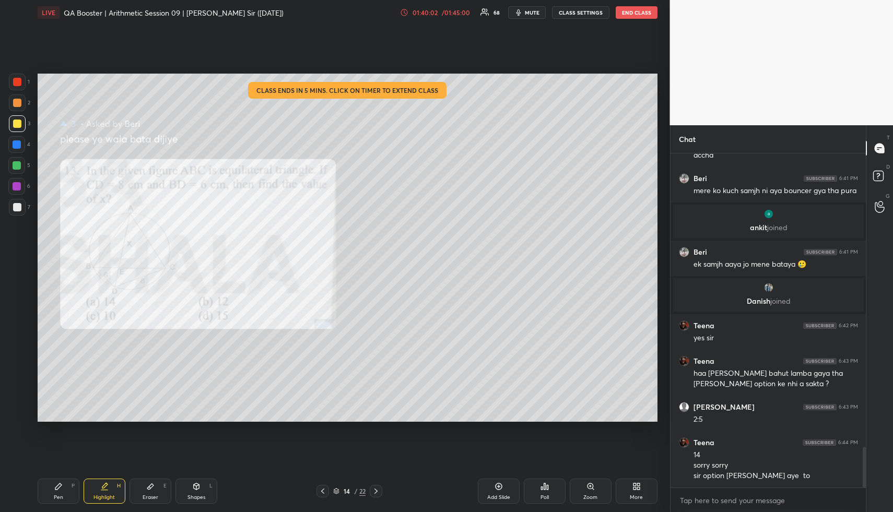
scroll to position [2454, 0]
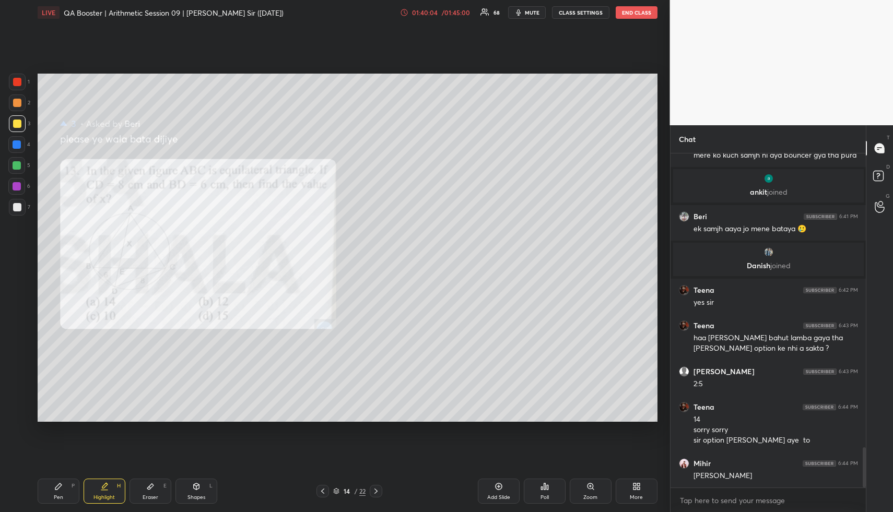
drag, startPoint x: 102, startPoint y: 478, endPoint x: 100, endPoint y: 459, distance: 18.9
click at [100, 464] on div "LIVE QA Booster | Arithmetic Session 09 | [PERSON_NAME] Sir ([DATE]) 01:40:04 /…" at bounding box center [347, 256] width 628 height 512
click at [11, 83] on div at bounding box center [17, 82] width 17 height 17
drag, startPoint x: 16, startPoint y: 83, endPoint x: 21, endPoint y: 89, distance: 8.1
click at [16, 84] on div at bounding box center [17, 82] width 8 height 8
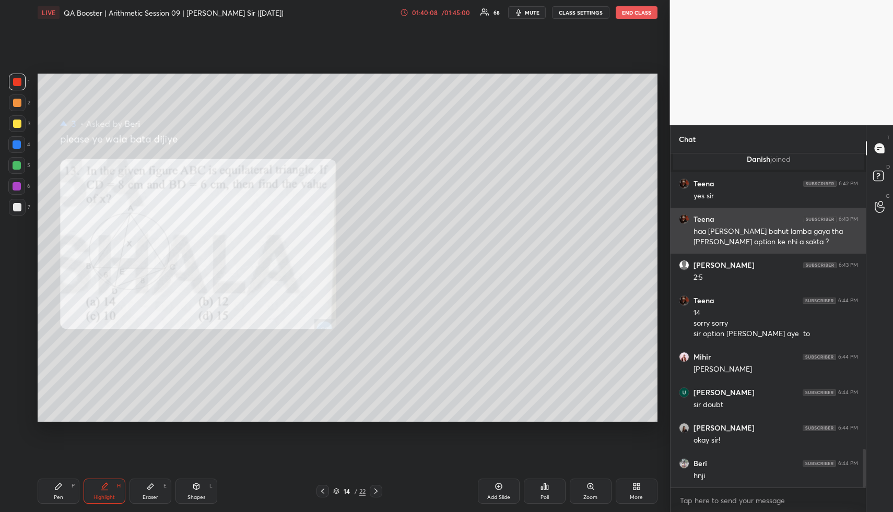
scroll to position [2596, 0]
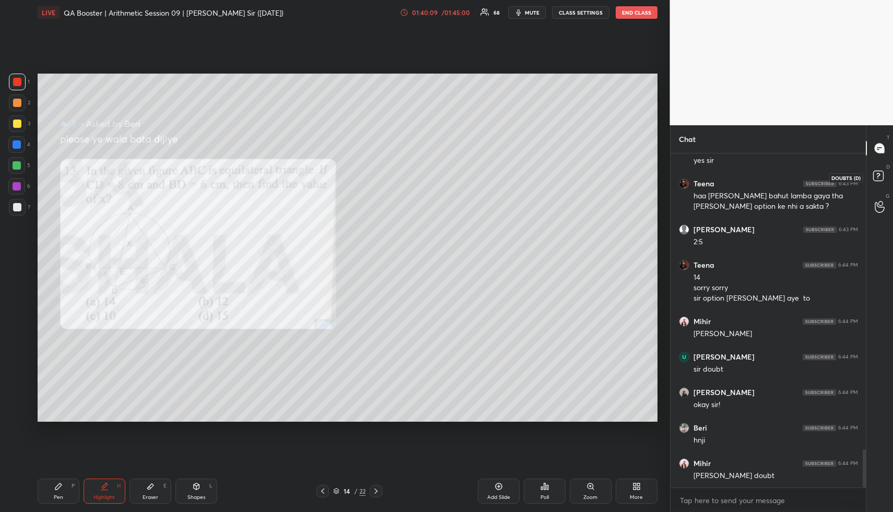
click at [877, 176] on icon at bounding box center [878, 175] width 4 height 4
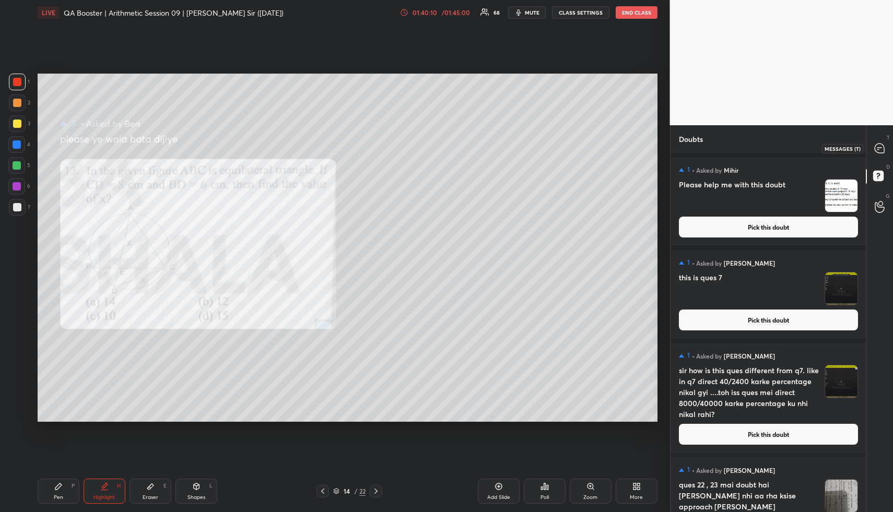
click at [879, 145] on icon at bounding box center [878, 148] width 9 height 9
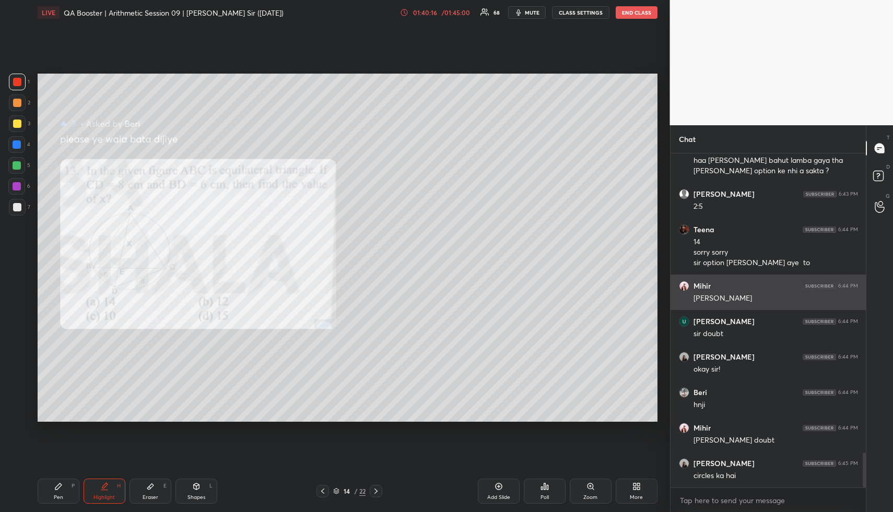
scroll to position [2896, 0]
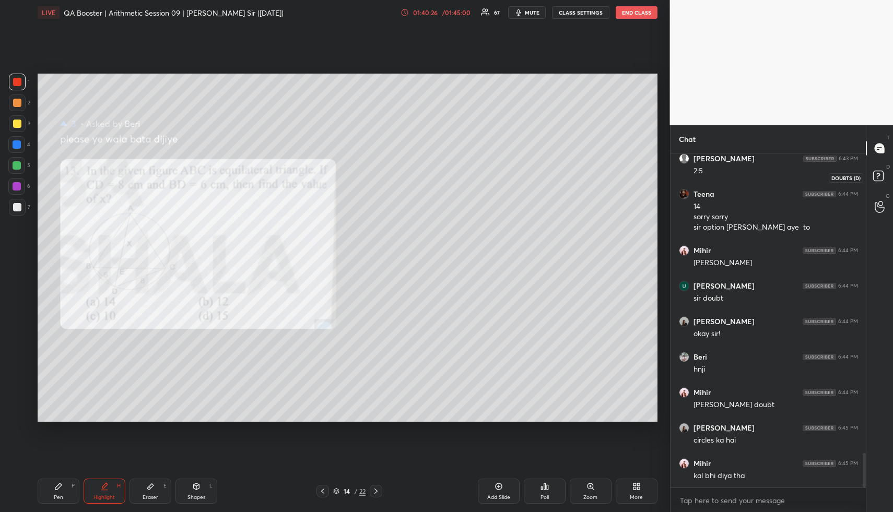
click at [880, 174] on rect at bounding box center [878, 176] width 10 height 10
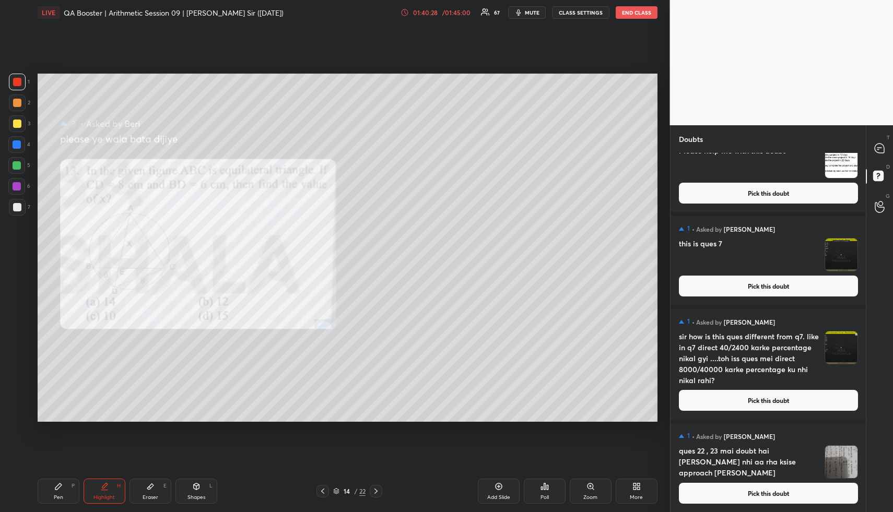
scroll to position [0, 0]
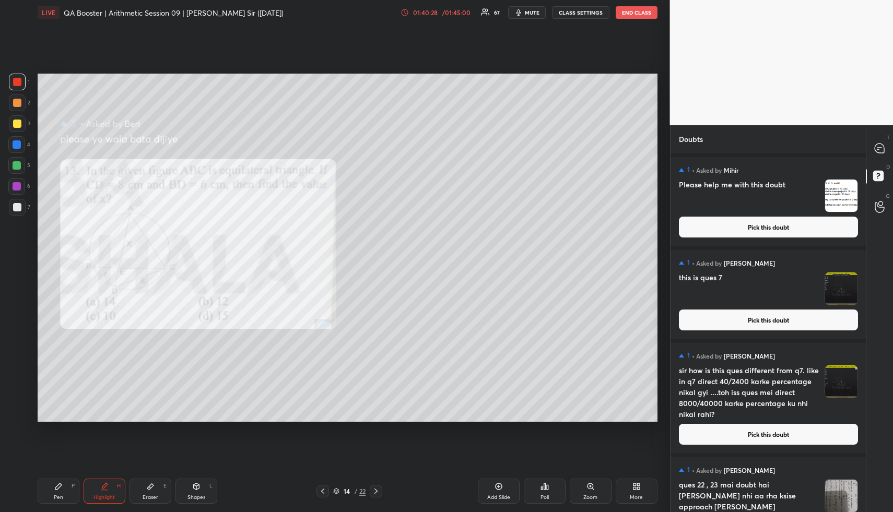
click at [777, 218] on button "Pick this doubt" at bounding box center [768, 227] width 179 height 21
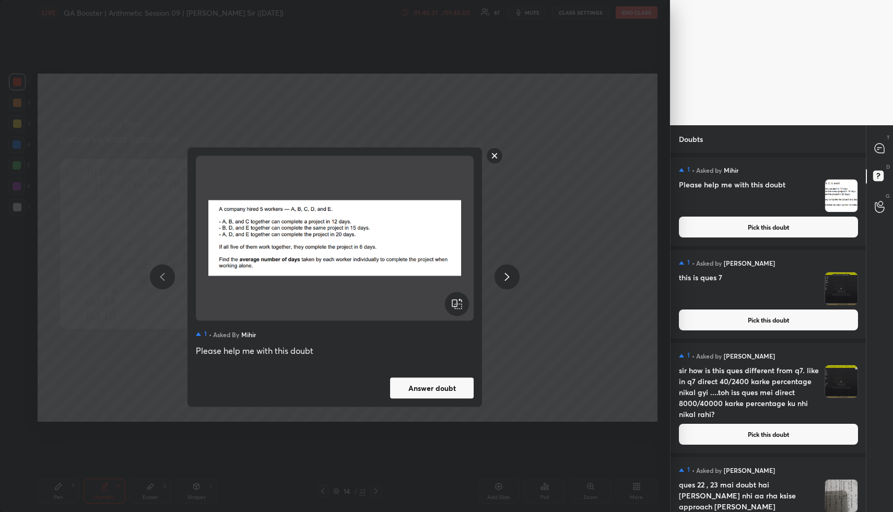
click at [488, 157] on rect at bounding box center [495, 156] width 16 height 16
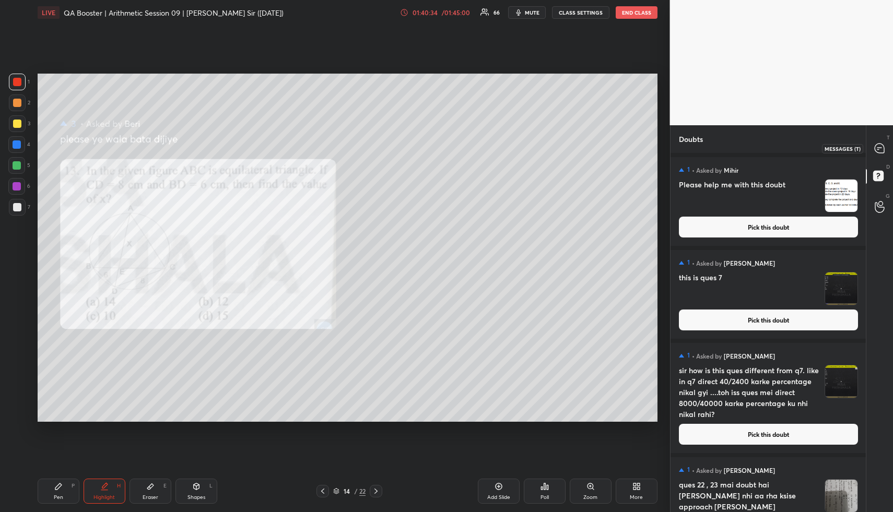
click at [883, 149] on icon at bounding box center [878, 148] width 9 height 9
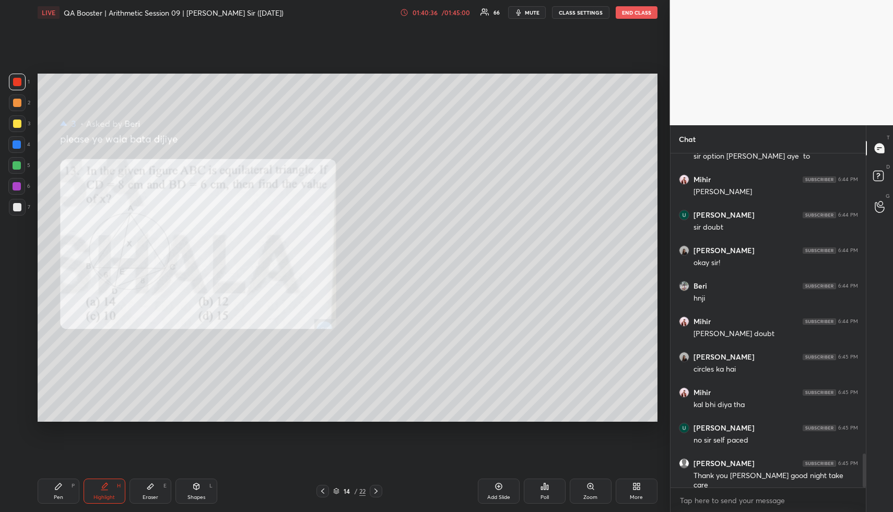
scroll to position [3003, 0]
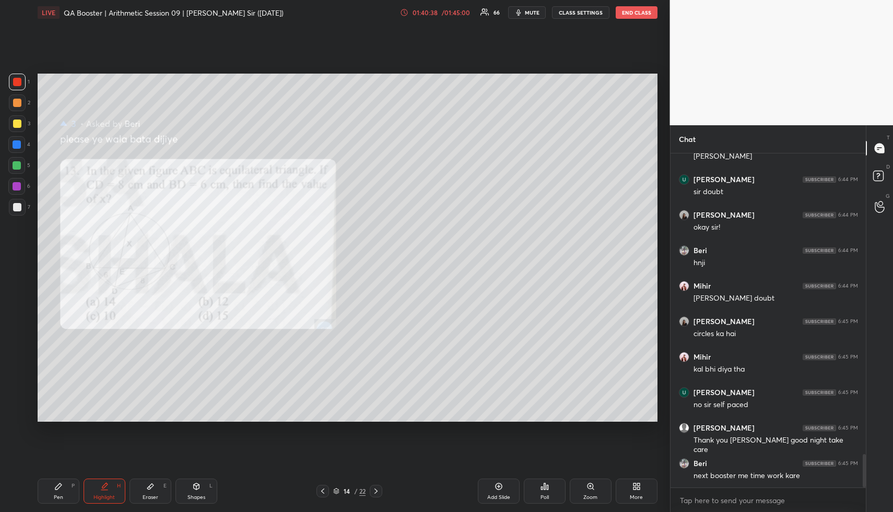
click at [635, 12] on button "END CLASS" at bounding box center [637, 12] width 42 height 13
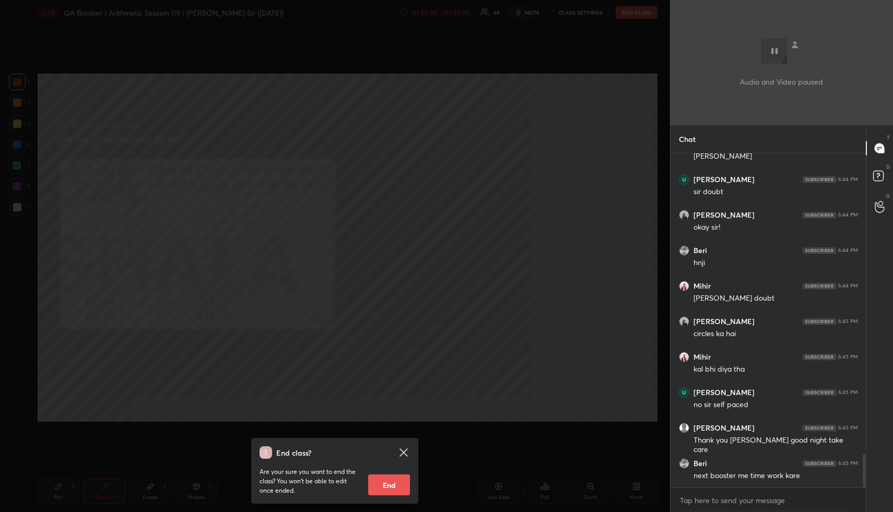
click at [403, 451] on icon at bounding box center [403, 452] width 13 height 13
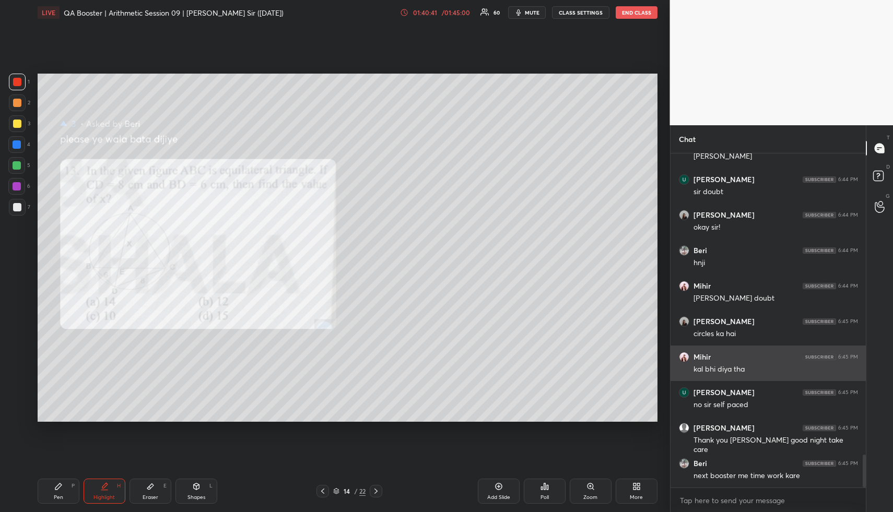
scroll to position [3038, 0]
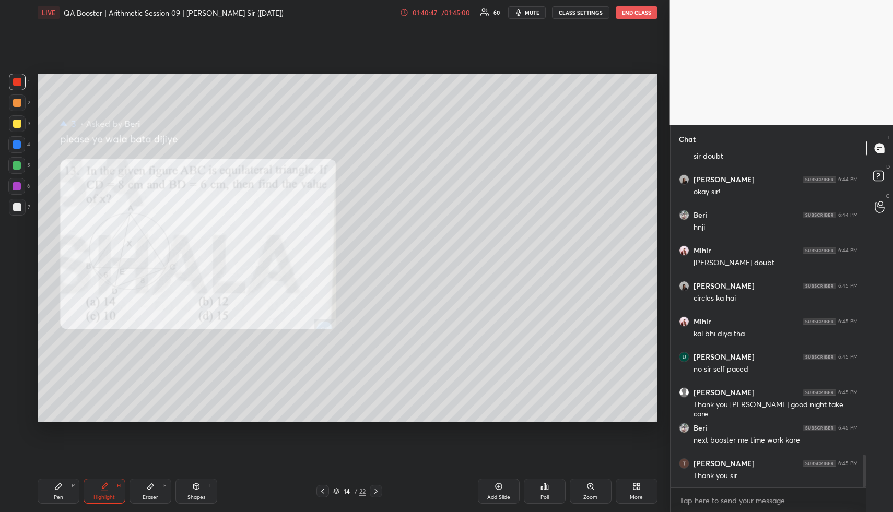
click at [641, 11] on button "END CLASS" at bounding box center [637, 12] width 42 height 13
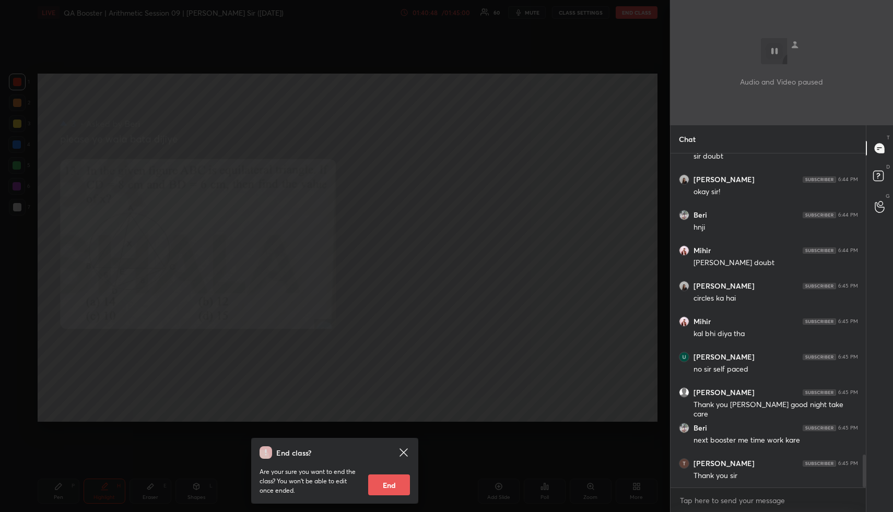
scroll to position [3074, 0]
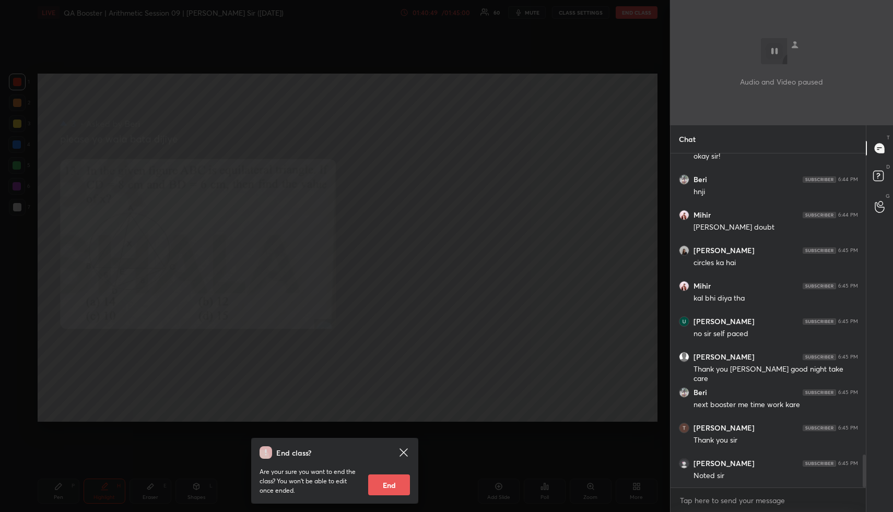
click at [391, 485] on button "End" at bounding box center [389, 485] width 42 height 21
type textarea "x"
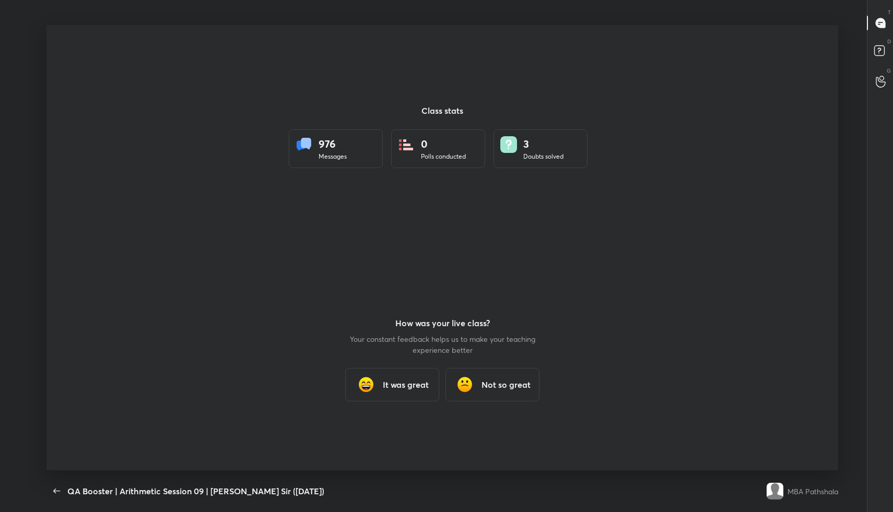
scroll to position [0, 0]
click at [391, 386] on h3 "It was great" at bounding box center [406, 385] width 46 height 13
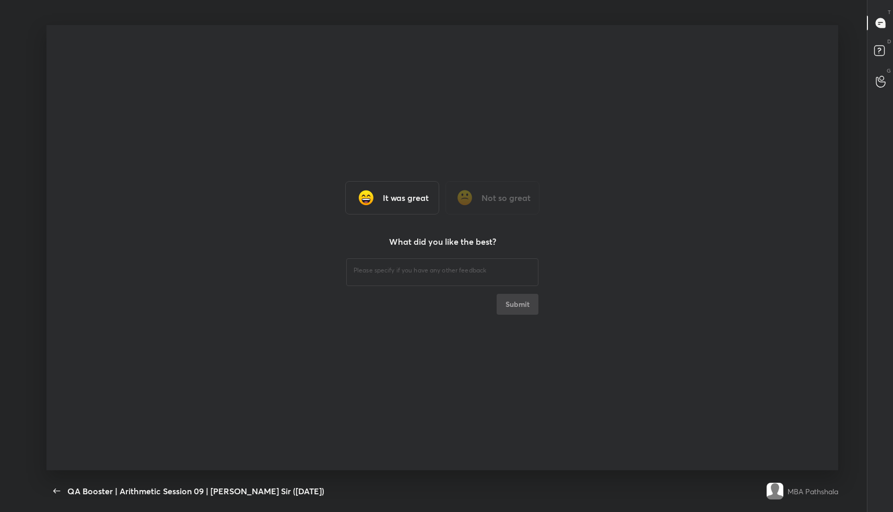
click at [404, 284] on div "​" at bounding box center [442, 270] width 192 height 29
type textarea "Fine"
click at [528, 306] on button "Submit" at bounding box center [517, 304] width 42 height 21
